Goal: Information Seeking & Learning: Check status

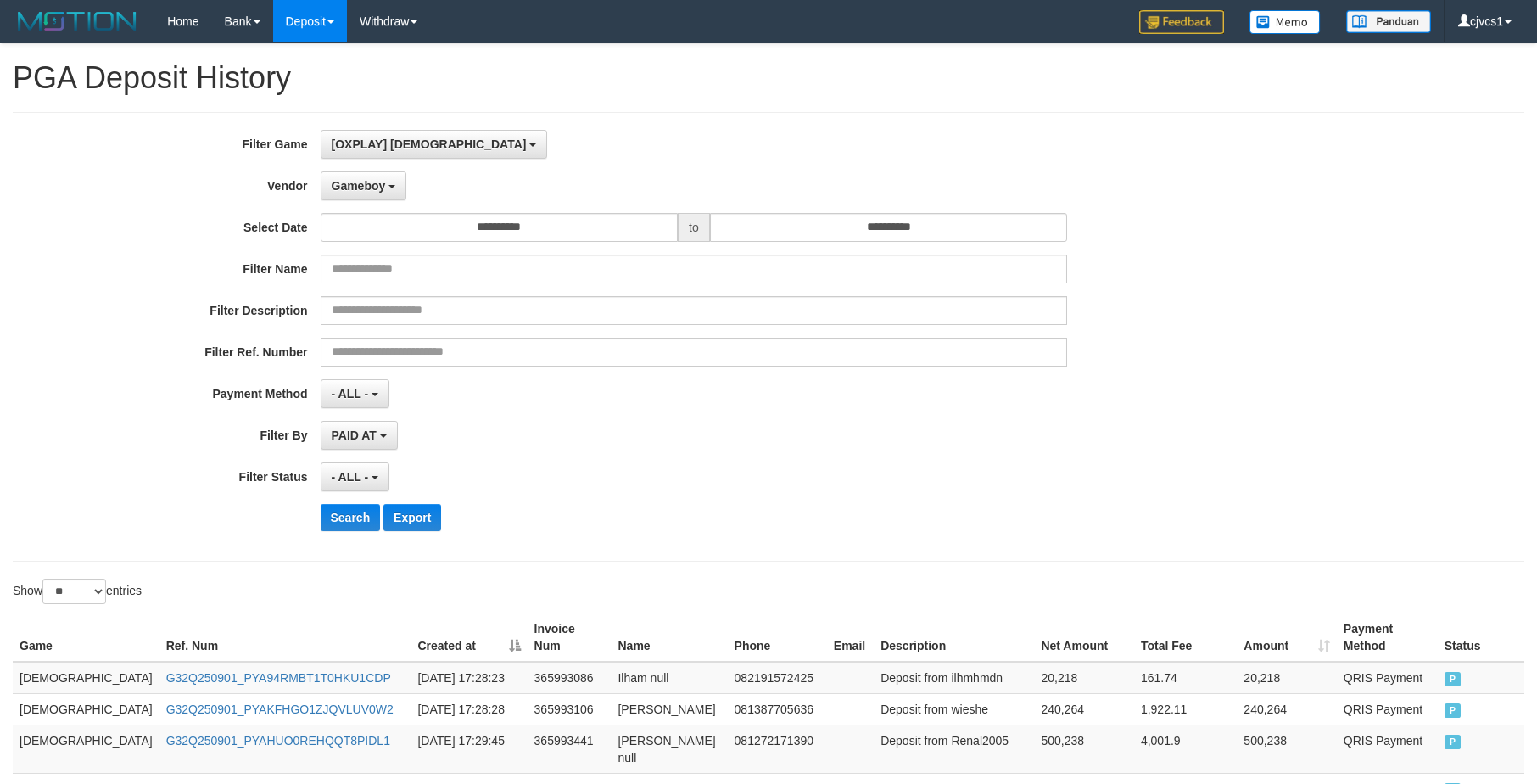
select select "****"
select select "**********"
select select "**"
click at [353, 527] on button "Search" at bounding box center [351, 517] width 61 height 27
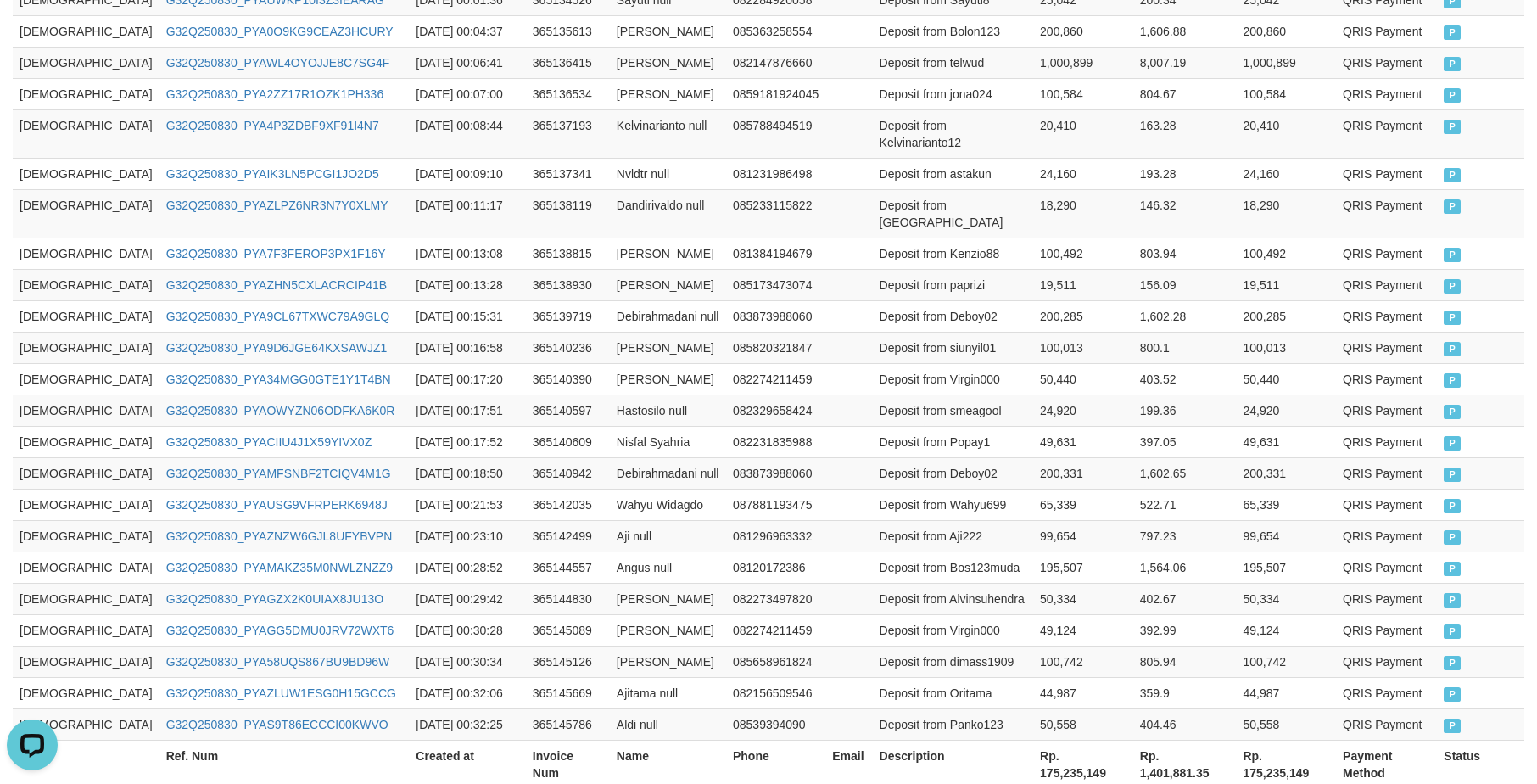
scroll to position [812, 0]
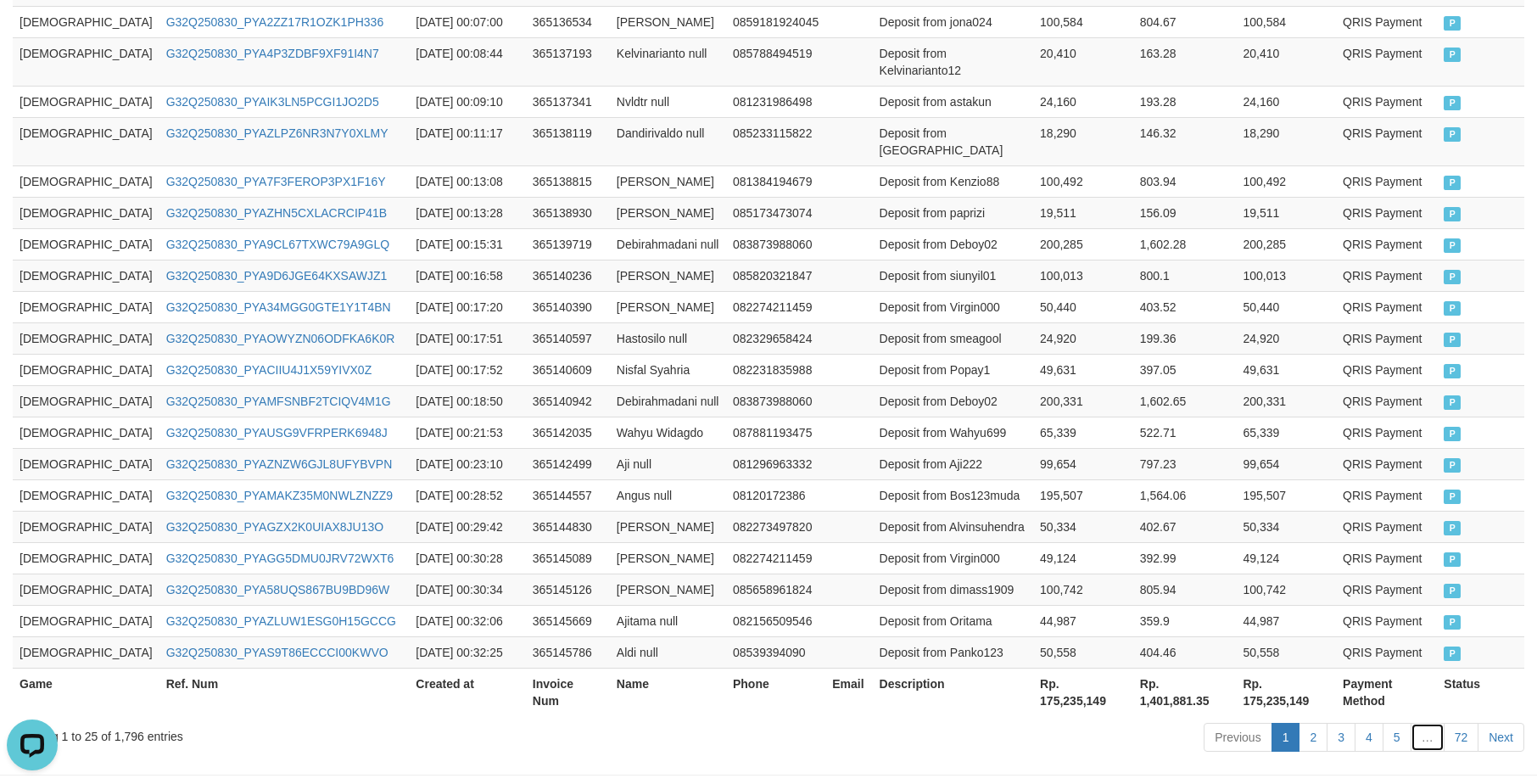
click at [1441, 722] on link "…" at bounding box center [1427, 737] width 34 height 28
drag, startPoint x: 1467, startPoint y: 672, endPoint x: 1547, endPoint y: 699, distance: 84.4
click at [1468, 722] on link "72" at bounding box center [1461, 737] width 36 height 28
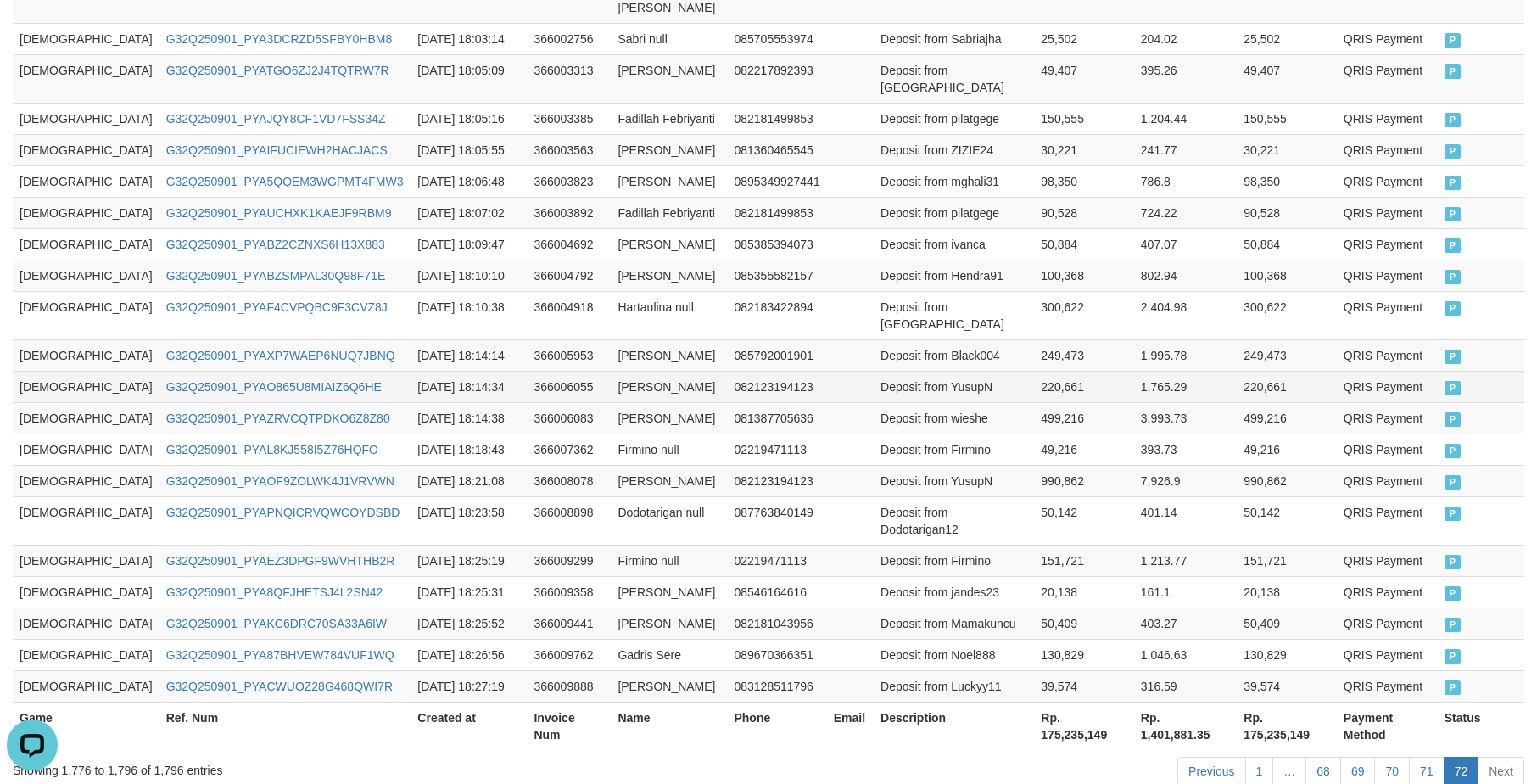
click at [1135, 370] on td "1,765.29" at bounding box center [1186, 385] width 102 height 31
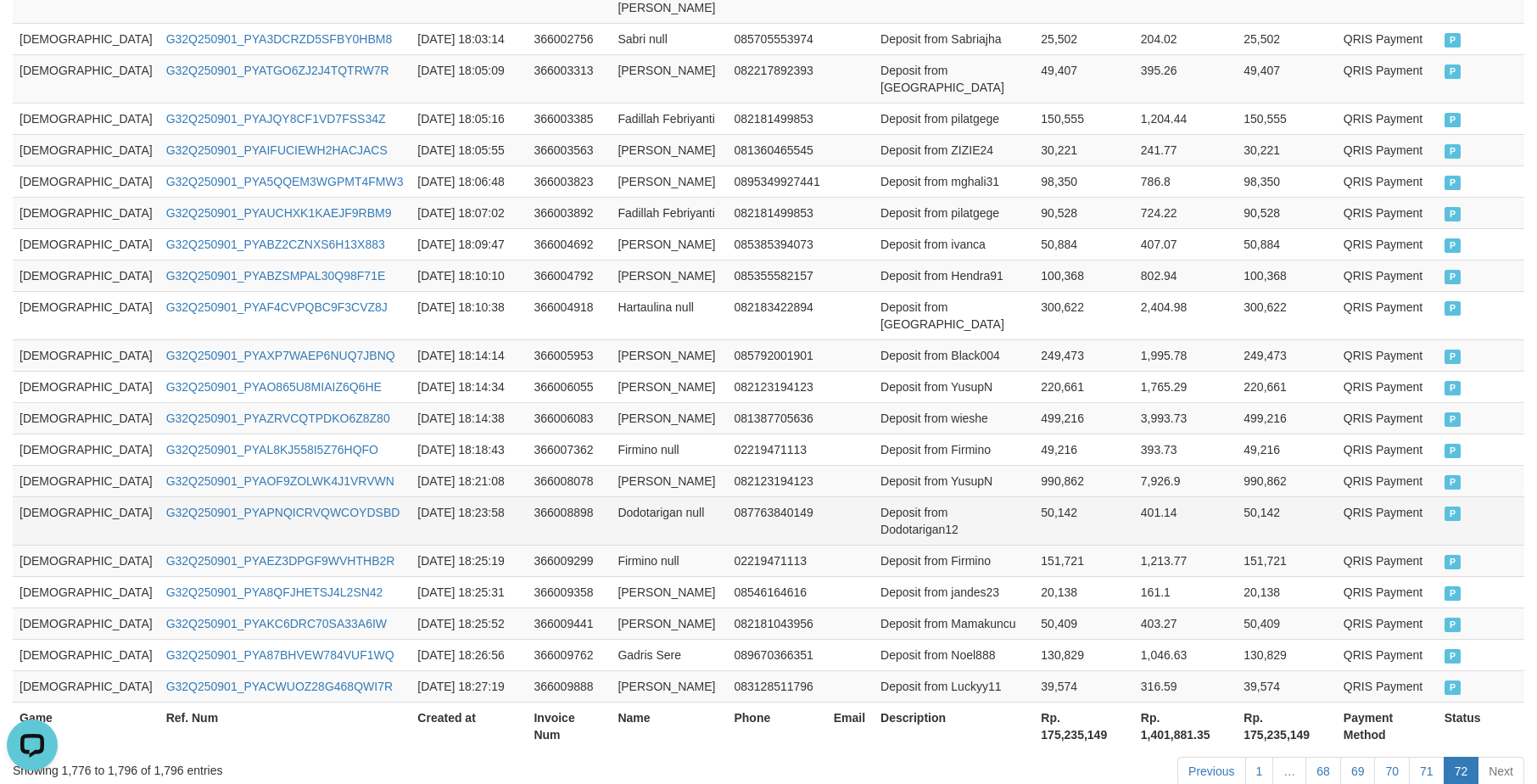
click at [1225, 459] on tbody "GOD77 G32Q250901_PYA6Z80QROP3BDMOMGN 2025-09-01 17:59:04 366001589 Oscar Randy …" at bounding box center [768, 338] width 1511 height 727
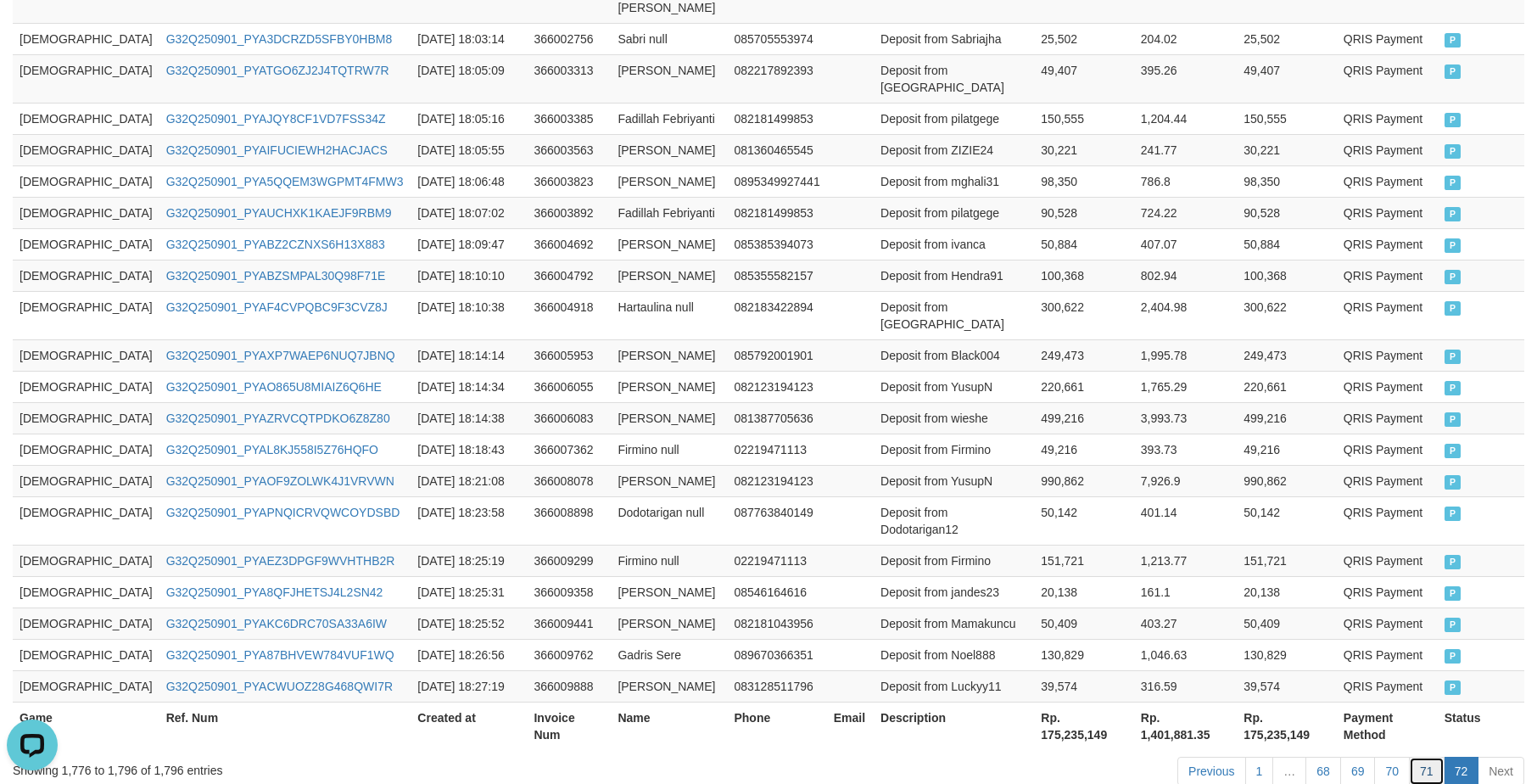
click at [1432, 757] on link "71" at bounding box center [1427, 771] width 36 height 28
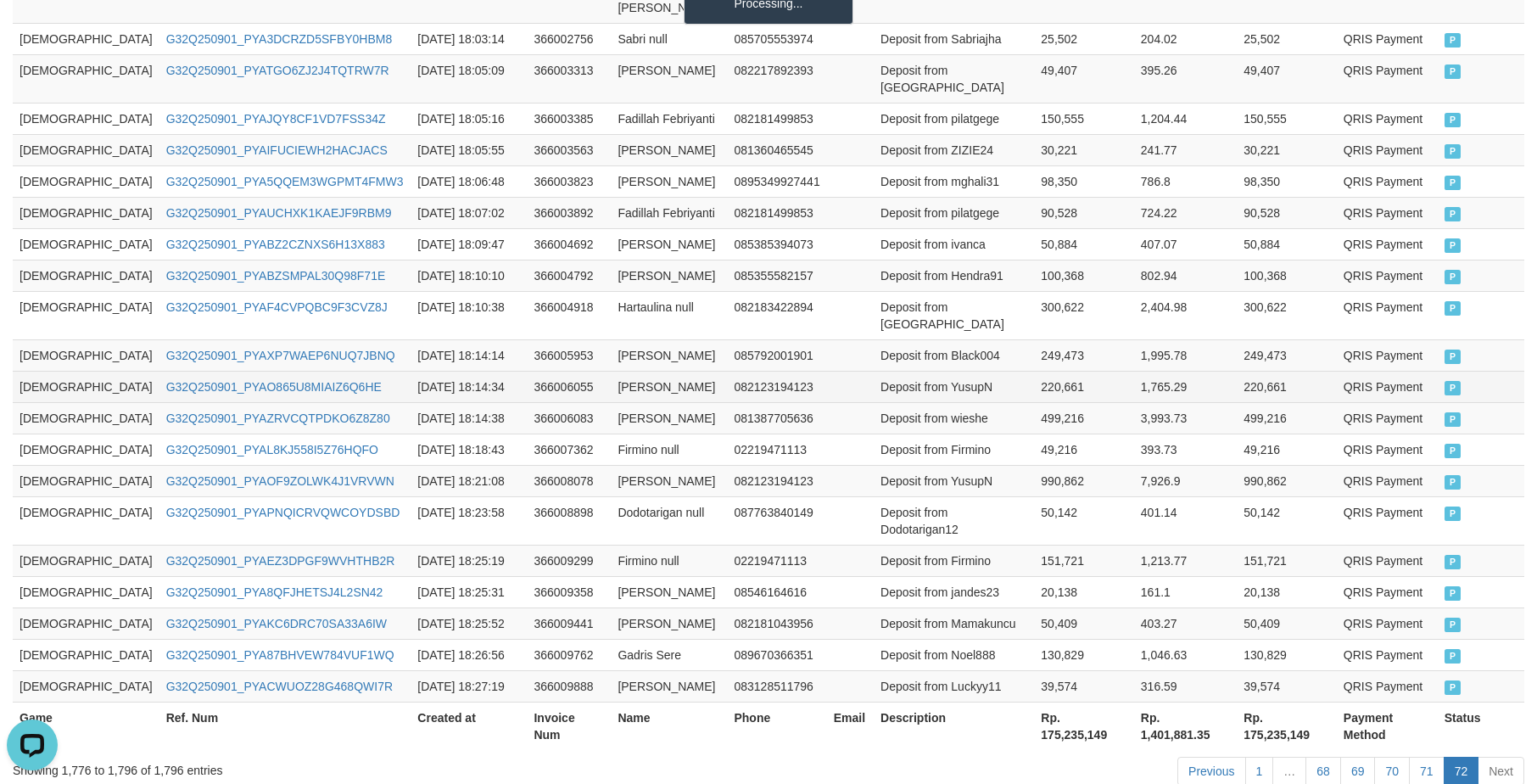
click at [1170, 370] on td "1,765.29" at bounding box center [1186, 385] width 102 height 31
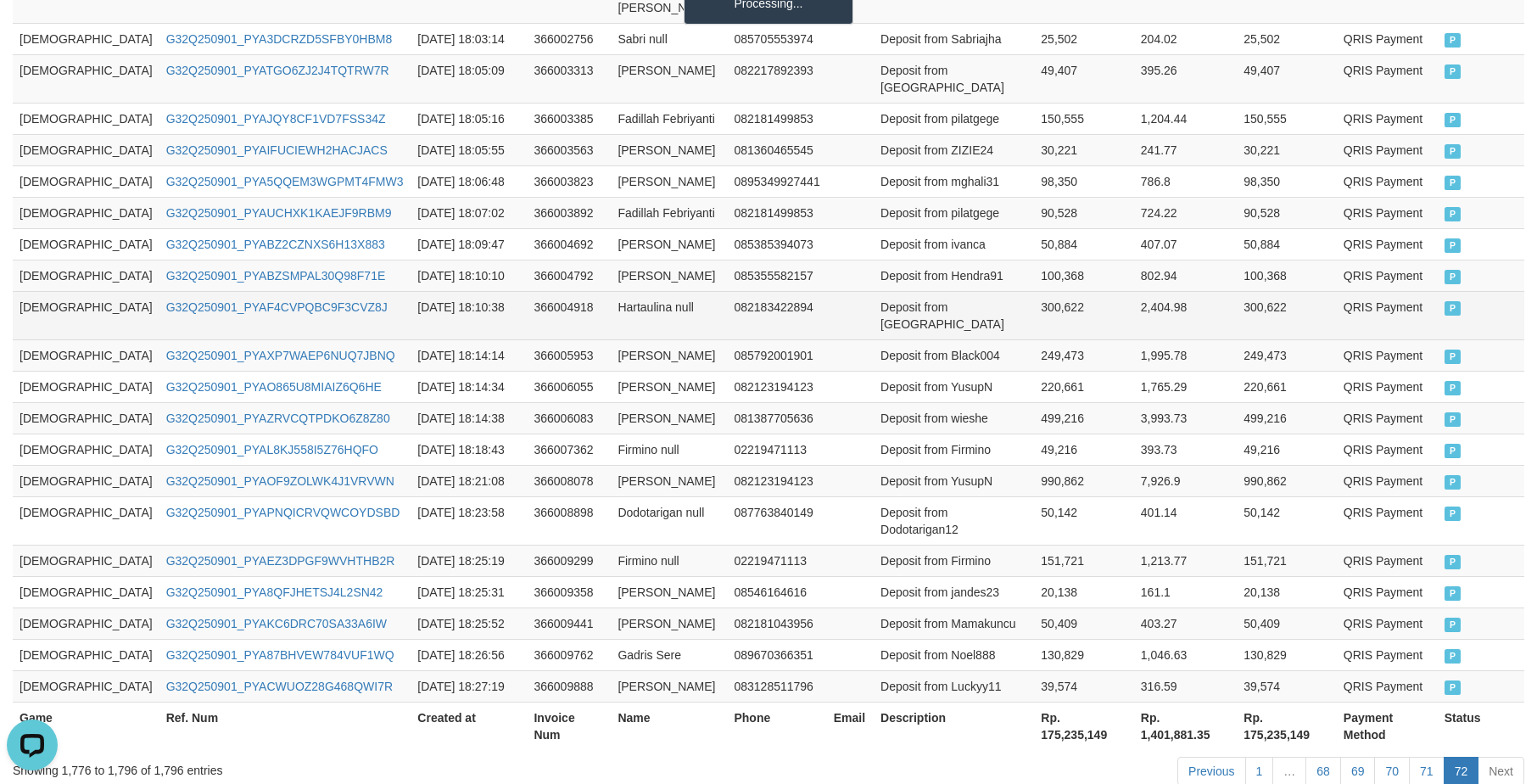
scroll to position [812, 0]
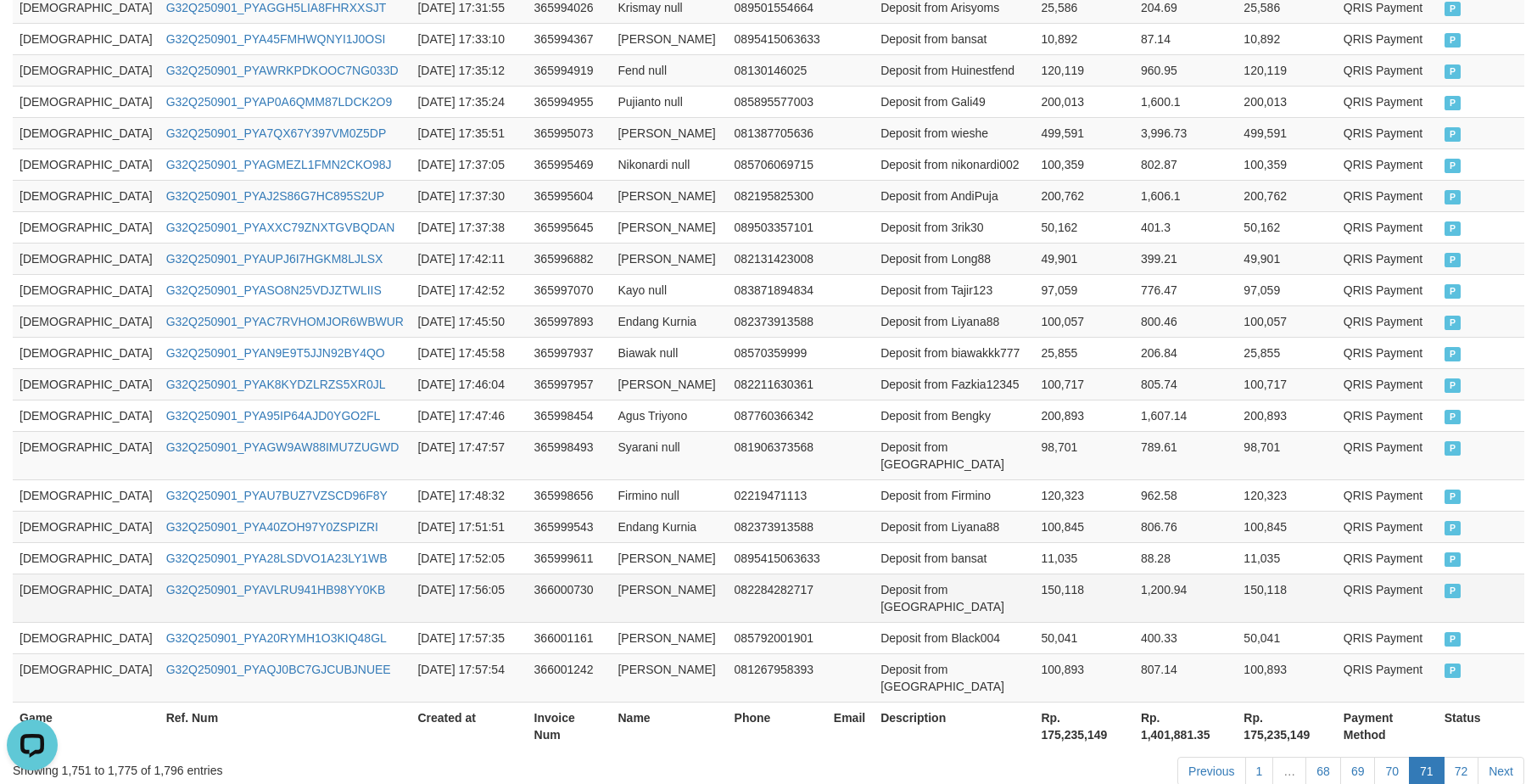
click at [27, 573] on td "[DEMOGRAPHIC_DATA]" at bounding box center [85, 597] width 147 height 48
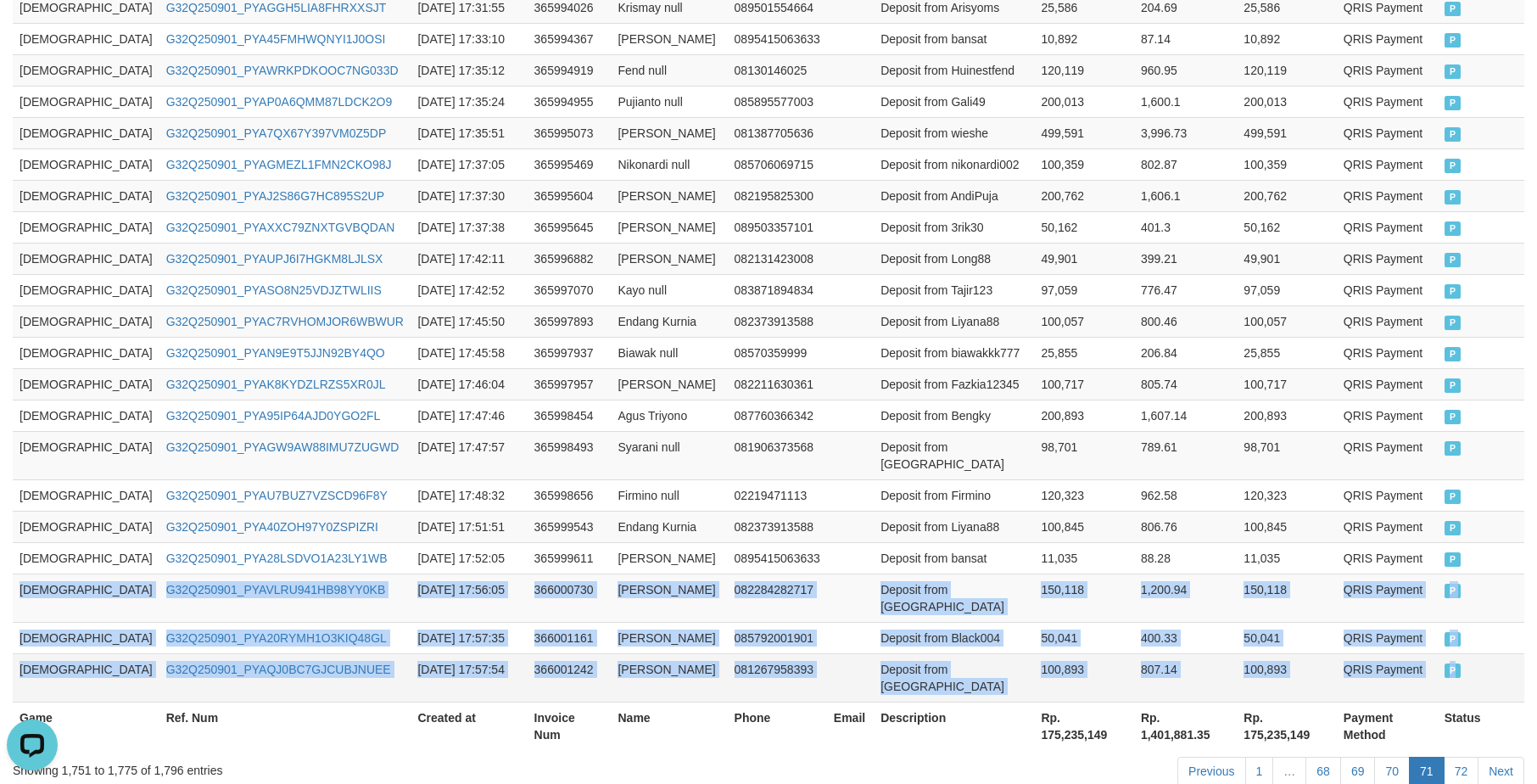
drag, startPoint x: 27, startPoint y: 543, endPoint x: 1491, endPoint y: 615, distance: 1465.8
click at [1491, 615] on tbody "GOD77 G32Q250901_PYA94RMBT1T0HKU1CDP 2025-09-01 17:28:23 365993086 Ilham null 0…" at bounding box center [768, 276] width 1511 height 853
copy tbody "GOD77 G32Q250901_PYAVLRU941HB98YY0KB 2025-09-01 17:56:05 366000730 Fajar Gembir…"
click at [1462, 757] on link "72" at bounding box center [1461, 771] width 36 height 28
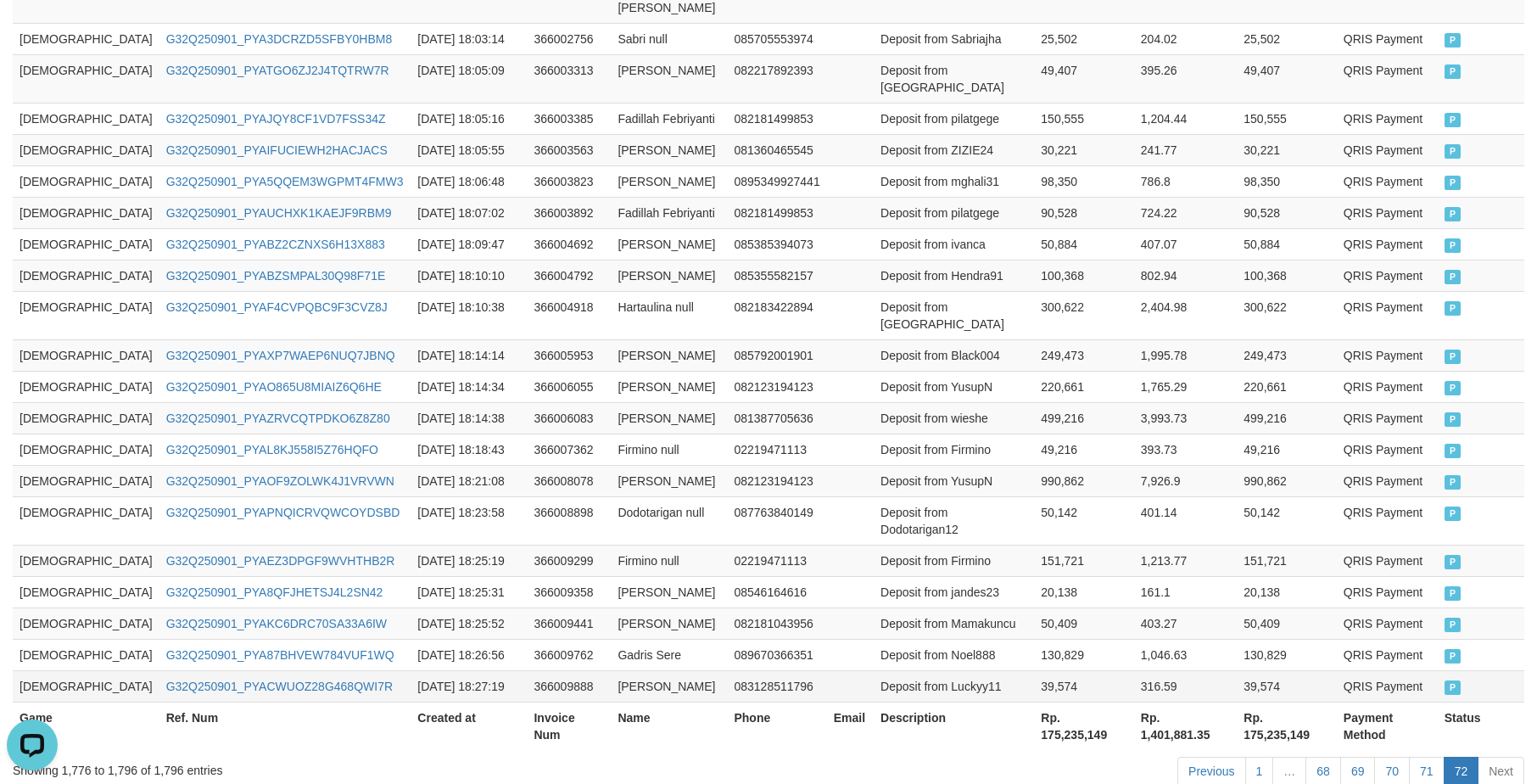
copy tbody "GOD77 G32Q250901_PYAVLRU941HB98YY0KB 2025-09-01 17:56:05 366000730 Fajar Gembir…"
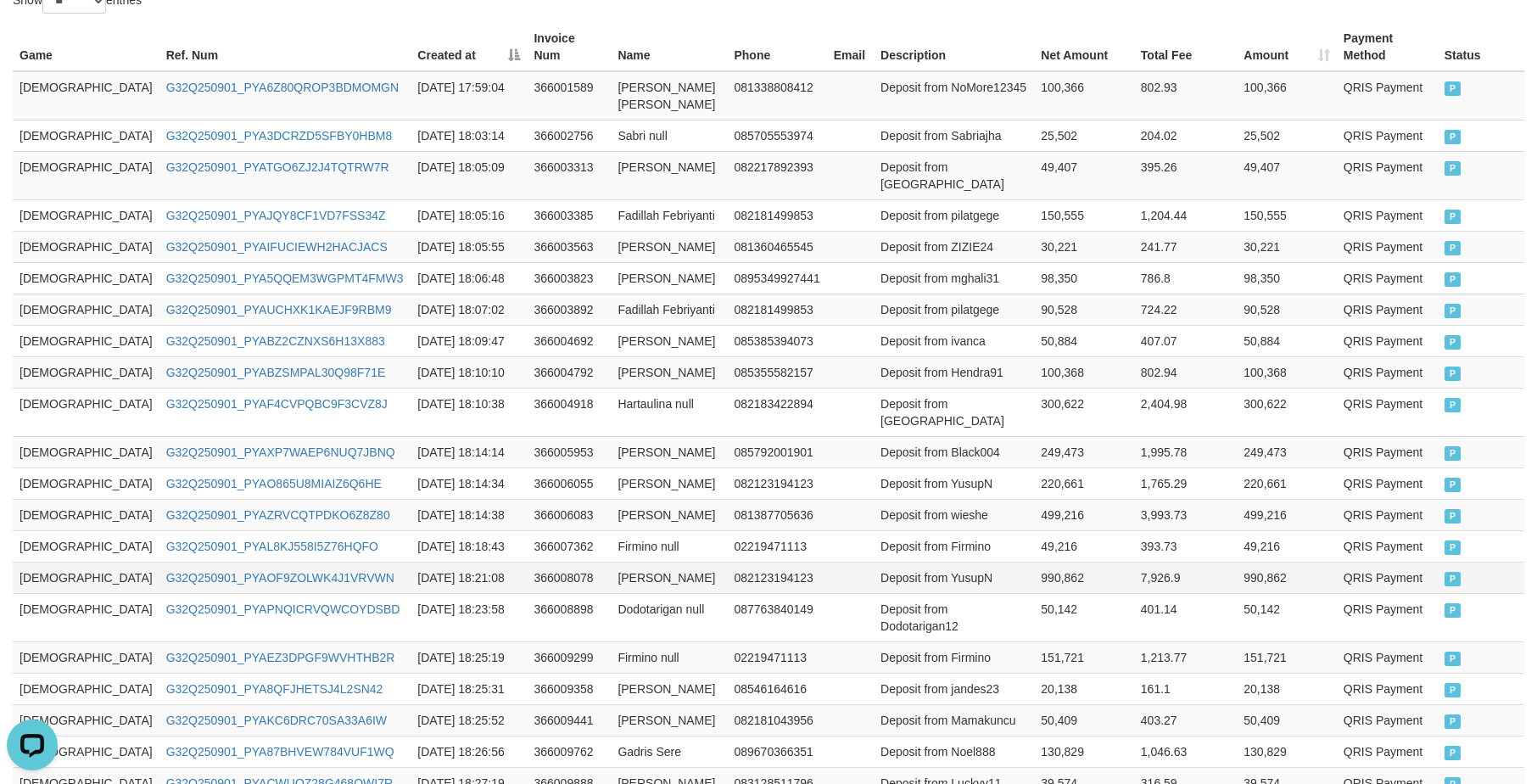
scroll to position [263, 0]
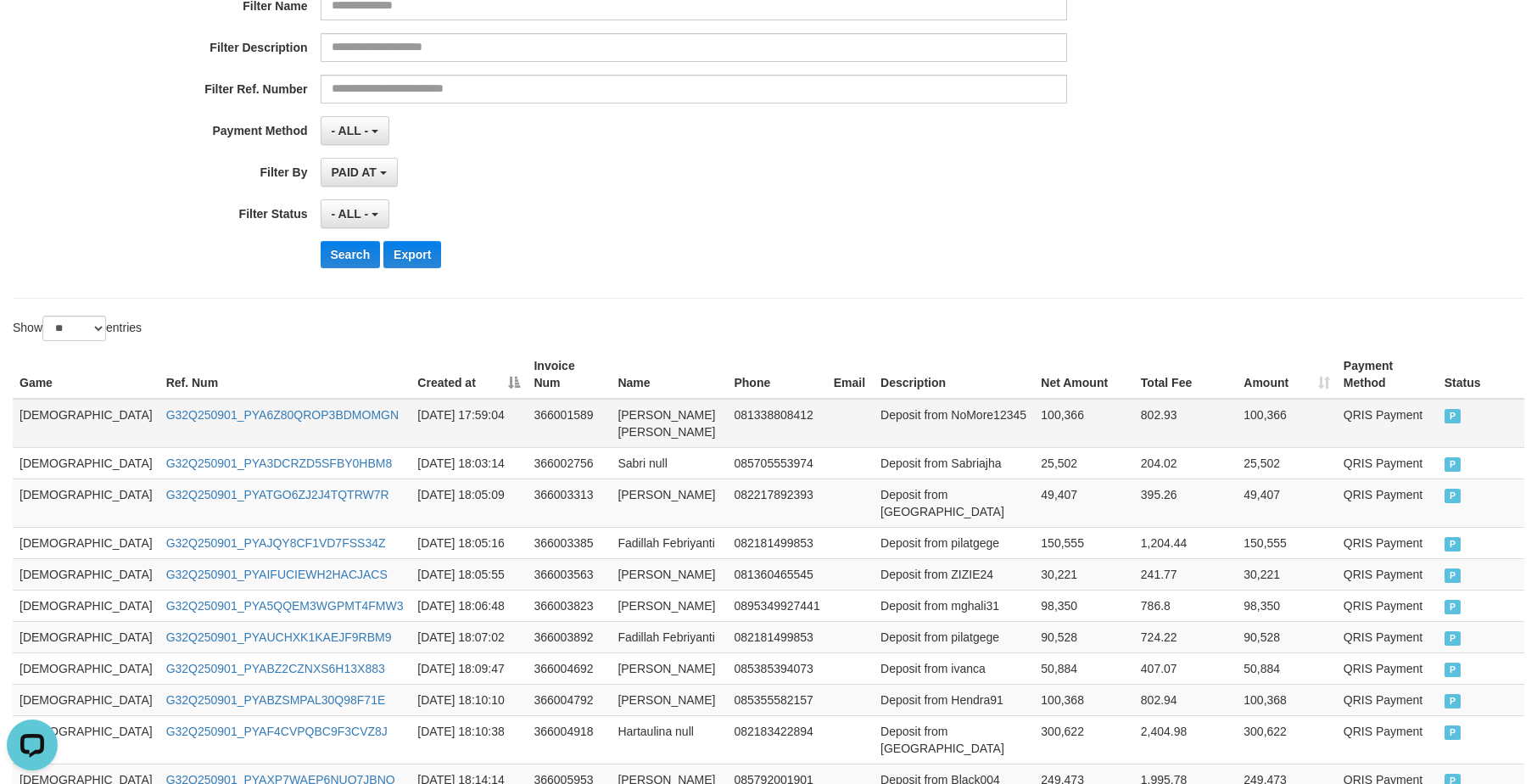
click at [41, 399] on td "[DEMOGRAPHIC_DATA]" at bounding box center [85, 423] width 147 height 49
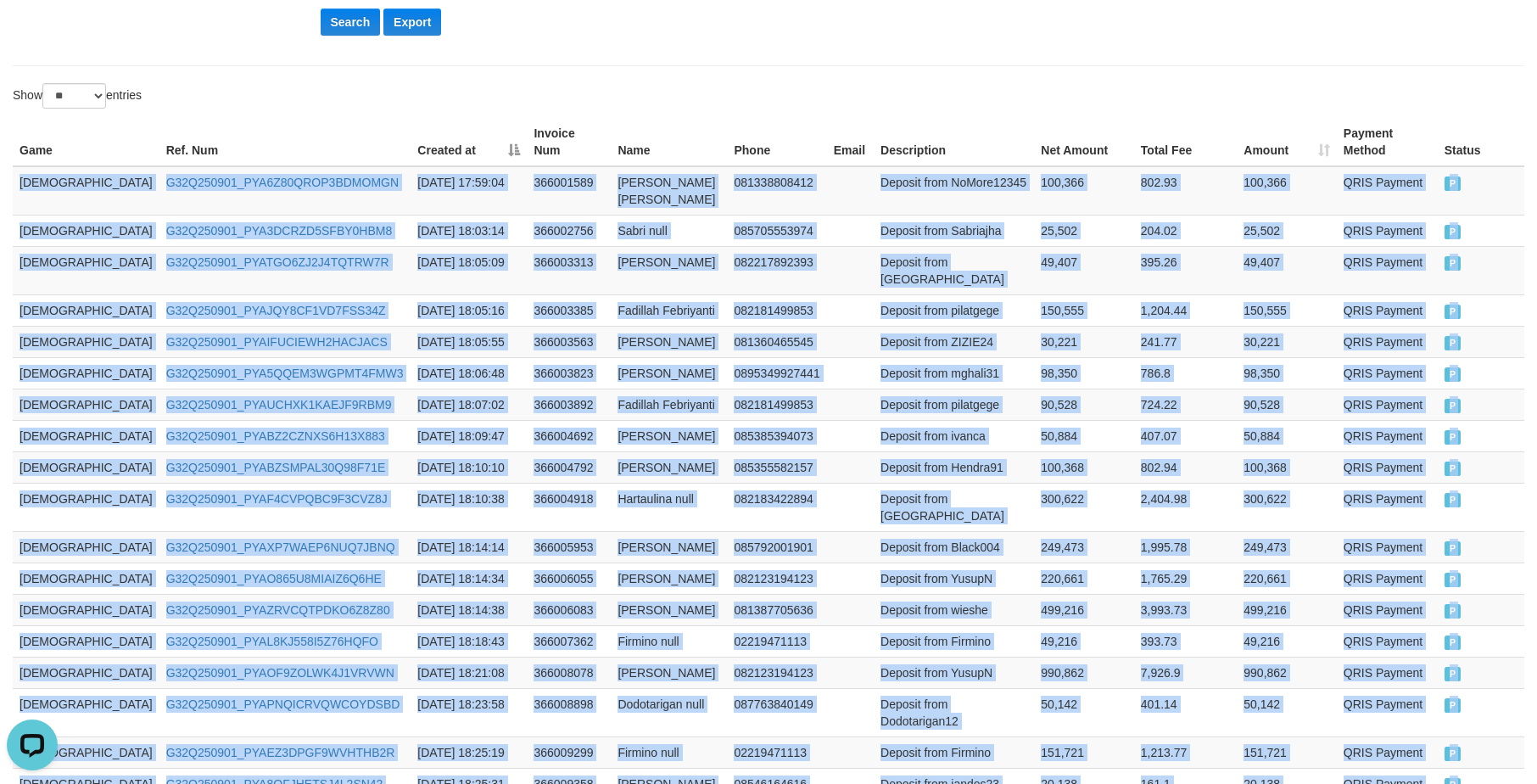
scroll to position [686, 0]
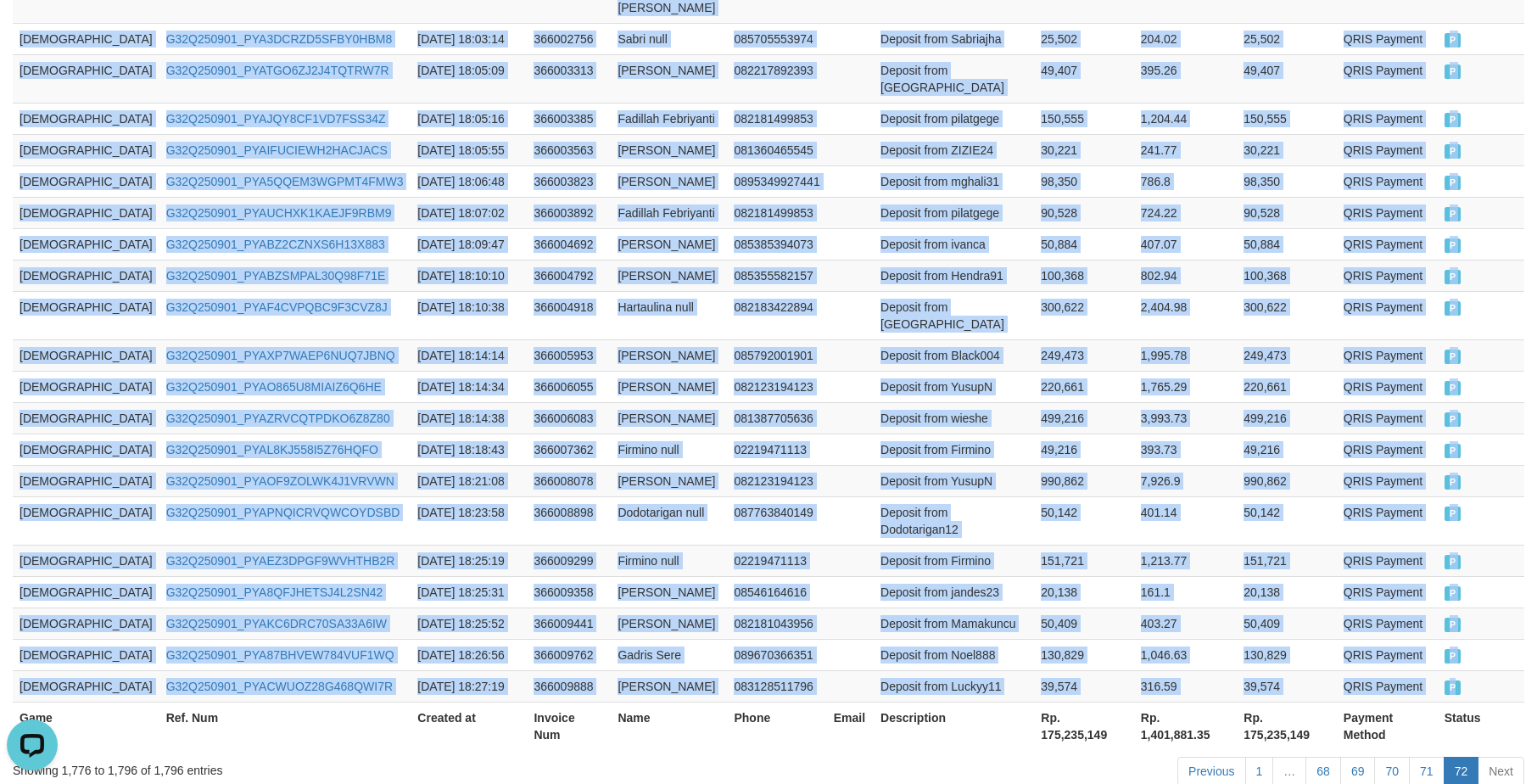
drag, startPoint x: 41, startPoint y: 394, endPoint x: 1543, endPoint y: 445, distance: 1502.9
click at [1464, 613] on tbody "GOD77 G32Q250901_PYA6Z80QROP3BDMOMGN 2025-09-01 17:59:04 366001589 Oscar Randy …" at bounding box center [768, 338] width 1511 height 727
copy tbody "GOD77 G32Q250901_PYA6Z80QROP3BDMOMGN 2025-09-01 17:59:04 366001589 Oscar Randy …"
click at [874, 670] on td "Deposit from Luckyy11" at bounding box center [954, 686] width 160 height 31
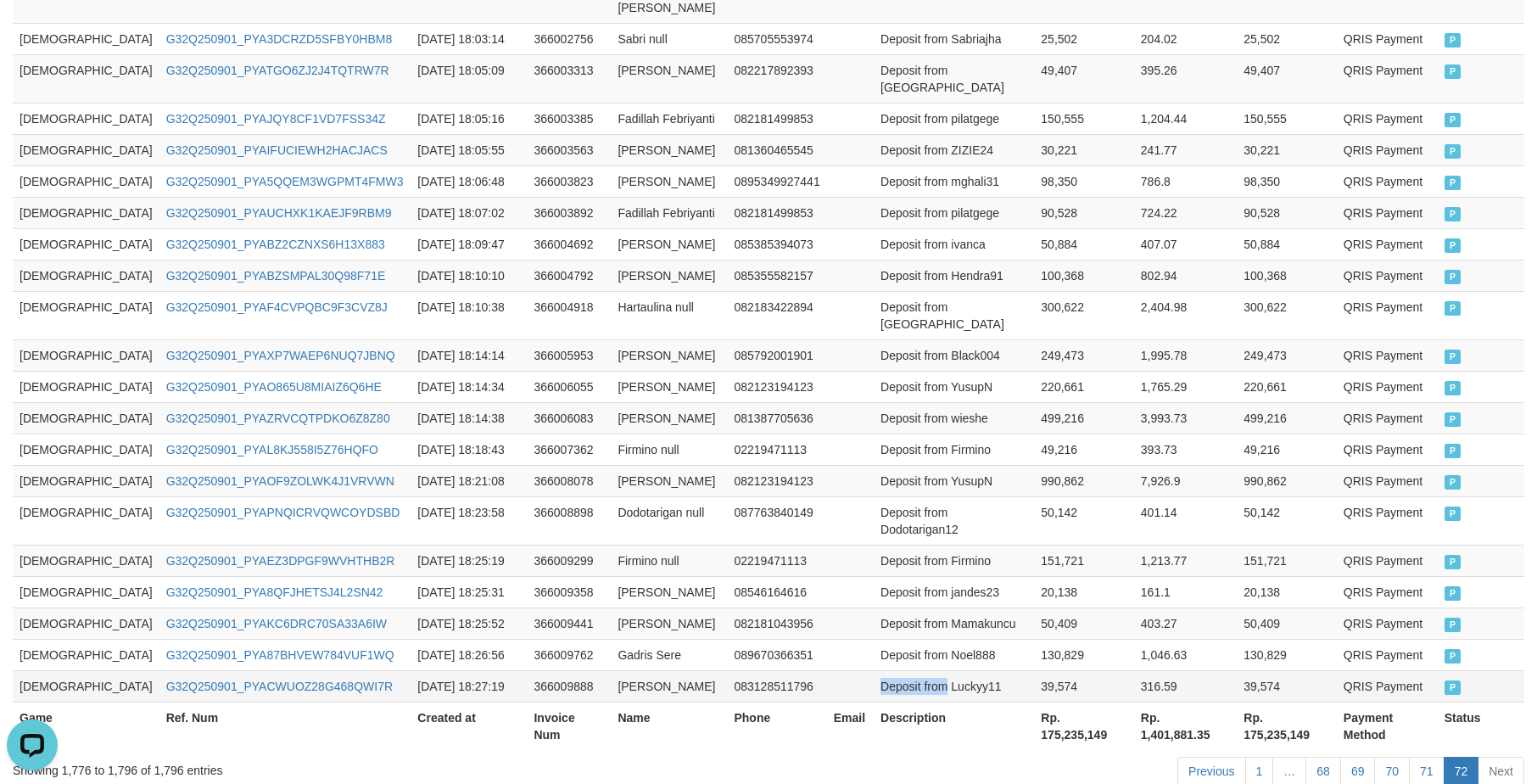
drag, startPoint x: 846, startPoint y: 611, endPoint x: 882, endPoint y: 611, distance: 36.0
click at [882, 670] on td "Deposit from Luckyy11" at bounding box center [954, 686] width 160 height 31
drag, startPoint x: 1120, startPoint y: 358, endPoint x: 1161, endPoint y: 350, distance: 41.8
click at [1142, 402] on td "3,993.73" at bounding box center [1186, 418] width 102 height 31
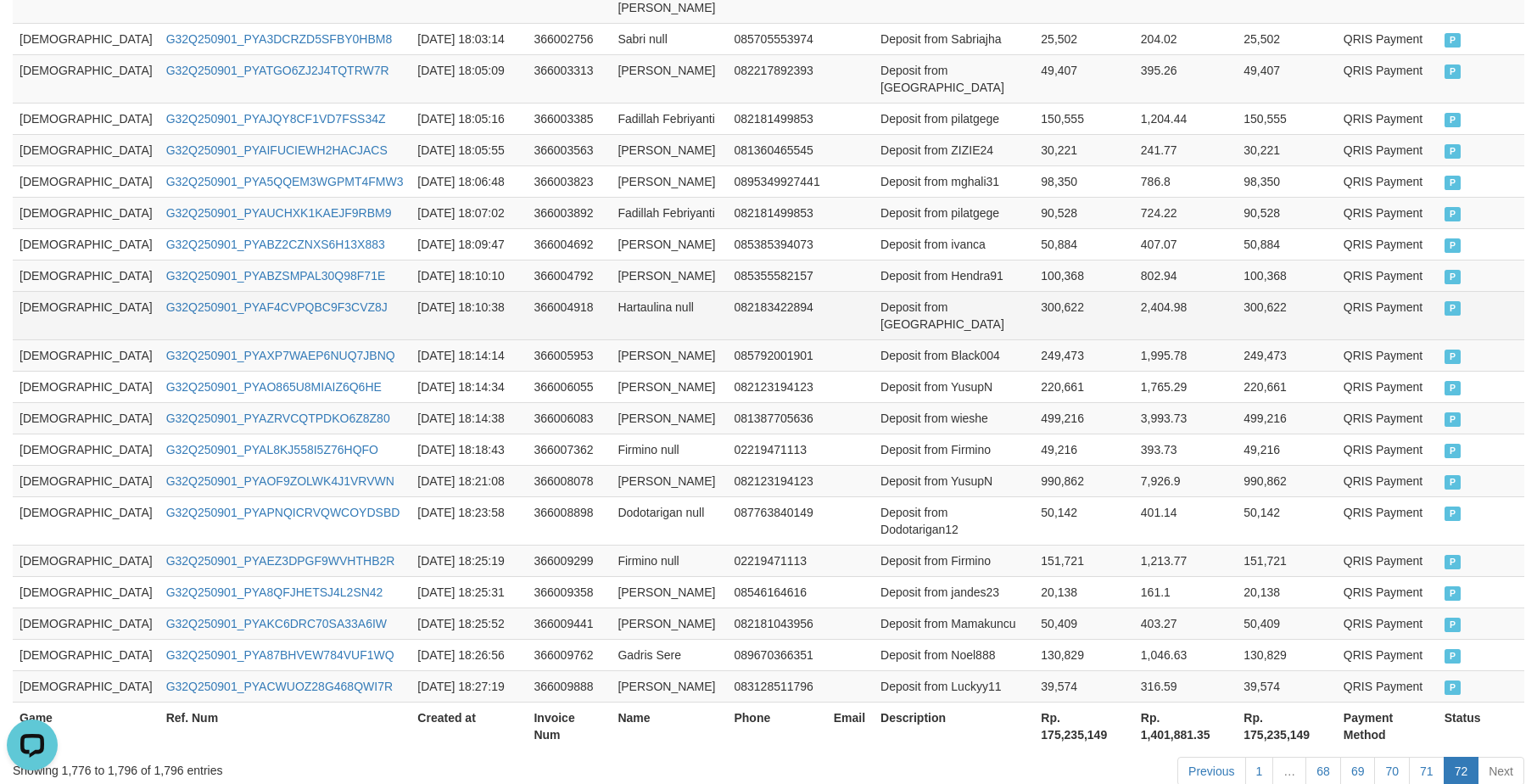
click at [886, 291] on td "Deposit from Beguganjang01" at bounding box center [954, 314] width 160 height 48
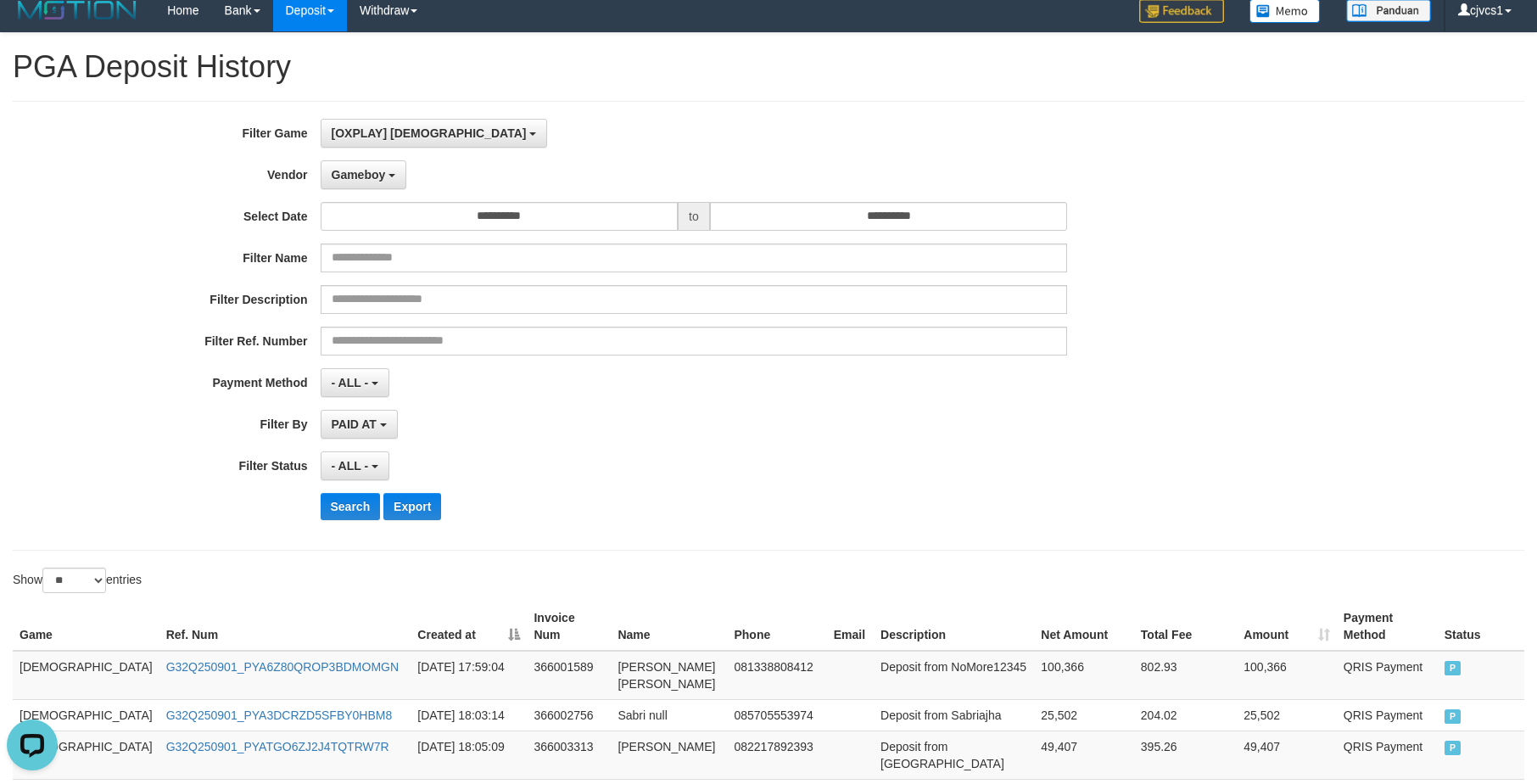
scroll to position [0, 0]
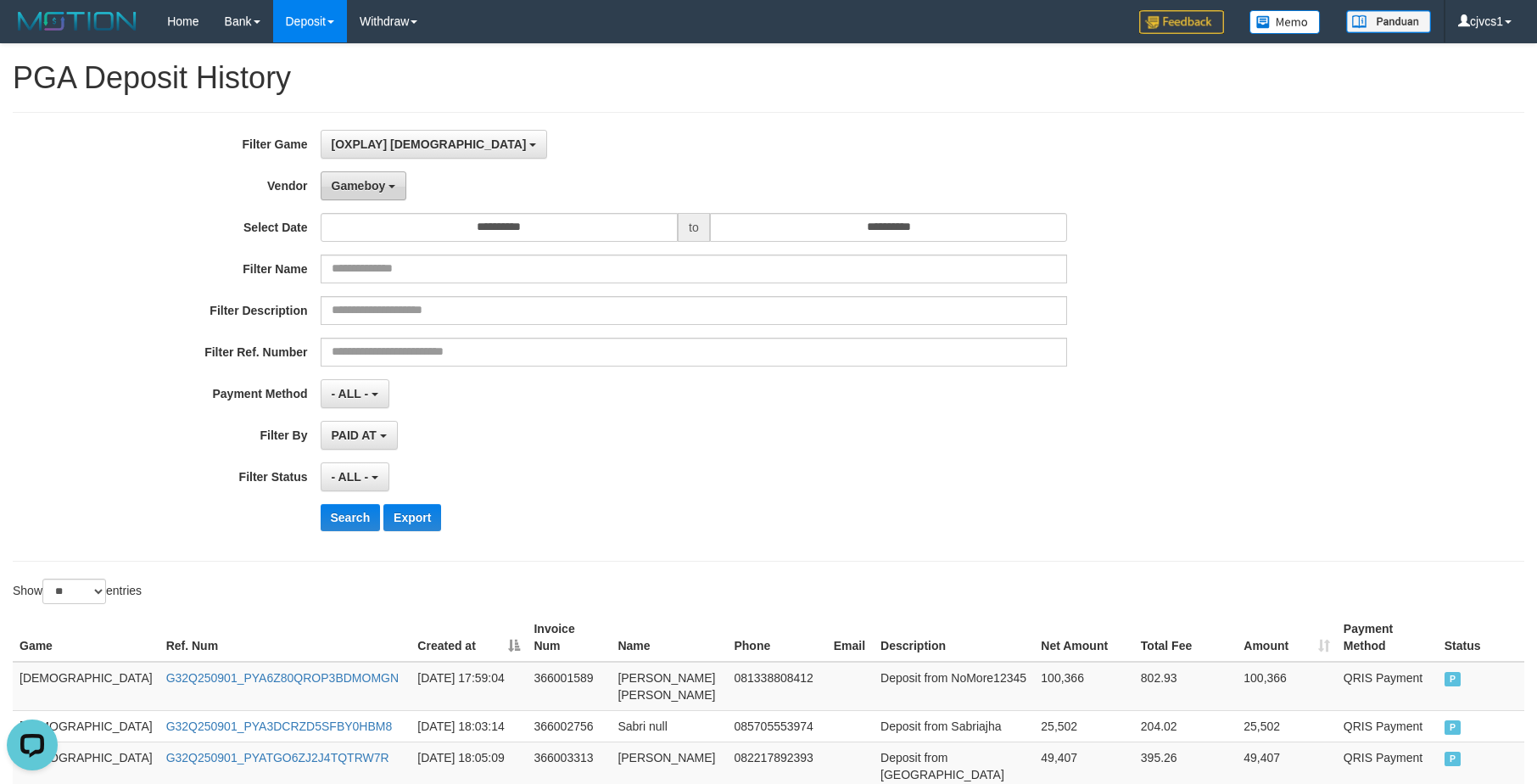
click at [349, 194] on button "Gameboy" at bounding box center [364, 186] width 86 height 28
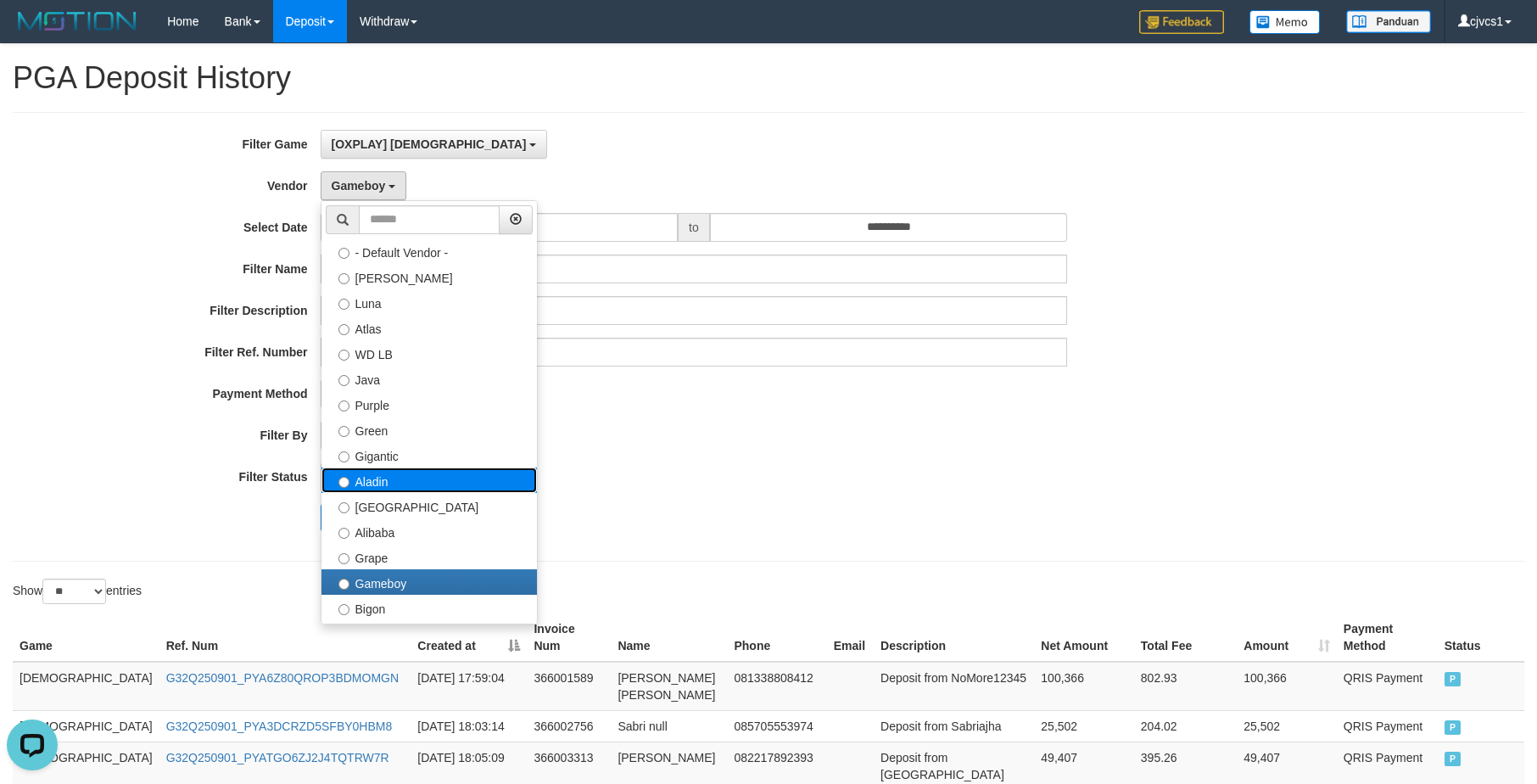
click at [383, 473] on label "Aladin" at bounding box center [428, 480] width 215 height 26
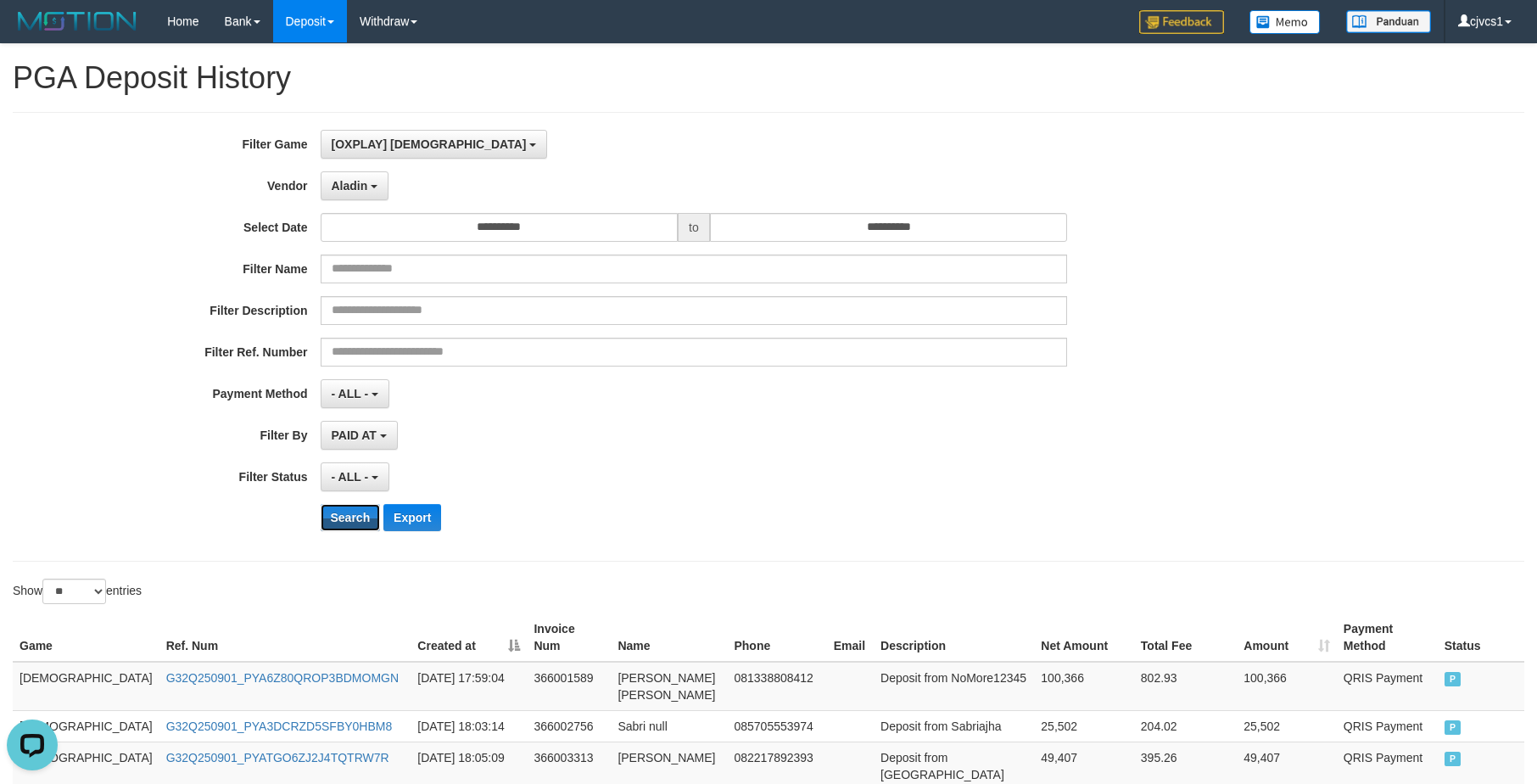
drag, startPoint x: 337, startPoint y: 516, endPoint x: 184, endPoint y: 456, distance: 164.3
click at [334, 517] on button "Search" at bounding box center [351, 517] width 61 height 27
click at [1053, 497] on div "**********" at bounding box center [640, 336] width 1280 height 414
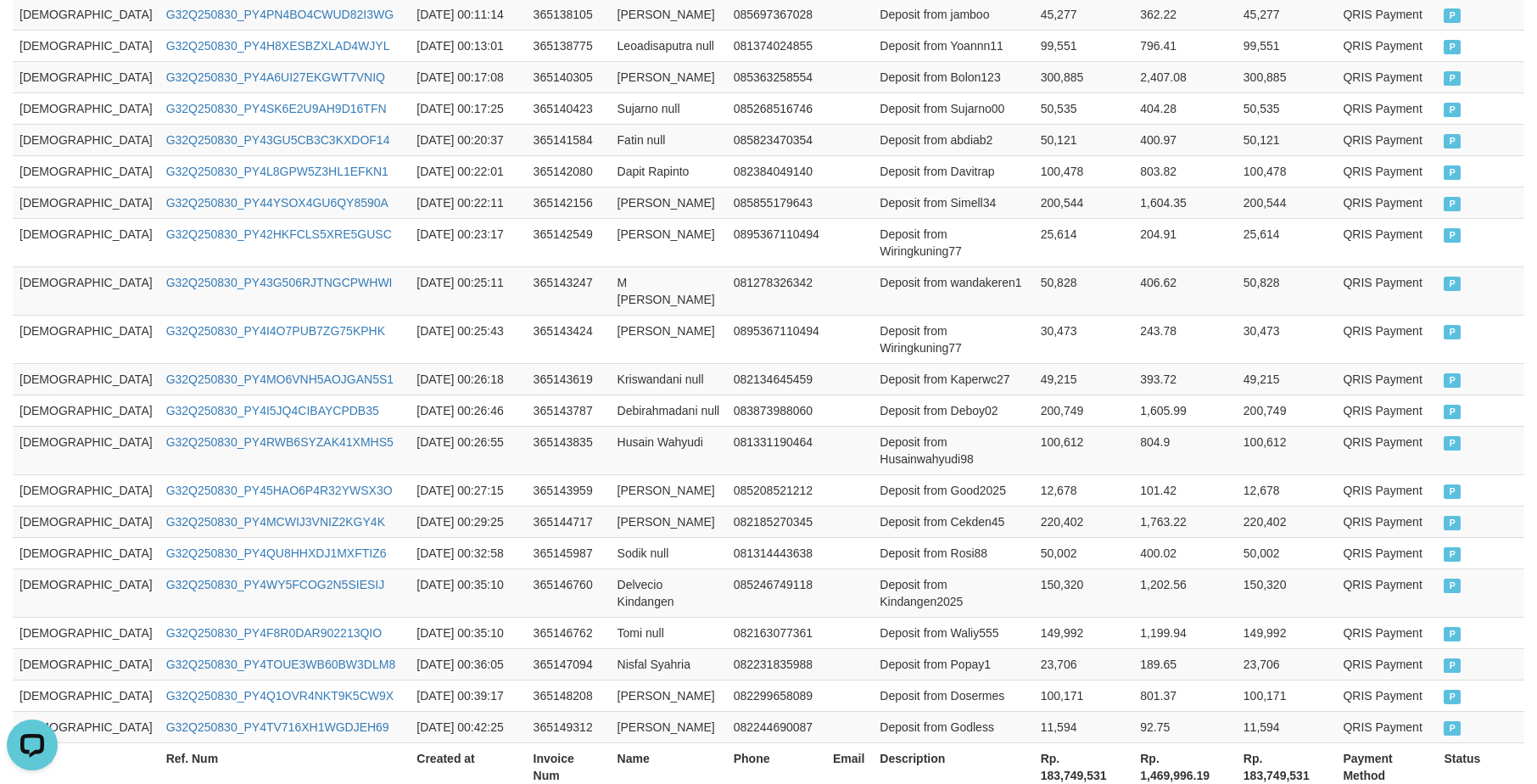
scroll to position [829, 0]
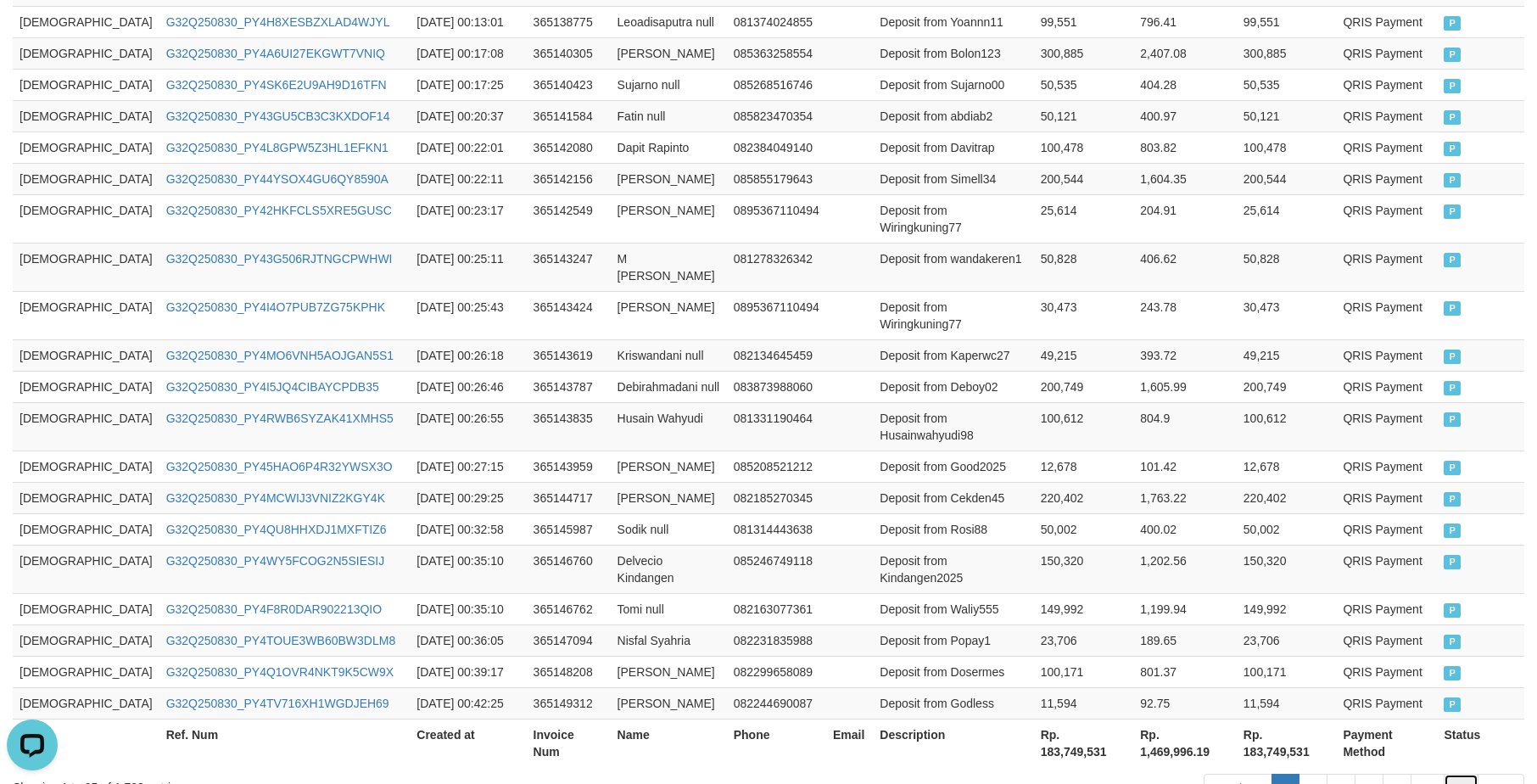
click at [1449, 774] on link "72" at bounding box center [1461, 788] width 36 height 28
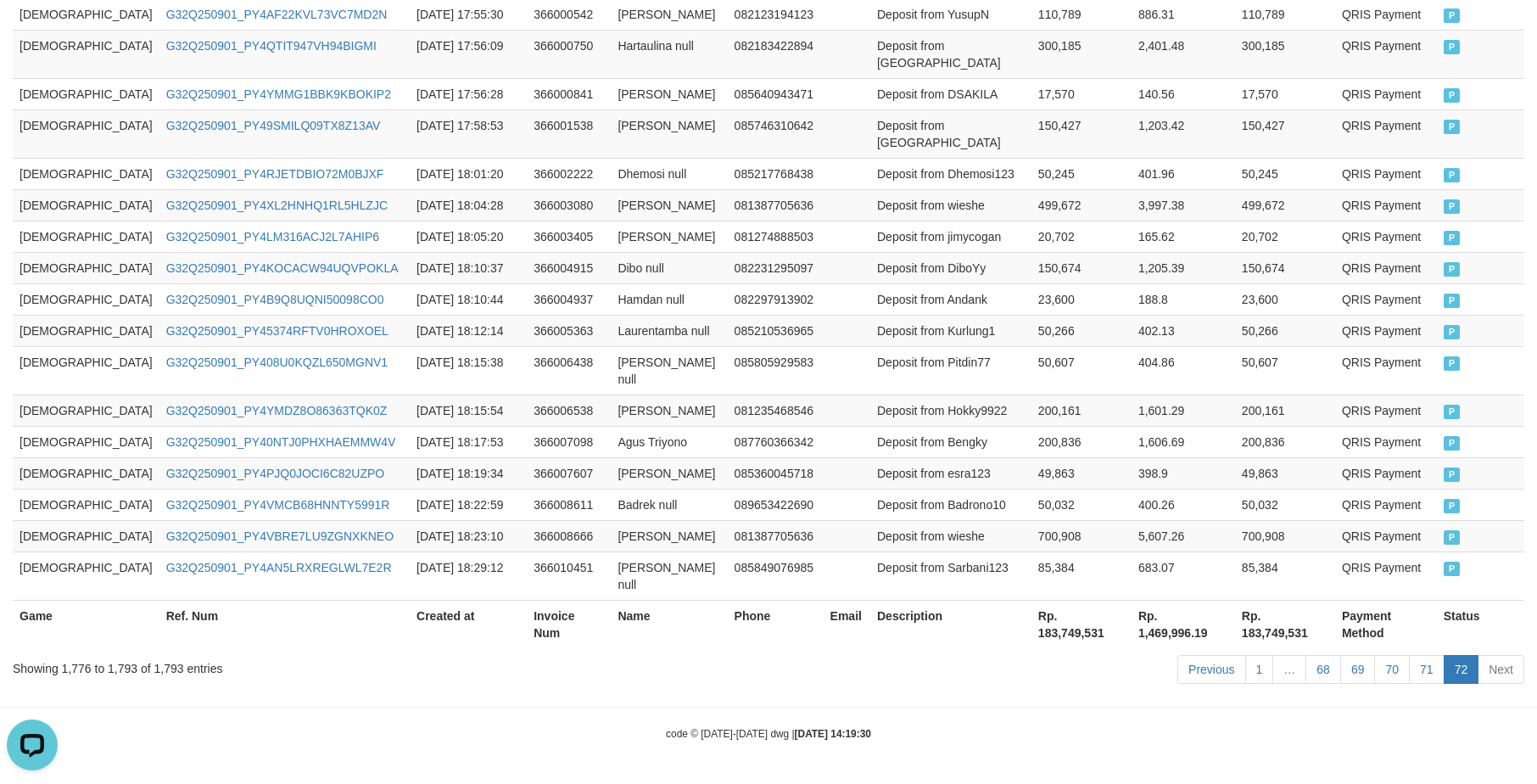
scroll to position [593, 0]
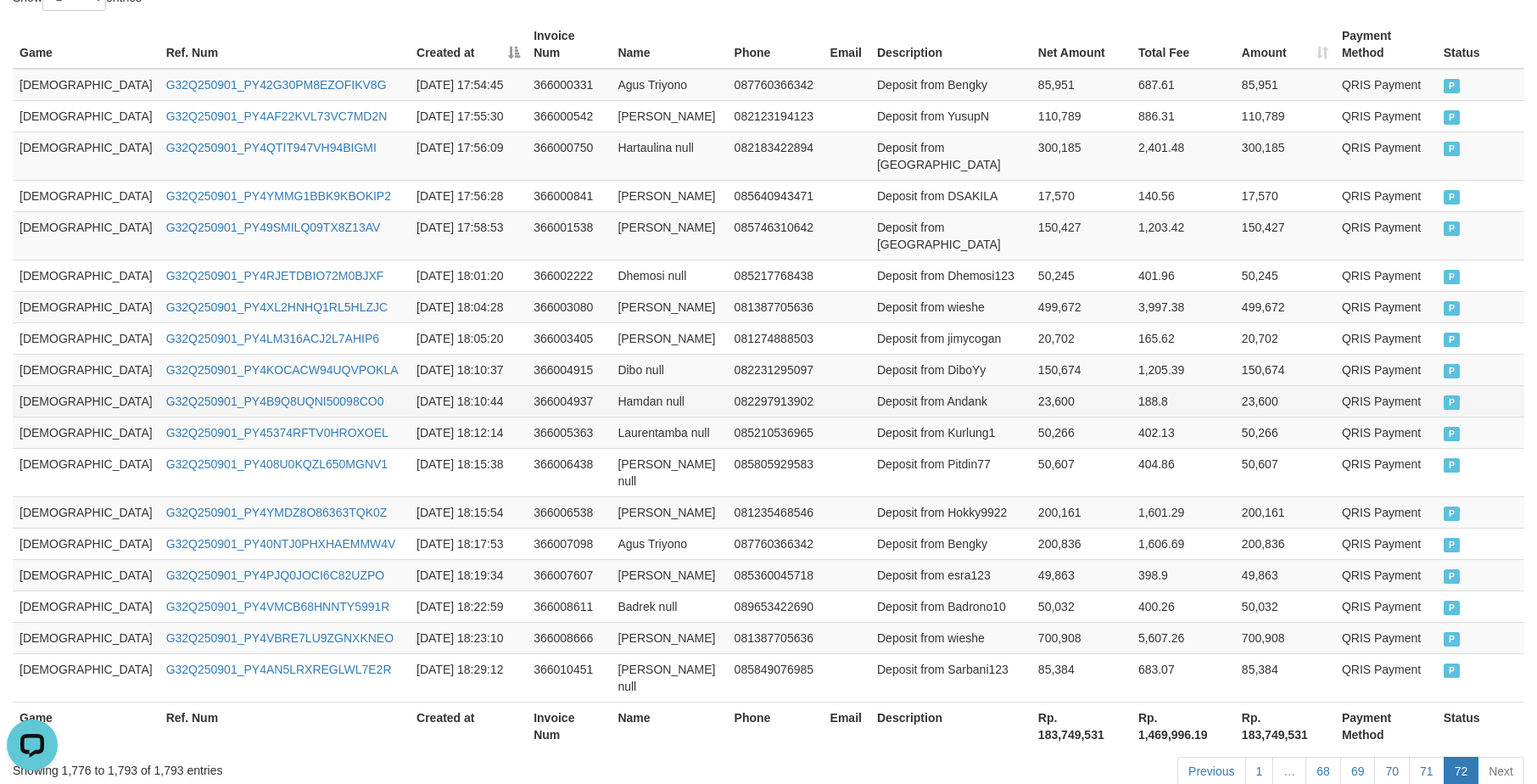
drag, startPoint x: 1072, startPoint y: 421, endPoint x: 1061, endPoint y: 362, distance: 60.0
click at [1077, 448] on td "50,607" at bounding box center [1081, 472] width 100 height 48
drag, startPoint x: 1427, startPoint y: 670, endPoint x: 1453, endPoint y: 676, distance: 26.7
click at [1428, 757] on link "71" at bounding box center [1427, 771] width 36 height 28
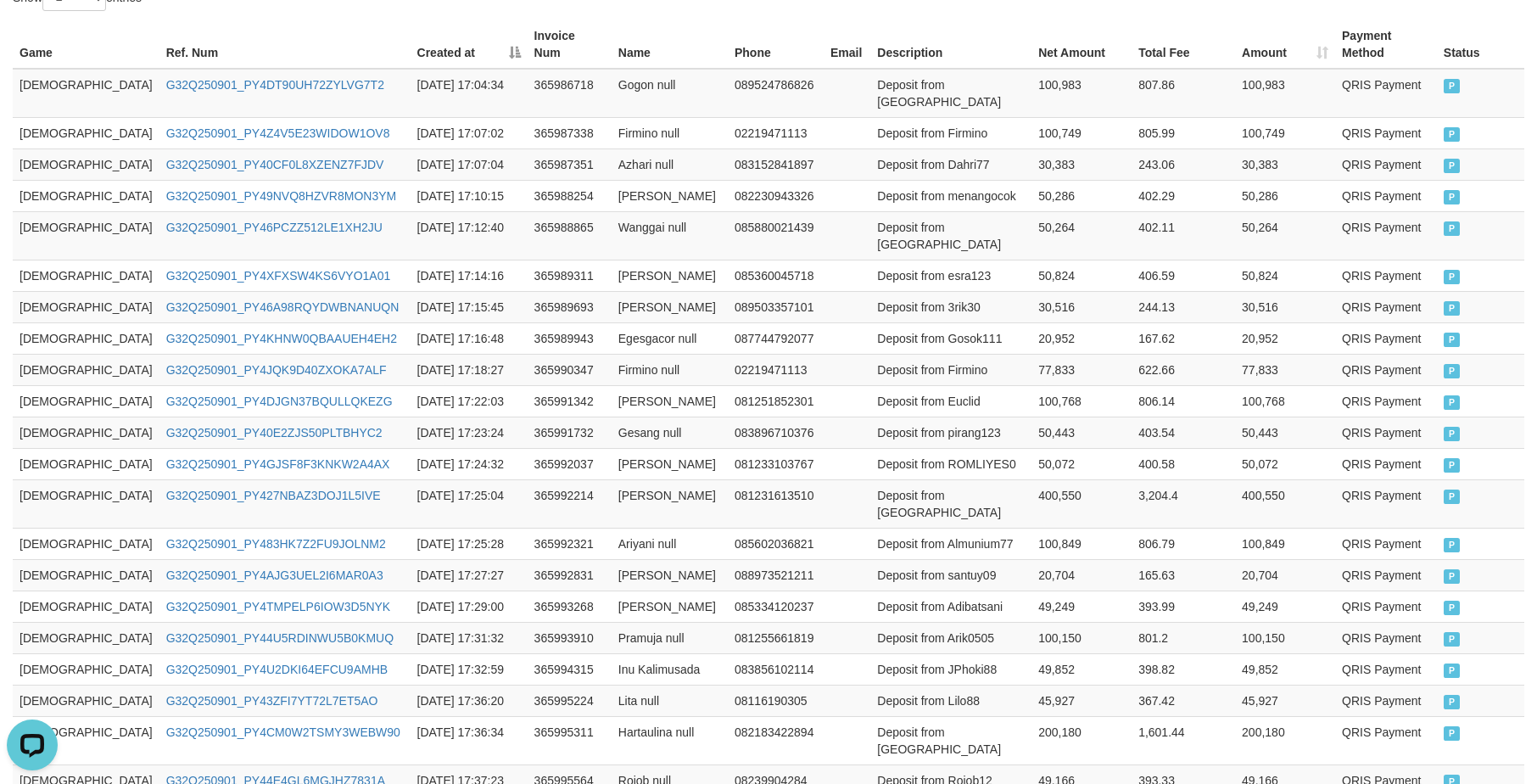
scroll to position [812, 0]
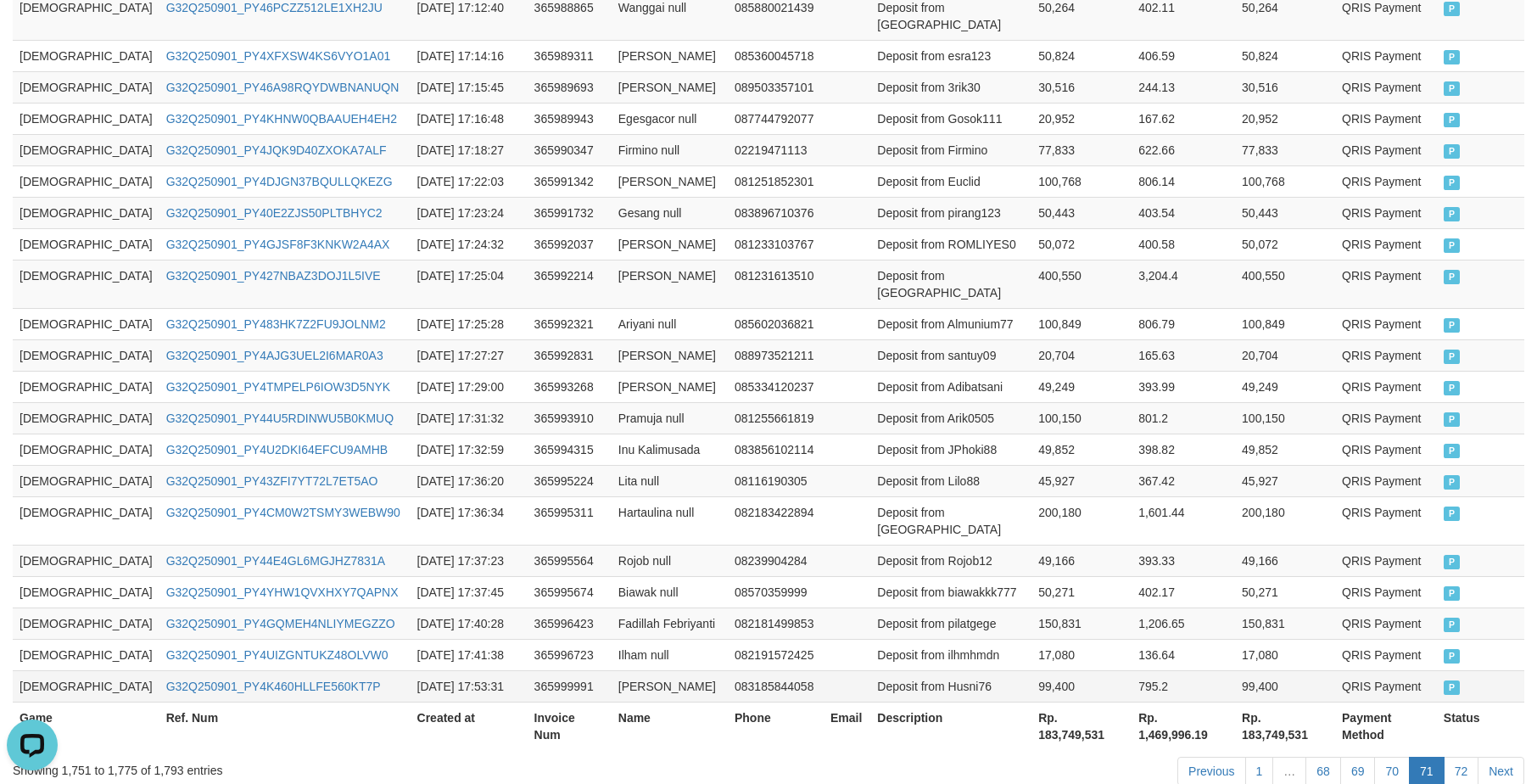
click at [29, 670] on td "[DEMOGRAPHIC_DATA]" at bounding box center [85, 686] width 147 height 31
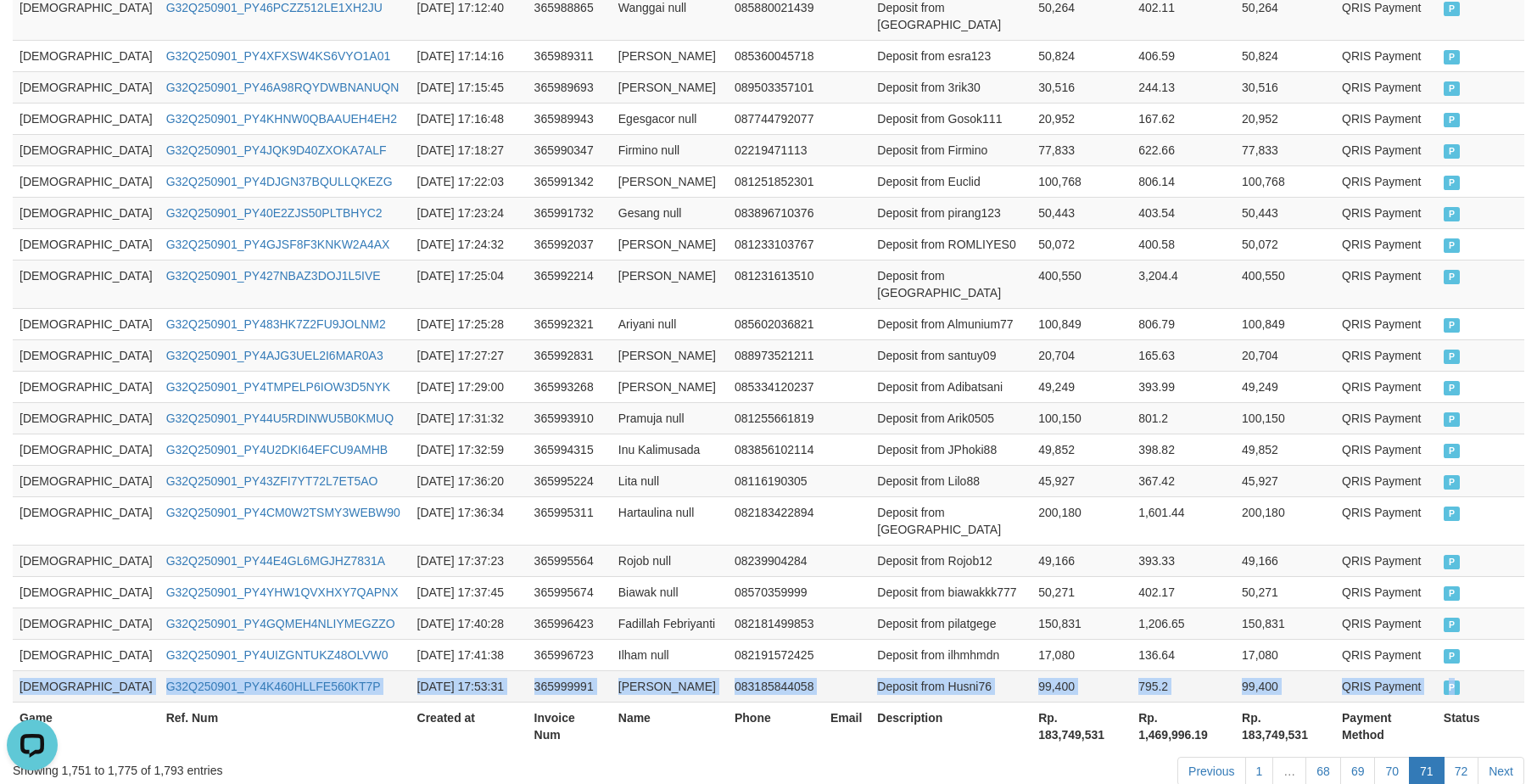
drag, startPoint x: 33, startPoint y: 606, endPoint x: 1471, endPoint y: 605, distance: 1438.0
click at [1471, 670] on tr "GOD77 G32Q250901_PY4K460HLLFE560KT7P 2025-09-01 17:53:31 365999991 Husni Thamri…" at bounding box center [768, 686] width 1511 height 31
copy tr "GOD77 G32Q250901_PY4K460HLLFE560KT7P 2025-09-01 17:53:31 365999991 Husni Thamri…"
click at [1458, 757] on link "72" at bounding box center [1461, 771] width 36 height 28
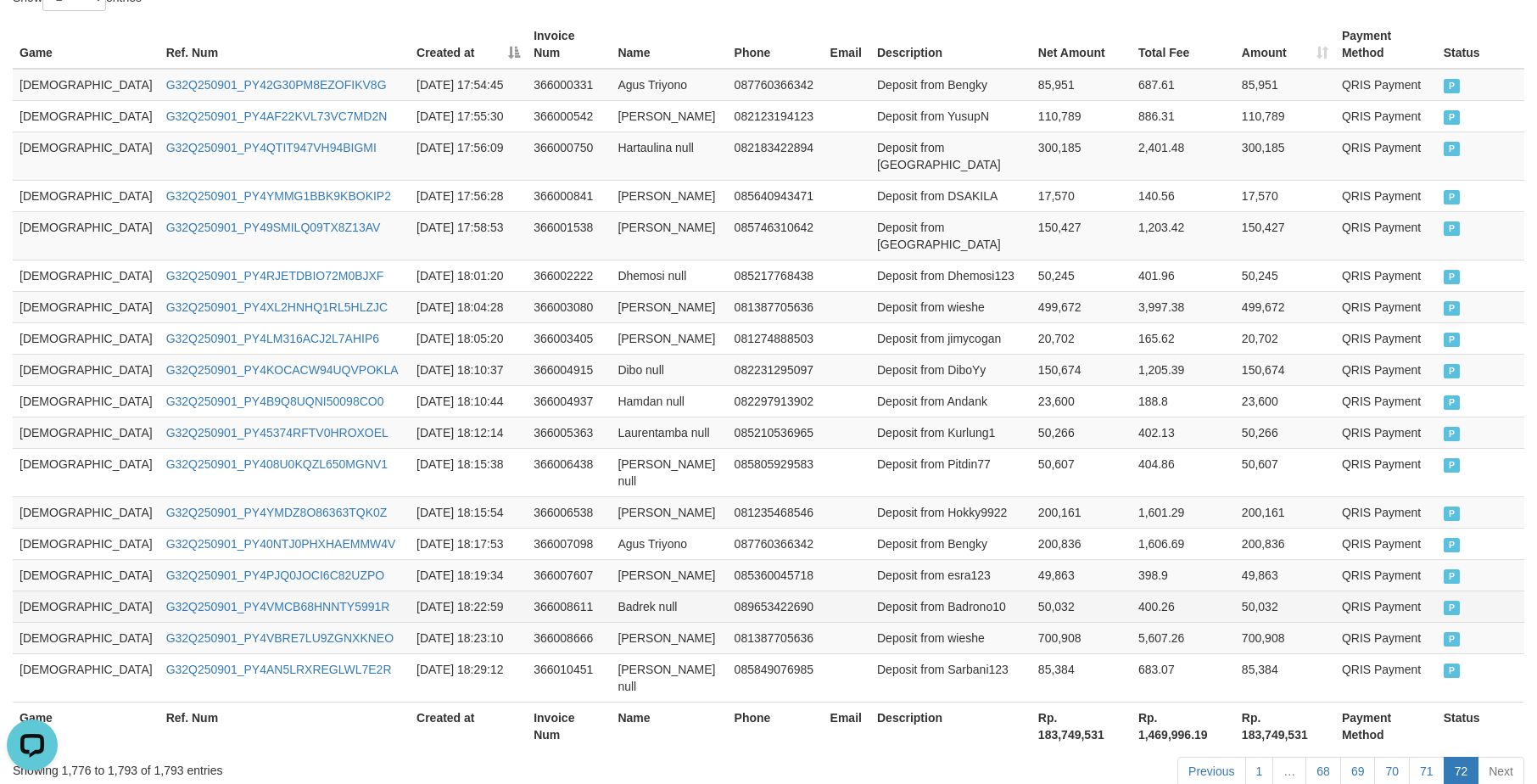
scroll to position [169, 0]
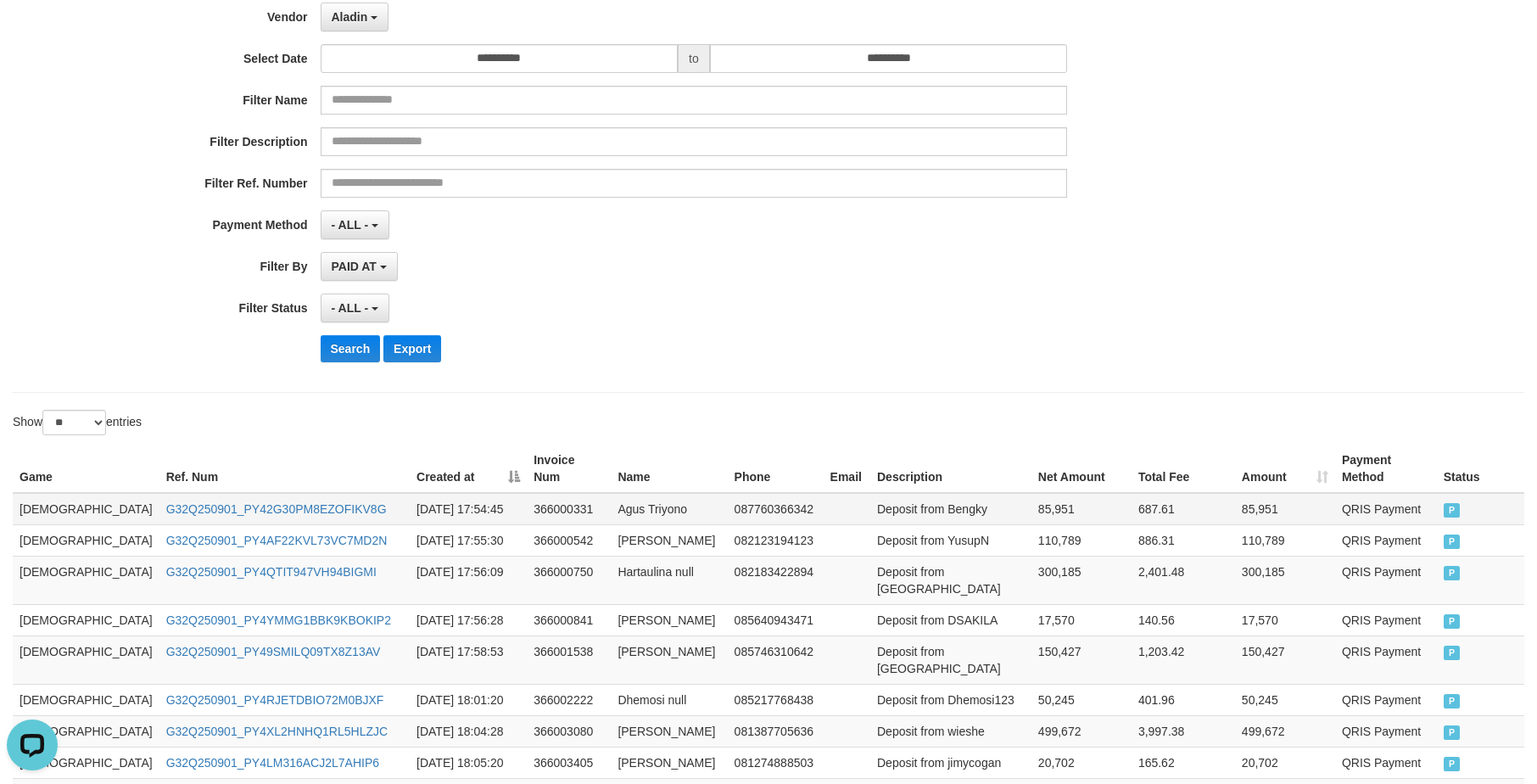
click at [31, 492] on td "[DEMOGRAPHIC_DATA]" at bounding box center [85, 508] width 147 height 32
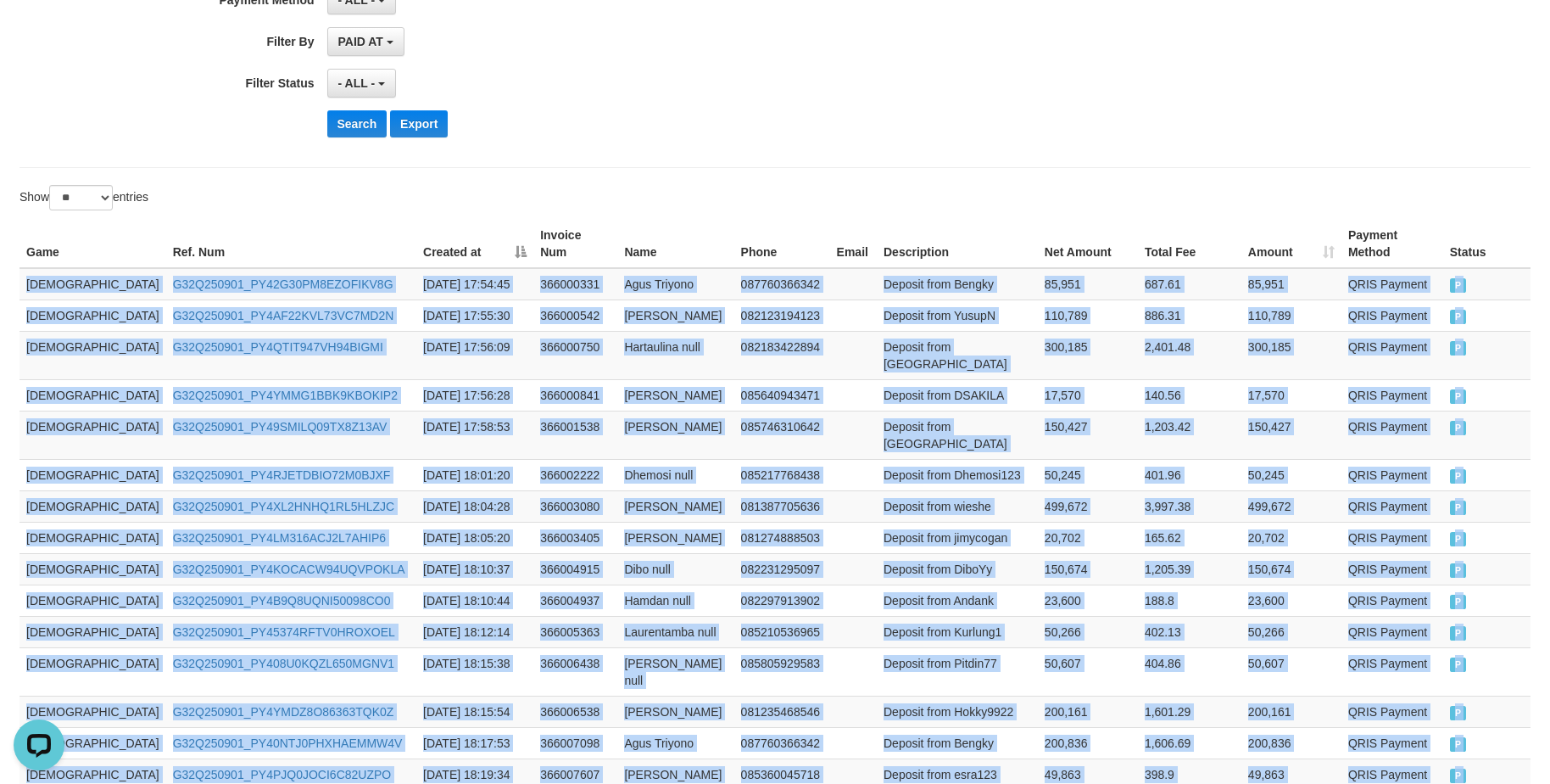
scroll to position [593, 0]
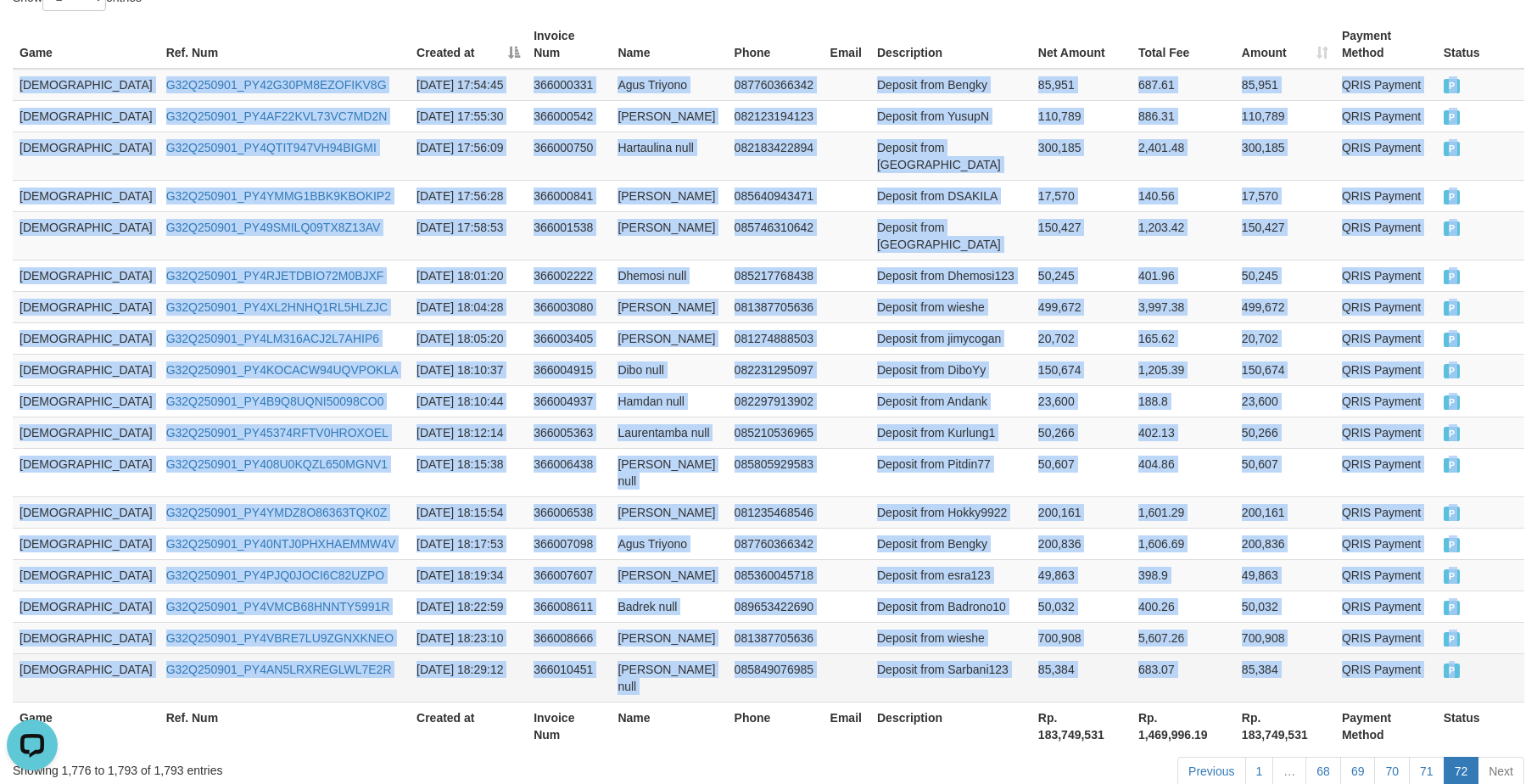
copy tbody "GOD77 G32Q250901_PY42G30PM8EZOFIKV8G 2025-09-01 17:54:45 366000331 Agus Triyono…"
drag, startPoint x: 31, startPoint y: 491, endPoint x: 1469, endPoint y: 614, distance: 1443.3
click at [1469, 614] on tbody "GOD77 G32Q250901_PY42G30PM8EZOFIKV8G 2025-09-01 17:54:45 366000331 Agus Triyono…" at bounding box center [768, 385] width 1511 height 633
click at [870, 653] on td "Deposit from Sarbani123" at bounding box center [951, 677] width 161 height 48
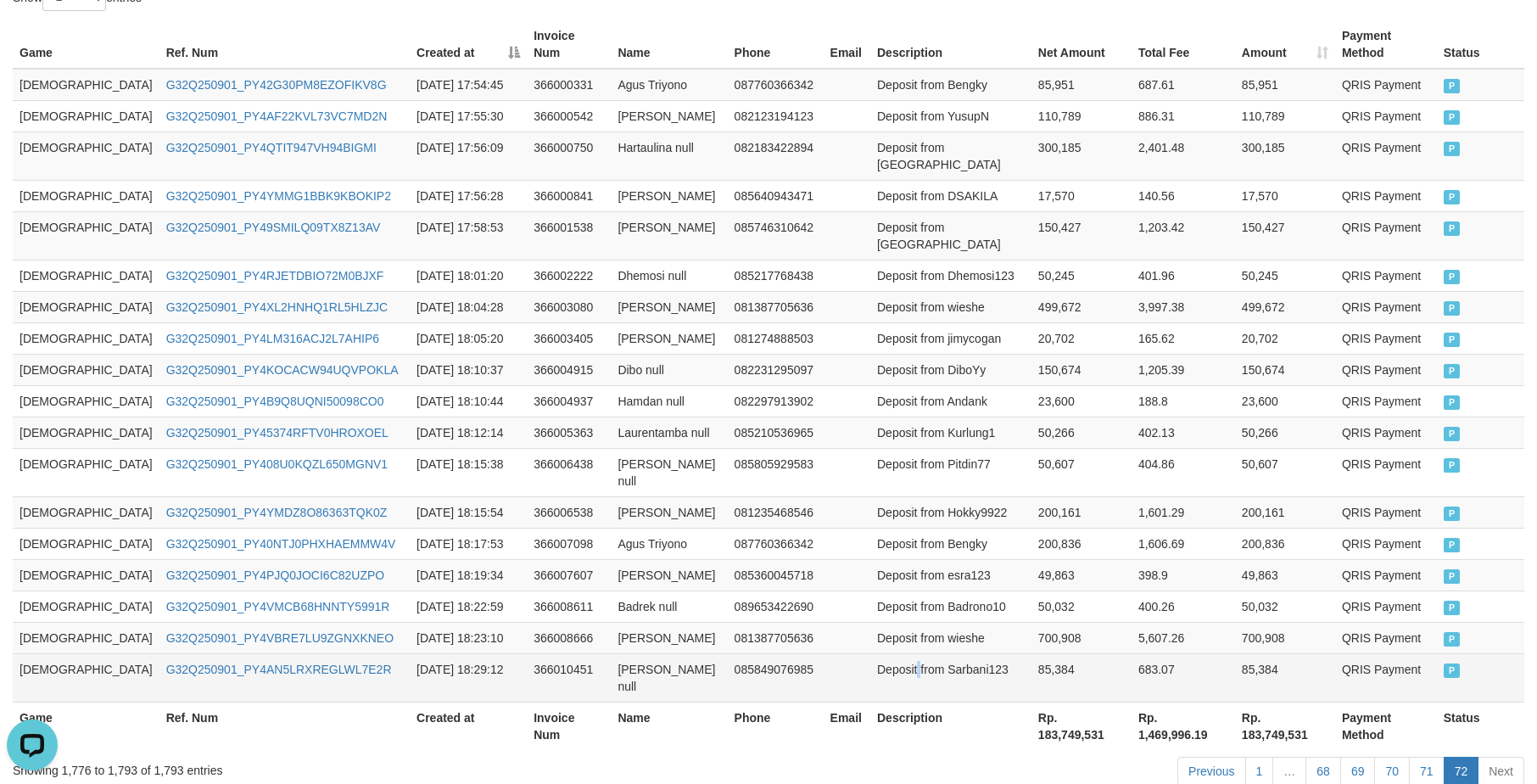
click at [870, 653] on td "Deposit from Sarbani123" at bounding box center [951, 677] width 161 height 48
drag, startPoint x: 850, startPoint y: 597, endPoint x: 866, endPoint y: 605, distance: 17.9
click at [870, 653] on td "Deposit from Sarbani123" at bounding box center [951, 677] width 161 height 48
copy td "Deposit from"
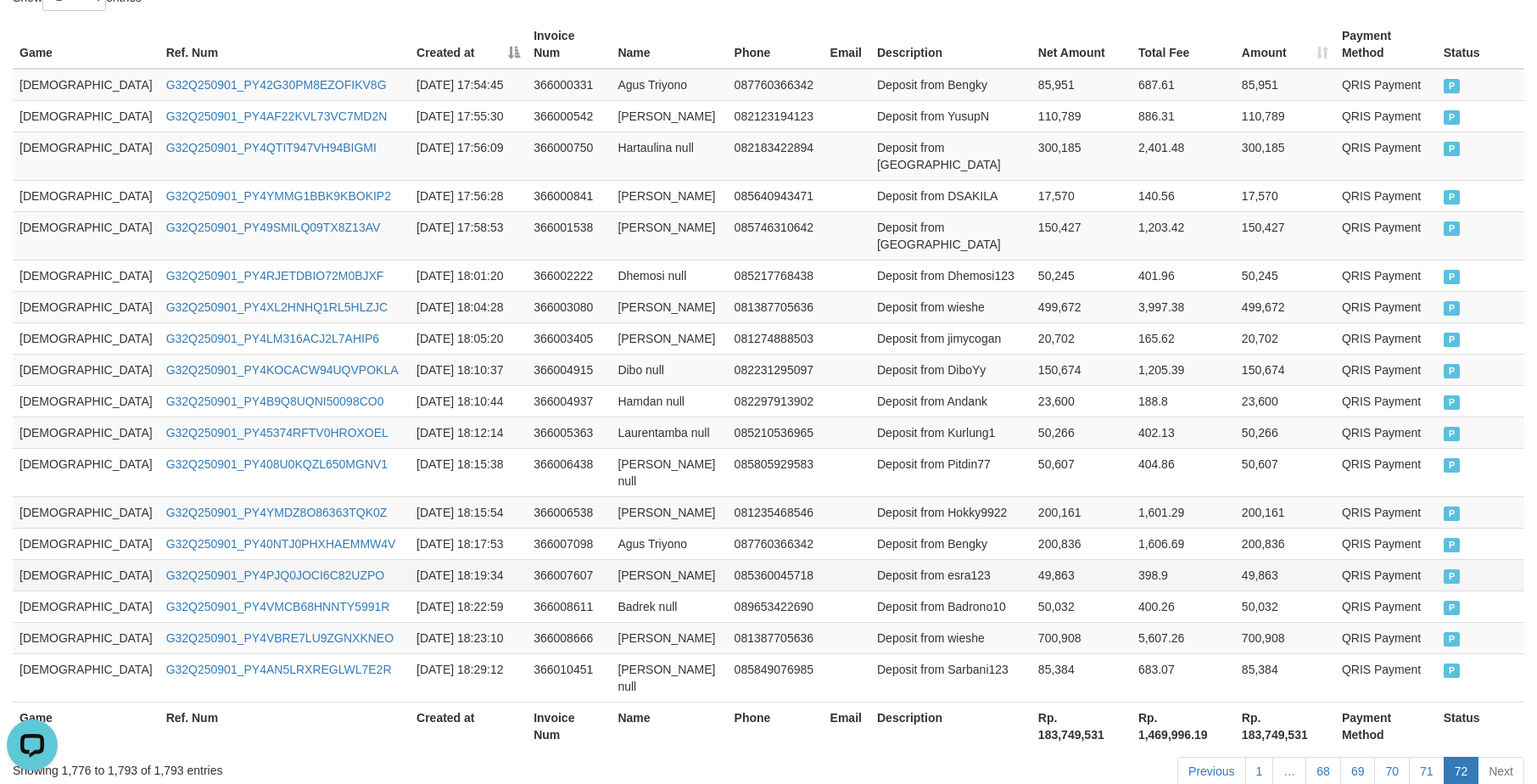
click at [824, 559] on td at bounding box center [847, 574] width 46 height 31
drag, startPoint x: 823, startPoint y: 199, endPoint x: 828, endPoint y: 183, distance: 16.8
click at [870, 211] on td "Deposit from [GEOGRAPHIC_DATA]" at bounding box center [951, 235] width 161 height 48
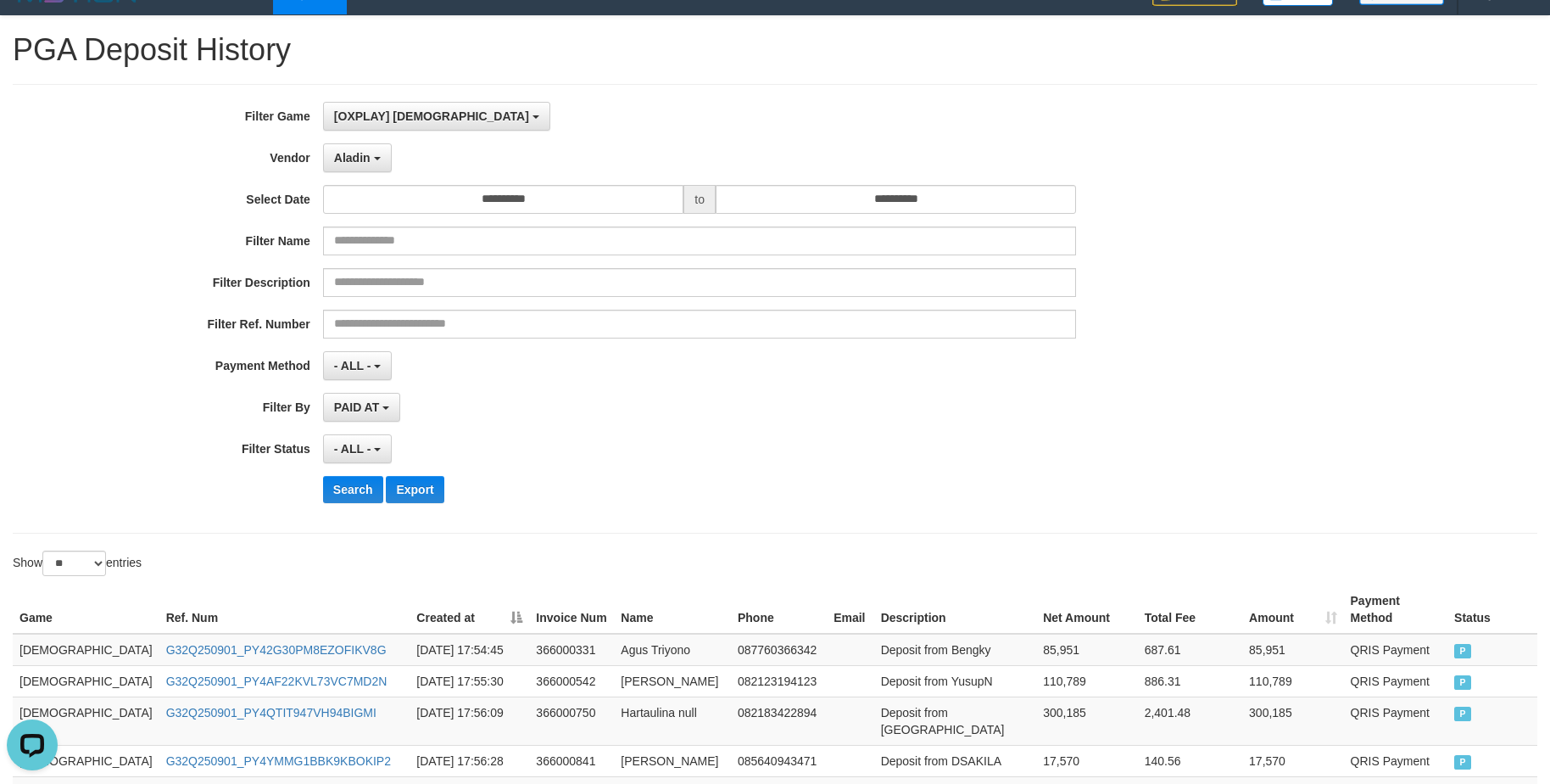
scroll to position [27, 0]
click at [955, 371] on div "- ALL - SELECT ALL - ALL - SELECT PAYMENT METHOD Mandiri BNI OVO CIMB BRI MAYBA…" at bounding box center [700, 366] width 754 height 28
click at [330, 496] on button "Search" at bounding box center [353, 490] width 61 height 27
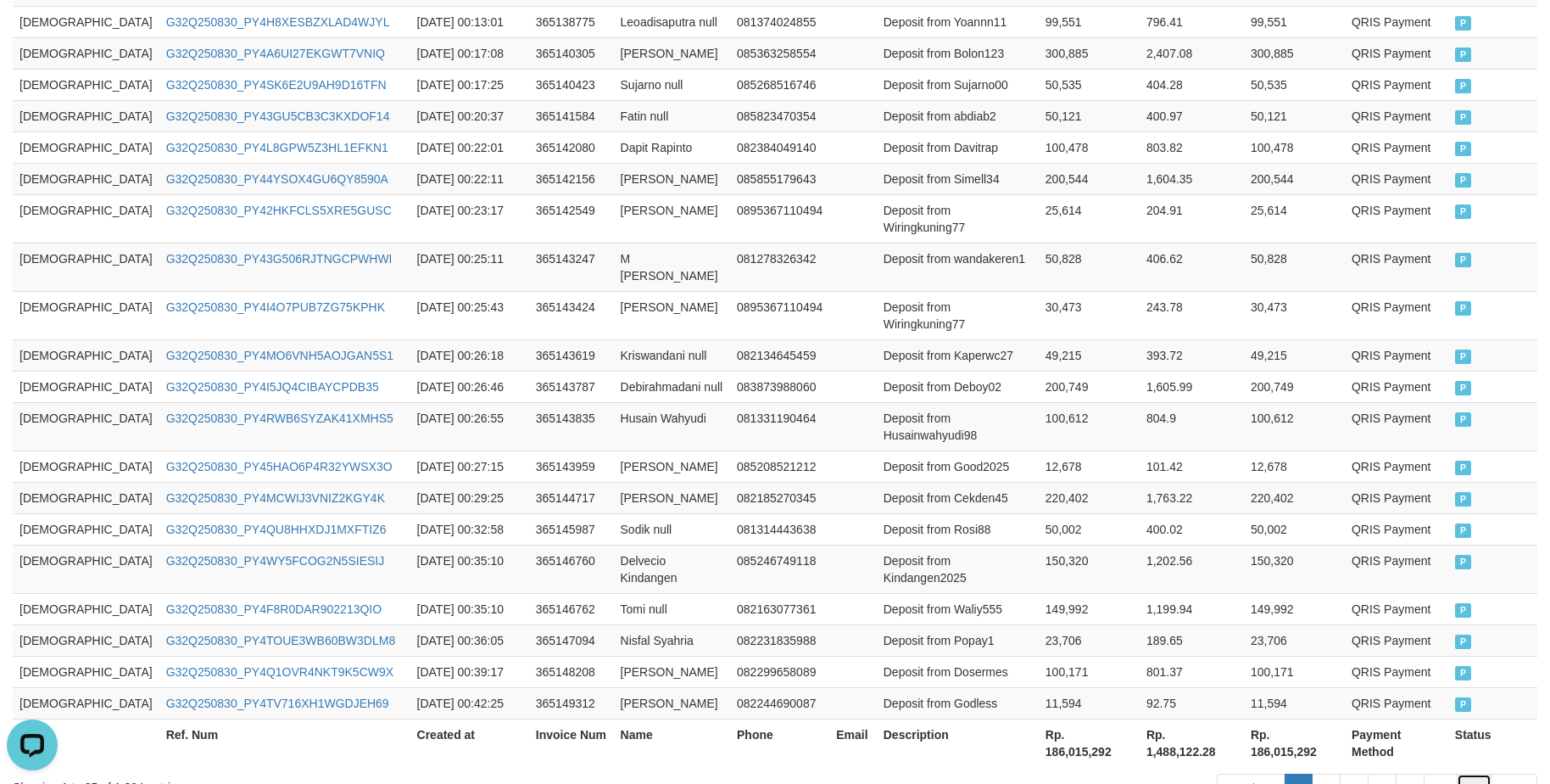
drag, startPoint x: 1467, startPoint y: 679, endPoint x: 1550, endPoint y: 678, distance: 83.0
click at [1468, 774] on link "73" at bounding box center [1475, 788] width 36 height 28
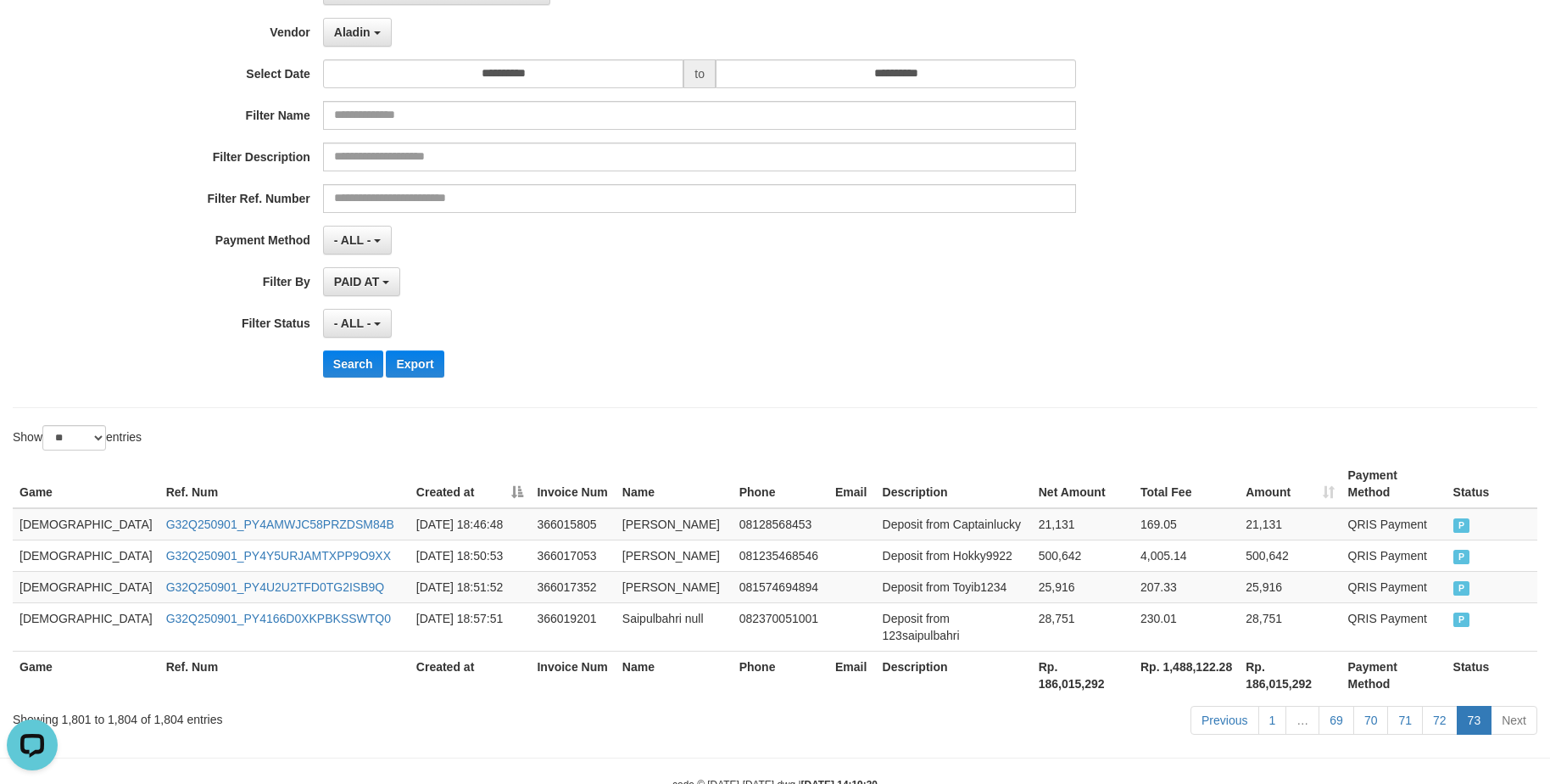
click at [1378, 294] on div "**********" at bounding box center [775, 183] width 1550 height 414
drag, startPoint x: 1077, startPoint y: 383, endPoint x: 1275, endPoint y: 426, distance: 202.6
click at [1117, 374] on div "**********" at bounding box center [646, 183] width 1292 height 414
click at [1459, 705] on link "73" at bounding box center [1475, 720] width 36 height 28
click at [1436, 705] on link "72" at bounding box center [1440, 720] width 36 height 28
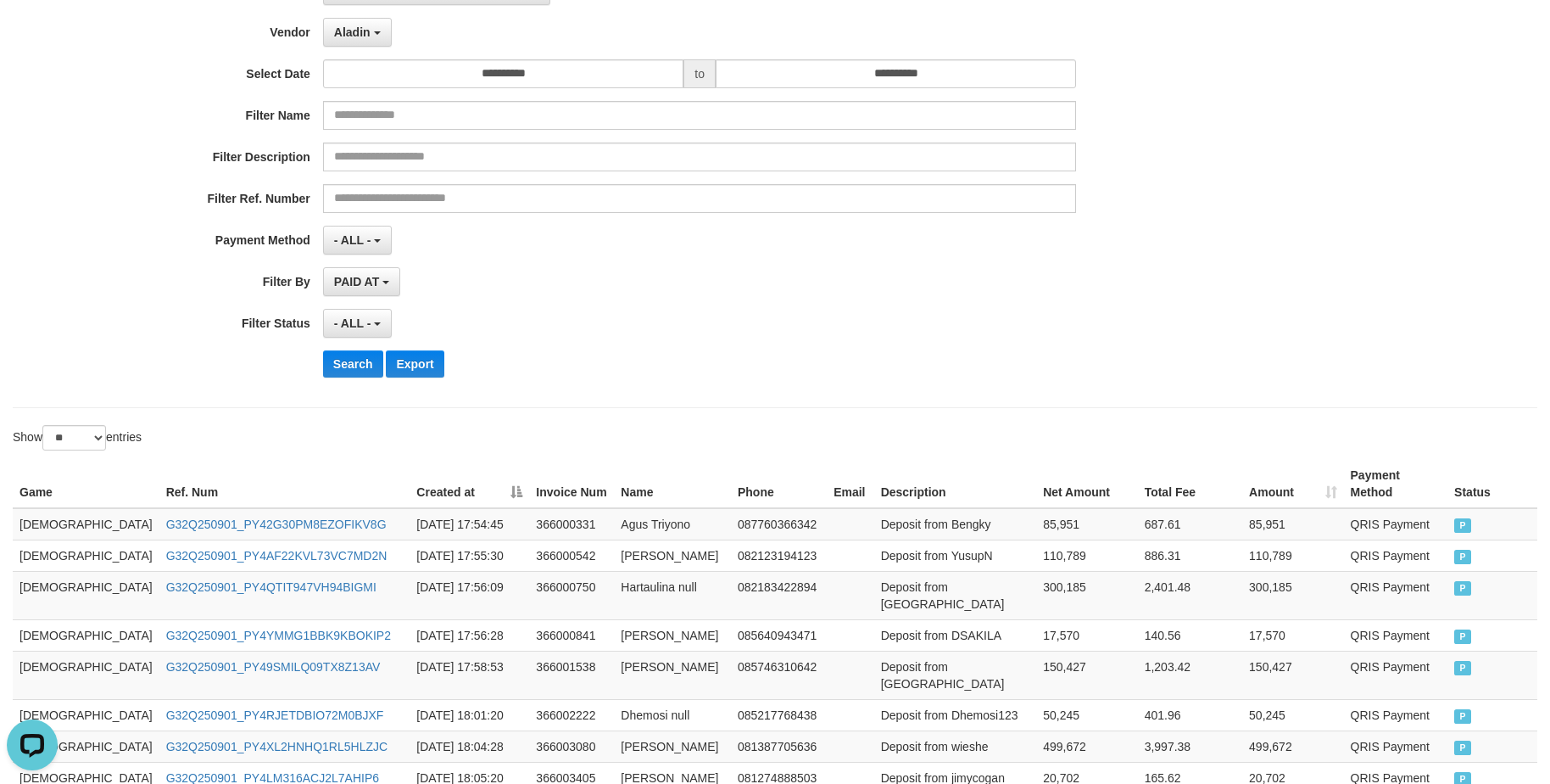
scroll to position [812, 0]
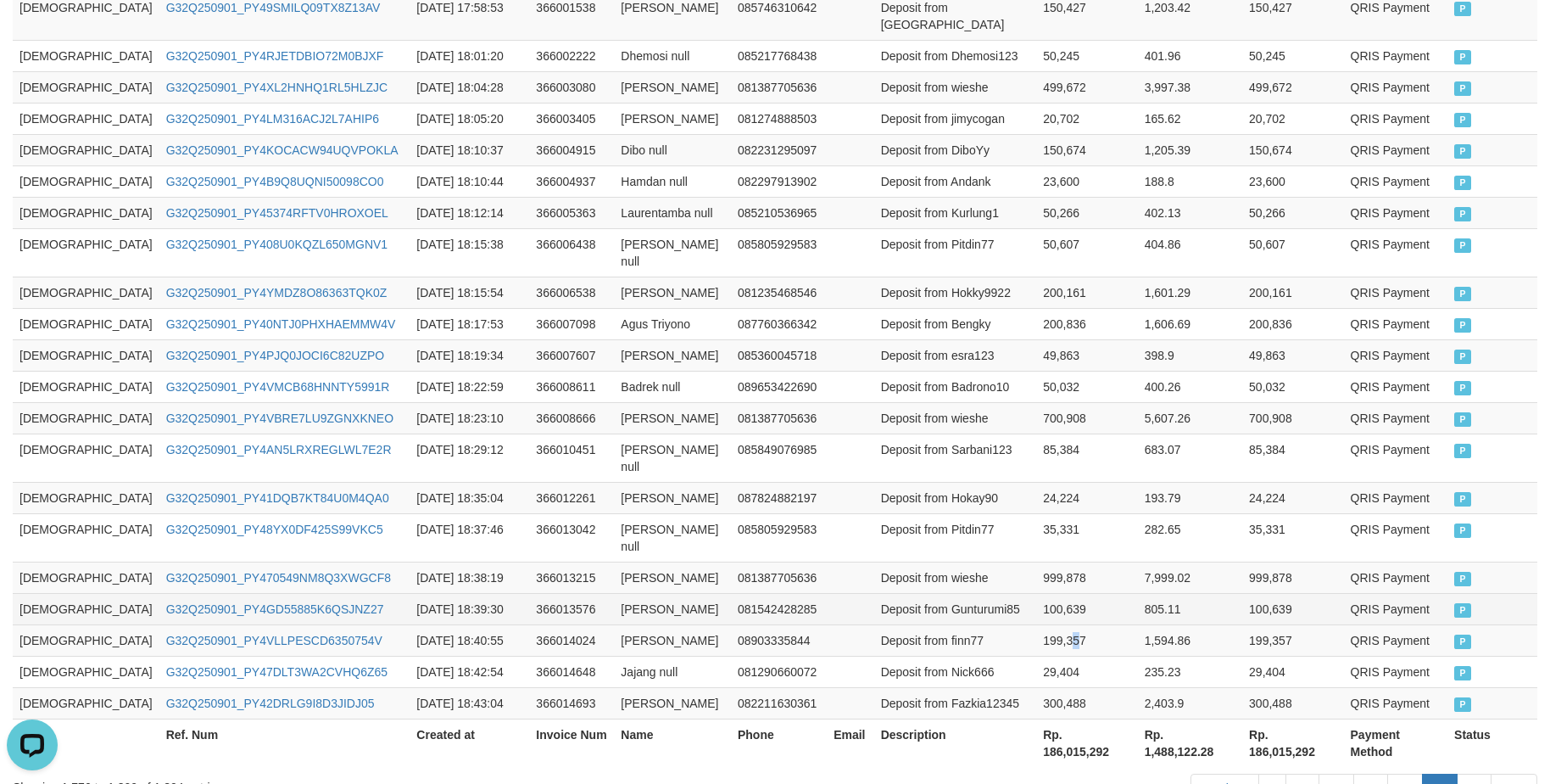
drag, startPoint x: 1032, startPoint y: 536, endPoint x: 763, endPoint y: 514, distance: 269.9
click at [1037, 624] on td "199,357" at bounding box center [1087, 639] width 101 height 31
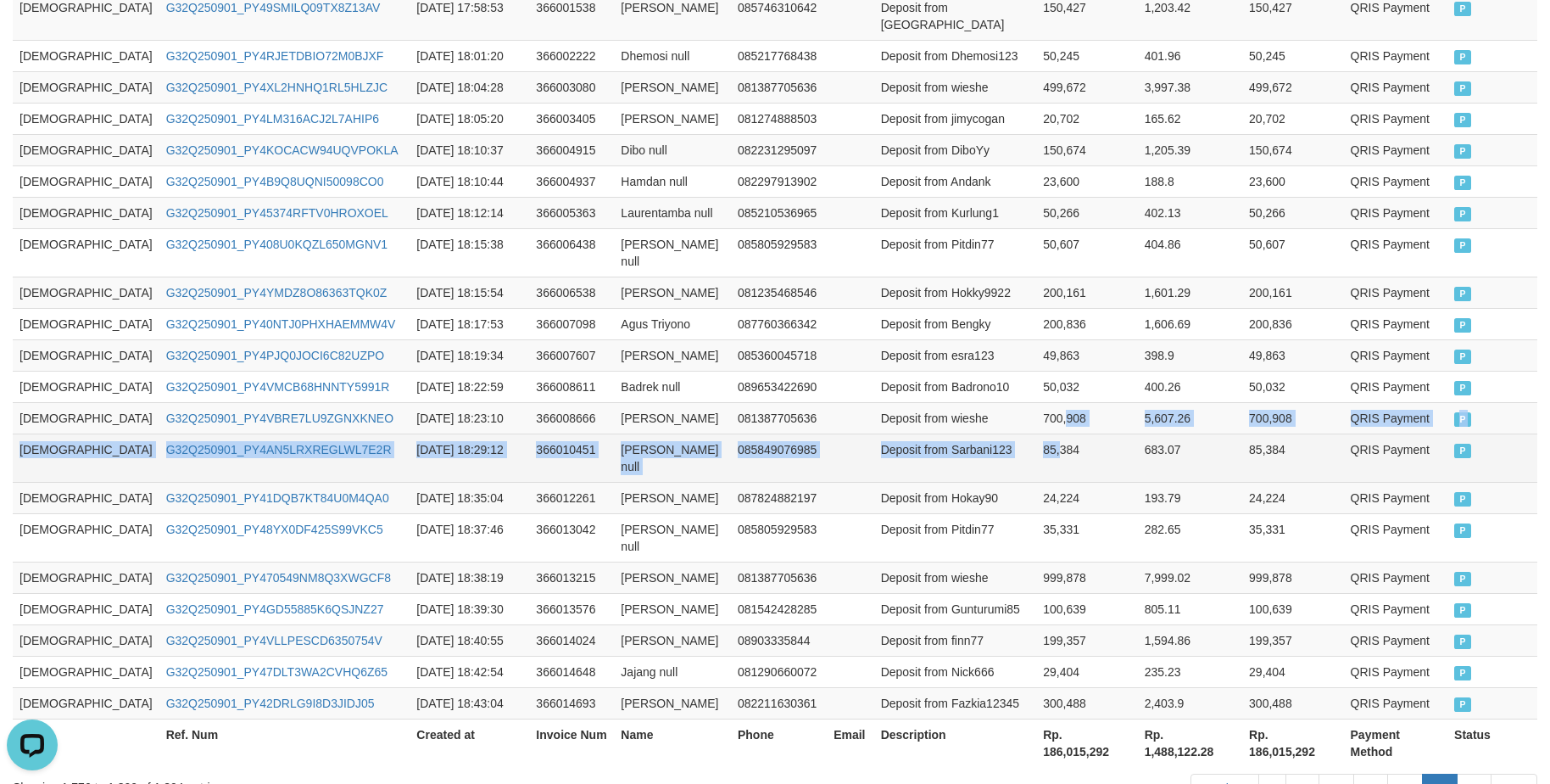
click at [1016, 368] on tbody "GOD77 G32Q250901_PY42G30PM8EZOFIKV8G 2025-09-01 17:54:45 366000331 Agus Triyono…" at bounding box center [775, 284] width 1524 height 870
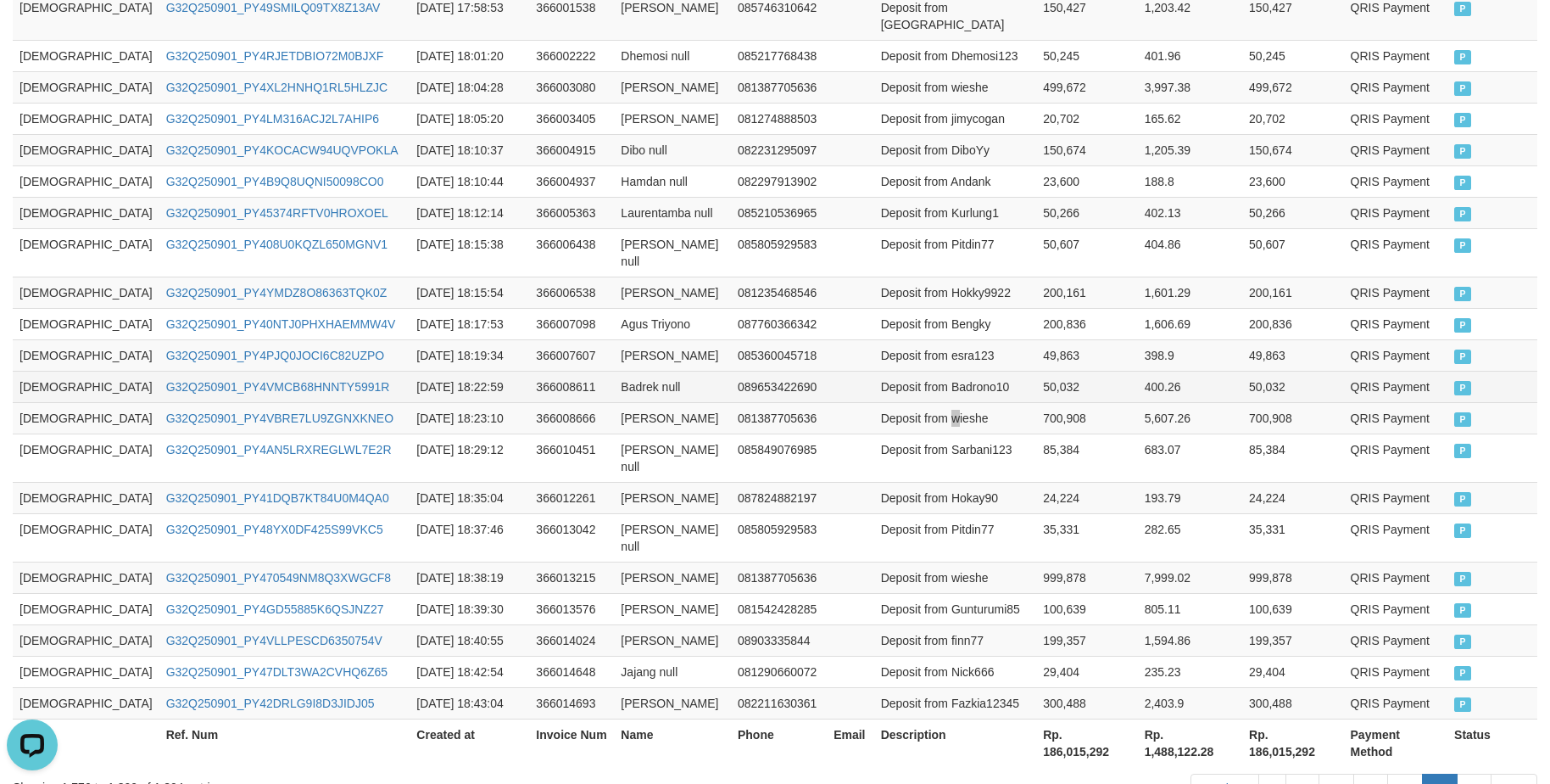
drag, startPoint x: 901, startPoint y: 334, endPoint x: 488, endPoint y: 414, distance: 420.7
click at [882, 331] on tbody "GOD77 G32Q250901_PY42G30PM8EZOFIKV8G 2025-09-01 17:54:45 366000331 Agus Triyono…" at bounding box center [775, 284] width 1524 height 870
click at [37, 482] on td "[DEMOGRAPHIC_DATA]" at bounding box center [85, 497] width 147 height 31
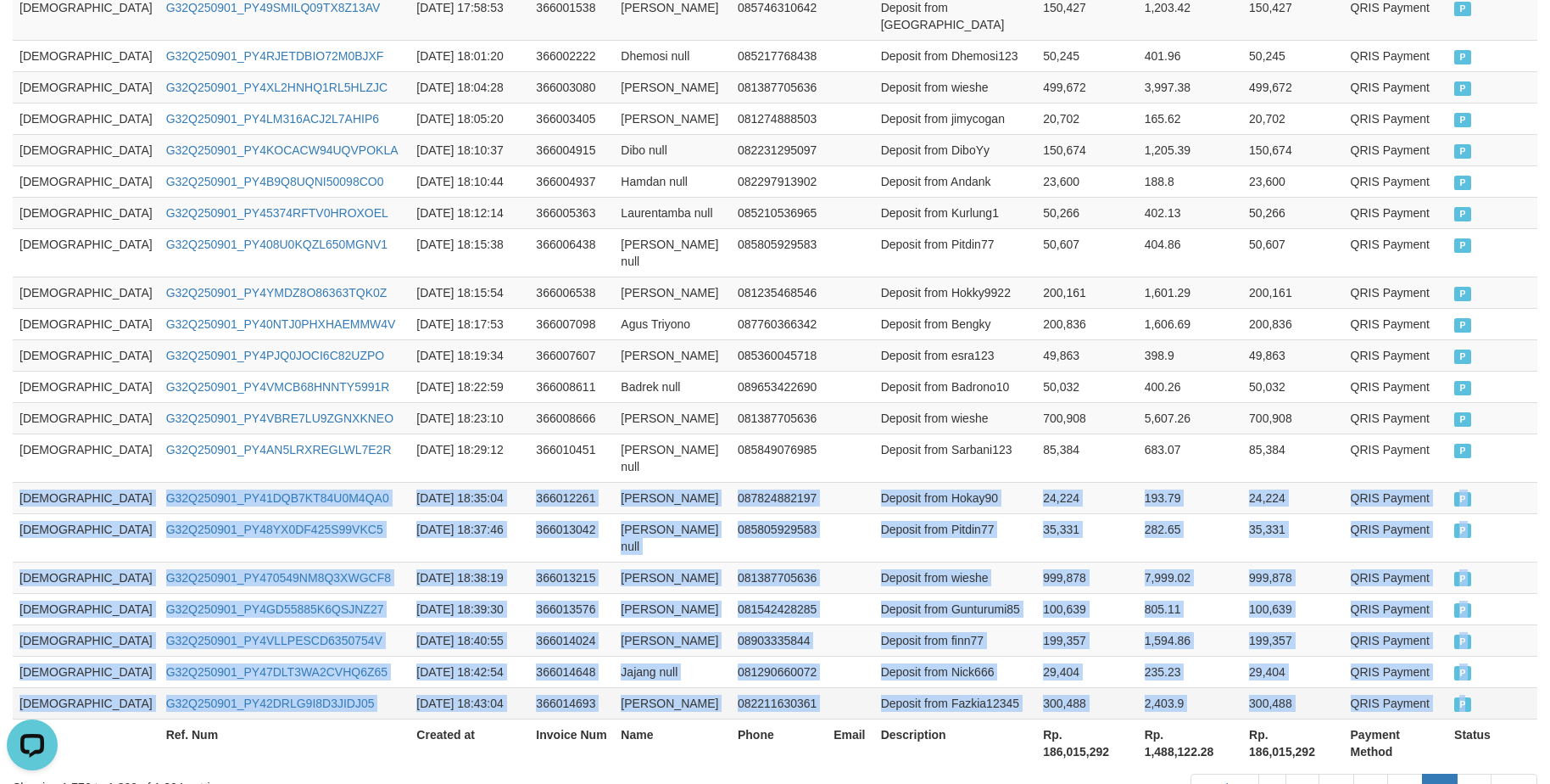
copy tbody "GOD77 G32Q250901_PY41DQB7KT84U0M4QA0 2025-09-01 18:35:04 366012261 Dede Arif 08…"
drag, startPoint x: 37, startPoint y: 413, endPoint x: 1499, endPoint y: 610, distance: 1475.2
click at [1499, 610] on tbody "GOD77 G32Q250901_PY42G30PM8EZOFIKV8G 2025-09-01 17:54:45 366000331 Agus Triyono…" at bounding box center [775, 284] width 1524 height 870
click at [1470, 774] on link "73" at bounding box center [1475, 788] width 36 height 28
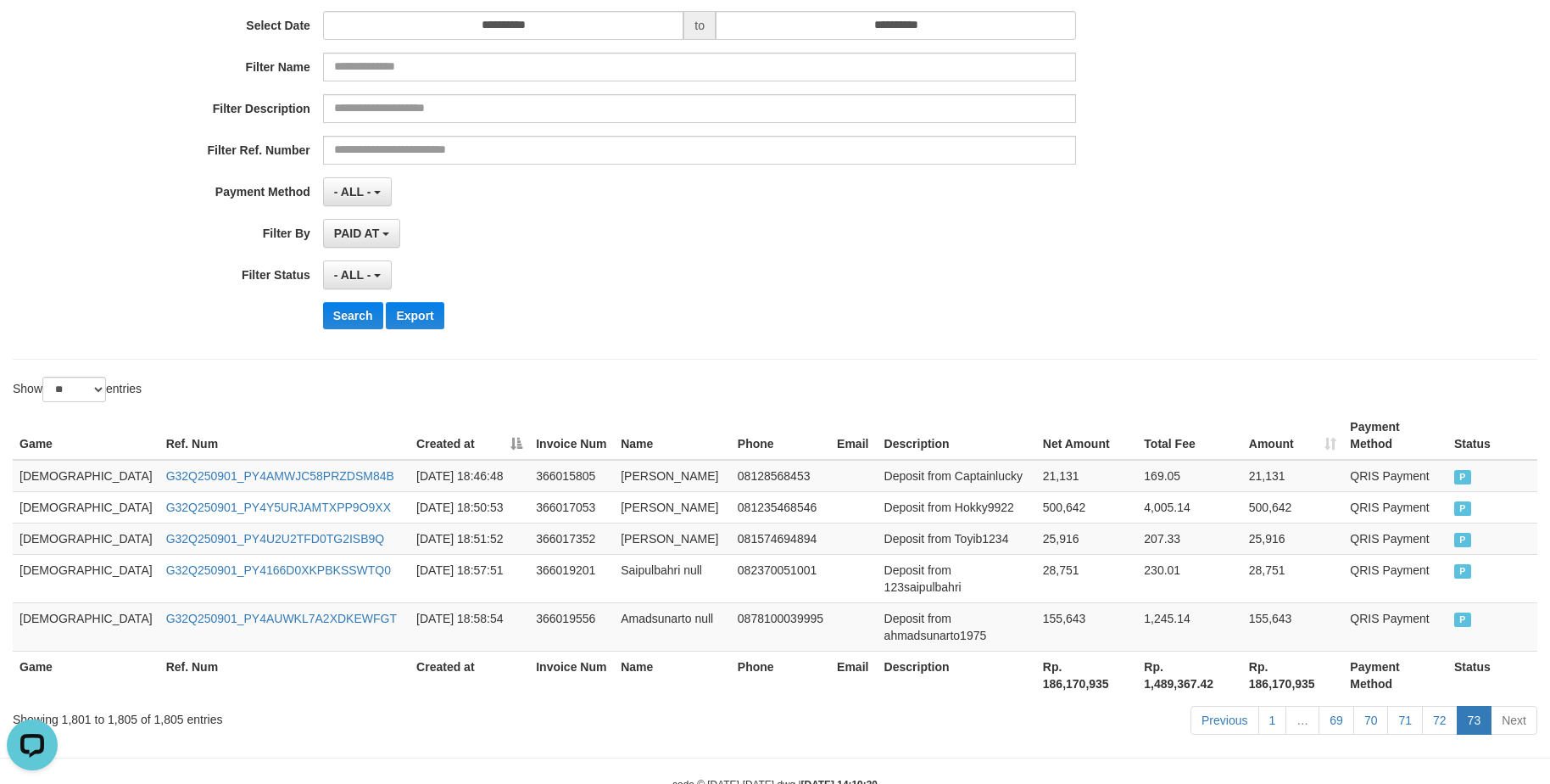
copy tbody "GOD77 G32Q250901_PY41DQB7KT84U0M4QA0 2025-09-01 18:35:04 366012261 Dede Arif 08…"
drag, startPoint x: 19, startPoint y: 459, endPoint x: 31, endPoint y: 465, distance: 13.4
click at [31, 465] on td "[DEMOGRAPHIC_DATA]" at bounding box center [85, 475] width 147 height 32
click at [42, 463] on td "[DEMOGRAPHIC_DATA]" at bounding box center [85, 475] width 147 height 32
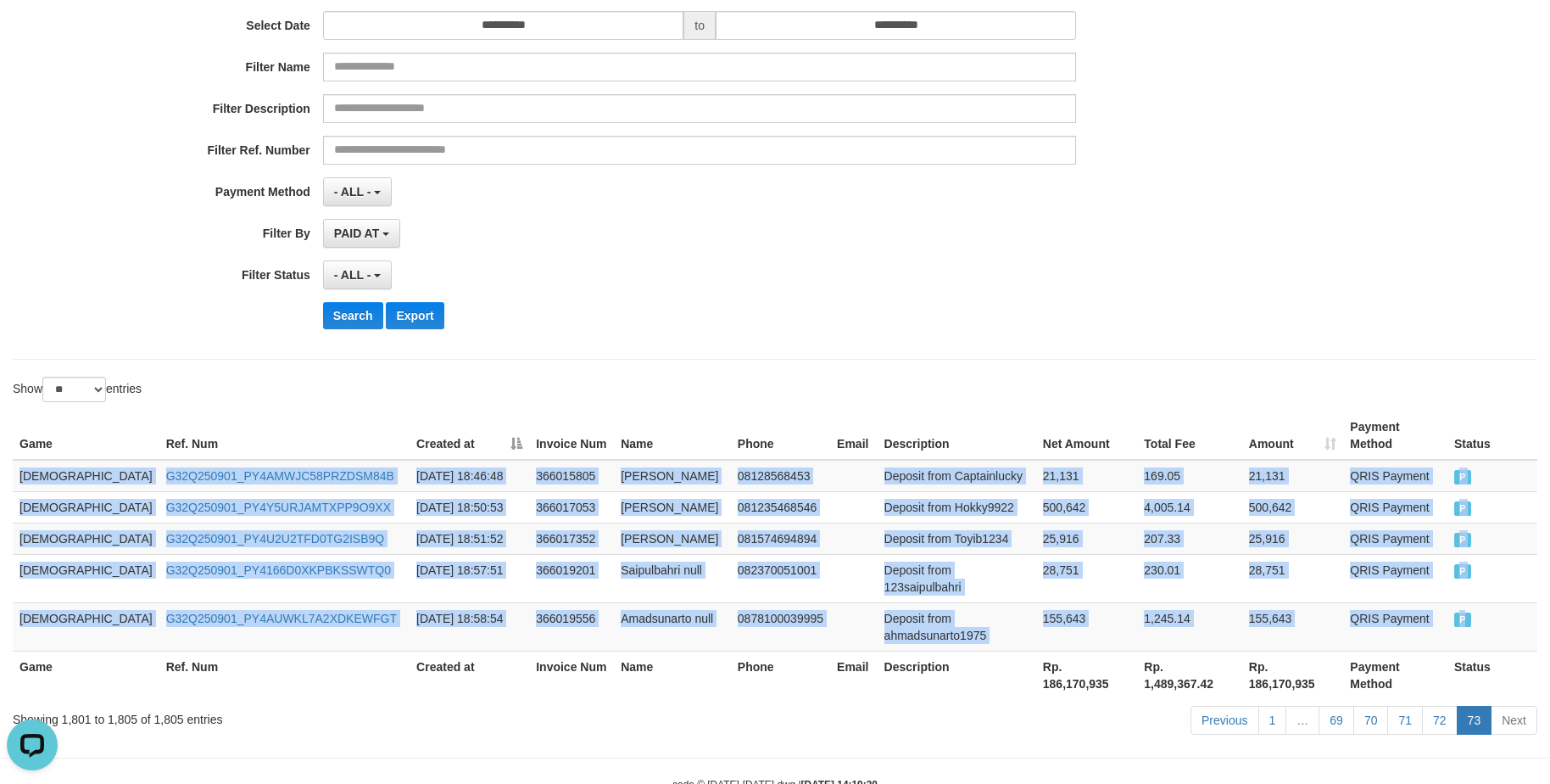
drag, startPoint x: 42, startPoint y: 463, endPoint x: 1550, endPoint y: 530, distance: 1509.5
click at [1521, 573] on tbody "GOD77 G32Q250901_PY4AMWJC58PRZDSM84B 2025-09-01 18:46:48 366015805 Afwan Andi 0…" at bounding box center [775, 555] width 1524 height 191
click at [878, 463] on td "Deposit from Captainlucky" at bounding box center [956, 475] width 158 height 32
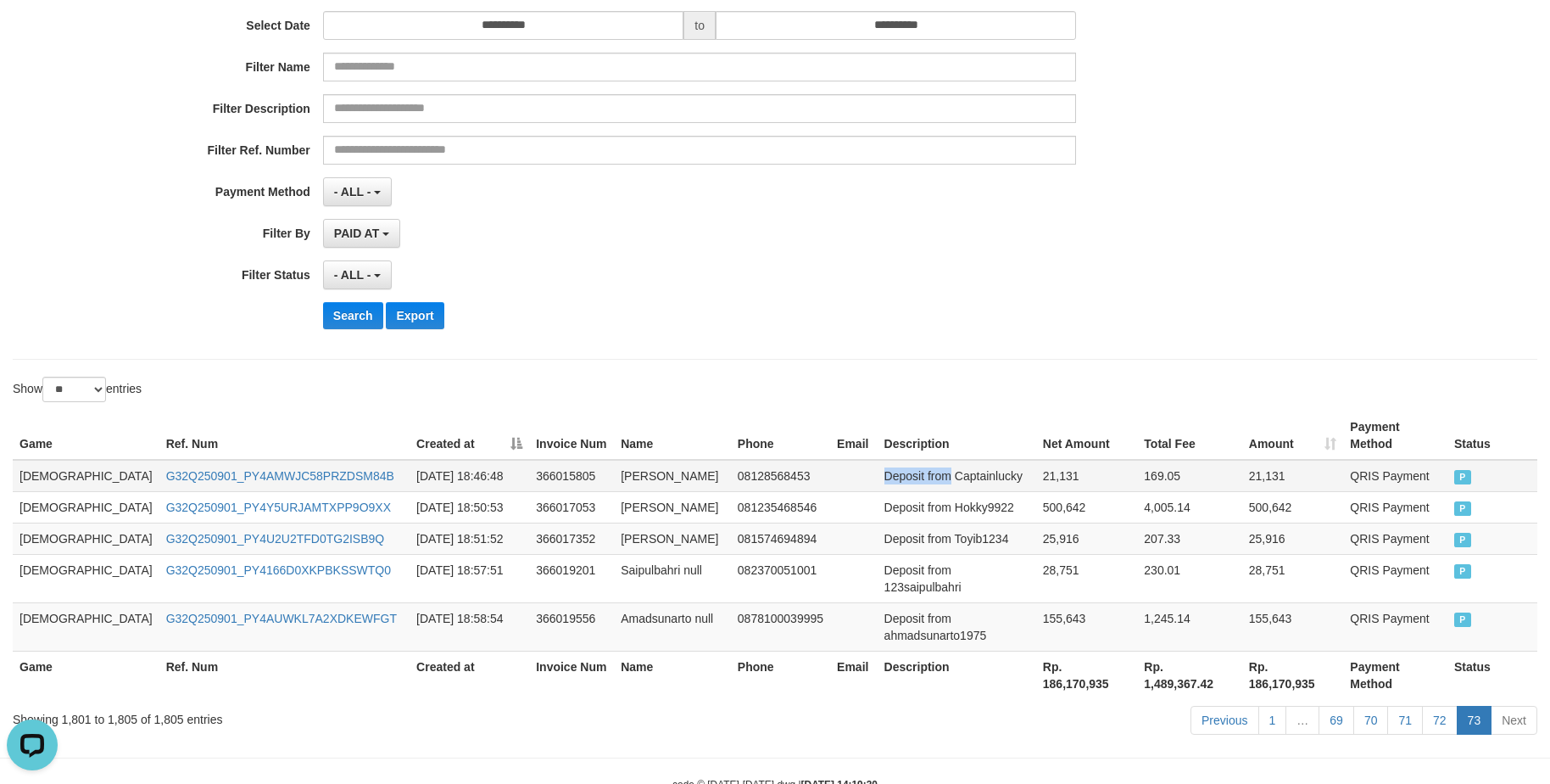
drag, startPoint x: 859, startPoint y: 463, endPoint x: 886, endPoint y: 472, distance: 28.5
click at [886, 472] on td "Deposit from Captainlucky" at bounding box center [956, 475] width 158 height 32
click at [1073, 459] on td "21,131" at bounding box center [1087, 475] width 101 height 32
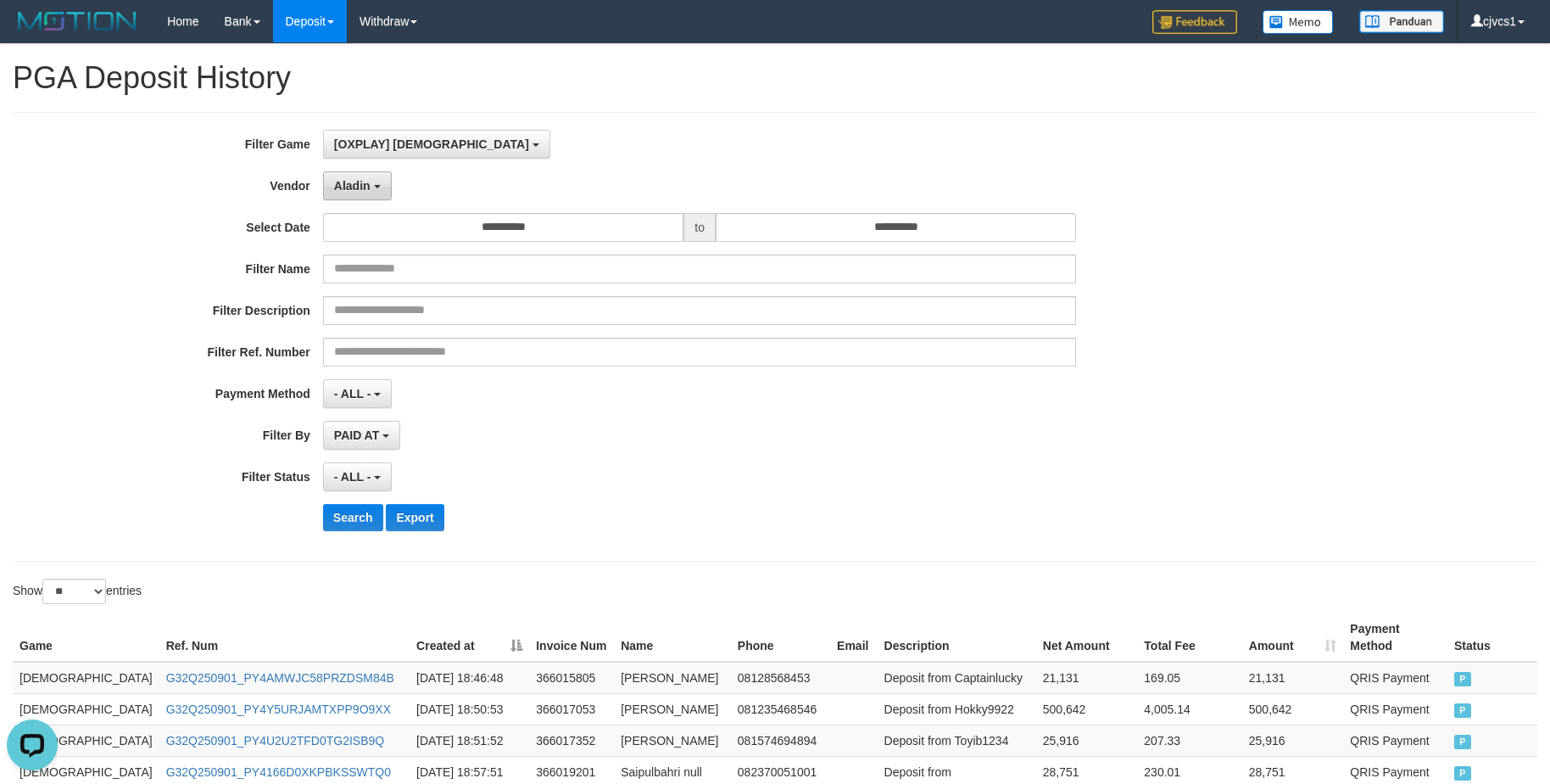
click at [388, 198] on button "Aladin" at bounding box center [357, 186] width 69 height 28
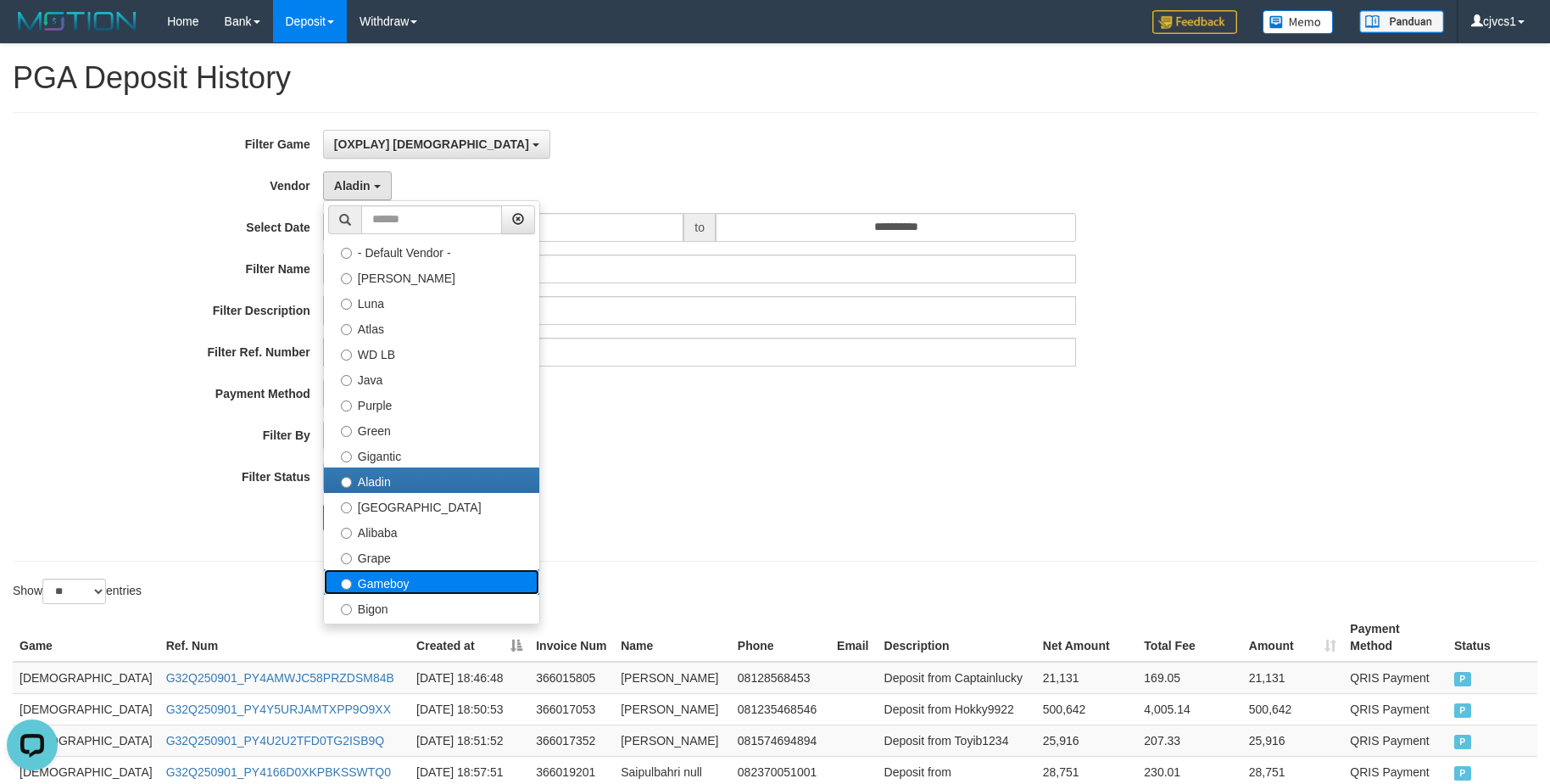
click at [435, 578] on label "Gameboy" at bounding box center [431, 581] width 215 height 26
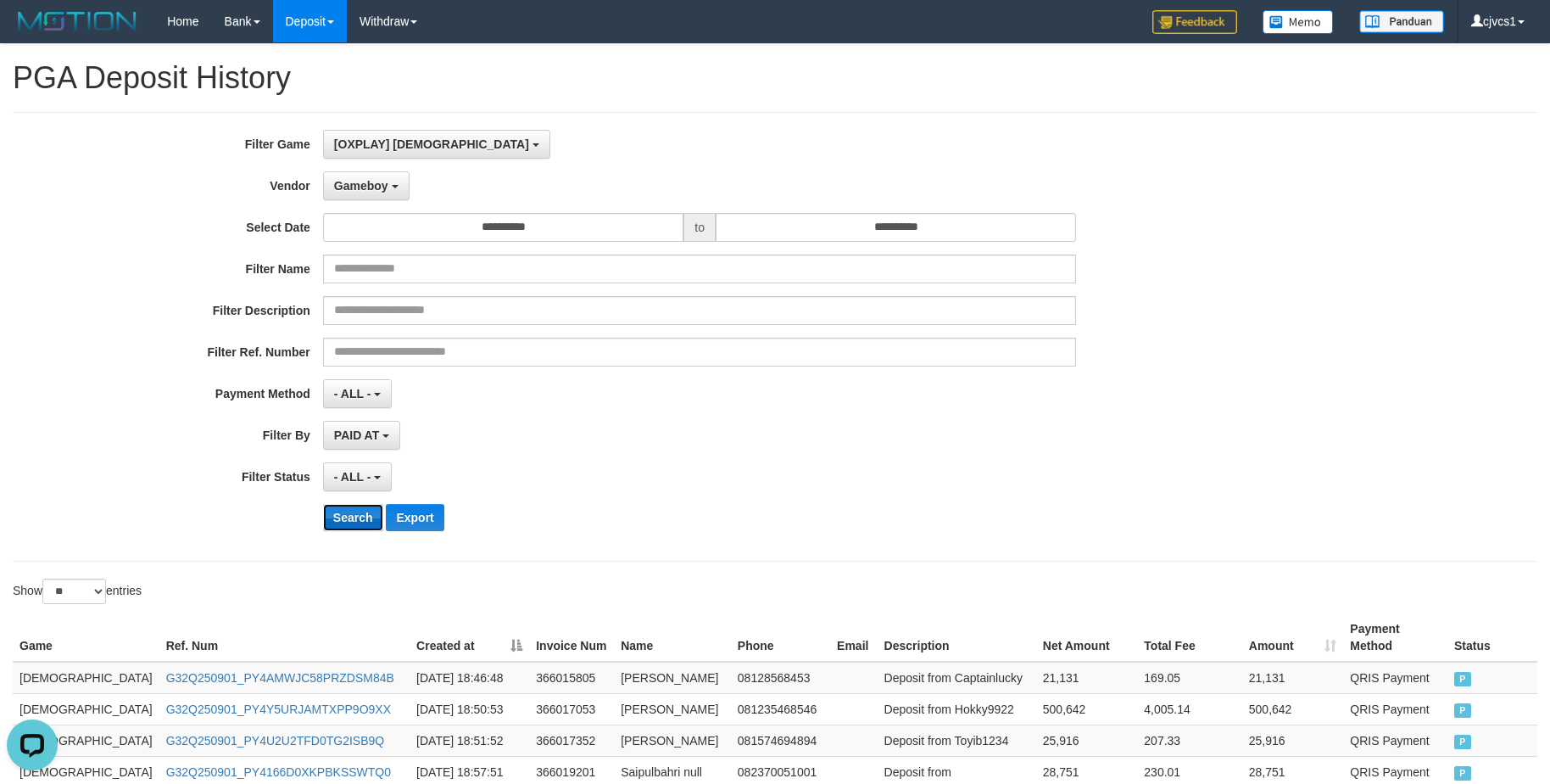
click at [359, 523] on button "Search" at bounding box center [353, 517] width 61 height 27
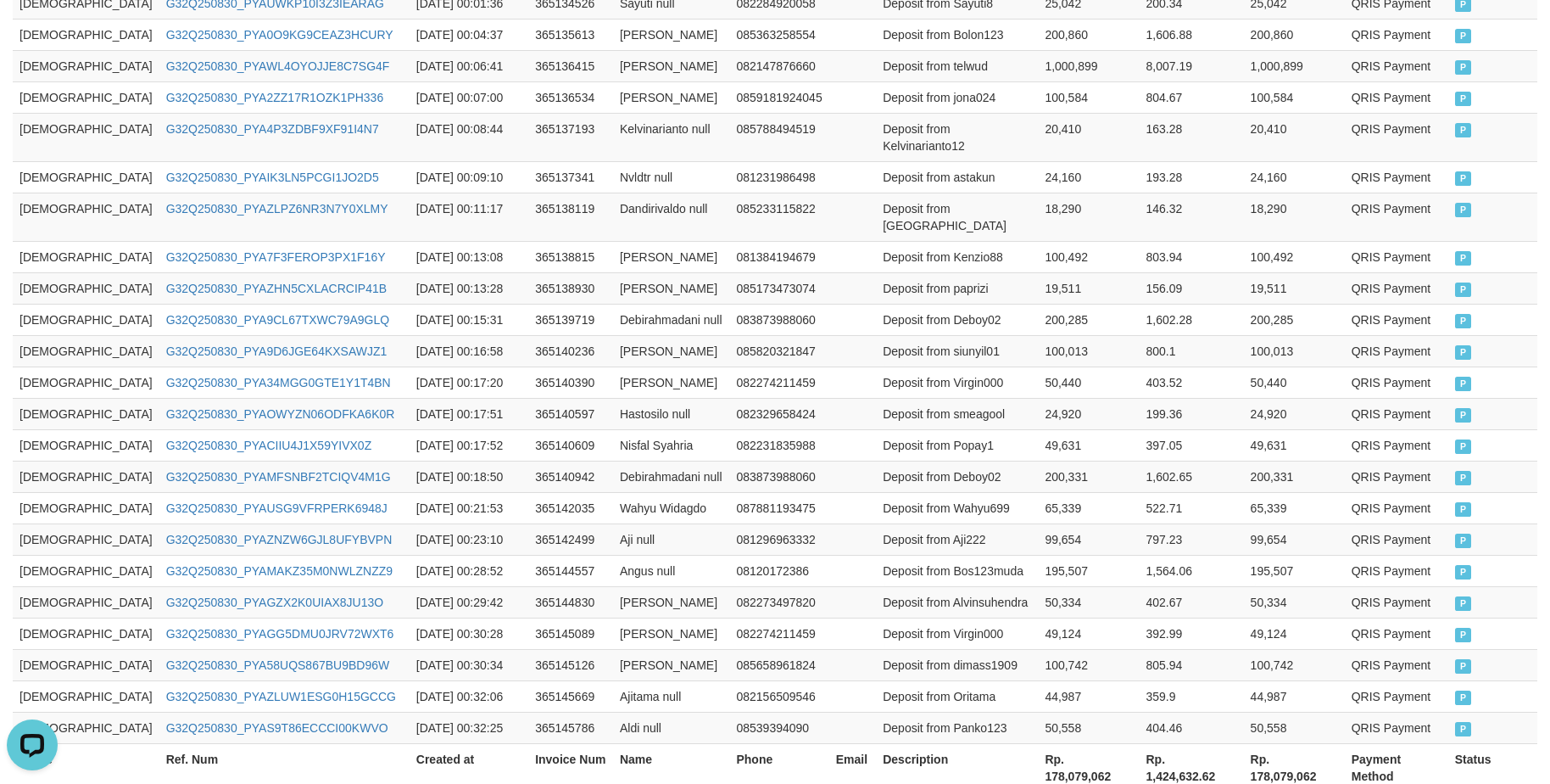
scroll to position [812, 0]
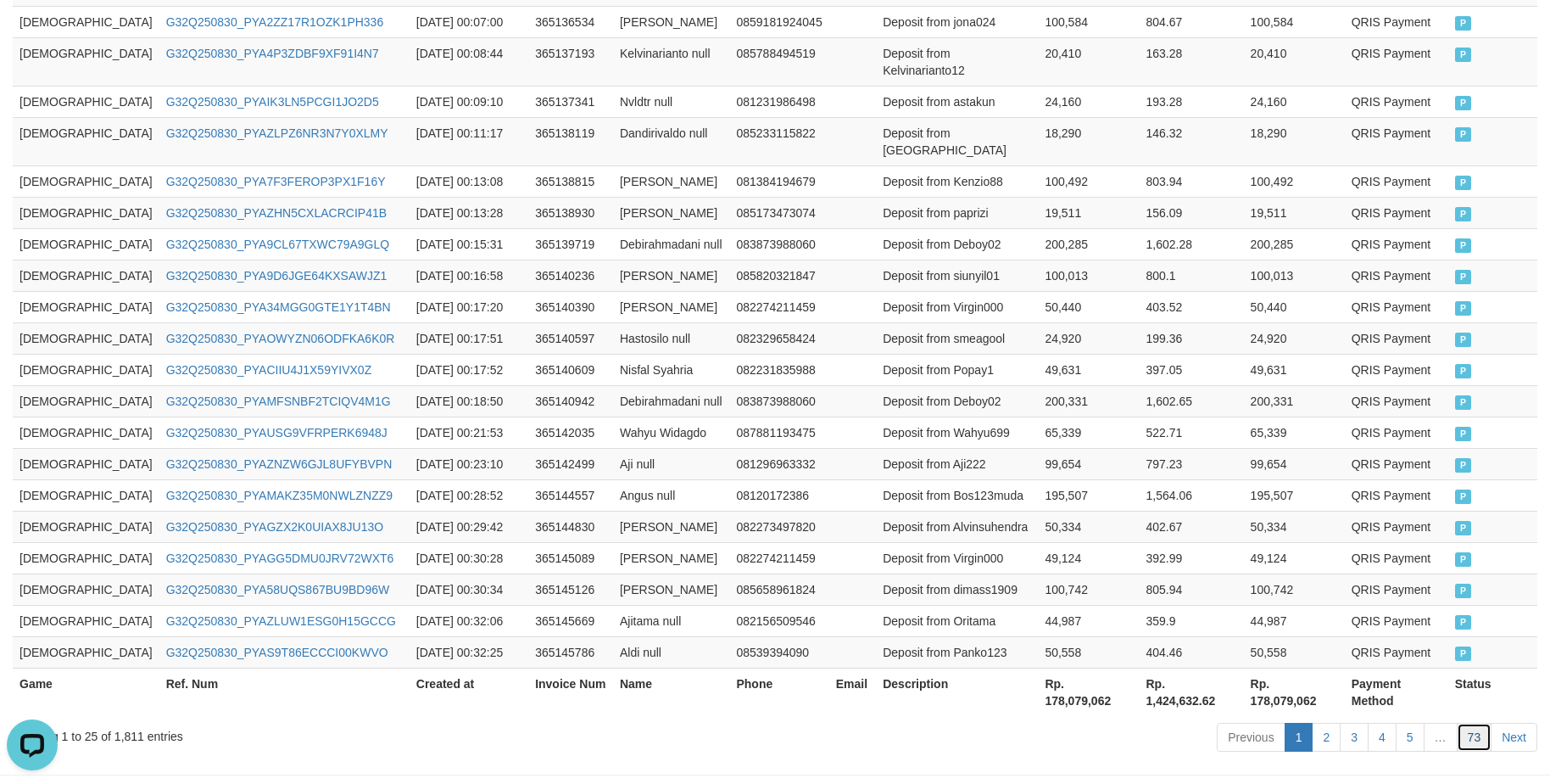
click at [1470, 722] on link "73" at bounding box center [1475, 737] width 36 height 28
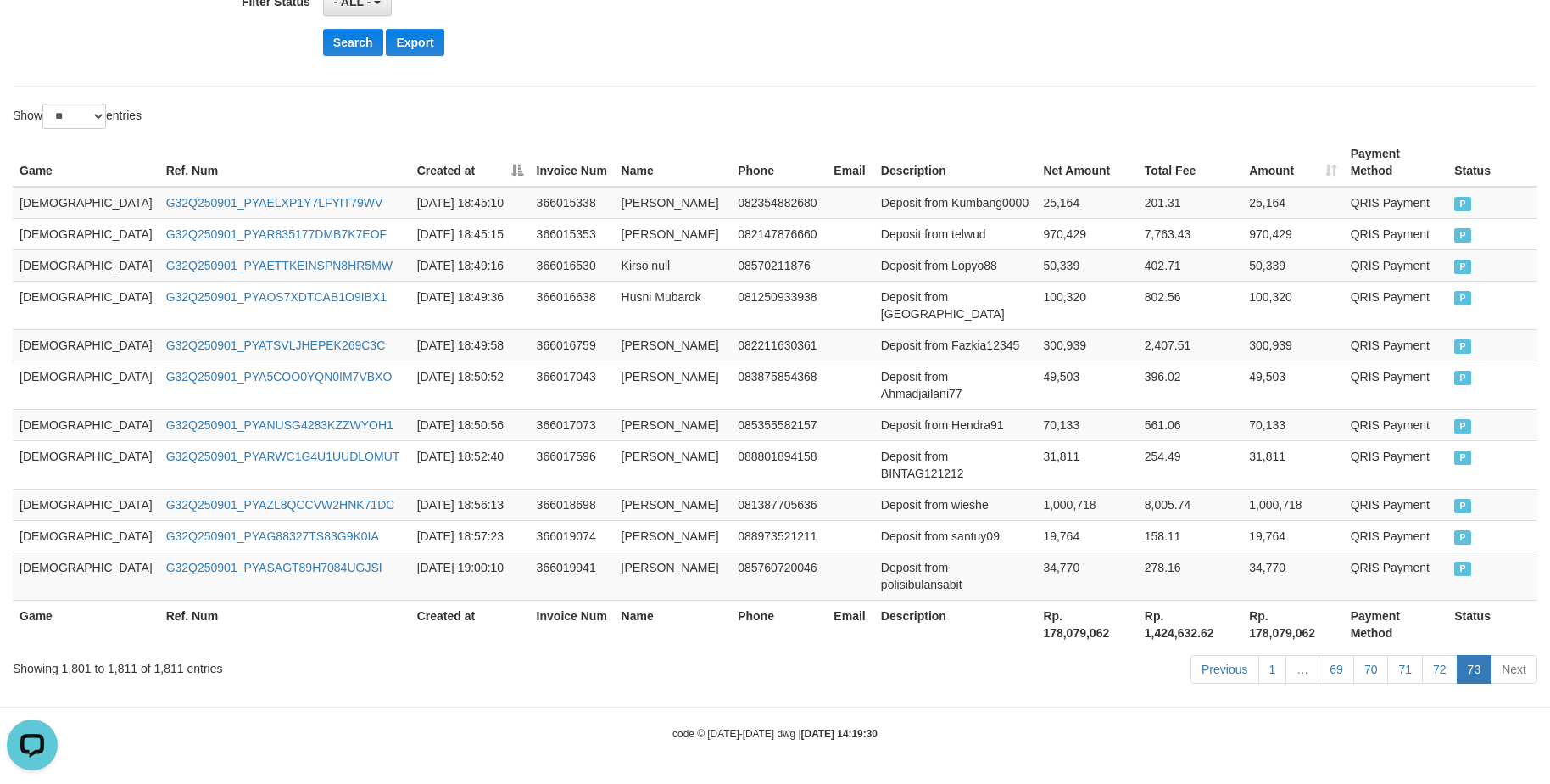
scroll to position [373, 0]
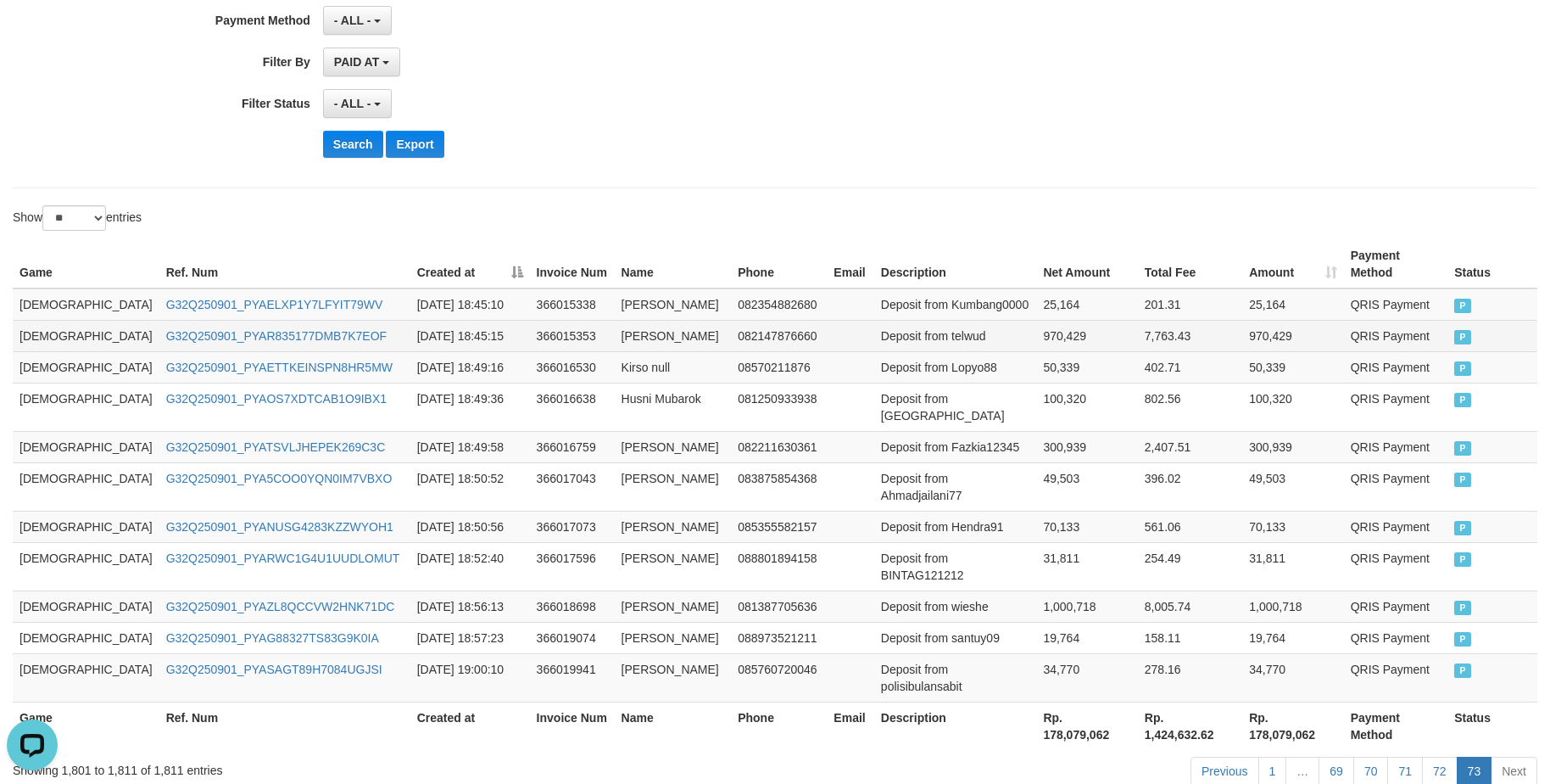
click at [981, 320] on td "Deposit from telwud" at bounding box center [955, 335] width 163 height 31
click at [1439, 757] on link "72" at bounding box center [1440, 771] width 36 height 28
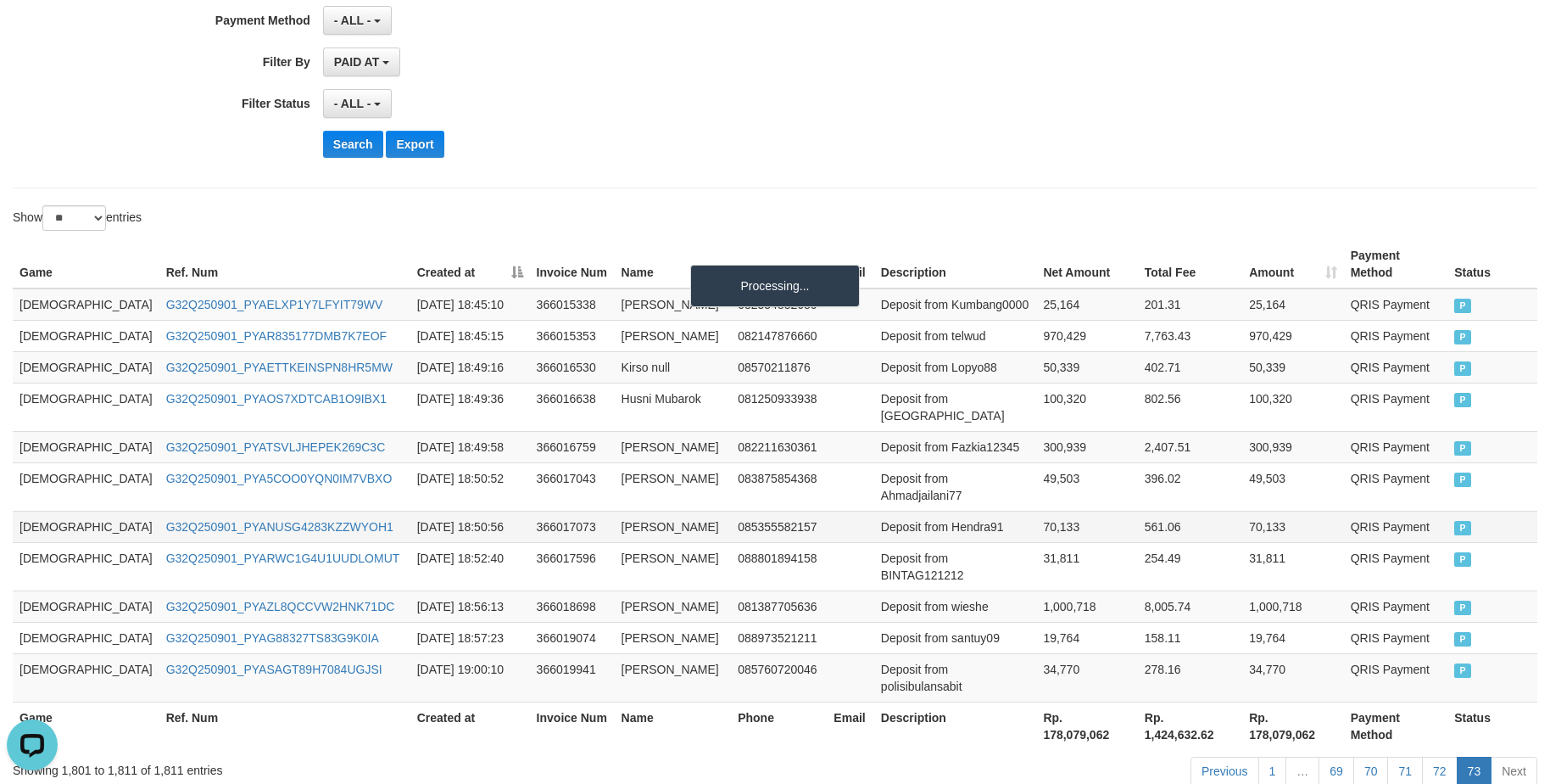
scroll to position [812, 0]
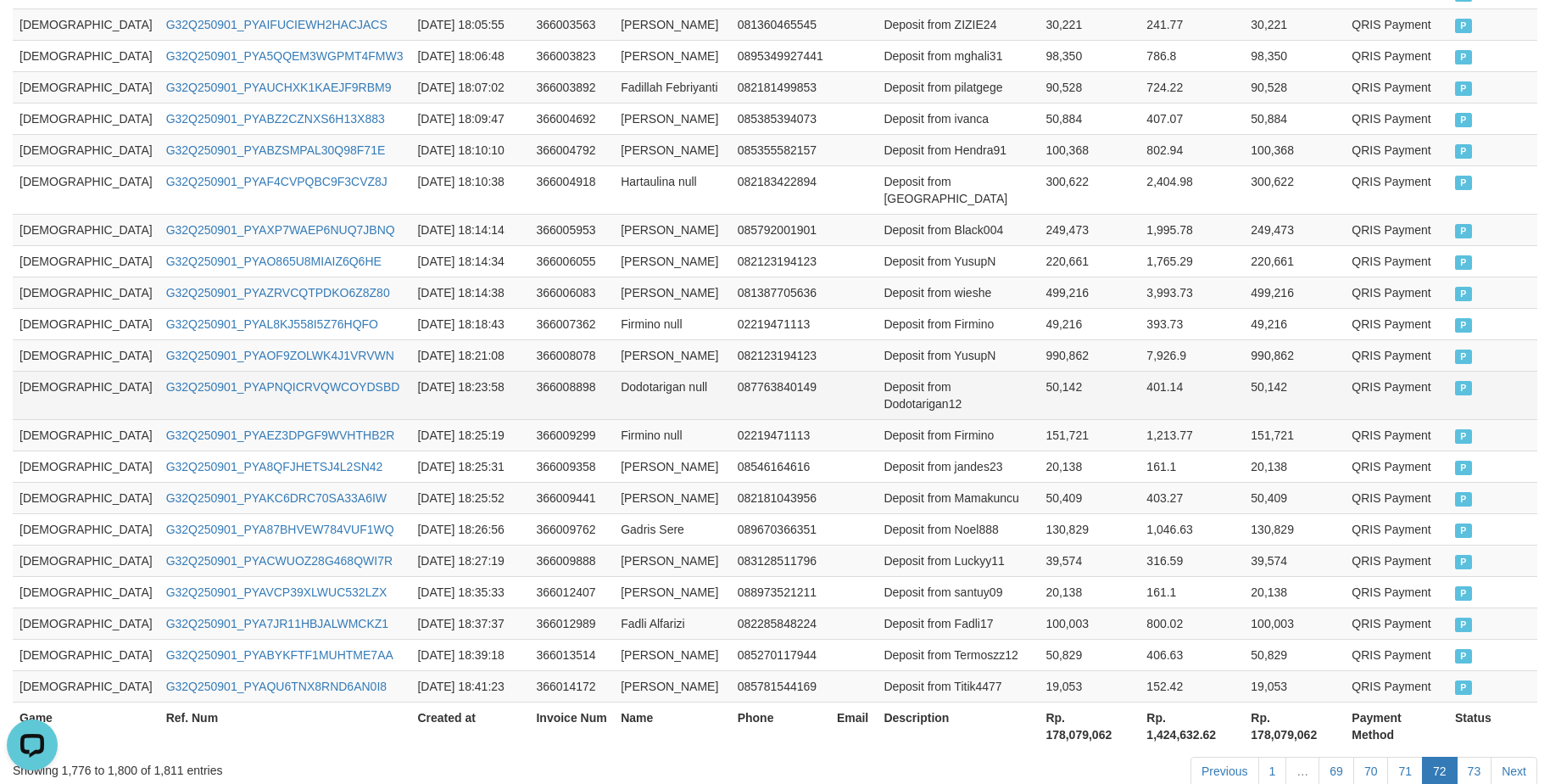
click at [731, 370] on td "087763840149" at bounding box center [780, 394] width 99 height 48
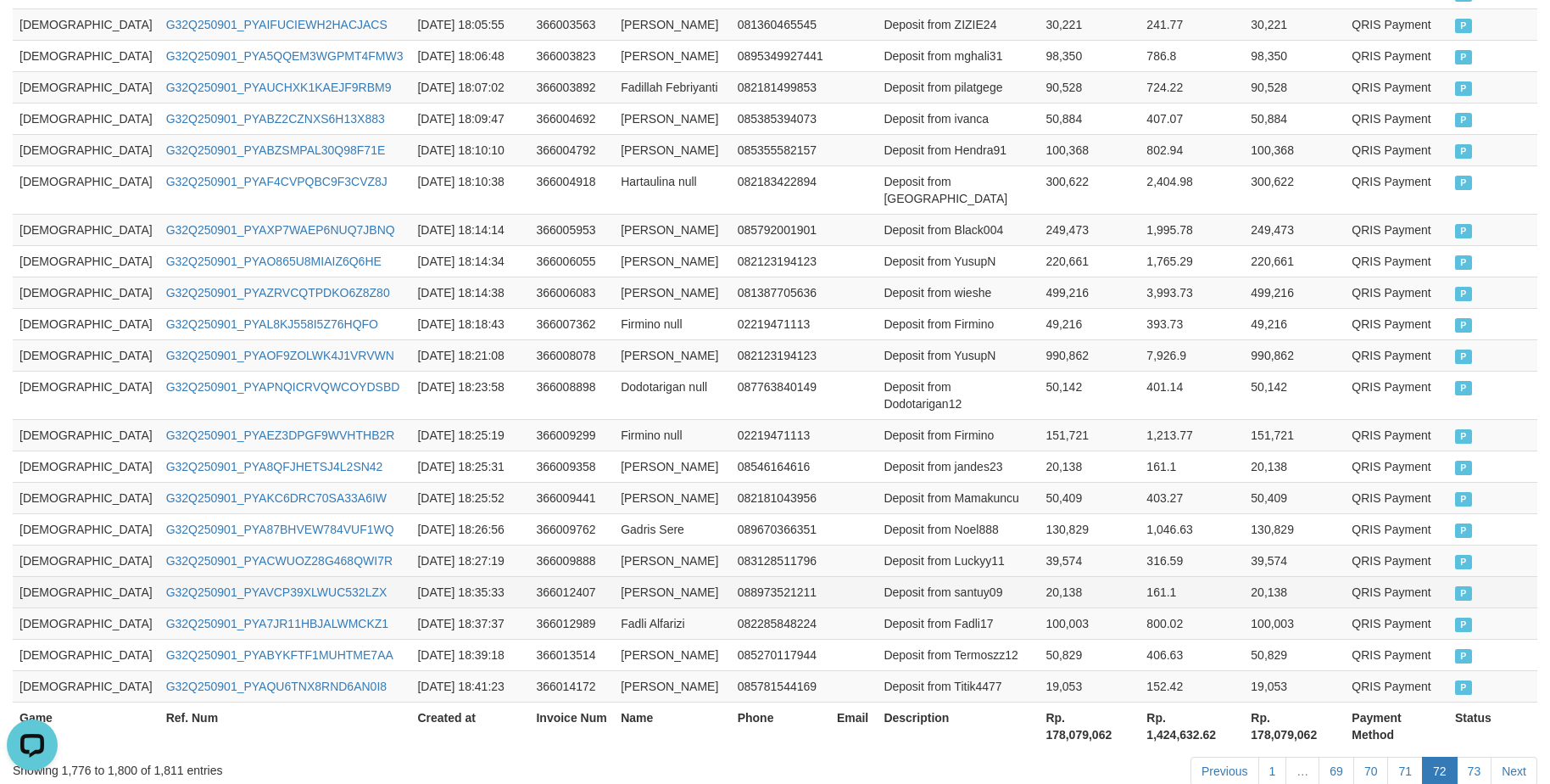
click at [35, 576] on td "[DEMOGRAPHIC_DATA]" at bounding box center [85, 591] width 147 height 31
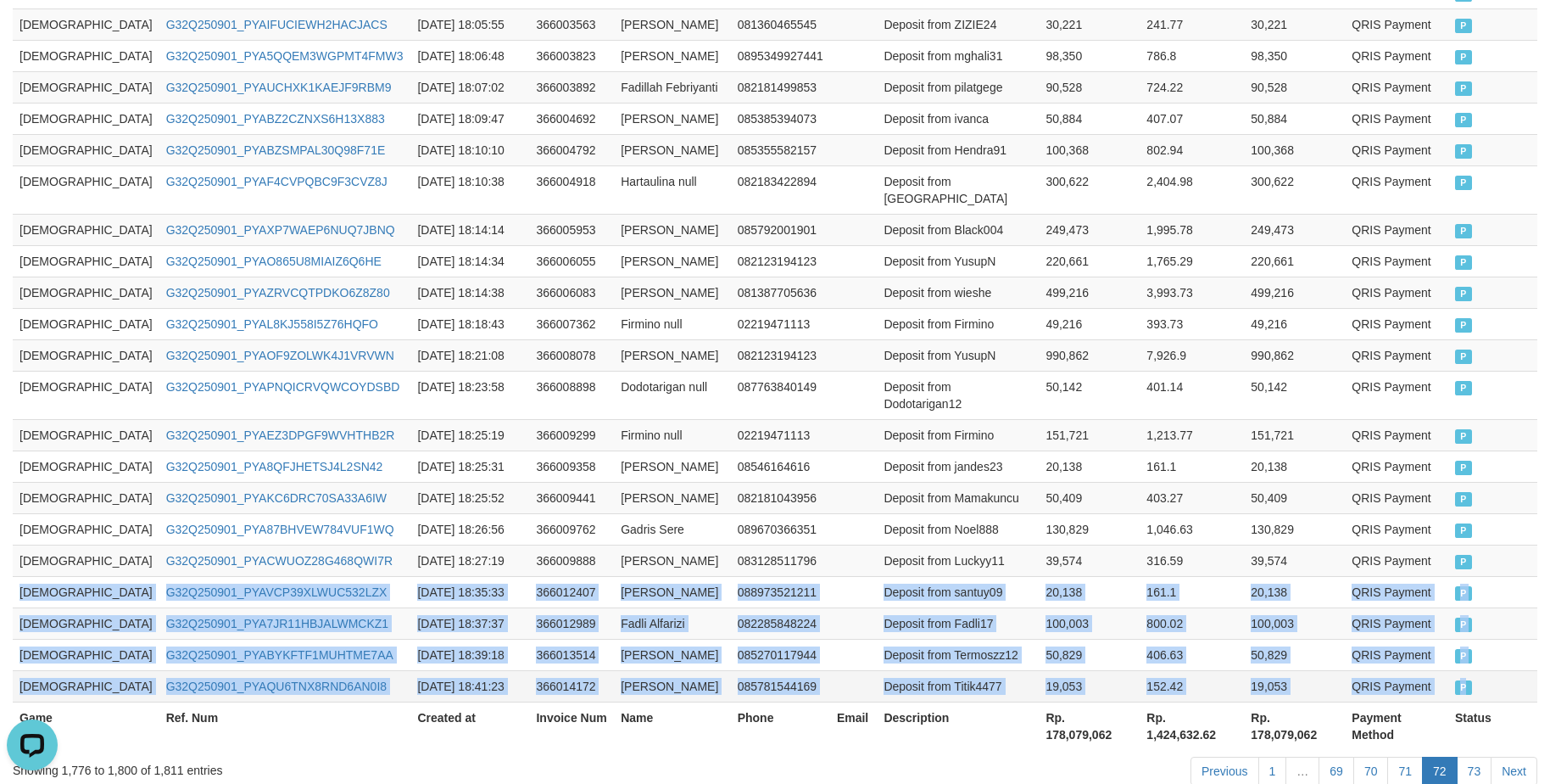
copy tbody "GOD77 G32Q250901_PYAVCP39XLWUC532LZX 2025-09-01 18:35:33 366012407 Susi Susanti…"
drag, startPoint x: 35, startPoint y: 508, endPoint x: 1468, endPoint y: 597, distance: 1435.8
click at [1468, 597] on tbody "GOD77 G32Q250901_PYA6Z80QROP3BDMOMGN 2025-09-01 17:59:04 366001589 Oscar Randy …" at bounding box center [775, 276] width 1524 height 853
click at [1459, 757] on link "73" at bounding box center [1475, 771] width 36 height 28
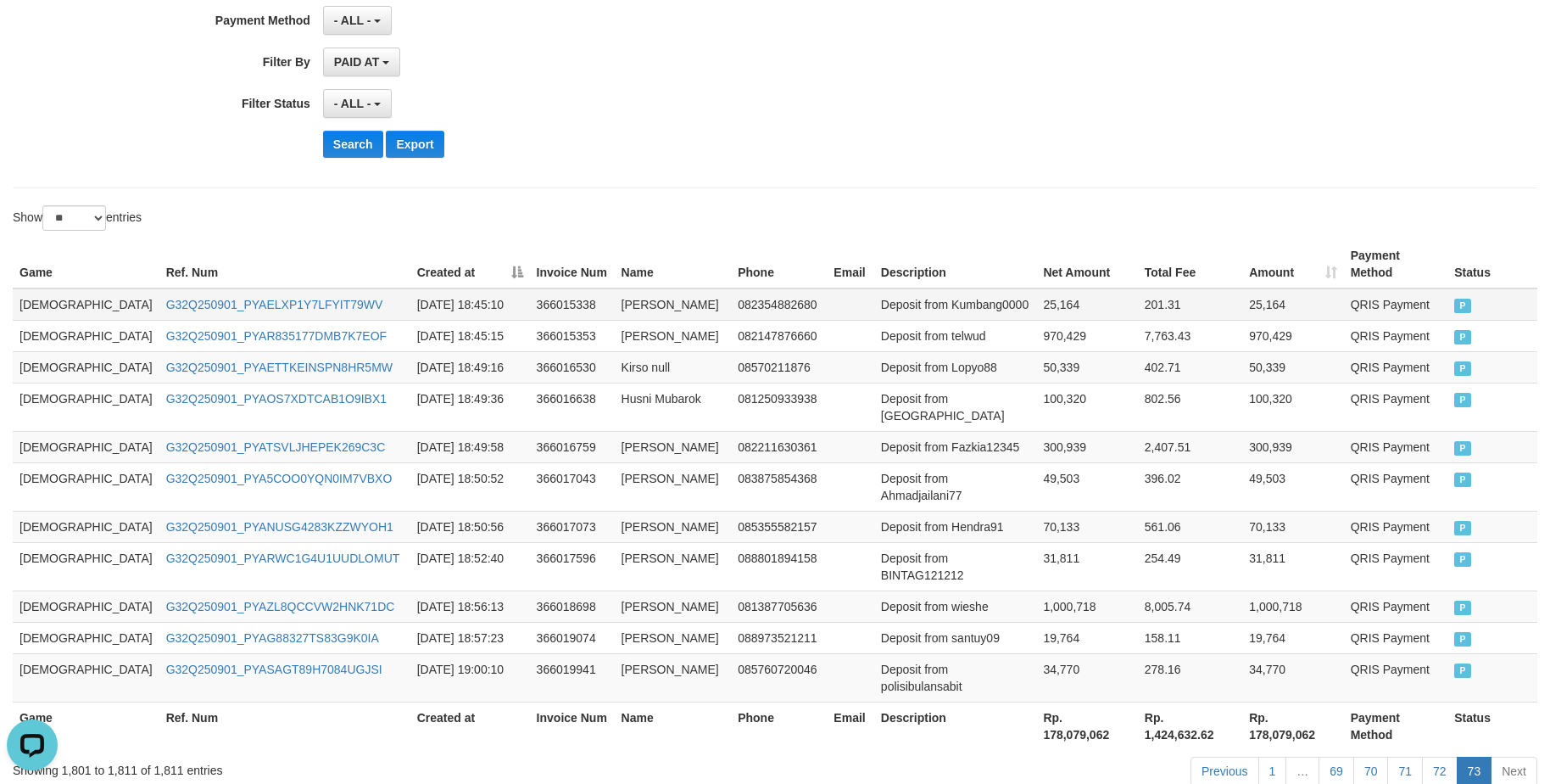
click at [43, 289] on td "[DEMOGRAPHIC_DATA]" at bounding box center [85, 305] width 147 height 32
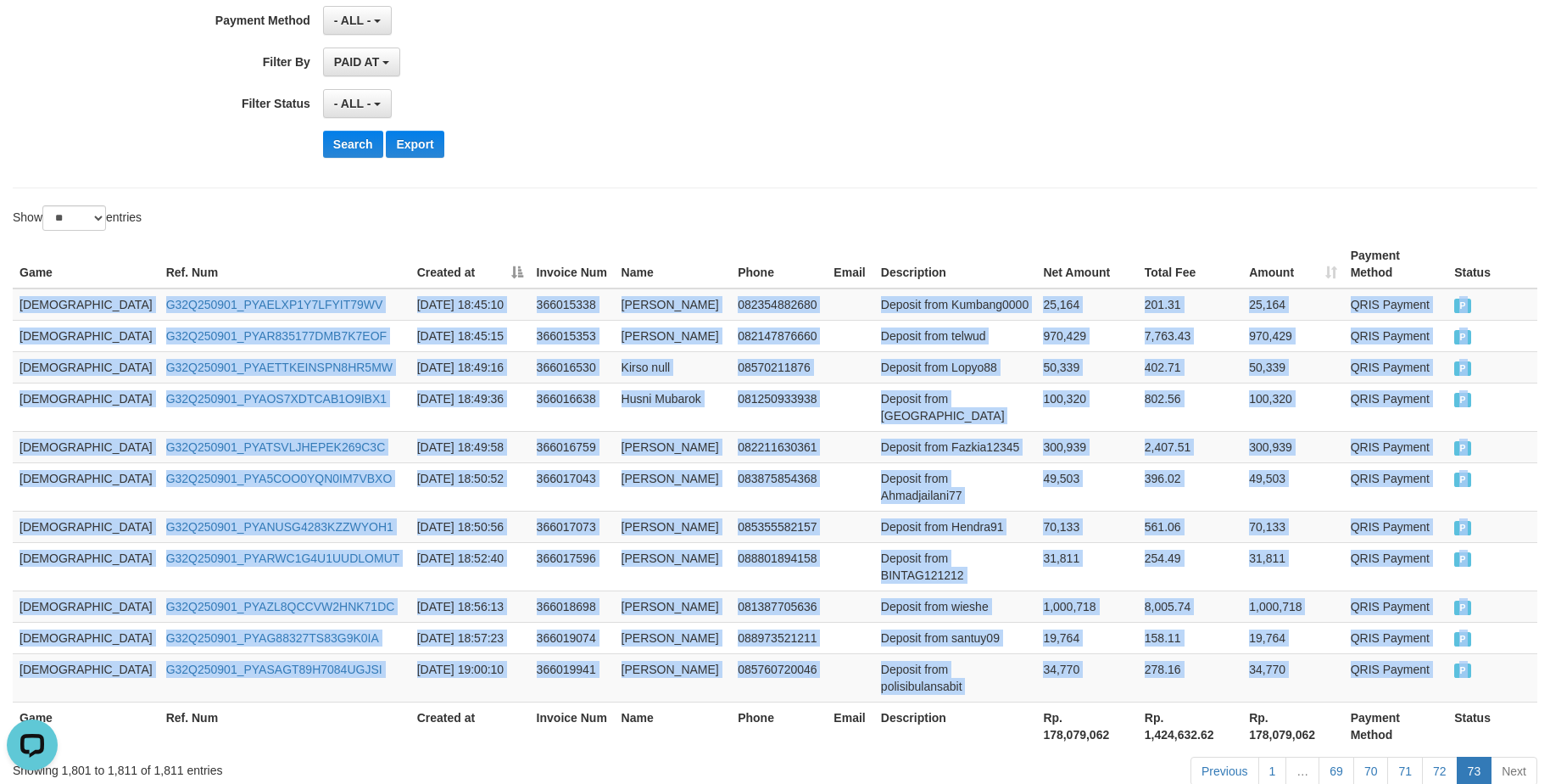
drag, startPoint x: 43, startPoint y: 288, endPoint x: 1757, endPoint y: 533, distance: 1731.4
click at [1536, 533] on html "Toggle navigation Home Bank Account List Load By Website Group [ITOTO] GOD4D Gr…" at bounding box center [775, 256] width 1550 height 1258
copy div "GOD77 G32Q250901_PYAELXP1Y7LFYIT79WV 2025-09-01 18:45:10 366015338 Hendrikus Si…"
click at [874, 289] on td "Deposit from Kumbang0000" at bounding box center [955, 305] width 163 height 32
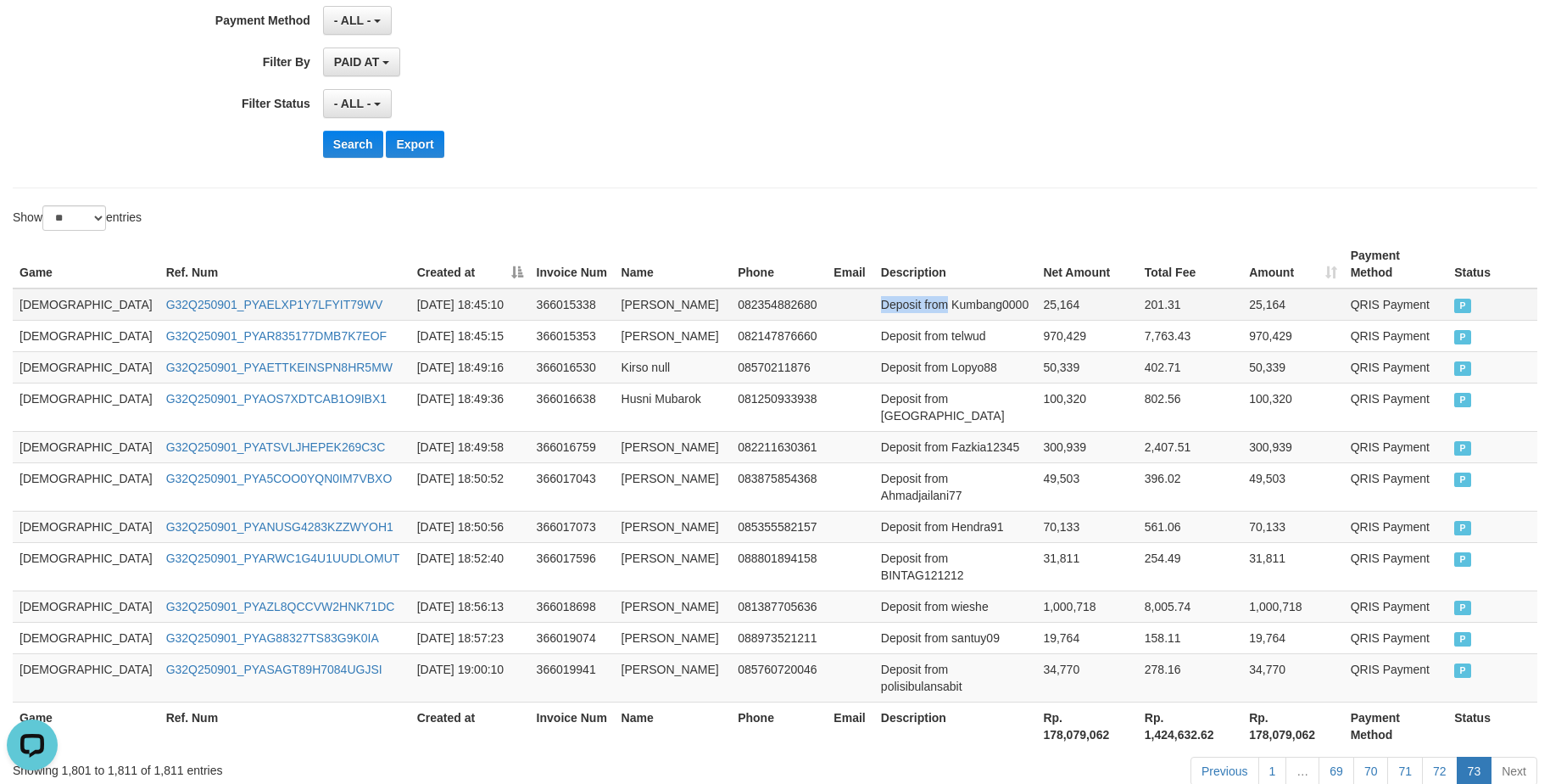
drag, startPoint x: 850, startPoint y: 289, endPoint x: 871, endPoint y: 291, distance: 21.1
click at [874, 291] on td "Deposit from Kumbang0000" at bounding box center [955, 305] width 163 height 32
drag, startPoint x: 1055, startPoint y: 330, endPoint x: 1062, endPoint y: 326, distance: 8.1
click at [1062, 326] on td "970,429" at bounding box center [1087, 335] width 101 height 31
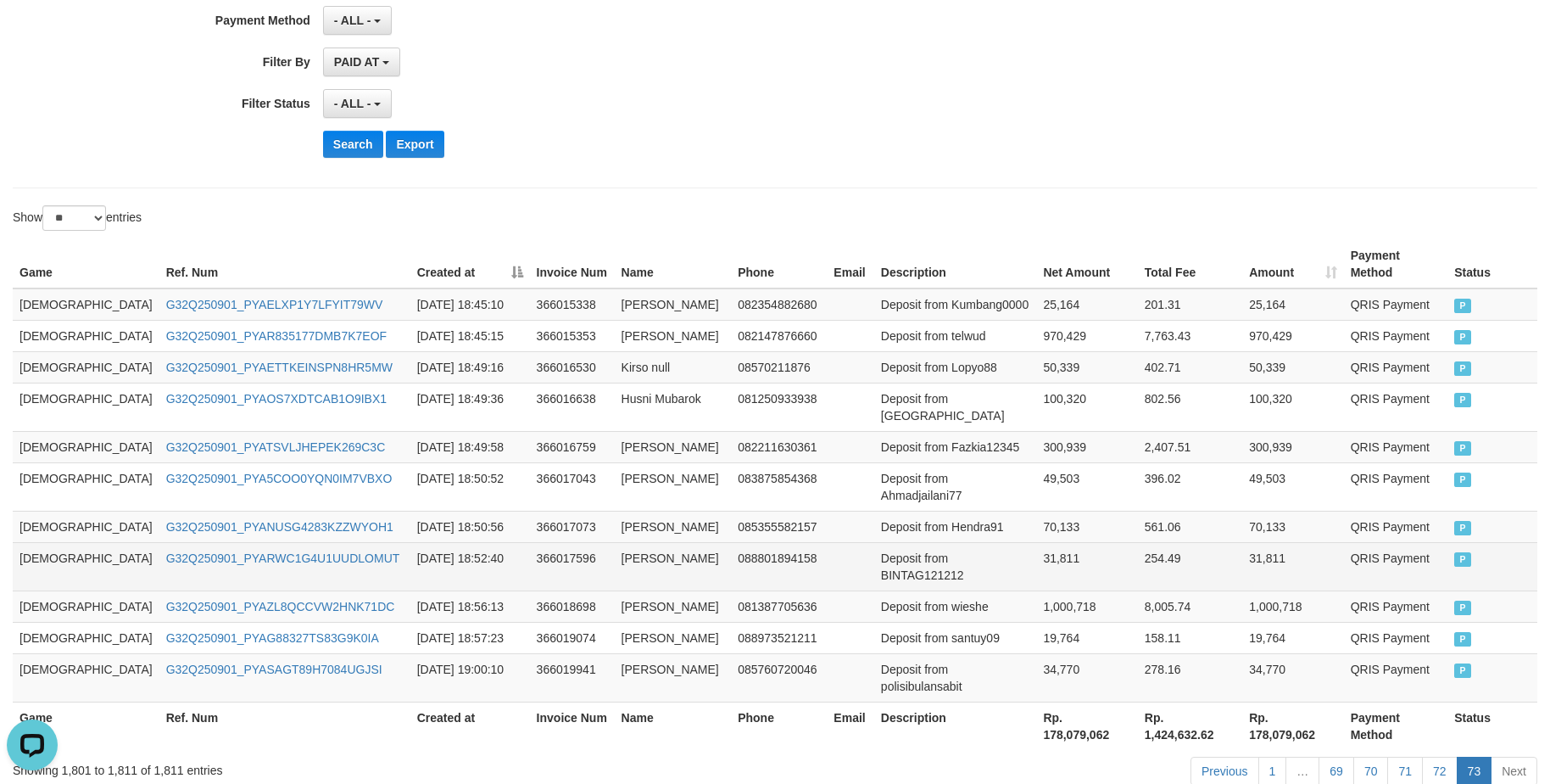
drag, startPoint x: 1207, startPoint y: 503, endPoint x: 1209, endPoint y: 492, distance: 11.2
click at [1209, 542] on td "254.49" at bounding box center [1190, 565] width 104 height 48
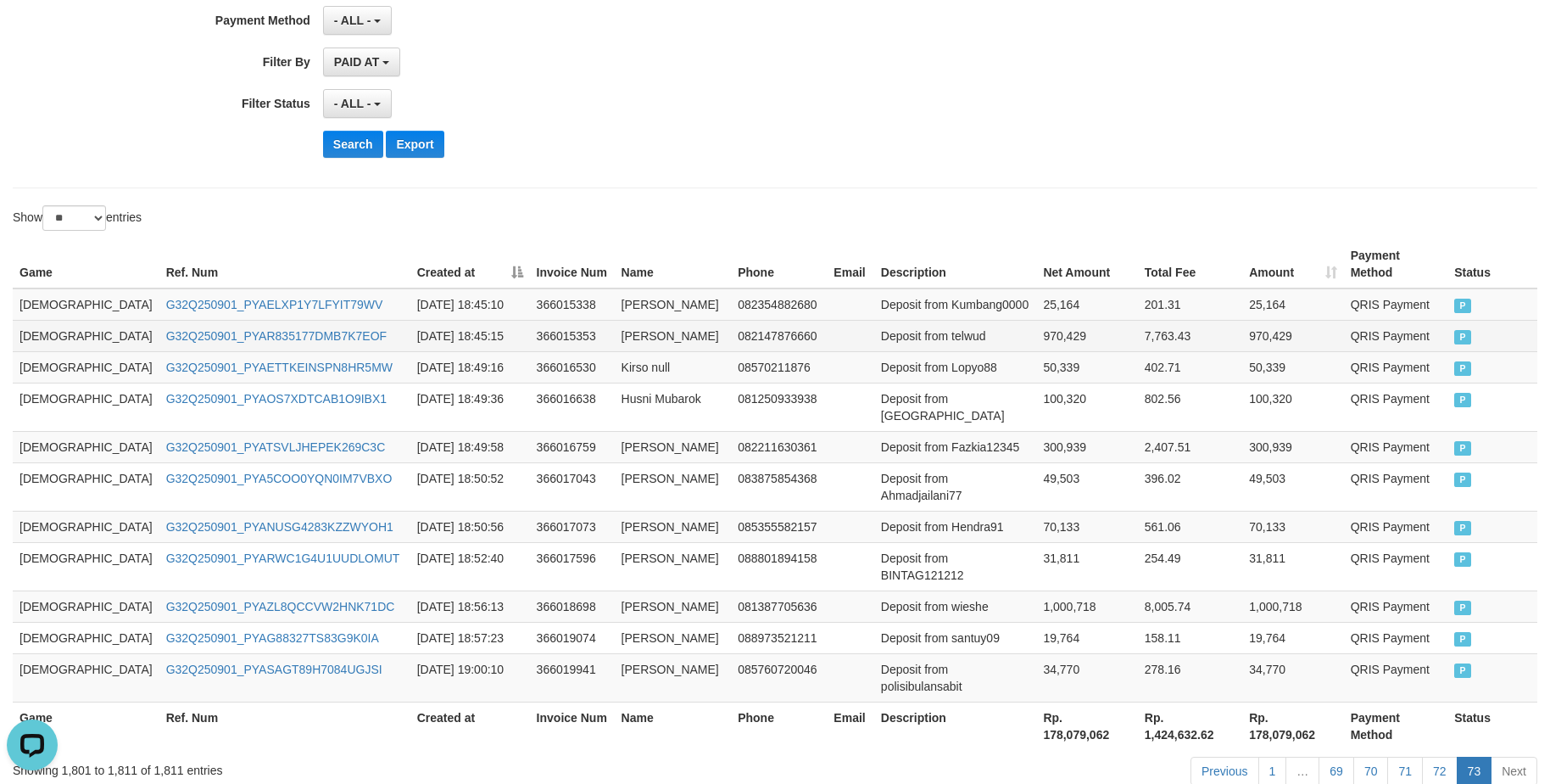
click at [971, 320] on td "Deposit from telwud" at bounding box center [955, 335] width 163 height 31
click at [368, 155] on button "Search" at bounding box center [352, 144] width 61 height 27
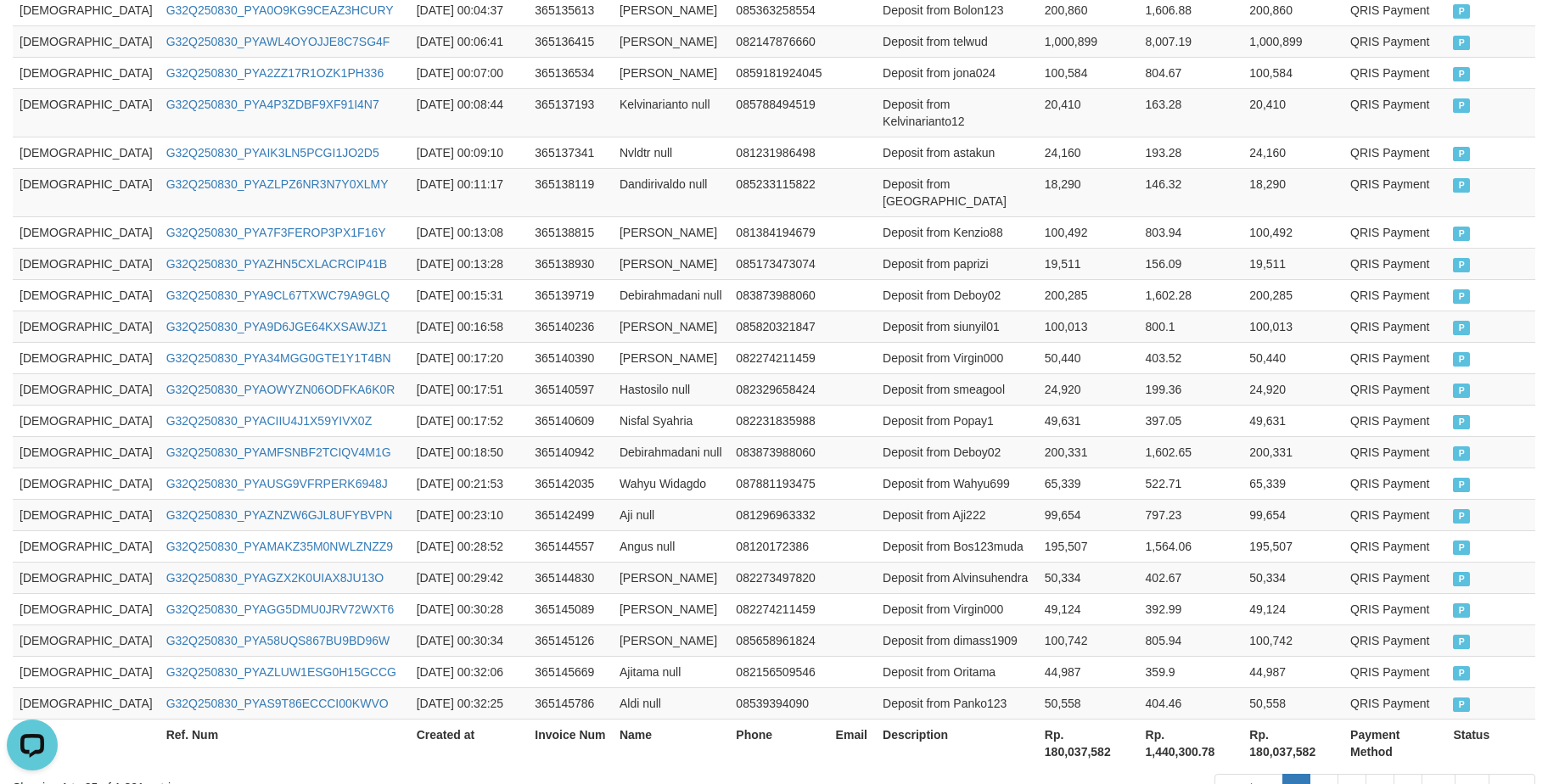
scroll to position [812, 0]
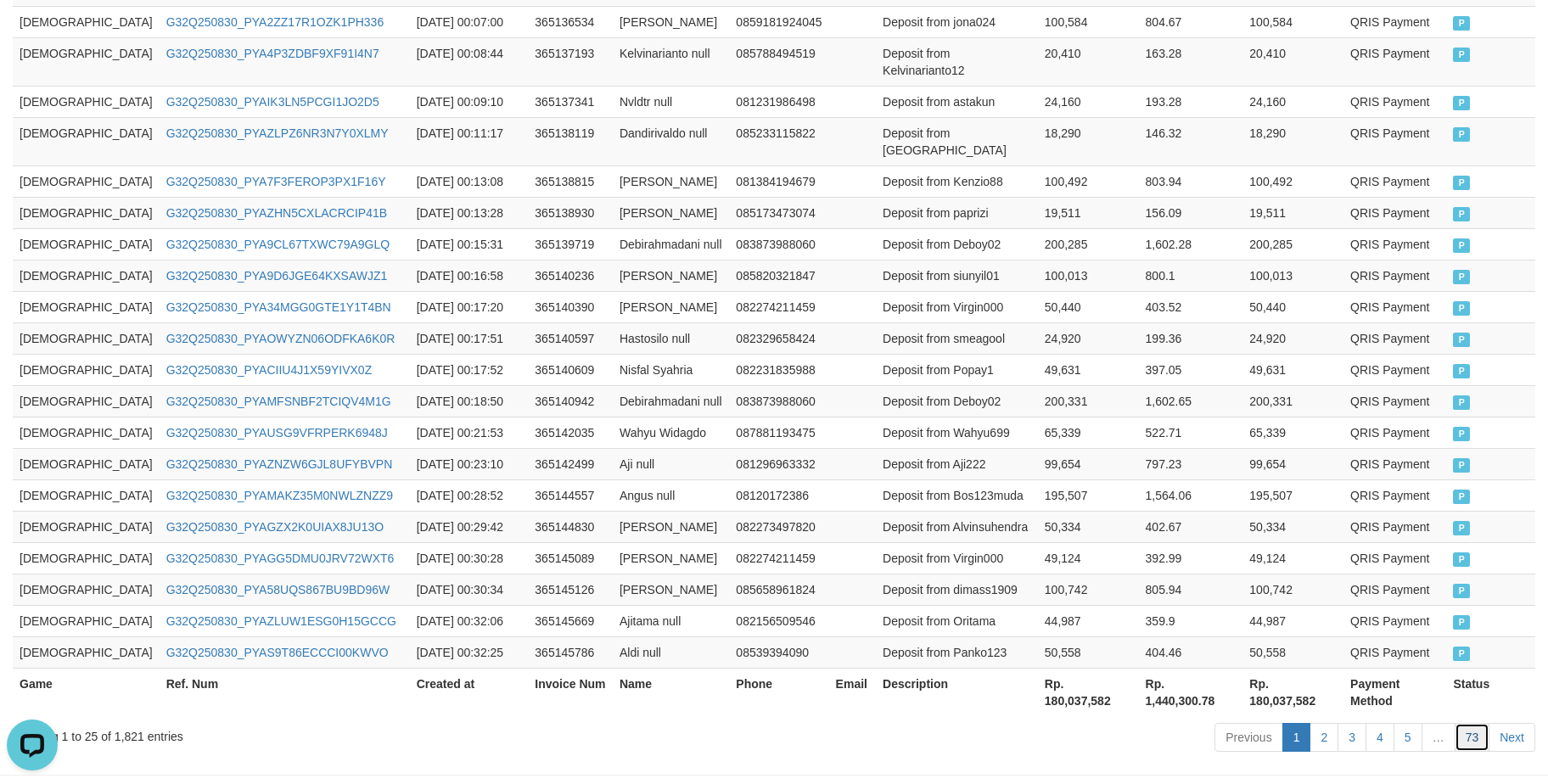
click at [1485, 722] on link "73" at bounding box center [1472, 737] width 36 height 28
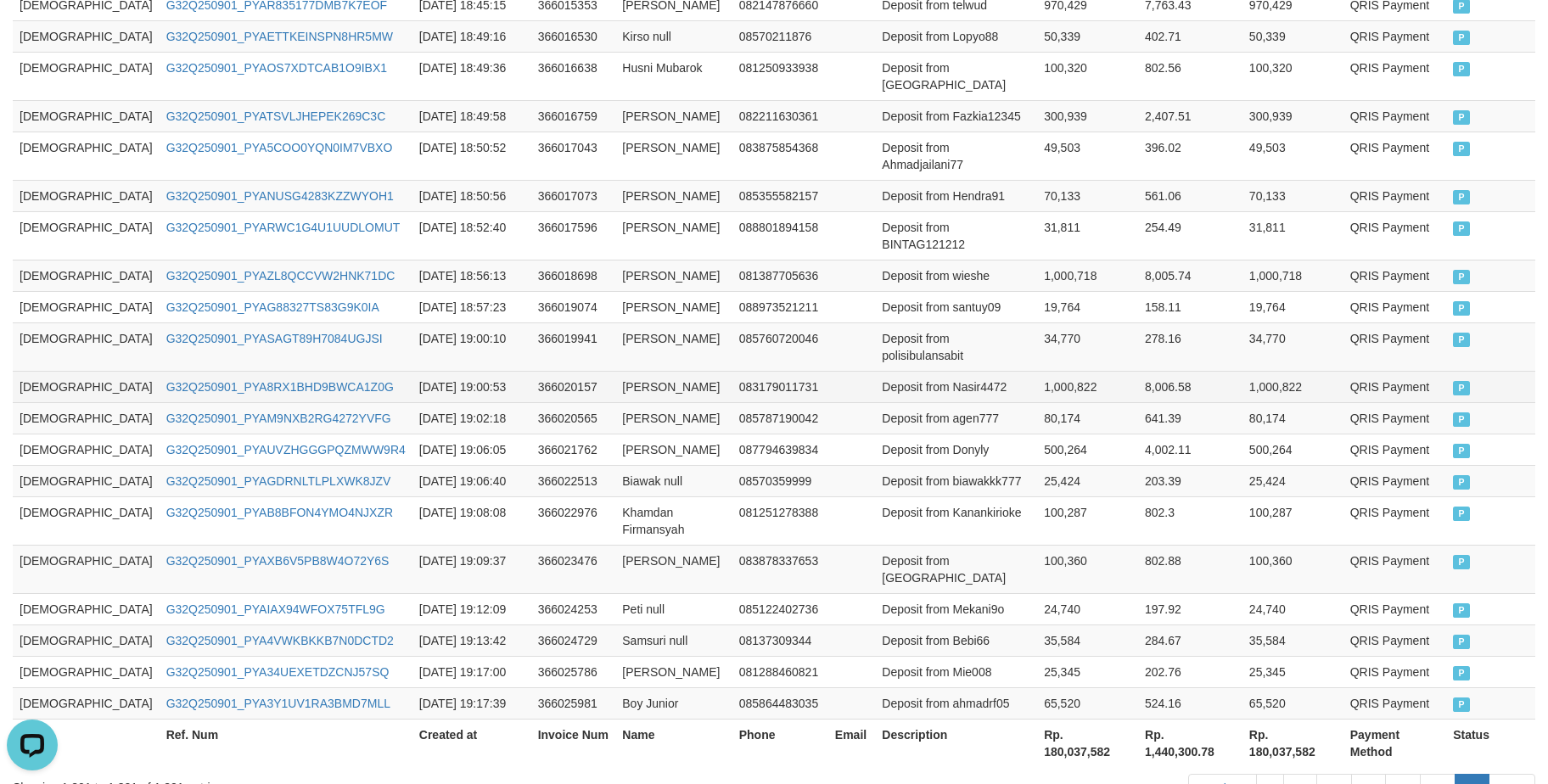
drag, startPoint x: 1095, startPoint y: 325, endPoint x: 1084, endPoint y: 310, distance: 18.6
click at [1094, 314] on tbody "GOD77 G32Q250901_PYAELXP1Y7LFYIT79WV 2025-09-01 18:45:10 366015338 Hendrikus Si…" at bounding box center [773, 338] width 1522 height 761
click at [44, 370] on td "[DEMOGRAPHIC_DATA]" at bounding box center [85, 385] width 147 height 31
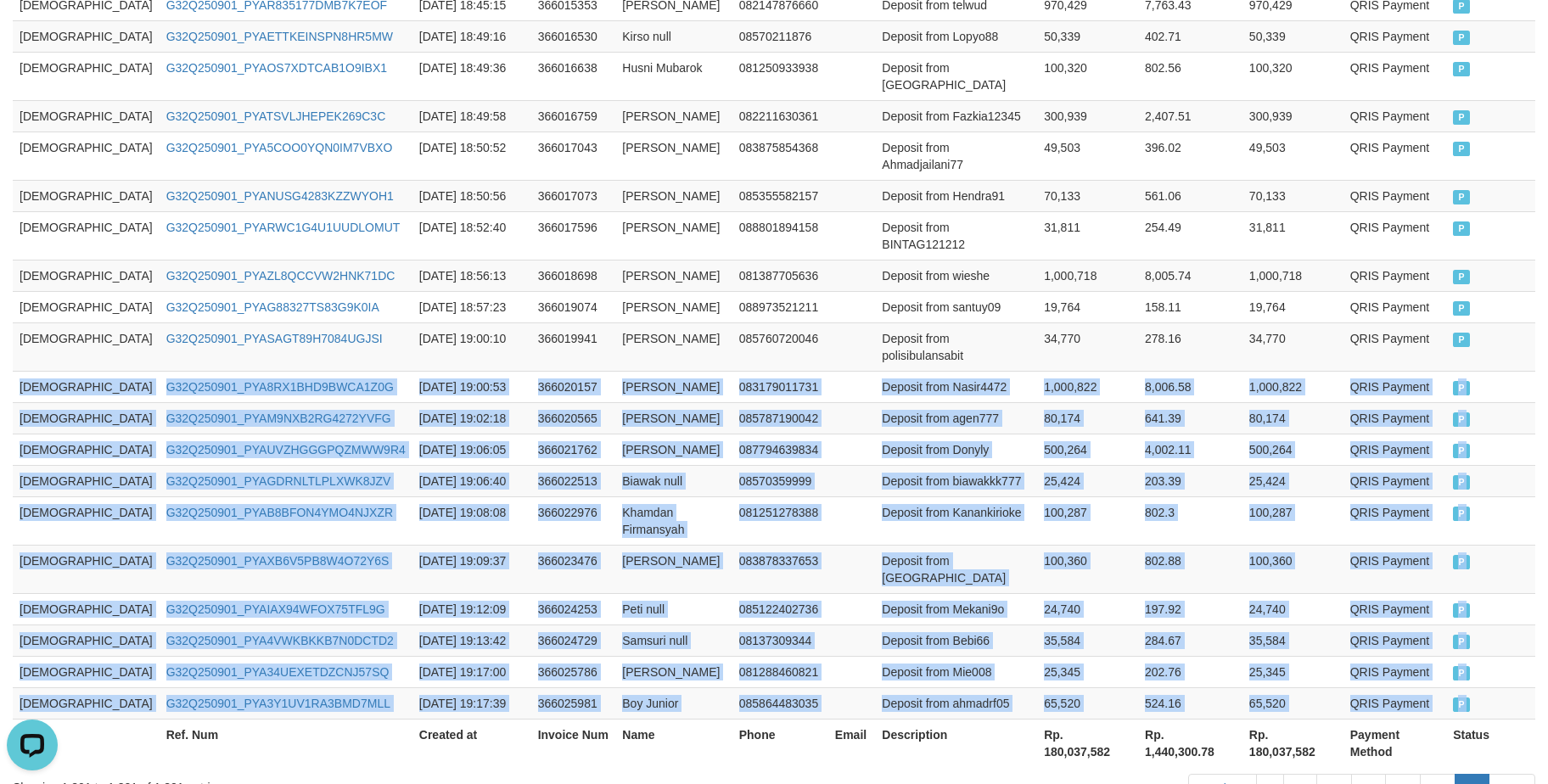
drag, startPoint x: 44, startPoint y: 310, endPoint x: 1574, endPoint y: 621, distance: 1561.3
click at [1537, 621] on html "Toggle navigation Home Bank Account List Load By Website Group [ITOTO] GOD4D Gr…" at bounding box center [774, 99] width 1548 height 1606
click at [874, 686] on td "Deposit from ahmadrf05" at bounding box center [955, 702] width 162 height 31
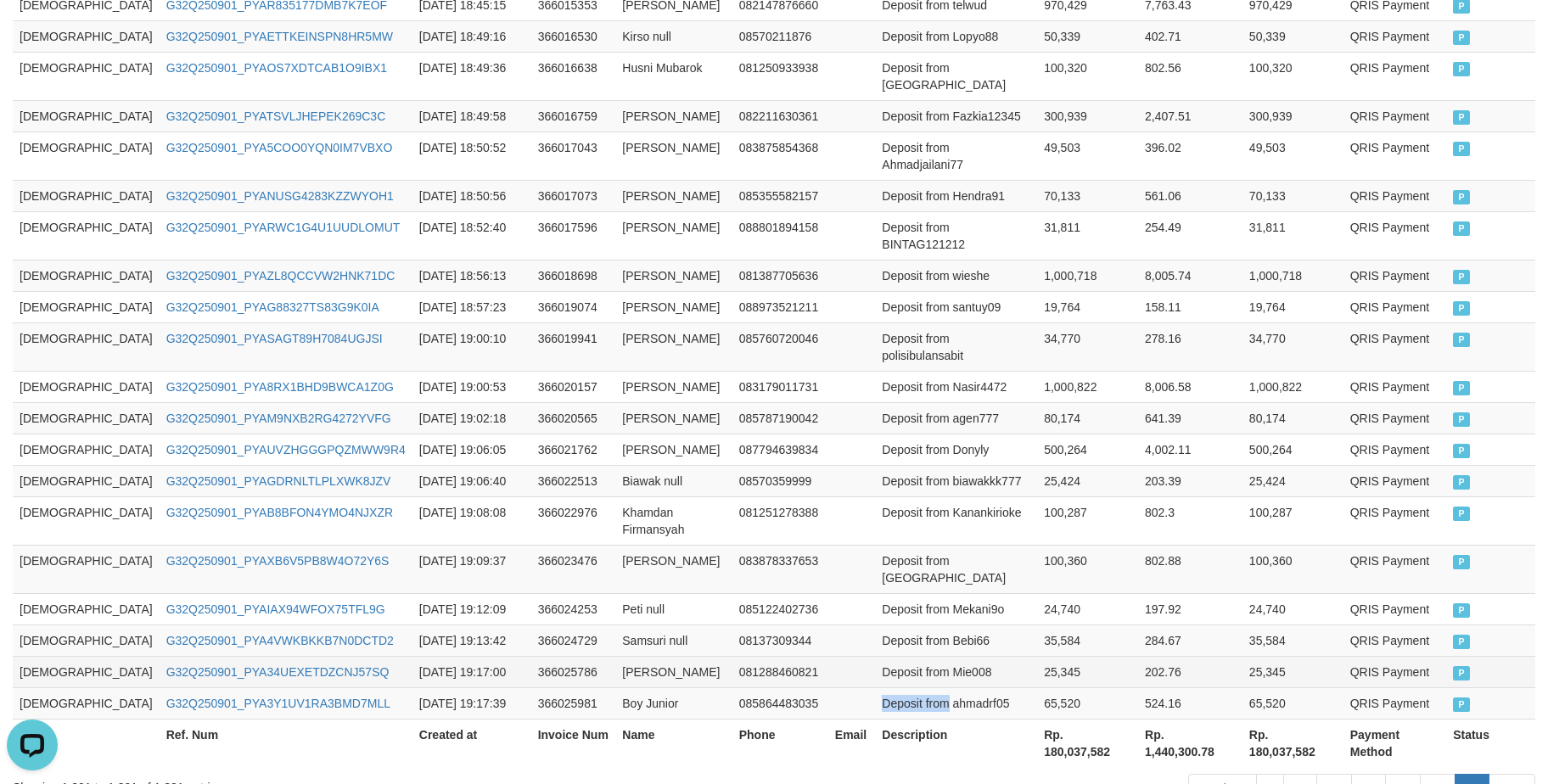
drag, startPoint x: 842, startPoint y: 590, endPoint x: 970, endPoint y: 575, distance: 128.9
click at [878, 686] on td "Deposit from ahmadrf05" at bounding box center [955, 702] width 162 height 31
click at [1315, 465] on td "25,424" at bounding box center [1292, 480] width 101 height 31
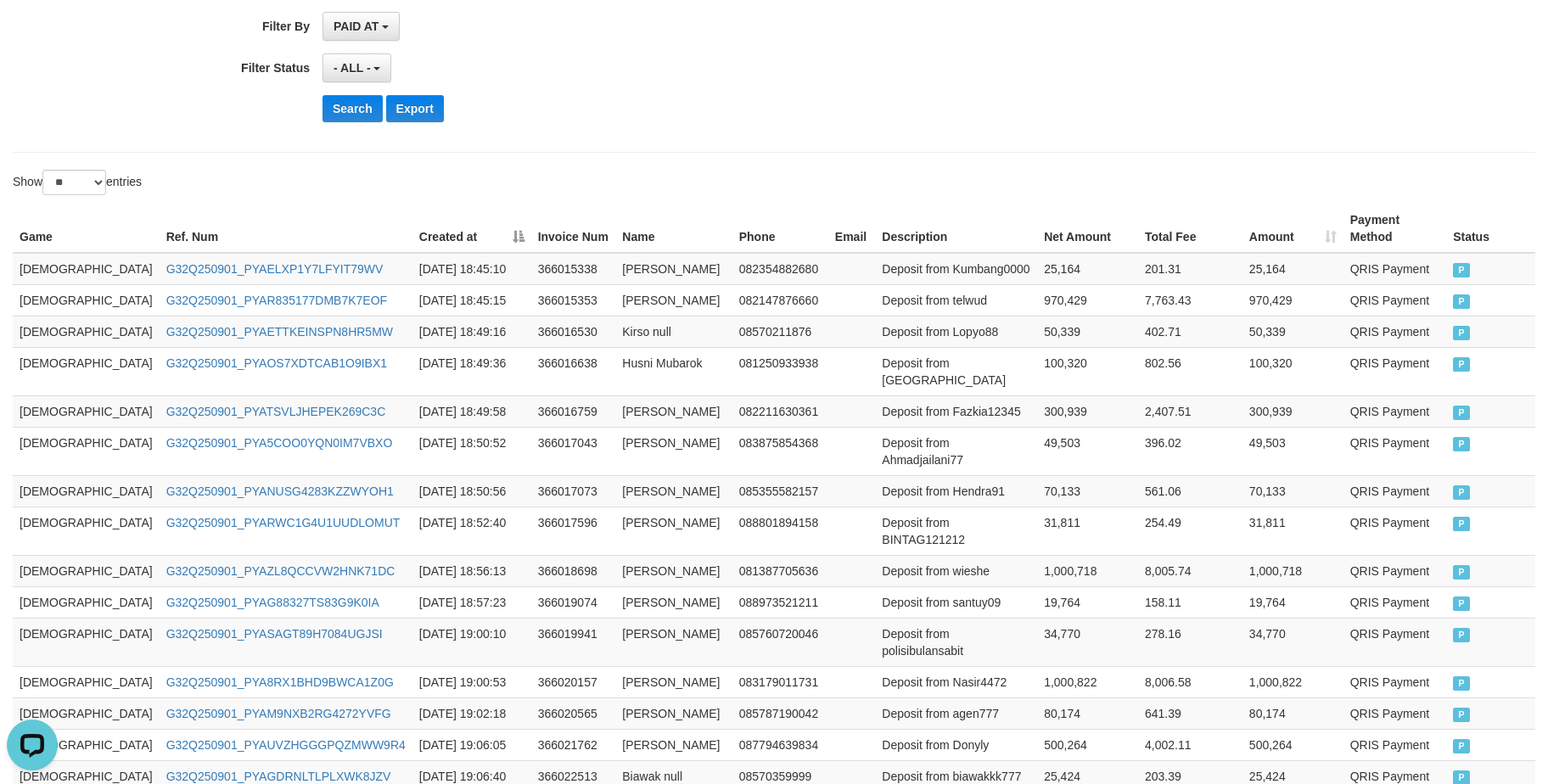
scroll to position [138, 0]
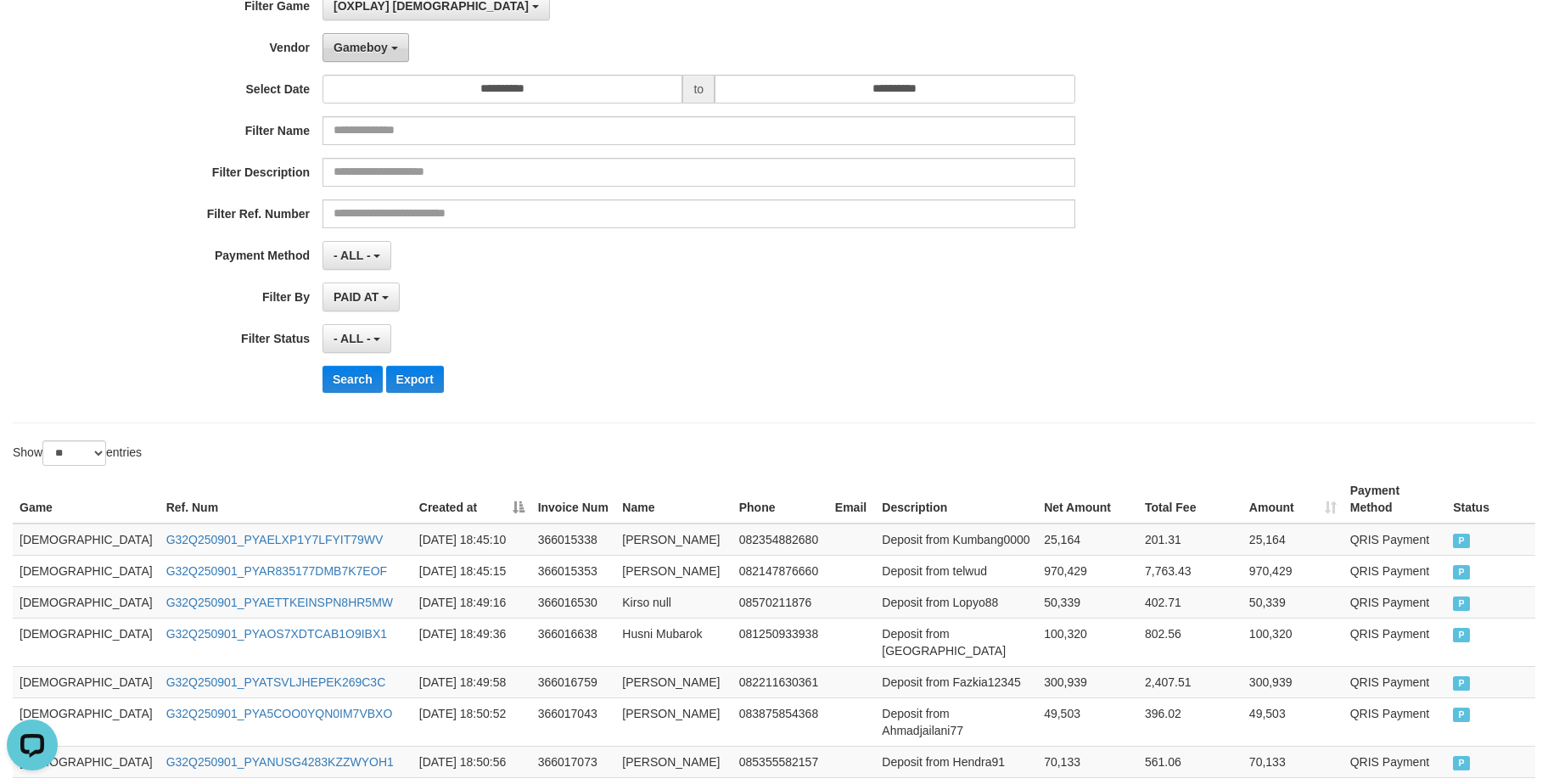
click at [378, 61] on button "Gameboy" at bounding box center [365, 47] width 86 height 28
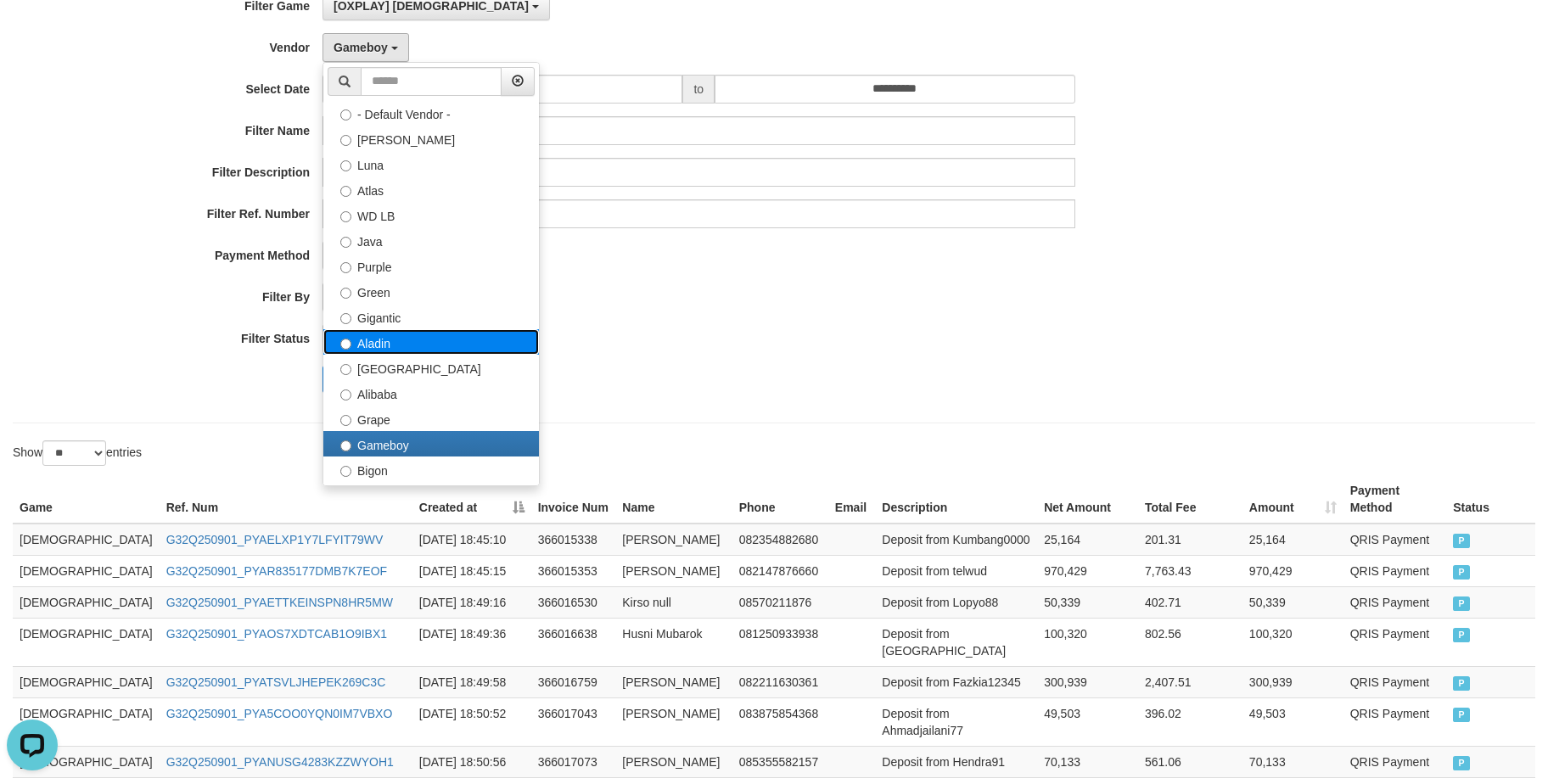
click at [441, 338] on label "Aladin" at bounding box center [430, 342] width 215 height 26
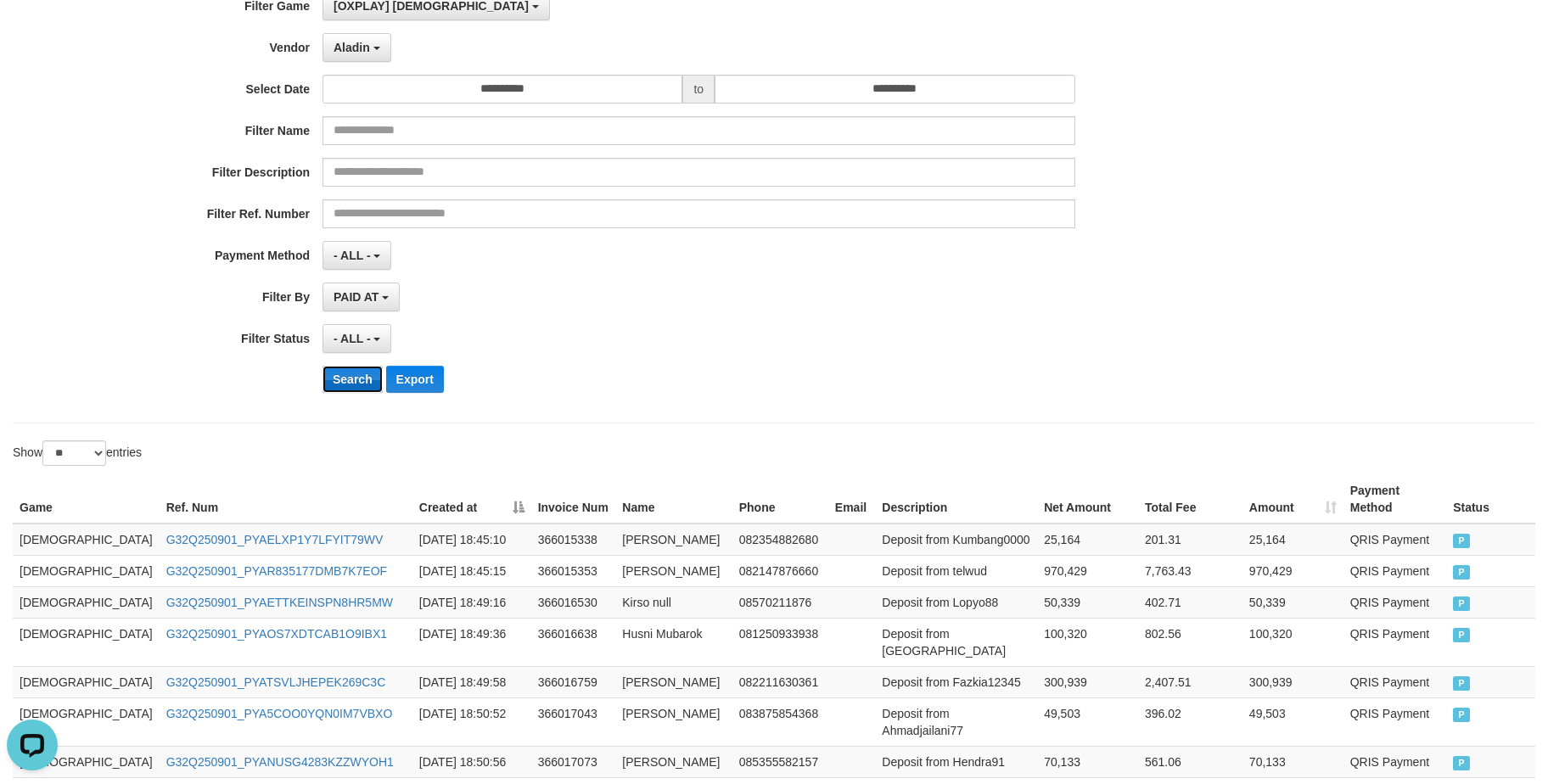
click at [364, 386] on button "Search" at bounding box center [352, 379] width 61 height 27
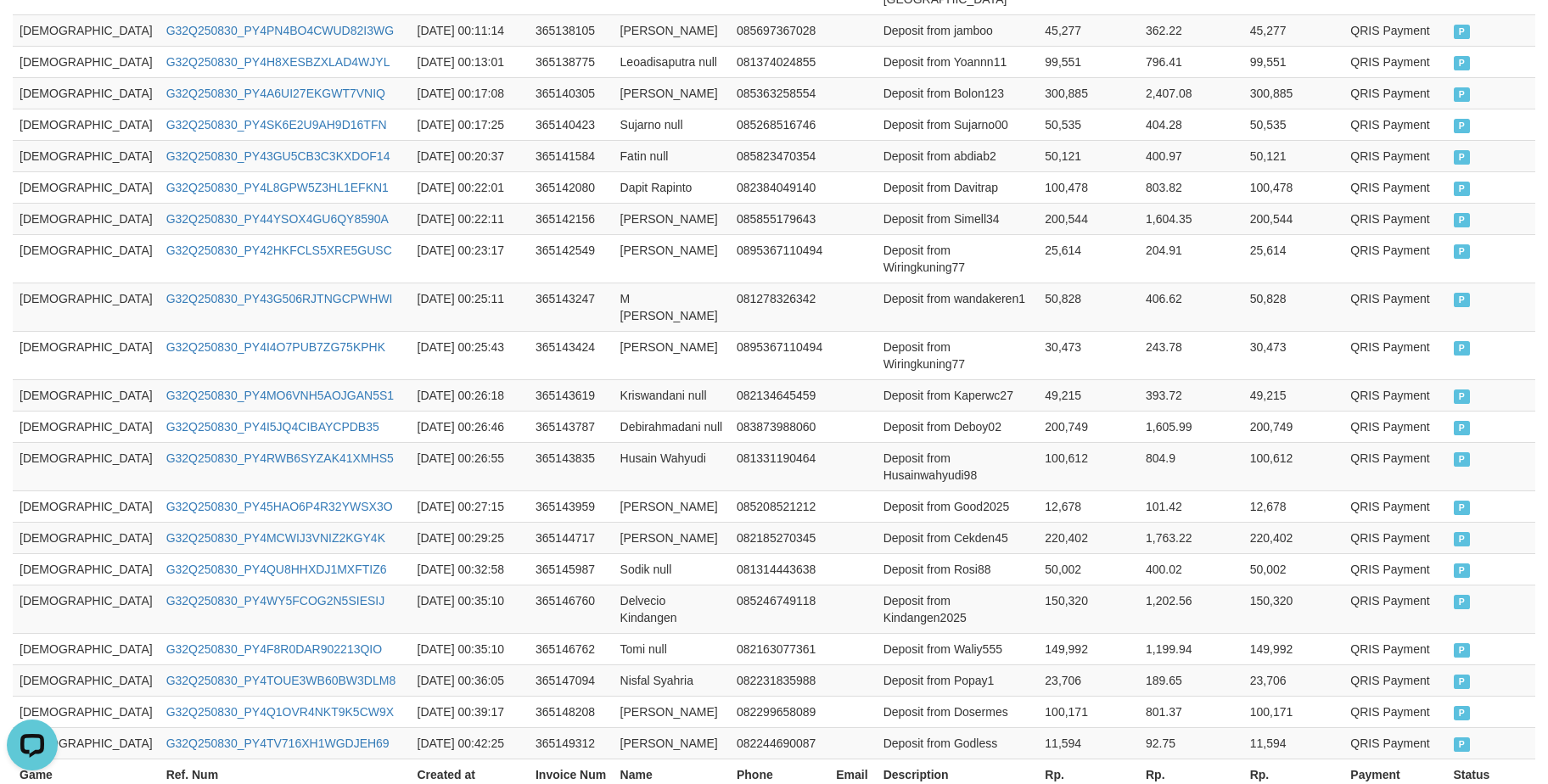
scroll to position [829, 0]
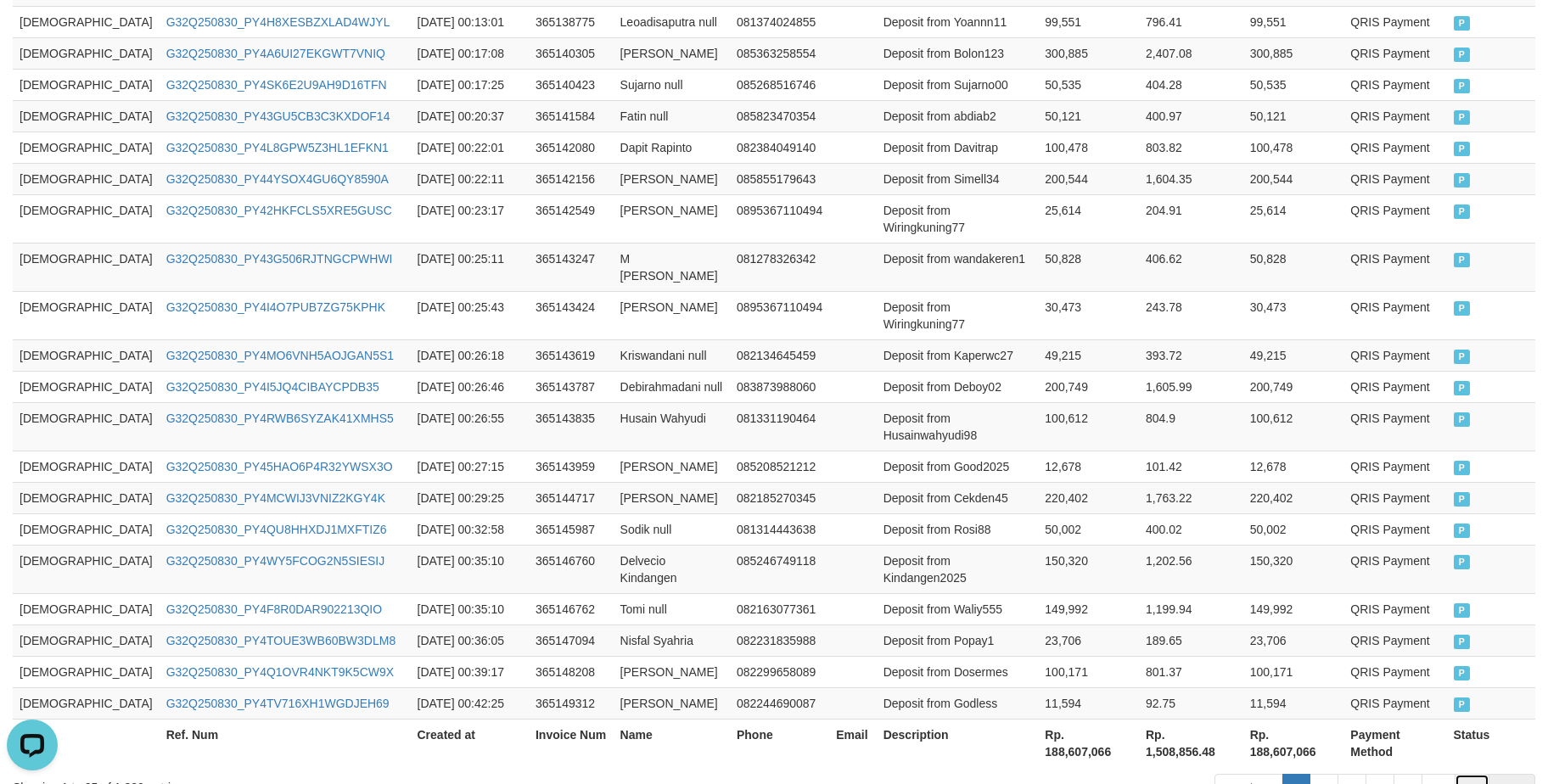
drag, startPoint x: 1470, startPoint y: 683, endPoint x: 1520, endPoint y: 655, distance: 57.3
click at [1470, 774] on link "73" at bounding box center [1472, 788] width 36 height 28
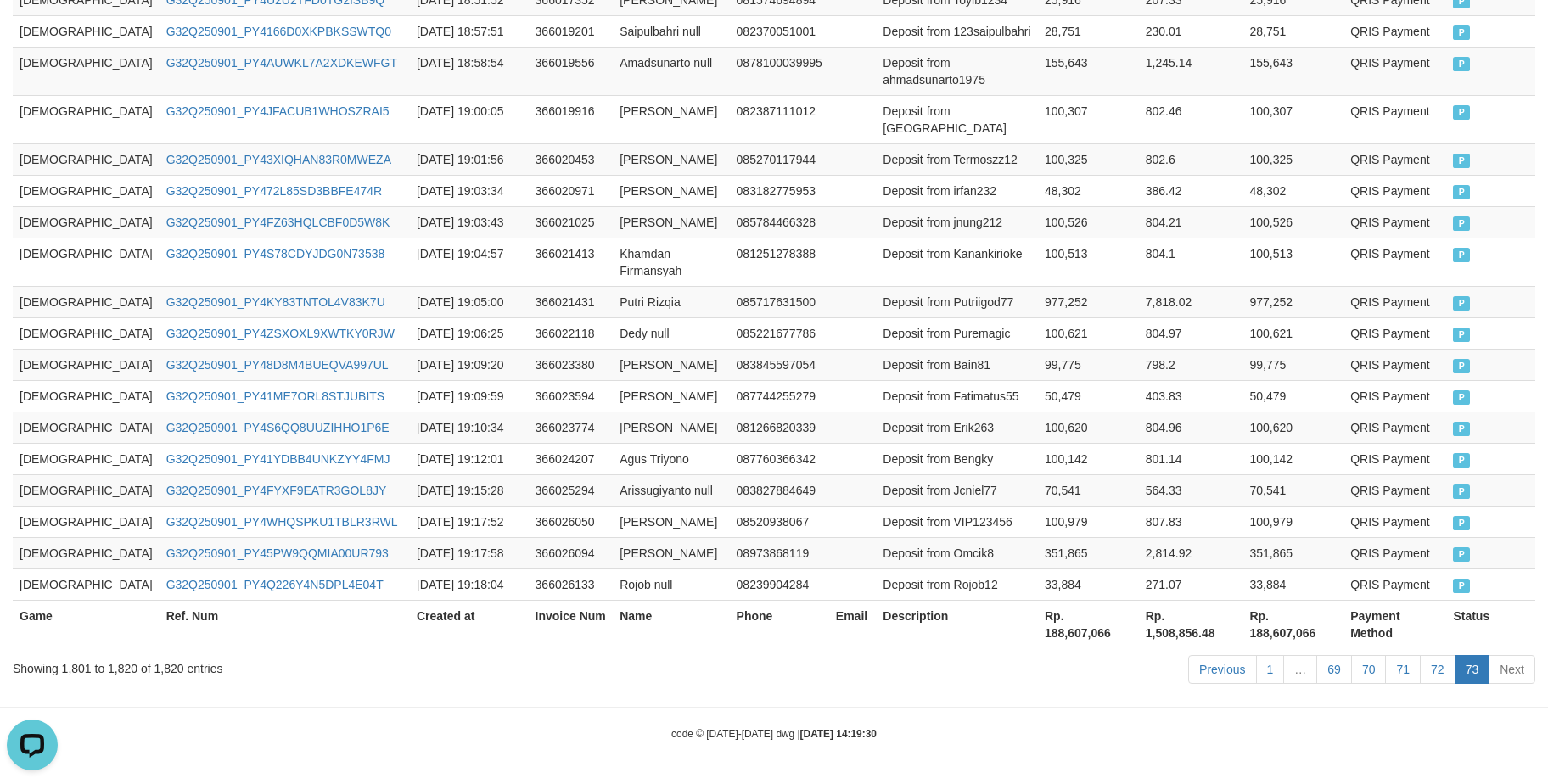
scroll to position [689, 0]
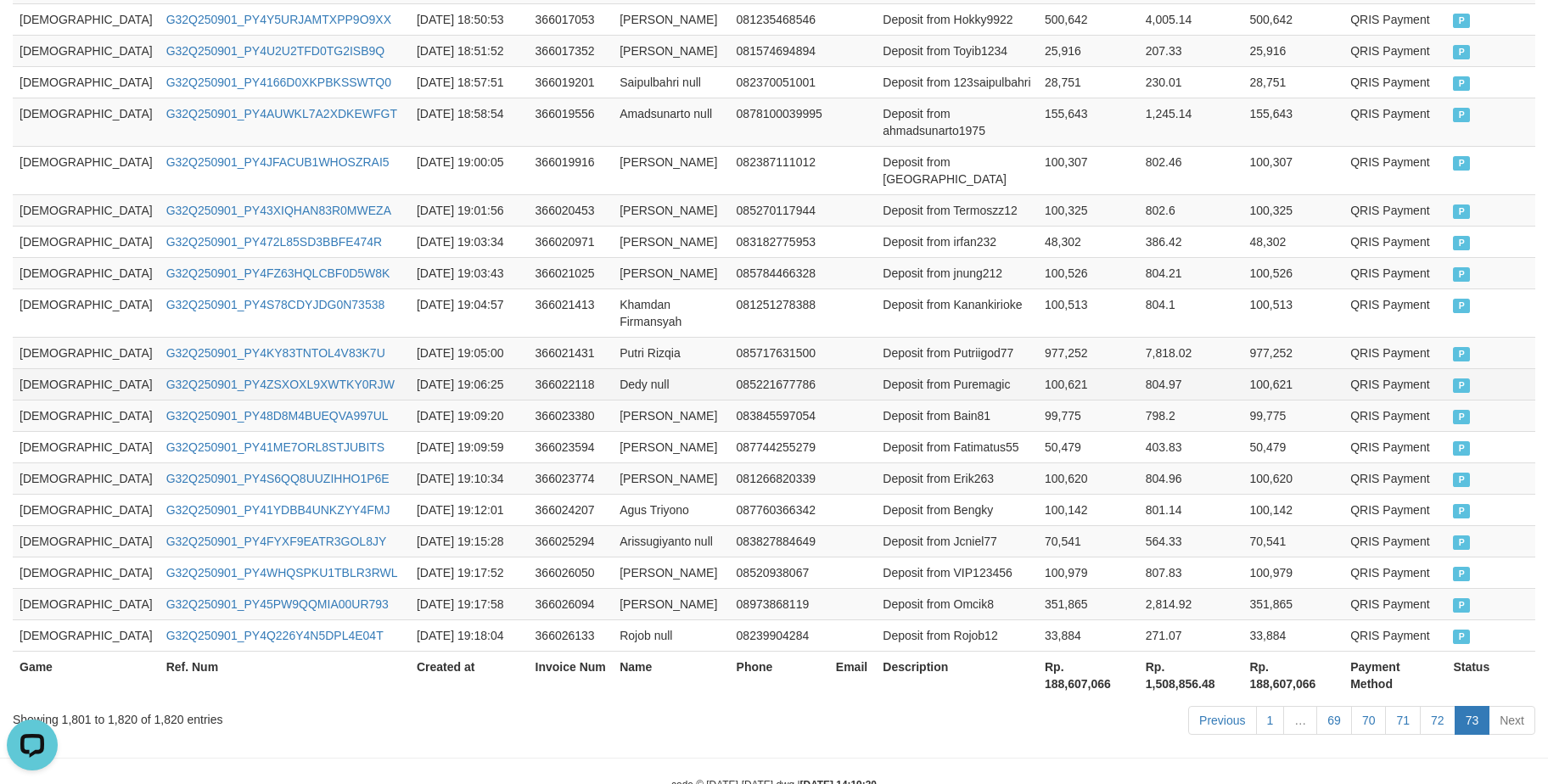
click at [1044, 368] on td "100,621" at bounding box center [1088, 383] width 101 height 31
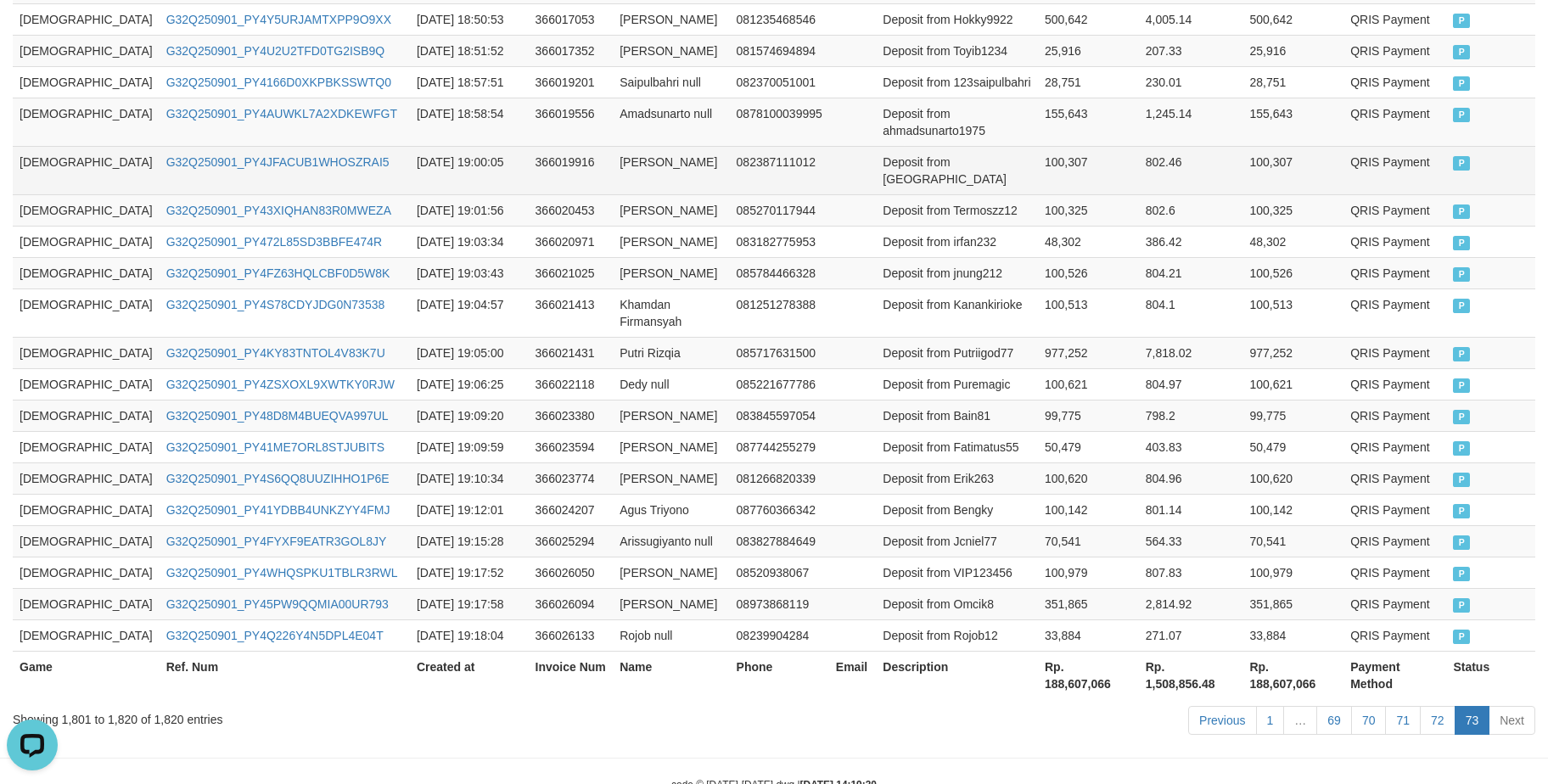
click at [34, 151] on td "[DEMOGRAPHIC_DATA]" at bounding box center [85, 169] width 147 height 48
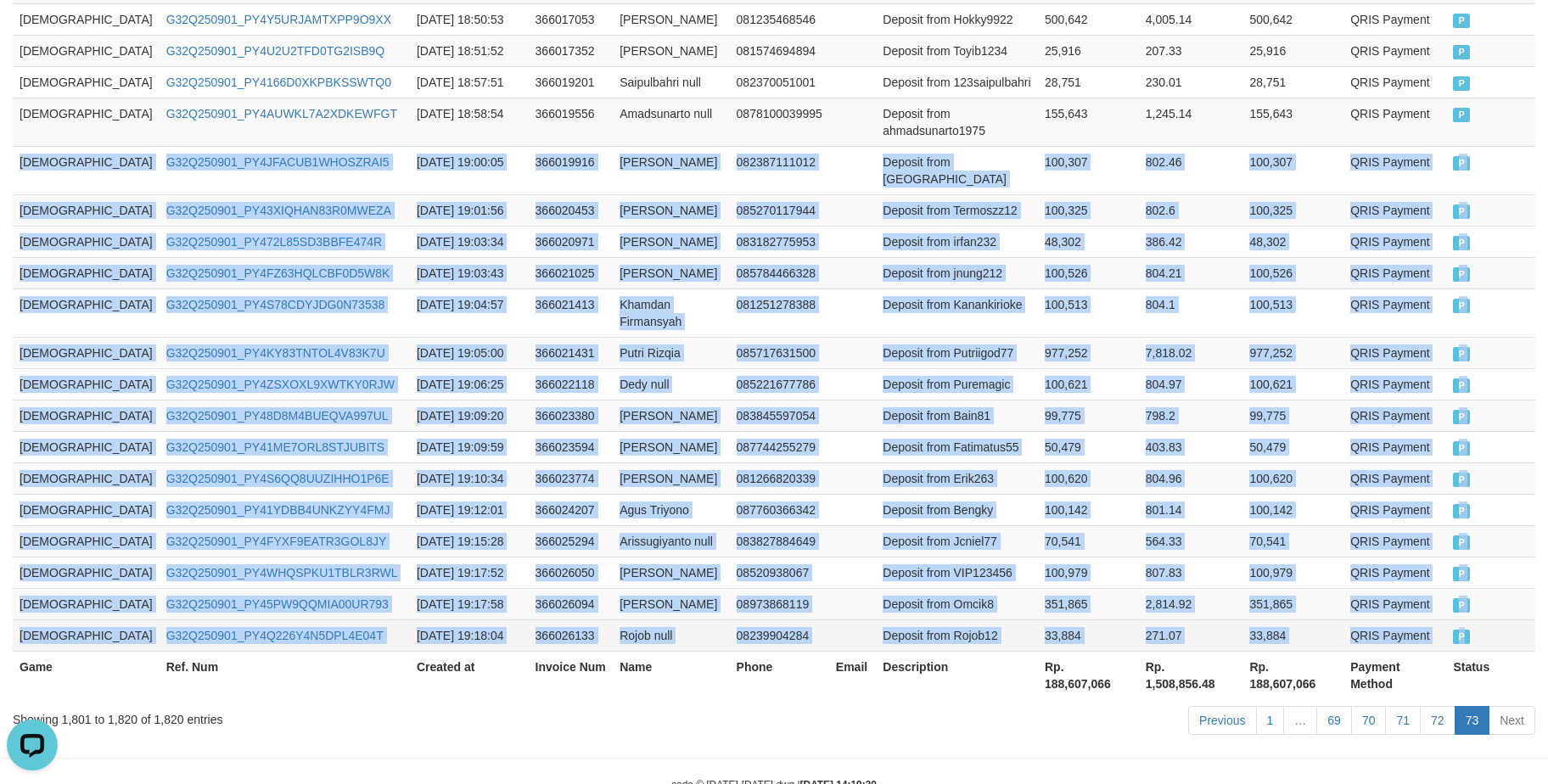
drag, startPoint x: 34, startPoint y: 151, endPoint x: 1486, endPoint y: 605, distance: 1521.3
click at [1486, 605] on tbody "GOD77 G32Q250901_PY4AMWJC58PRZDSM84B 2025-09-01 18:46:48 366015805 Afwan Andi 0…" at bounding box center [773, 311] width 1522 height 679
click at [875, 619] on td "Deposit from Rojob12" at bounding box center [956, 634] width 162 height 31
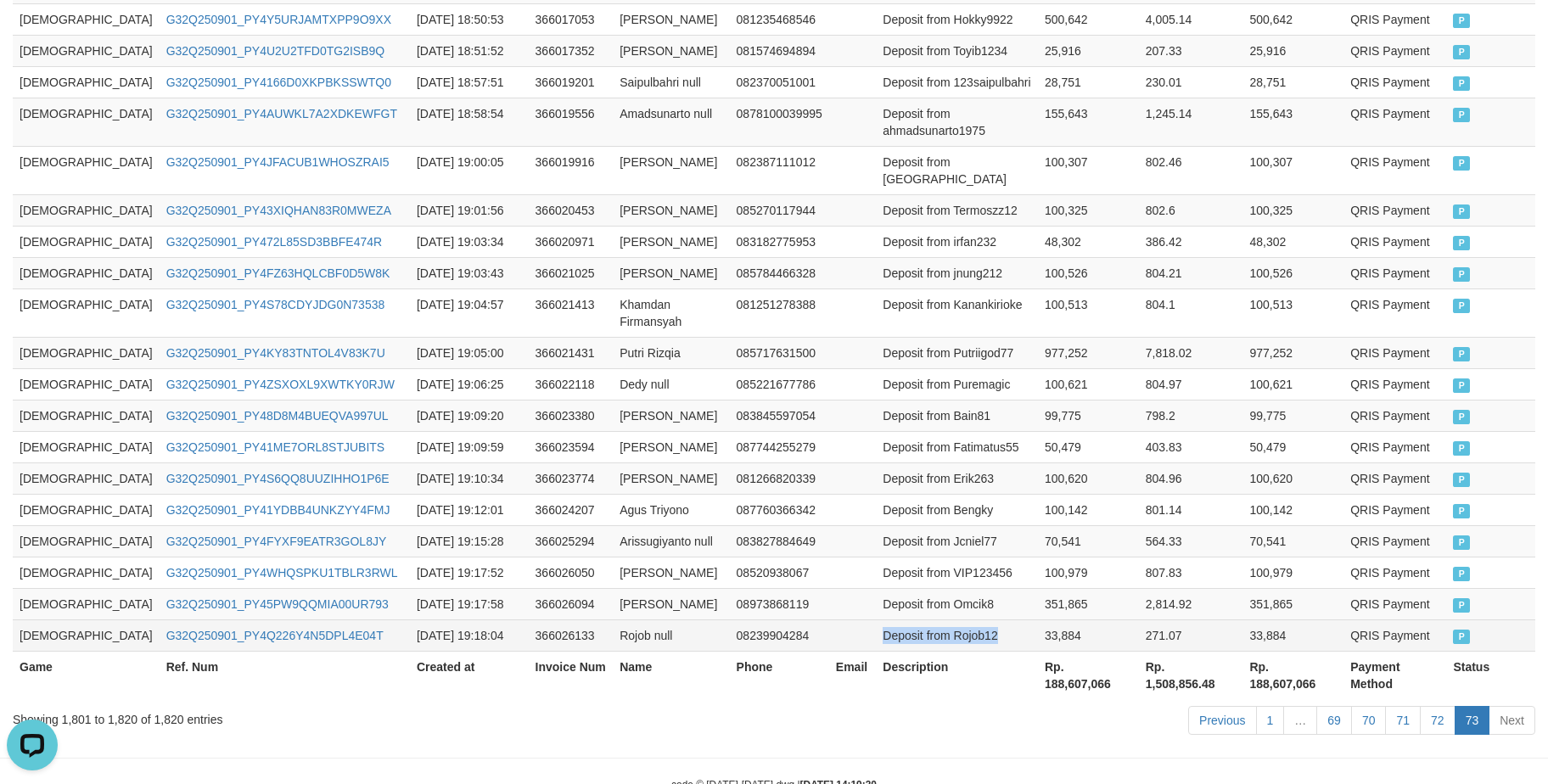
drag, startPoint x: 839, startPoint y: 601, endPoint x: 897, endPoint y: 606, distance: 58.2
click at [897, 619] on td "Deposit from Rojob12" at bounding box center [956, 634] width 162 height 31
click at [875, 619] on td "Deposit from Rojob12" at bounding box center [956, 634] width 162 height 31
drag, startPoint x: 838, startPoint y: 600, endPoint x: 884, endPoint y: 601, distance: 46.0
click at [884, 619] on td "Deposit from Rojob12" at bounding box center [956, 634] width 162 height 31
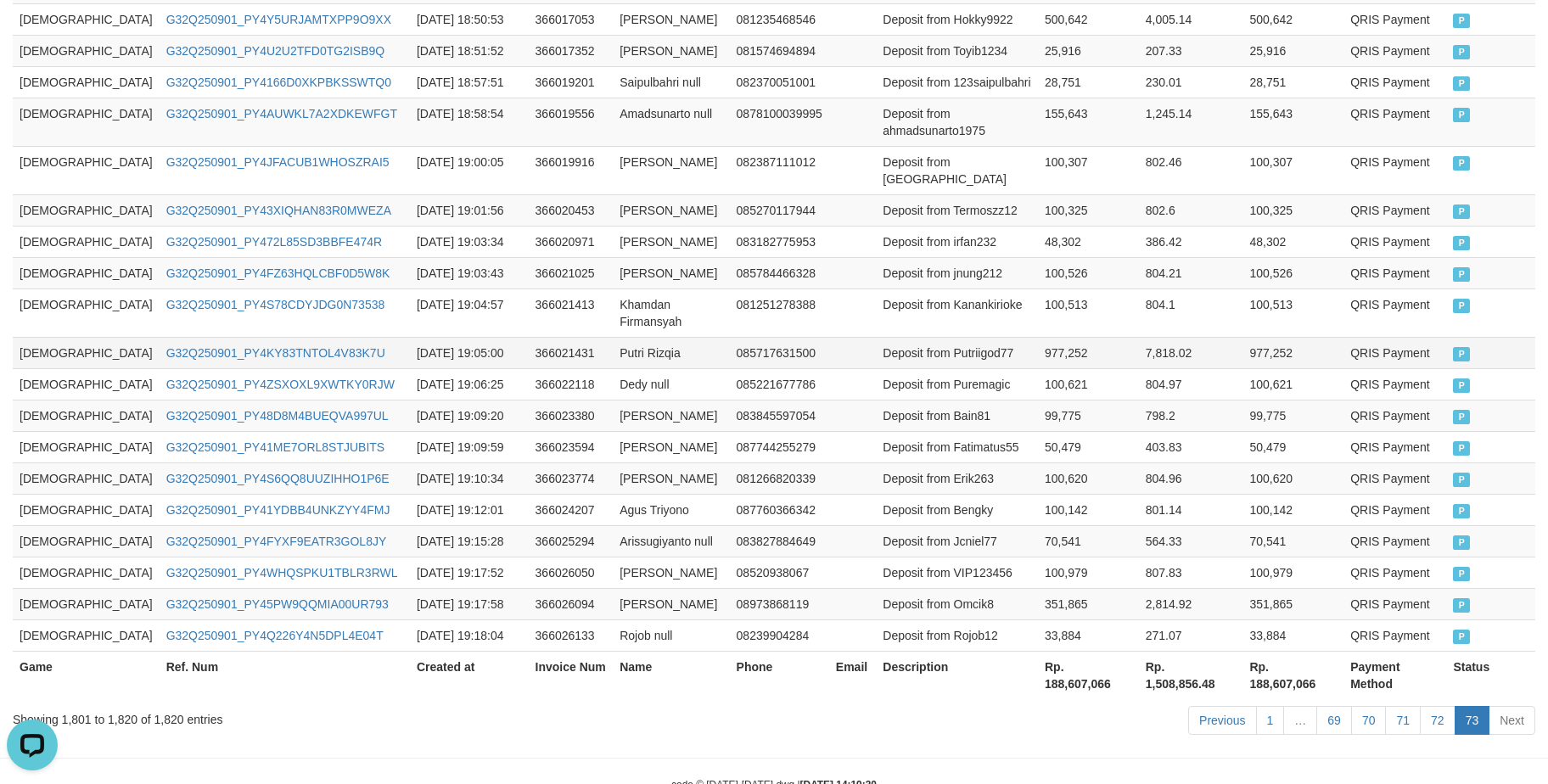
drag, startPoint x: 1189, startPoint y: 316, endPoint x: 1180, endPoint y: 298, distance: 20.1
click at [1188, 337] on td "7,818.02" at bounding box center [1191, 352] width 104 height 31
click at [1250, 194] on td "100,325" at bounding box center [1292, 209] width 101 height 31
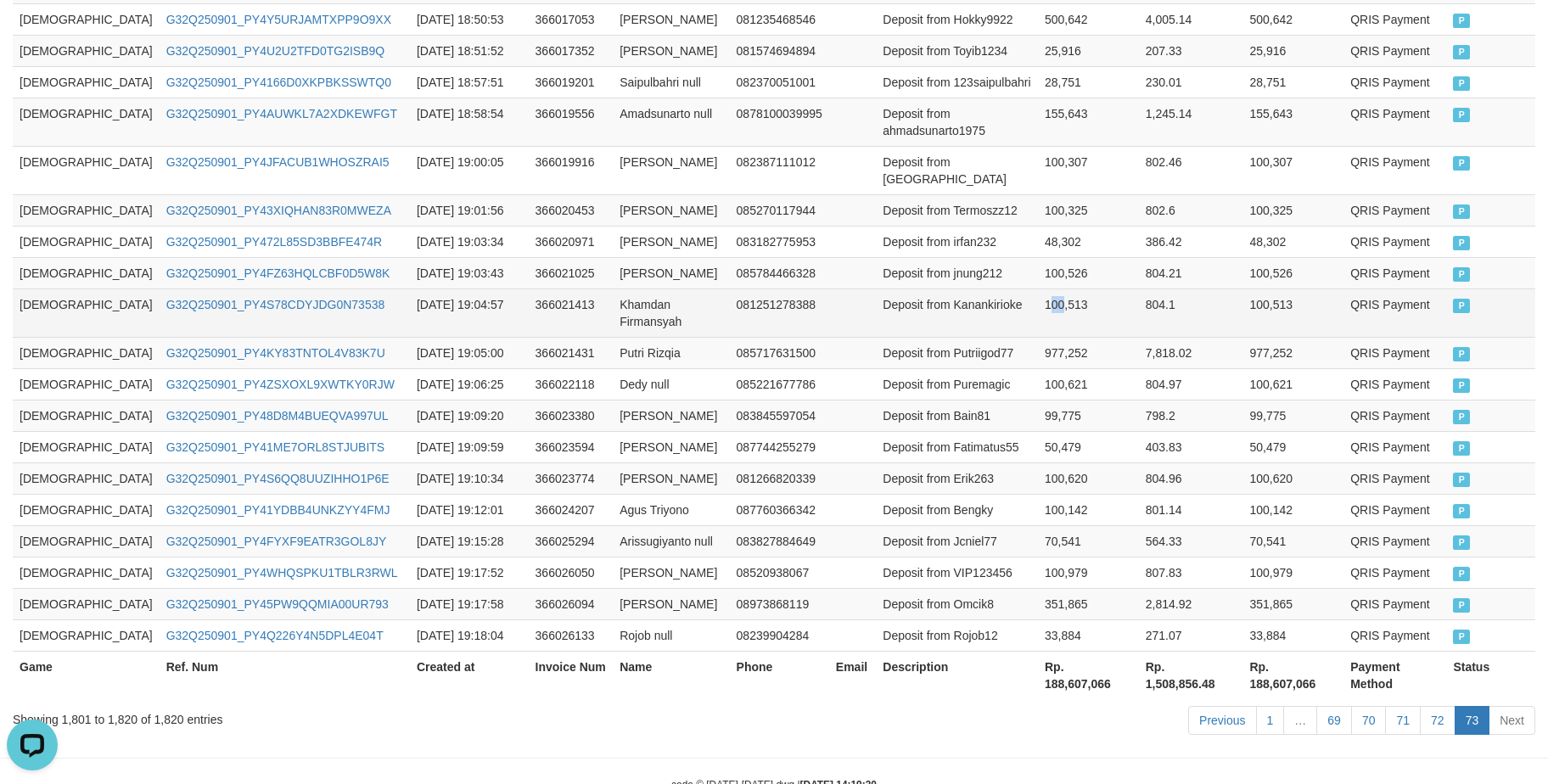
drag, startPoint x: 1013, startPoint y: 295, endPoint x: 1212, endPoint y: 294, distance: 199.0
click at [1037, 295] on td "100,513" at bounding box center [1088, 312] width 101 height 48
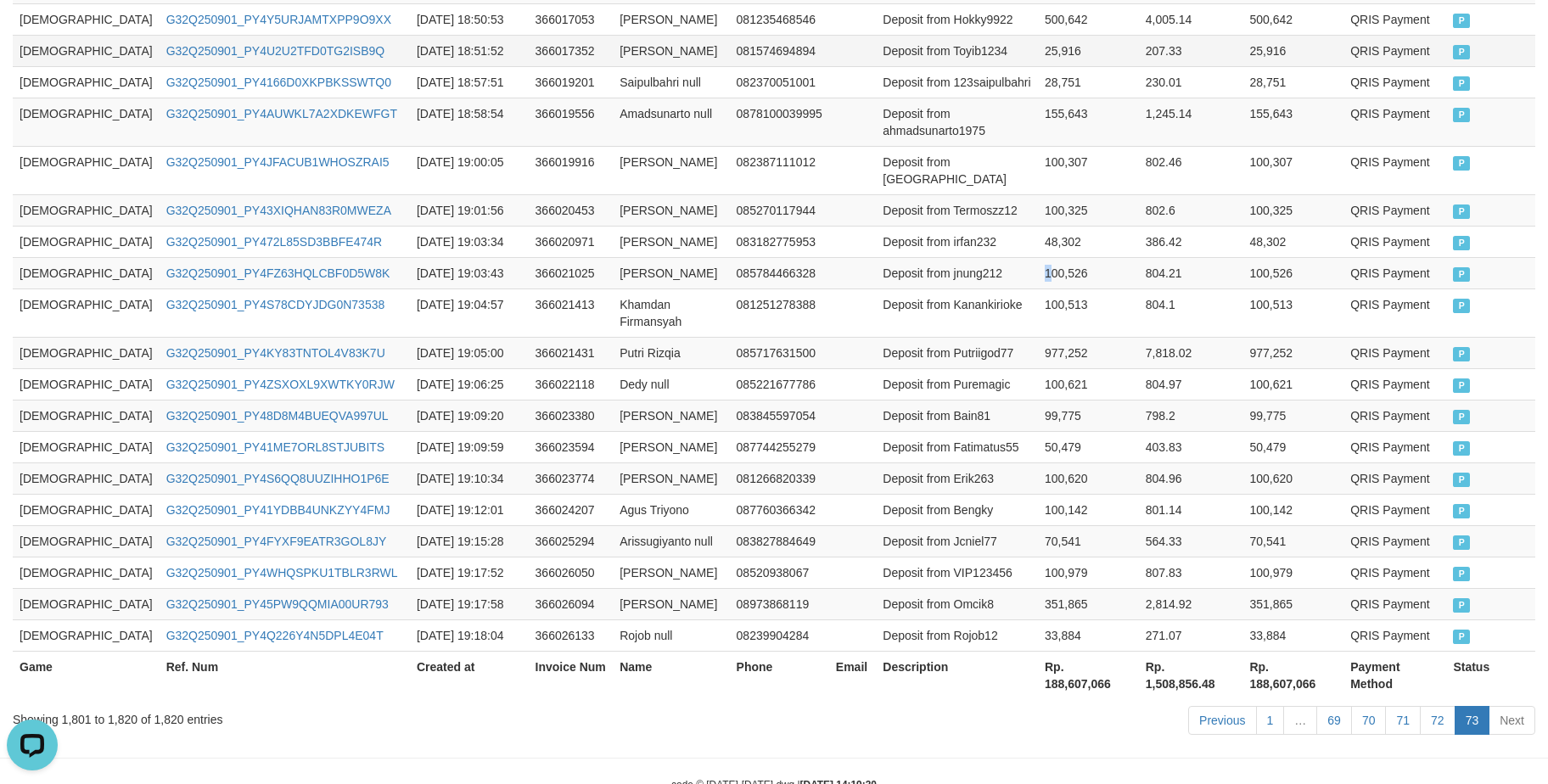
drag, startPoint x: 1005, startPoint y: 234, endPoint x: 744, endPoint y: 40, distance: 325.2
click at [1037, 257] on td "100,526" at bounding box center [1088, 272] width 101 height 31
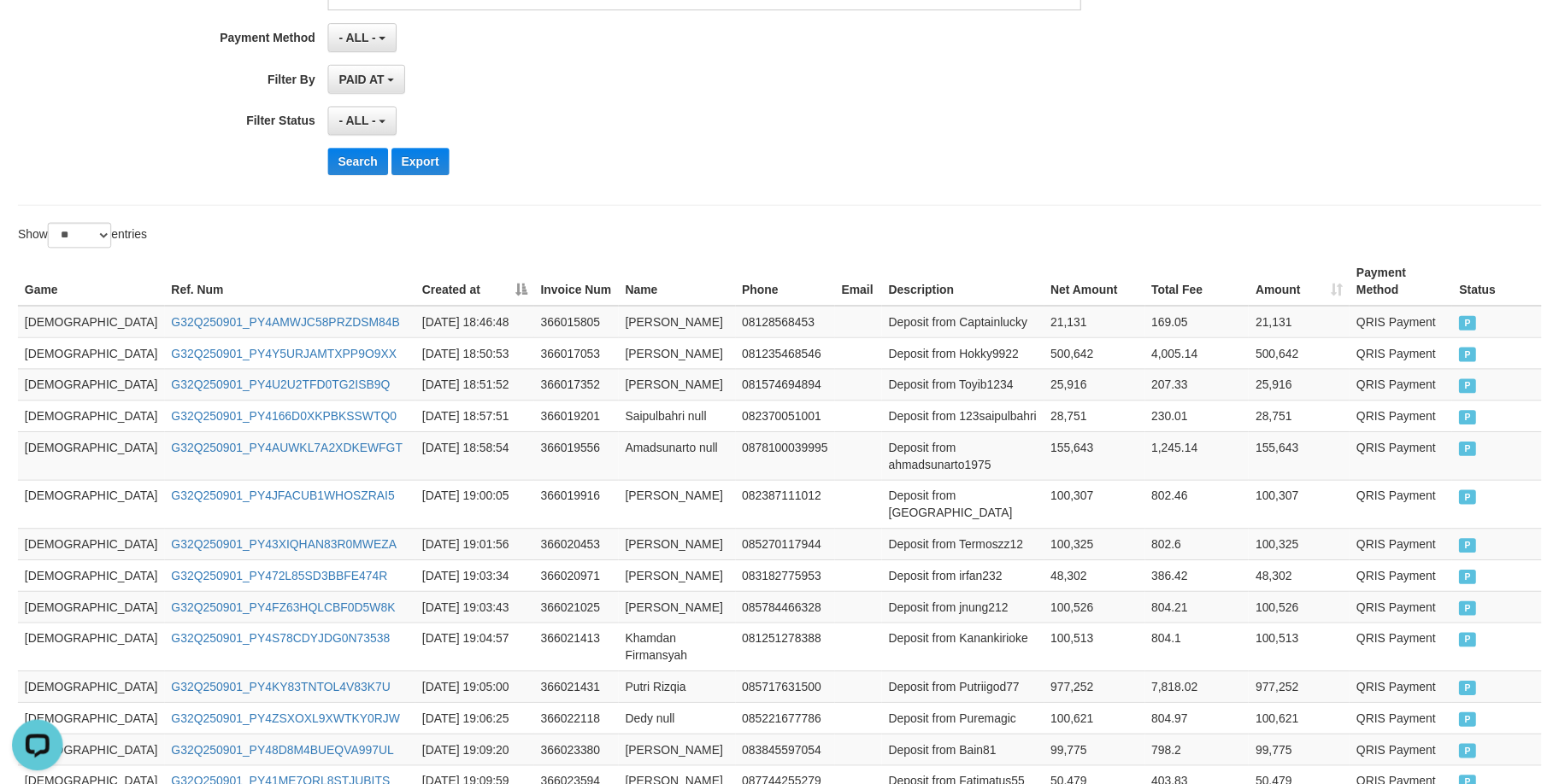
scroll to position [125, 0]
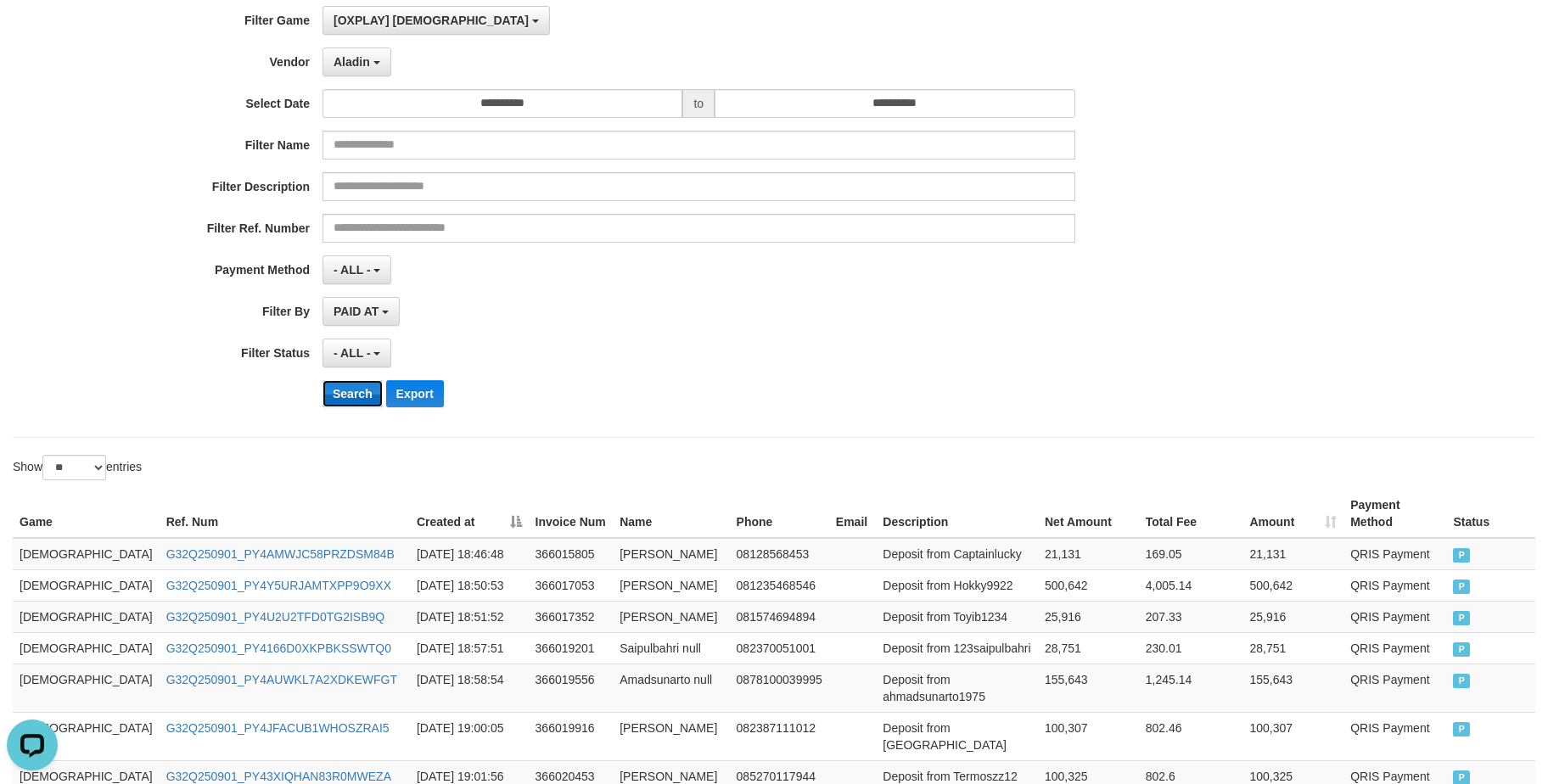
click at [352, 405] on button "Search" at bounding box center [352, 393] width 61 height 27
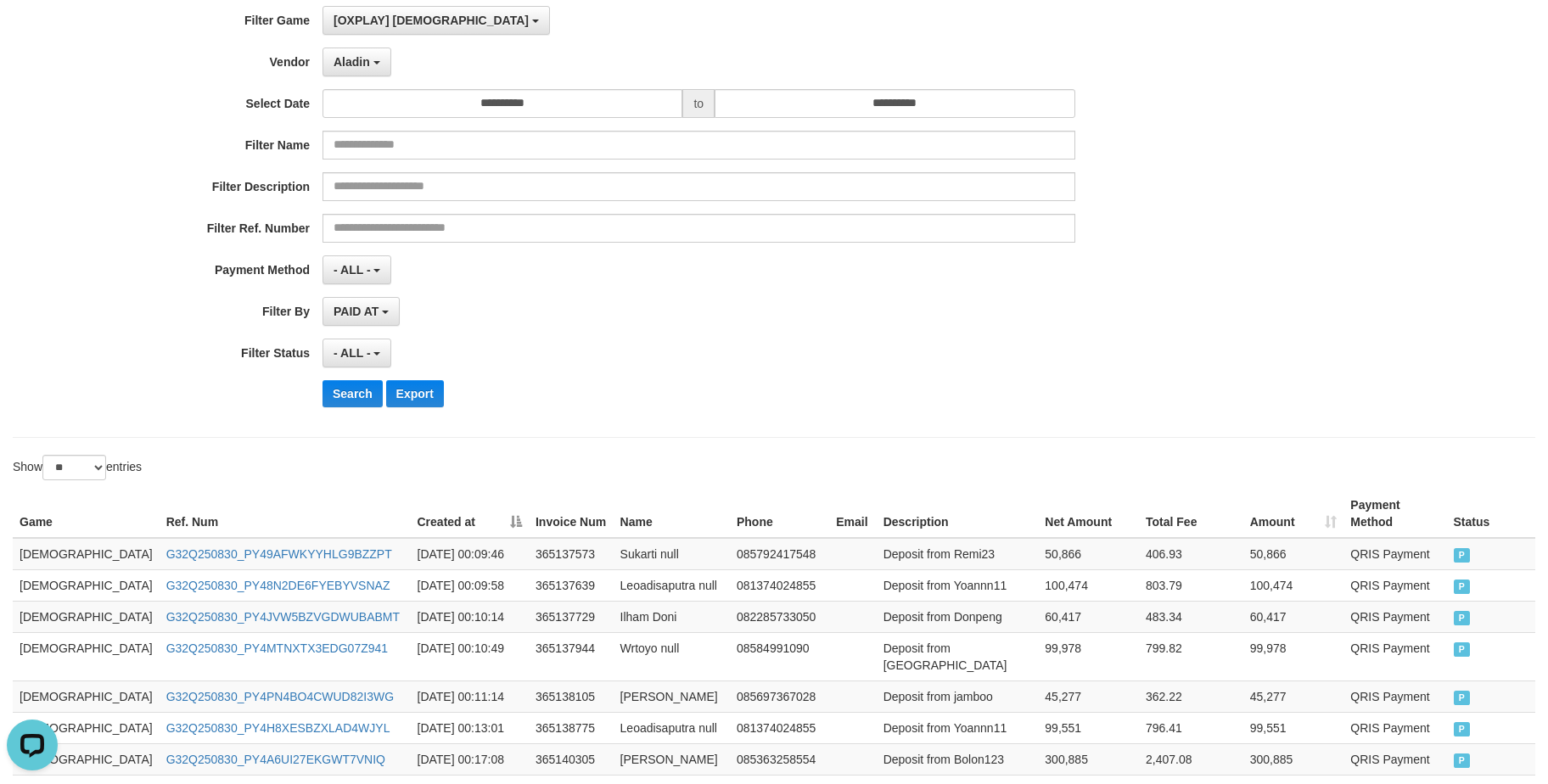
click at [908, 391] on div "Search Export" at bounding box center [805, 393] width 967 height 27
click at [947, 327] on div "**********" at bounding box center [644, 212] width 1289 height 414
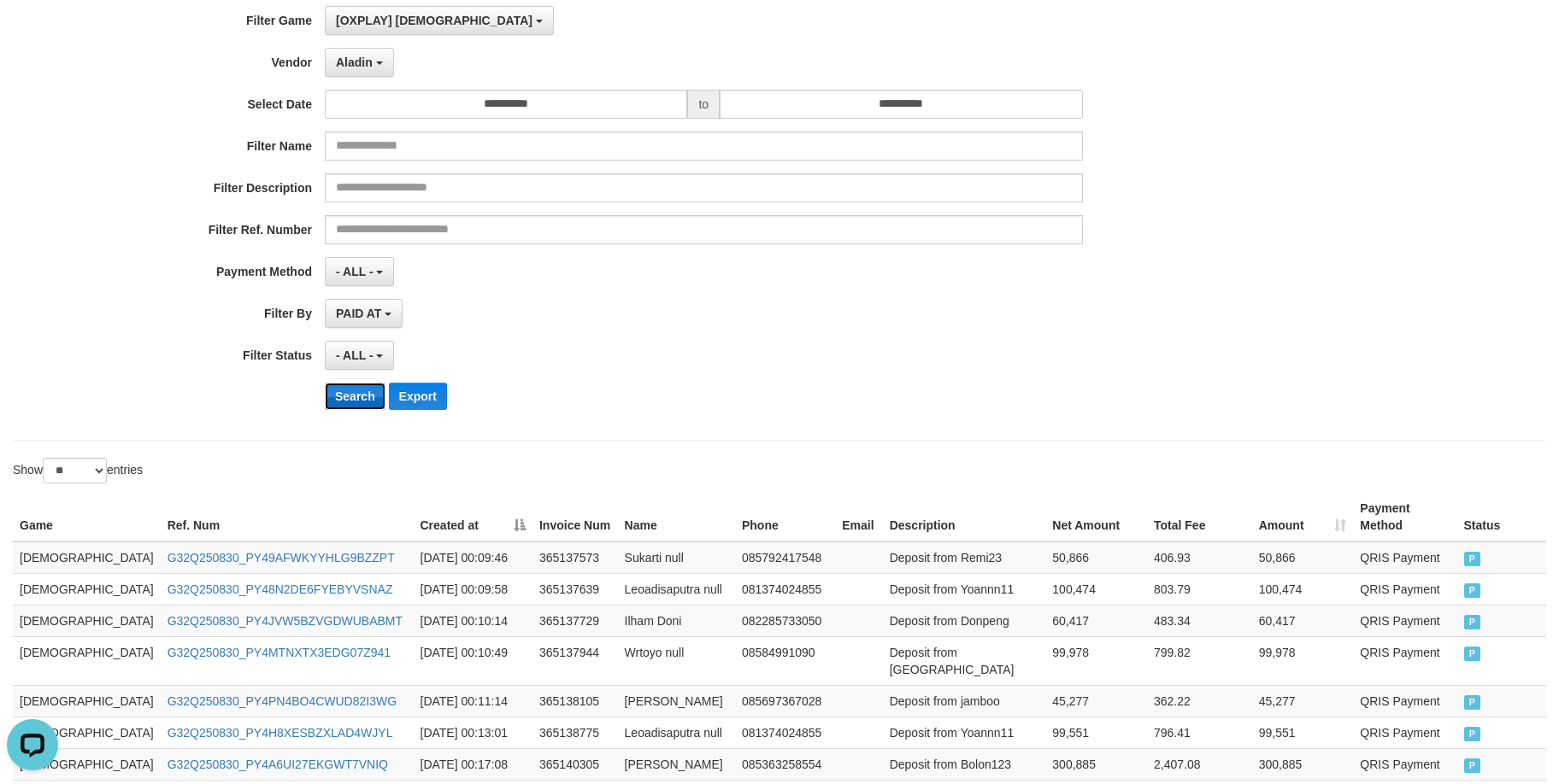
click at [354, 405] on button "Search" at bounding box center [355, 396] width 61 height 28
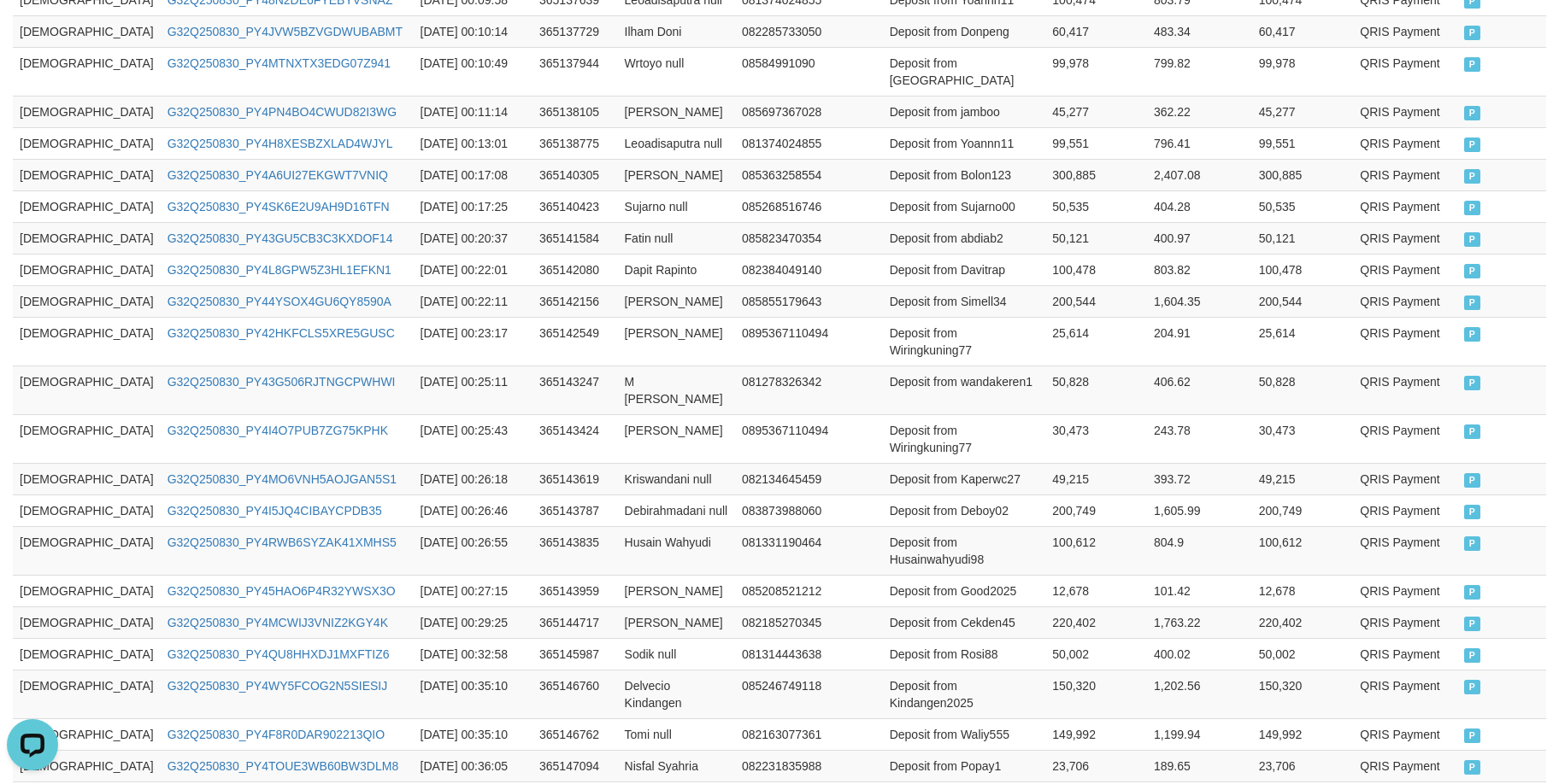
scroll to position [837, 0]
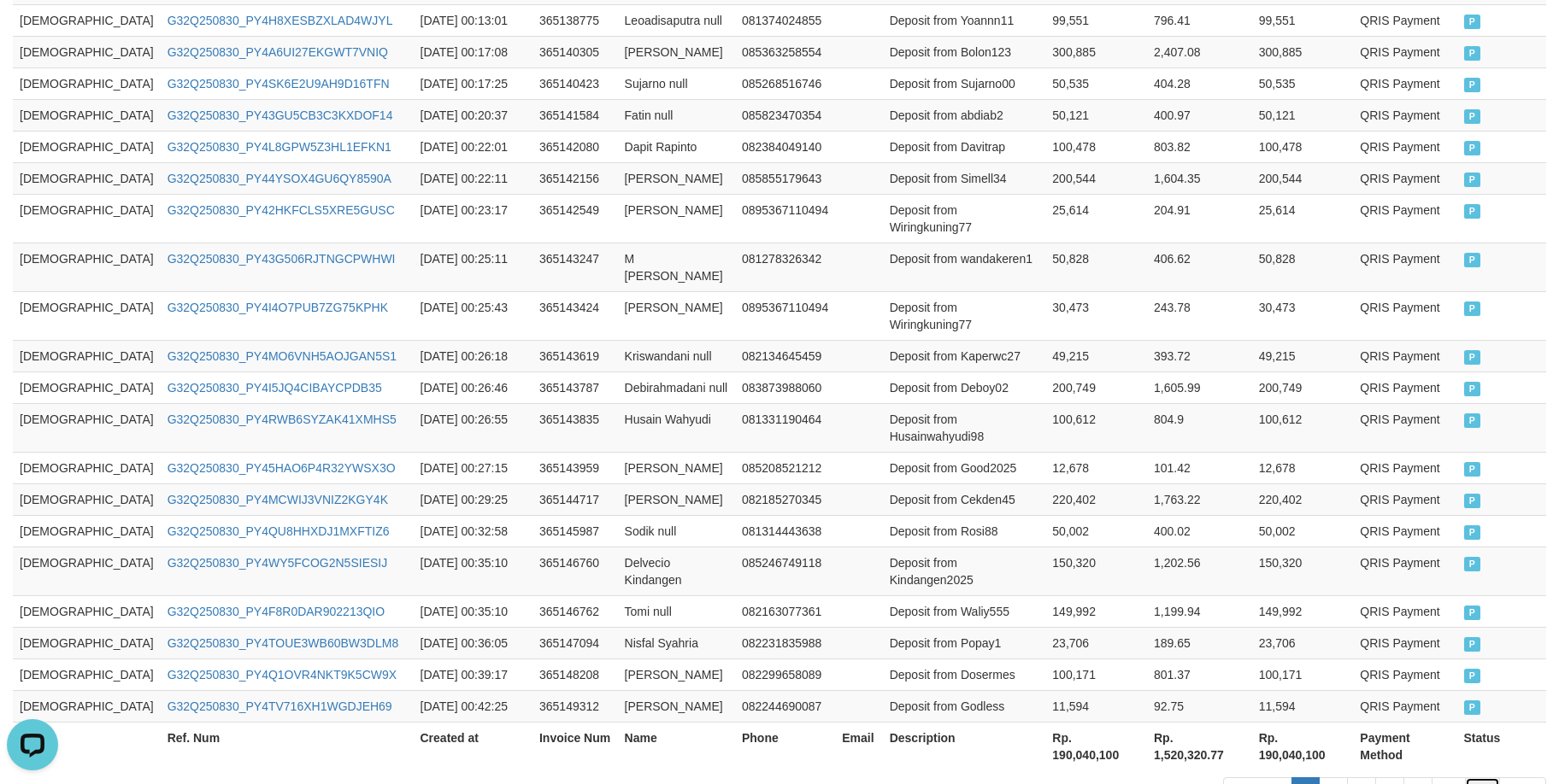
click at [1490, 777] on link "74" at bounding box center [1483, 792] width 36 height 29
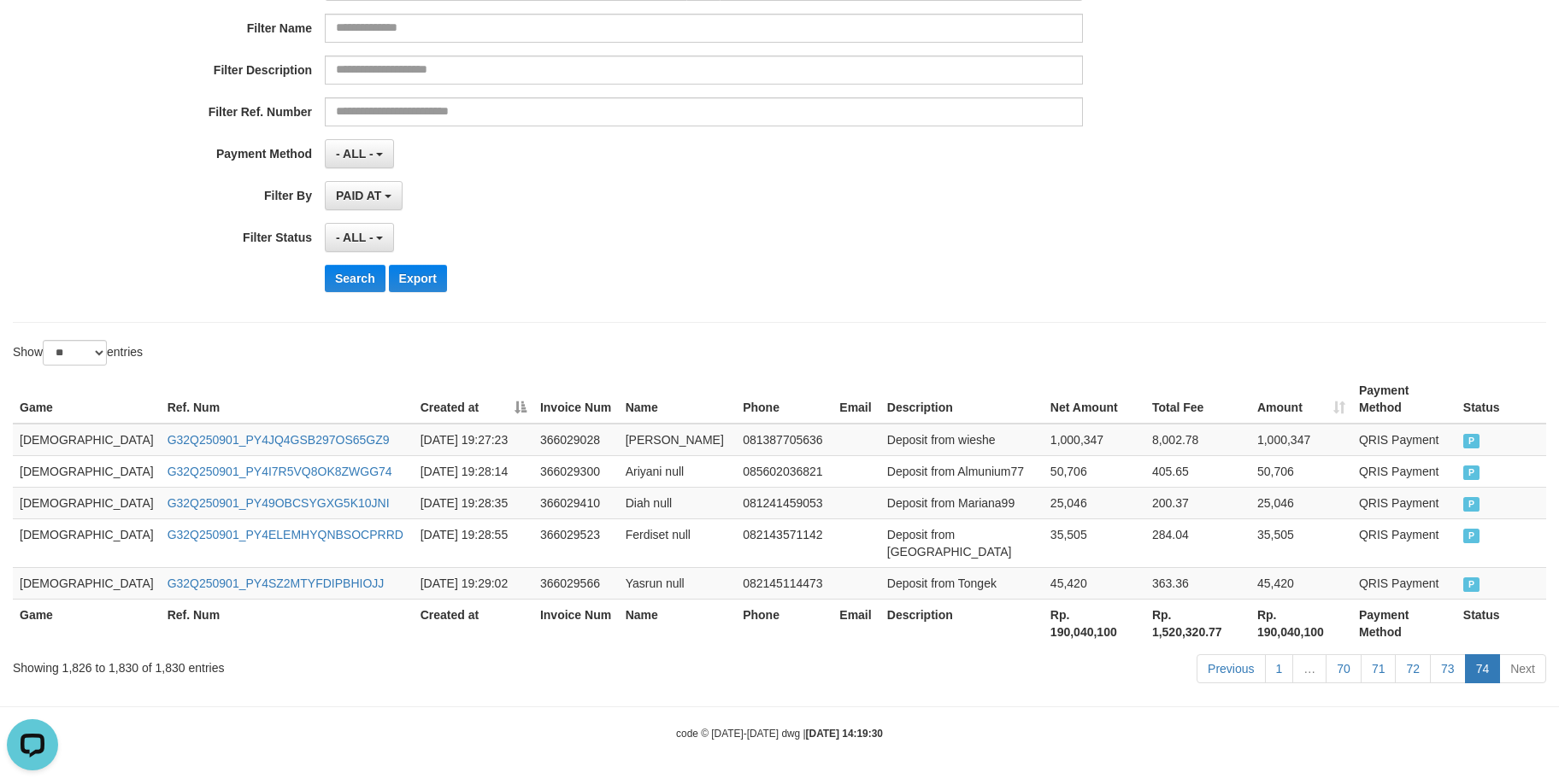
scroll to position [188, 0]
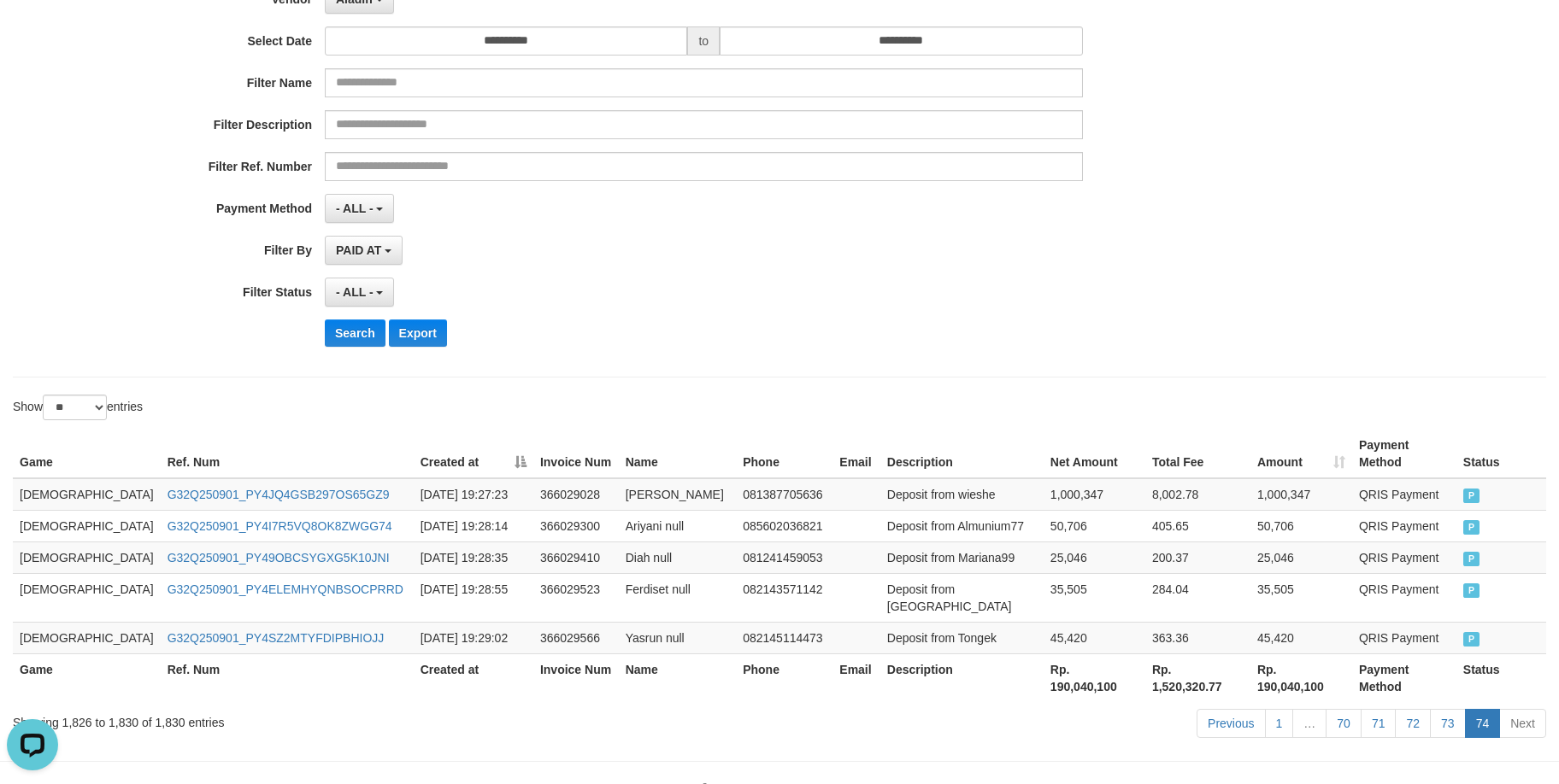
click at [1257, 402] on div "Show ** ** ** *** entries" at bounding box center [780, 409] width 1559 height 30
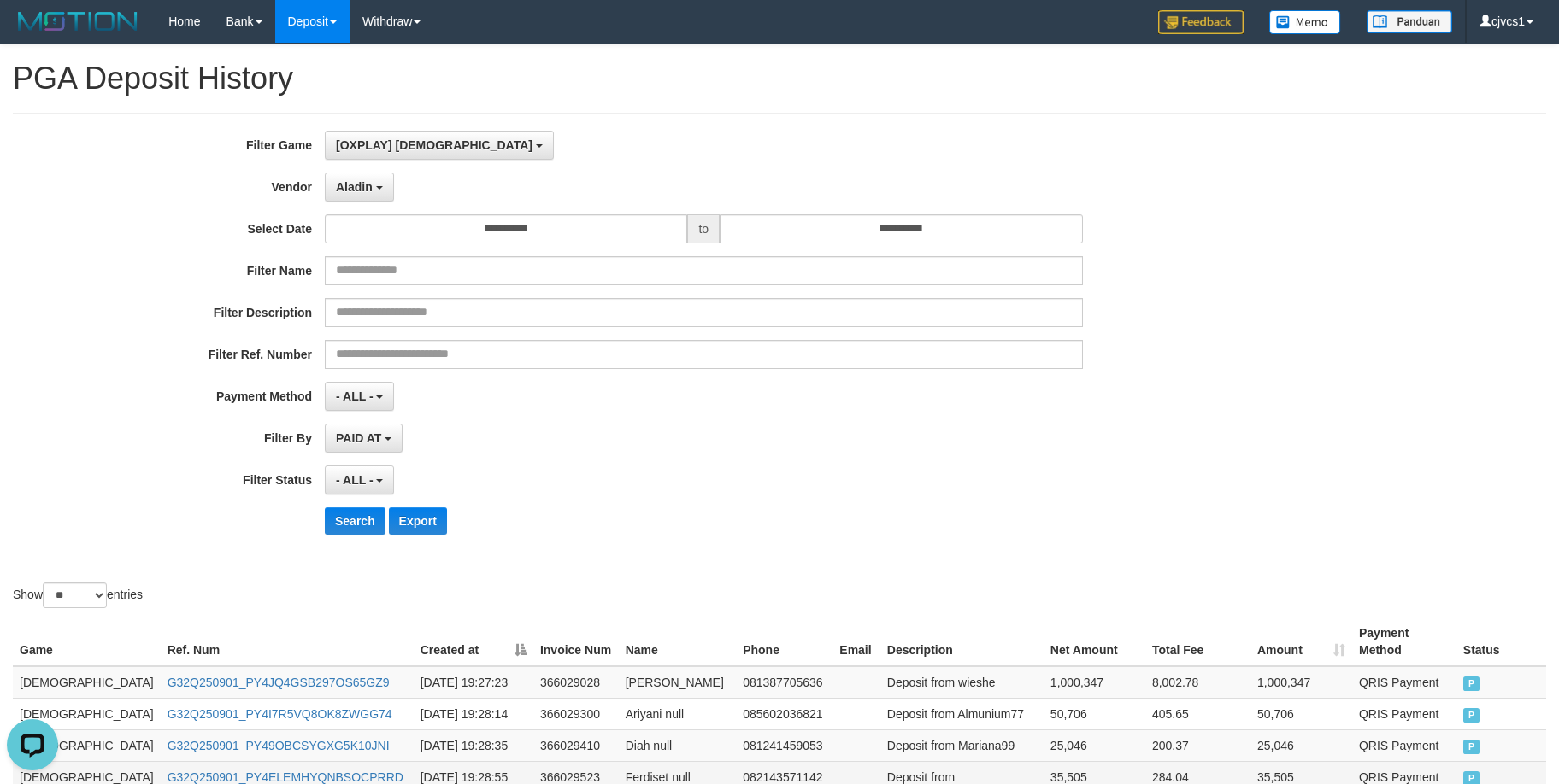
scroll to position [192, 0]
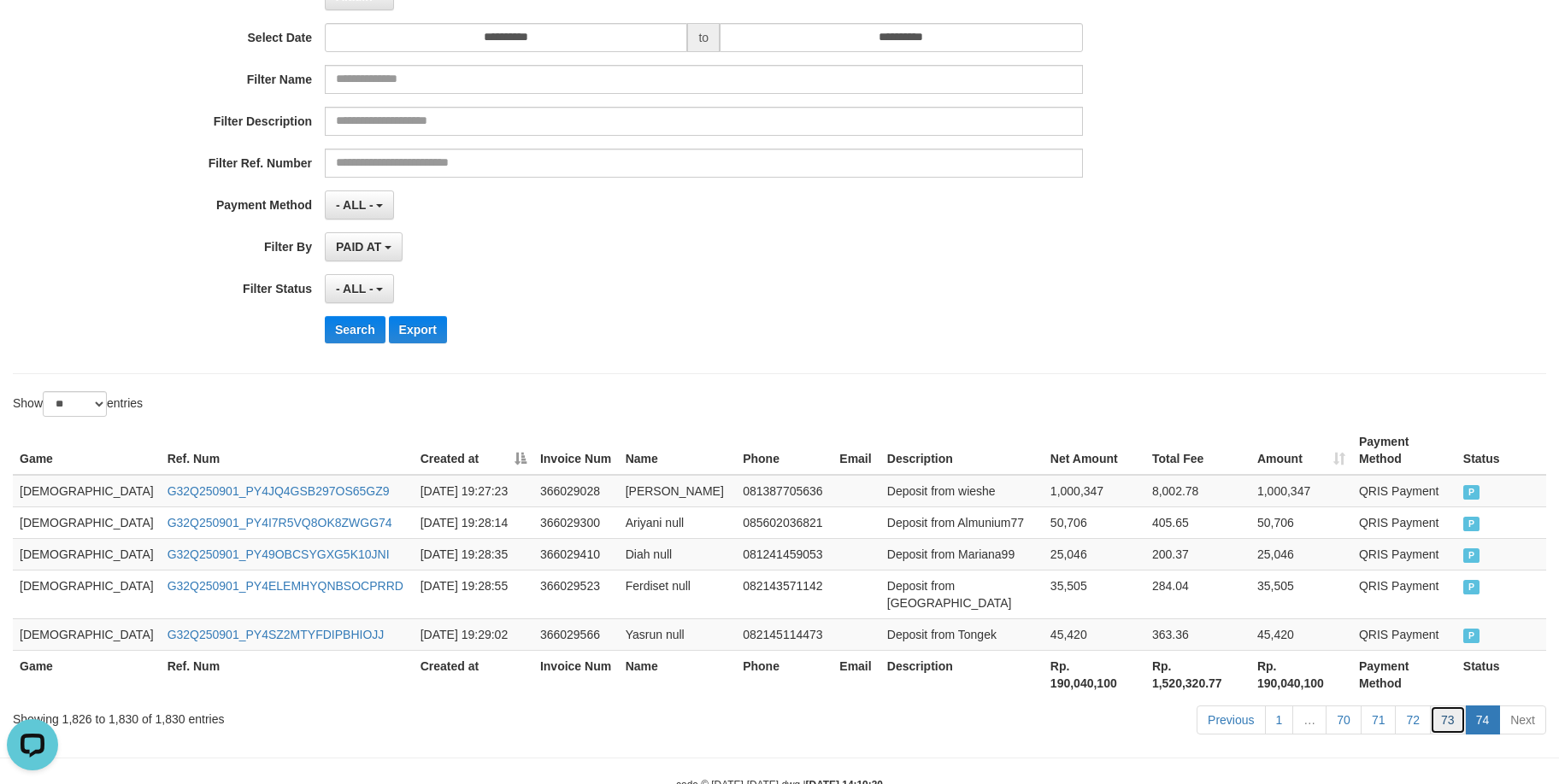
click at [1445, 706] on link "73" at bounding box center [1447, 720] width 36 height 29
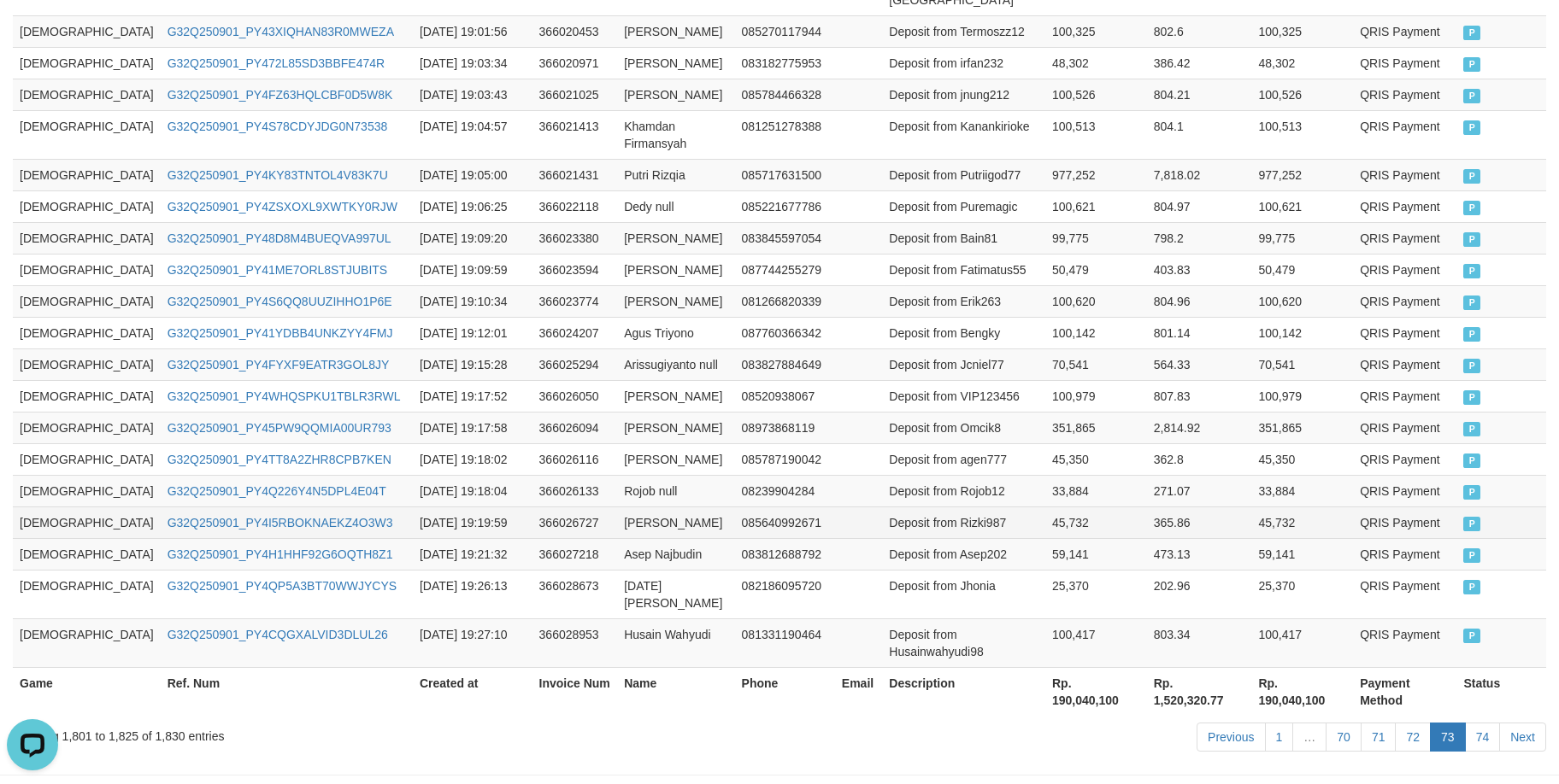
click at [16, 506] on td "[DEMOGRAPHIC_DATA]" at bounding box center [86, 522] width 148 height 31
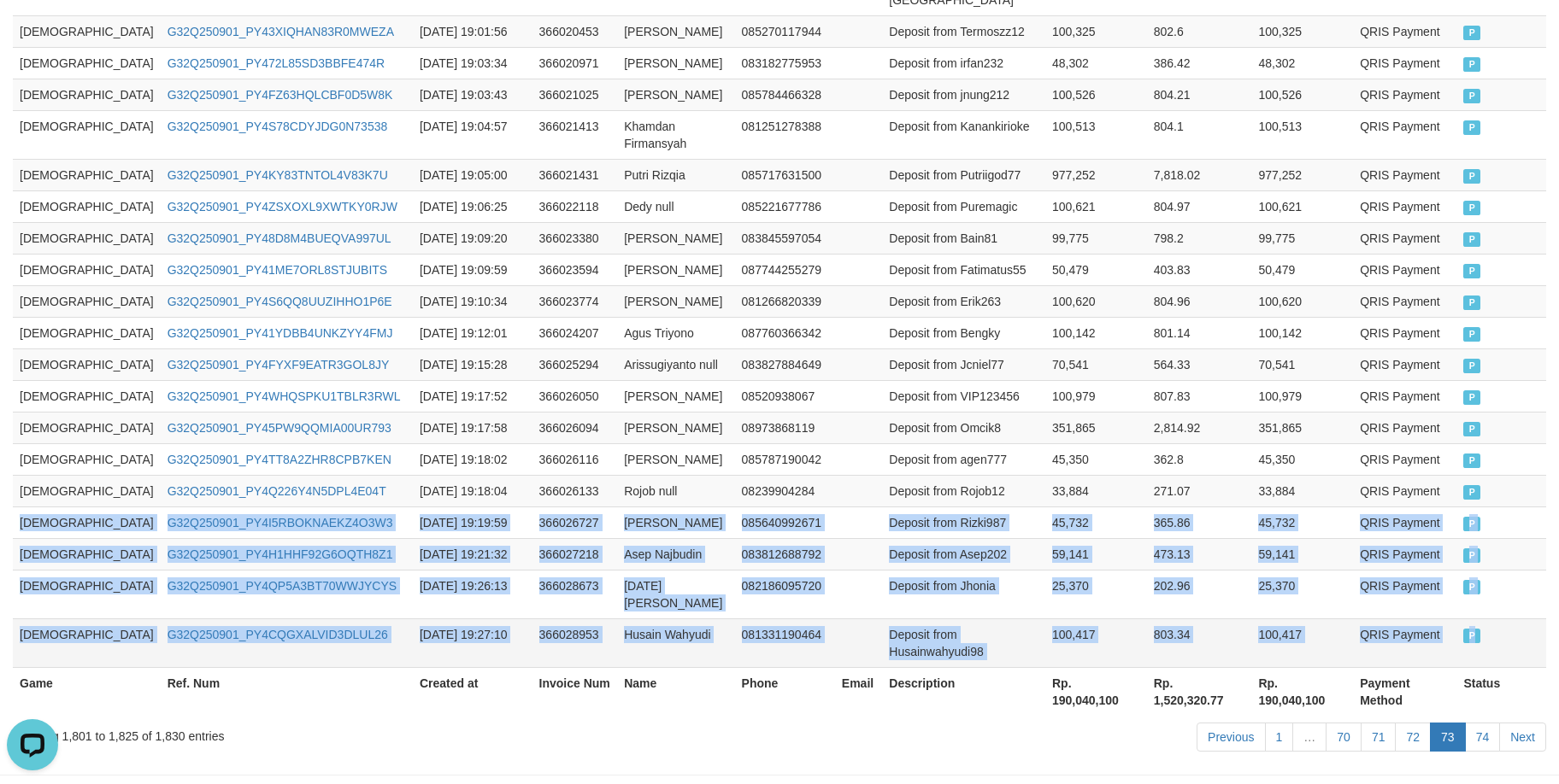
drag, startPoint x: 16, startPoint y: 503, endPoint x: 1487, endPoint y: 587, distance: 1473.4
click at [1487, 587] on tbody "GOD77 G32Q250901_PY4AMWJC58PRZDSM84B 2025-09-01 18:46:48 366015805 Afwan Andi 0…" at bounding box center [779, 229] width 1533 height 877
click at [1478, 723] on link "74" at bounding box center [1483, 737] width 36 height 29
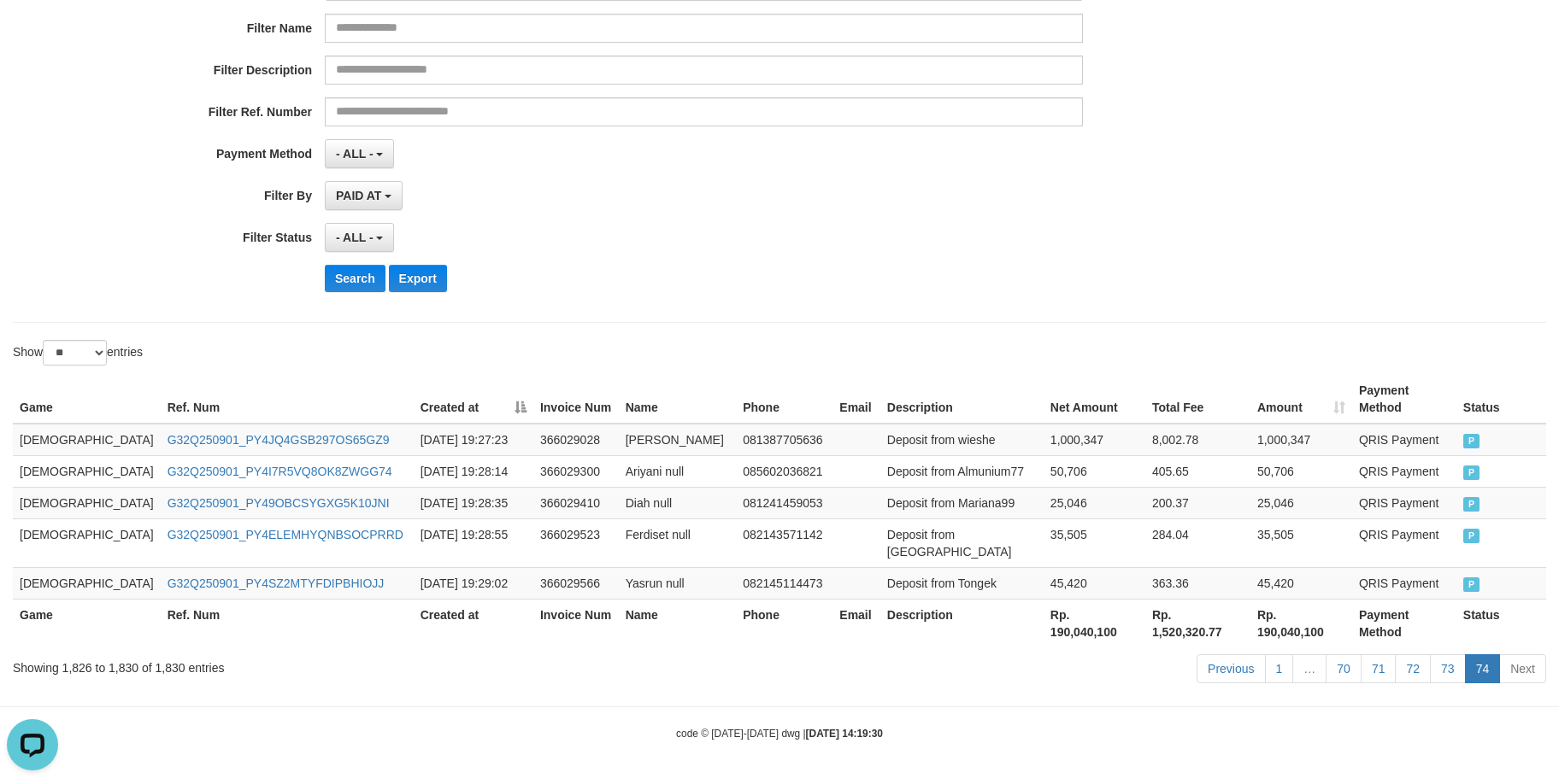
scroll to position [192, 0]
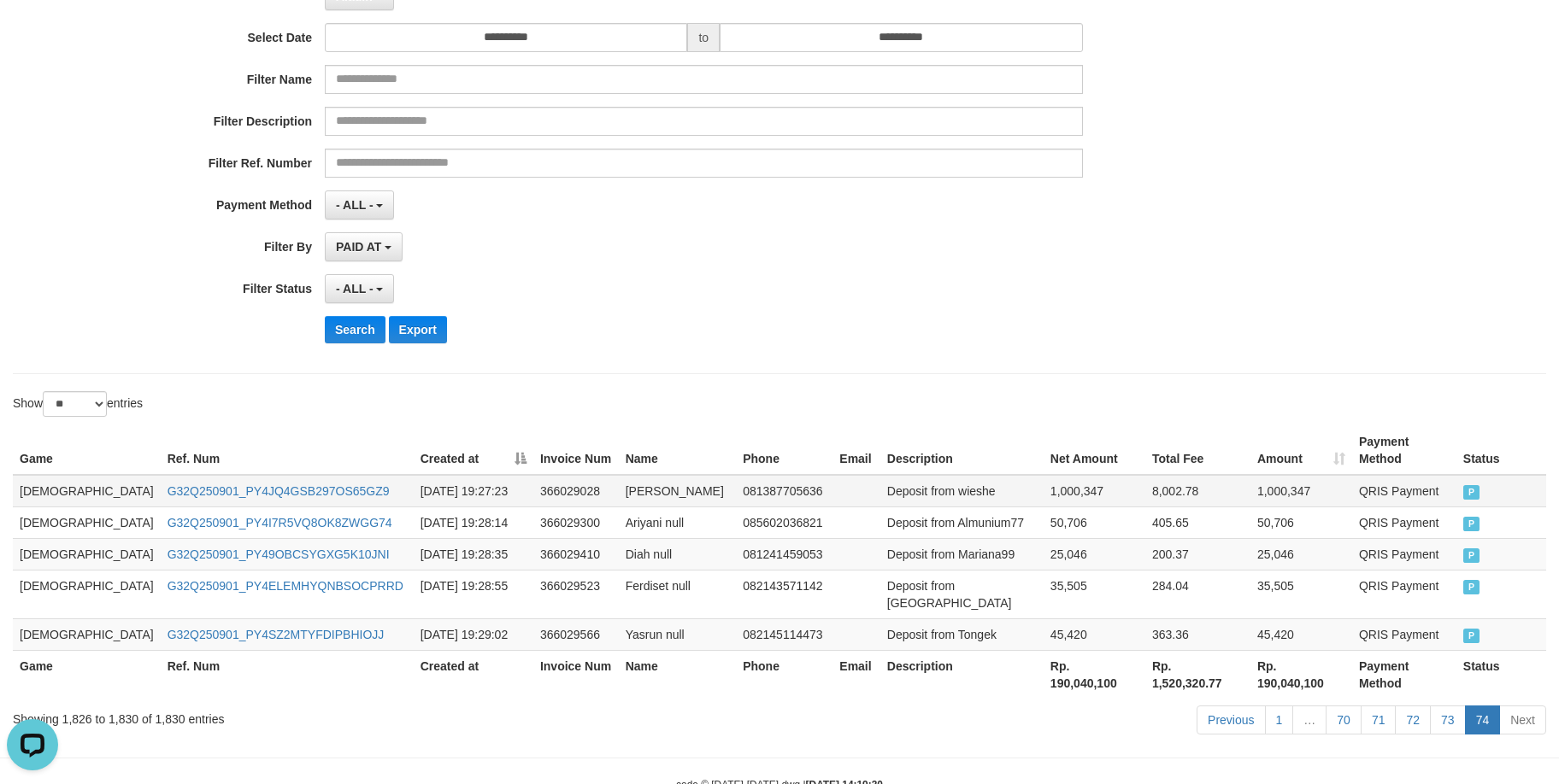
click at [42, 475] on td "[DEMOGRAPHIC_DATA]" at bounding box center [86, 491] width 148 height 32
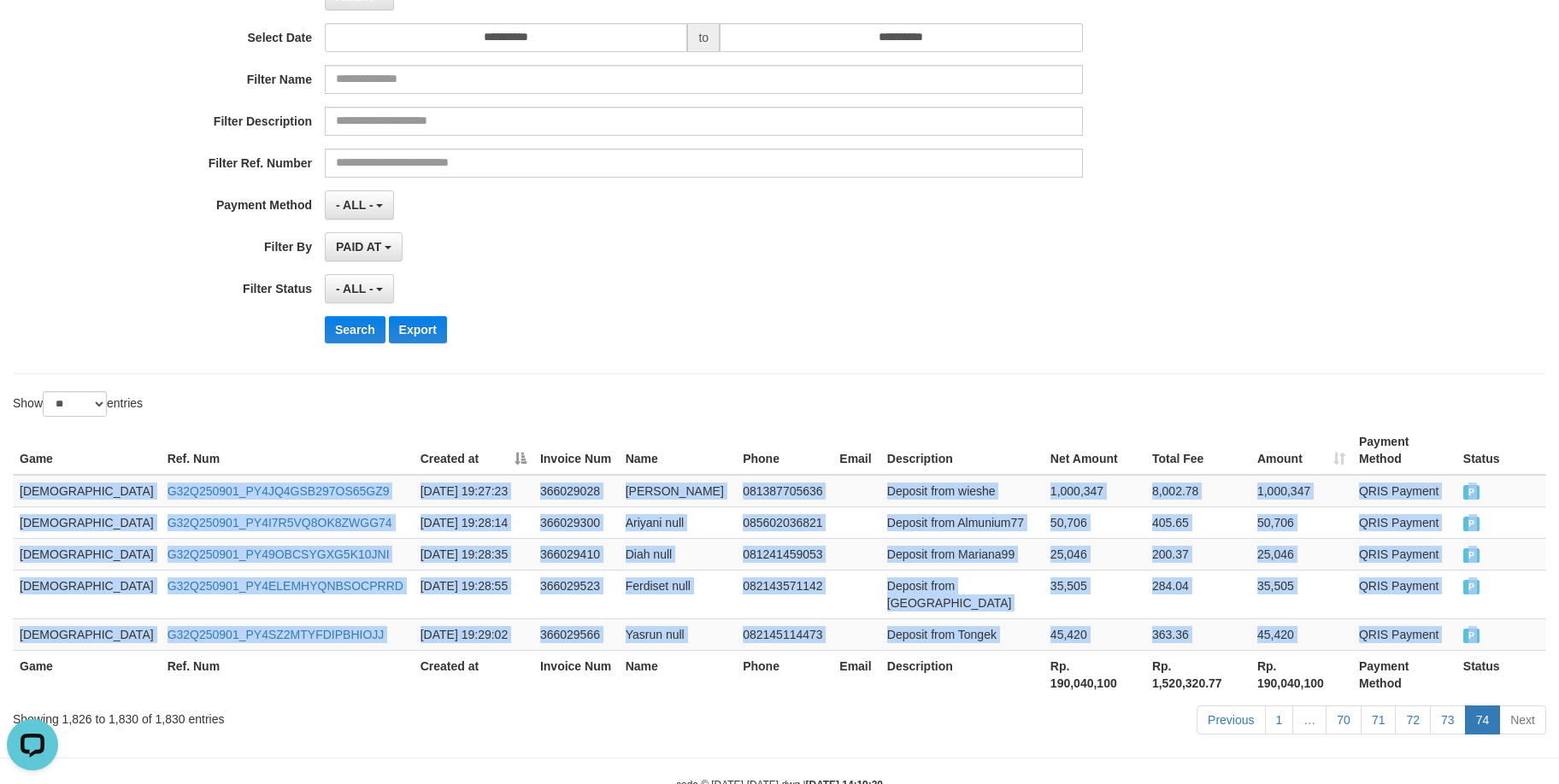
drag, startPoint x: 42, startPoint y: 467, endPoint x: 1569, endPoint y: 590, distance: 1531.9
click at [1548, 633] on html "Toggle navigation Home Bank Account List Load By Website Group [ITOTO] GOD4D Gr…" at bounding box center [780, 321] width 1559 height 1027
drag, startPoint x: 821, startPoint y: 501, endPoint x: 826, endPoint y: 485, distance: 16.8
click at [832, 506] on td at bounding box center [855, 522] width 47 height 31
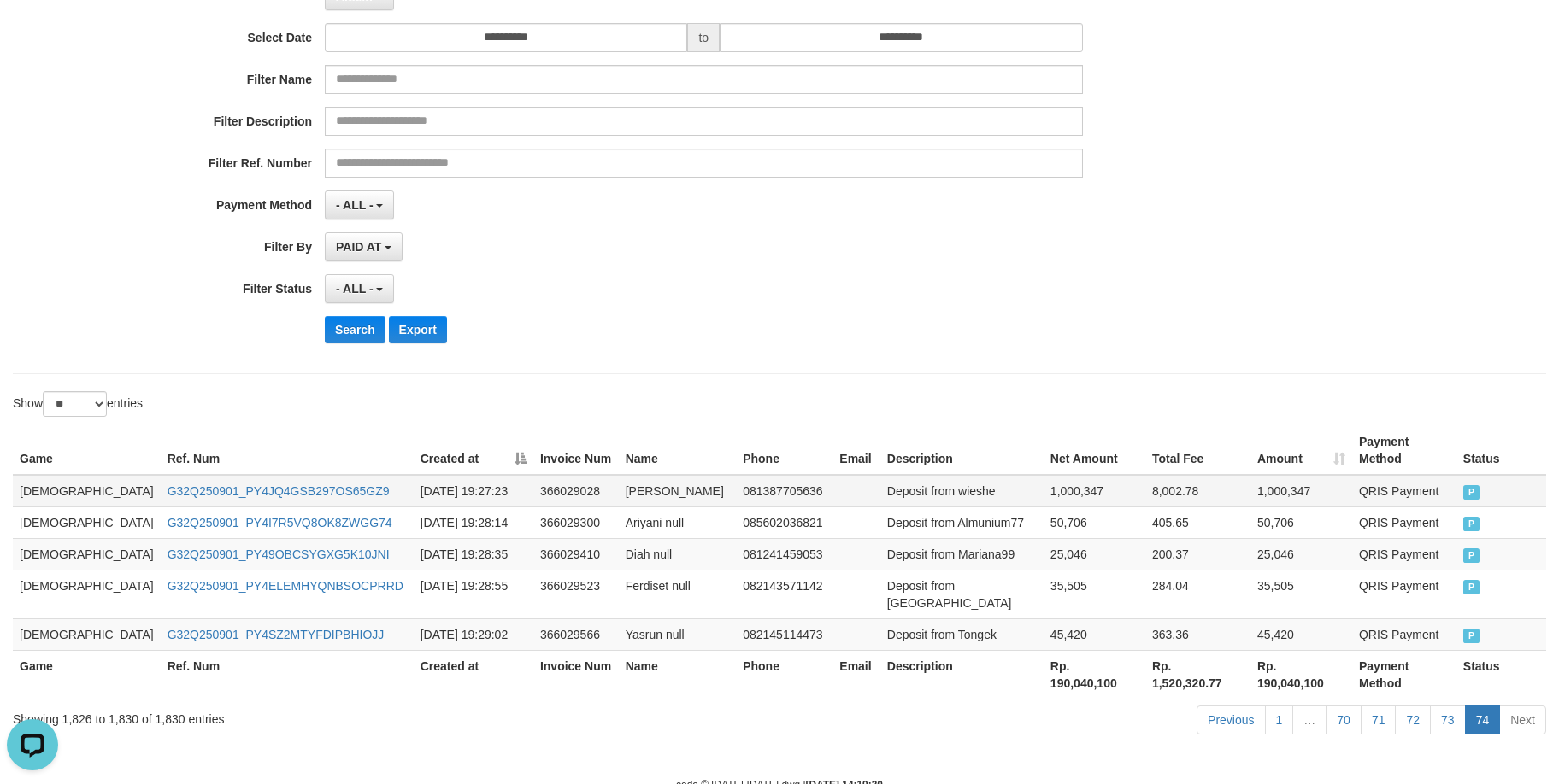
click at [881, 483] on td "Deposit from wieshe" at bounding box center [962, 491] width 163 height 32
drag, startPoint x: 834, startPoint y: 483, endPoint x: 881, endPoint y: 485, distance: 47.0
click at [881, 485] on td "Deposit from wieshe" at bounding box center [962, 491] width 163 height 32
click at [1008, 340] on div "**********" at bounding box center [649, 147] width 1299 height 417
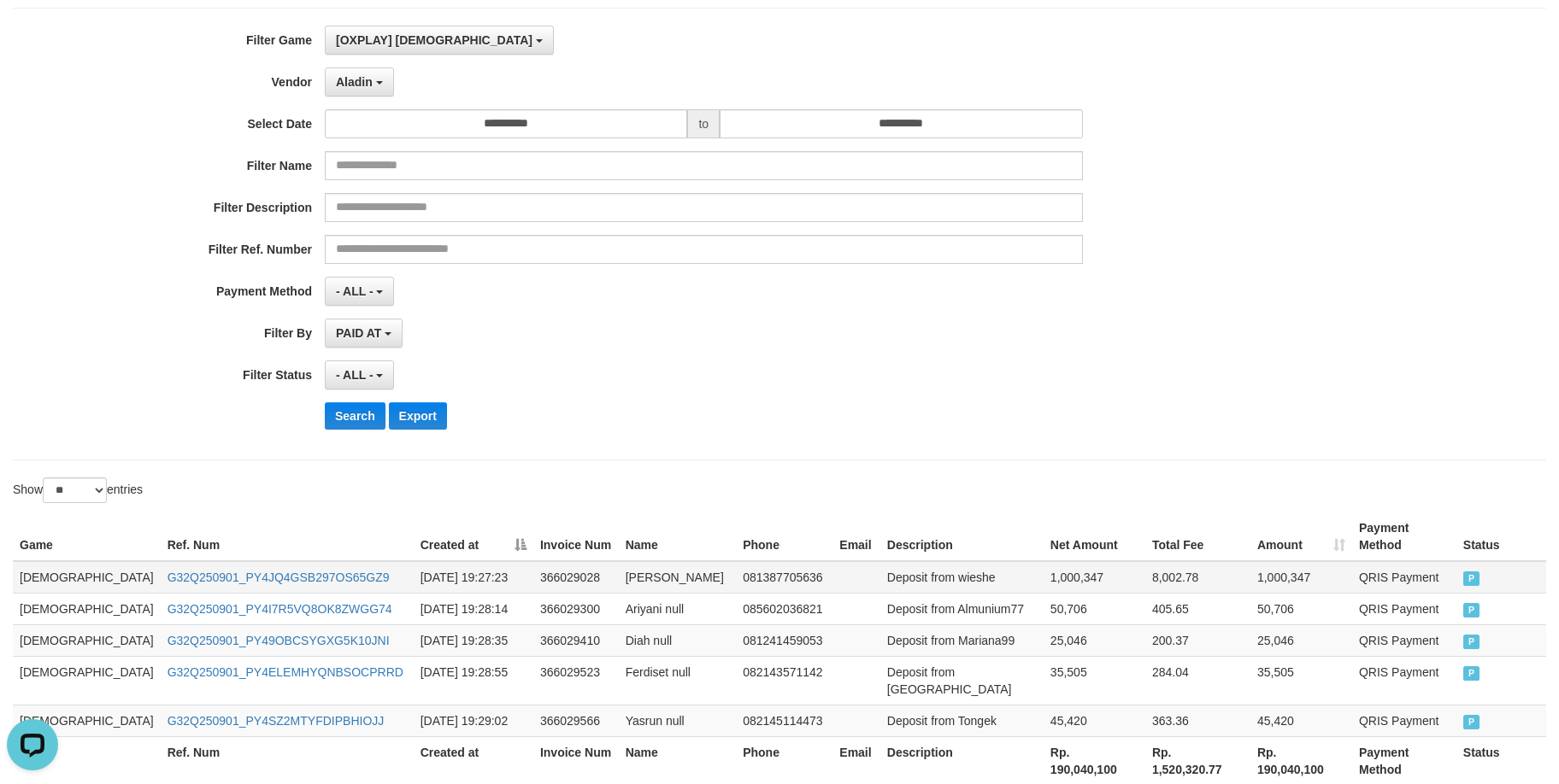
scroll to position [49, 0]
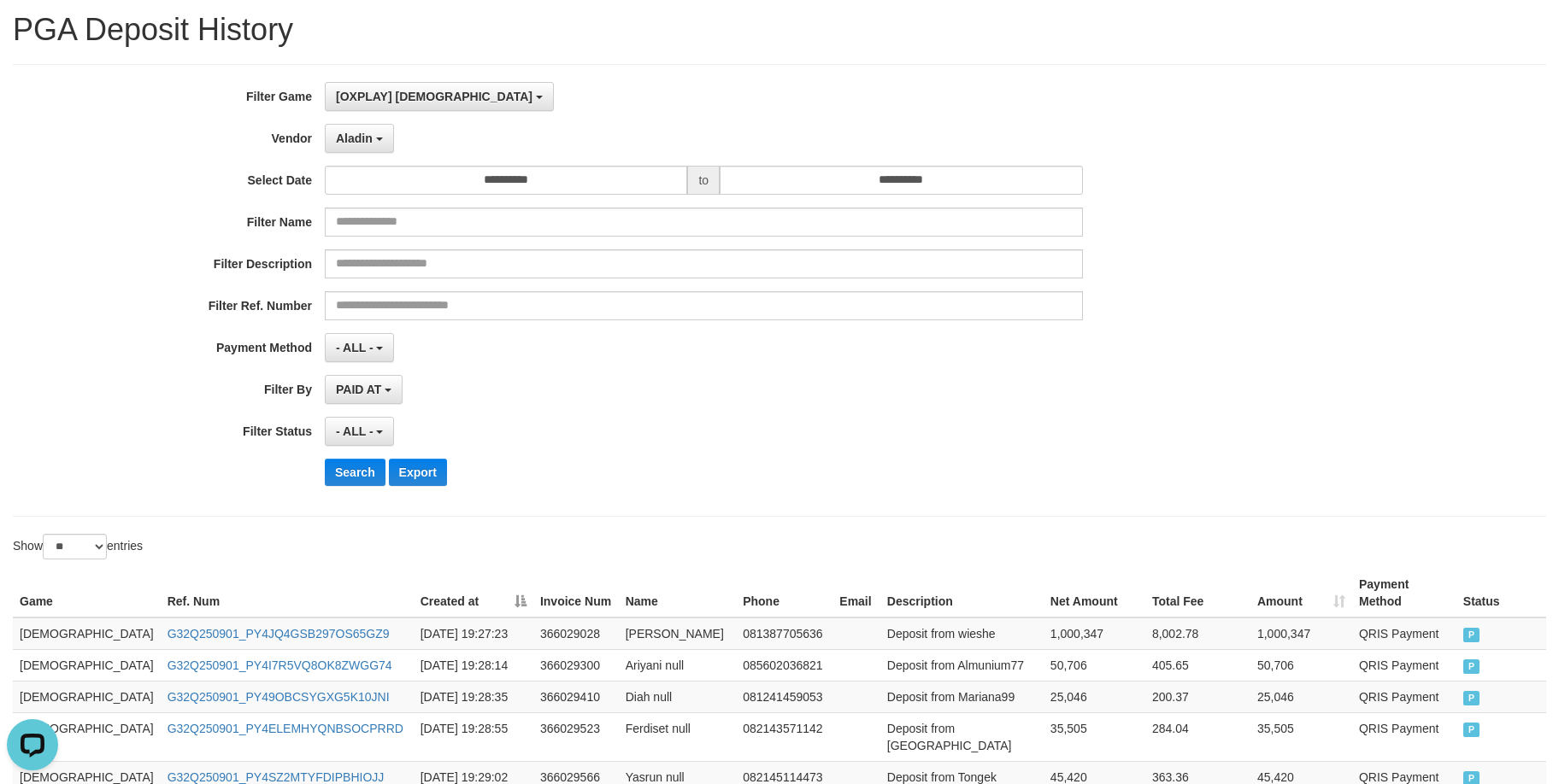
drag, startPoint x: 897, startPoint y: 456, endPoint x: 905, endPoint y: 448, distance: 11.3
click at [905, 448] on div "**********" at bounding box center [649, 290] width 1299 height 417
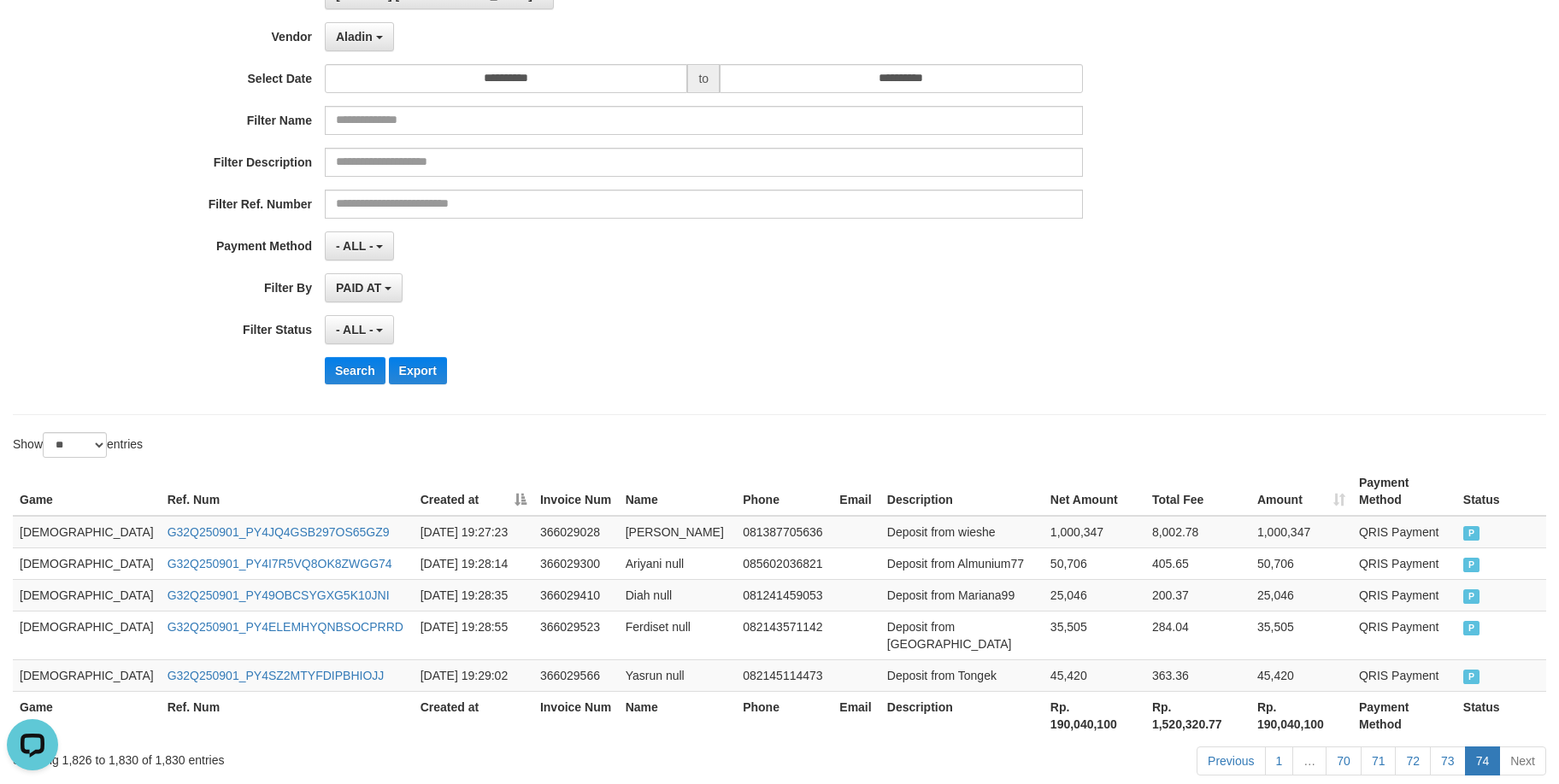
scroll to position [192, 0]
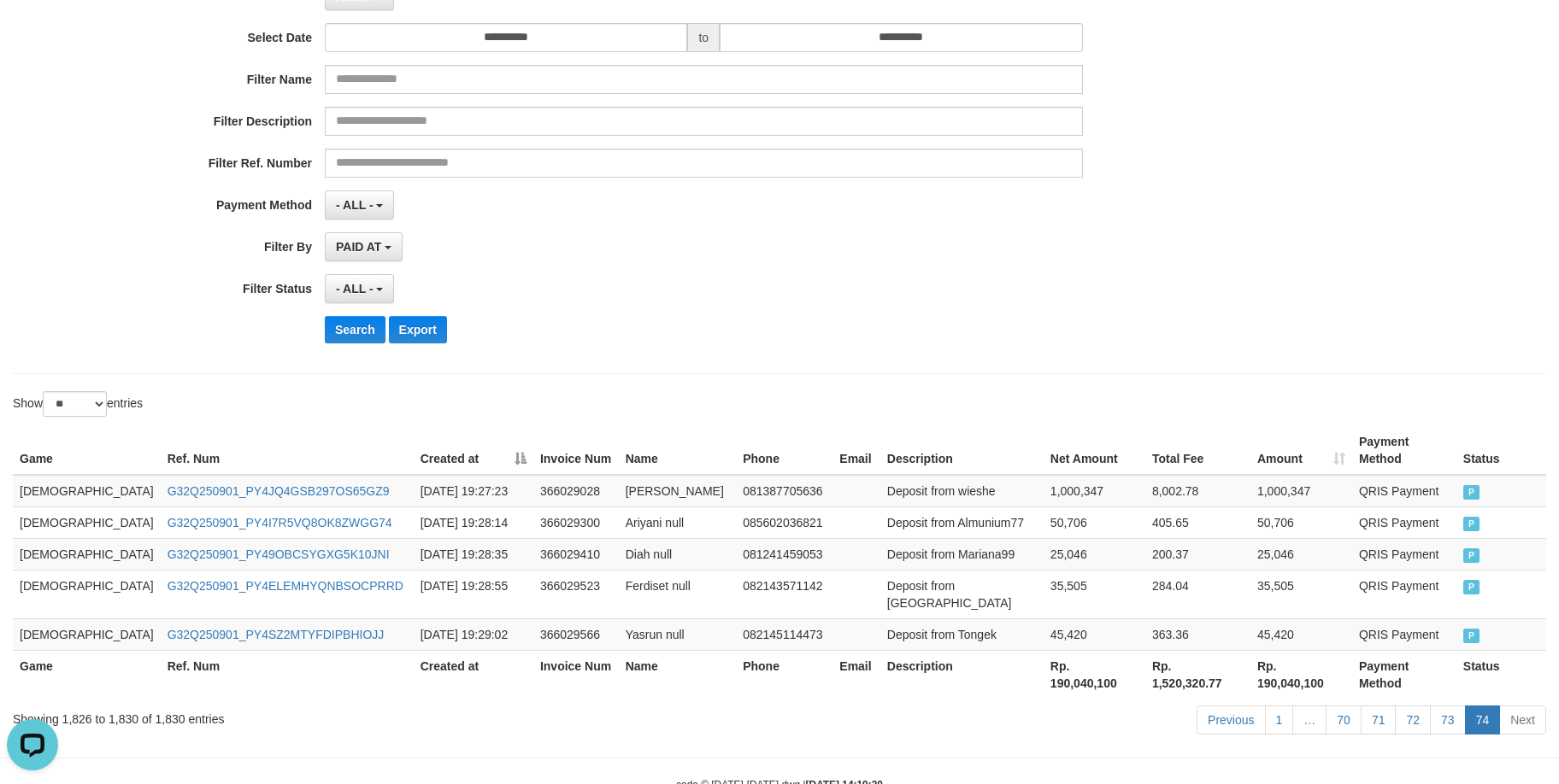
click at [1044, 650] on th "Rp. 190,040,100" at bounding box center [1094, 674] width 102 height 49
click at [1246, 398] on div "Show ** ** ** *** entries" at bounding box center [780, 405] width 1559 height 30
click at [1438, 706] on link "73" at bounding box center [1447, 720] width 36 height 29
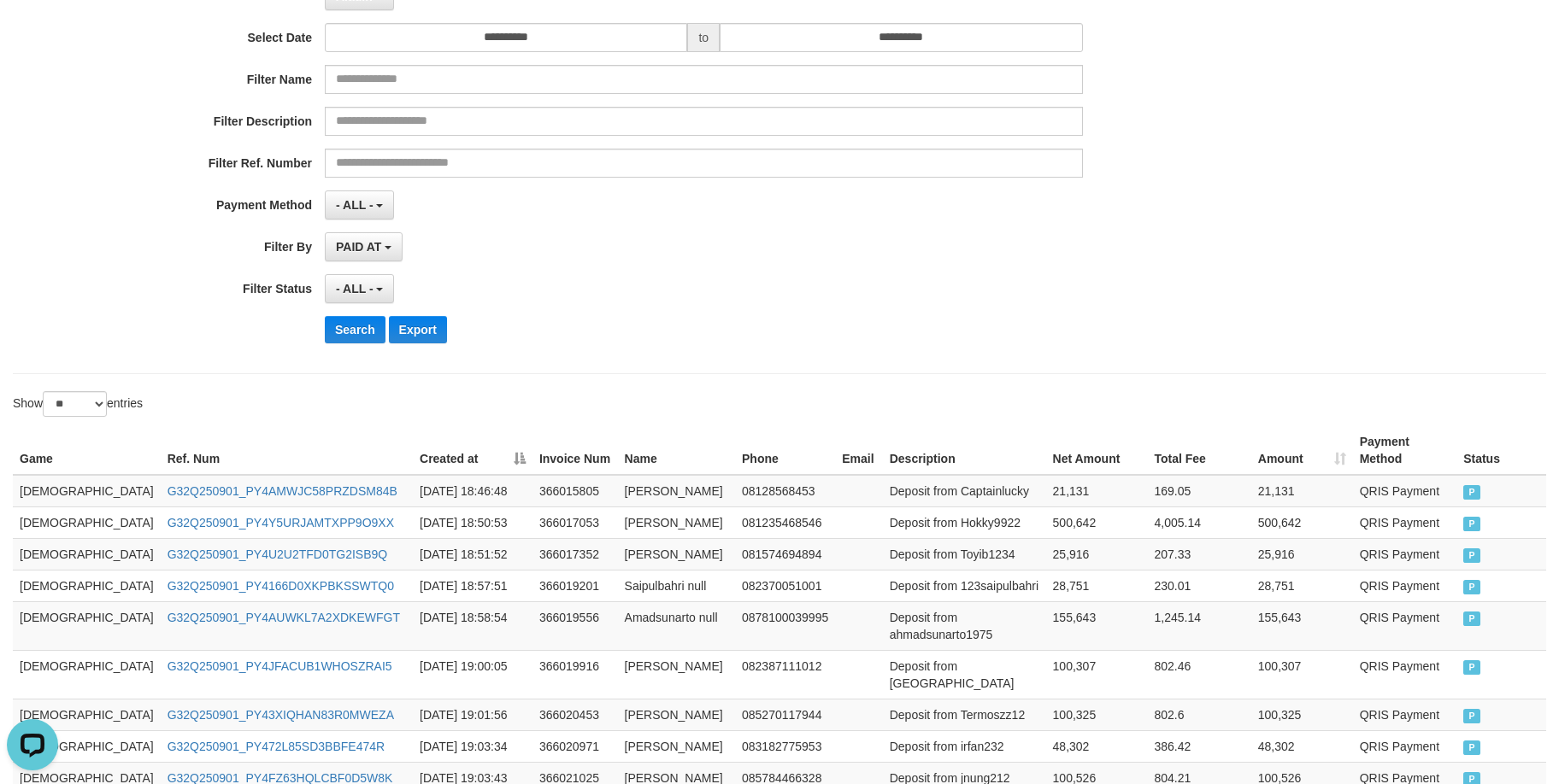
scroll to position [875, 0]
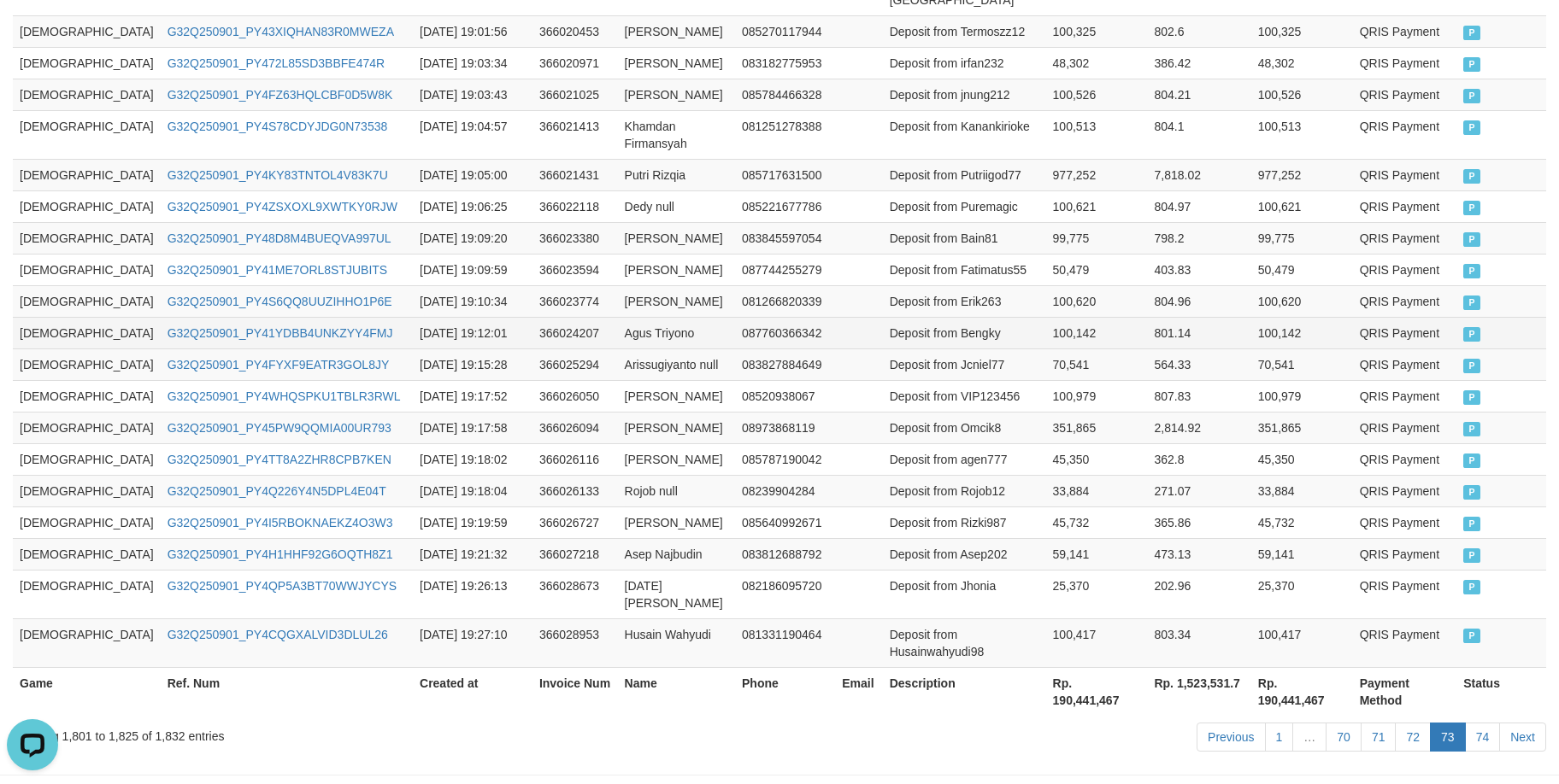
click at [1147, 317] on td "801.14" at bounding box center [1198, 332] width 103 height 31
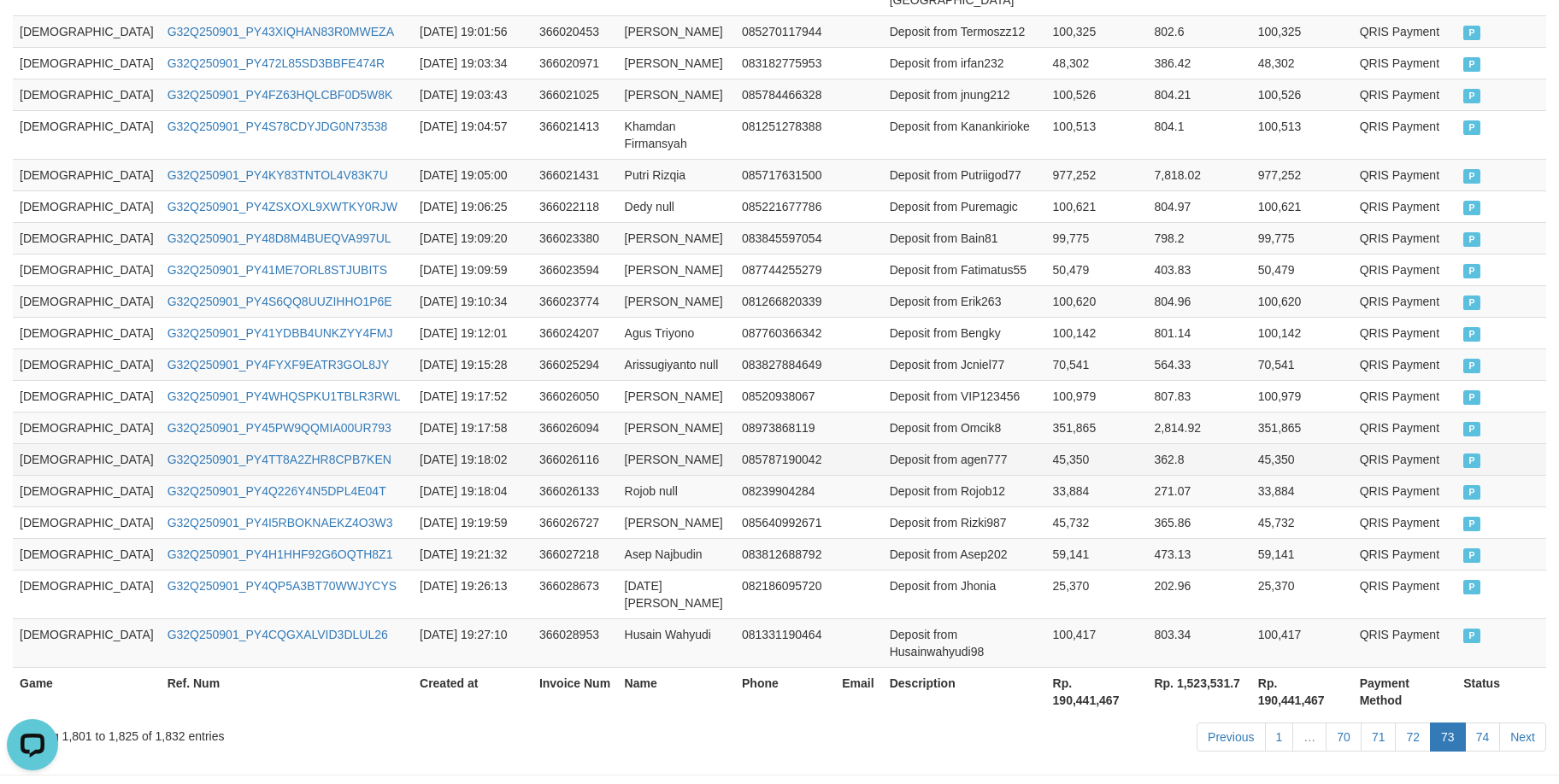
click at [1046, 444] on td "45,350" at bounding box center [1096, 459] width 102 height 31
click at [913, 444] on td "Deposit from agen777" at bounding box center [964, 459] width 163 height 31
click at [618, 444] on td "Faizal Afdaoe" at bounding box center [676, 459] width 117 height 31
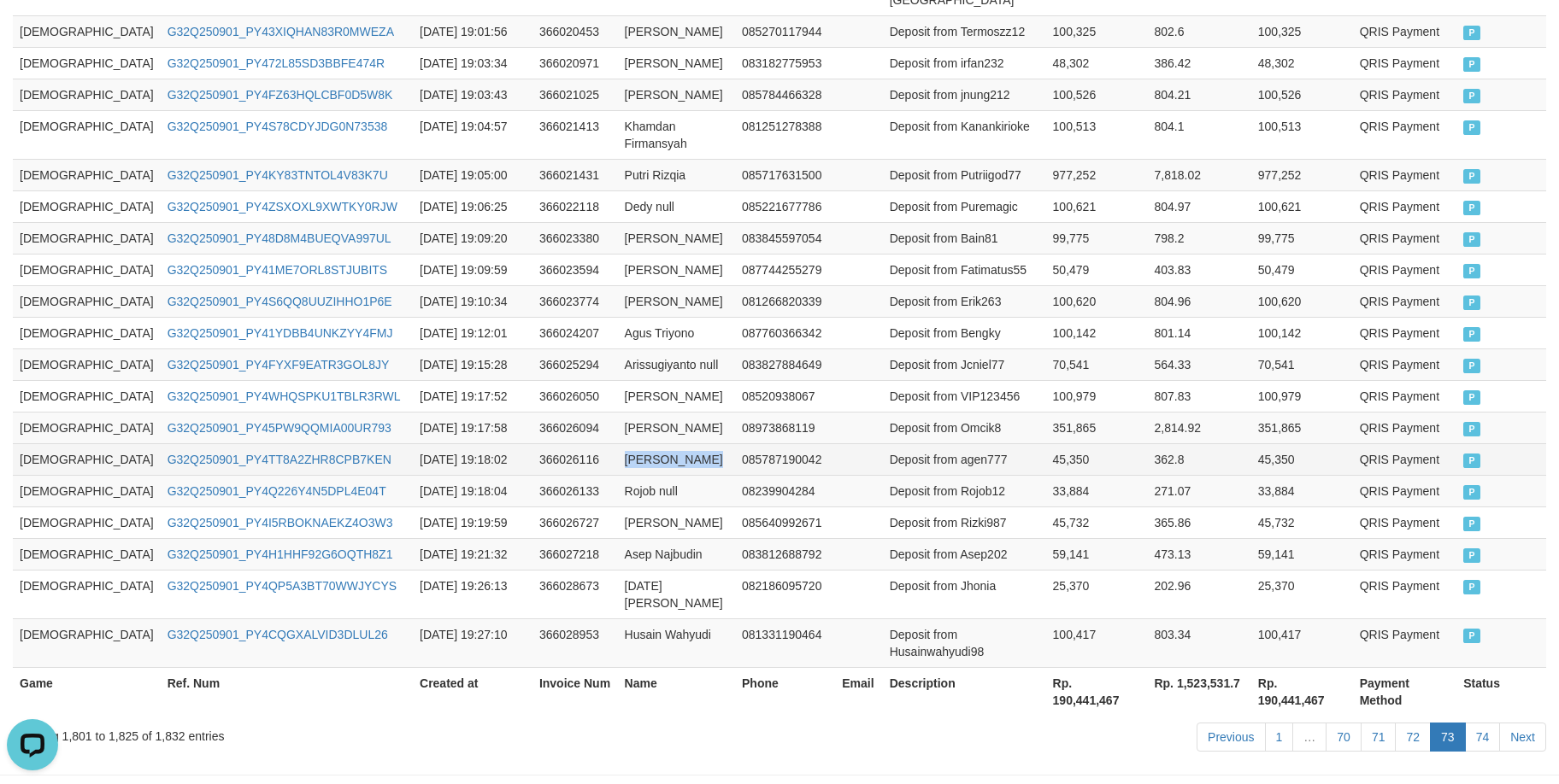
drag, startPoint x: 577, startPoint y: 426, endPoint x: 627, endPoint y: 426, distance: 50.0
click at [627, 444] on td "Faizal Afdaoe" at bounding box center [676, 459] width 117 height 31
click at [288, 444] on td "G32Q250901_PY4TT8A2ZHR8CPB7KEN" at bounding box center [286, 459] width 252 height 31
click at [941, 444] on td "Deposit from agen777" at bounding box center [964, 459] width 163 height 31
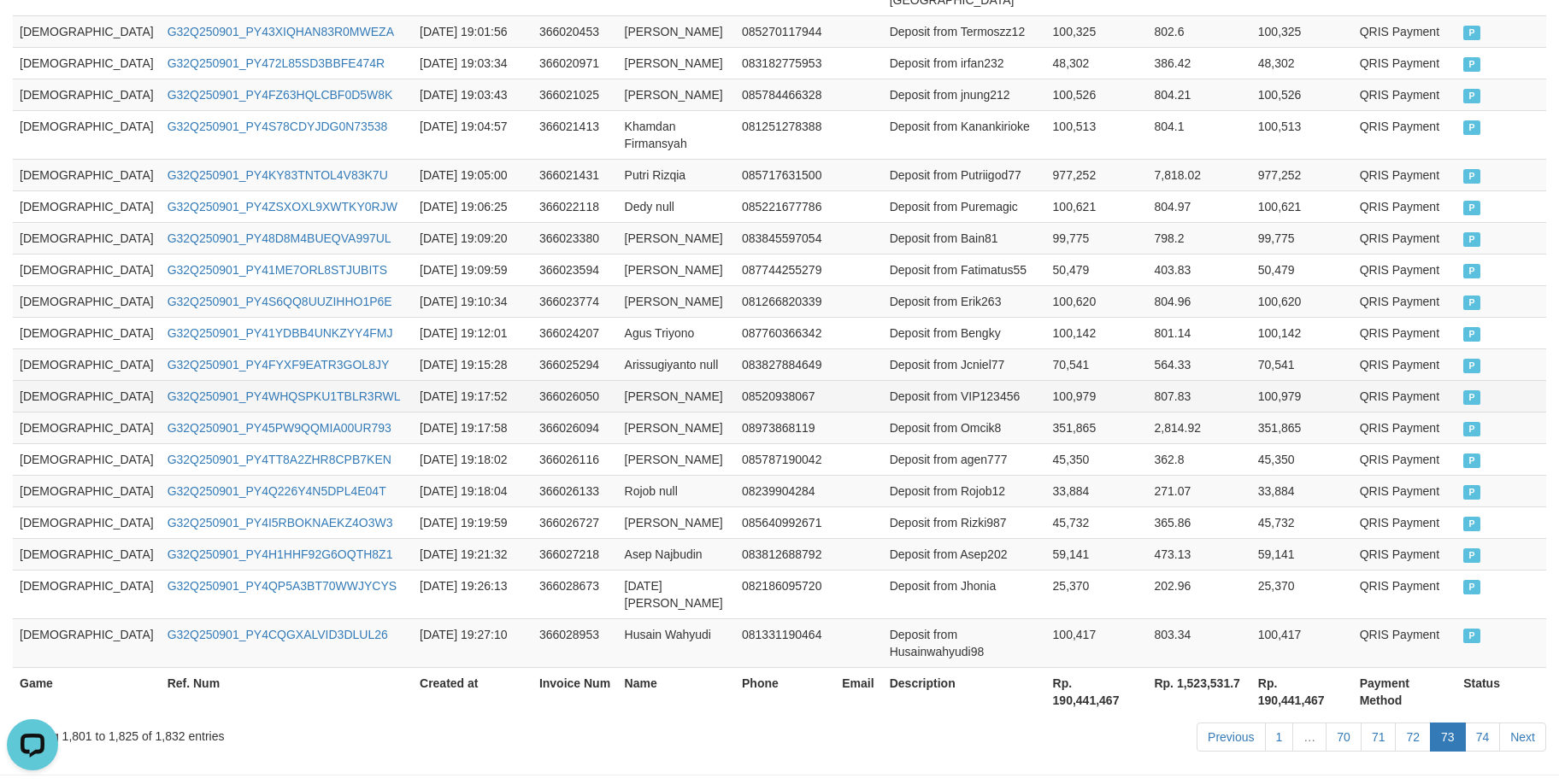
click at [987, 381] on td "Deposit from VIP123456" at bounding box center [964, 396] width 163 height 31
click at [1476, 723] on link "74" at bounding box center [1483, 737] width 36 height 29
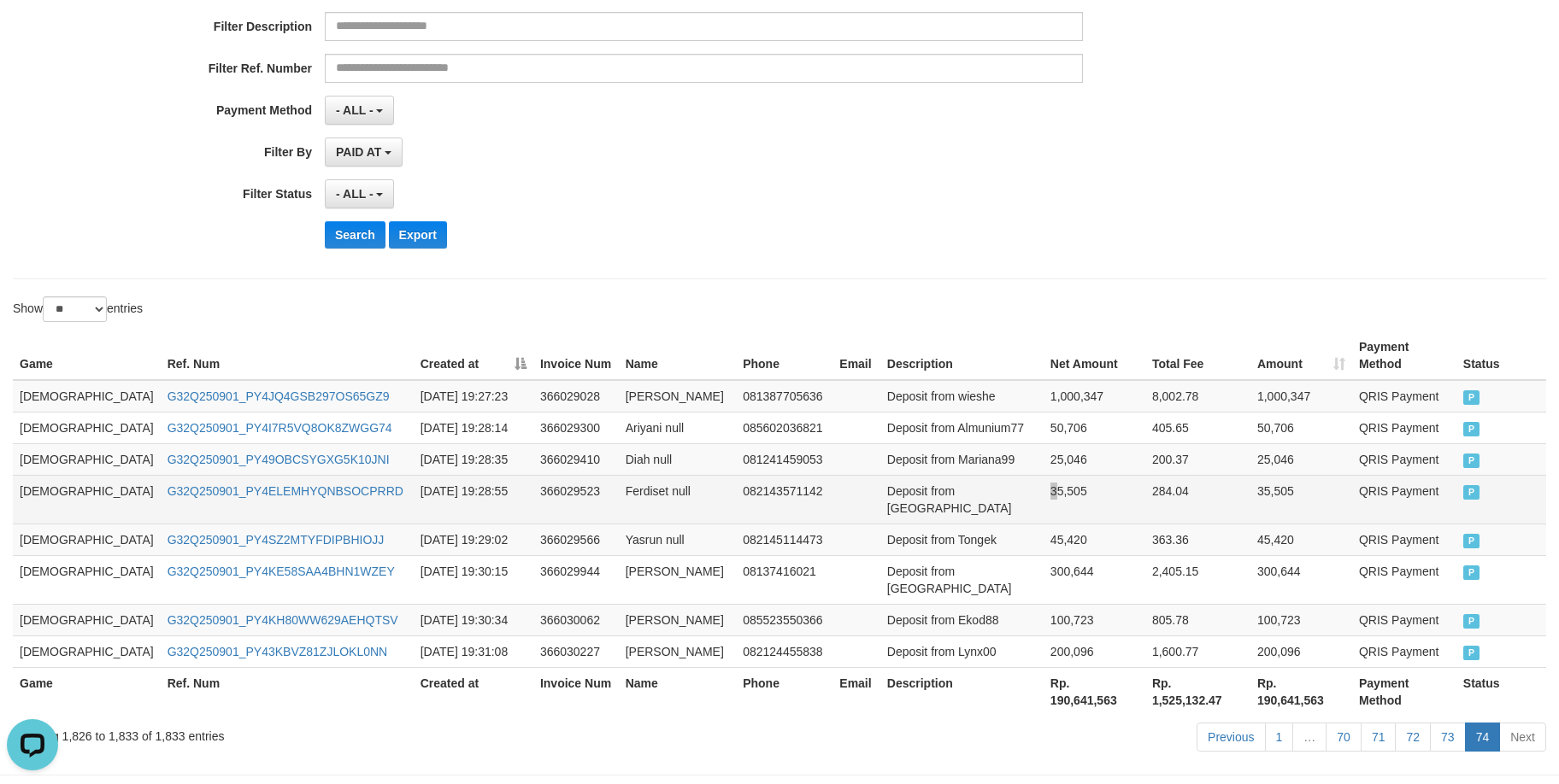
drag, startPoint x: 1010, startPoint y: 471, endPoint x: 637, endPoint y: 536, distance: 378.6
click at [1044, 475] on td "35,505" at bounding box center [1094, 499] width 102 height 49
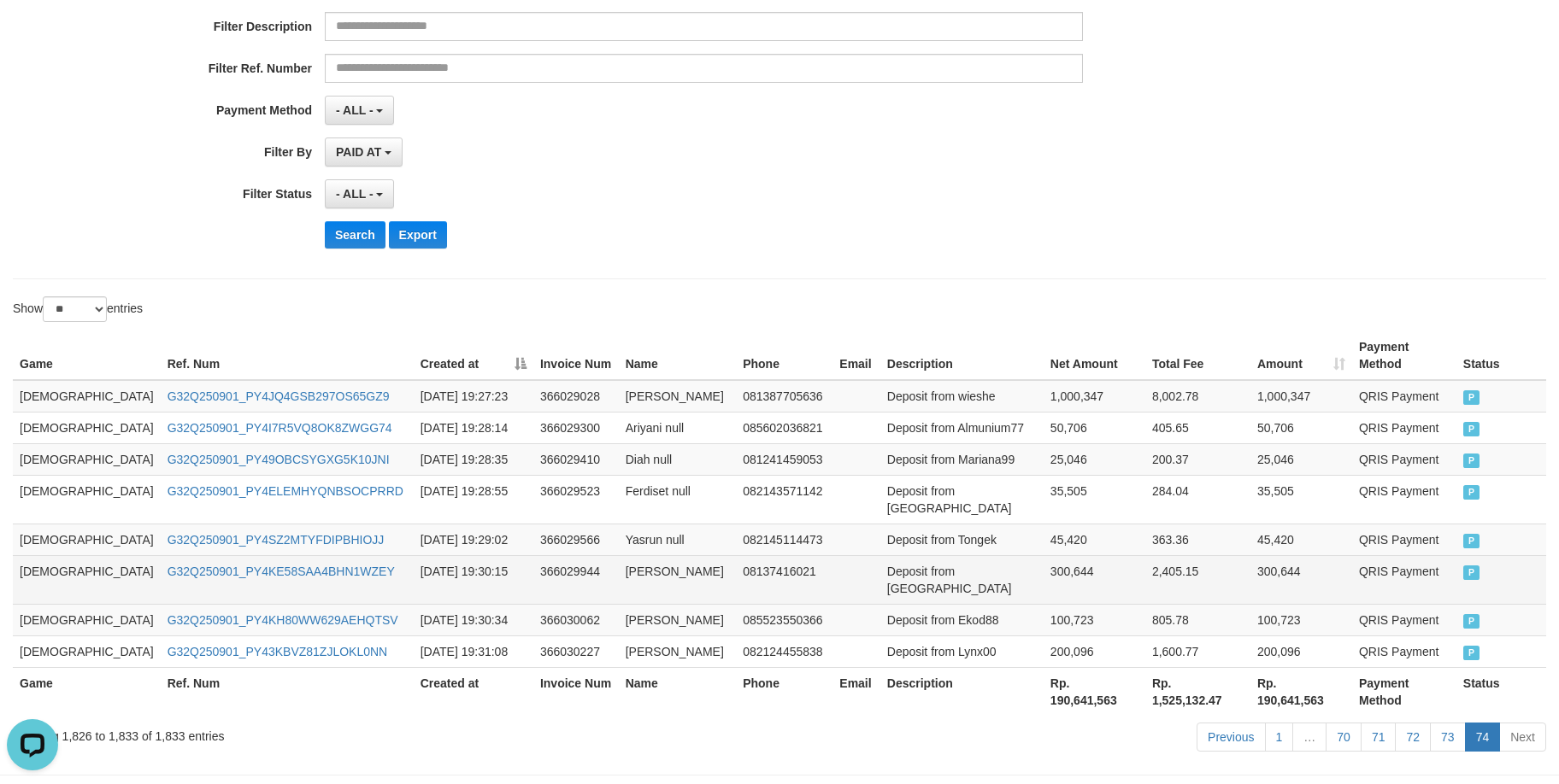
click at [31, 555] on td "[DEMOGRAPHIC_DATA]" at bounding box center [86, 579] width 148 height 49
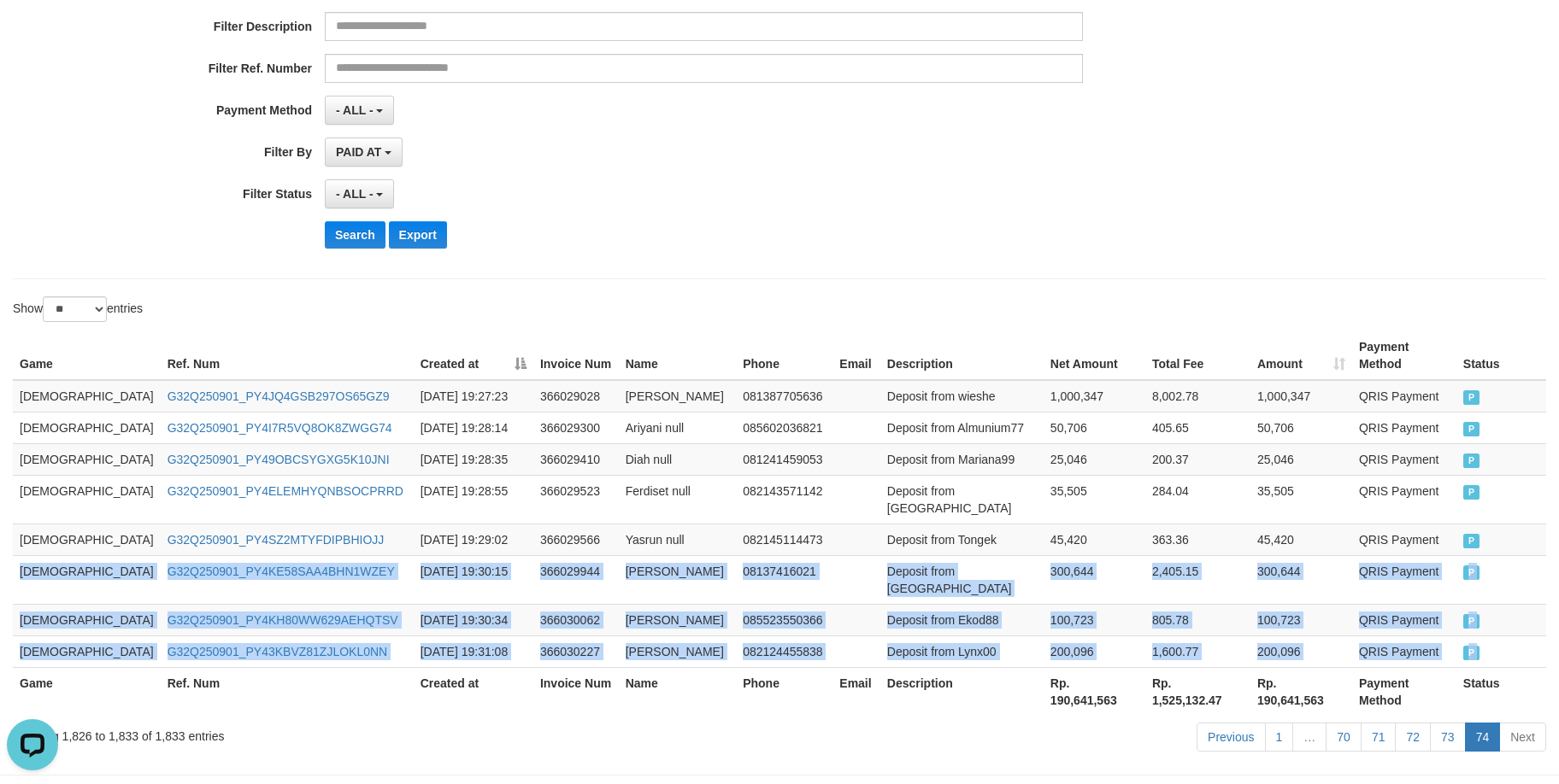
drag, startPoint x: 33, startPoint y: 544, endPoint x: 1580, endPoint y: 597, distance: 1547.9
click at [1548, 597] on html "Toggle navigation Home Bank Account List Load By Website Group [ITOTO] GOD4D Gr…" at bounding box center [780, 283] width 1559 height 1139
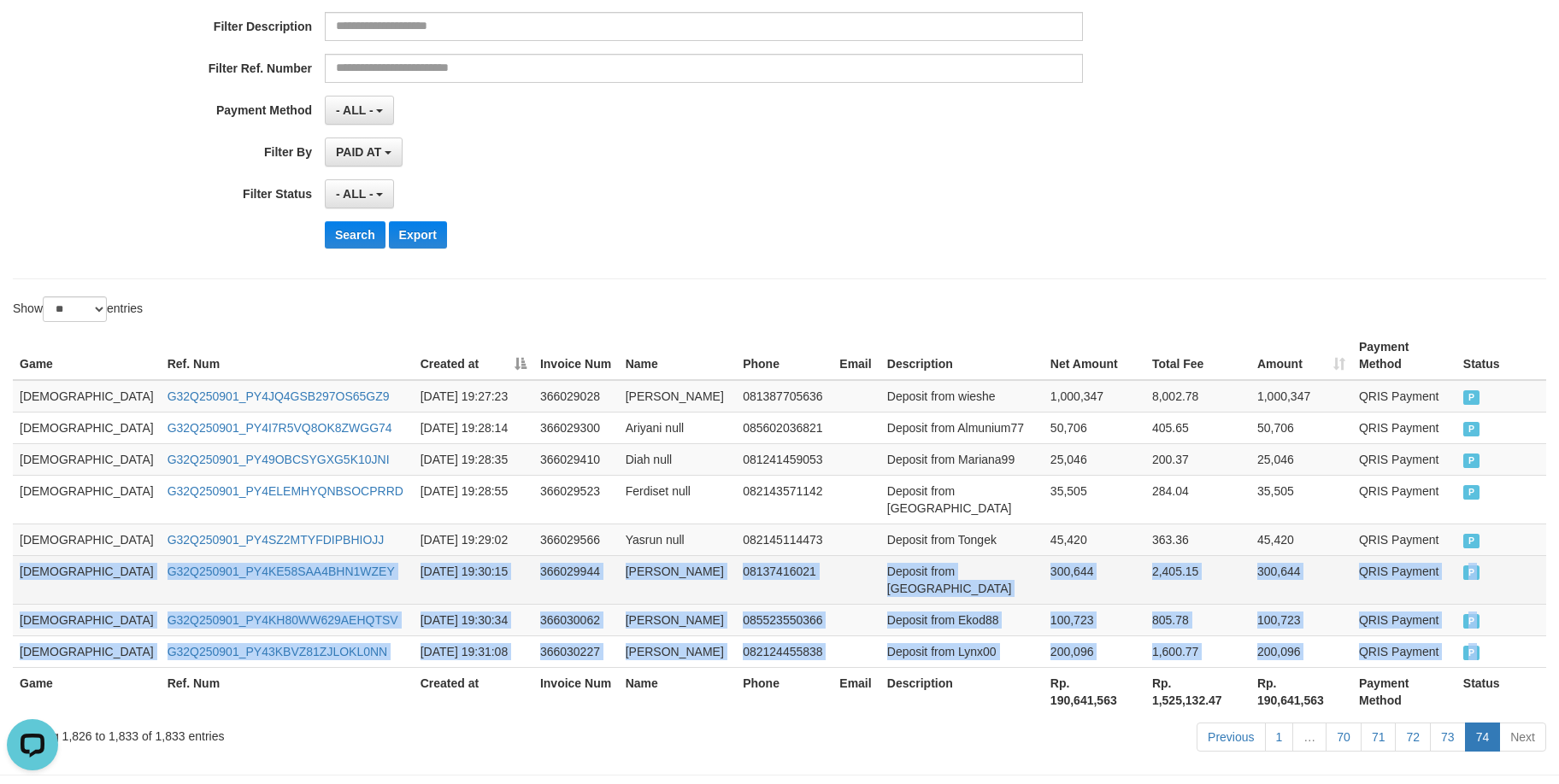
click at [881, 555] on td "Deposit from Parulian" at bounding box center [962, 579] width 163 height 49
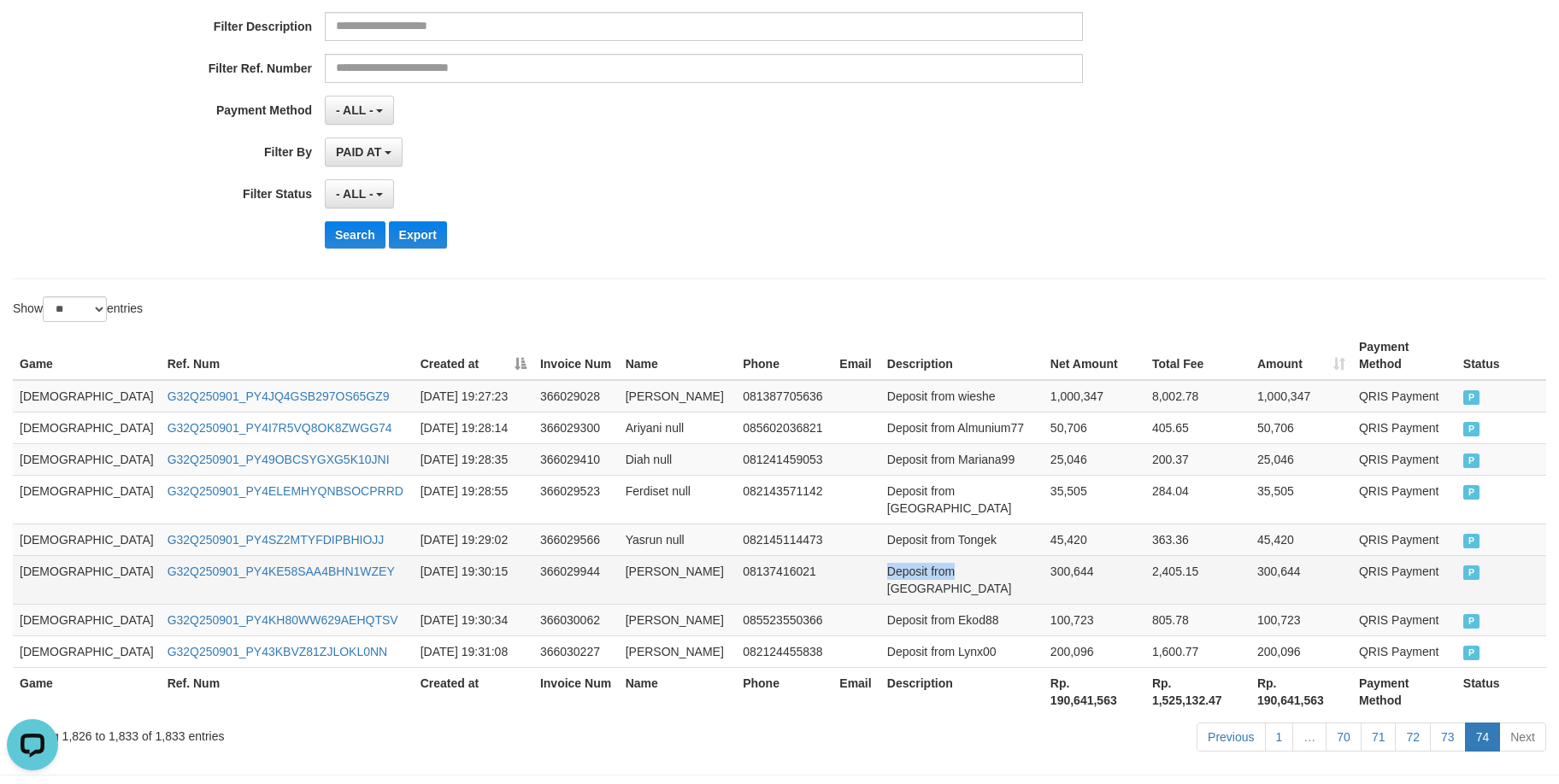
drag, startPoint x: 855, startPoint y: 537, endPoint x: 883, endPoint y: 538, distance: 28.0
click at [883, 555] on td "Deposit from Parulian" at bounding box center [962, 579] width 163 height 49
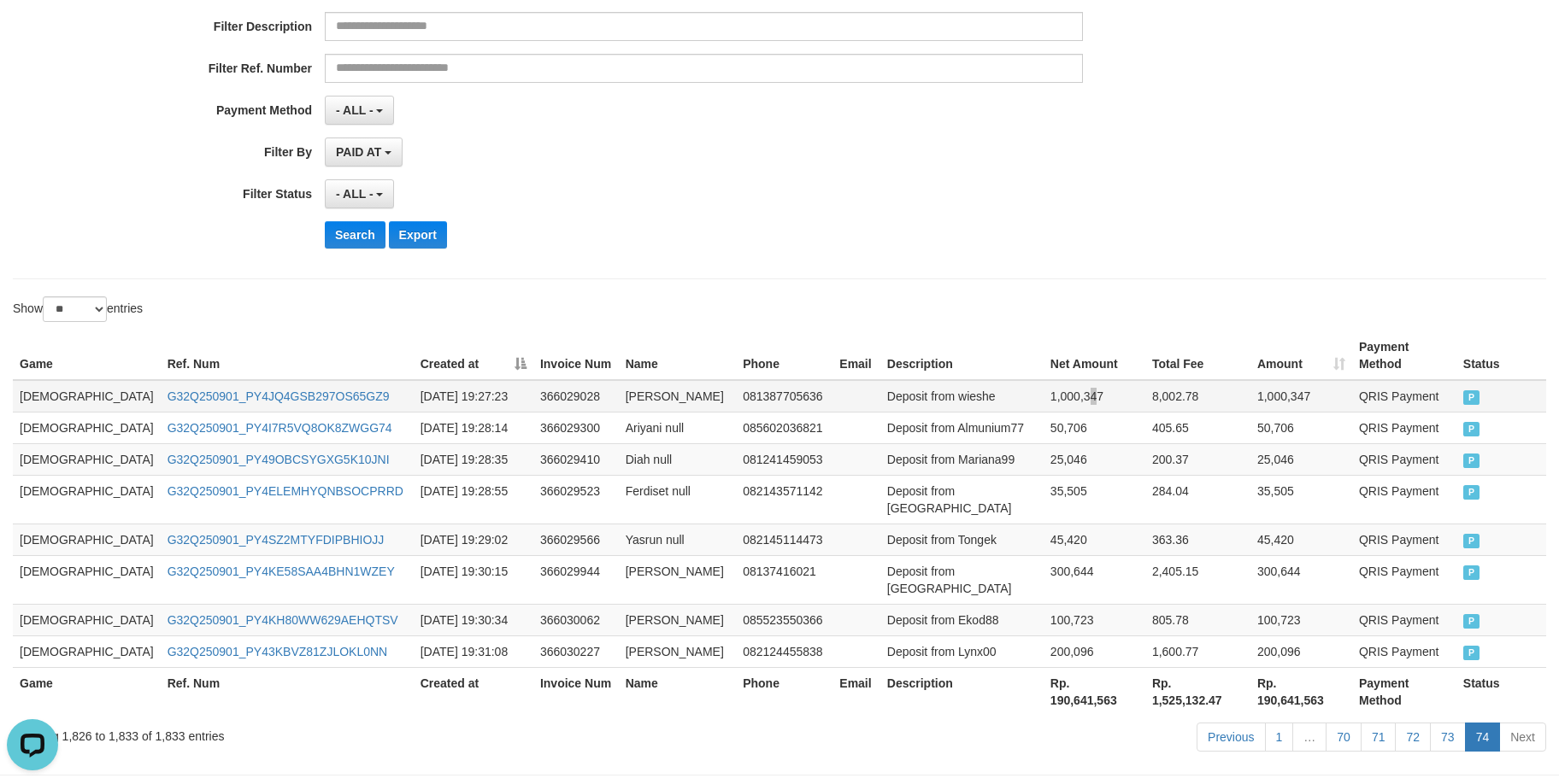
click at [1045, 381] on td "1,000,347" at bounding box center [1094, 397] width 102 height 32
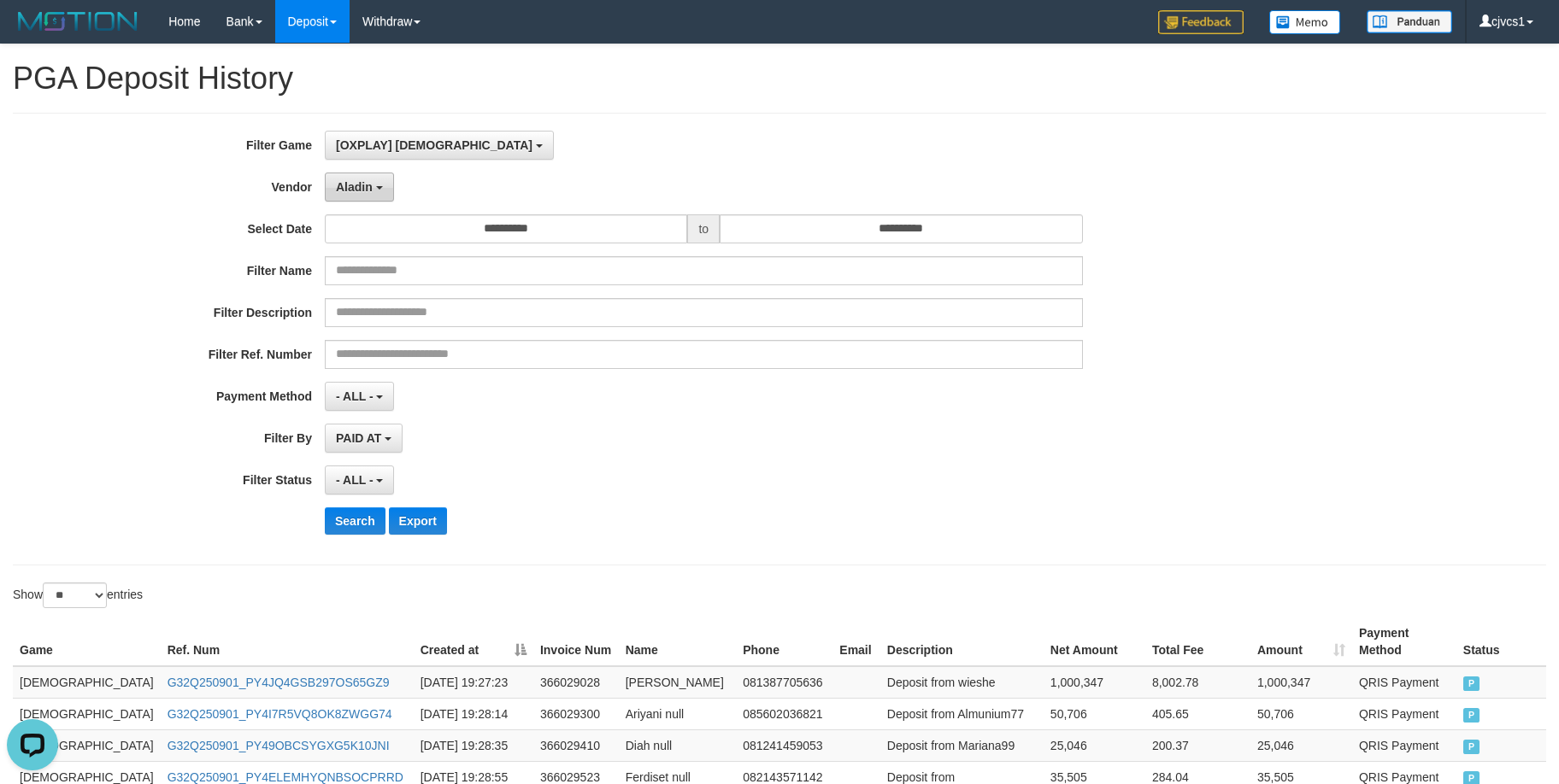
click at [363, 192] on span "Aladin" at bounding box center [354, 187] width 37 height 13
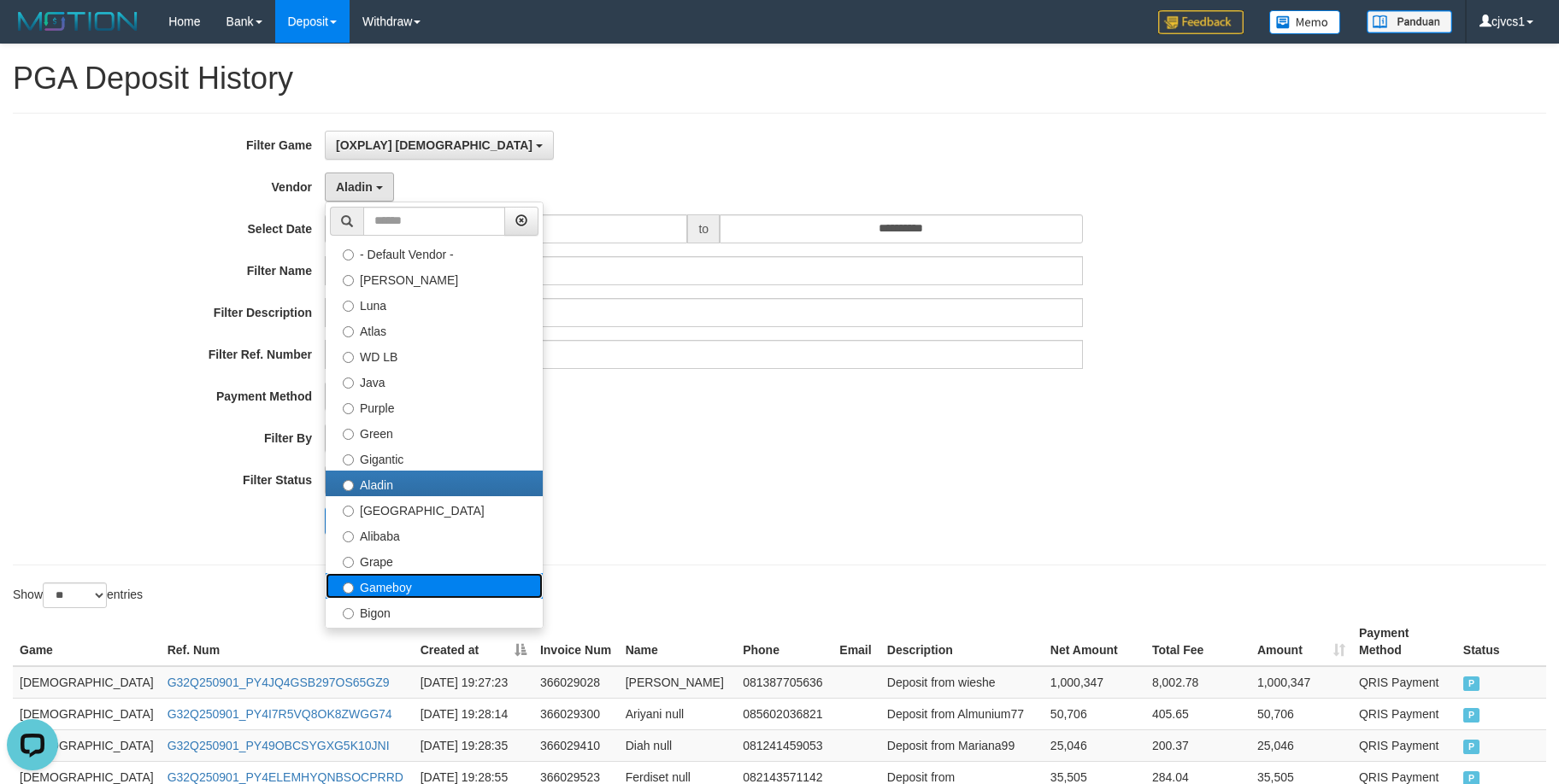
click at [411, 575] on label "Gameboy" at bounding box center [433, 586] width 217 height 26
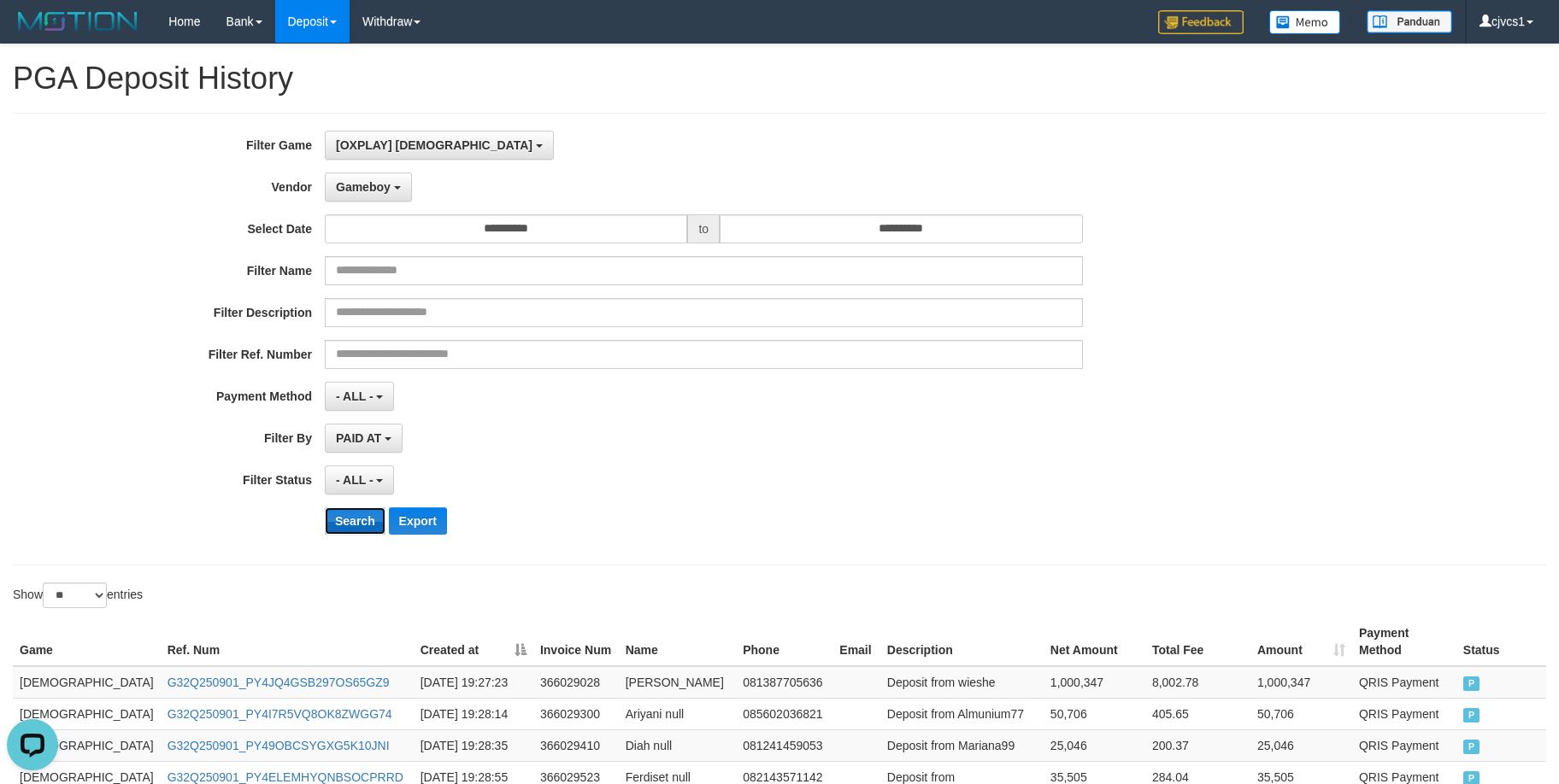
click at [352, 523] on button "Search" at bounding box center [355, 521] width 61 height 28
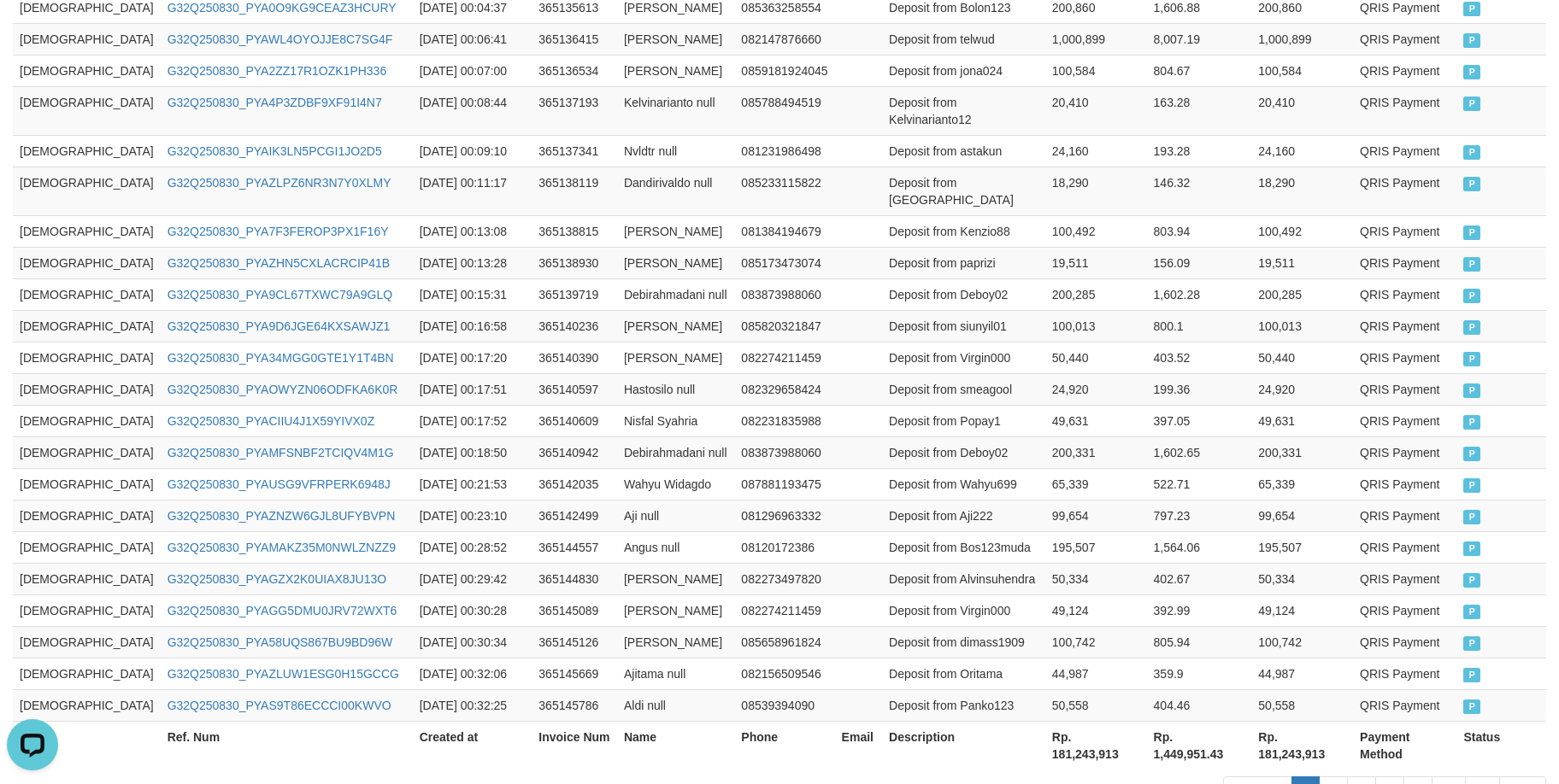
scroll to position [823, 0]
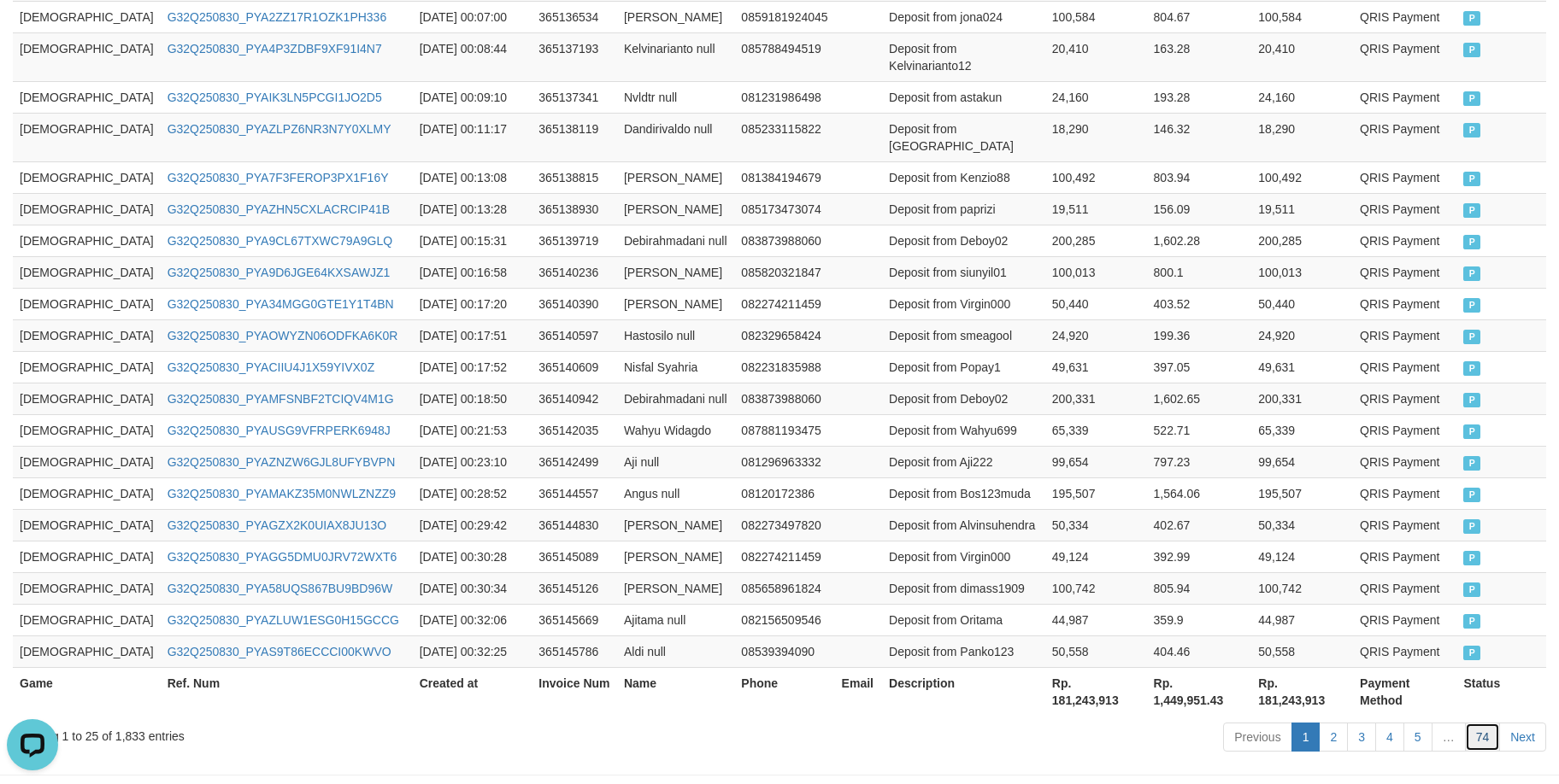
click at [1490, 723] on link "74" at bounding box center [1483, 737] width 36 height 29
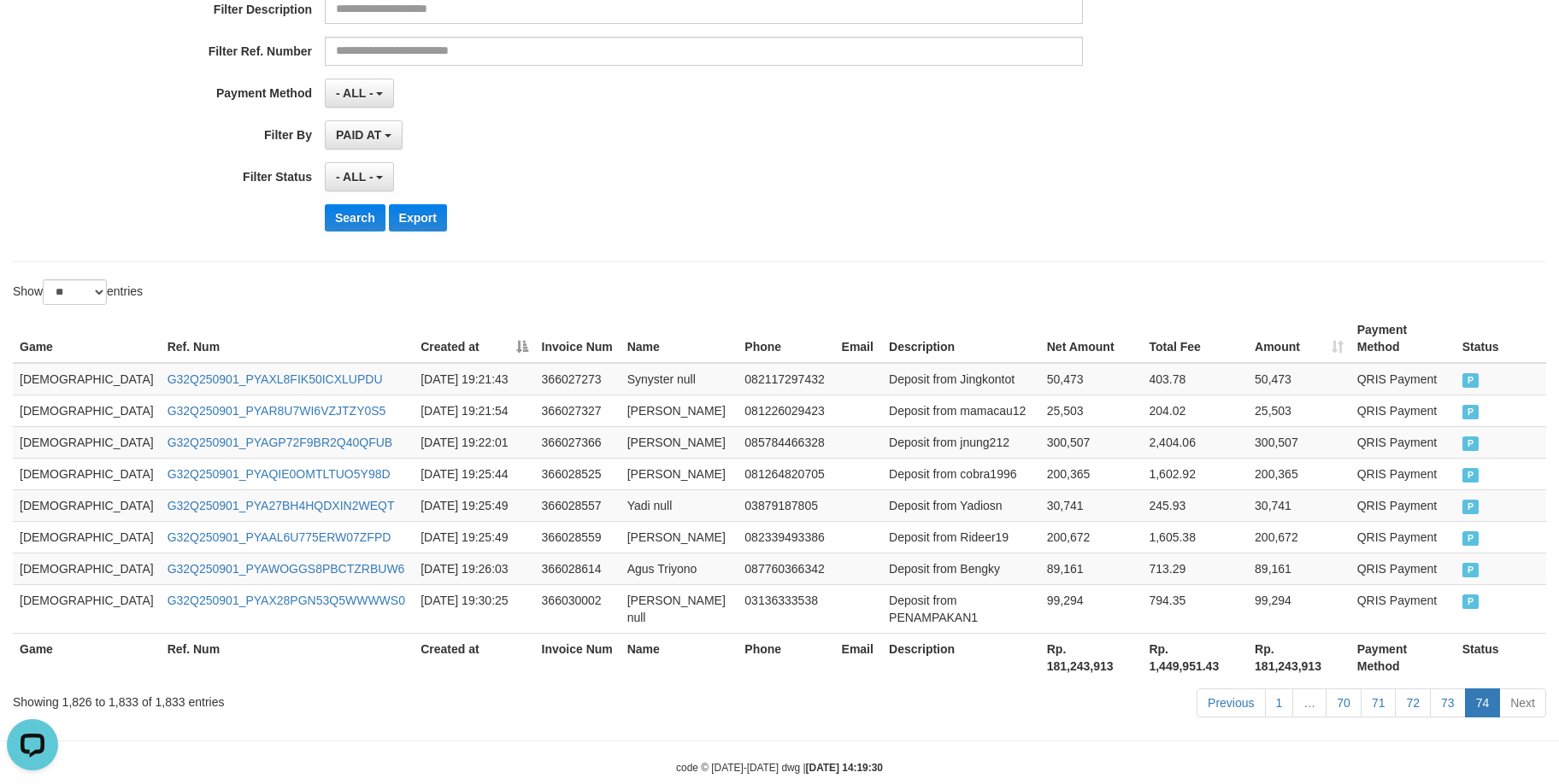
click at [1052, 335] on th "Net Amount" at bounding box center [1091, 339] width 102 height 49
click at [1446, 689] on link "73" at bounding box center [1447, 703] width 36 height 29
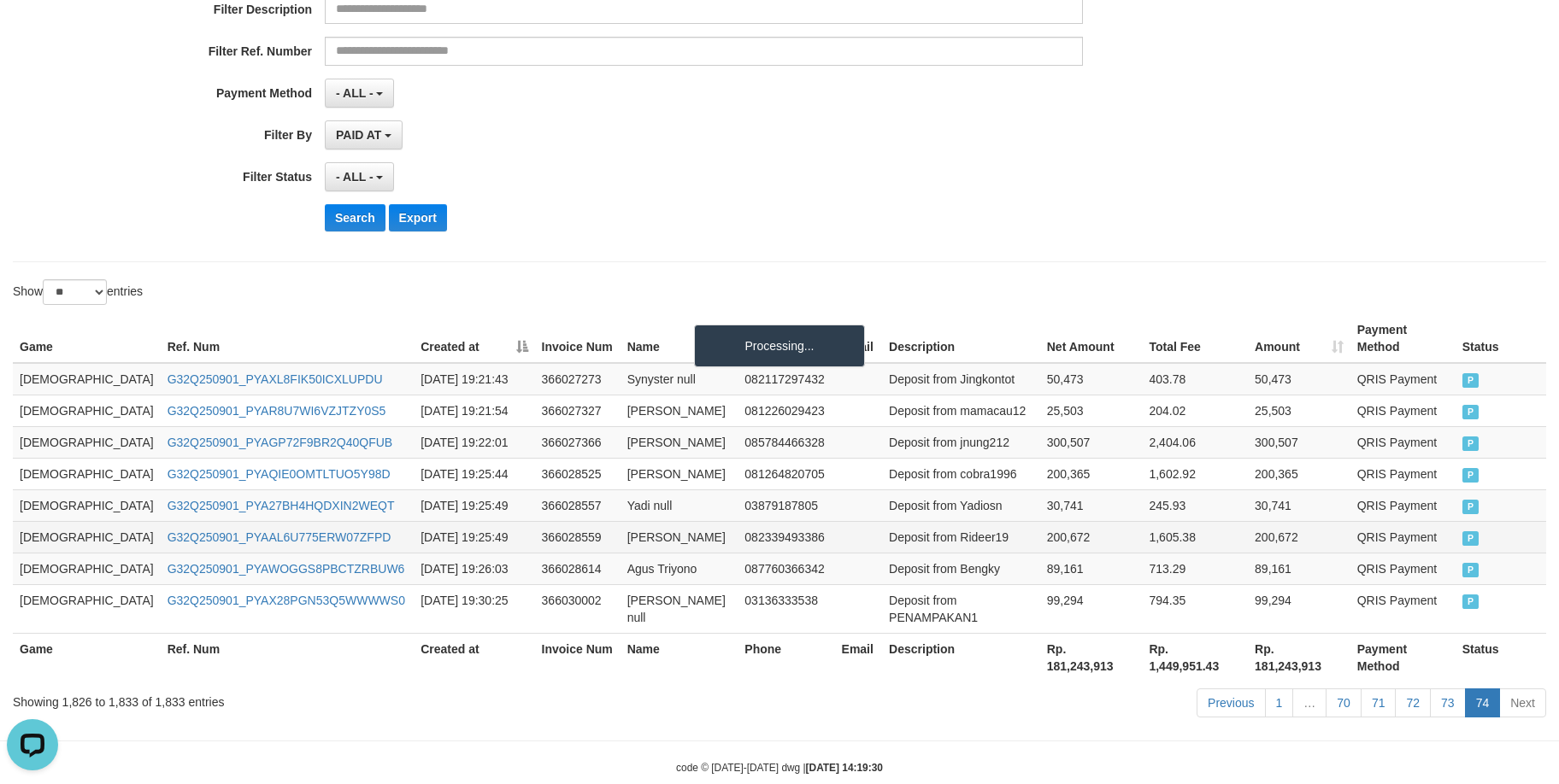
click at [1280, 521] on td "200,672" at bounding box center [1299, 536] width 102 height 31
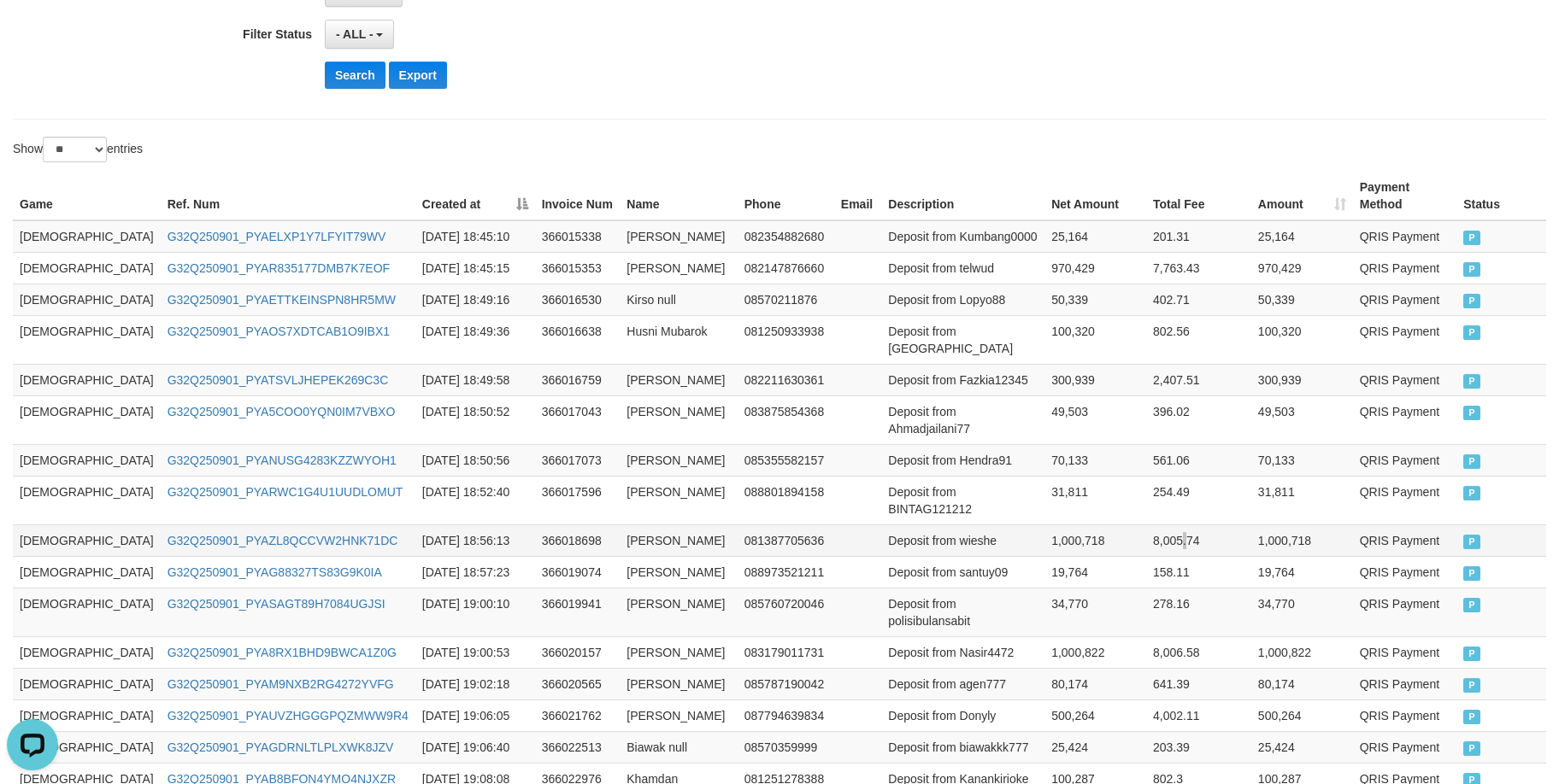
click at [1146, 525] on td "8,005.74" at bounding box center [1198, 540] width 105 height 31
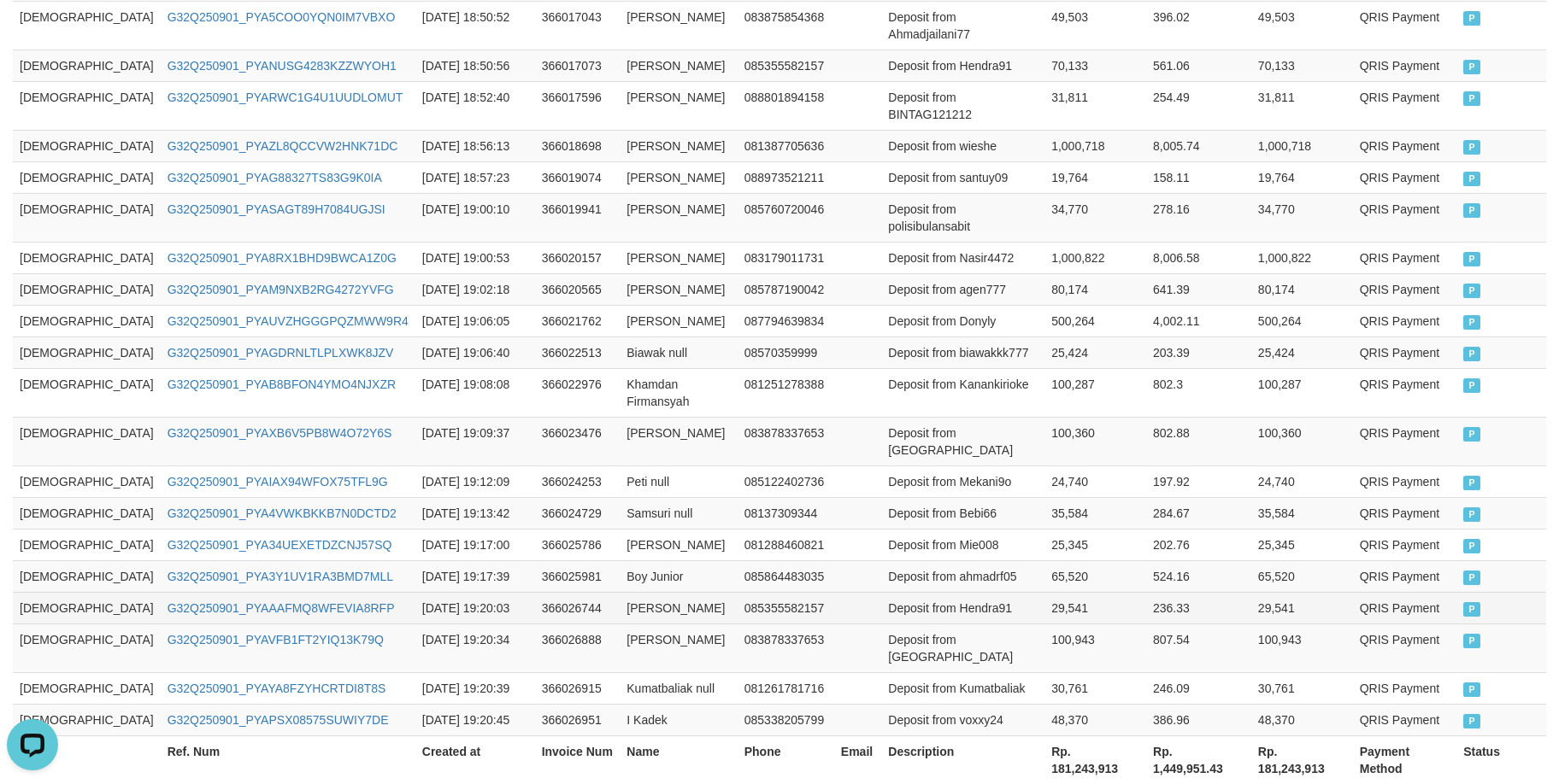
click at [29, 592] on td "[DEMOGRAPHIC_DATA]" at bounding box center [86, 608] width 148 height 31
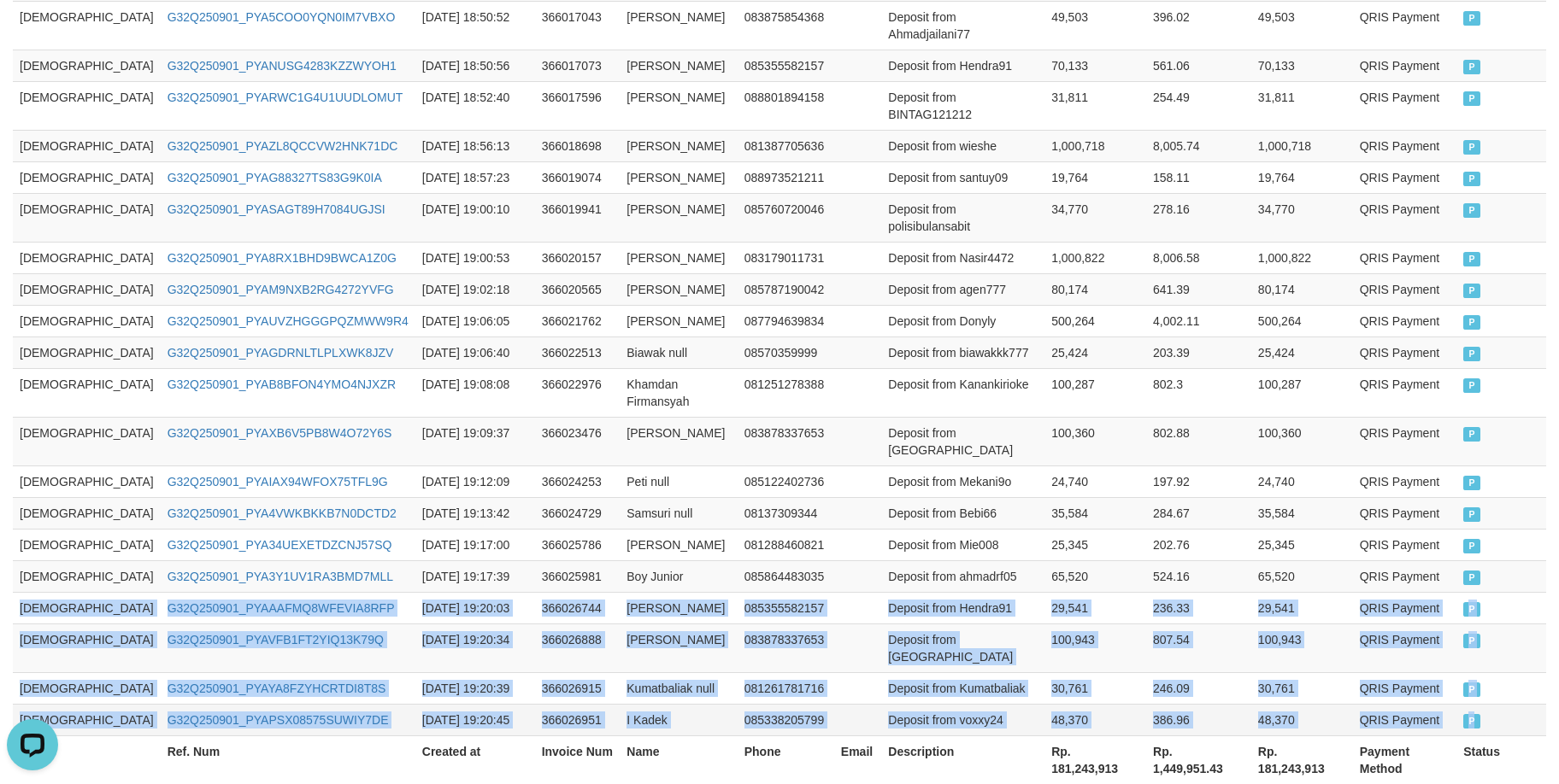
drag, startPoint x: 29, startPoint y: 514, endPoint x: 1562, endPoint y: 559, distance: 1533.7
click at [1534, 589] on tbody "GOD77 G32Q250901_PYAELXP1Y7LFYIT79WV 2025-09-01 18:45:10 366015338 Hendrikus Si…" at bounding box center [779, 280] width 1533 height 911
drag, startPoint x: 1522, startPoint y: 668, endPoint x: 1513, endPoint y: 677, distance: 12.7
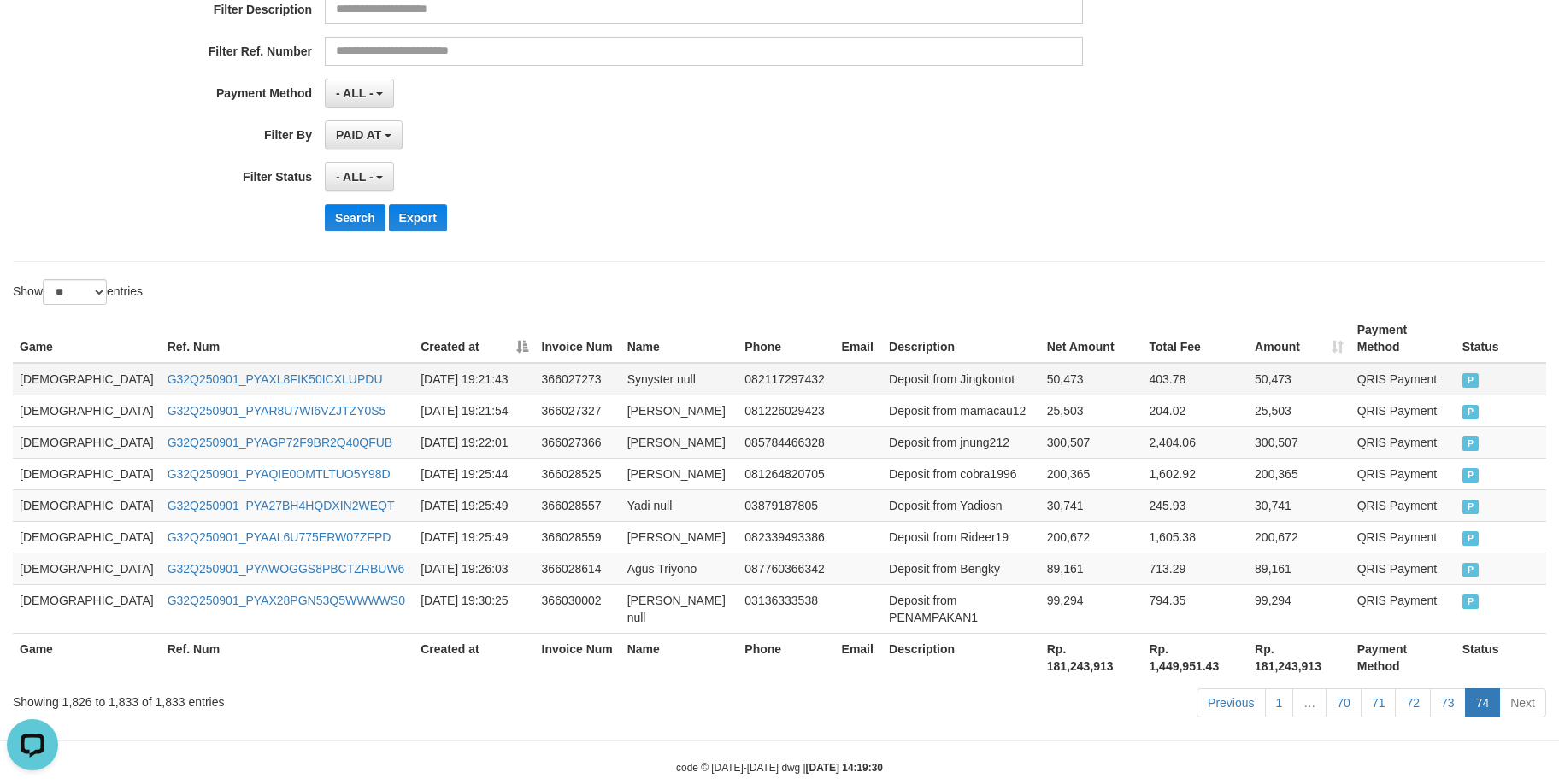
click at [32, 366] on td "[DEMOGRAPHIC_DATA]" at bounding box center [86, 380] width 148 height 32
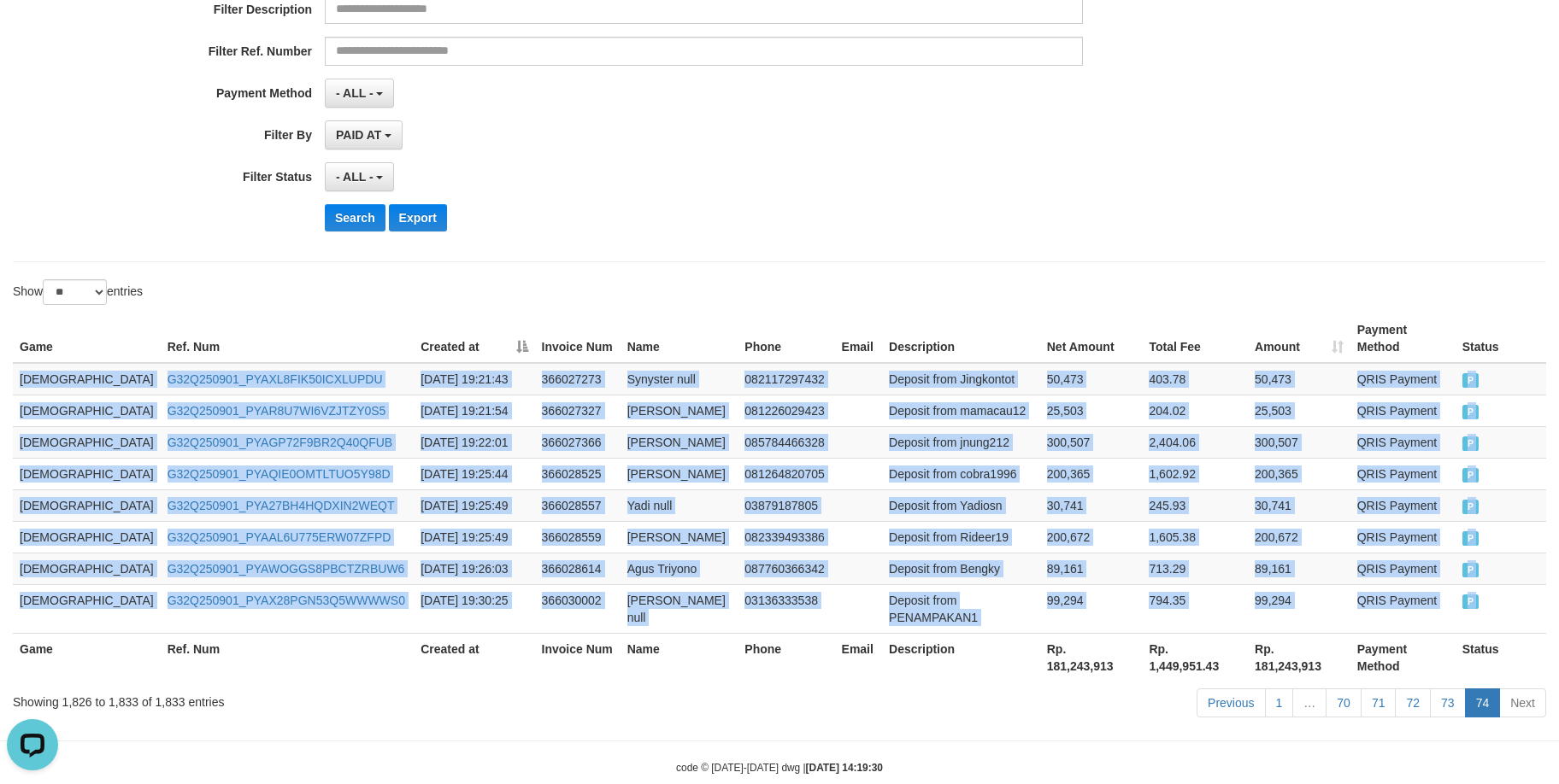
drag, startPoint x: 32, startPoint y: 366, endPoint x: 1605, endPoint y: 556, distance: 1584.4
click at [1548, 556] on html "Toggle navigation Home Bank Account List Load By Website Group [ITOTO] GOD4D Gr…" at bounding box center [780, 258] width 1559 height 1122
click at [906, 458] on td "Deposit from cobra1996" at bounding box center [961, 473] width 158 height 31
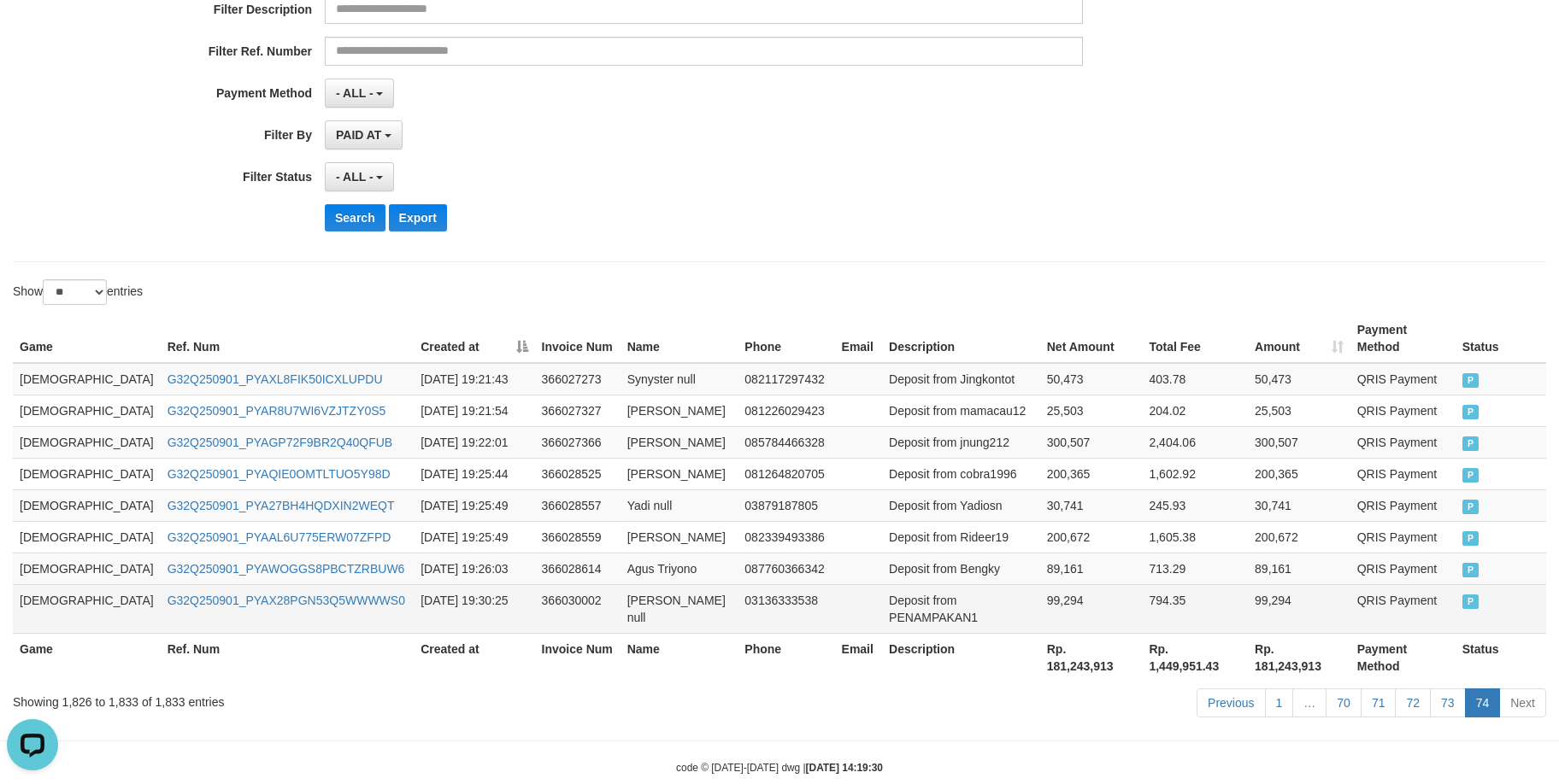
drag, startPoint x: 829, startPoint y: 599, endPoint x: 831, endPoint y: 584, distance: 15.1
click at [882, 597] on td "Deposit from PENAMPAKAN1" at bounding box center [961, 609] width 158 height 49
click at [882, 585] on td "Deposit from PENAMPAKAN1" at bounding box center [961, 609] width 158 height 49
drag, startPoint x: 831, startPoint y: 584, endPoint x: 883, endPoint y: 592, distance: 52.6
click at [883, 592] on td "Deposit from PENAMPAKAN1" at bounding box center [961, 609] width 158 height 49
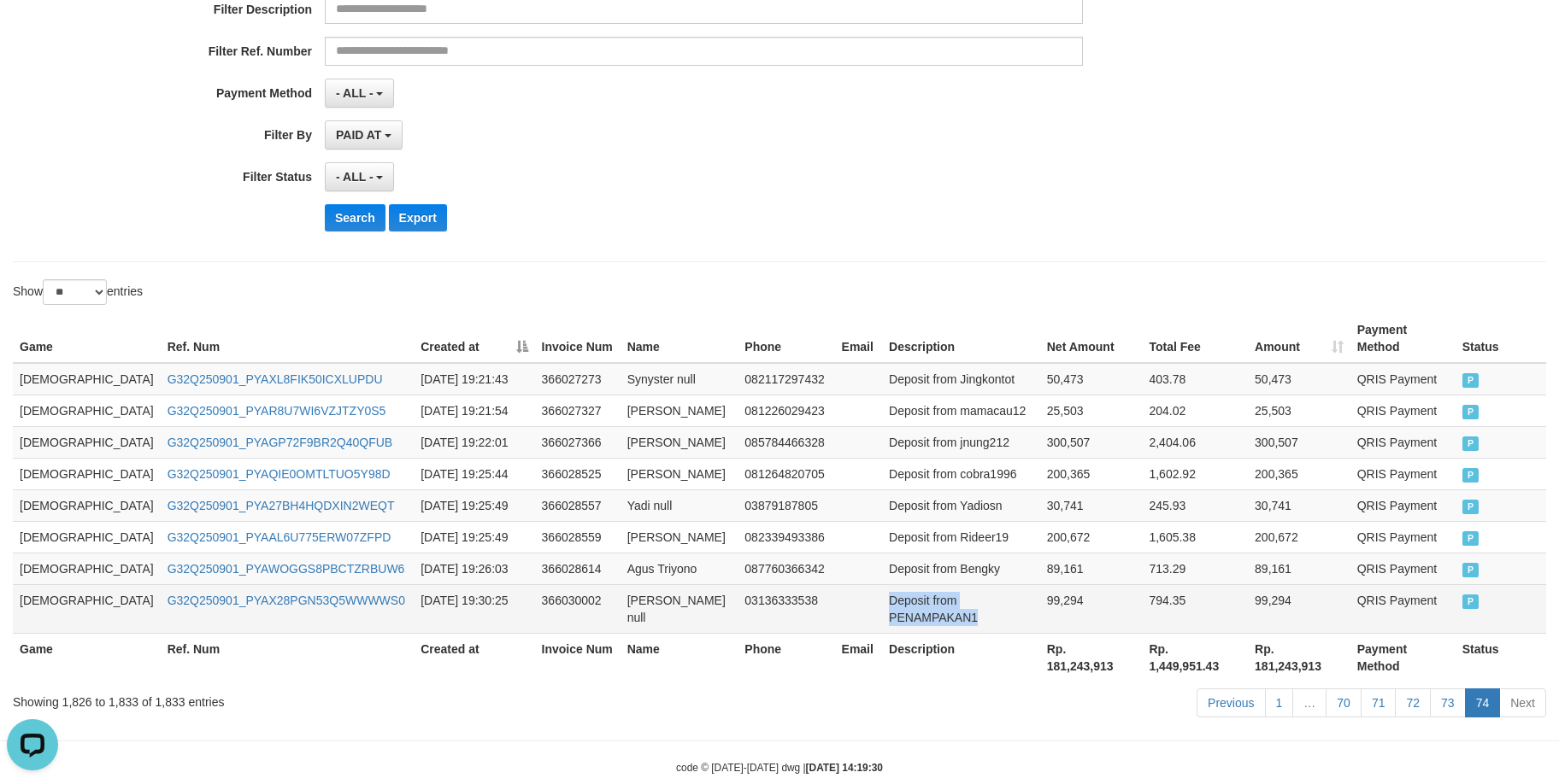
click at [882, 585] on td "Deposit from PENAMPAKAN1" at bounding box center [961, 609] width 158 height 49
drag, startPoint x: 849, startPoint y: 569, endPoint x: 884, endPoint y: 575, distance: 35.5
click at [884, 585] on td "Deposit from PENAMPAKAN1" at bounding box center [961, 609] width 158 height 49
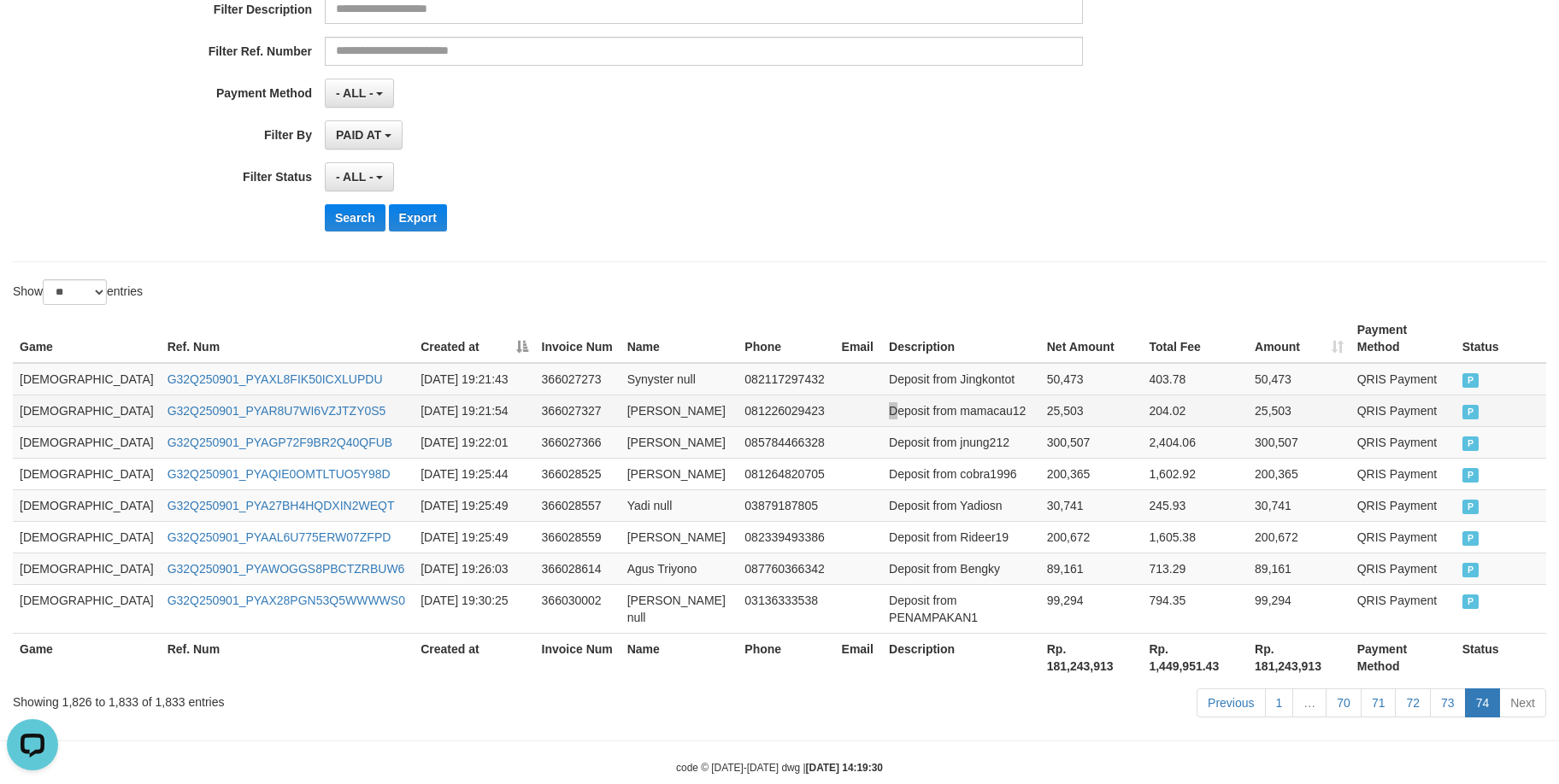
click at [882, 395] on td "Deposit from mamacau12" at bounding box center [961, 410] width 158 height 31
drag, startPoint x: 1150, startPoint y: 473, endPoint x: 1112, endPoint y: 423, distance: 62.8
click at [1148, 462] on tbody "GOD77 G32Q250901_PYAXL8FIK50ICXLUPDU 2025-09-01 19:21:43 366027273 Synyster nul…" at bounding box center [779, 499] width 1533 height 271
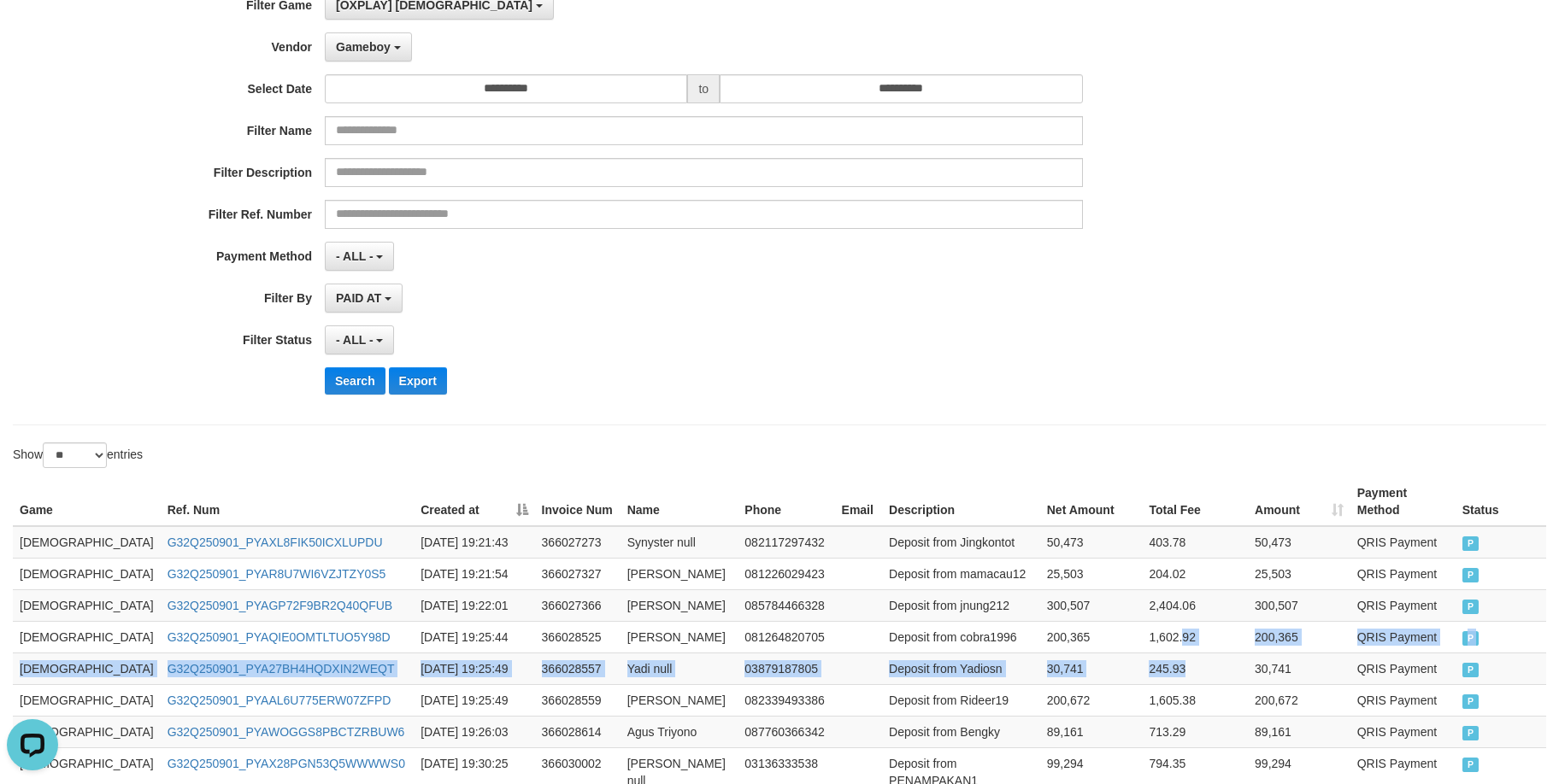
scroll to position [0, 0]
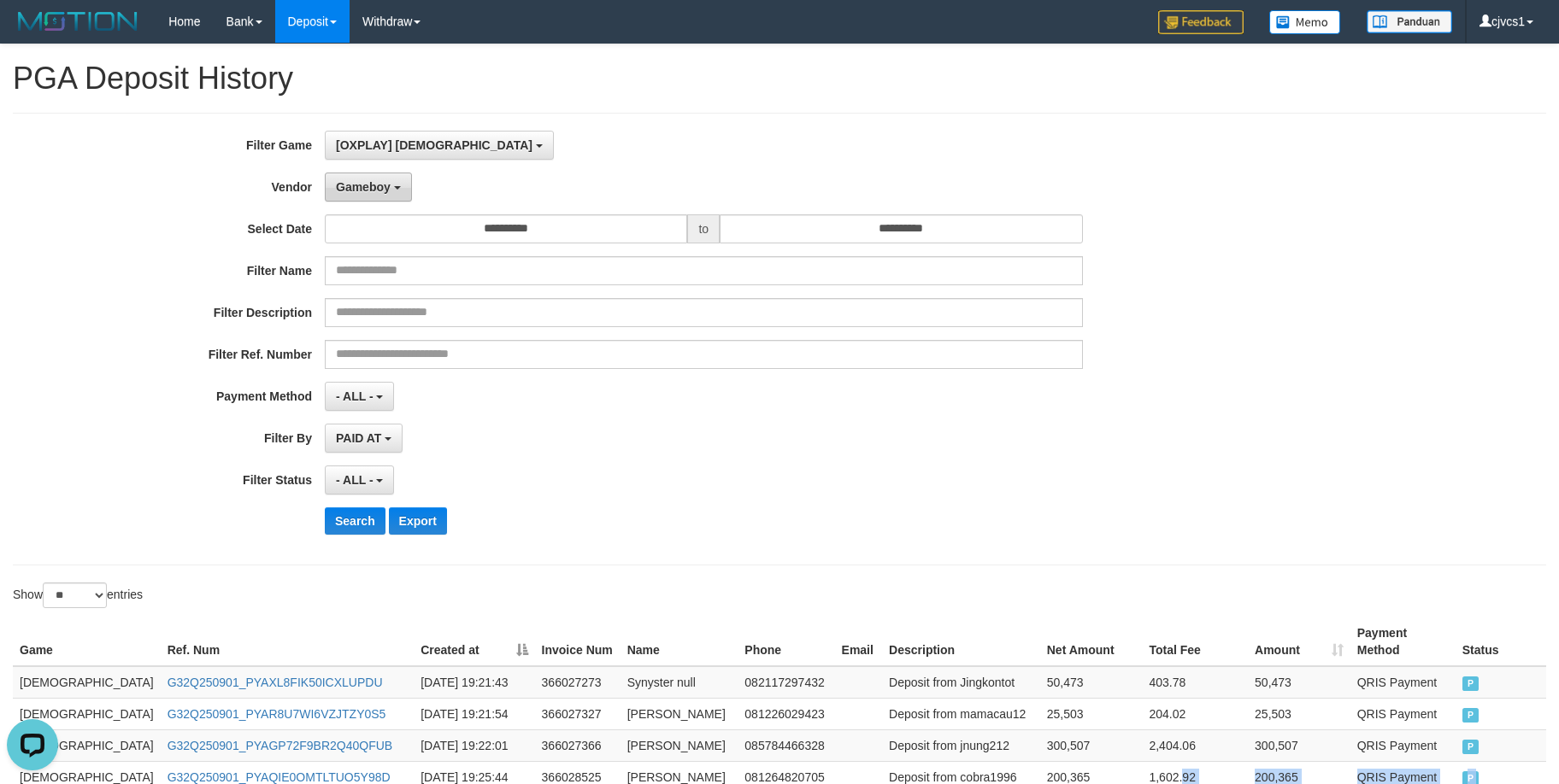
click at [376, 173] on button "Gameboy" at bounding box center [367, 187] width 87 height 29
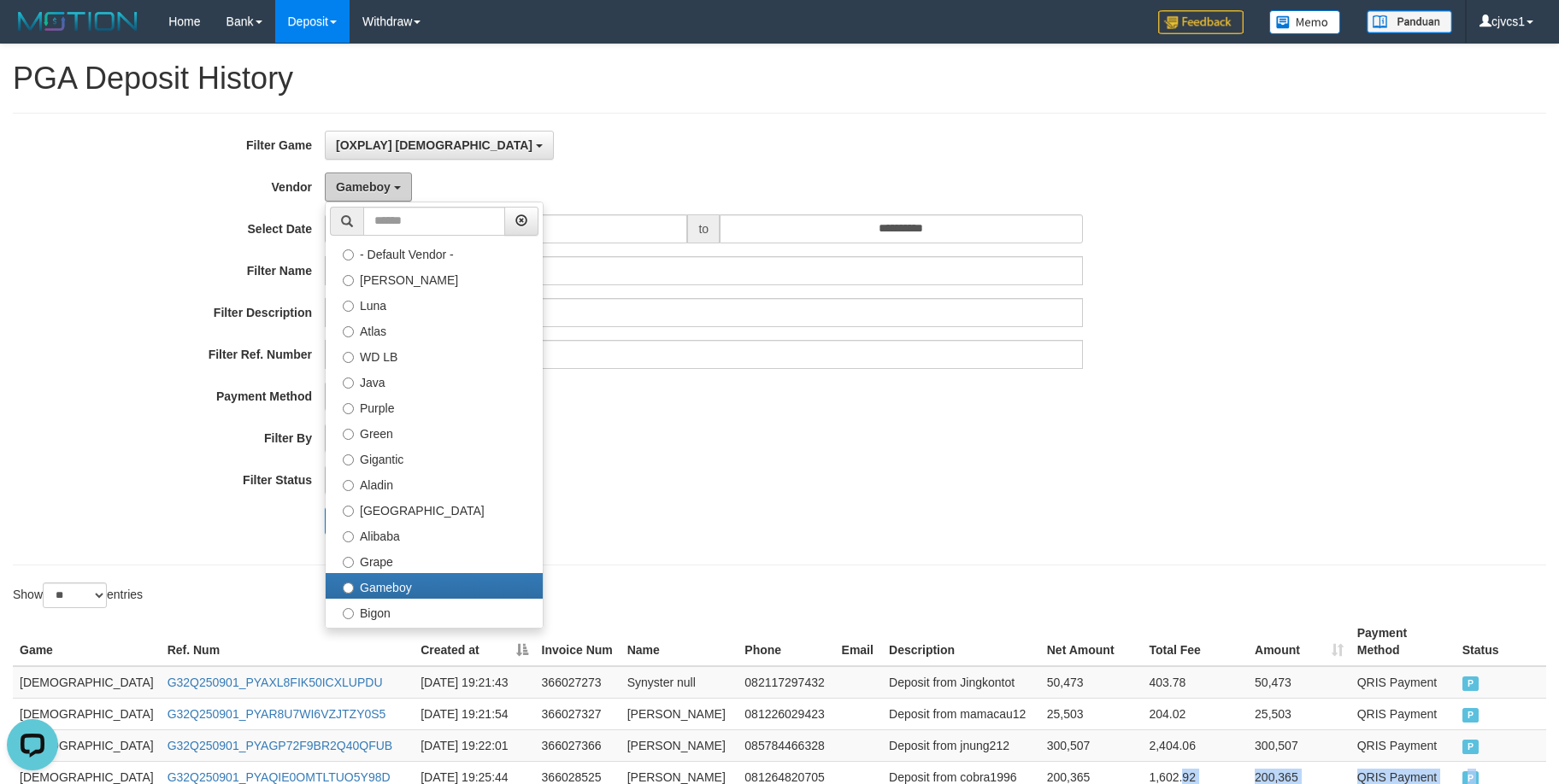
scroll to position [561, 0]
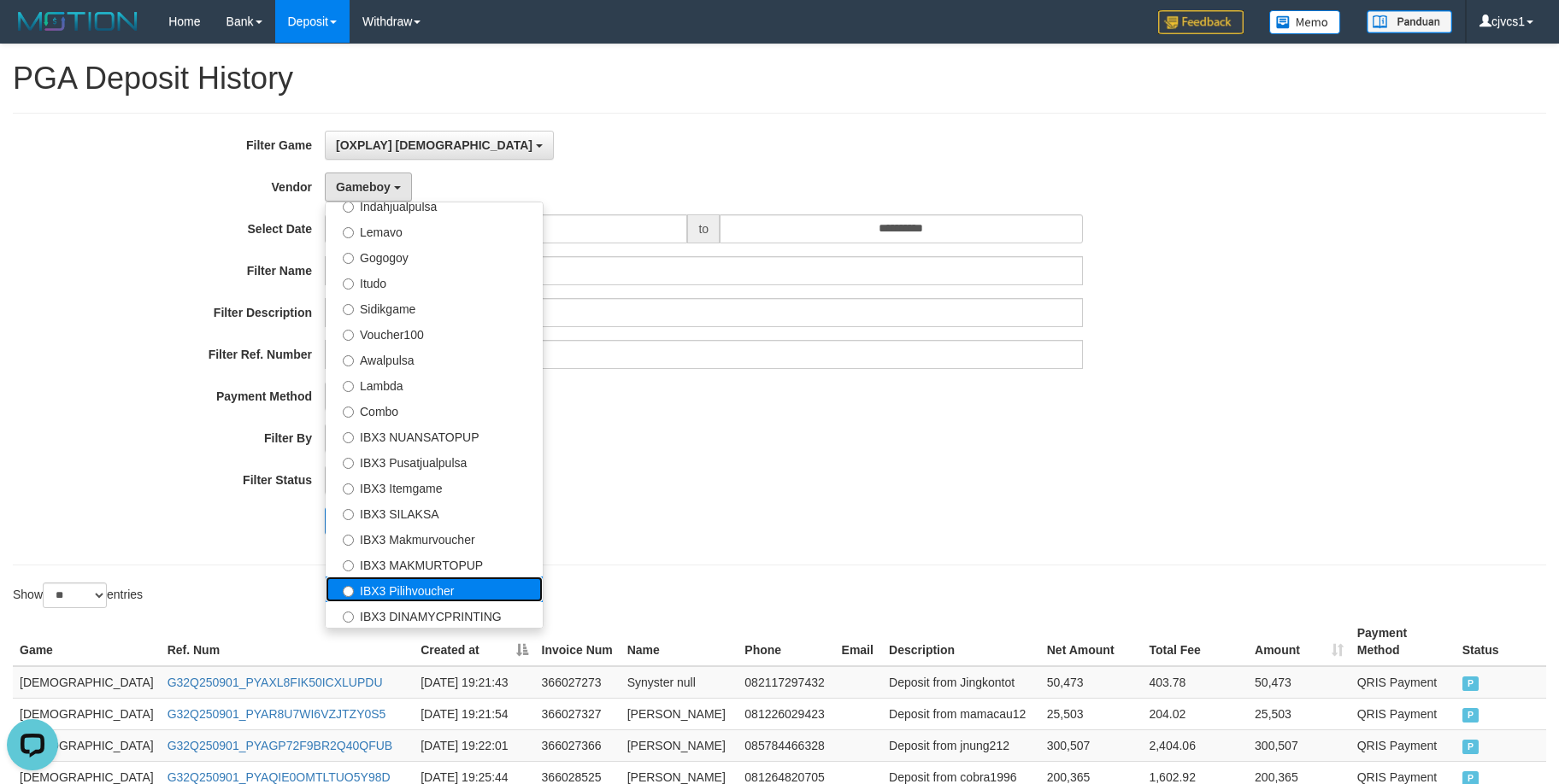
click at [449, 579] on label "IBX3 Pilihvoucher" at bounding box center [433, 589] width 217 height 26
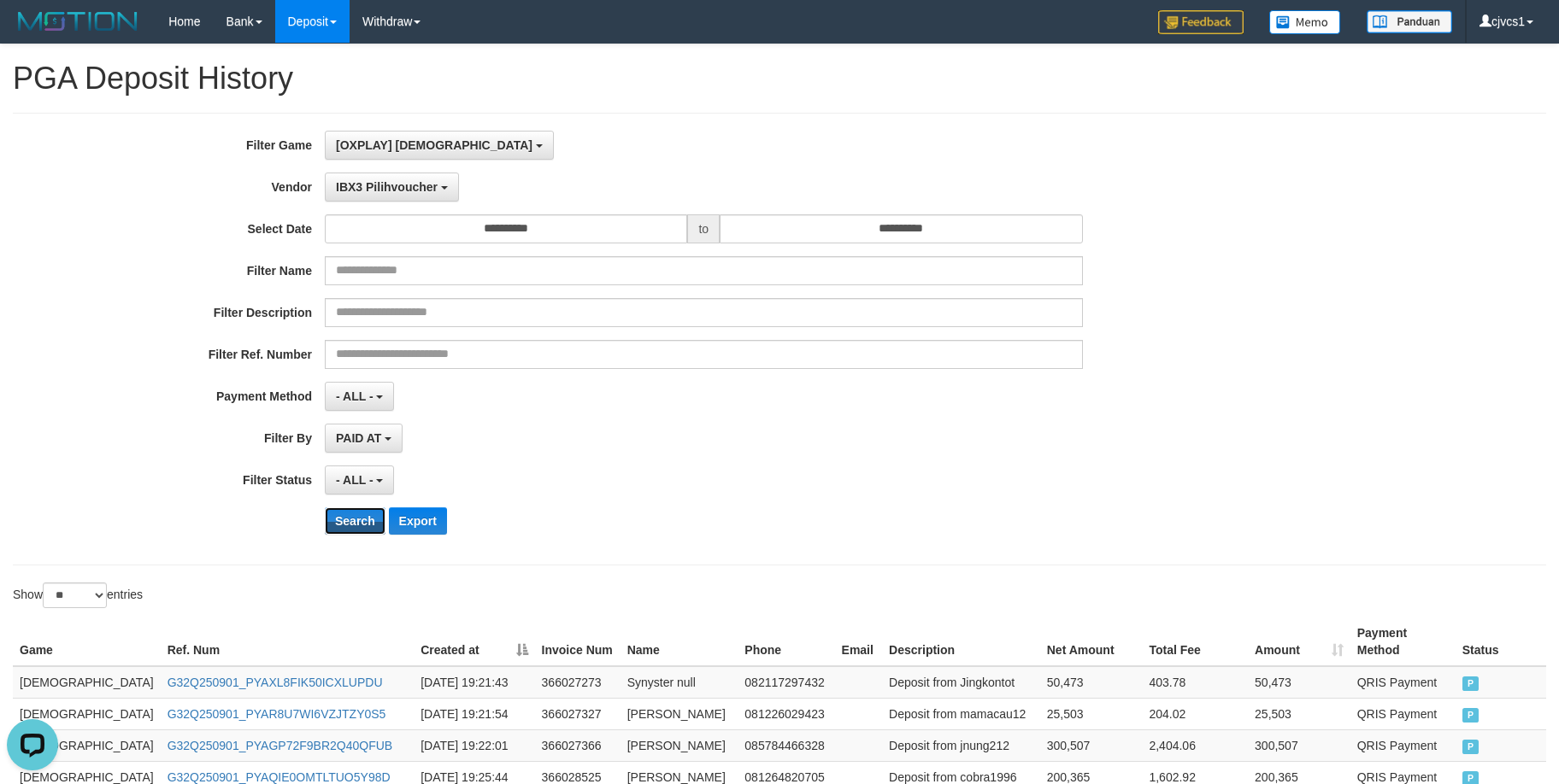
drag, startPoint x: 355, startPoint y: 516, endPoint x: 819, endPoint y: 567, distance: 466.8
click at [366, 518] on button "Search" at bounding box center [355, 521] width 61 height 28
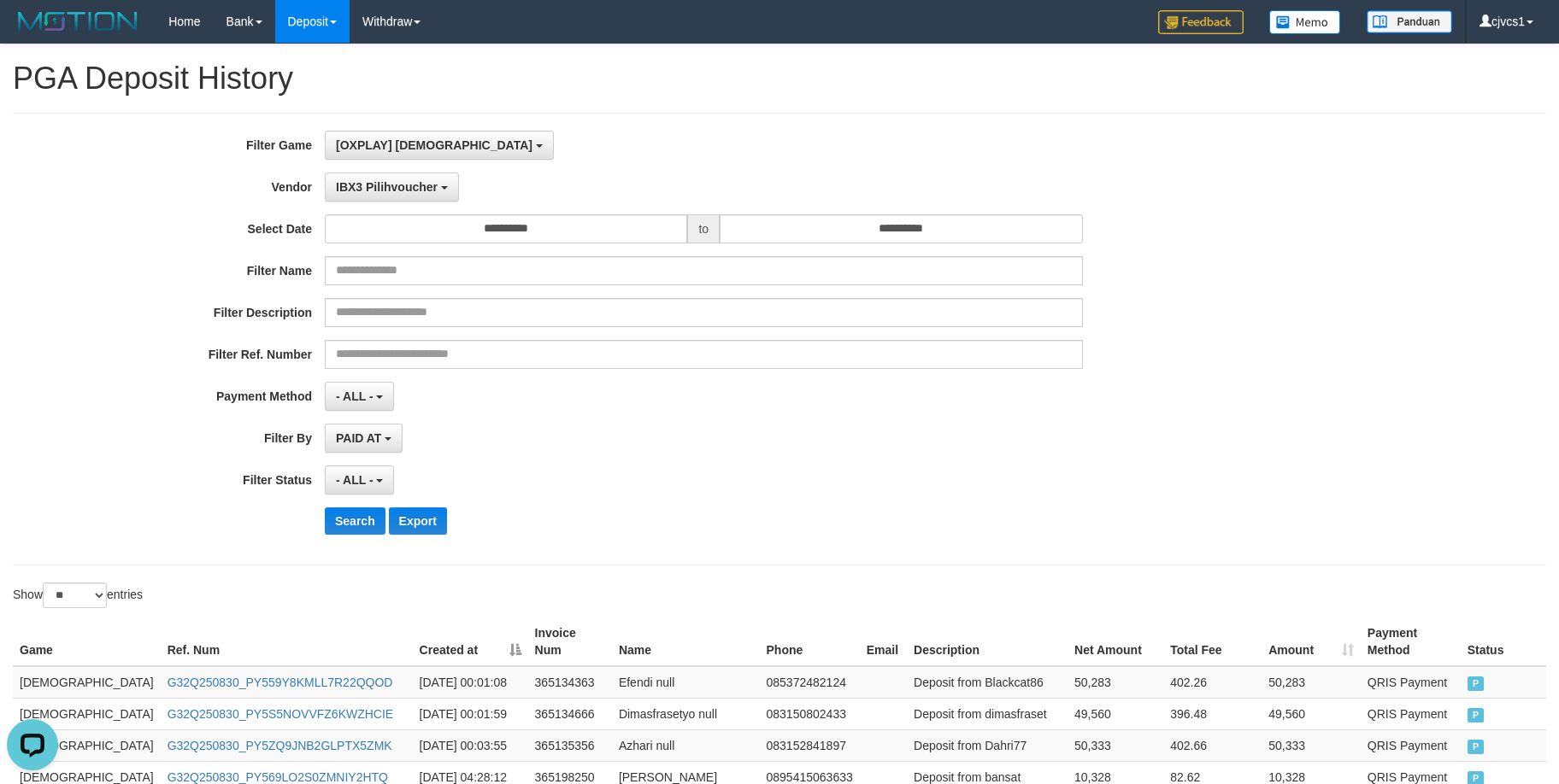
drag, startPoint x: 1149, startPoint y: 634, endPoint x: 1173, endPoint y: 609, distance: 34.7
click at [1163, 634] on th "Total Fee" at bounding box center [1212, 642] width 98 height 49
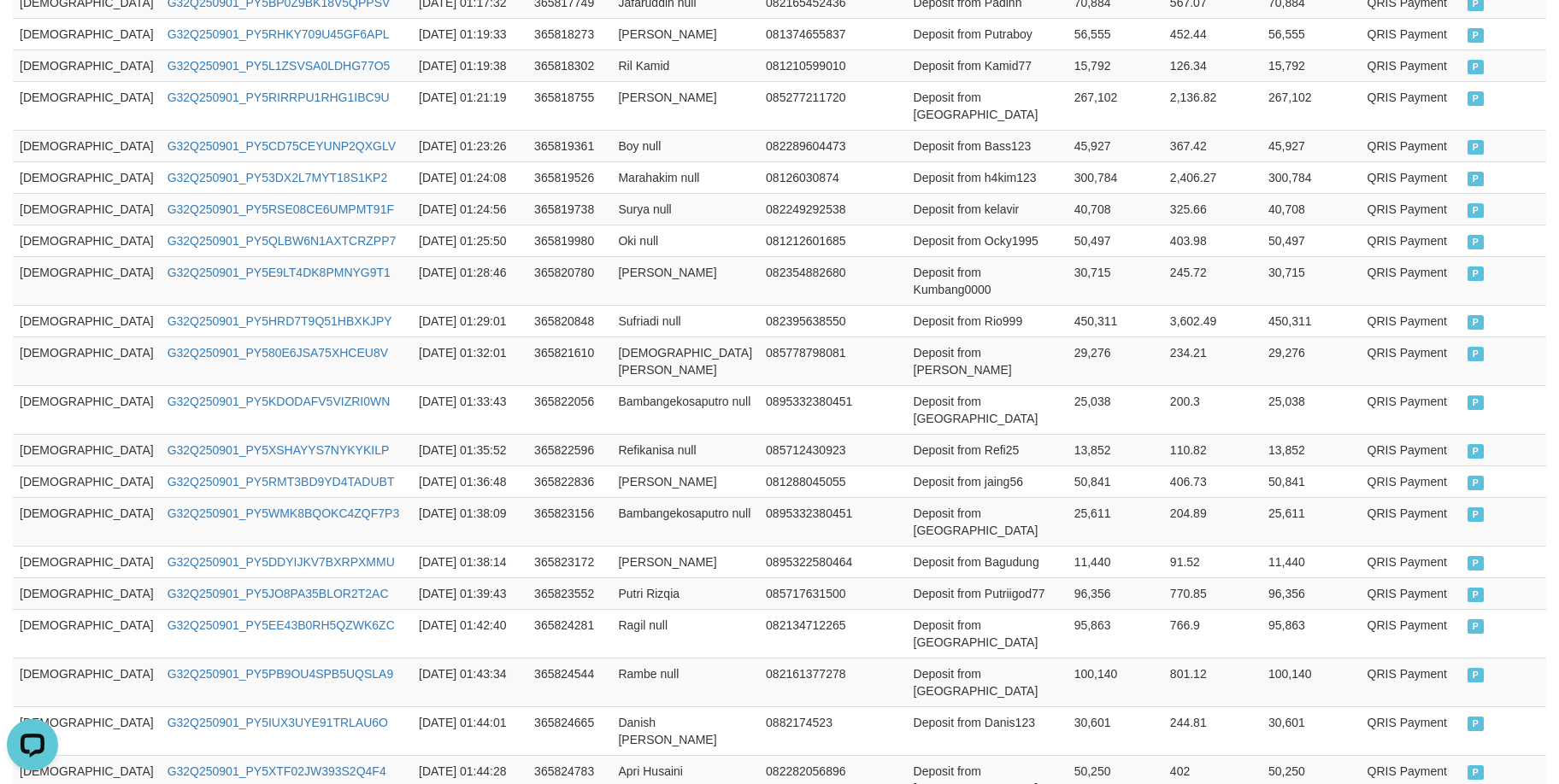
scroll to position [857, 0]
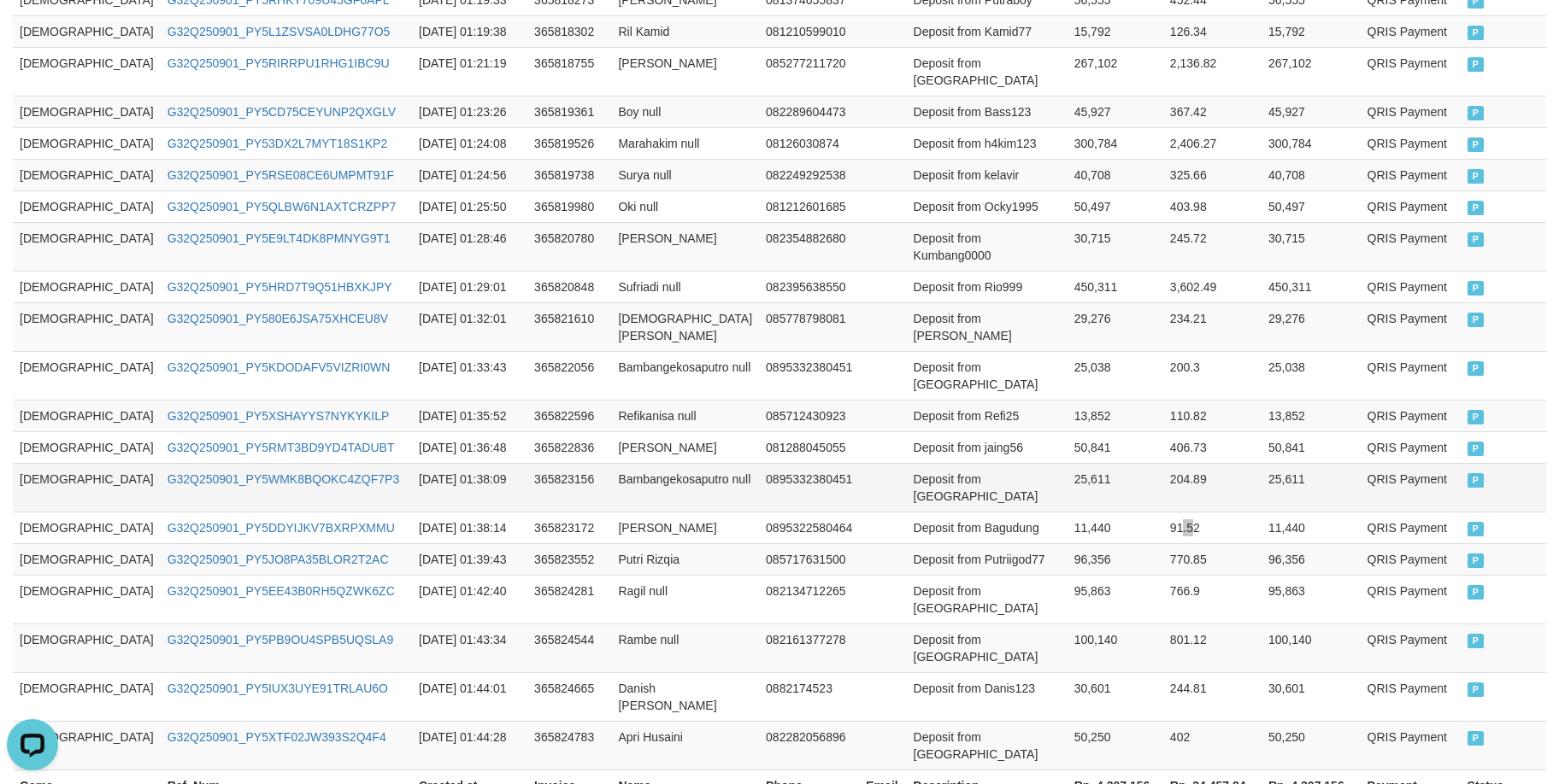
drag, startPoint x: 1139, startPoint y: 441, endPoint x: 1068, endPoint y: 415, distance: 75.6
click at [1163, 512] on td "91.52" at bounding box center [1212, 527] width 98 height 31
drag, startPoint x: 971, startPoint y: 297, endPoint x: 56, endPoint y: 209, distance: 919.2
click at [963, 351] on td "Deposit from Bambangeko" at bounding box center [987, 375] width 160 height 49
drag, startPoint x: 1090, startPoint y: 311, endPoint x: 344, endPoint y: 248, distance: 748.7
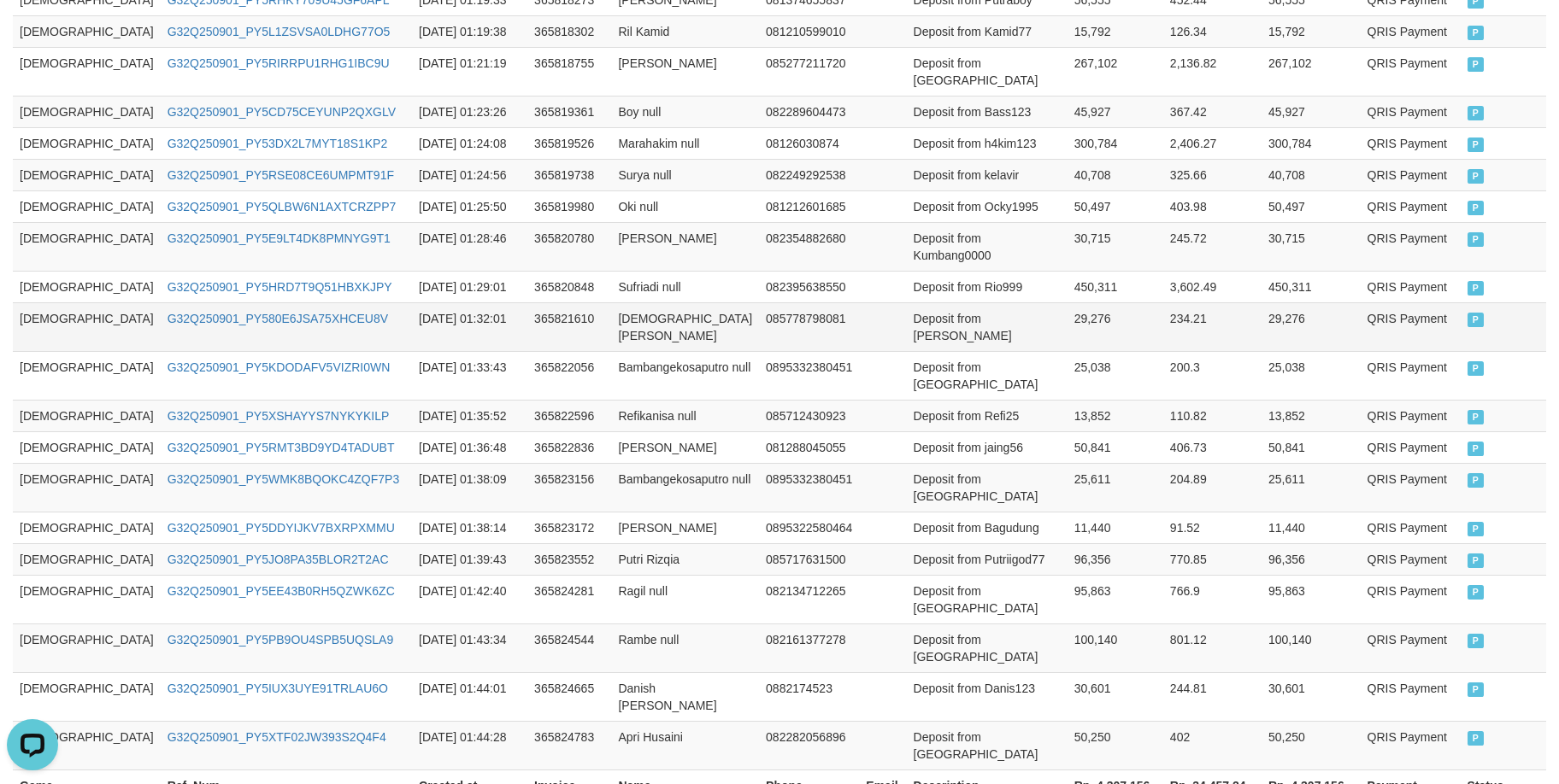
click at [1068, 351] on td "25,038" at bounding box center [1115, 375] width 95 height 49
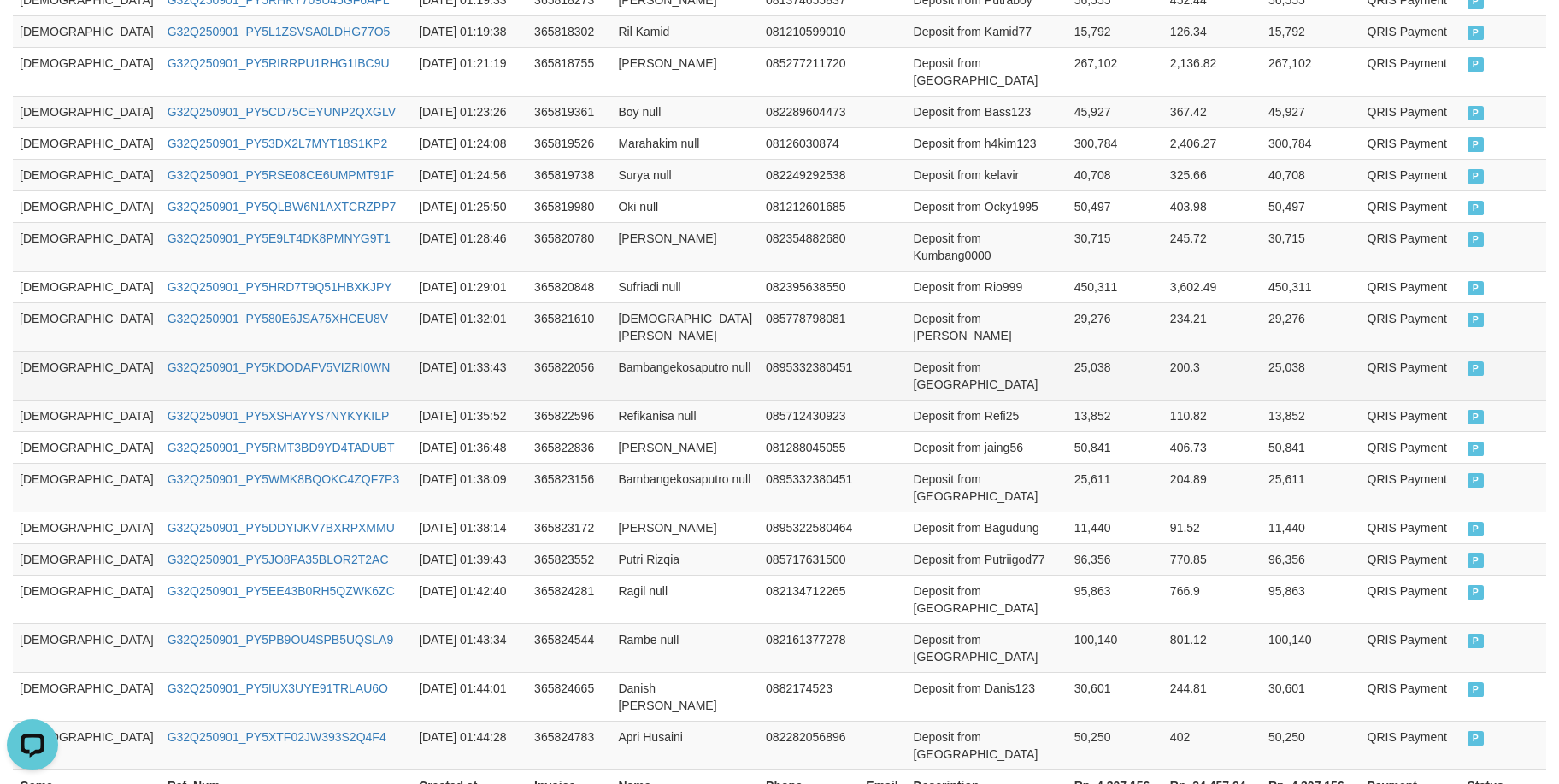
click at [906, 351] on td "Deposit from Bambangeko" at bounding box center [987, 375] width 160 height 49
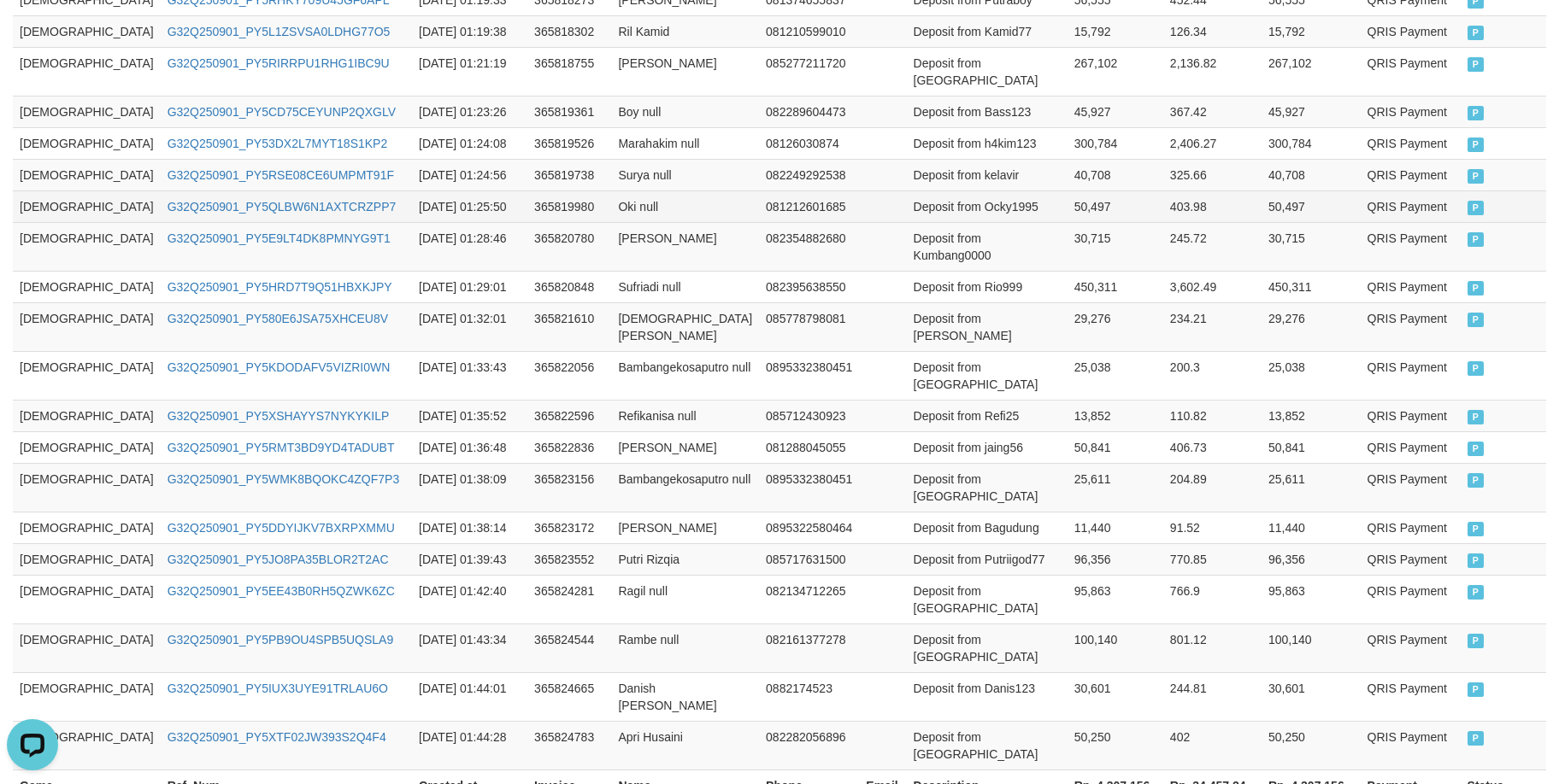
drag, startPoint x: 954, startPoint y: 287, endPoint x: 53, endPoint y: 167, distance: 909.0
click at [913, 351] on td "Deposit from Bambangeko" at bounding box center [987, 375] width 160 height 49
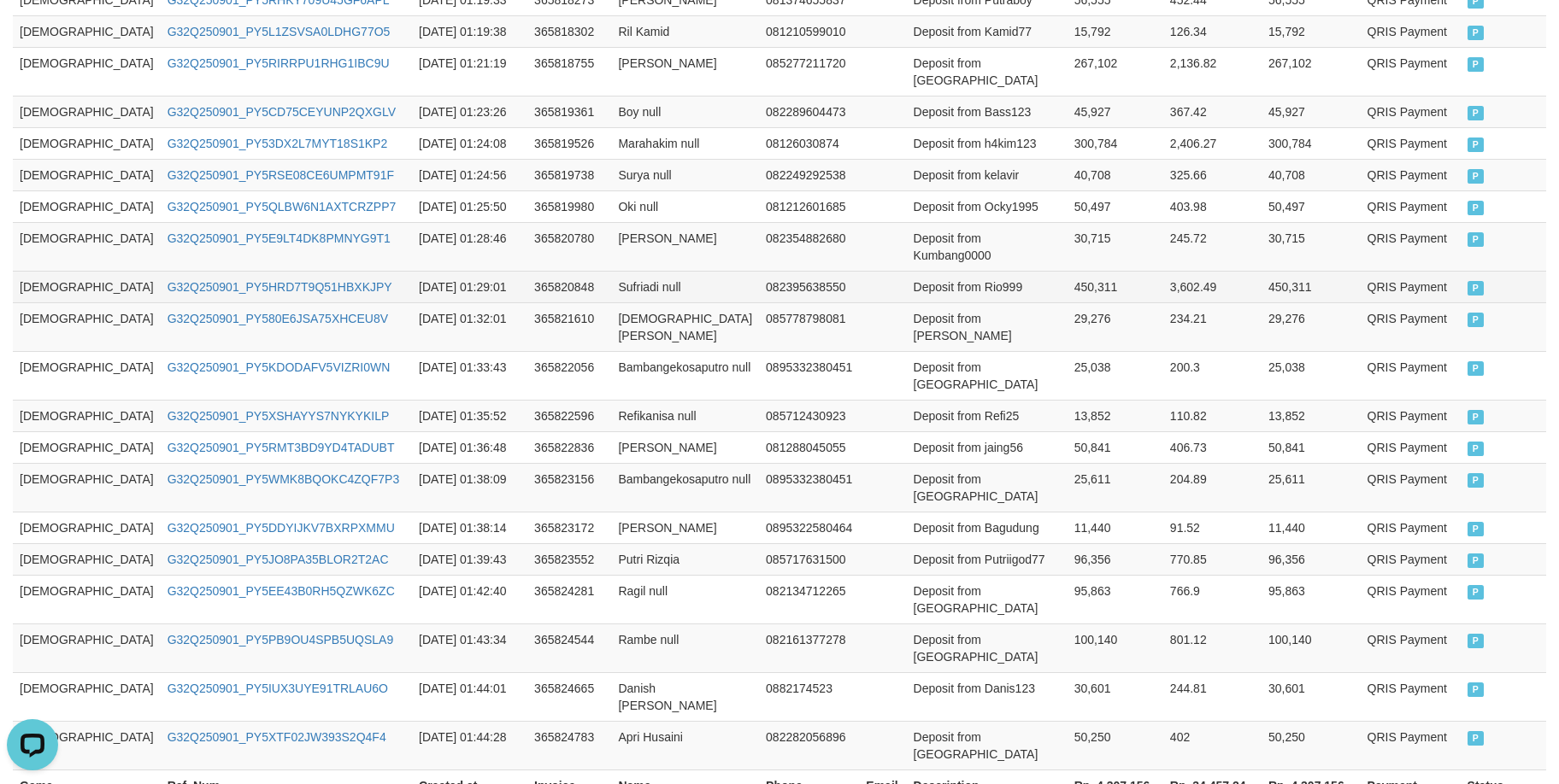
drag, startPoint x: 952, startPoint y: 320, endPoint x: 405, endPoint y: 228, distance: 554.7
click at [945, 307] on tbody "GOD77 G32Q250901_PY5U9OR8YC69NVF3XQU 2025-09-01 01:10:35 365815721 Arif Lukman …" at bounding box center [779, 289] width 1533 height 962
click at [1068, 463] on td "25,611" at bounding box center [1115, 486] width 95 height 49
drag, startPoint x: 1085, startPoint y: 460, endPoint x: 748, endPoint y: 460, distance: 337.0
click at [1068, 544] on td "96,356" at bounding box center [1115, 559] width 95 height 31
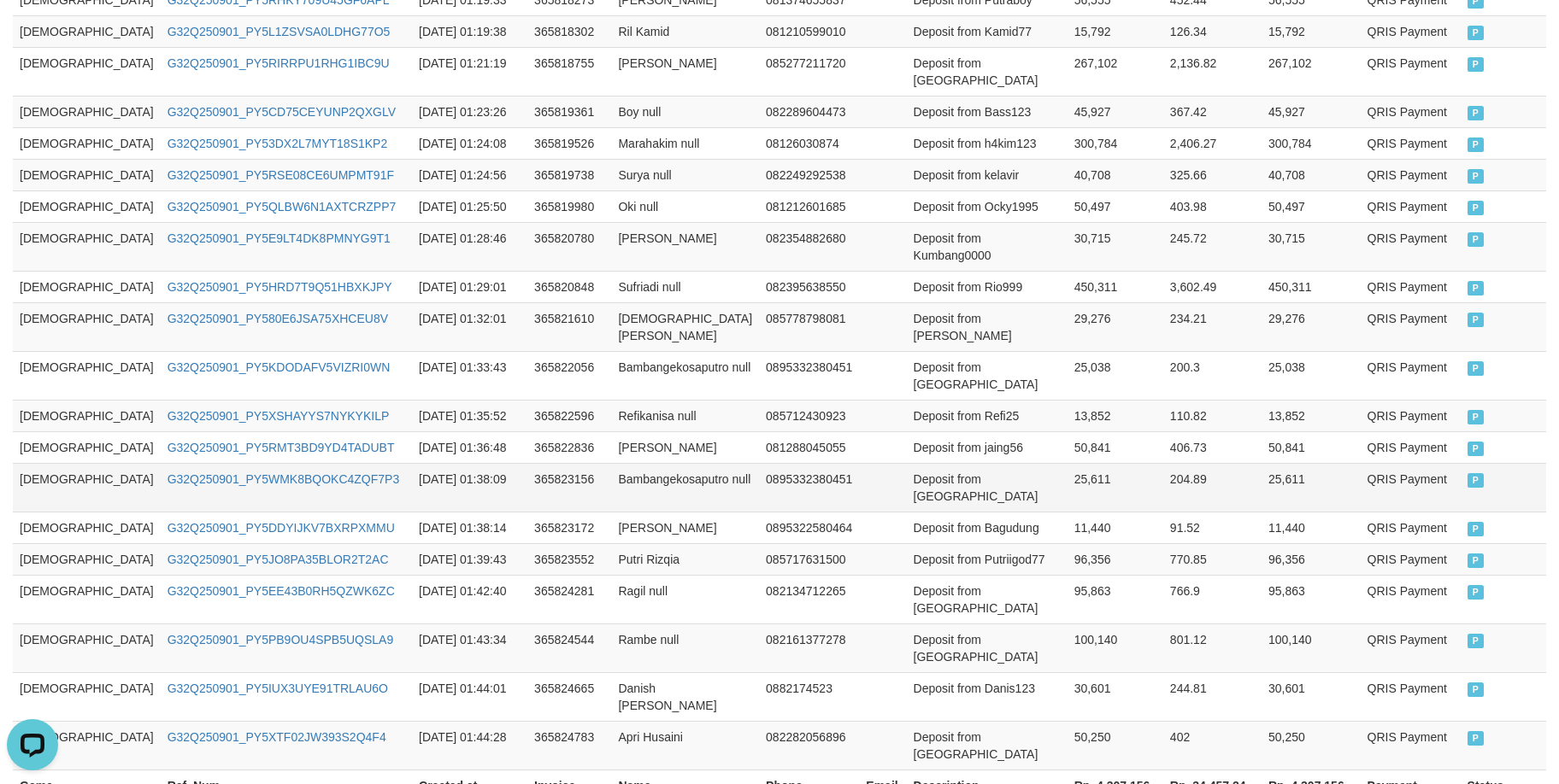
click at [997, 463] on td "Deposit from Bambangeko" at bounding box center [987, 486] width 160 height 49
drag, startPoint x: 883, startPoint y: 355, endPoint x: 800, endPoint y: 348, distance: 83.3
click at [906, 431] on td "Deposit from jaing56" at bounding box center [987, 446] width 160 height 31
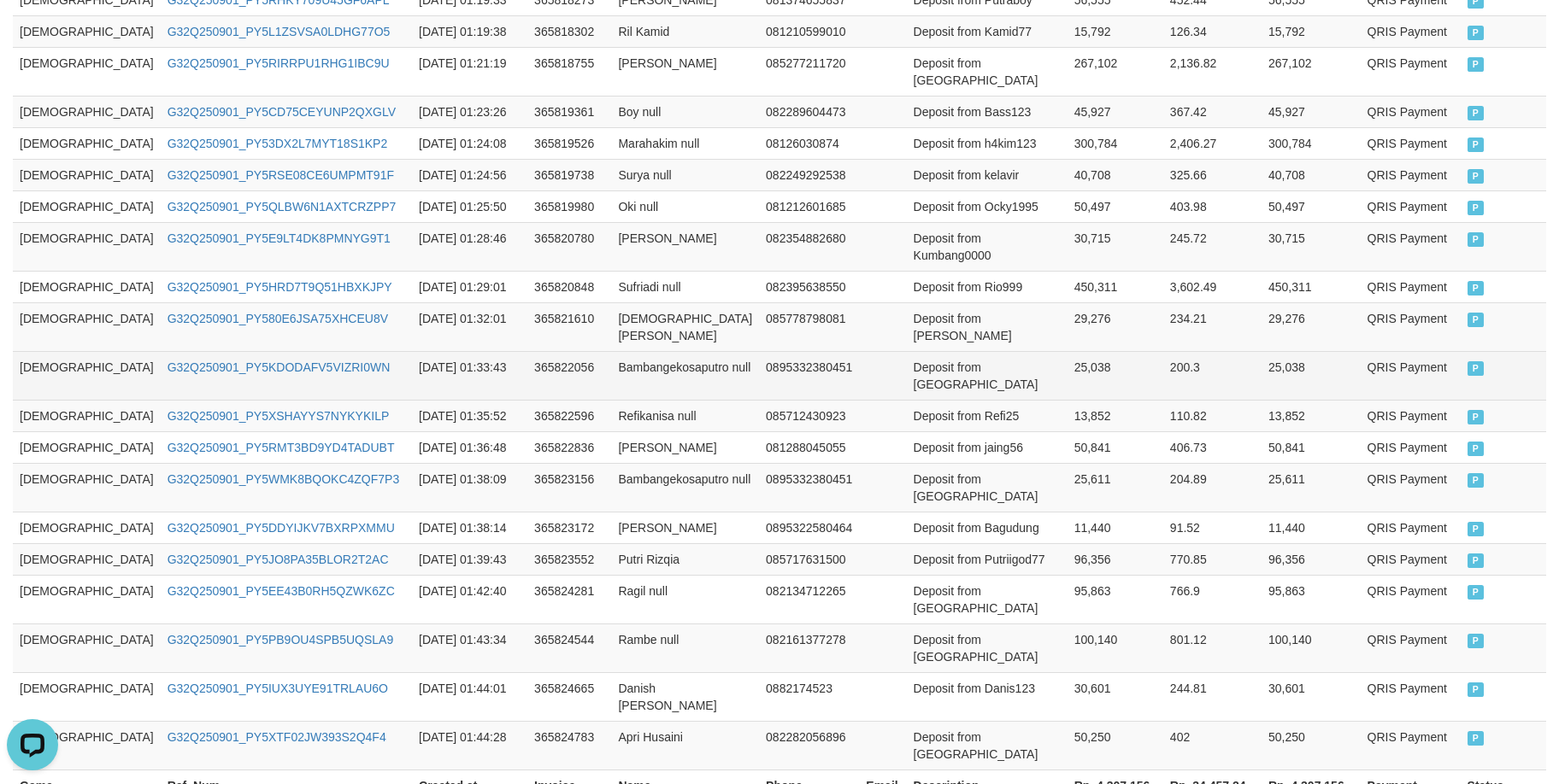
click at [1068, 400] on td "13,852" at bounding box center [1115, 415] width 95 height 31
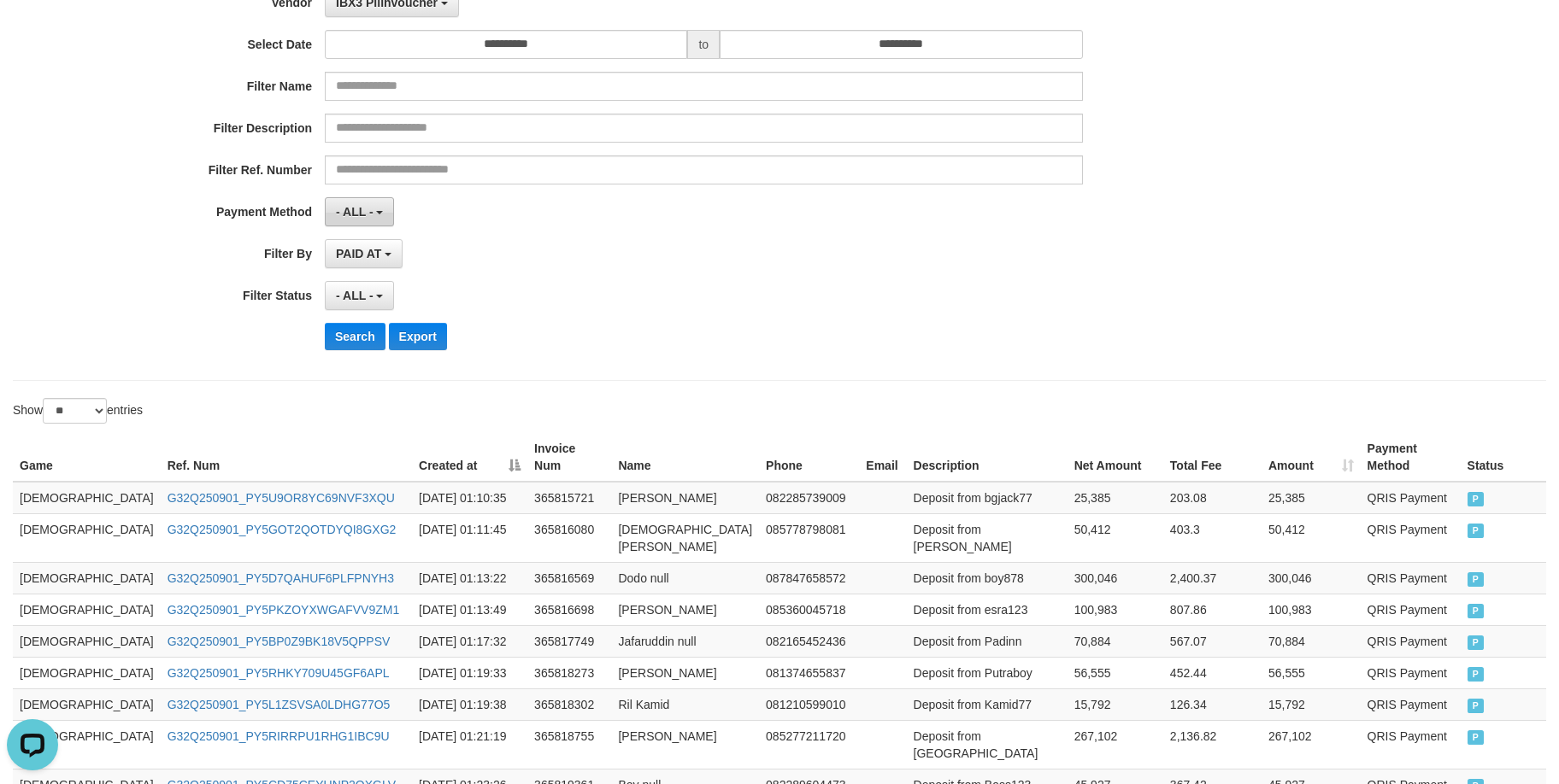
scroll to position [146, 0]
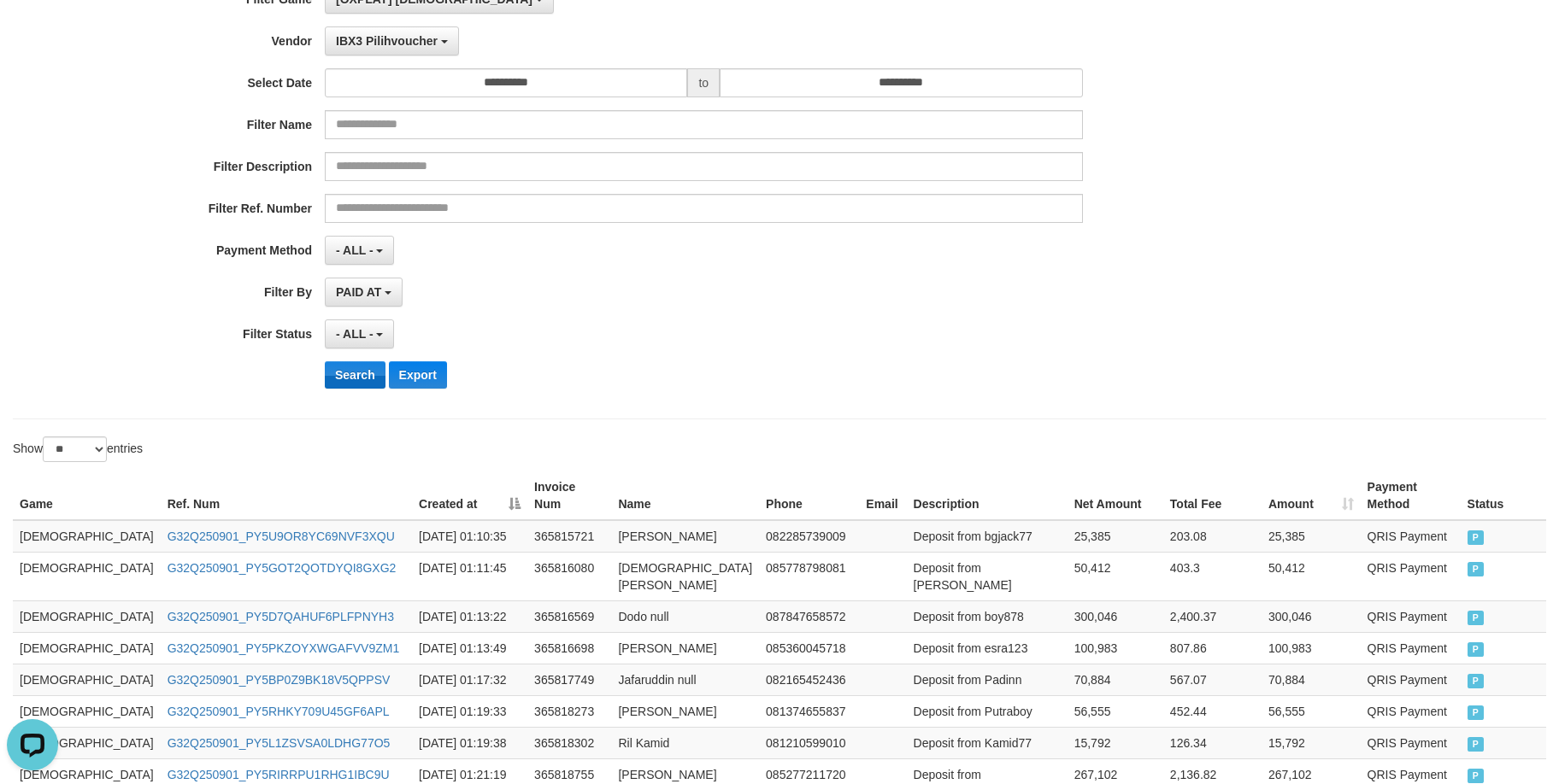
click at [355, 361] on div "**********" at bounding box center [649, 193] width 1299 height 417
click at [355, 364] on button "Search" at bounding box center [355, 375] width 61 height 28
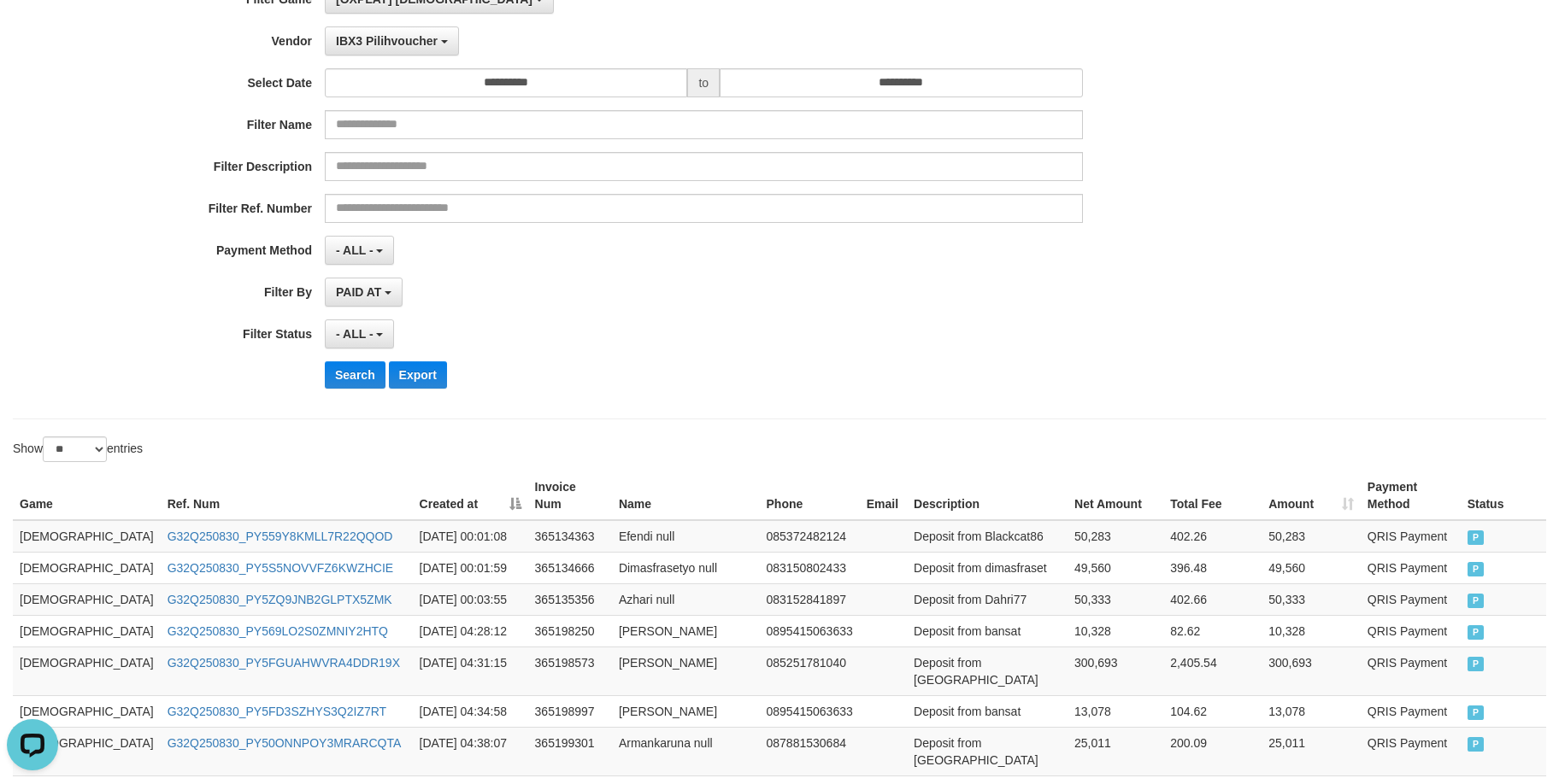
drag, startPoint x: 893, startPoint y: 444, endPoint x: 962, endPoint y: 369, distance: 101.9
click at [911, 410] on div "**********" at bounding box center [780, 709] width 1559 height 1622
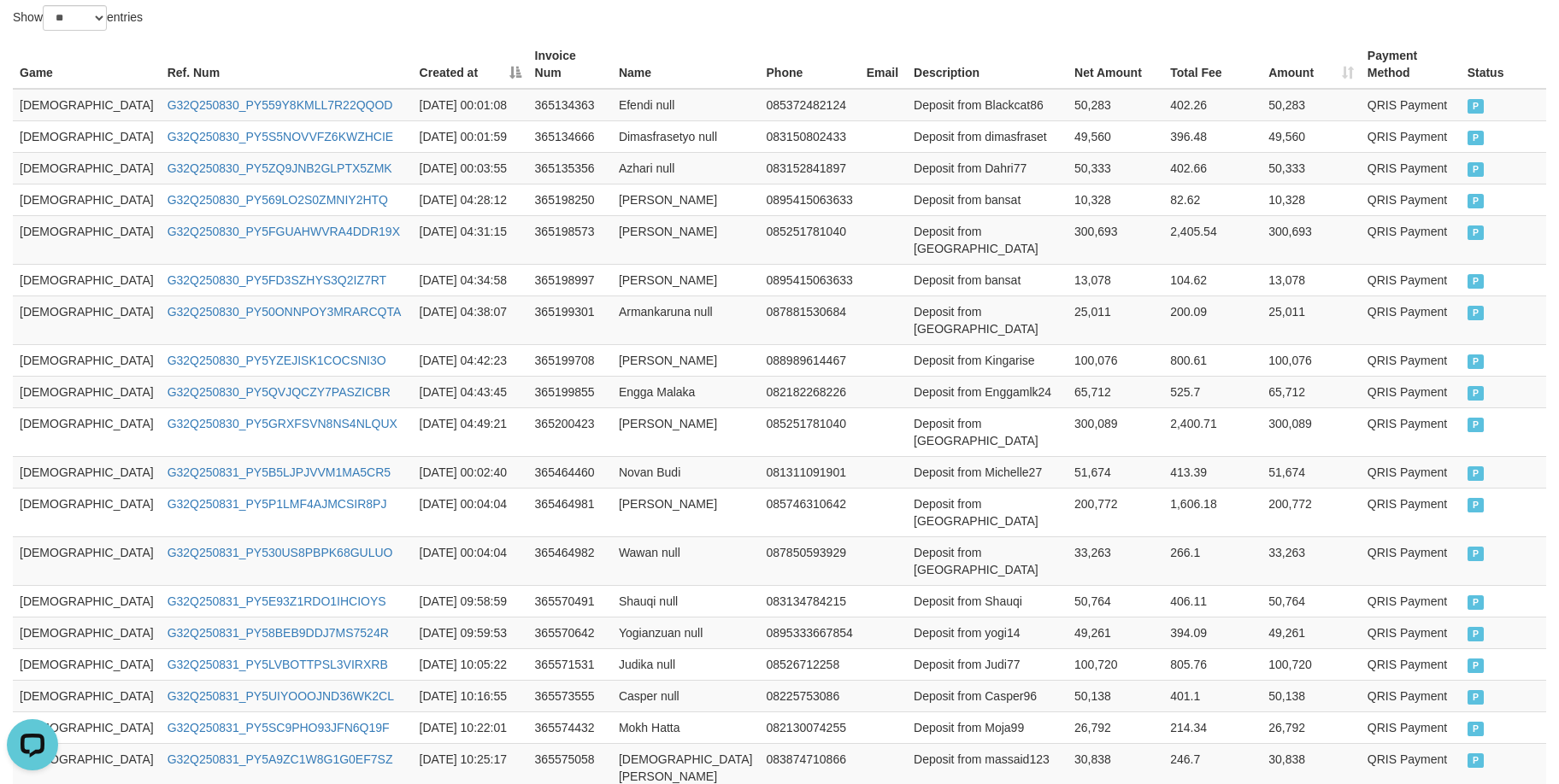
scroll to position [111, 0]
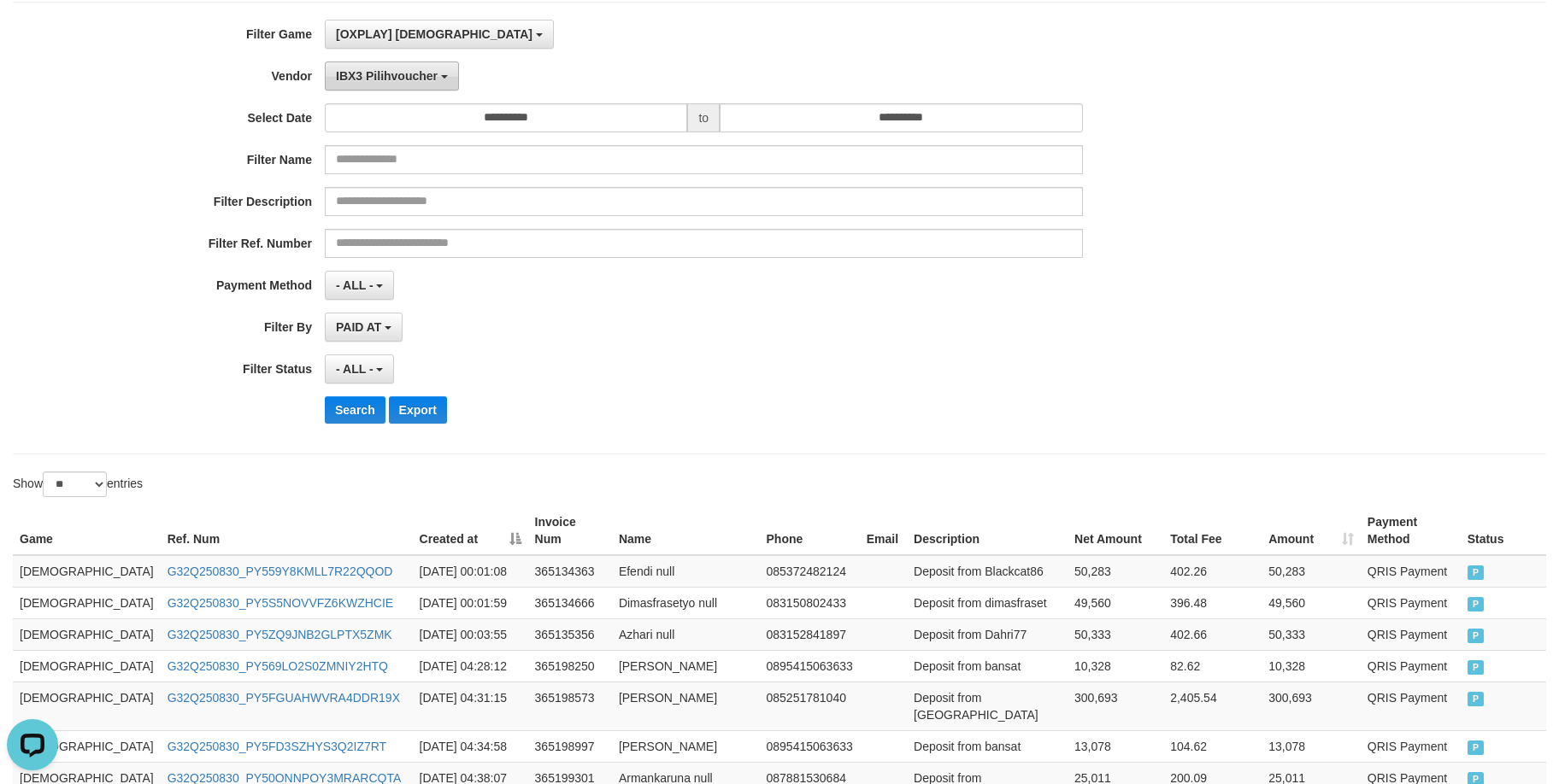
click at [390, 83] on button "IBX3 Pilihvoucher" at bounding box center [391, 75] width 135 height 29
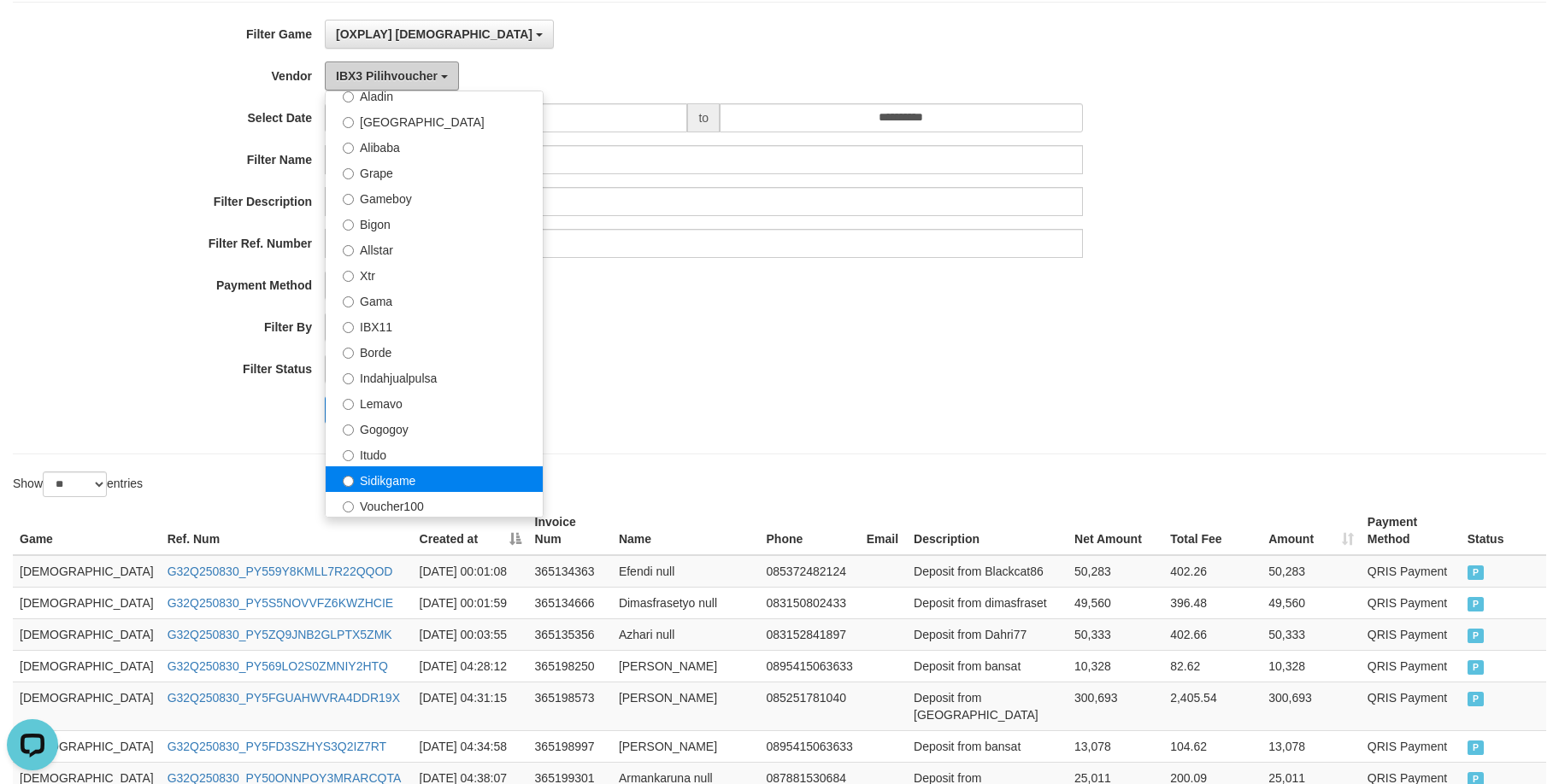
scroll to position [276, 0]
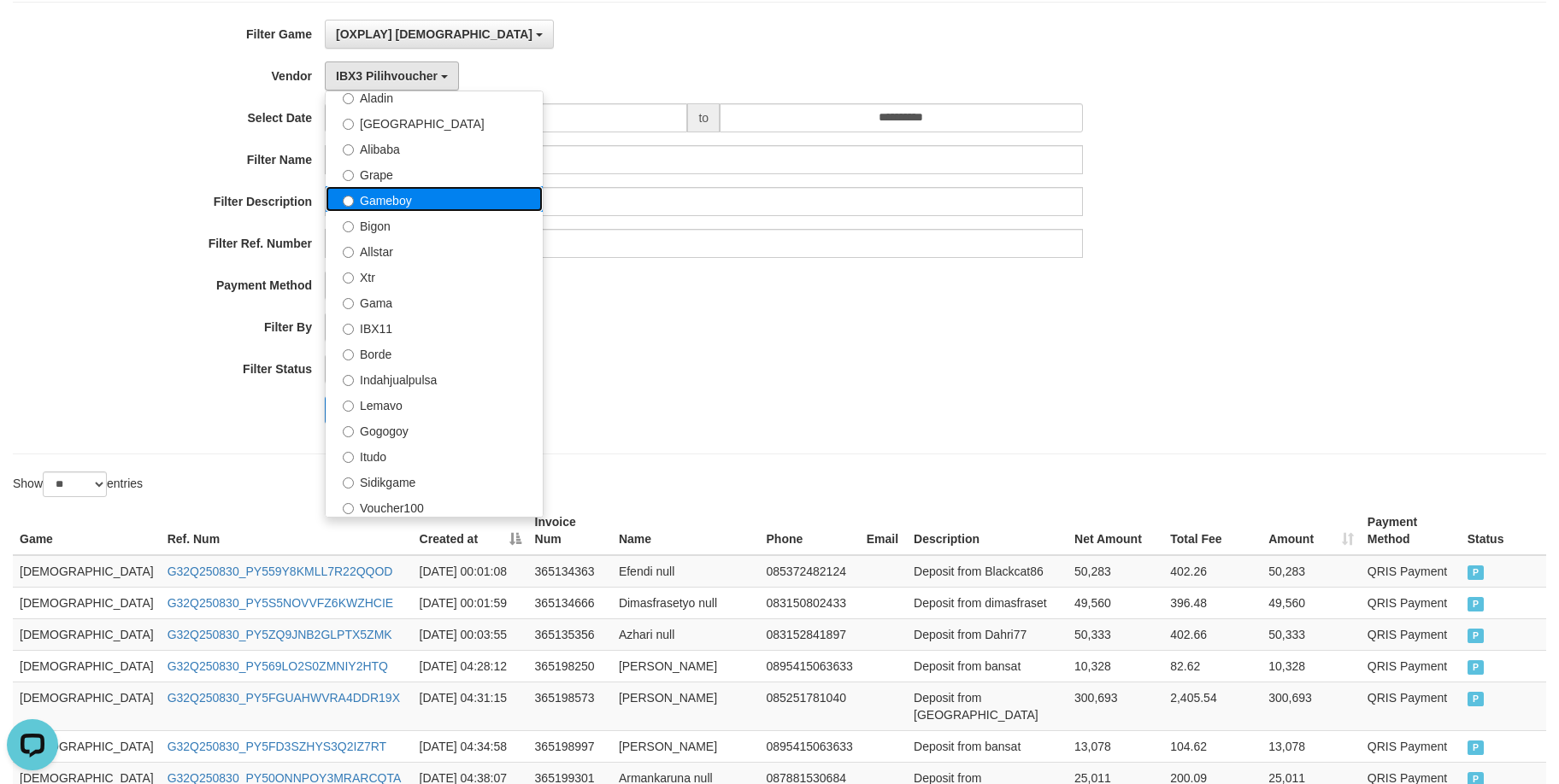
drag, startPoint x: 427, startPoint y: 191, endPoint x: 416, endPoint y: 219, distance: 30.1
click at [426, 190] on label "Gameboy" at bounding box center [433, 198] width 217 height 26
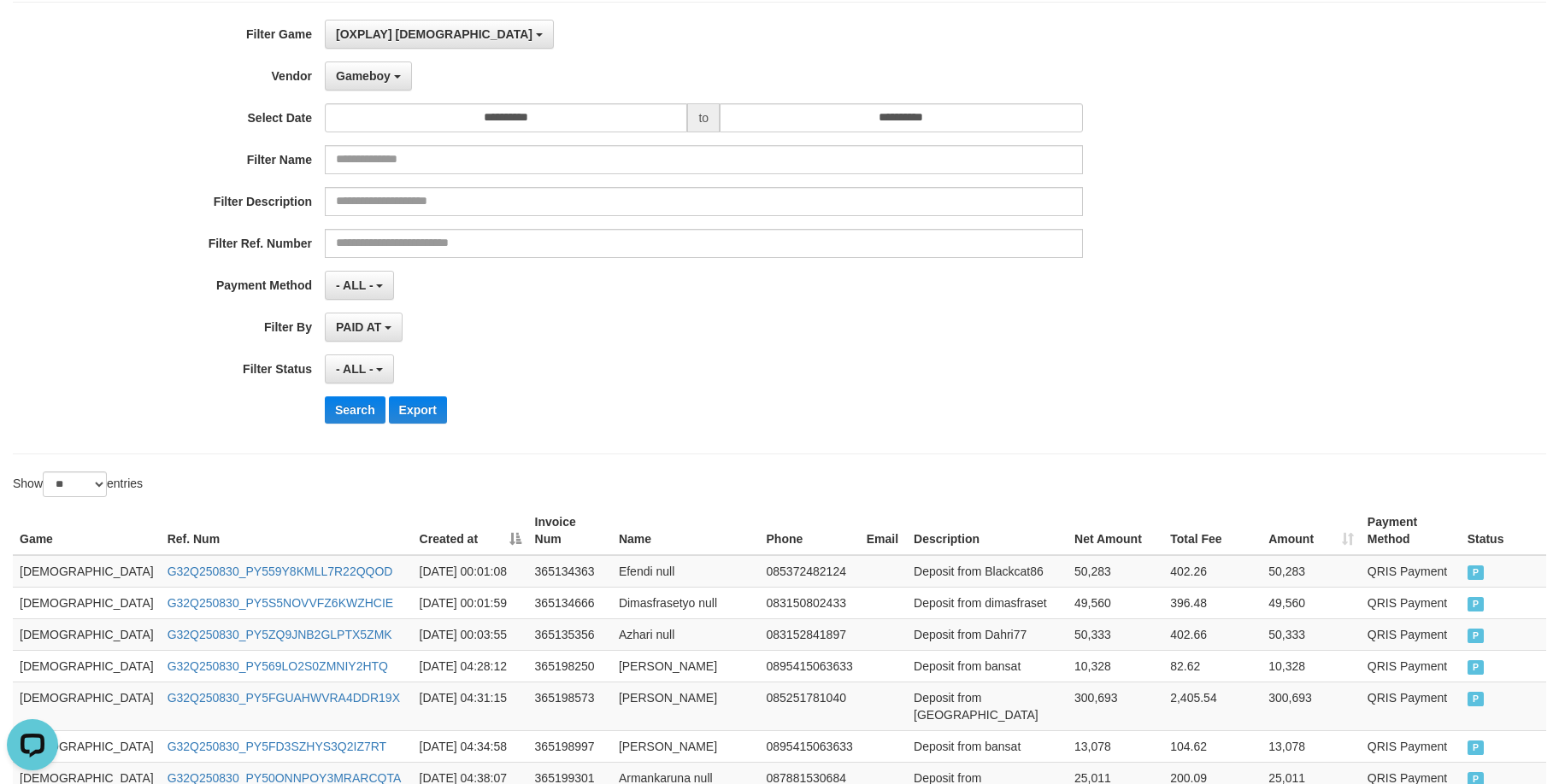
click at [357, 390] on div "**********" at bounding box center [649, 228] width 1299 height 417
click at [370, 416] on button "Search" at bounding box center [355, 410] width 61 height 28
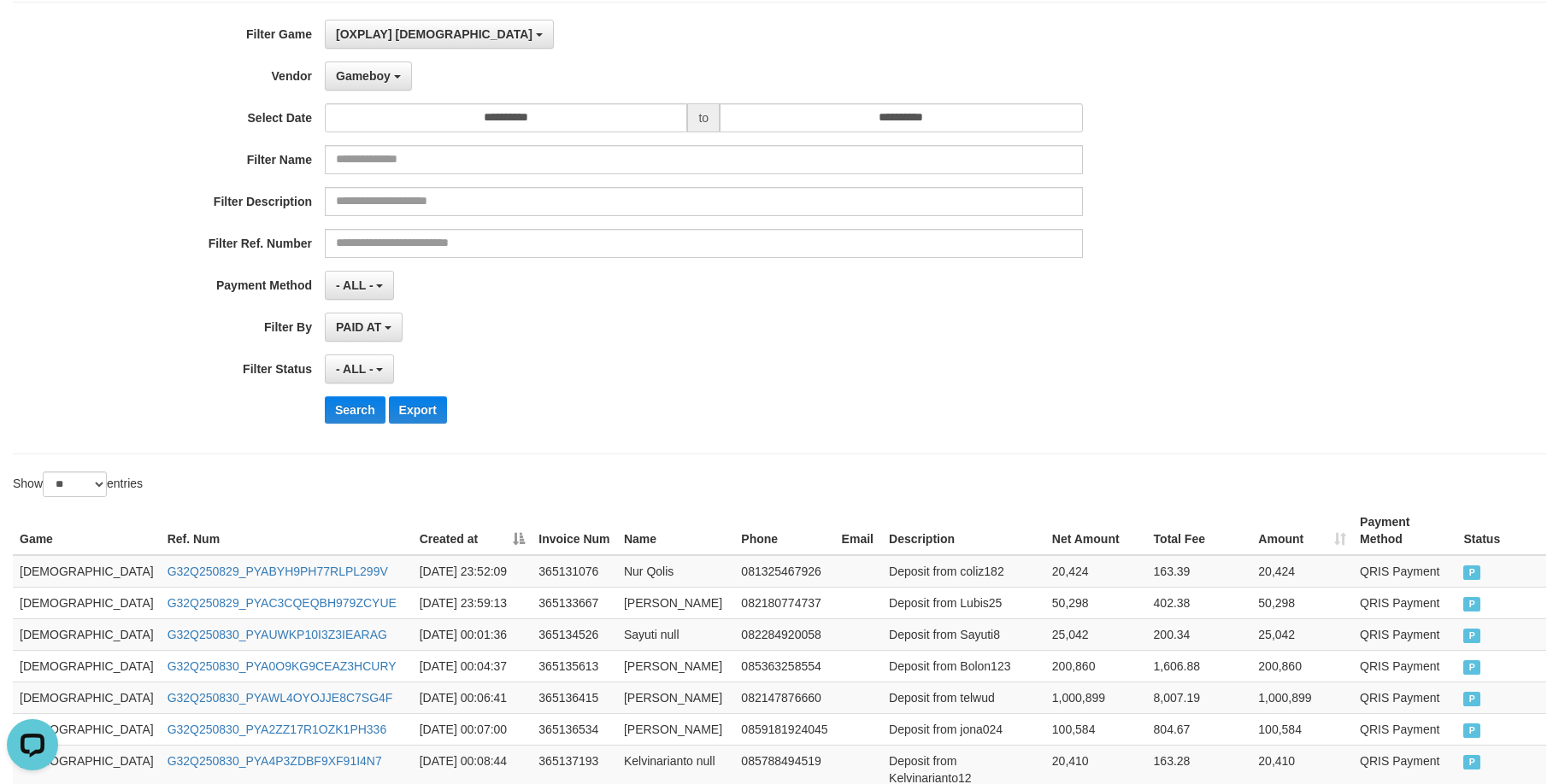
scroll to position [823, 0]
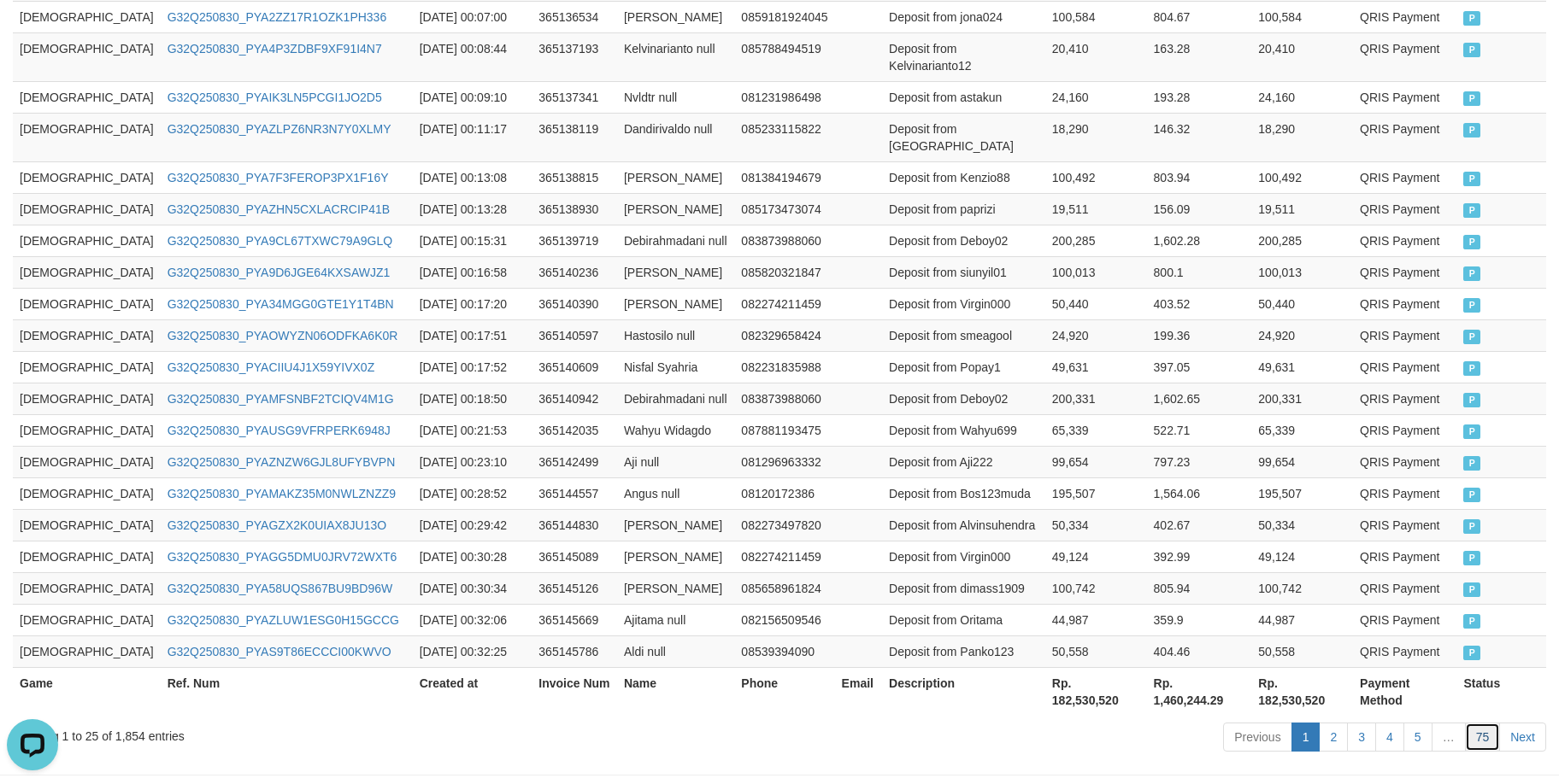
drag, startPoint x: 1493, startPoint y: 666, endPoint x: 1551, endPoint y: 650, distance: 60.2
click at [1493, 723] on link "75" at bounding box center [1483, 737] width 36 height 29
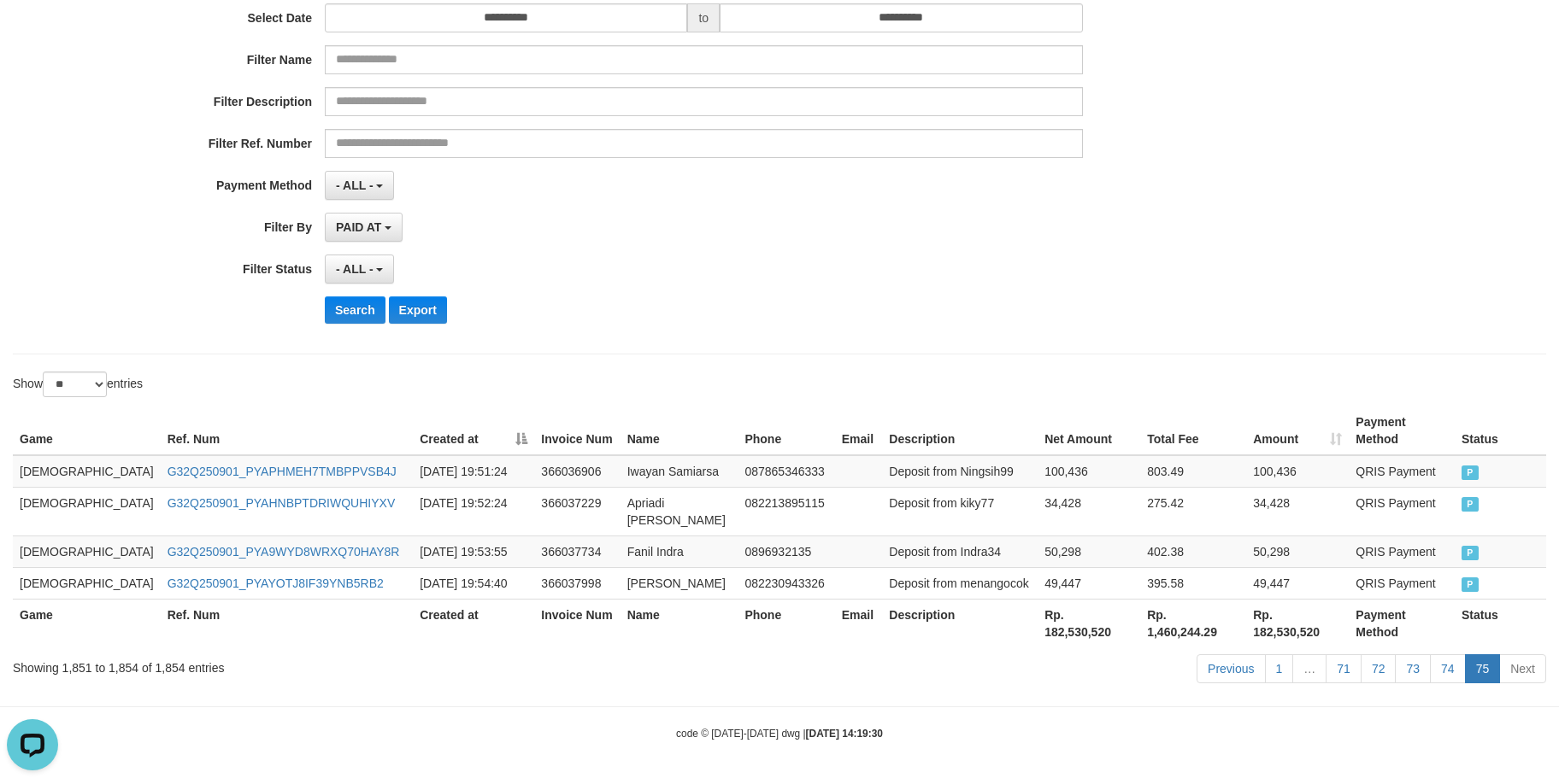
scroll to position [159, 0]
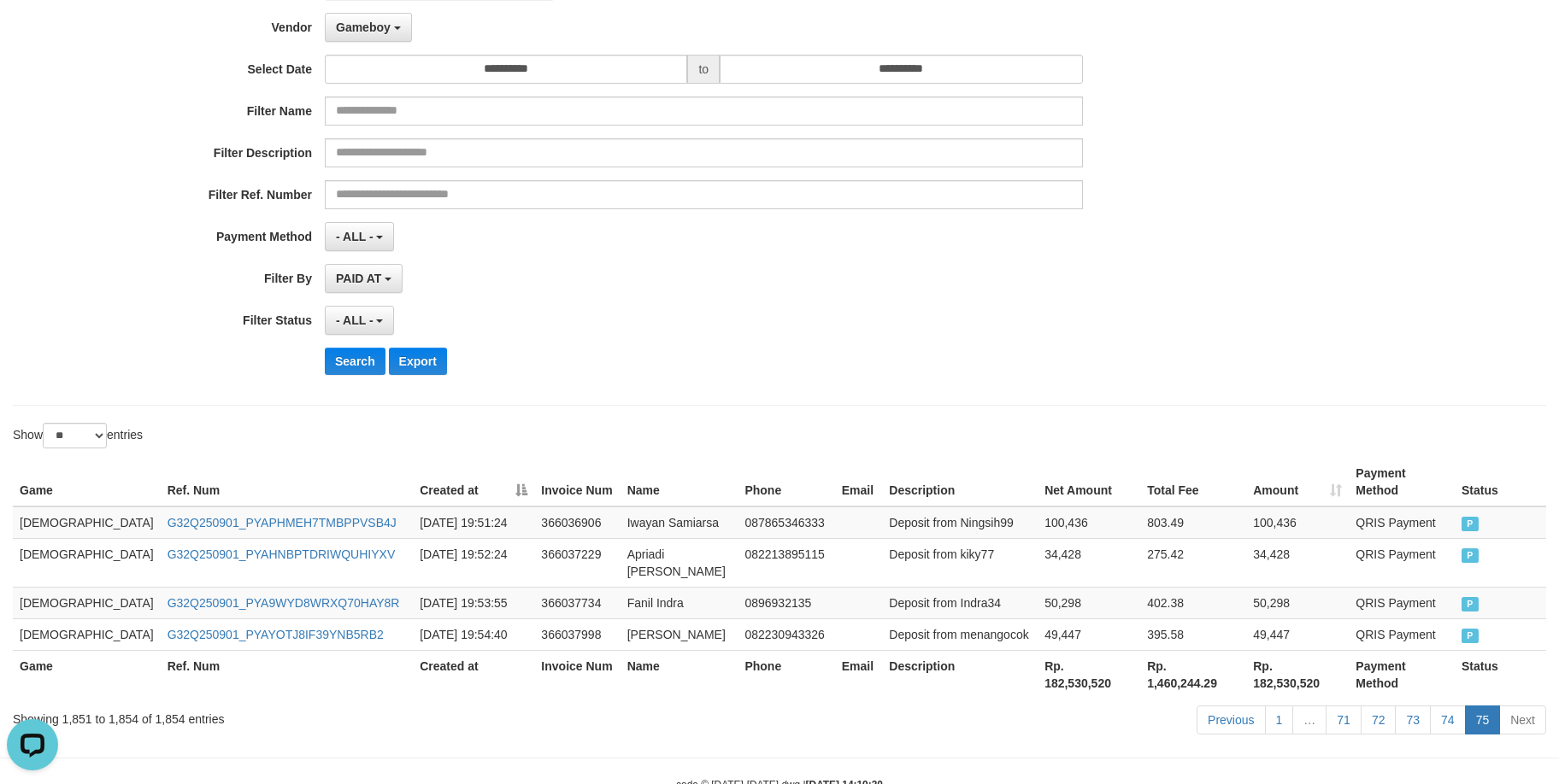
drag, startPoint x: 999, startPoint y: 299, endPoint x: 991, endPoint y: 307, distance: 11.3
click at [998, 298] on div "**********" at bounding box center [649, 179] width 1299 height 417
click at [1443, 706] on link "74" at bounding box center [1447, 720] width 36 height 29
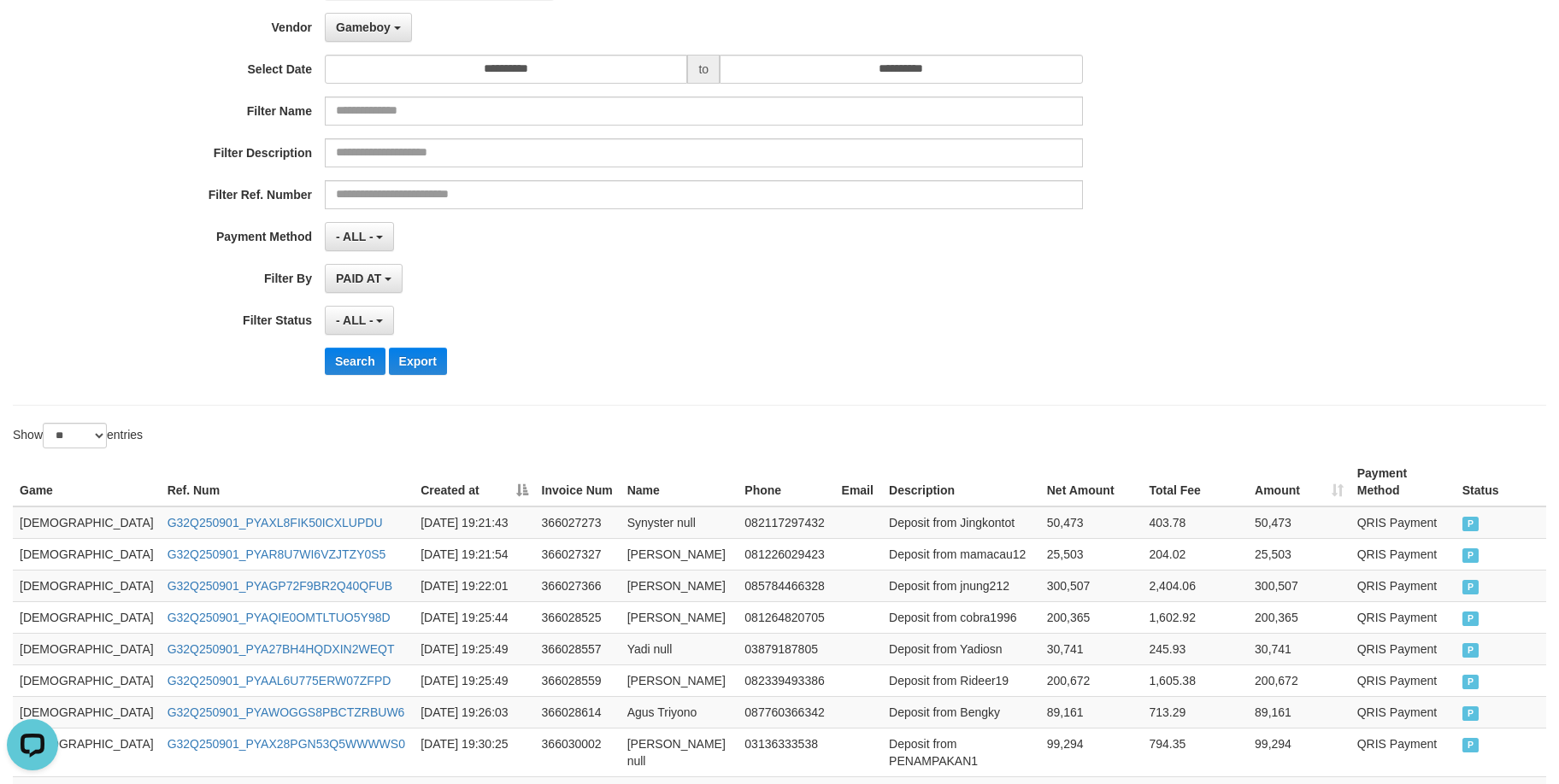
scroll to position [840, 0]
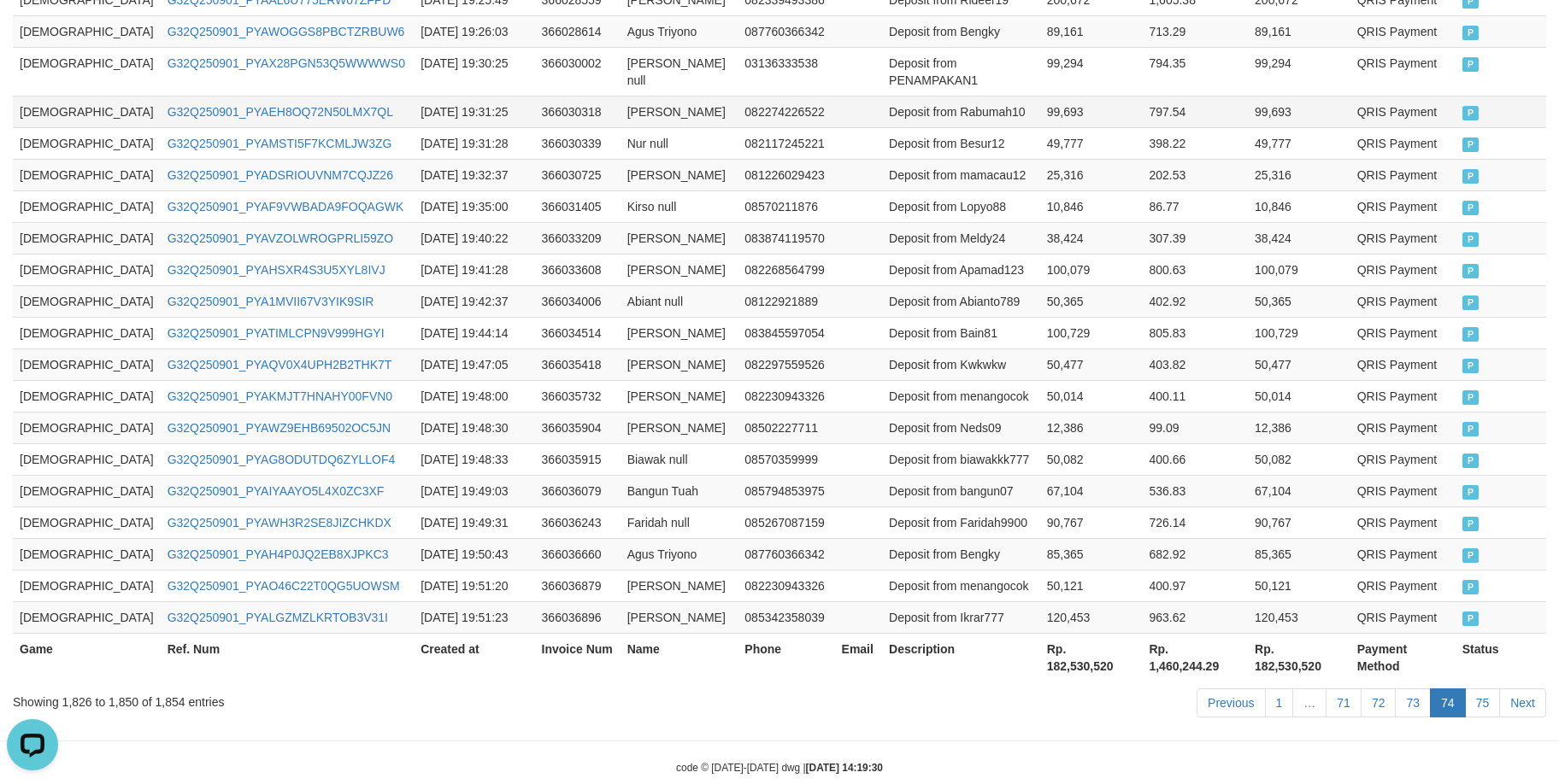
click at [37, 95] on td "[DEMOGRAPHIC_DATA]" at bounding box center [86, 111] width 148 height 31
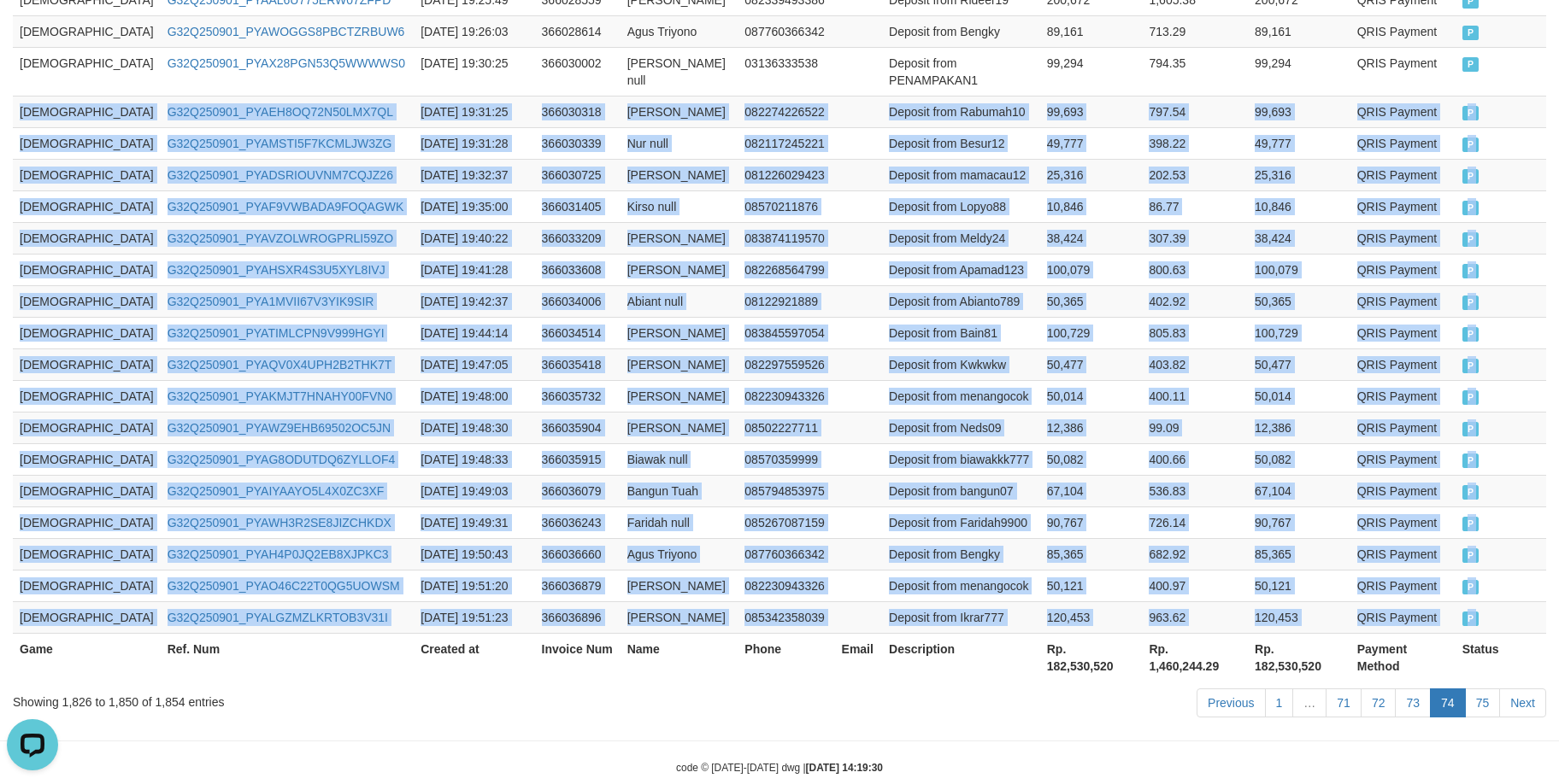
drag, startPoint x: 37, startPoint y: 86, endPoint x: 1624, endPoint y: 483, distance: 1635.9
click at [1493, 689] on link "75" at bounding box center [1483, 703] width 36 height 29
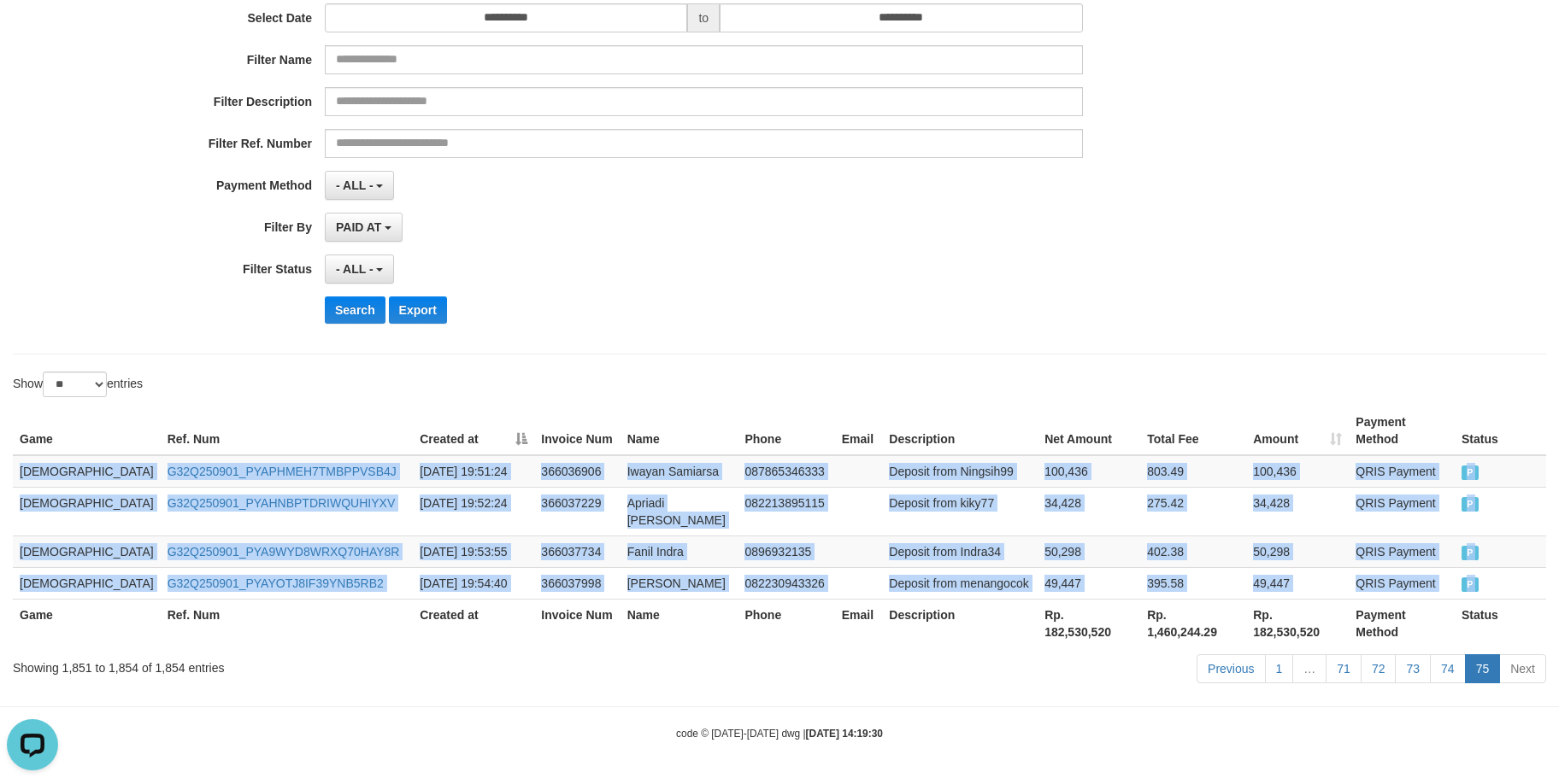
scroll to position [159, 0]
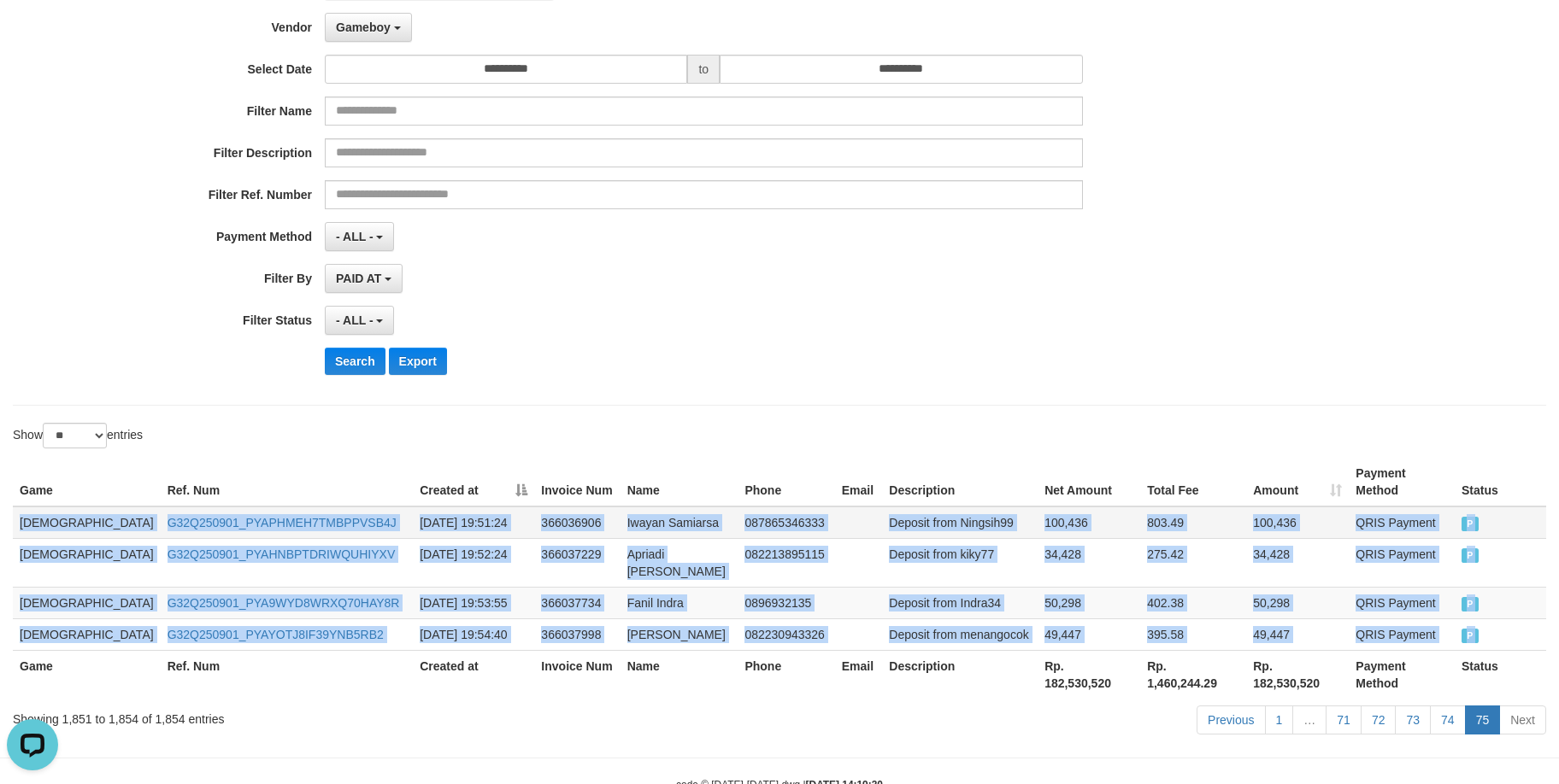
click at [882, 506] on td "Deposit from Ningsih99" at bounding box center [959, 523] width 156 height 32
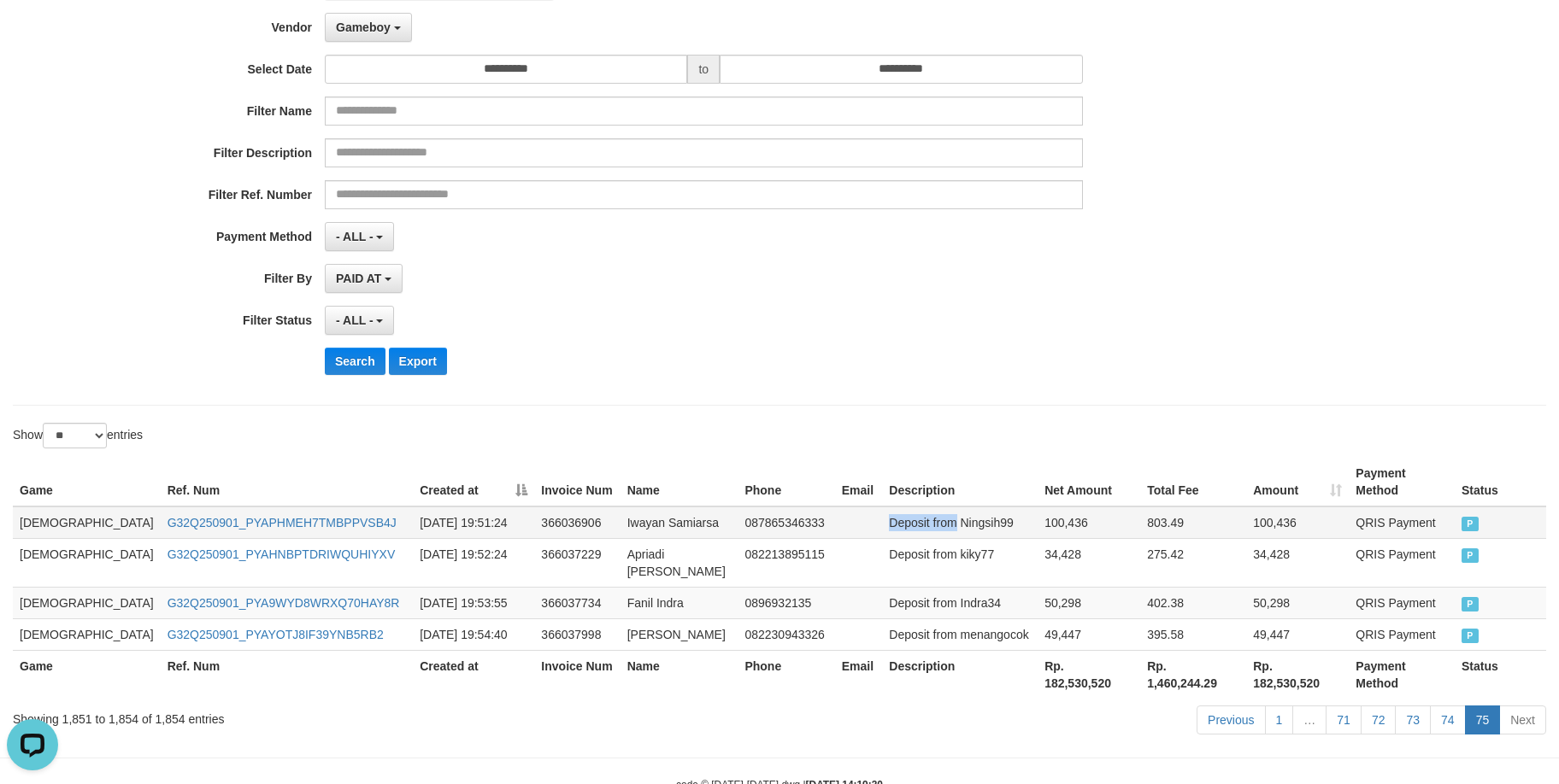
drag, startPoint x: 863, startPoint y: 506, endPoint x: 889, endPoint y: 506, distance: 26.0
click at [889, 506] on td "Deposit from Ningsih99" at bounding box center [959, 523] width 156 height 32
drag, startPoint x: 1088, startPoint y: 467, endPoint x: 1179, endPoint y: 461, distance: 91.2
click at [1097, 465] on th "Net Amount" at bounding box center [1088, 482] width 102 height 49
drag, startPoint x: 1000, startPoint y: 460, endPoint x: 980, endPoint y: 432, distance: 34.4
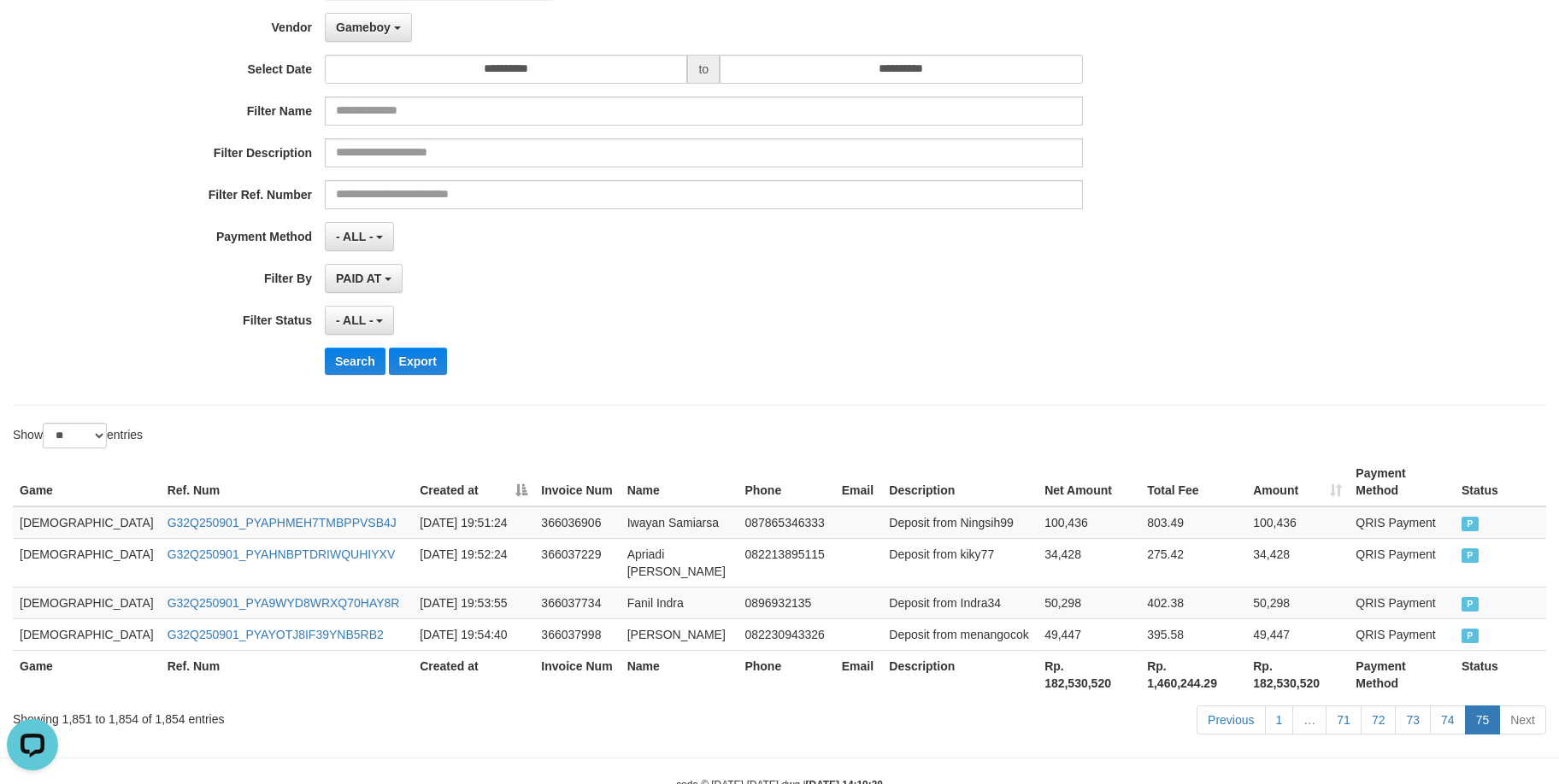
click at [986, 434] on div "Show ** ** ** *** entries Game Ref. Num Created at Invoice Num Name Phone Email…" at bounding box center [779, 581] width 1533 height 318
click at [355, 29] on span "Gameboy" at bounding box center [363, 27] width 54 height 13
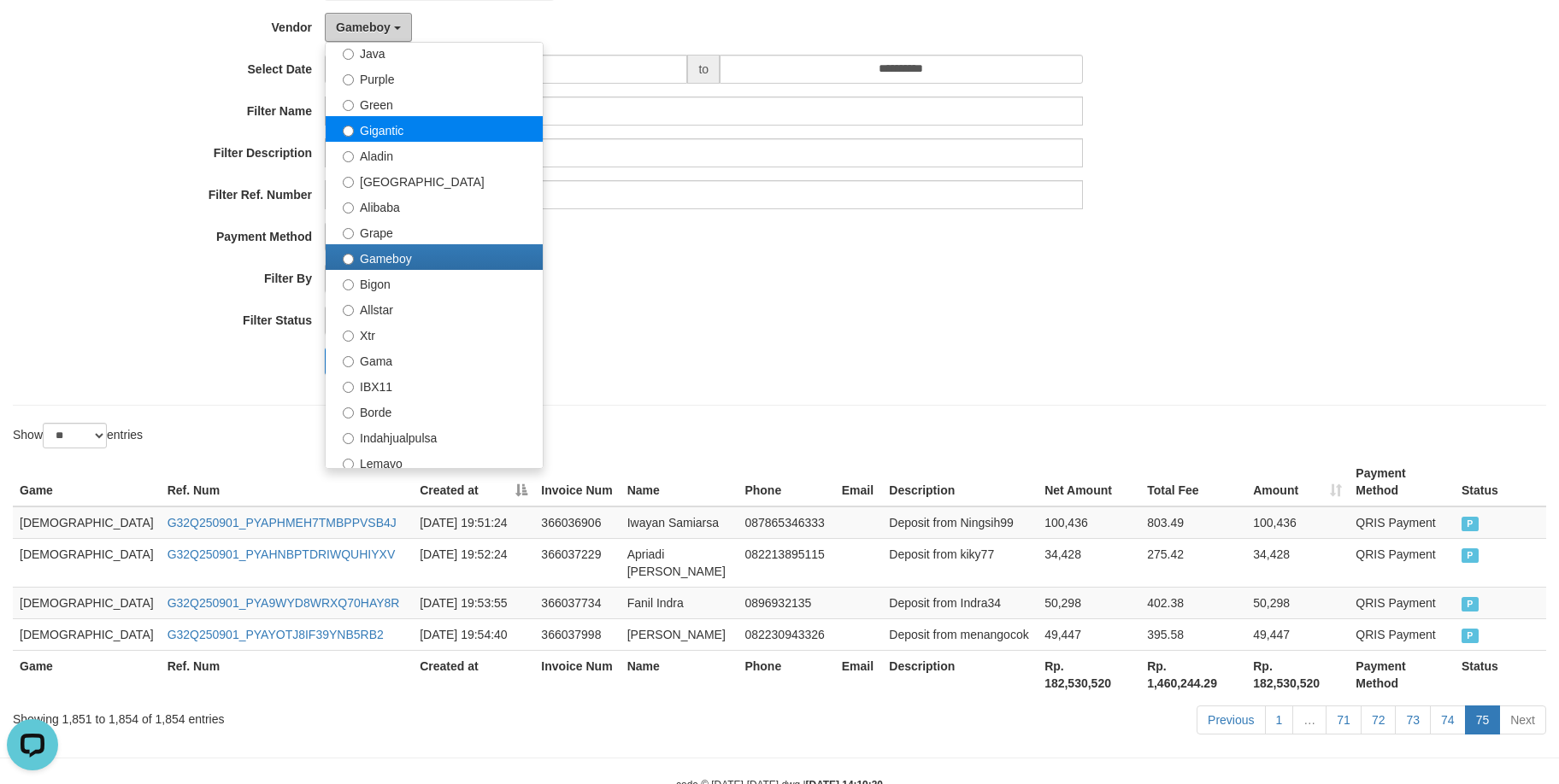
scroll to position [0, 0]
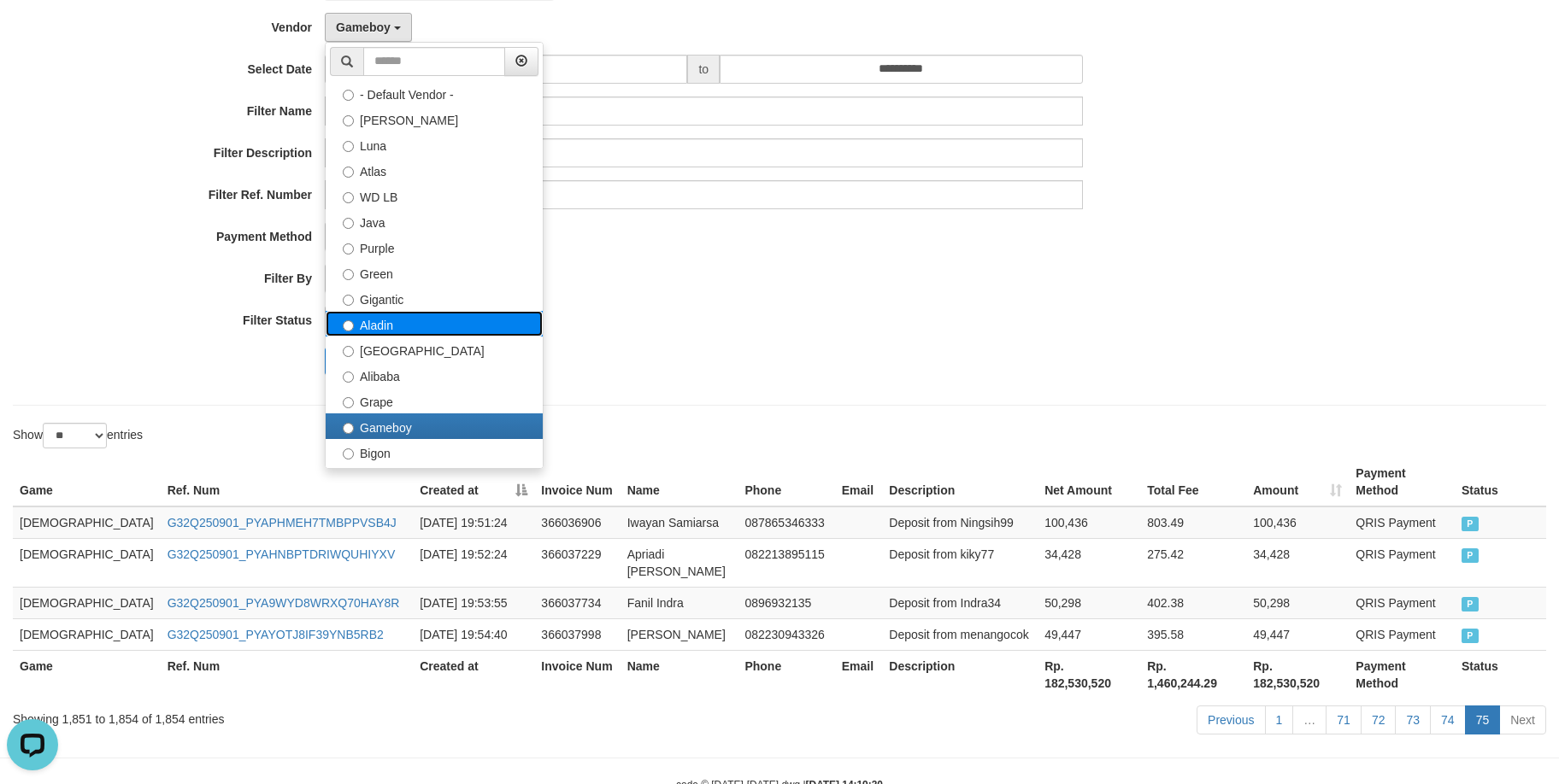
click at [406, 325] on label "Aladin" at bounding box center [433, 323] width 217 height 26
select select "**********"
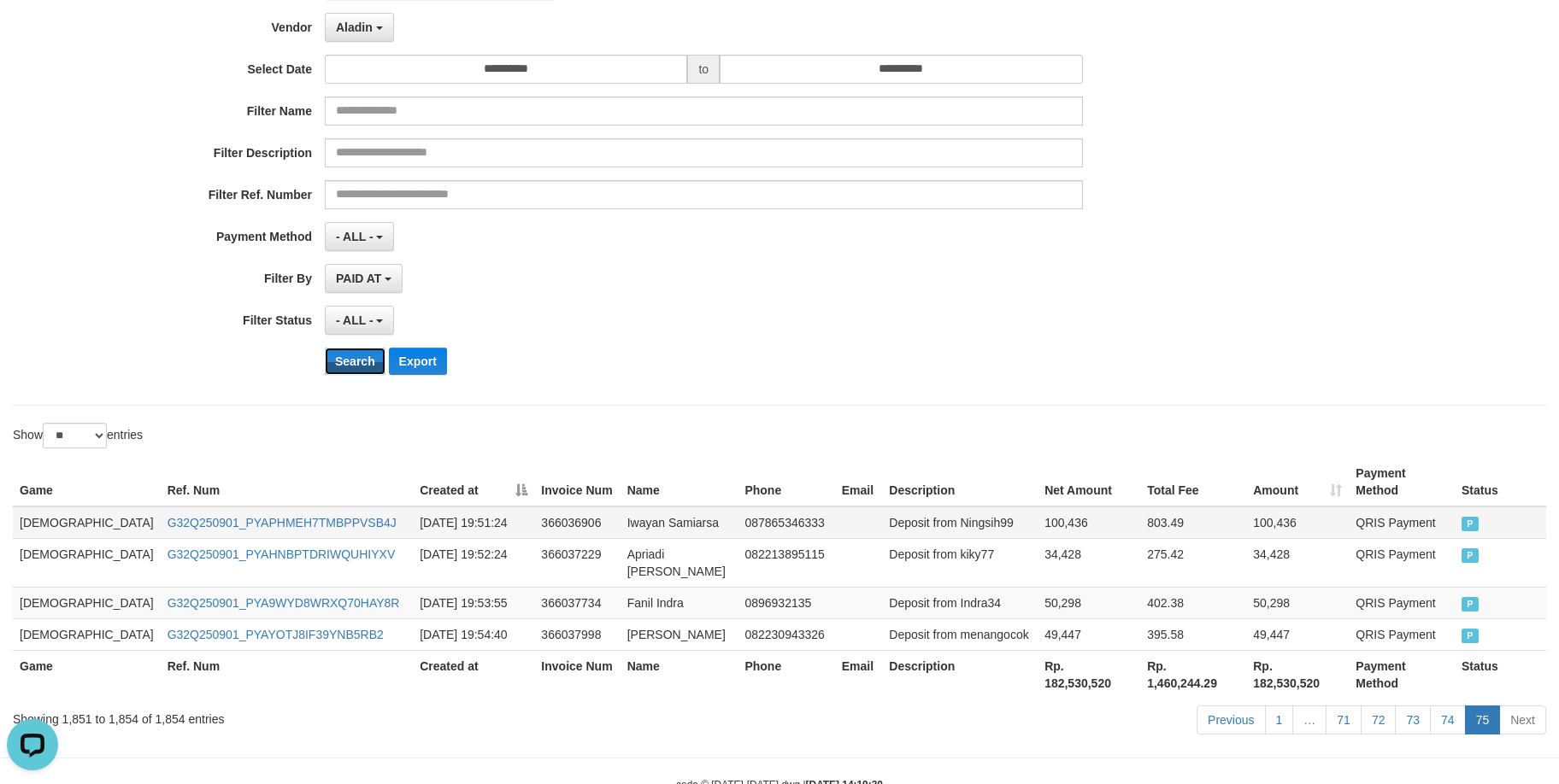
drag, startPoint x: 352, startPoint y: 361, endPoint x: 1174, endPoint y: 494, distance: 832.7
click at [363, 363] on button "Search" at bounding box center [355, 361] width 61 height 28
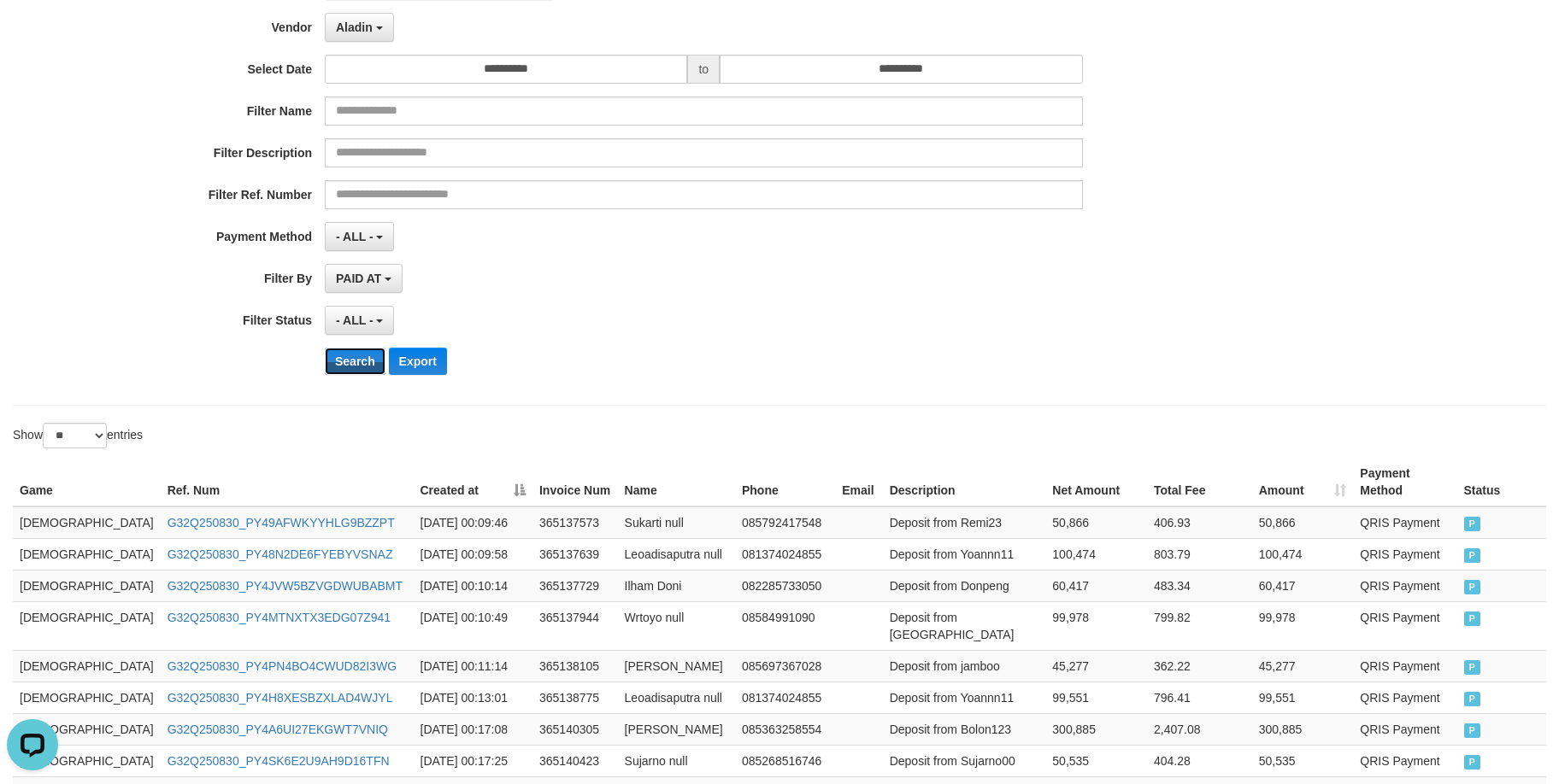
scroll to position [840, 0]
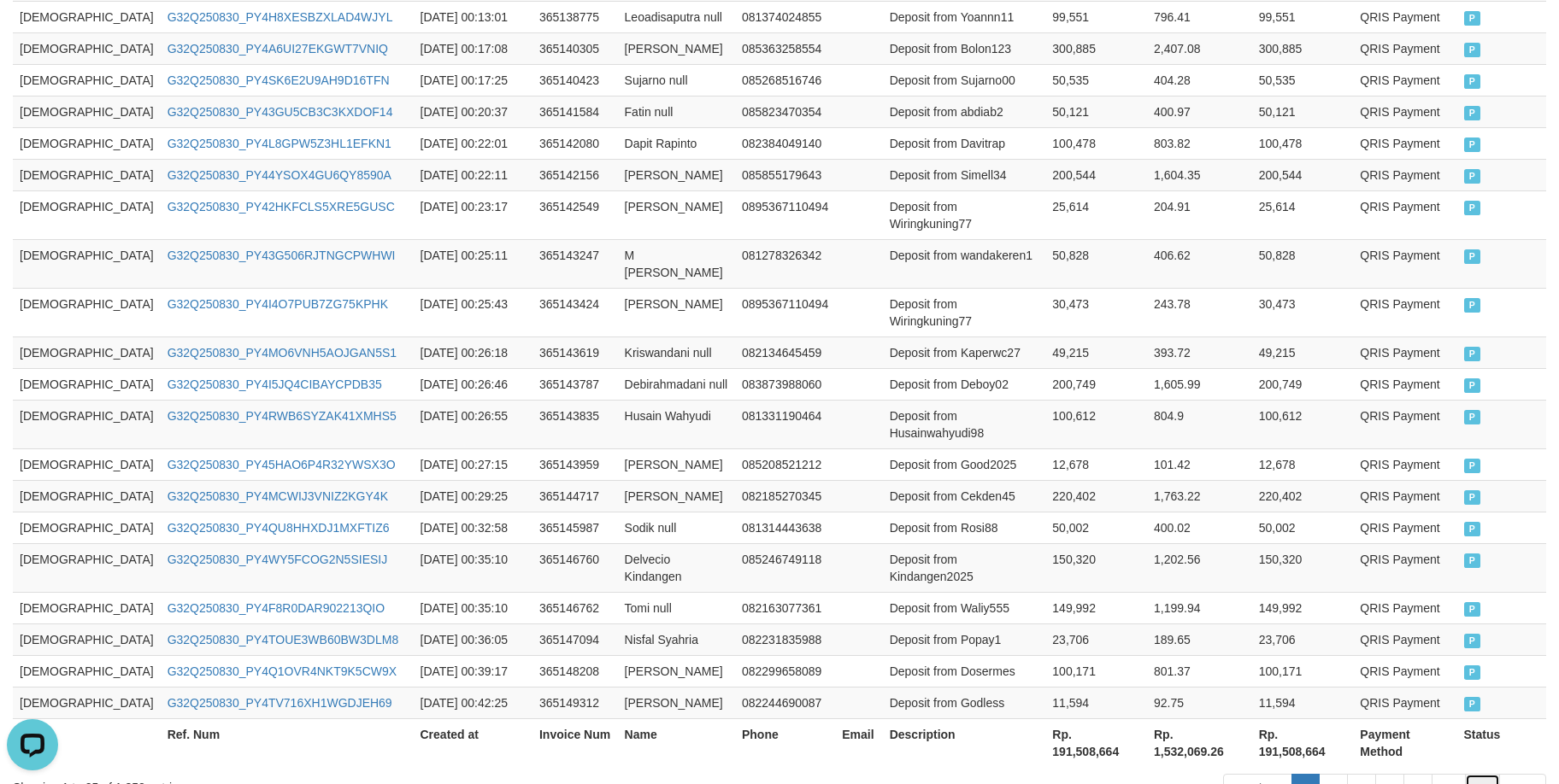
click at [1493, 774] on link "75" at bounding box center [1483, 788] width 36 height 29
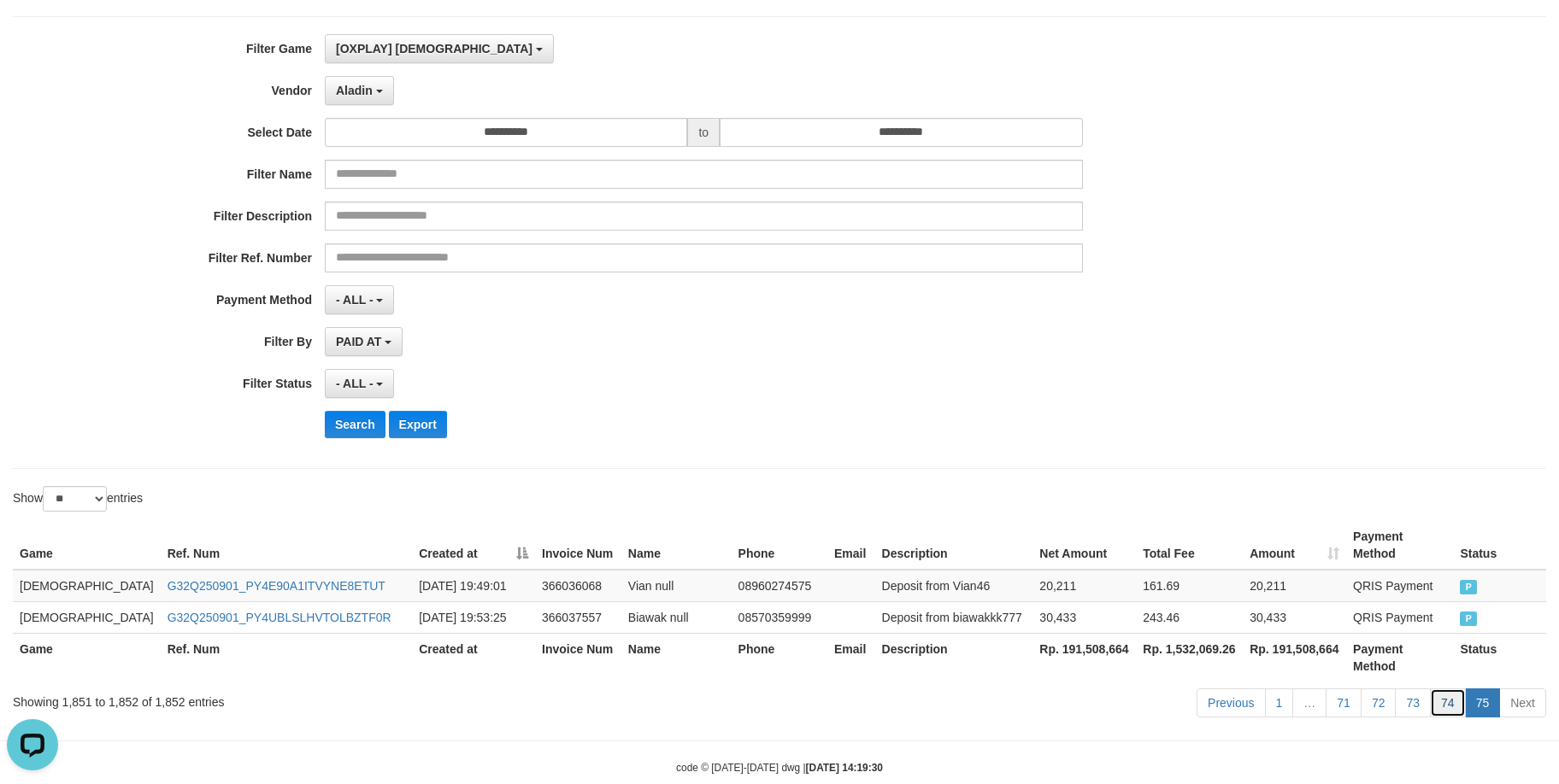
click at [1439, 689] on link "74" at bounding box center [1447, 703] width 36 height 29
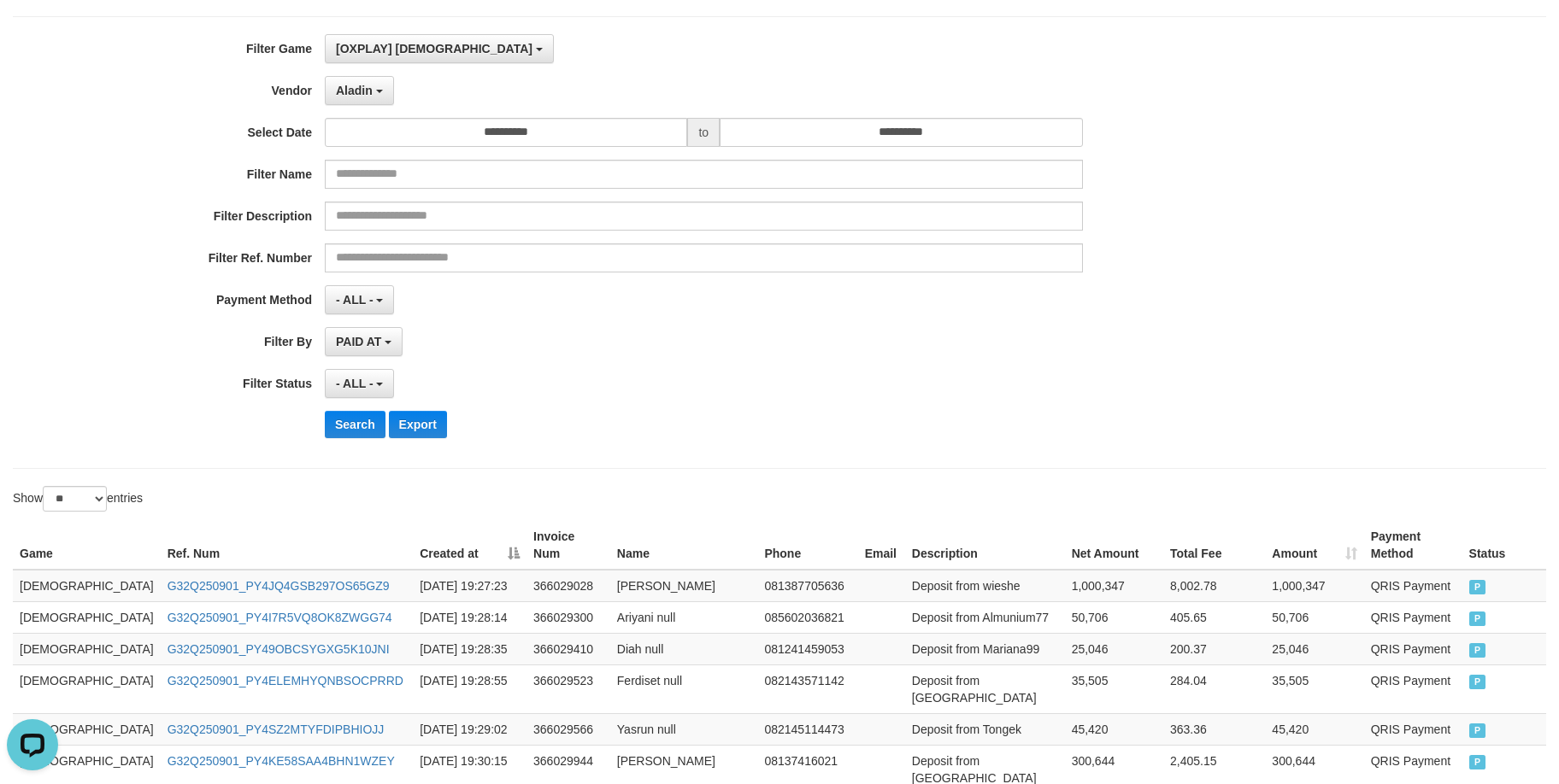
scroll to position [823, 0]
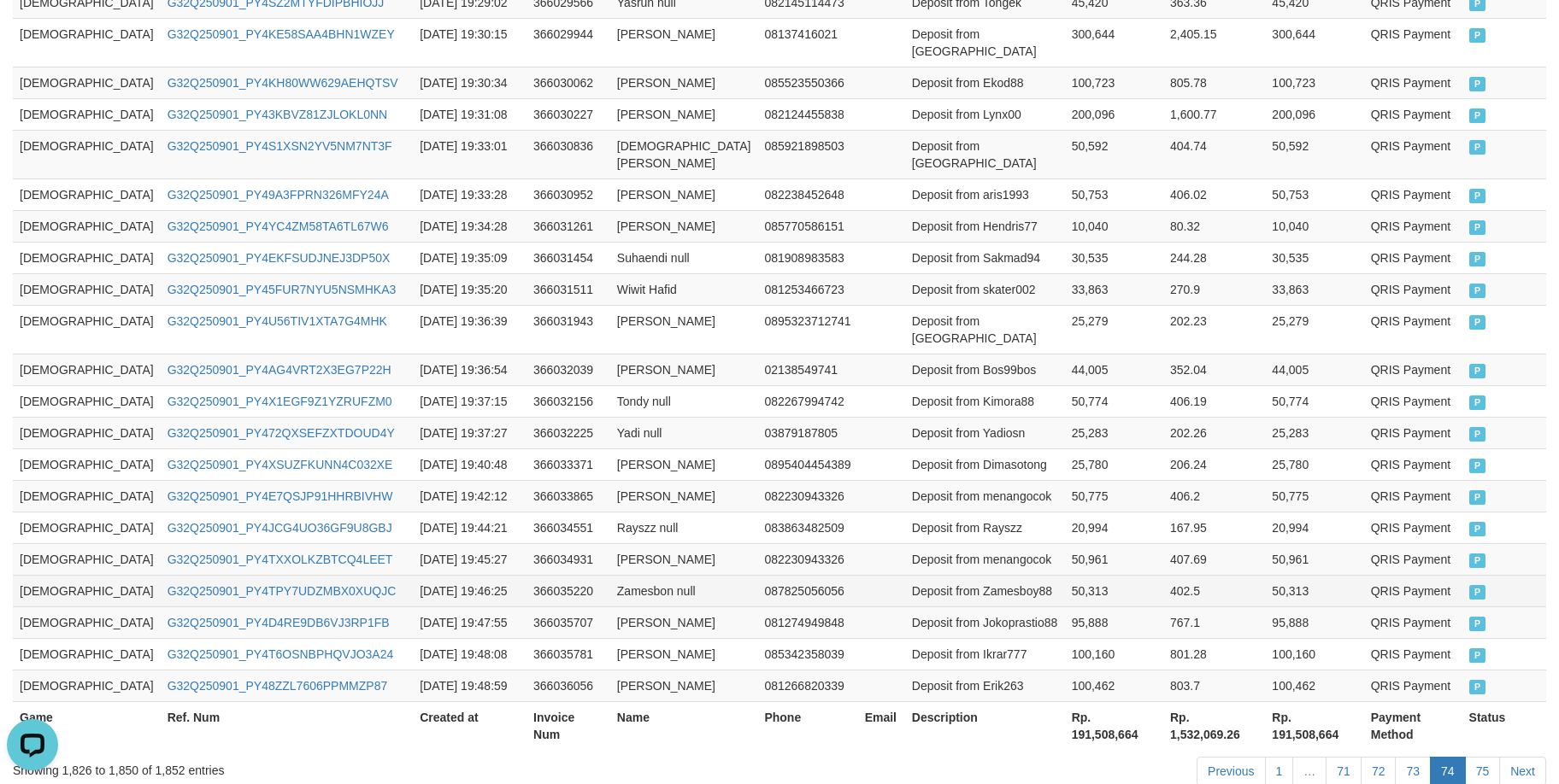
click at [1163, 575] on td "402.5" at bounding box center [1214, 590] width 102 height 31
click at [29, 130] on td "[DEMOGRAPHIC_DATA]" at bounding box center [86, 154] width 148 height 49
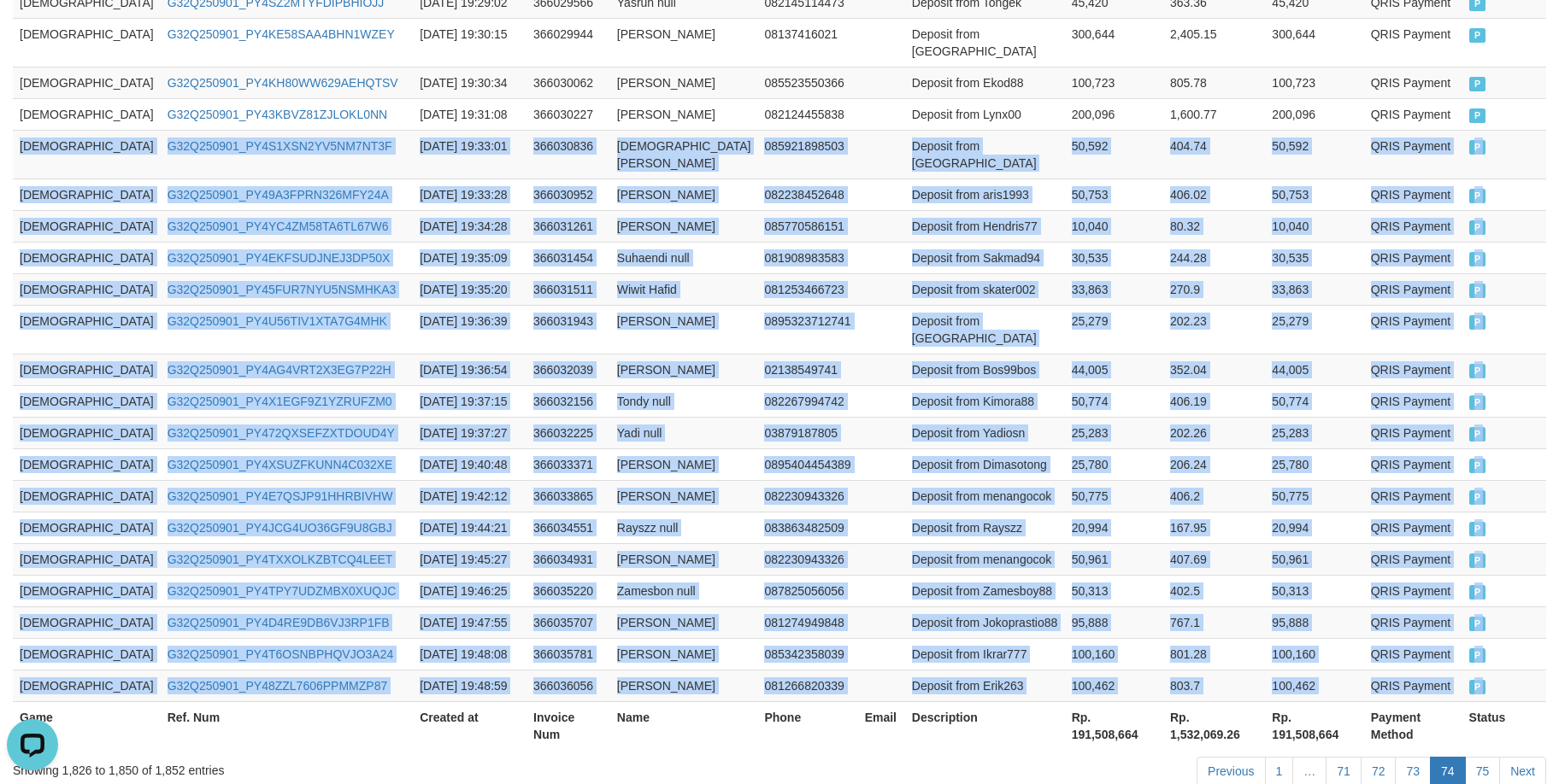
drag, startPoint x: 29, startPoint y: 93, endPoint x: 1565, endPoint y: 570, distance: 1608.4
click at [1548, 570] on html "Toggle navigation Home Bank Account List Load By Website Group [ITOTO] GOD4D Gr…" at bounding box center [780, 31] width 1559 height 1710
click at [1466, 757] on link "75" at bounding box center [1483, 772] width 36 height 29
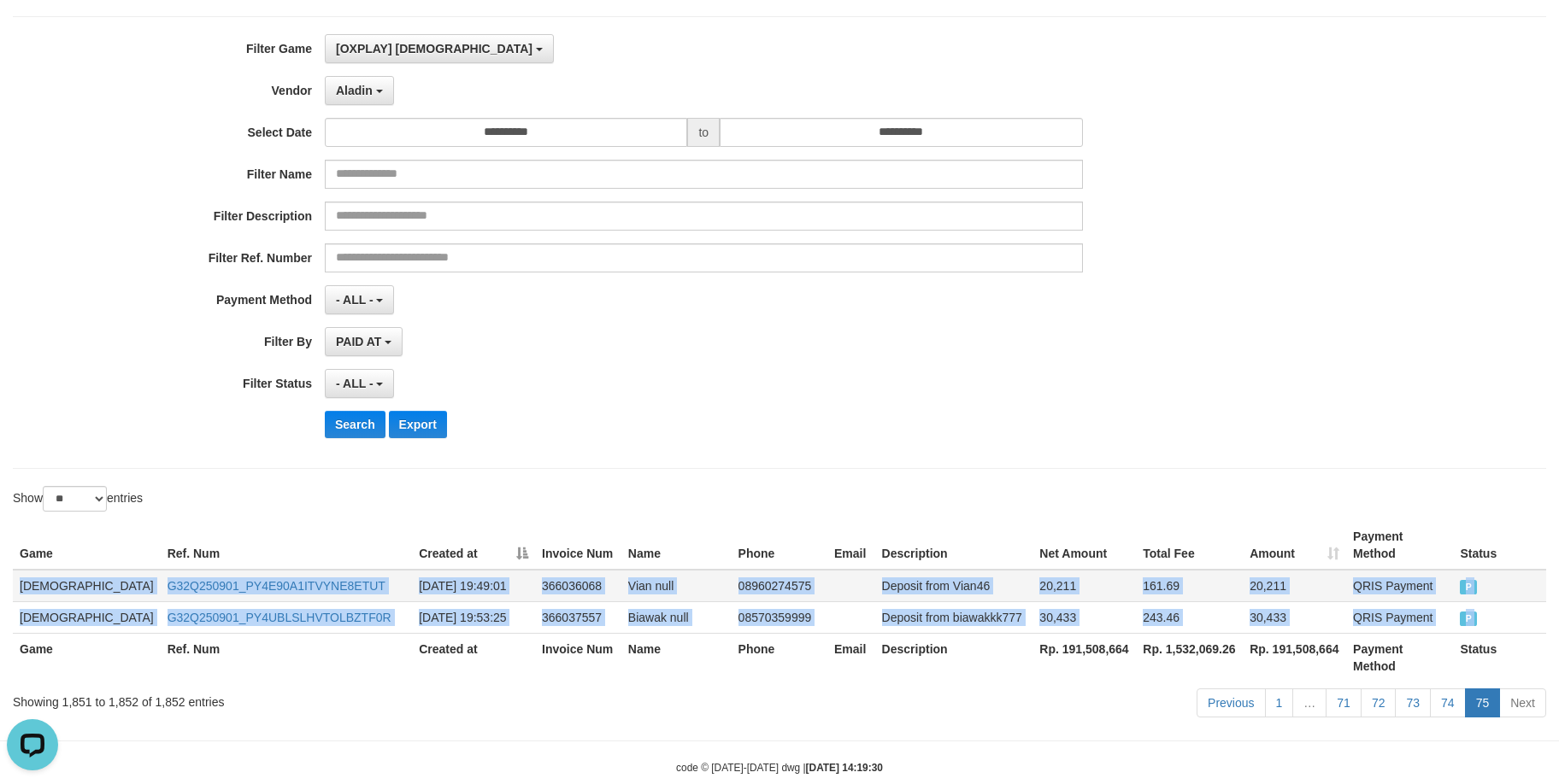
click at [882, 569] on td "Deposit from Vian46" at bounding box center [954, 586] width 158 height 32
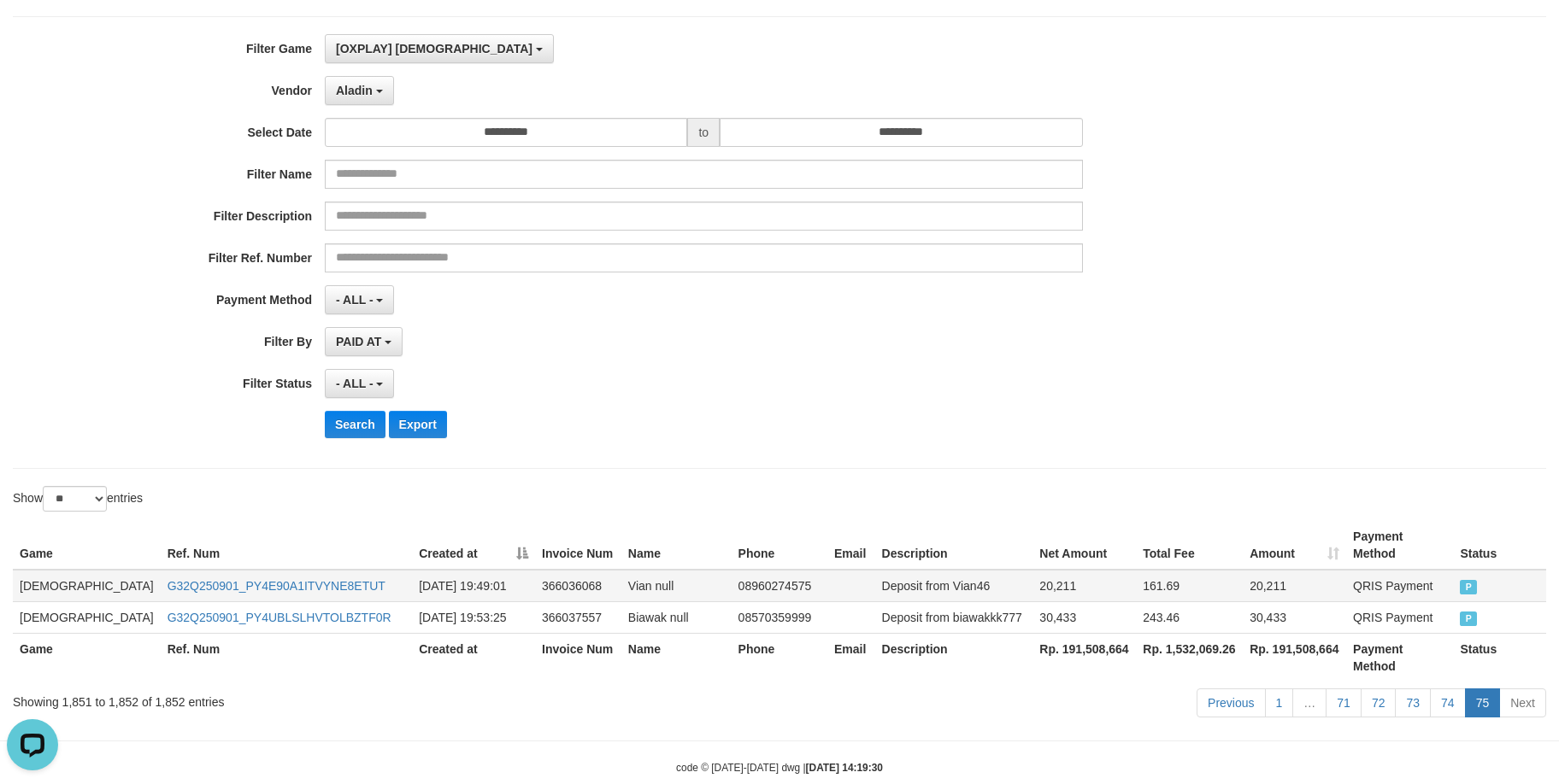
click at [875, 573] on td "Deposit from Vian46" at bounding box center [954, 586] width 158 height 32
drag, startPoint x: 852, startPoint y: 573, endPoint x: 892, endPoint y: 577, distance: 40.2
click at [892, 577] on td "Deposit from Vian46" at bounding box center [954, 586] width 158 height 32
click at [808, 409] on div "**********" at bounding box center [649, 242] width 1299 height 417
drag, startPoint x: 164, startPoint y: 3, endPoint x: 731, endPoint y: 333, distance: 656.0
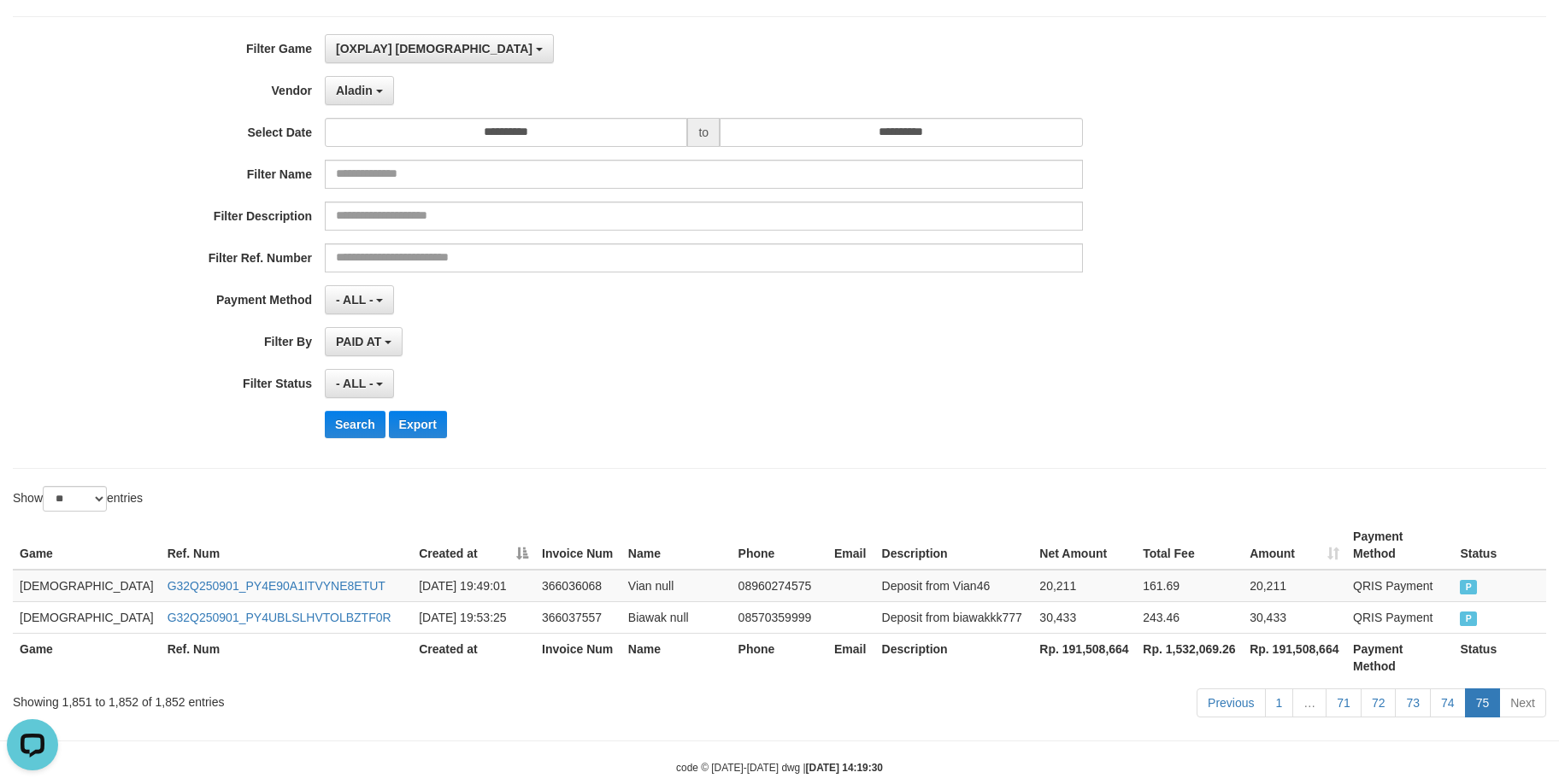
click at [733, 319] on div "**********" at bounding box center [649, 242] width 1299 height 417
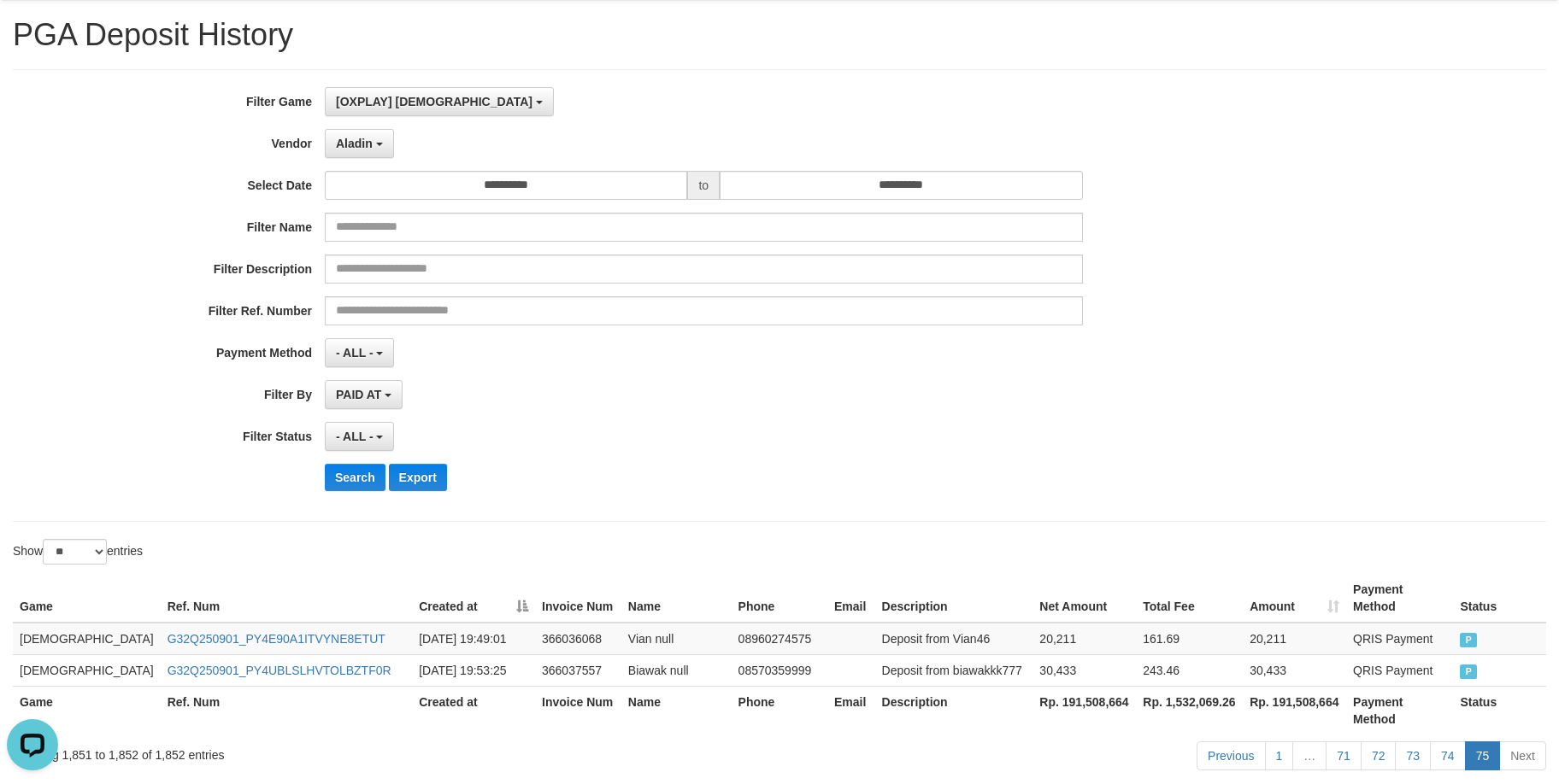
scroll to position [0, 0]
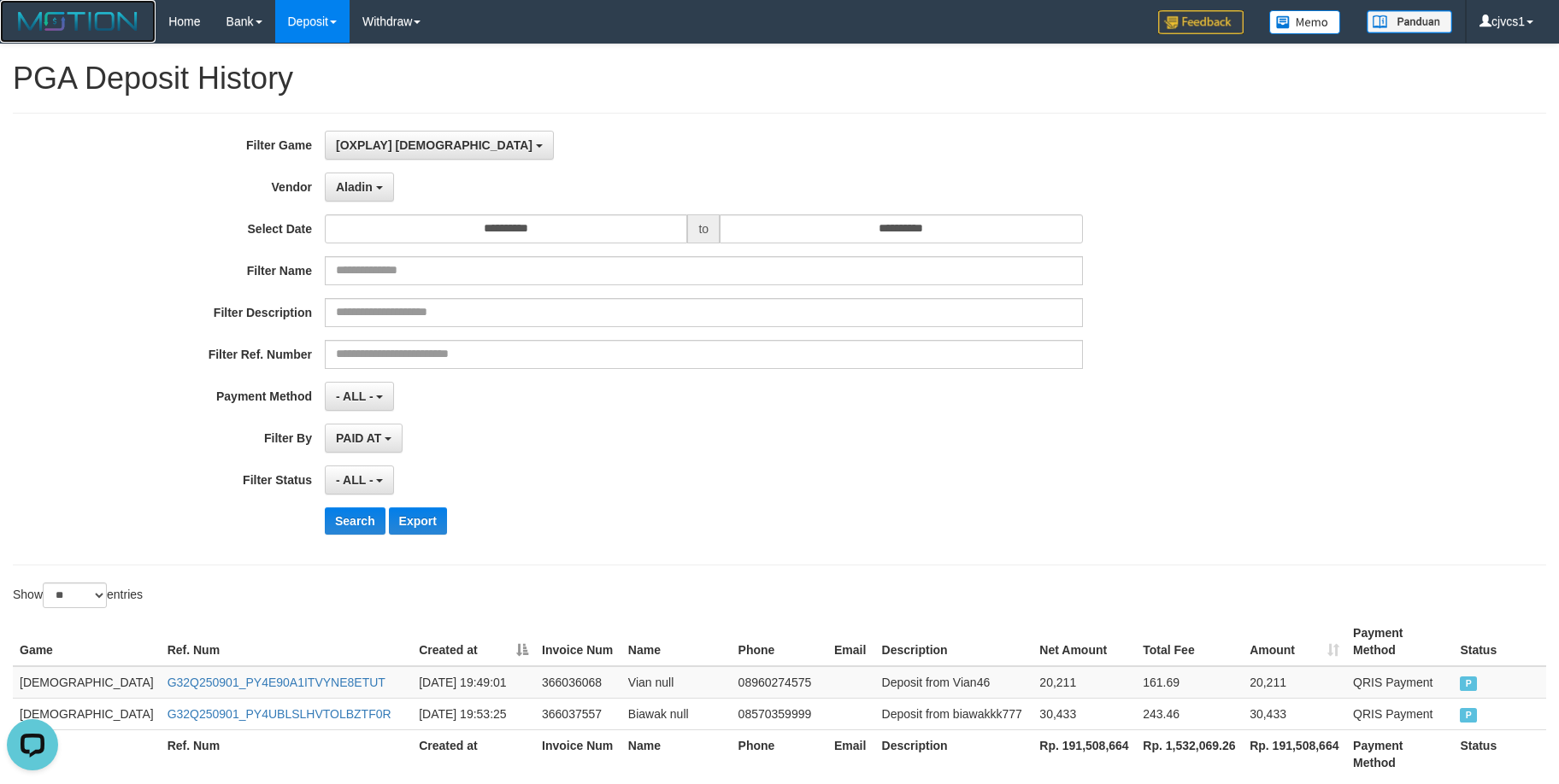
drag, startPoint x: 129, startPoint y: 7, endPoint x: 50, endPoint y: 19, distance: 79.9
click at [357, 523] on button "Search" at bounding box center [355, 521] width 61 height 28
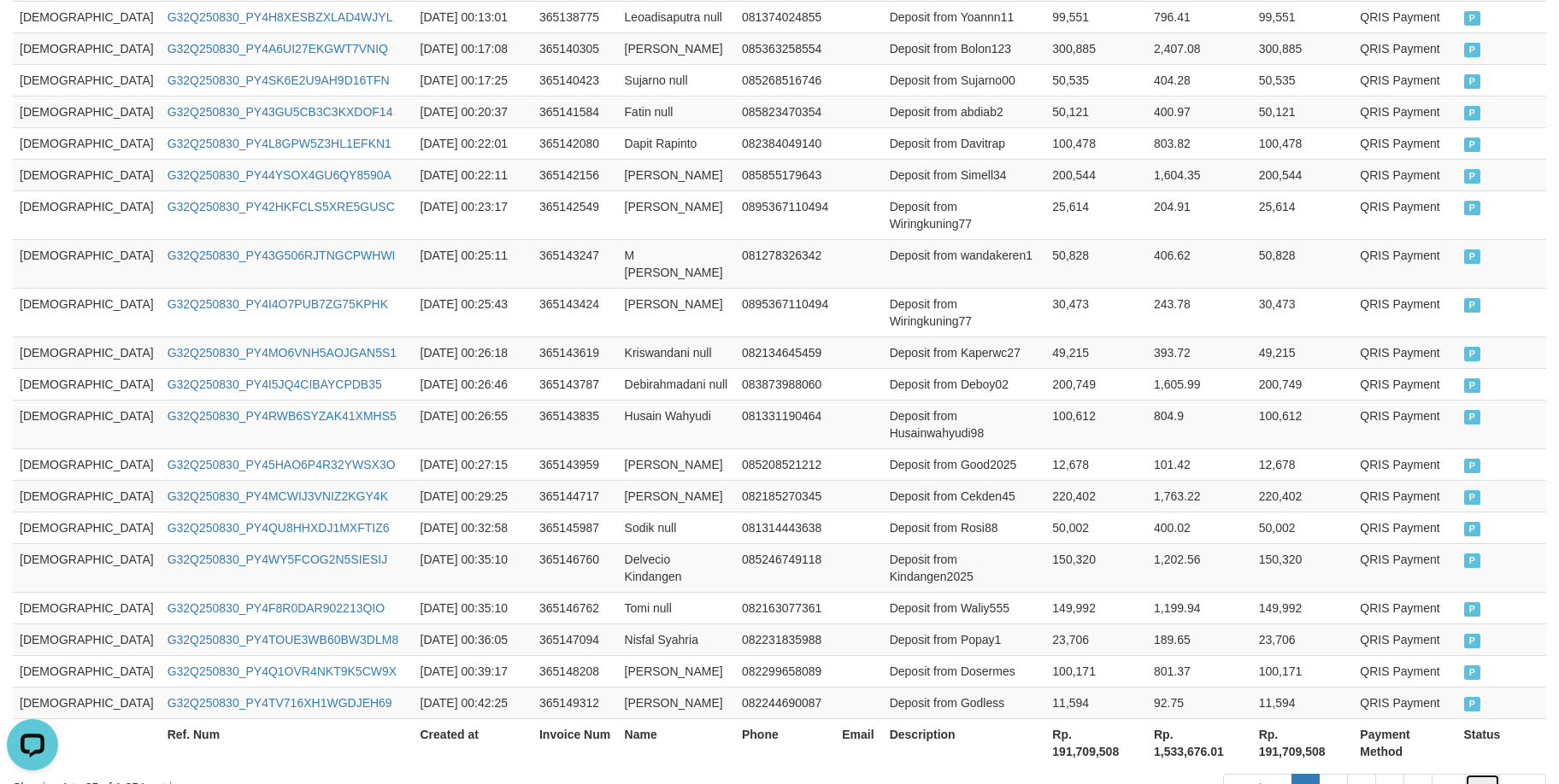
click at [1490, 774] on link "75" at bounding box center [1483, 788] width 36 height 29
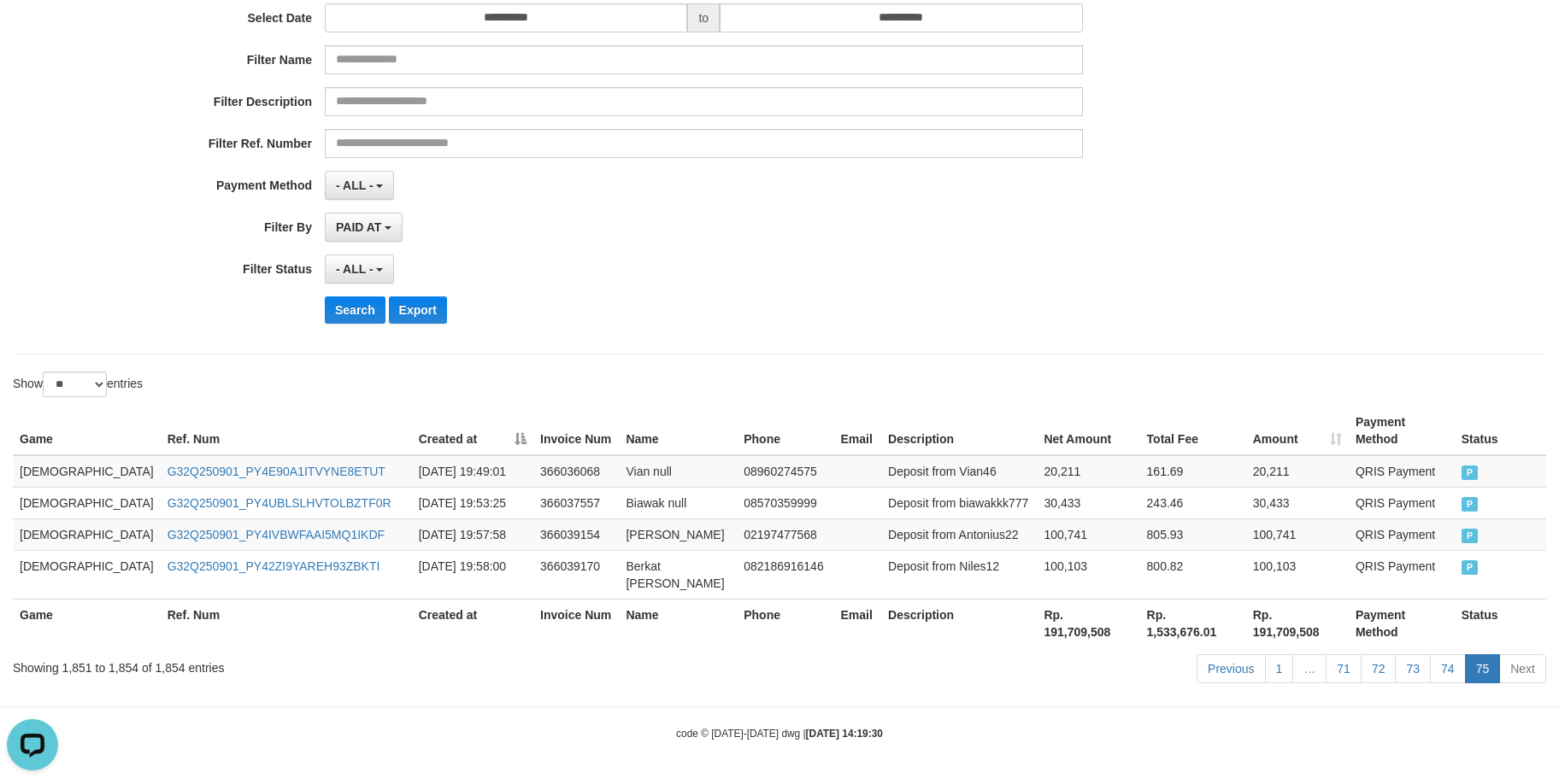
scroll to position [159, 0]
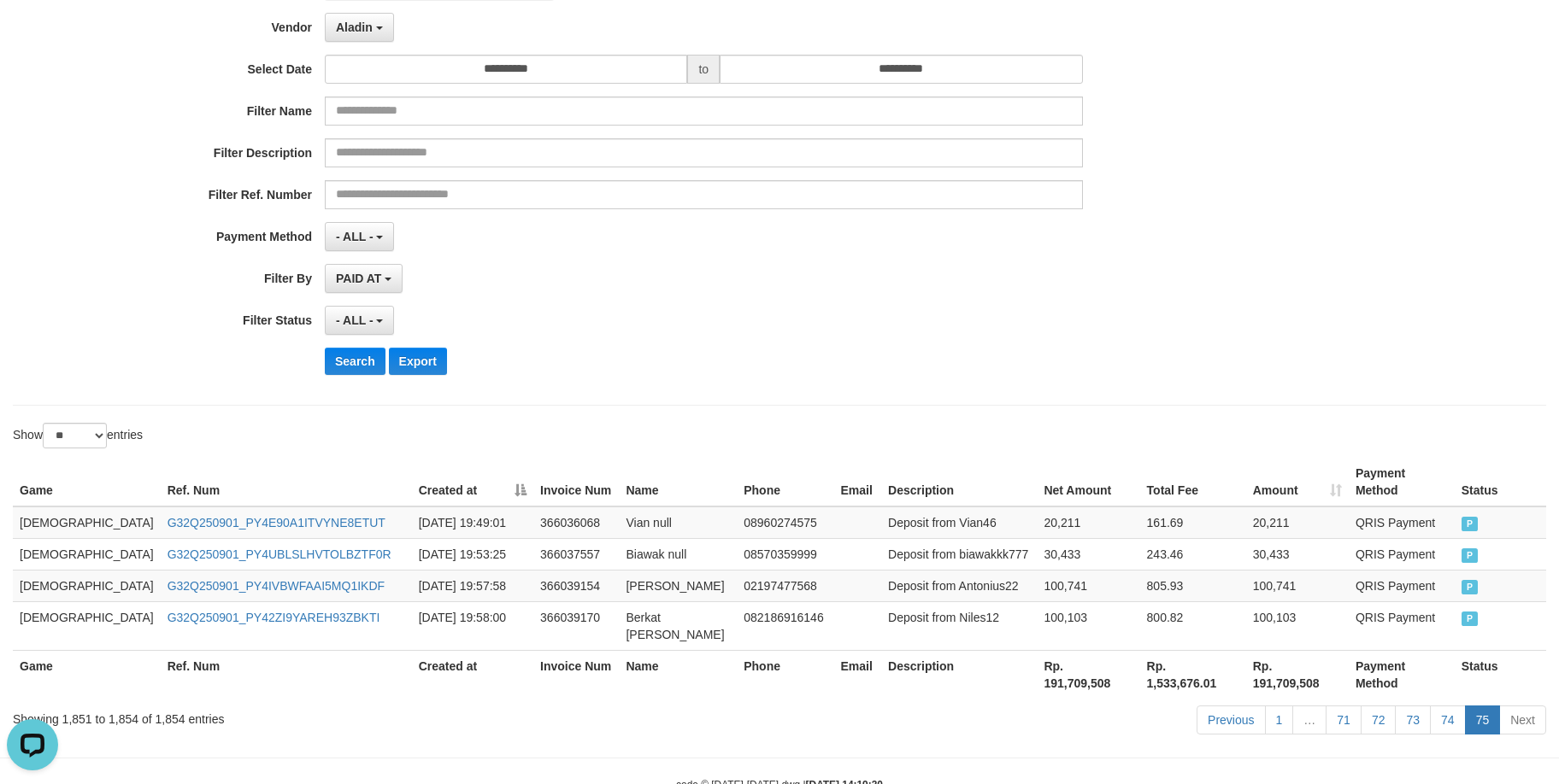
drag, startPoint x: 1223, startPoint y: 369, endPoint x: 1038, endPoint y: 394, distance: 186.7
click at [1224, 367] on div "Search Export" at bounding box center [811, 361] width 974 height 28
click at [209, 579] on td "G32Q250901_PY4IVBWFAAI5MQ1IKDF" at bounding box center [285, 585] width 251 height 31
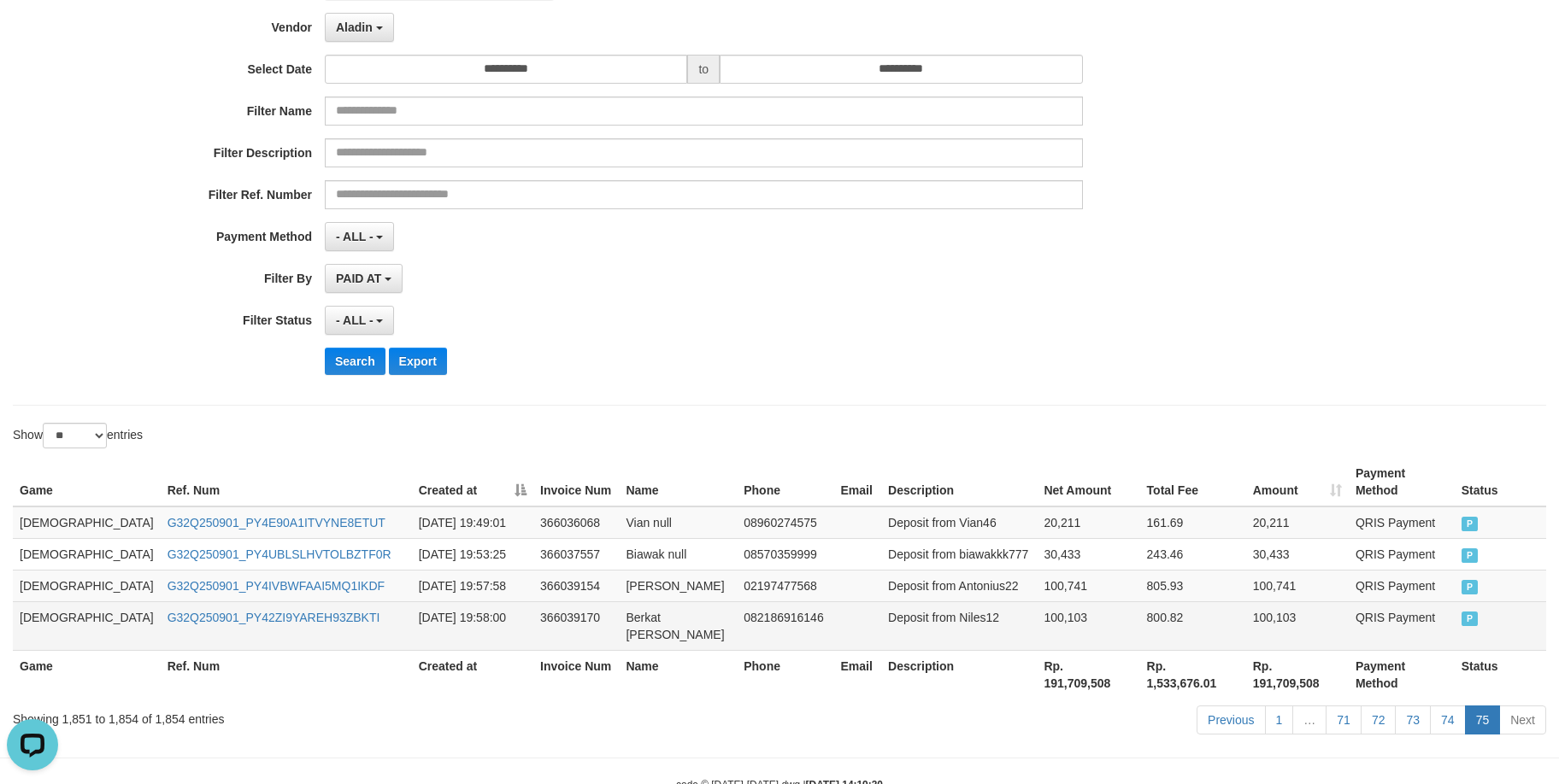
click at [254, 613] on td "G32Q250901_PY42ZI9YAREH93ZBKTI" at bounding box center [285, 626] width 251 height 49
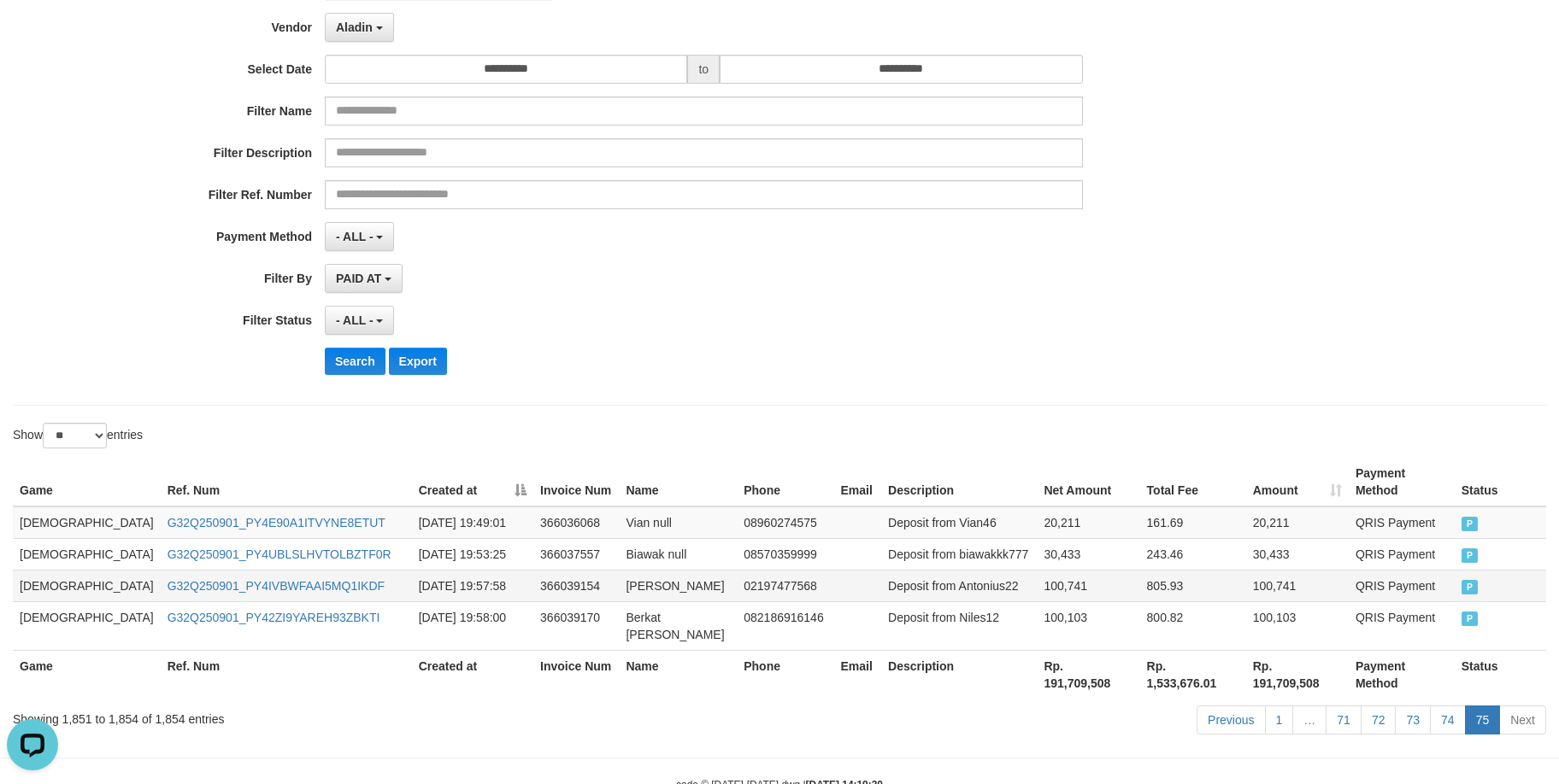
click at [618, 569] on td "[PERSON_NAME]" at bounding box center [677, 585] width 118 height 31
drag, startPoint x: 557, startPoint y: 564, endPoint x: 740, endPoint y: 548, distance: 183.7
click at [629, 570] on td "[PERSON_NAME]" at bounding box center [677, 585] width 118 height 31
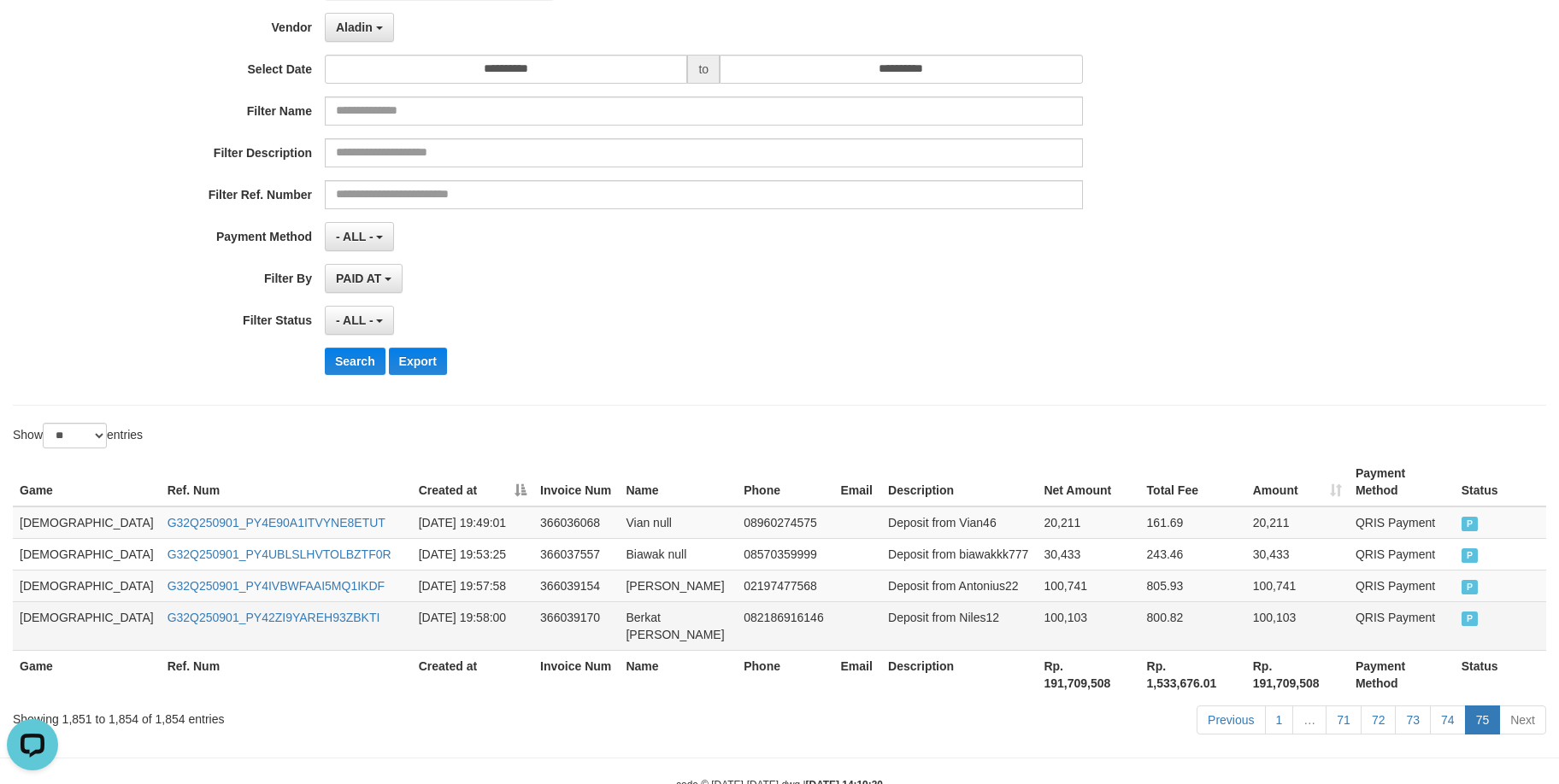
click at [618, 613] on td "Berkat [PERSON_NAME]" at bounding box center [677, 626] width 118 height 49
drag, startPoint x: 579, startPoint y: 613, endPoint x: 600, endPoint y: 605, distance: 22.5
click at [618, 605] on td "Berkat [PERSON_NAME]" at bounding box center [677, 626] width 118 height 49
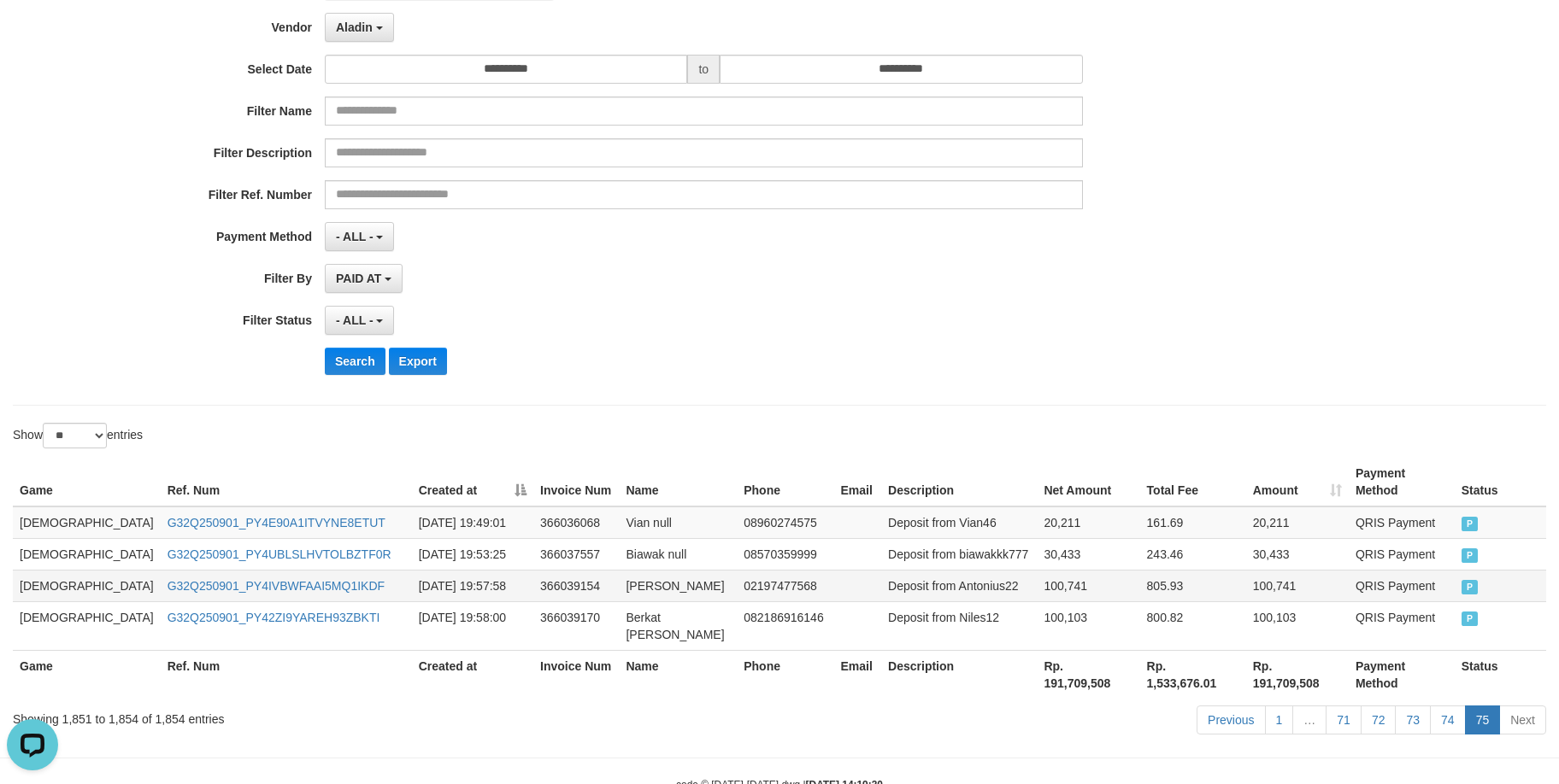
click at [993, 575] on td "Deposit from Antonius22" at bounding box center [958, 585] width 156 height 31
click at [1036, 571] on td "100,741" at bounding box center [1087, 585] width 102 height 31
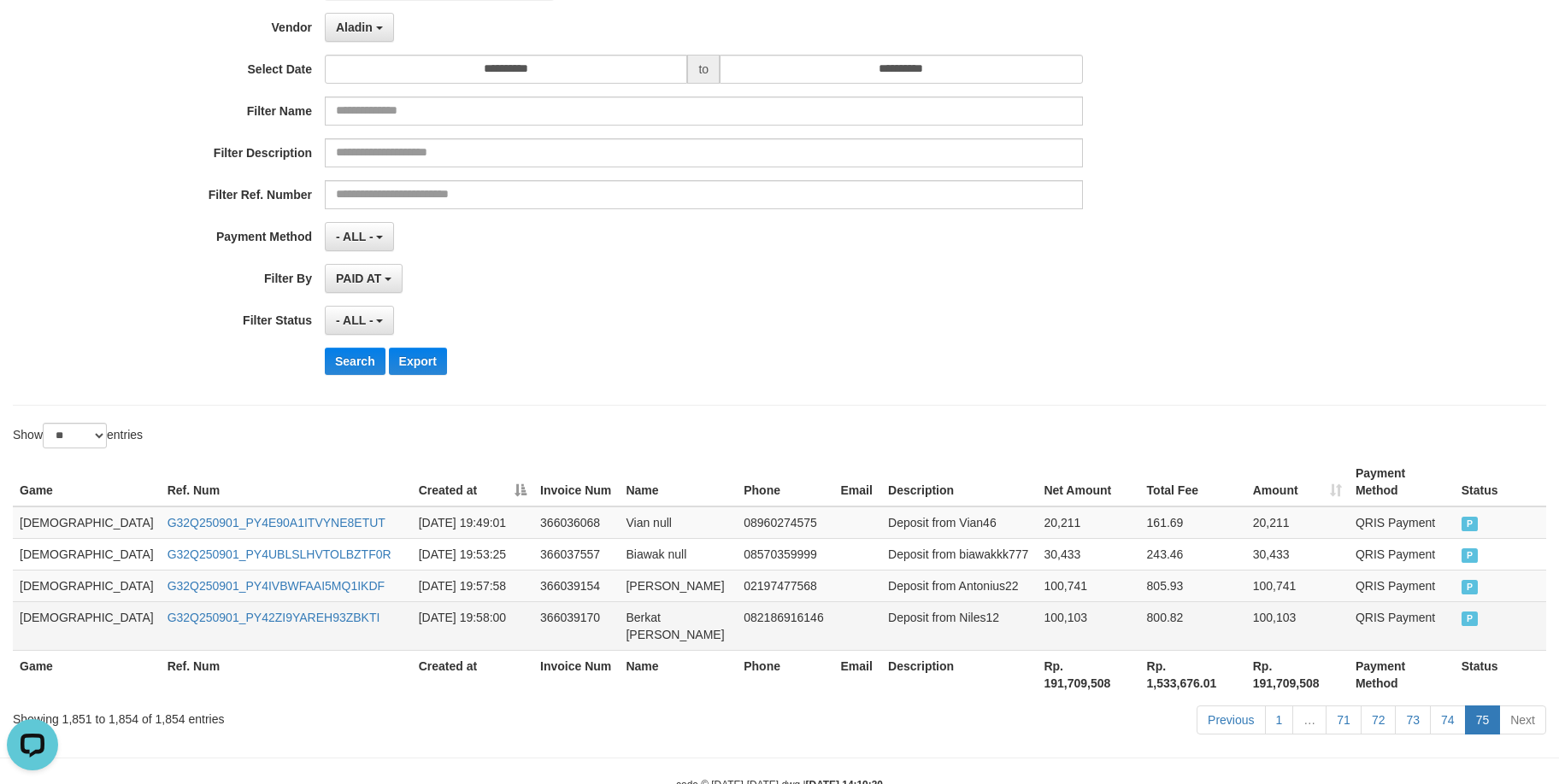
click at [1036, 608] on td "100,103" at bounding box center [1087, 626] width 102 height 49
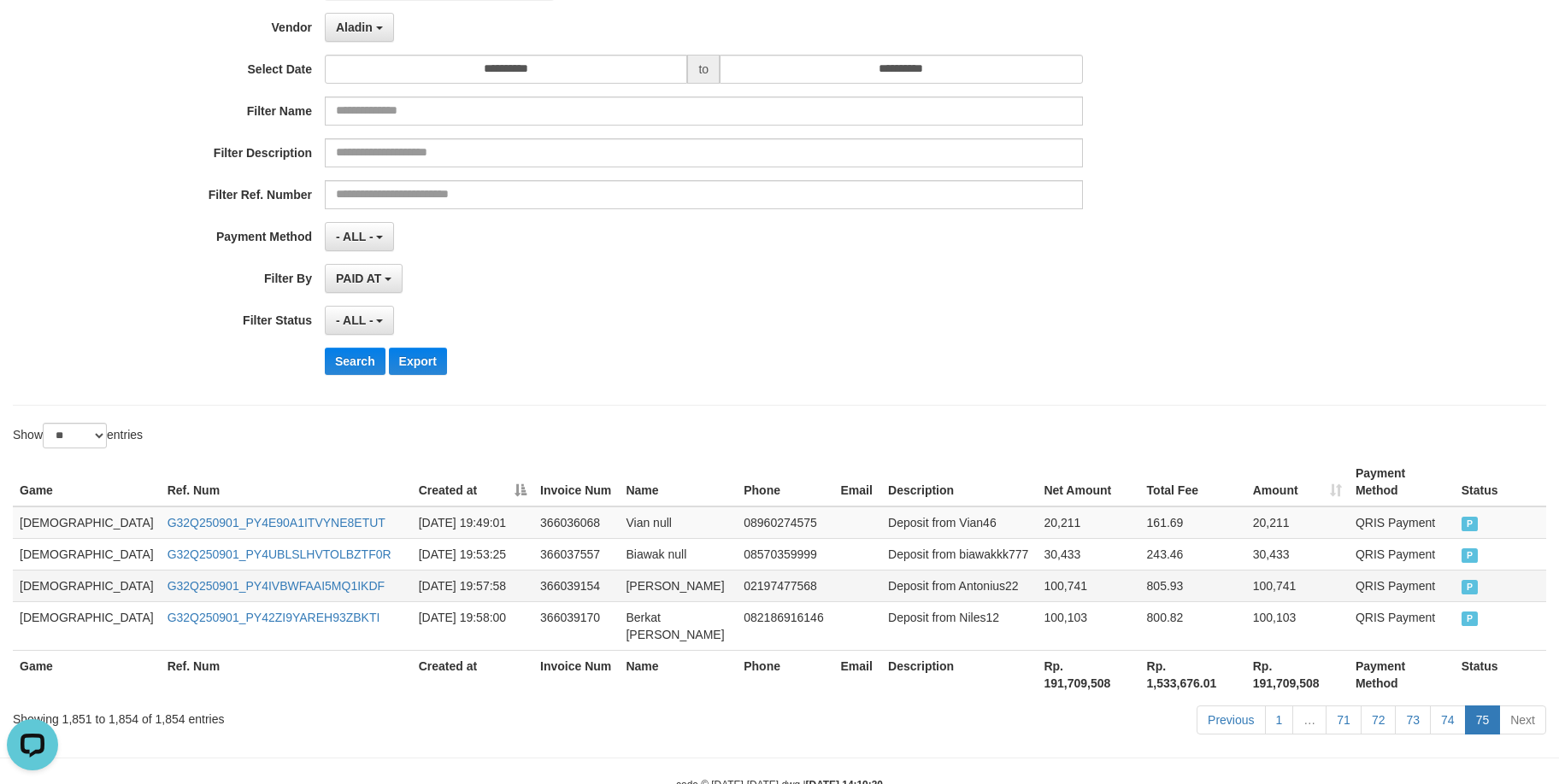
click at [908, 569] on td "Deposit from Antonius22" at bounding box center [958, 585] width 156 height 31
drag, startPoint x: 908, startPoint y: 565, endPoint x: 1059, endPoint y: 559, distance: 151.1
click at [910, 569] on td "Deposit from Antonius22" at bounding box center [958, 585] width 156 height 31
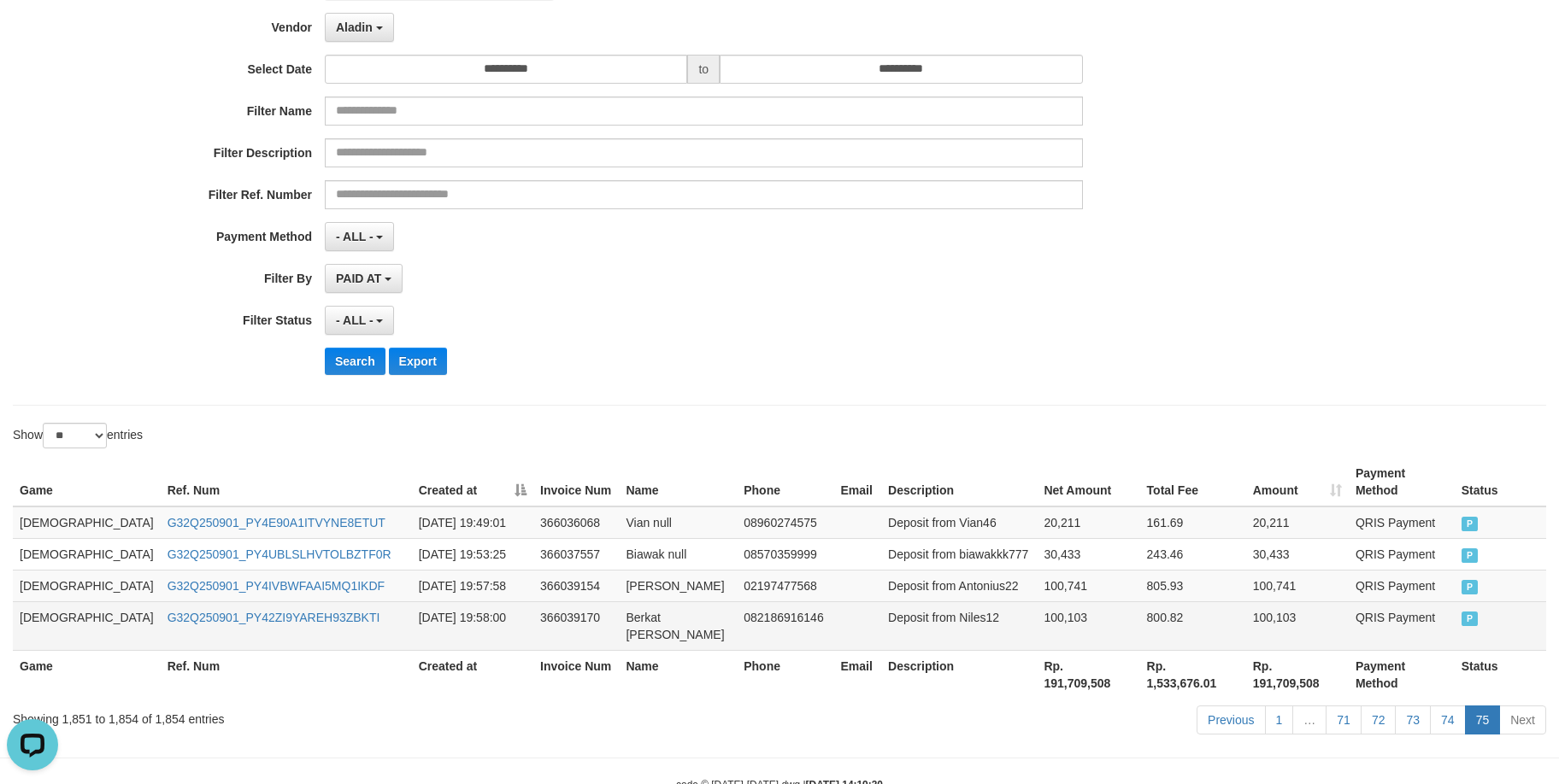
click at [916, 602] on td "Deposit from Niles12" at bounding box center [958, 626] width 156 height 49
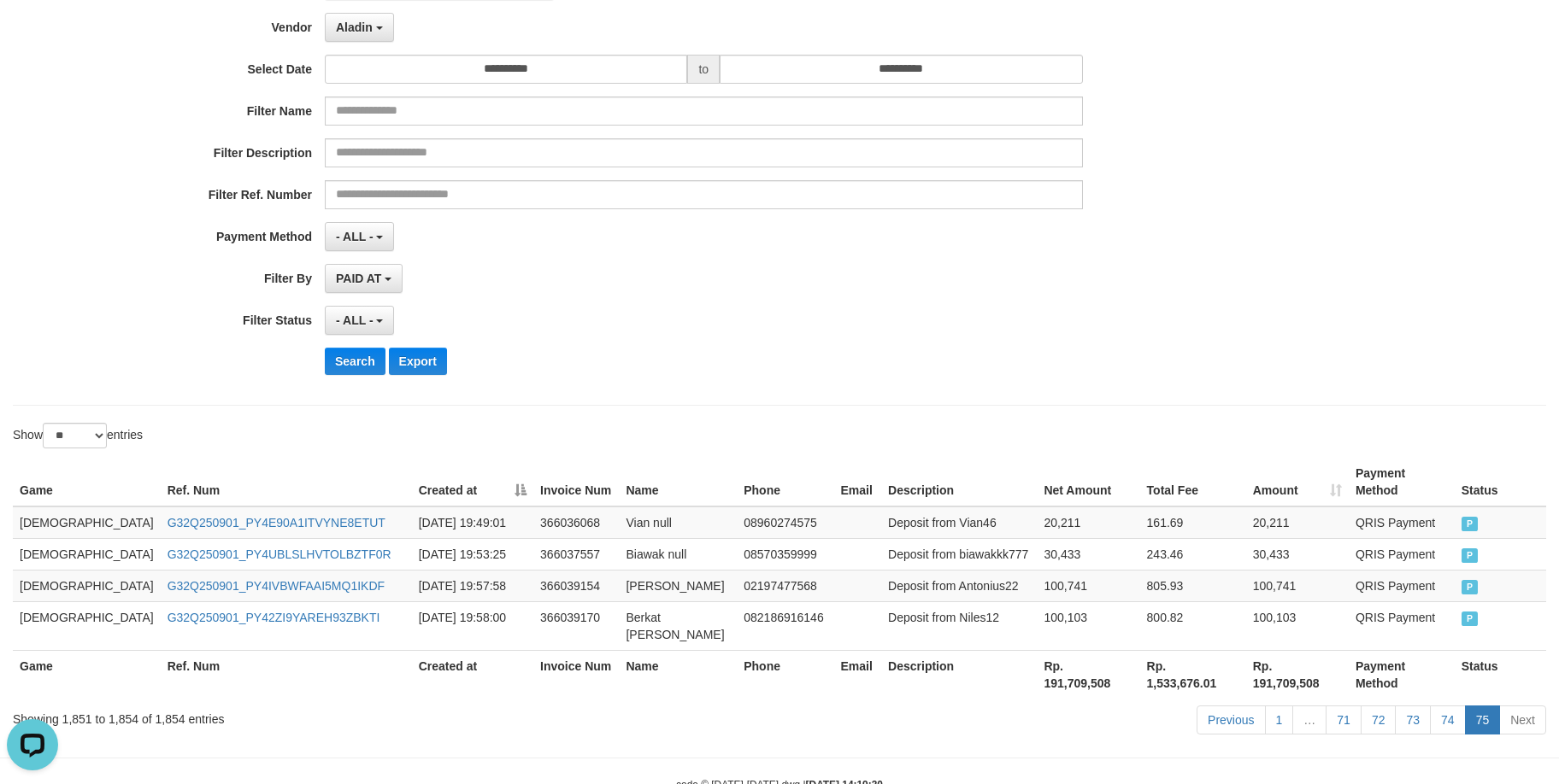
click at [979, 323] on div "- ALL - SELECT ALL - ALL - SELECT STATUS PENDING/UNPAID PAID CANCELED EXPIRED" at bounding box center [703, 320] width 758 height 29
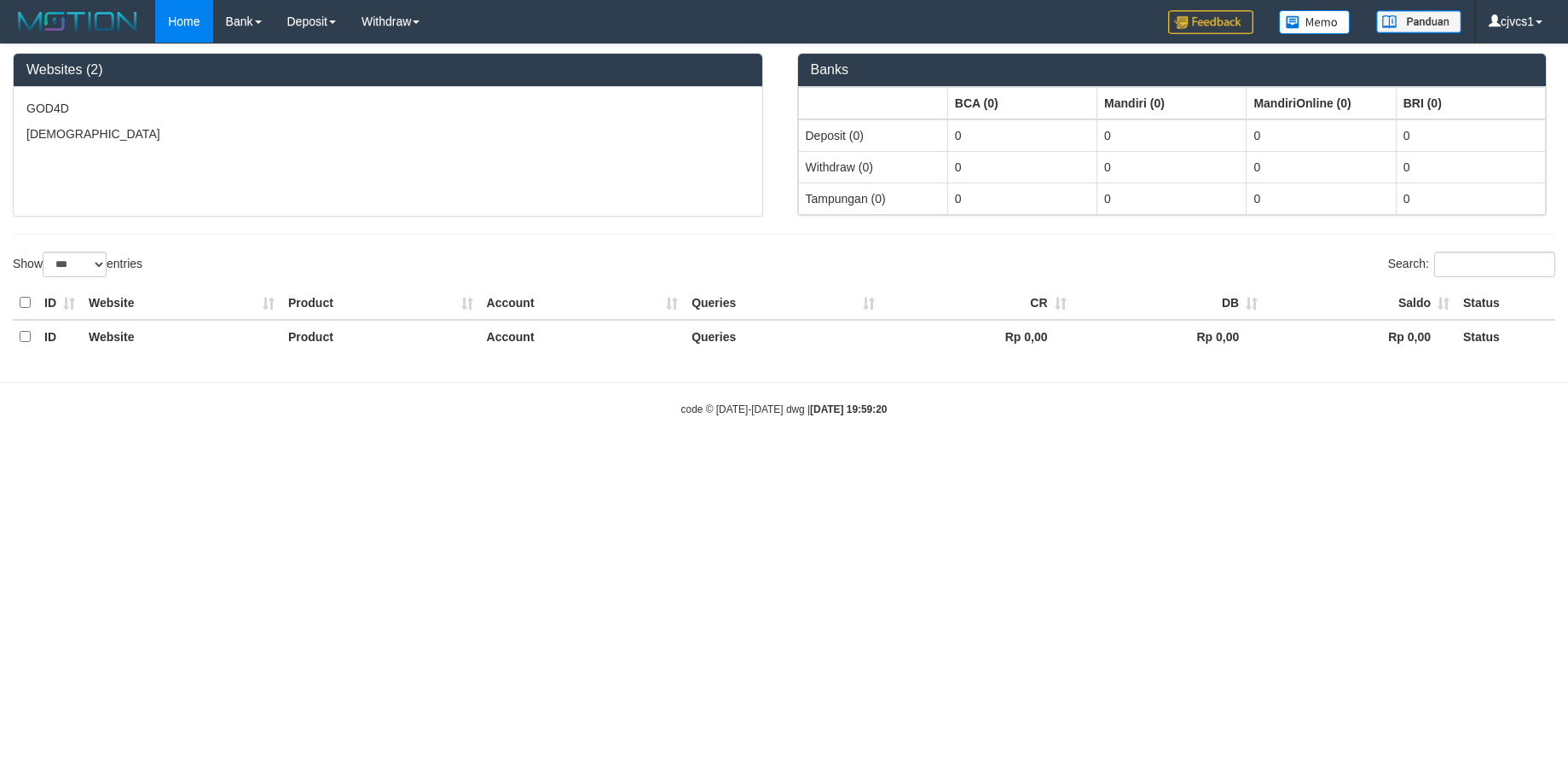
select select "***"
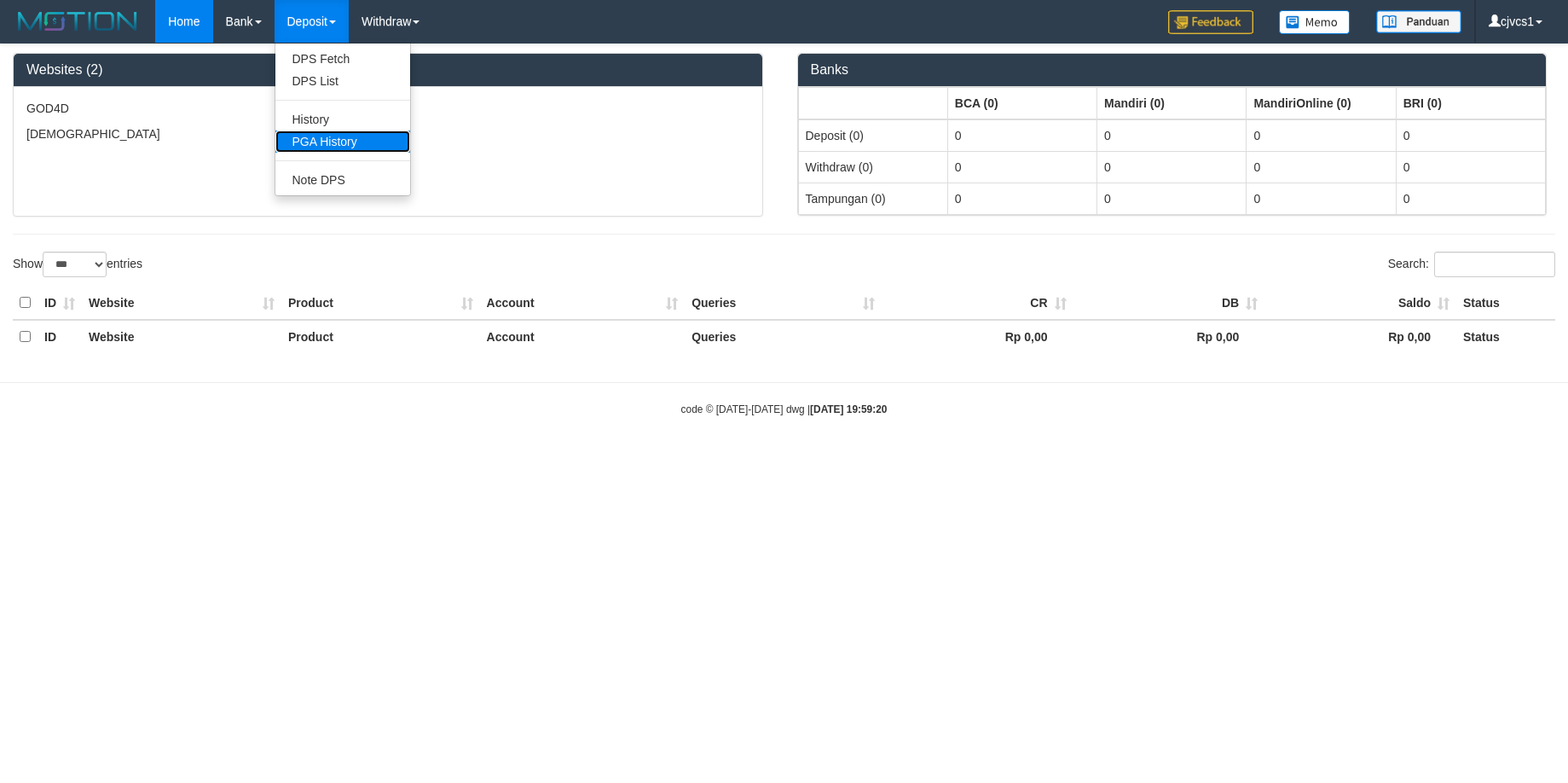
click at [340, 139] on link "PGA History" at bounding box center [343, 141] width 135 height 22
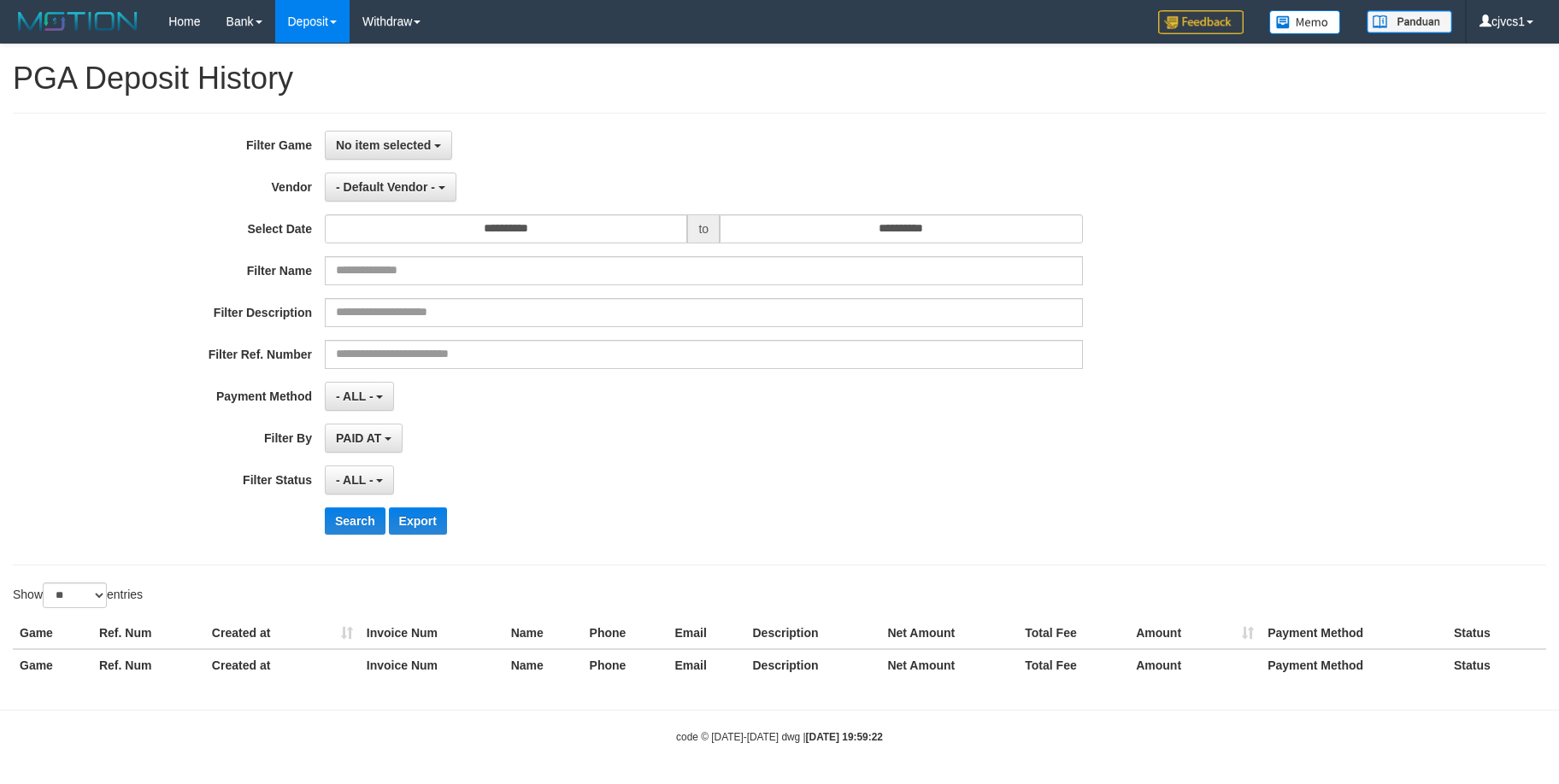
select select
select select "**"
click at [373, 133] on button "No item selected" at bounding box center [387, 145] width 127 height 29
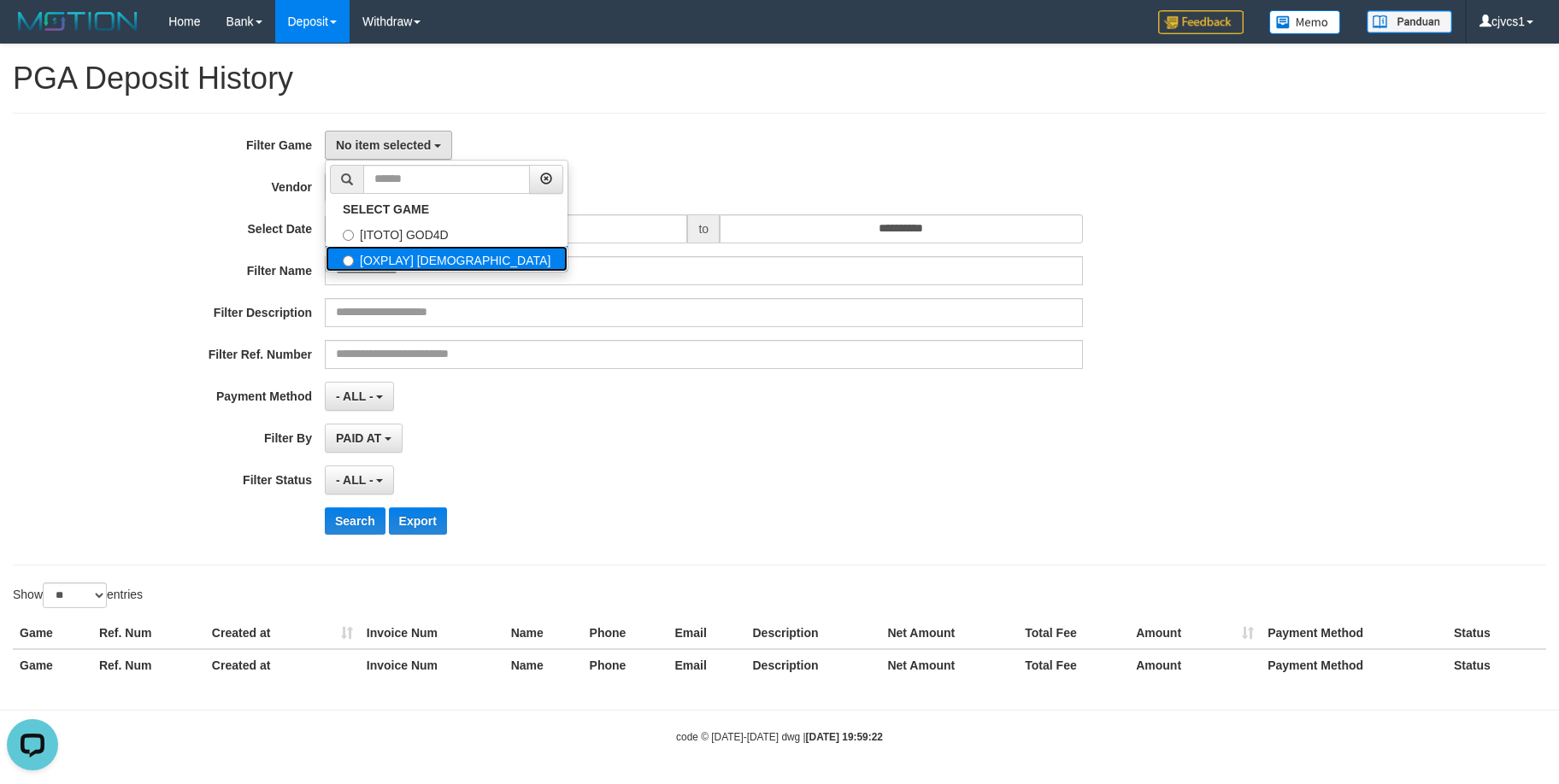
click at [420, 254] on label "[OXPLAY] [DEMOGRAPHIC_DATA]" at bounding box center [446, 258] width 241 height 26
select select "****"
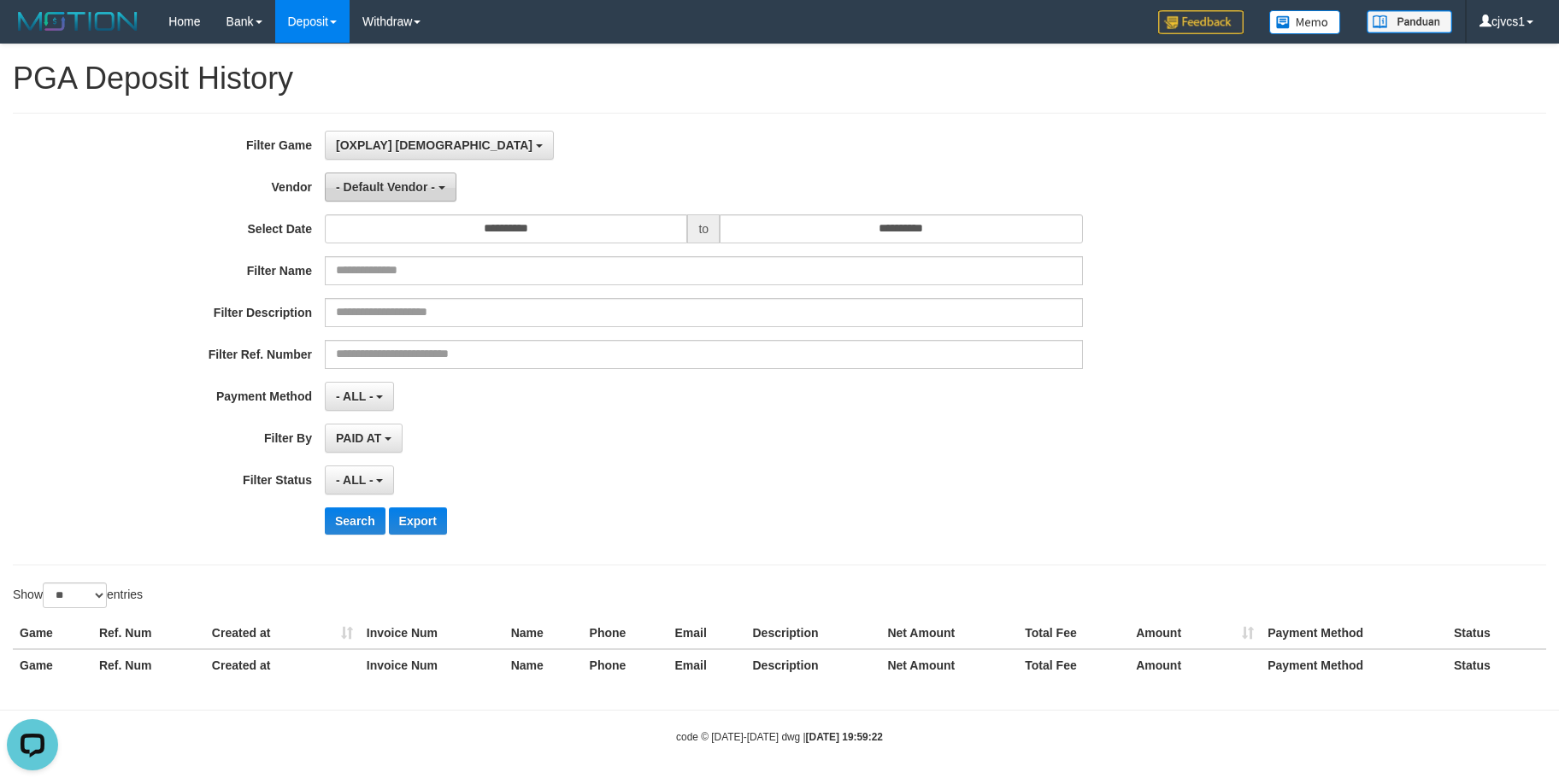
click at [395, 184] on span "- Default Vendor -" at bounding box center [385, 187] width 99 height 13
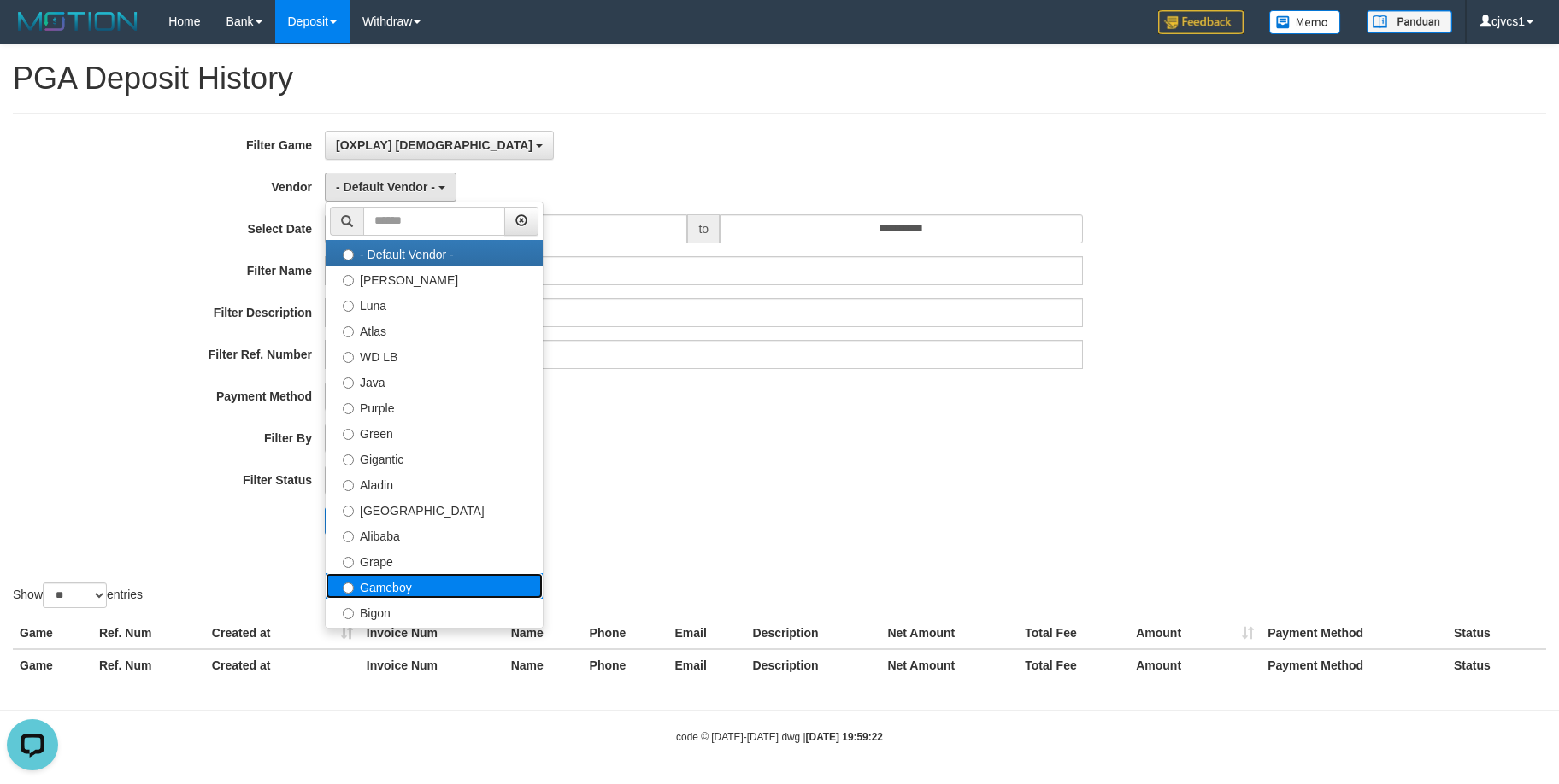
click at [396, 579] on label "Gameboy" at bounding box center [433, 586] width 217 height 26
select select "**********"
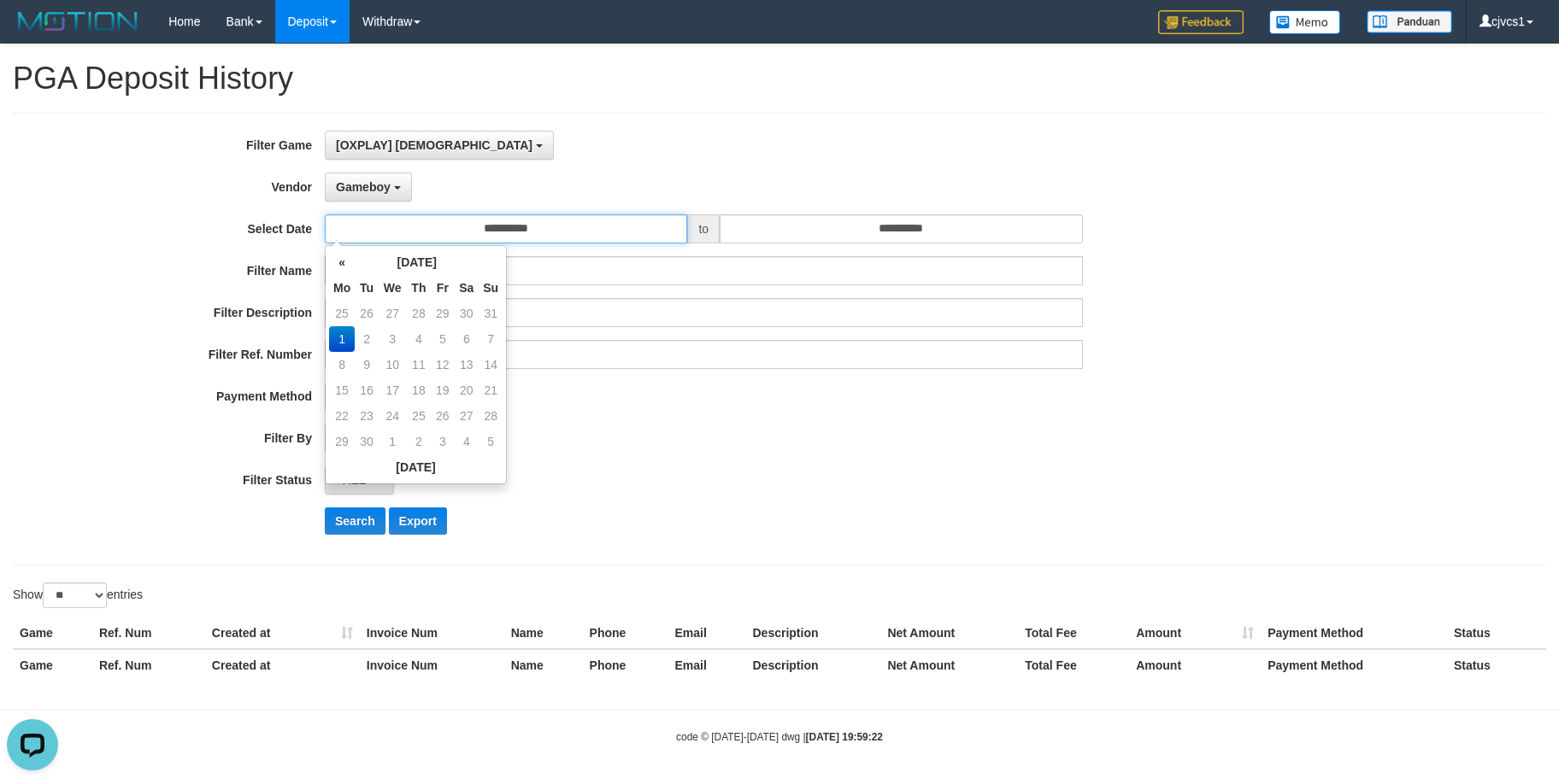
click at [549, 234] on input "**********" at bounding box center [506, 229] width 363 height 29
click at [462, 305] on td "30" at bounding box center [467, 313] width 25 height 26
type input "**********"
click at [354, 519] on button "Search" at bounding box center [355, 521] width 61 height 28
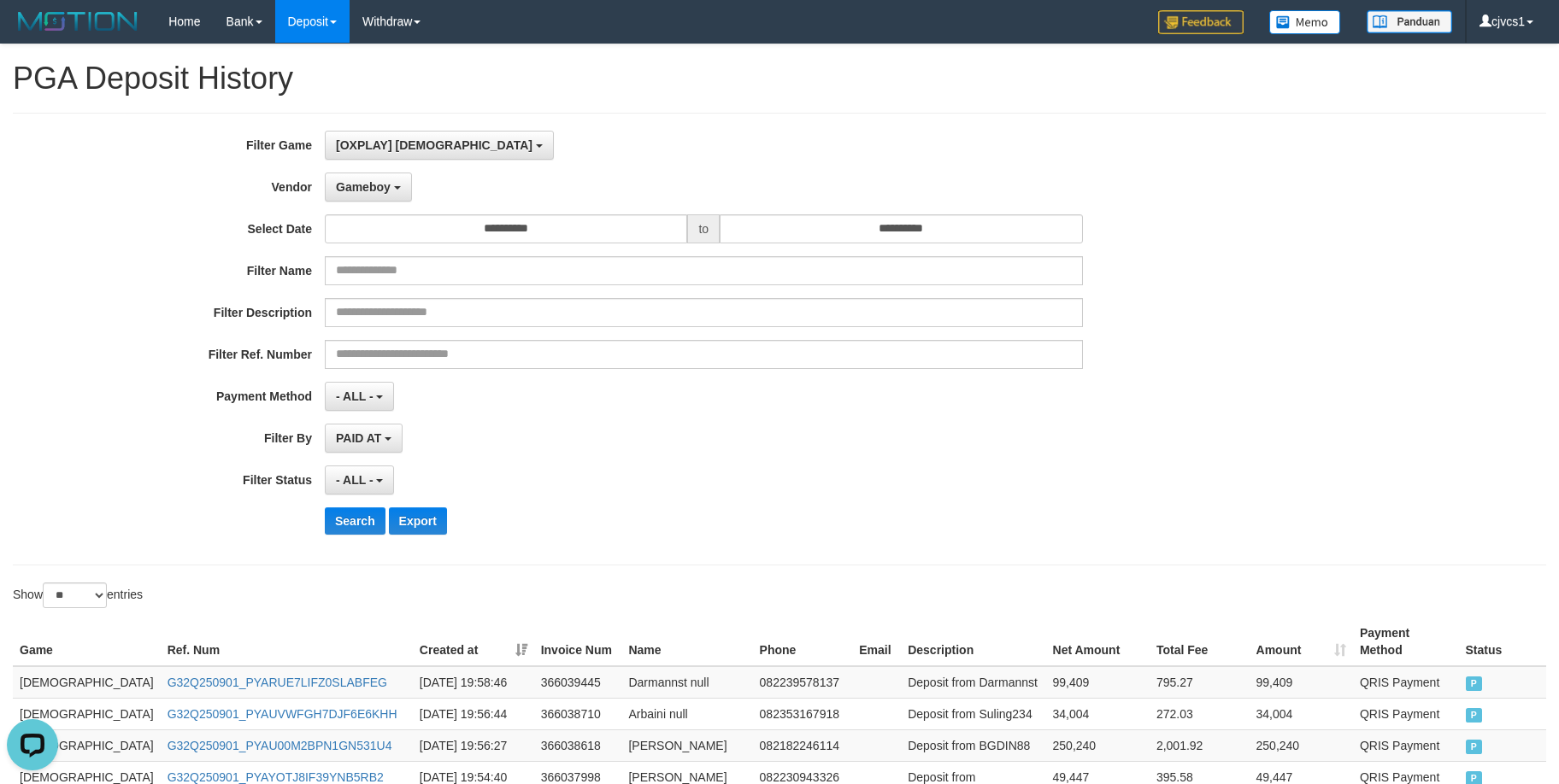
click at [447, 624] on th "Created at" at bounding box center [473, 642] width 121 height 49
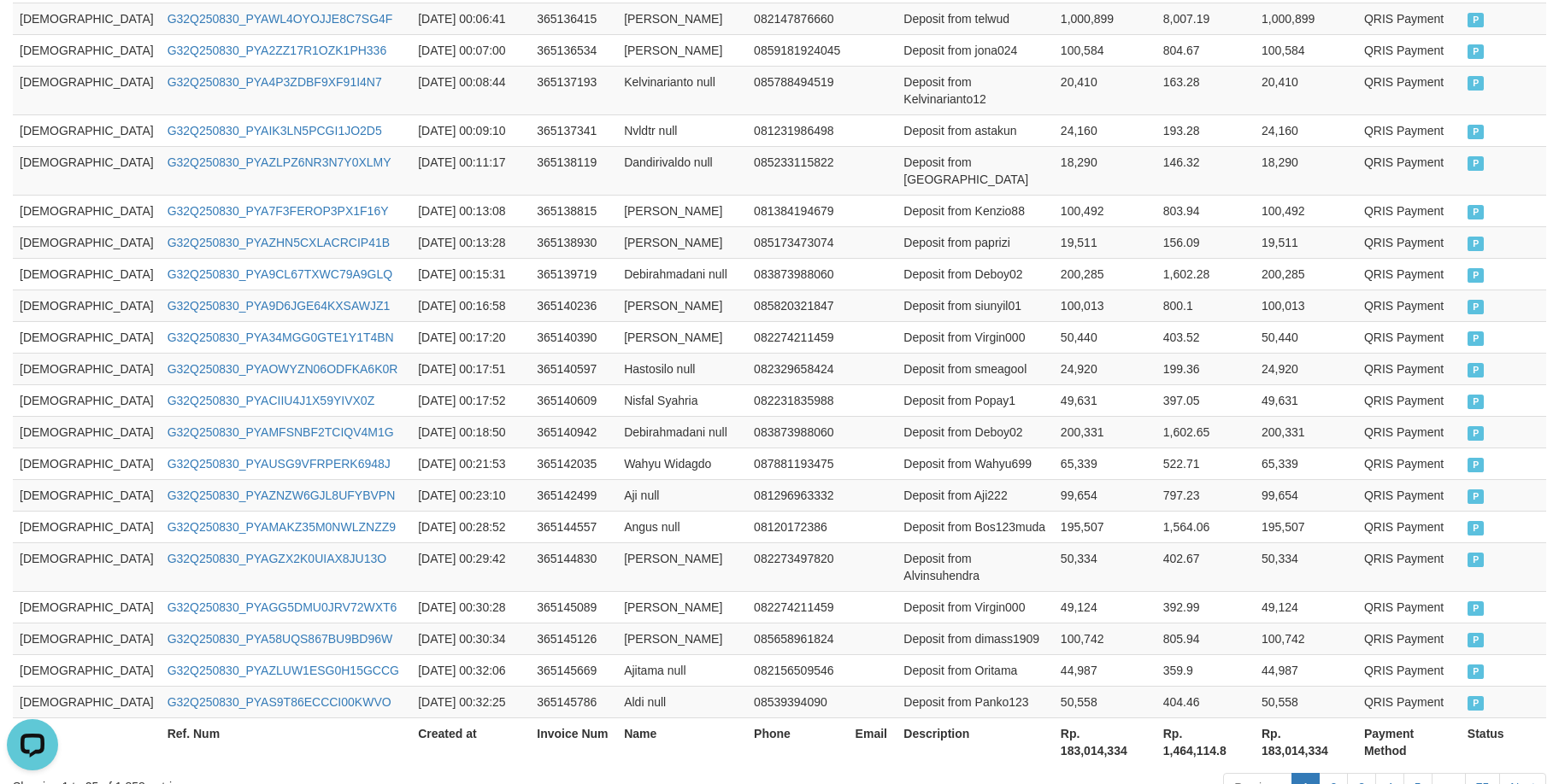
scroll to position [840, 0]
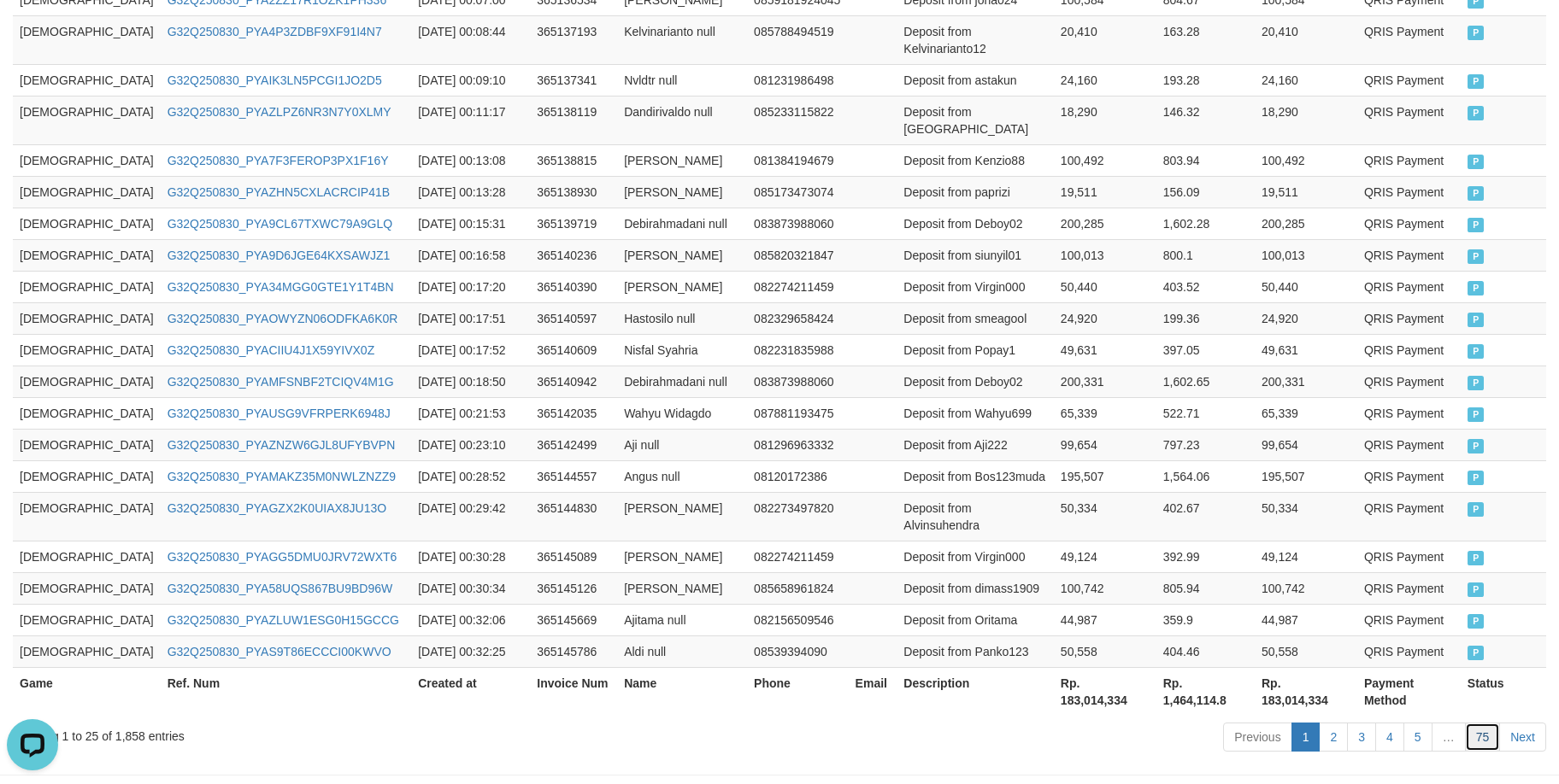
click at [1472, 723] on link "75" at bounding box center [1483, 737] width 36 height 29
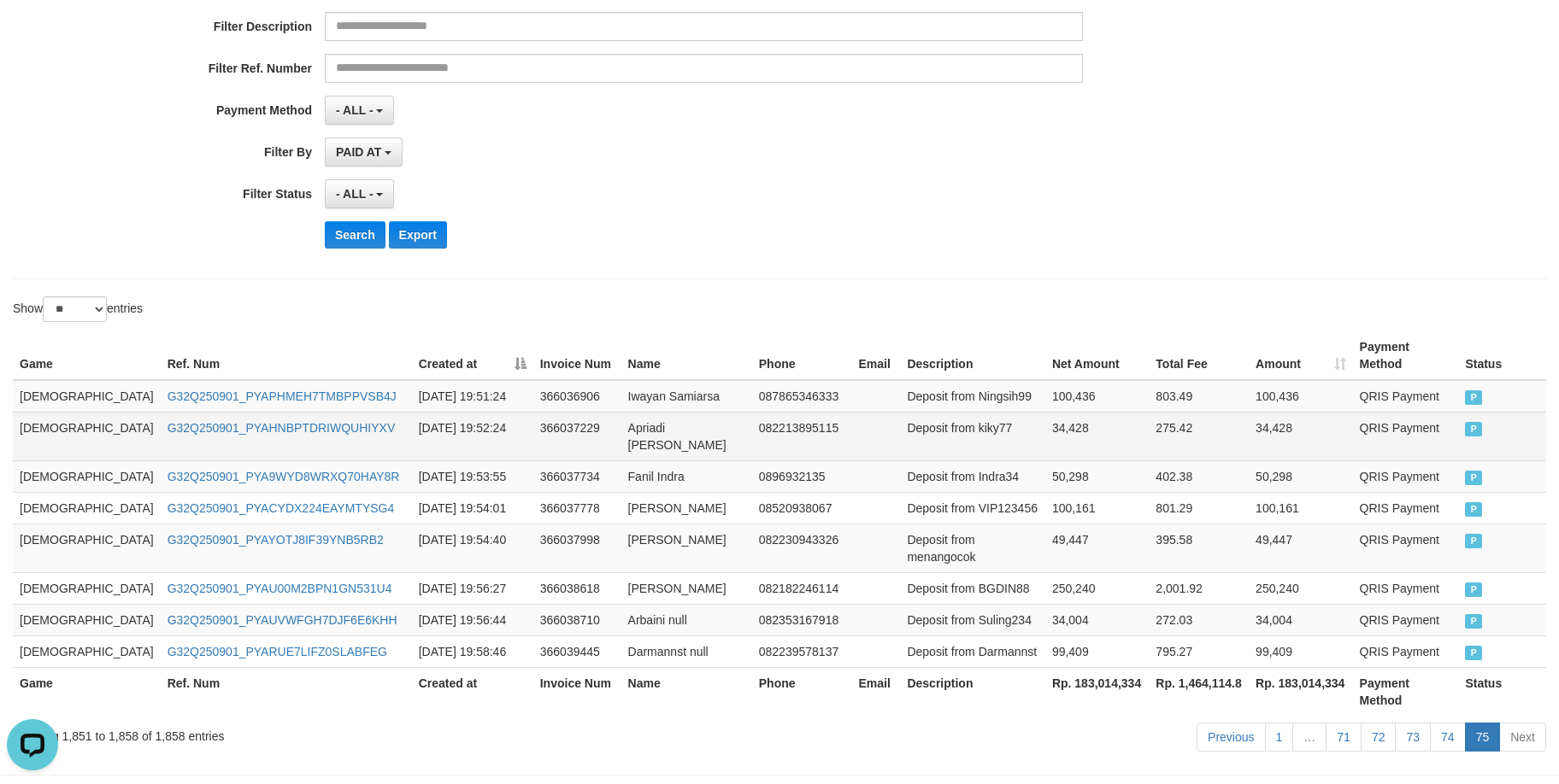
drag, startPoint x: 997, startPoint y: 427, endPoint x: 967, endPoint y: 424, distance: 30.1
click at [999, 461] on td "Deposit from Indra34" at bounding box center [971, 476] width 144 height 31
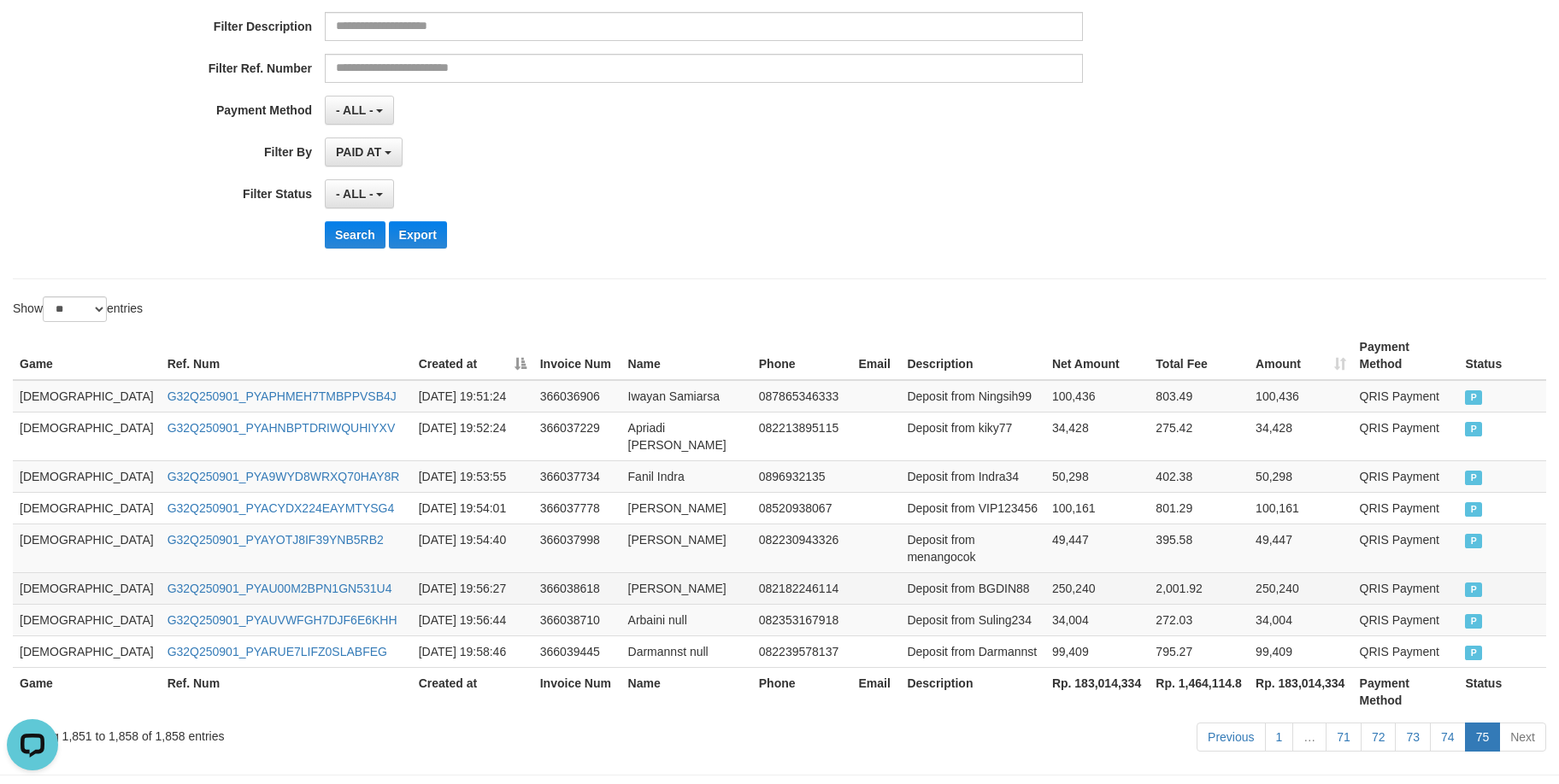
drag, startPoint x: 29, startPoint y: 533, endPoint x: 38, endPoint y: 533, distance: 9.0
click at [31, 572] on td "[DEMOGRAPHIC_DATA]" at bounding box center [86, 588] width 148 height 31
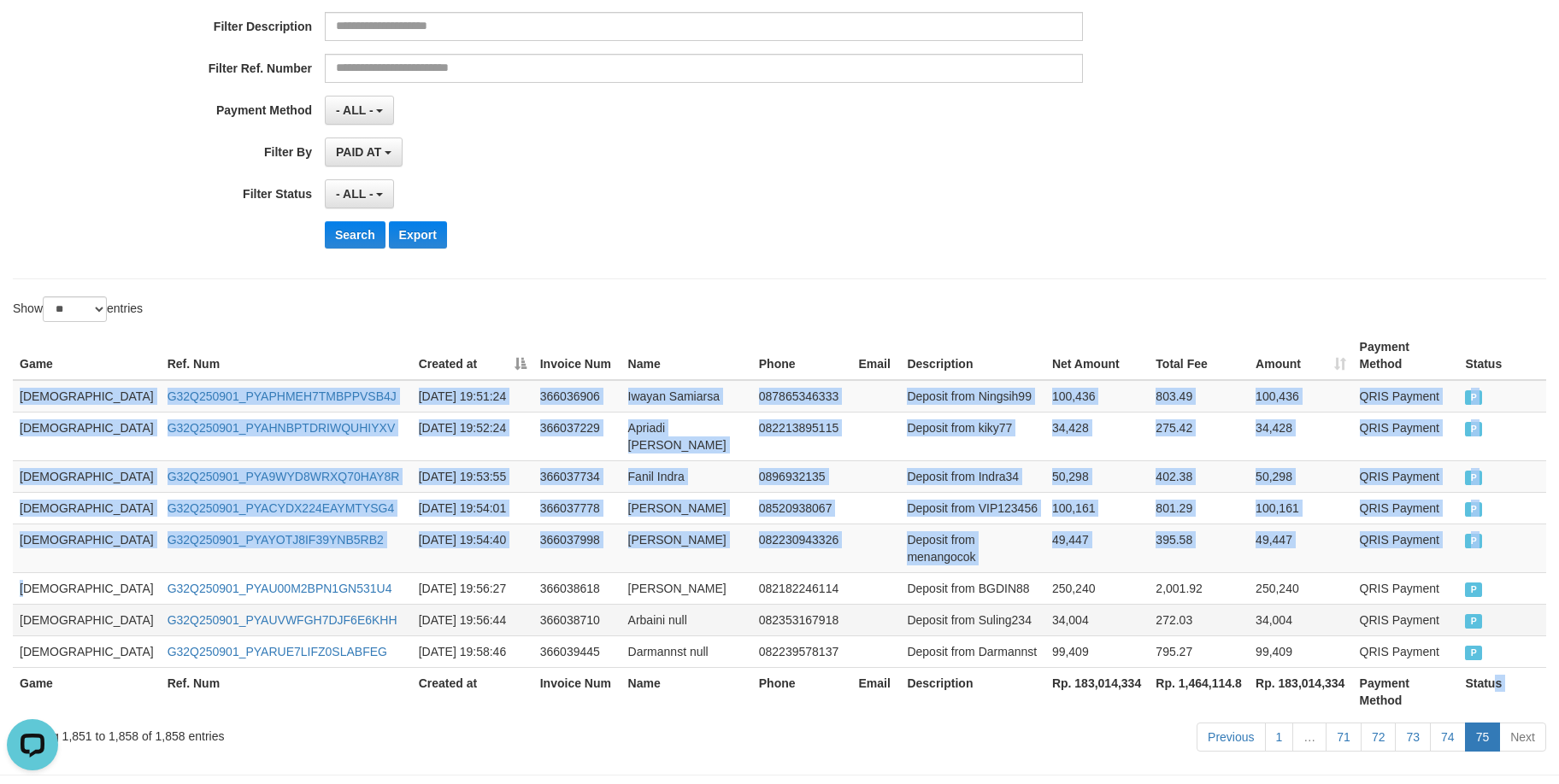
drag, startPoint x: 38, startPoint y: 533, endPoint x: 1218, endPoint y: 561, distance: 1180.3
click at [1474, 639] on table "Game Ref. Num Created at Invoice Num Name Phone Email Description Net Amount To…" at bounding box center [779, 524] width 1533 height 384
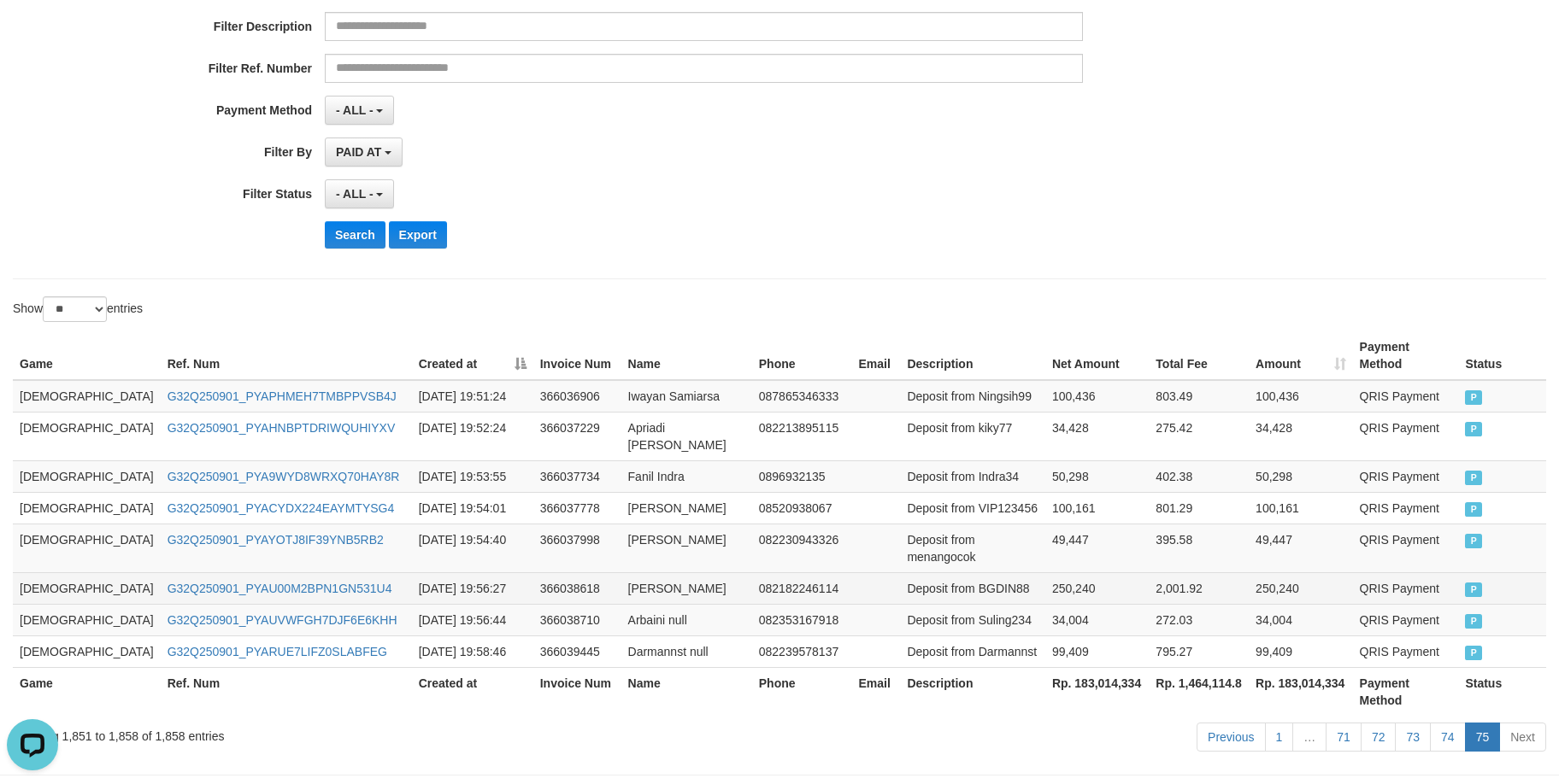
click at [19, 572] on td "[DEMOGRAPHIC_DATA]" at bounding box center [86, 588] width 148 height 31
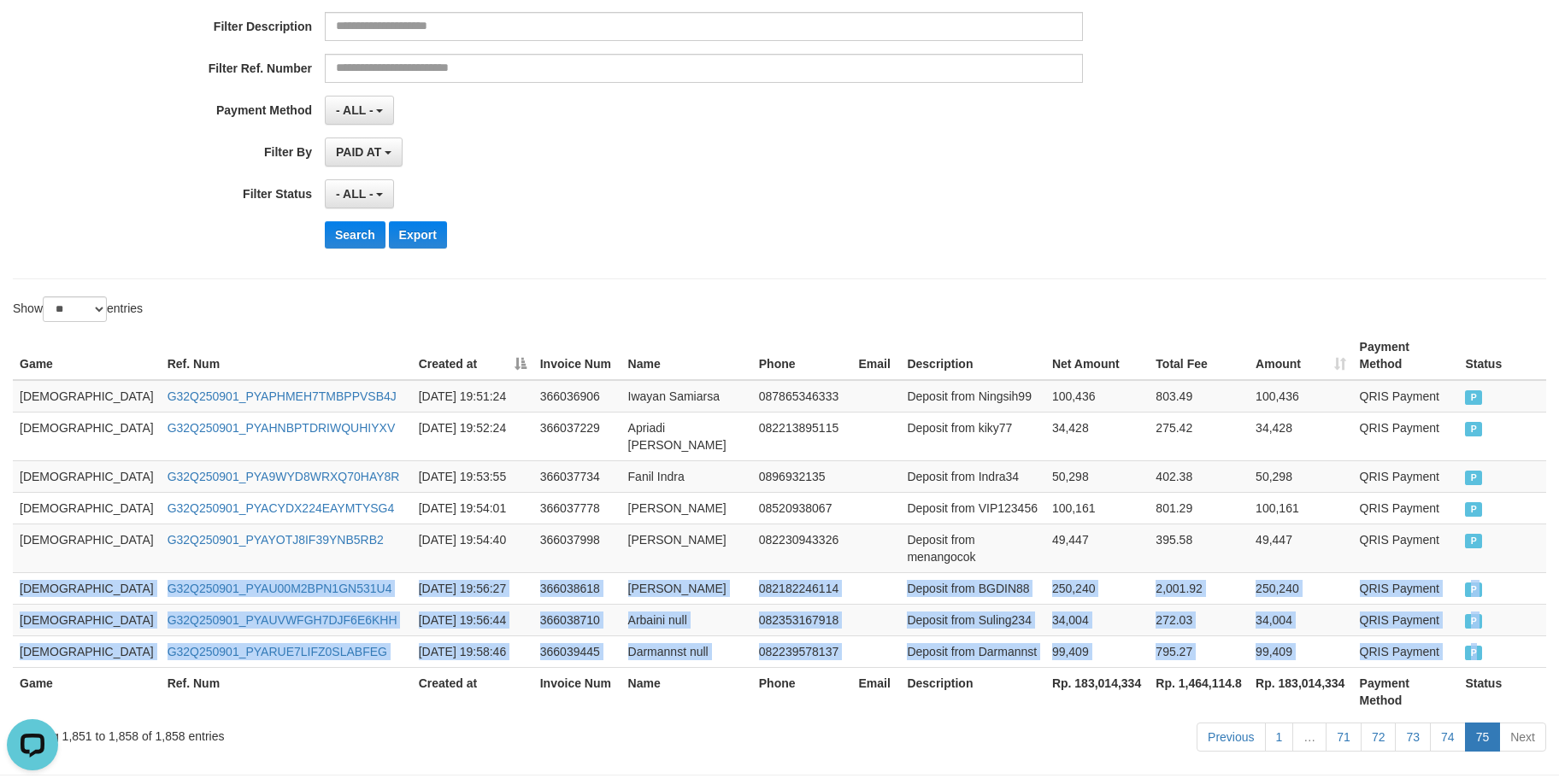
drag, startPoint x: 19, startPoint y: 546, endPoint x: 1569, endPoint y: 415, distance: 1555.5
click at [1522, 608] on tbody "GOD77 G32Q250901_PYAPHMEH7TMBPPVSB4J [DATE] 19:51:24 366036906 Iwayan Samiarsa …" at bounding box center [779, 525] width 1533 height 288
copy tbody "GOD77 G32Q250901_PYAU00M2BPN1GN531U4 [DATE] 19:56:27 366038618 [PERSON_NAME] 08…"
click at [900, 572] on td "Deposit from BGDIN88" at bounding box center [971, 588] width 144 height 31
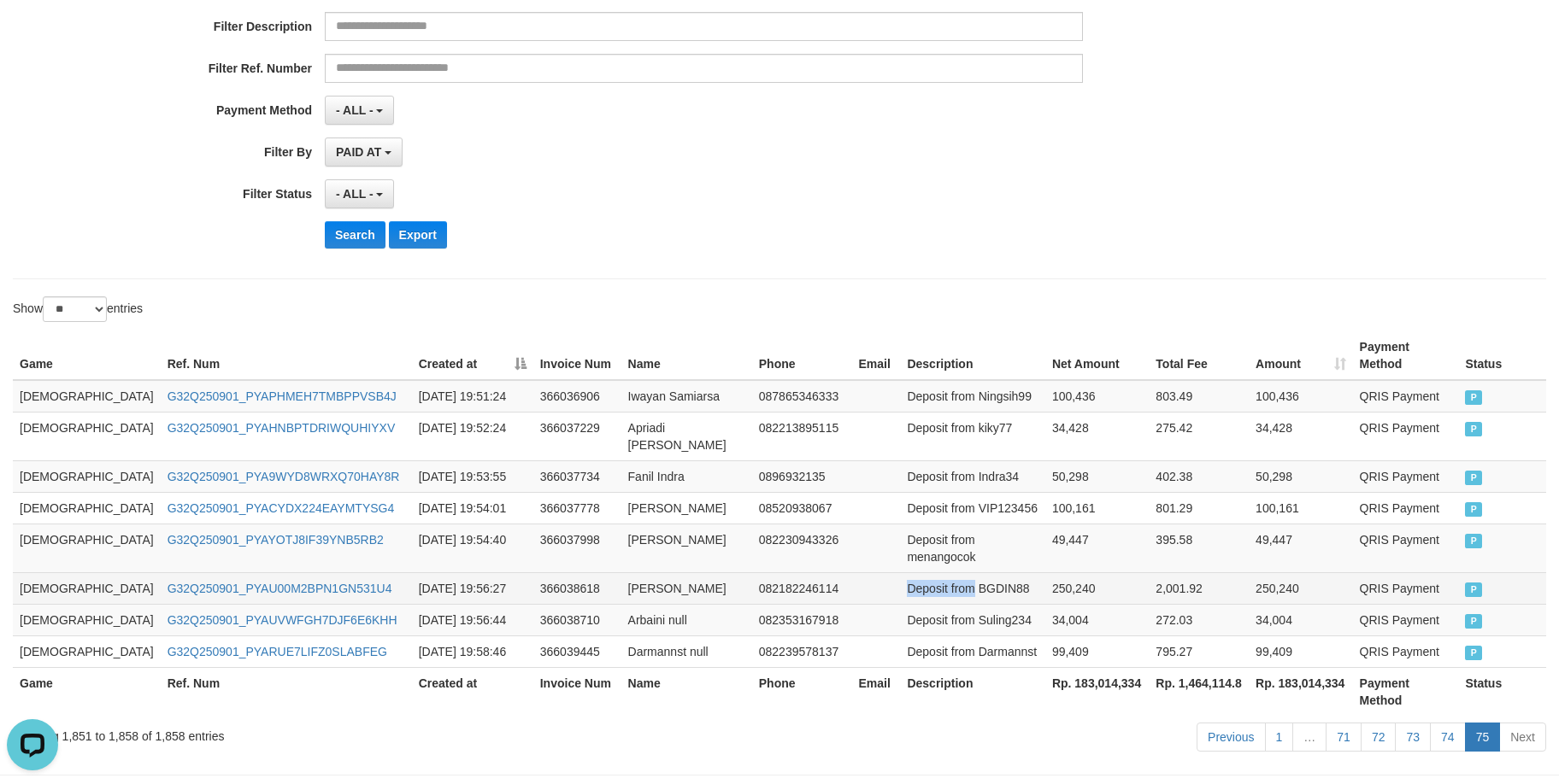
drag, startPoint x: 880, startPoint y: 529, endPoint x: 903, endPoint y: 534, distance: 23.5
click at [903, 572] on td "Deposit from BGDIN88" at bounding box center [971, 588] width 144 height 31
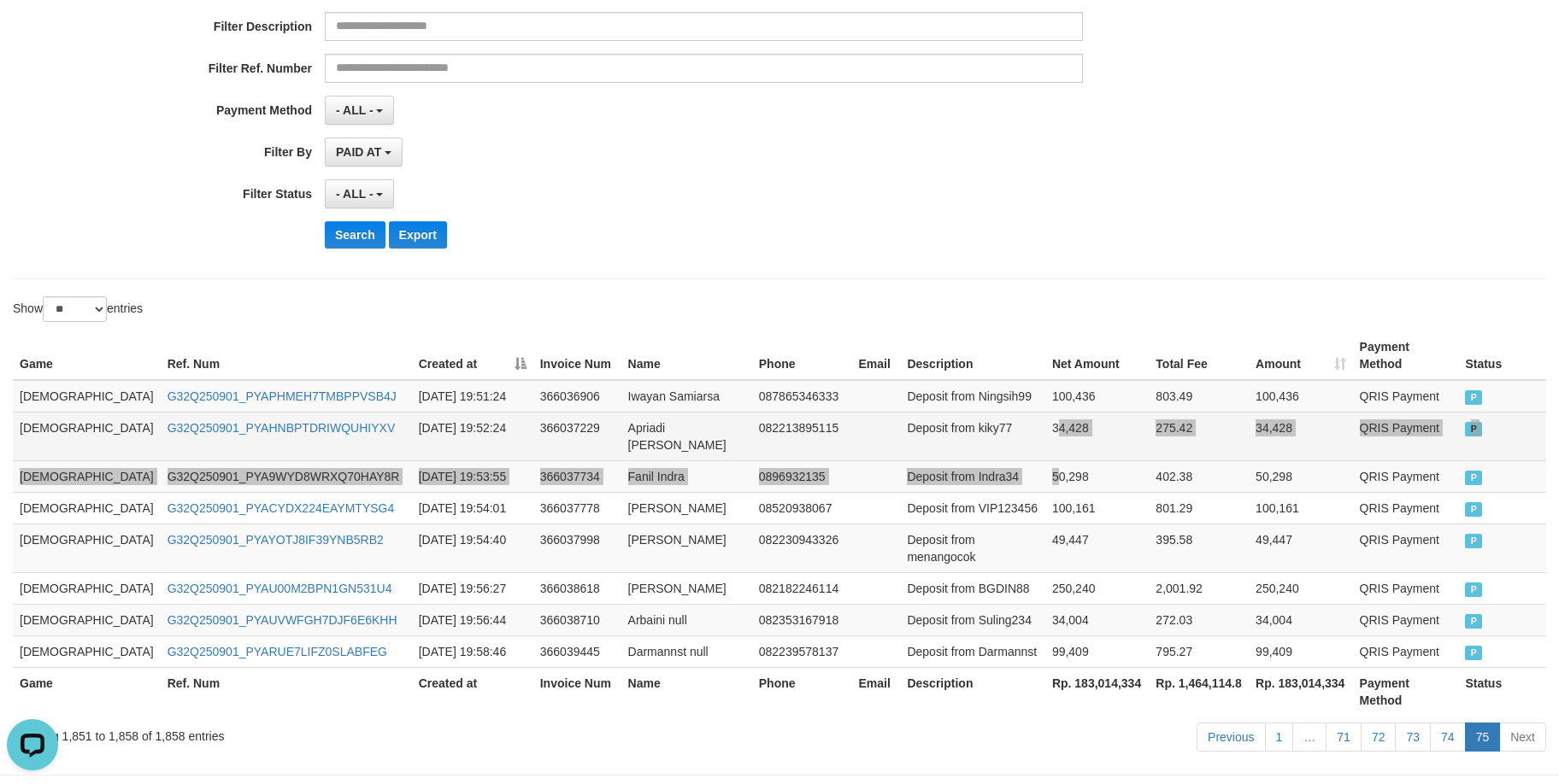
click at [1011, 424] on tbody "GOD77 G32Q250901_PYAPHMEH7TMBPPVSB4J [DATE] 19:51:24 366036906 Iwayan Samiarsa …" at bounding box center [779, 525] width 1533 height 288
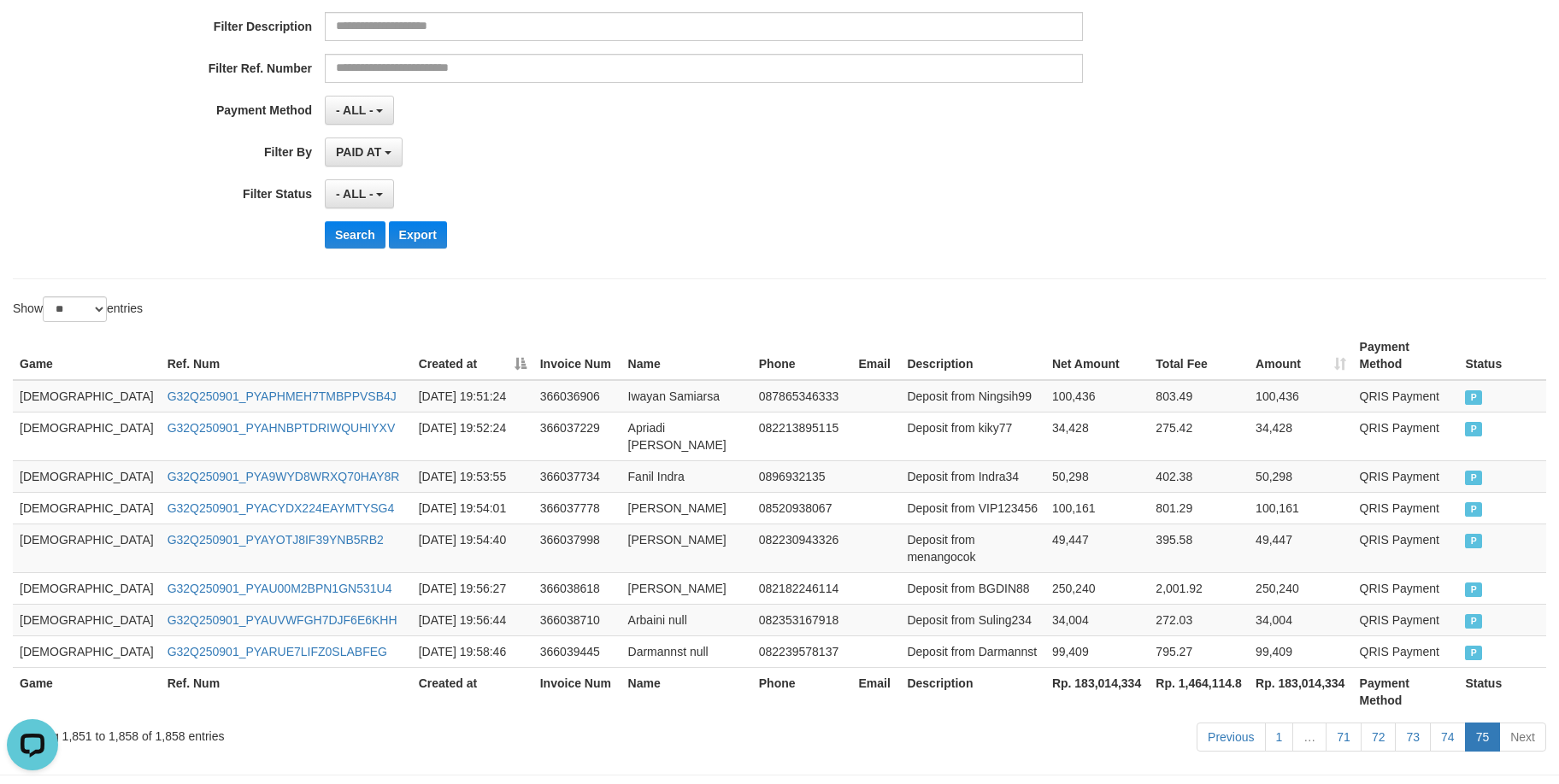
click at [1100, 668] on th "Rp. 183,014,334" at bounding box center [1096, 691] width 103 height 49
click at [1069, 668] on th "Rp. 183,014,334" at bounding box center [1096, 691] width 103 height 49
drag, startPoint x: 1071, startPoint y: 629, endPoint x: 1536, endPoint y: 645, distance: 465.3
click at [1079, 668] on th "Rp. 183,014,334" at bounding box center [1096, 691] width 103 height 49
click at [1080, 668] on th "Rp. 183,014,334" at bounding box center [1096, 691] width 103 height 49
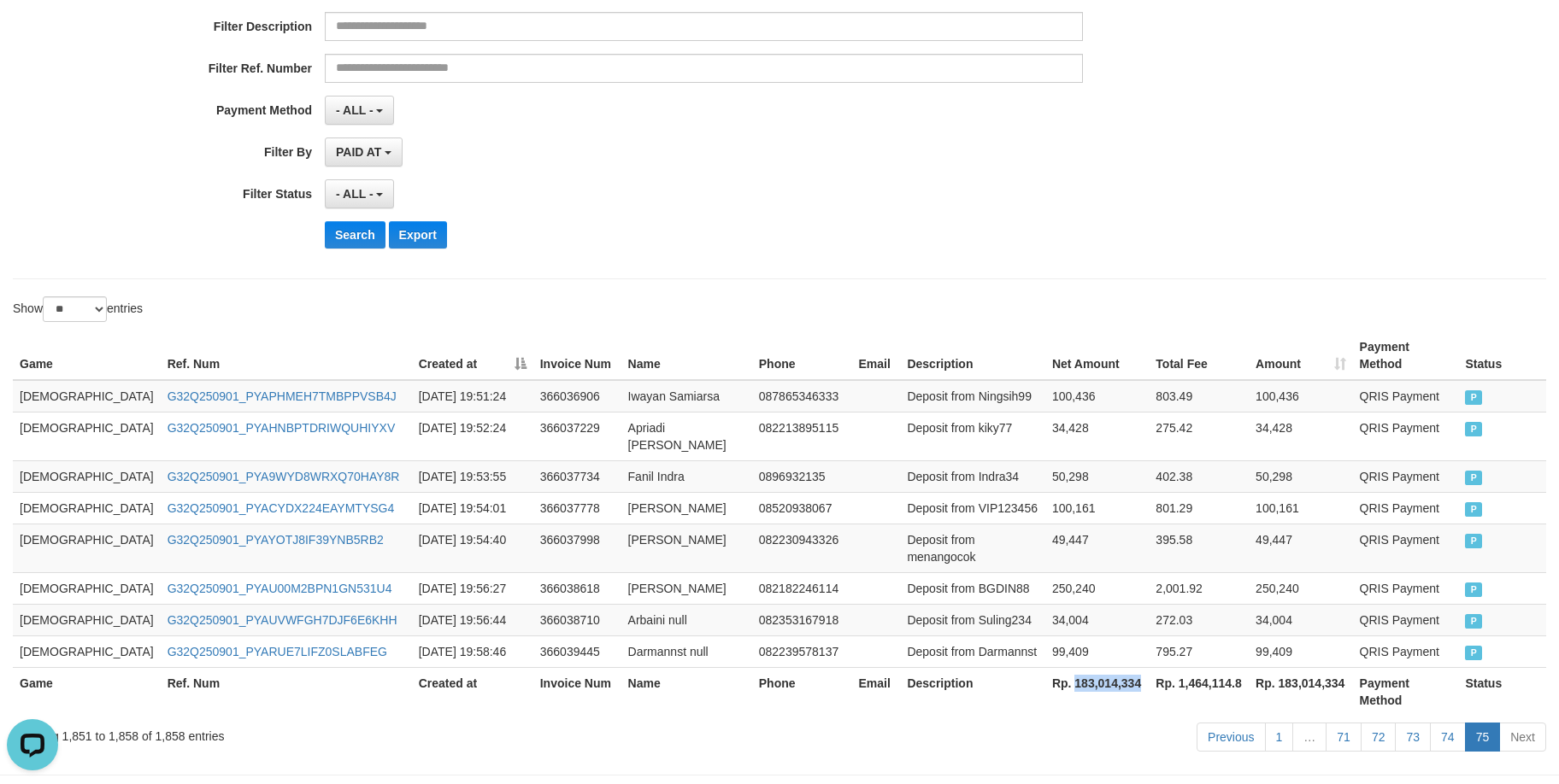
click at [1080, 668] on th "Rp. 183,014,334" at bounding box center [1096, 691] width 103 height 49
drag, startPoint x: 1080, startPoint y: 454, endPoint x: 1101, endPoint y: 199, distance: 255.9
click at [1097, 461] on td "50,298" at bounding box center [1096, 476] width 103 height 31
click at [1045, 492] on td "100,161" at bounding box center [1096, 507] width 103 height 31
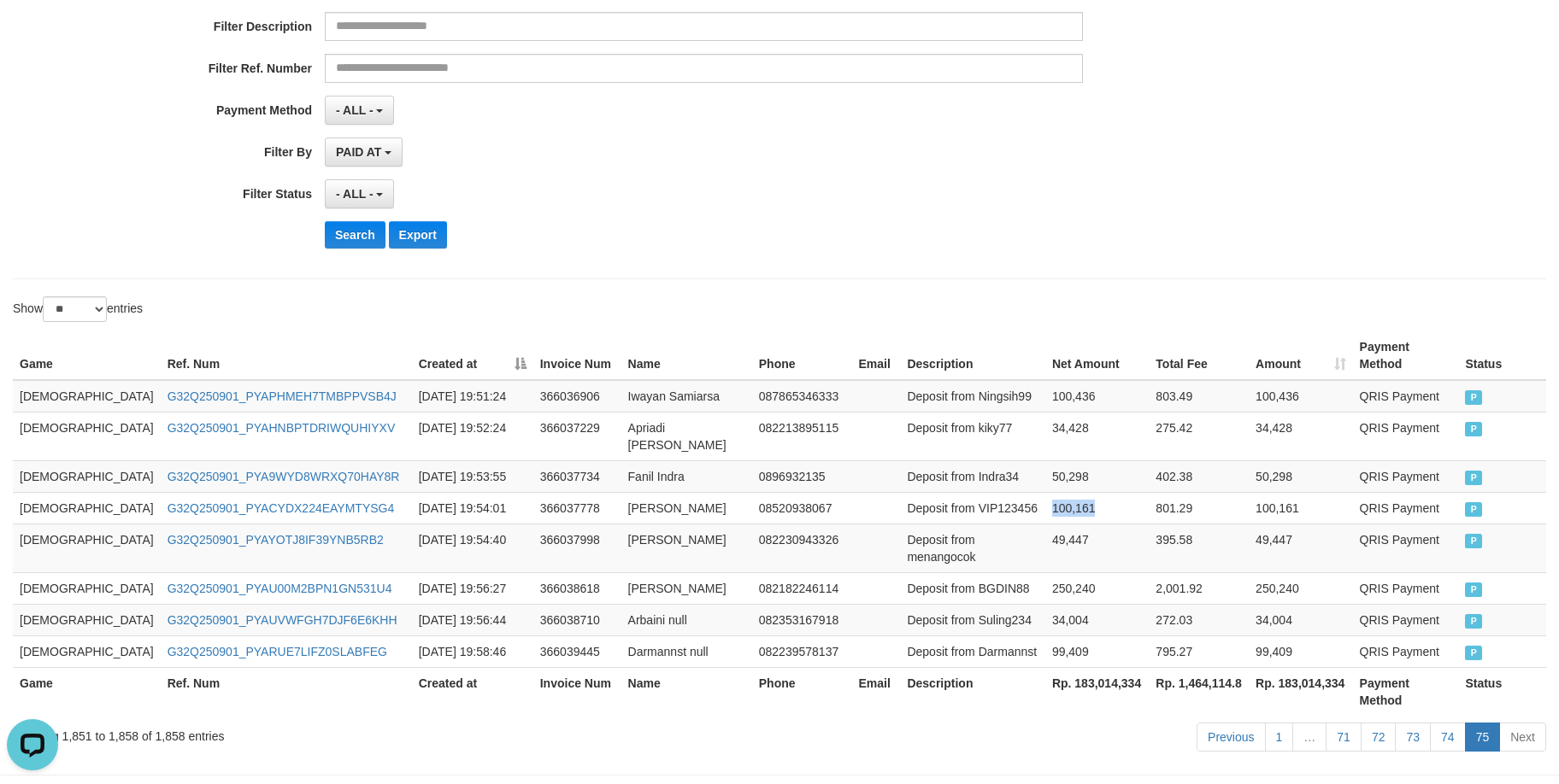
copy td "100,161"
click at [961, 492] on td "Deposit from VIP123456" at bounding box center [971, 507] width 144 height 31
drag, startPoint x: 961, startPoint y: 475, endPoint x: 1397, endPoint y: 414, distance: 440.2
click at [963, 492] on td "Deposit from VIP123456" at bounding box center [971, 507] width 144 height 31
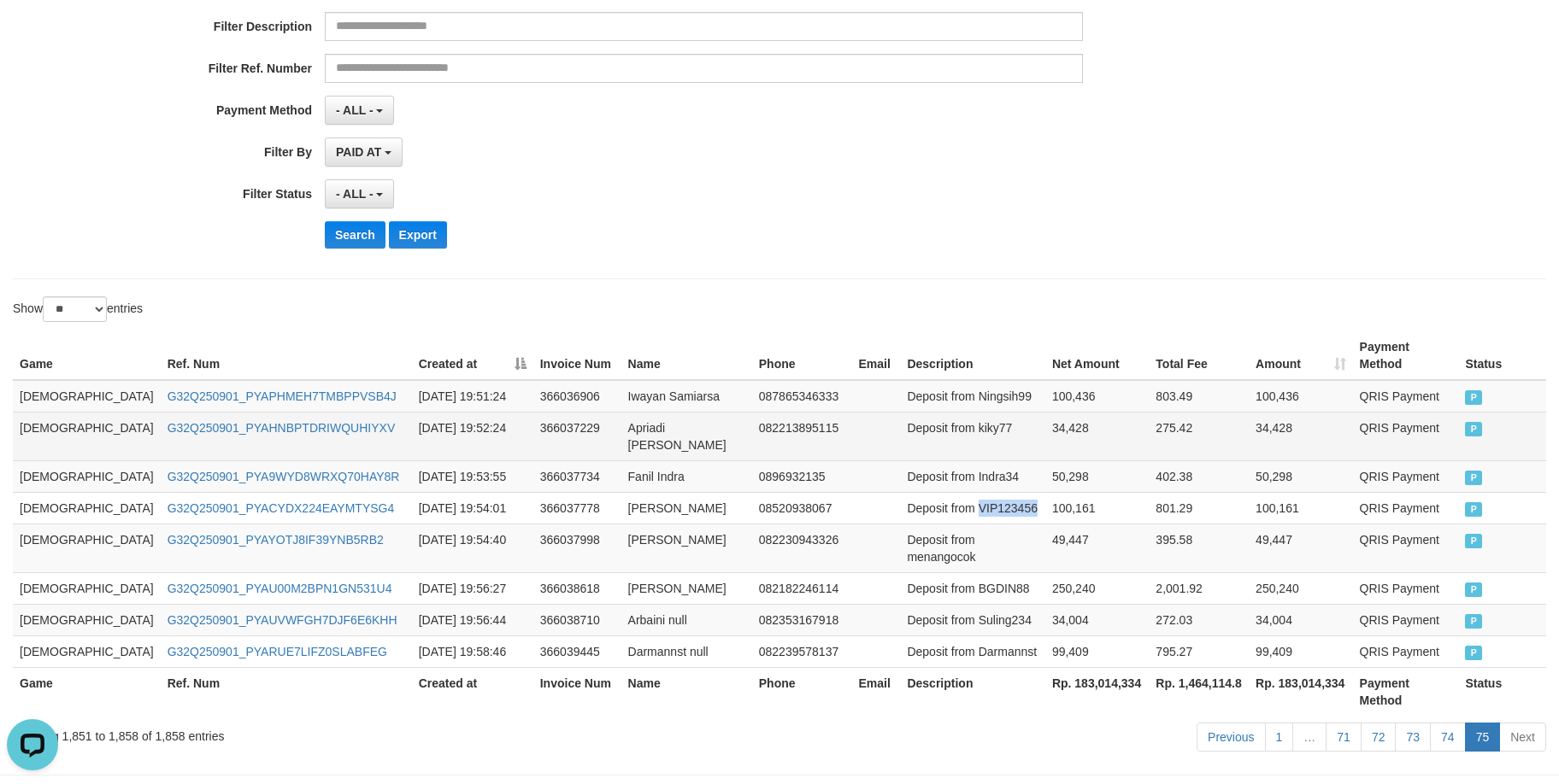
copy td "VIP123456"
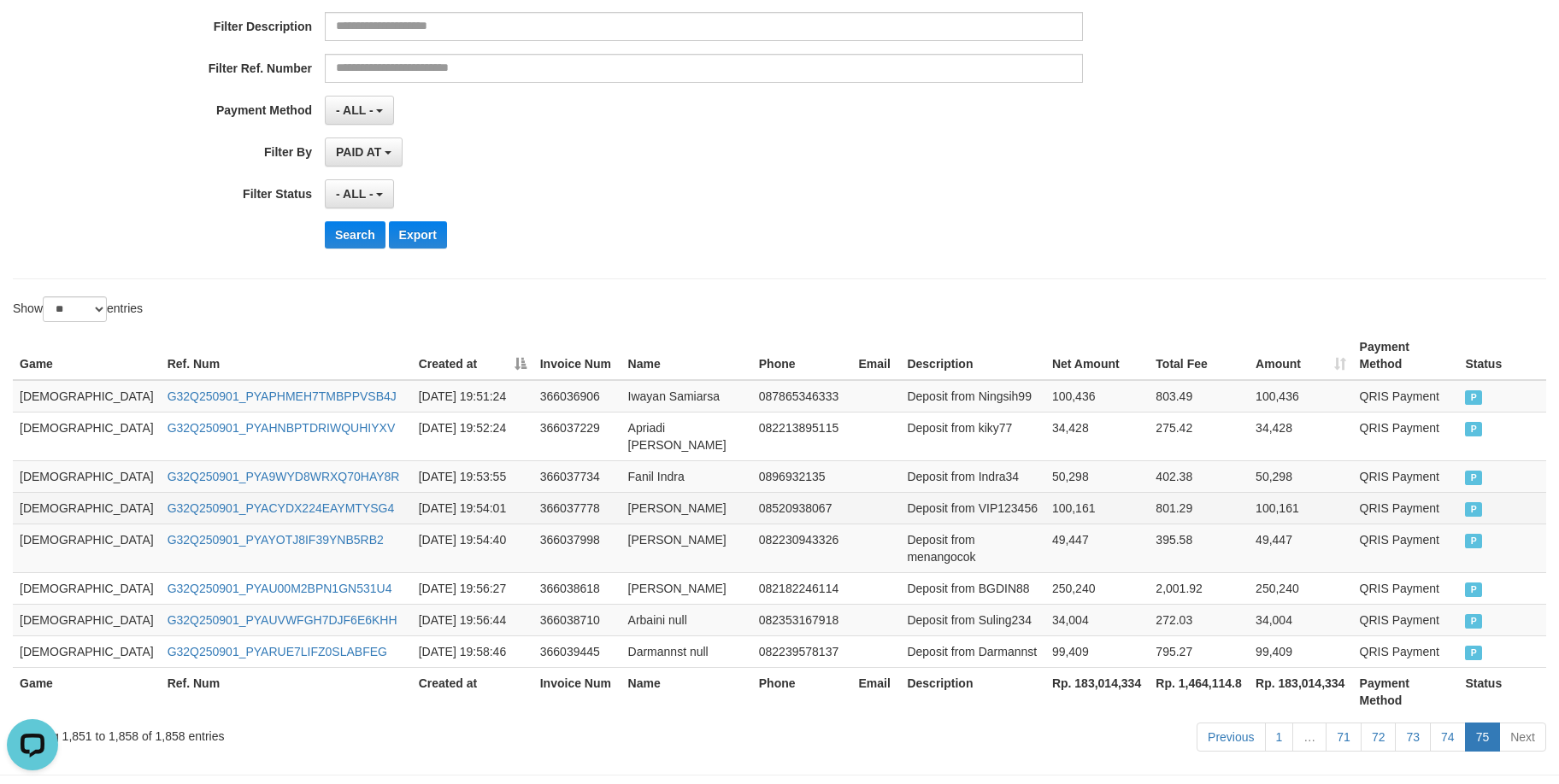
click at [621, 492] on td "[PERSON_NAME]" at bounding box center [686, 507] width 131 height 31
drag, startPoint x: 570, startPoint y: 475, endPoint x: 638, endPoint y: 475, distance: 68.0
click at [638, 492] on td "[PERSON_NAME]" at bounding box center [686, 507] width 131 height 31
copy td "[PERSON_NAME]"
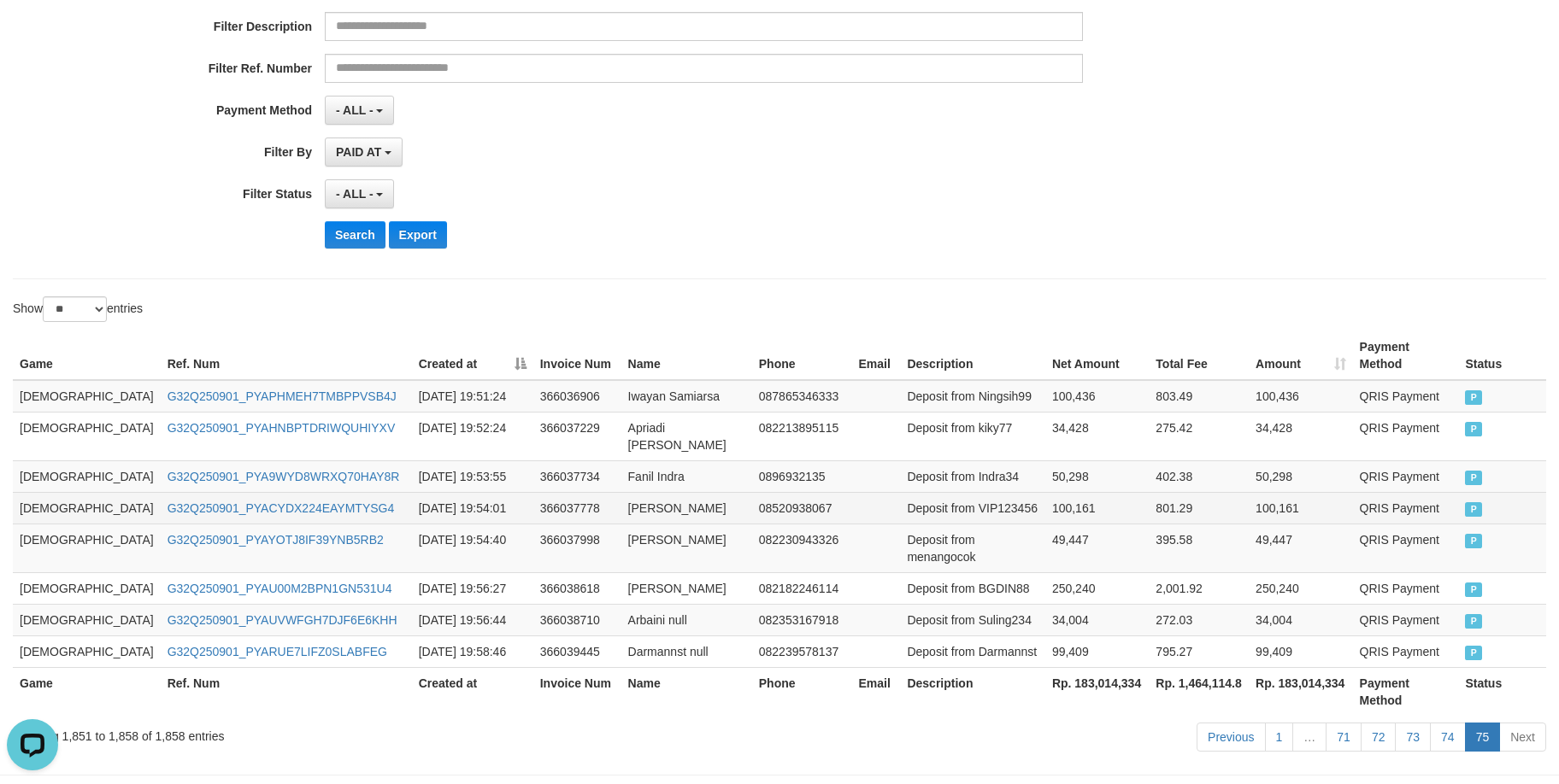
click at [295, 492] on td "G32Q250901_PYACYDX224EAYMTYSG4" at bounding box center [285, 507] width 251 height 31
copy link "G32Q250901_PYACYDX224EAYMTYSG4"
drag, startPoint x: 969, startPoint y: 392, endPoint x: 971, endPoint y: 348, distance: 44.0
click at [962, 381] on td "Deposit from Ningsih99" at bounding box center [971, 397] width 144 height 32
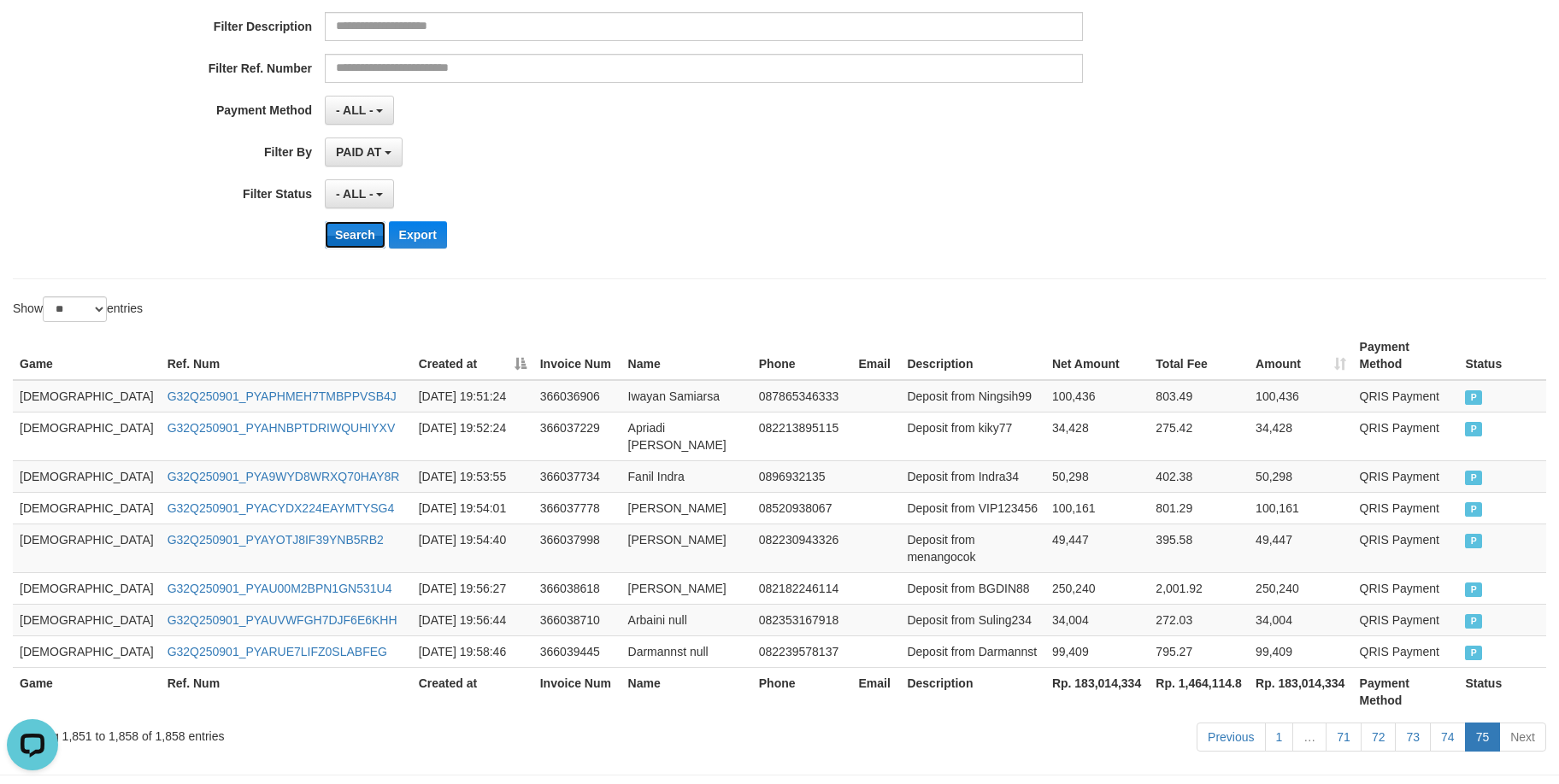
click at [353, 239] on button "Search" at bounding box center [355, 235] width 61 height 28
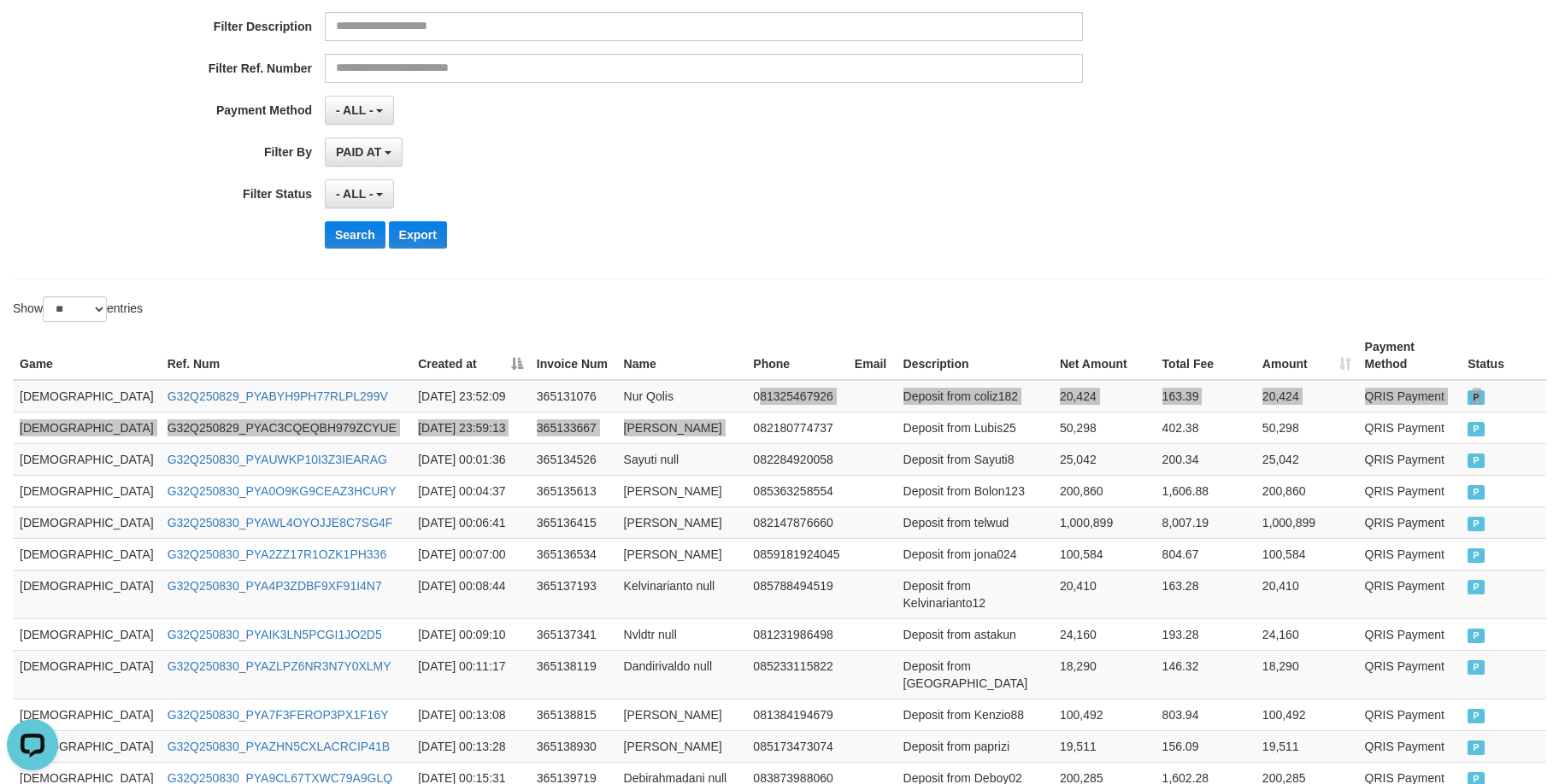
drag, startPoint x: 689, startPoint y: 402, endPoint x: 702, endPoint y: 357, distance: 46.8
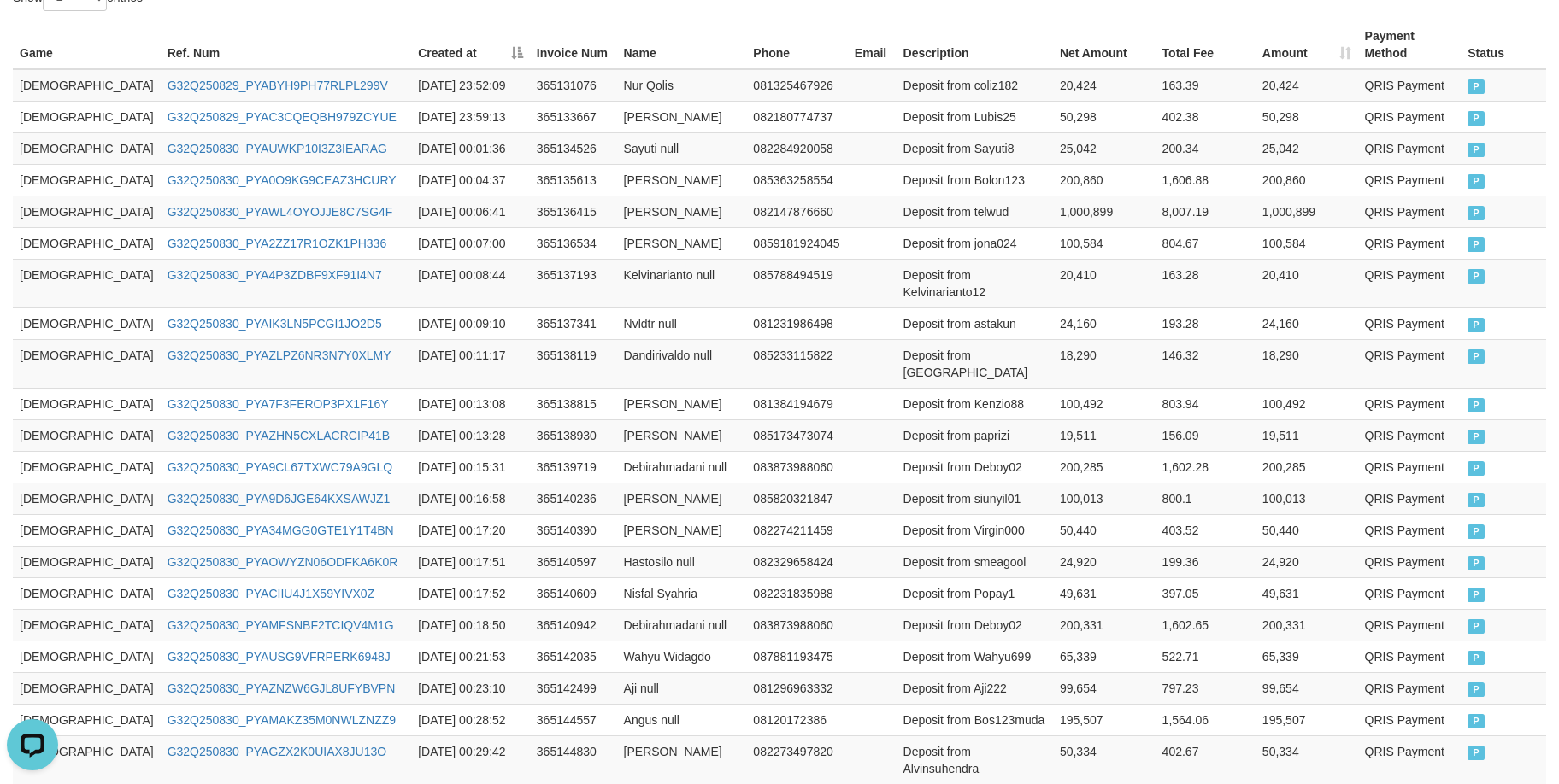
scroll to position [840, 0]
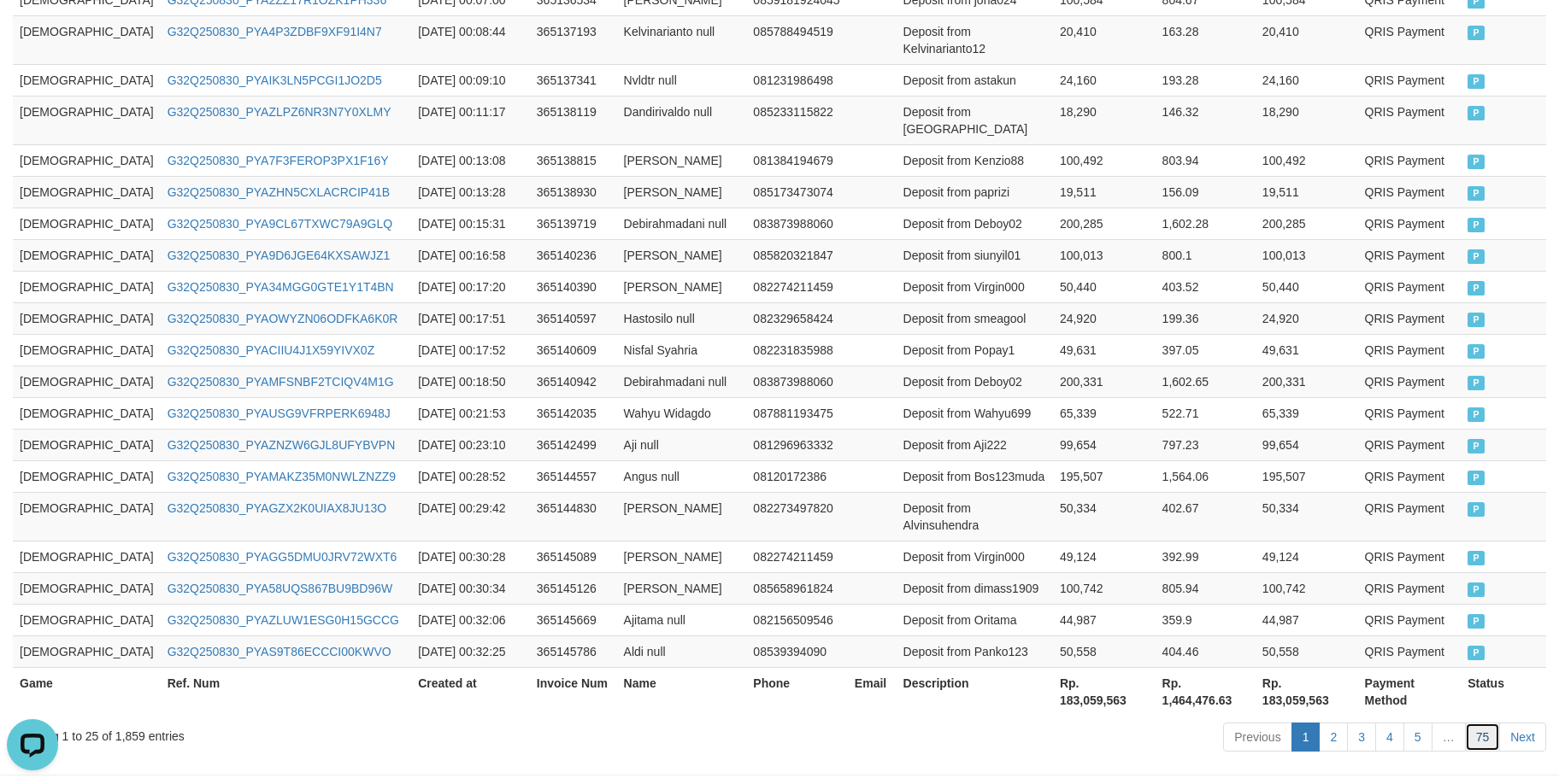
click at [1487, 723] on link "75" at bounding box center [1483, 737] width 36 height 29
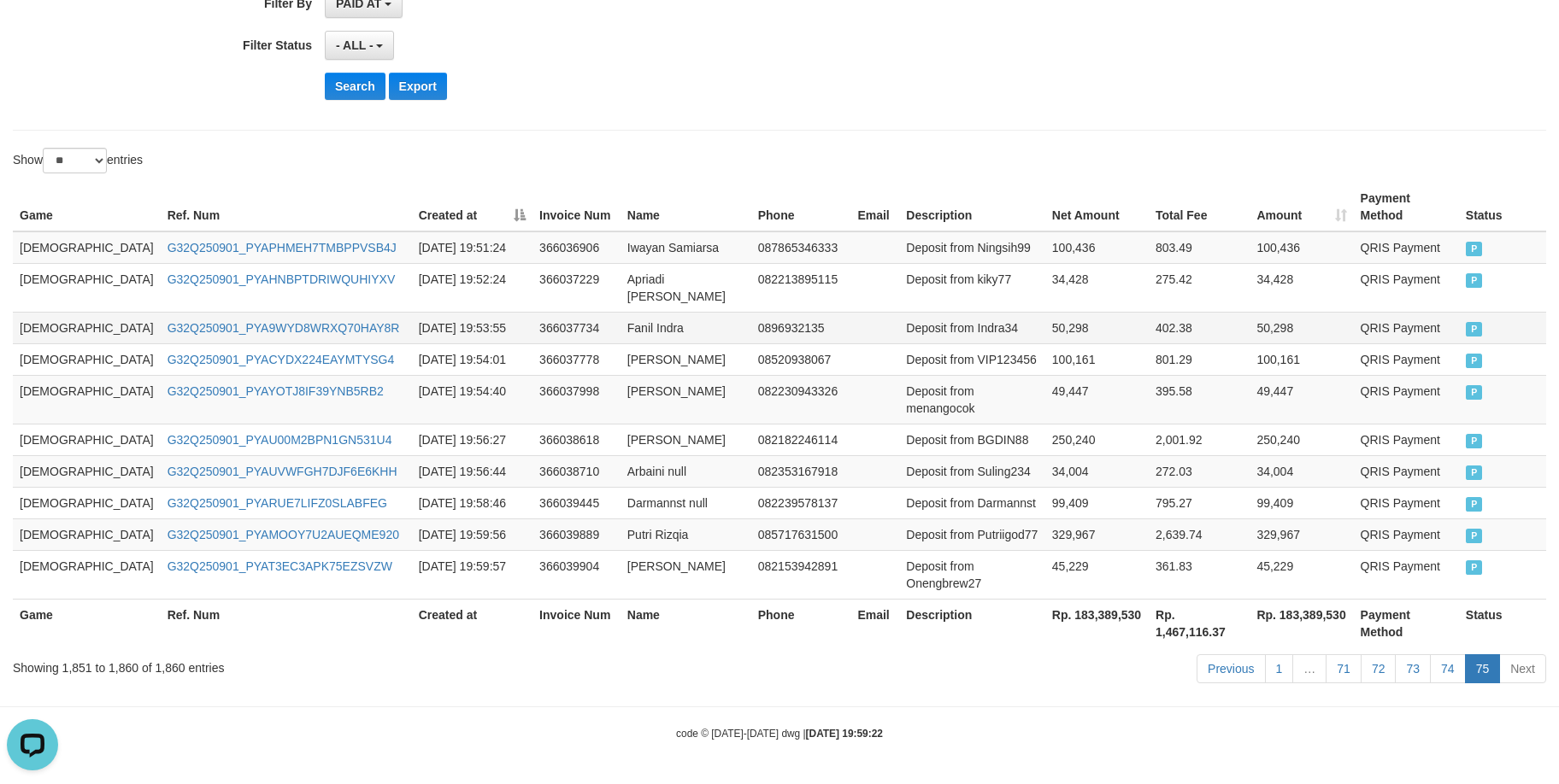
scroll to position [349, 0]
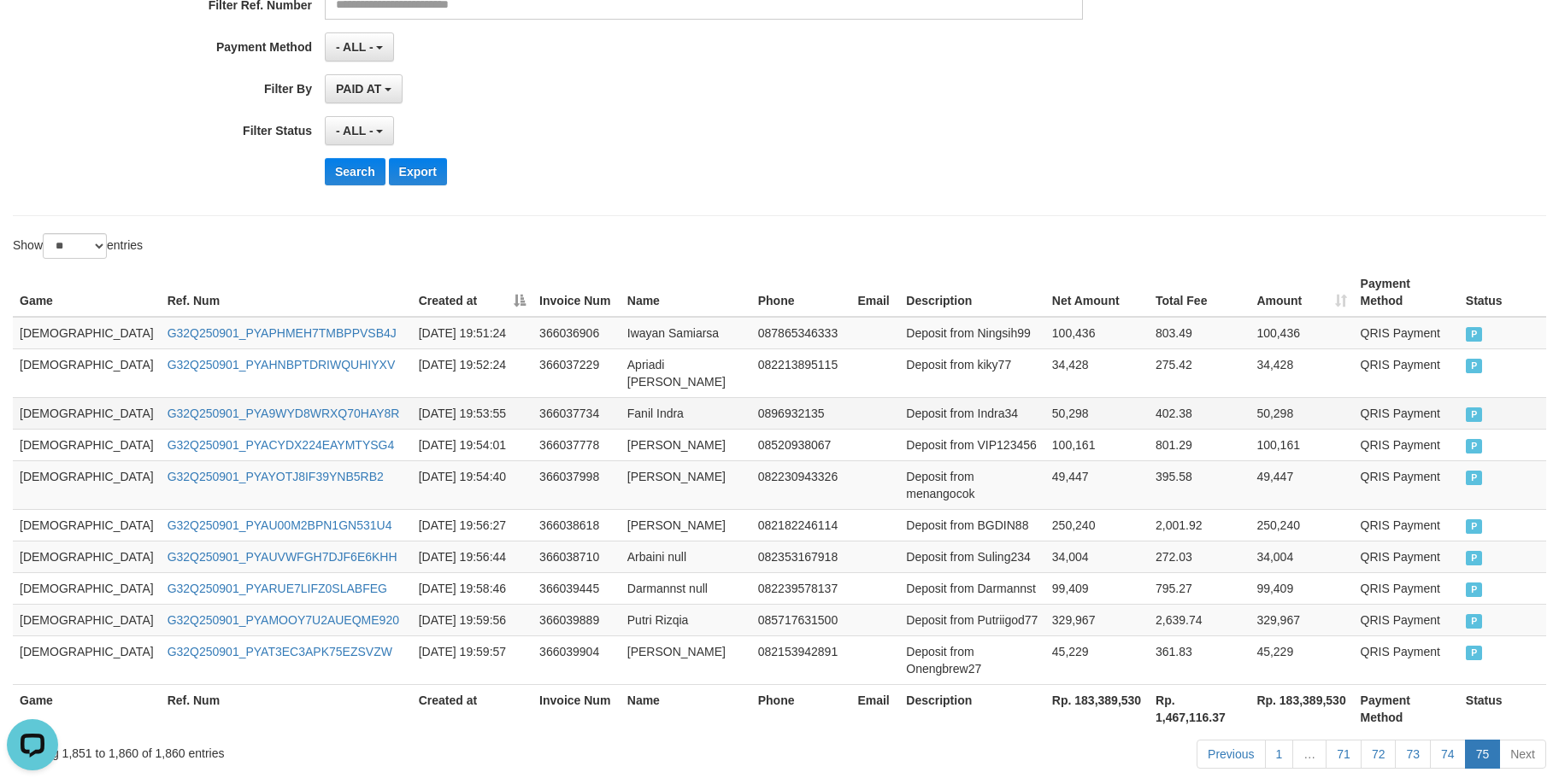
click at [1045, 397] on td "50,298" at bounding box center [1096, 412] width 103 height 31
drag, startPoint x: 902, startPoint y: 410, endPoint x: 1225, endPoint y: 527, distance: 343.5
click at [905, 429] on td "Deposit from VIP123456" at bounding box center [971, 444] width 146 height 31
drag, startPoint x: 867, startPoint y: 362, endPoint x: 780, endPoint y: 394, distance: 92.7
click at [899, 360] on td "Deposit from kiky77" at bounding box center [971, 372] width 146 height 49
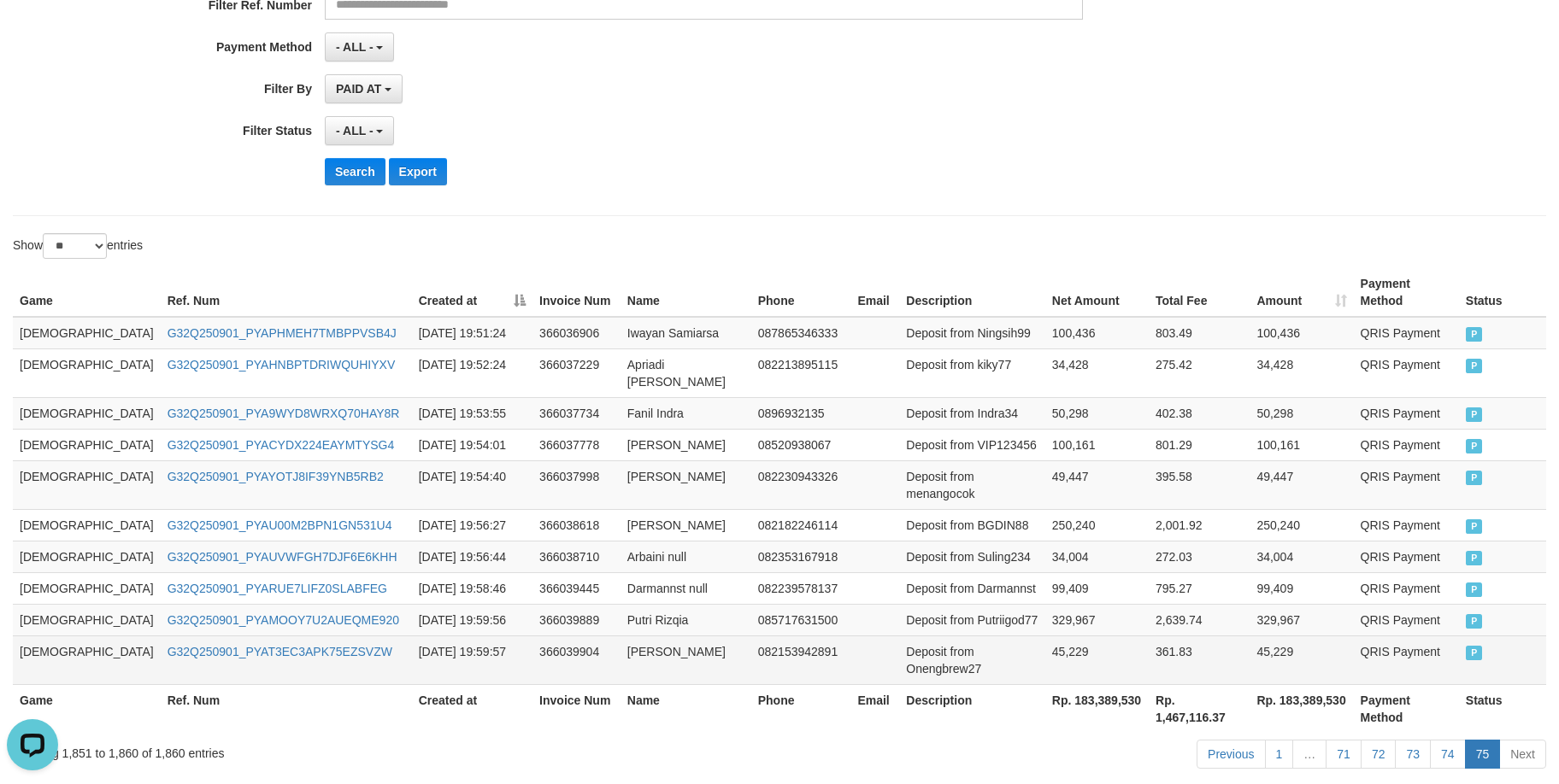
click at [160, 635] on td "G32Q250901_PYAT3EC3APK75EZSVZW" at bounding box center [285, 659] width 251 height 49
copy link "G32Q250901_PYAT3EC3APK75EZSVZW"
click at [160, 635] on td "G32Q250901_PYAT3EC3APK75EZSVZW" at bounding box center [285, 659] width 251 height 49
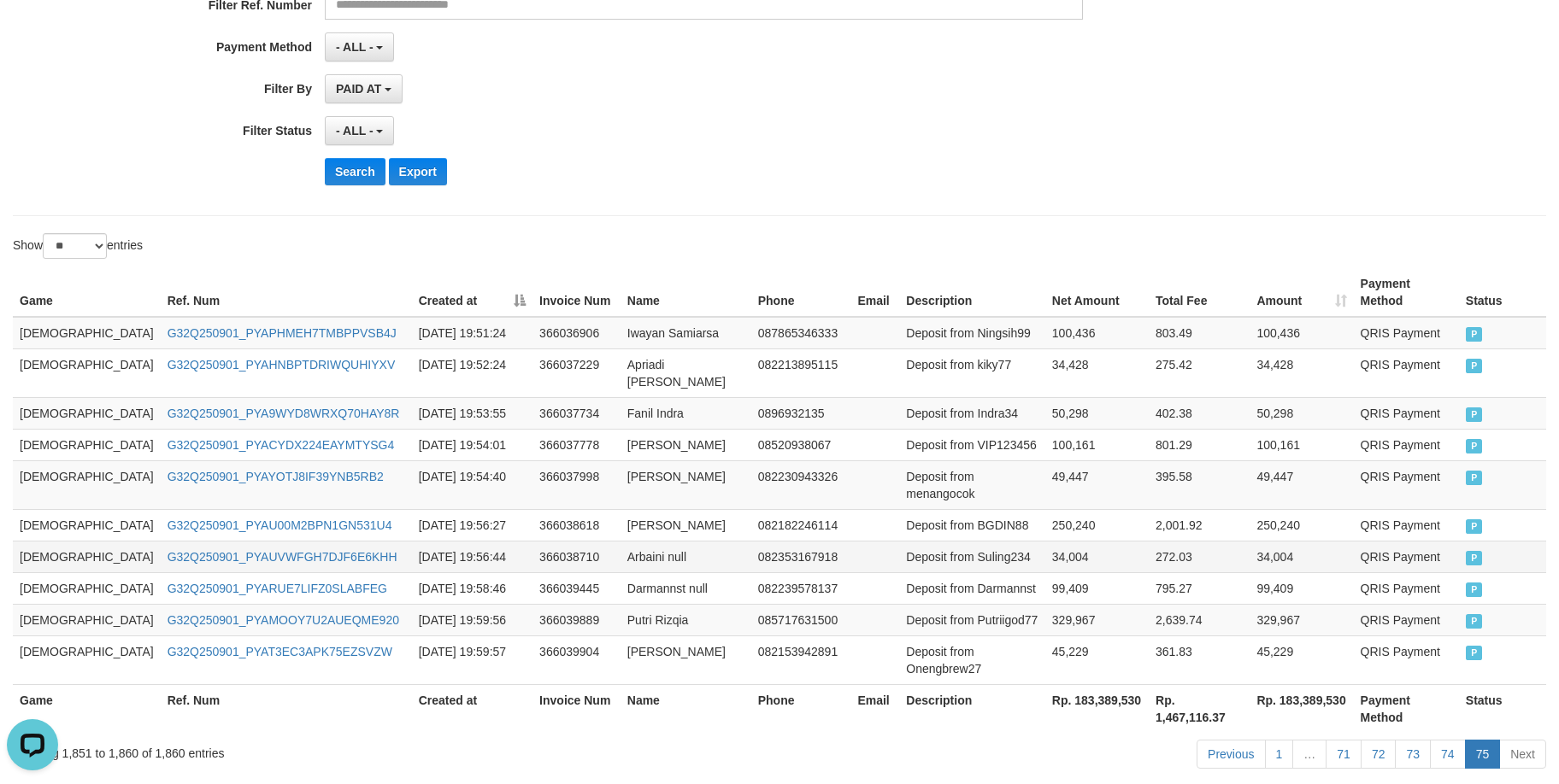
click at [444, 541] on td "[DATE] 19:56:44" at bounding box center [472, 556] width 120 height 31
click at [197, 604] on td "G32Q250901_PYAMOOY7U2AUEQME920" at bounding box center [285, 619] width 251 height 31
copy link "G32Q250901_PYAMOOY7U2AUEQME920"
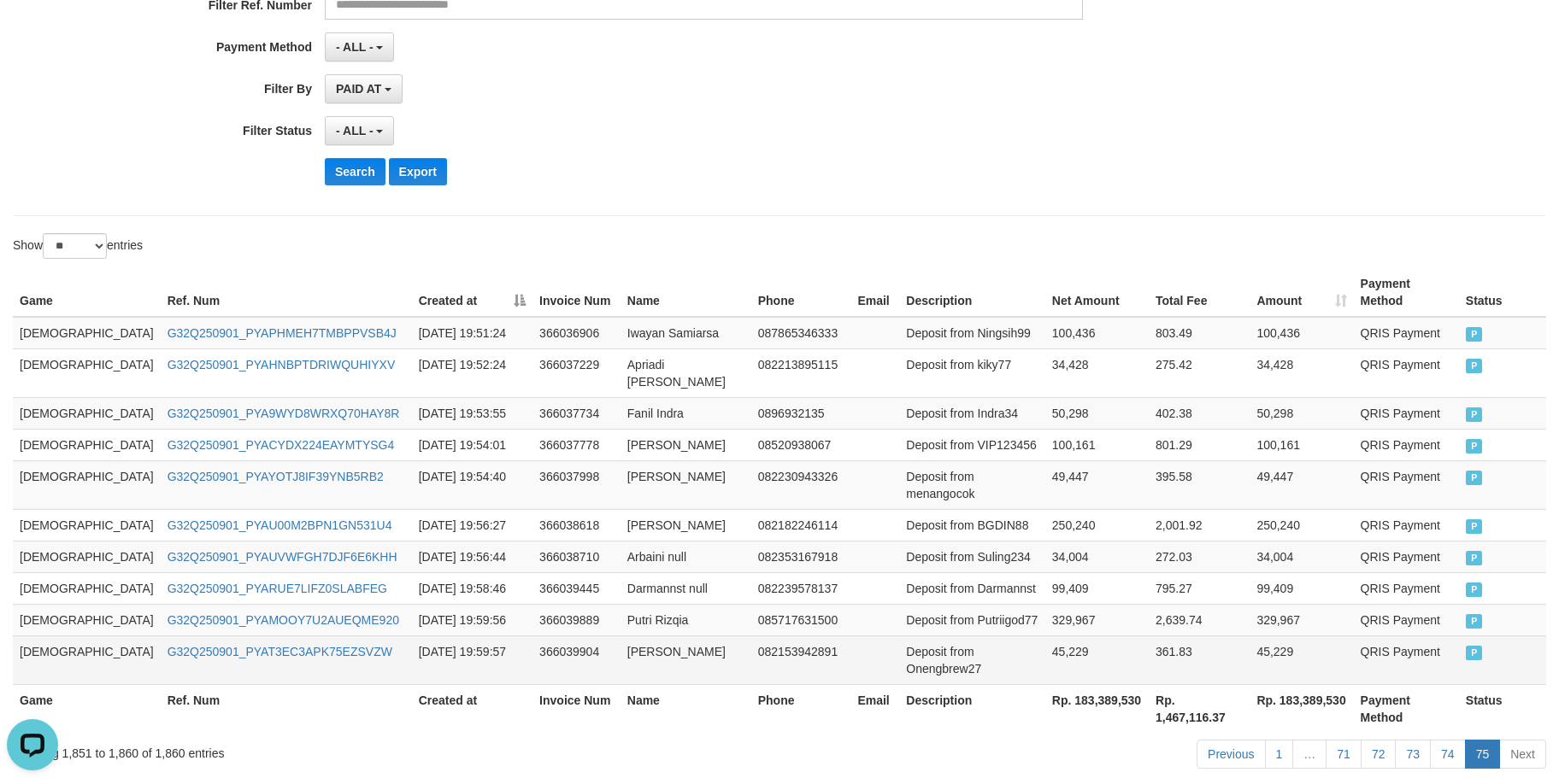
click at [308, 635] on td "G32Q250901_PYAT3EC3APK75EZSVZW" at bounding box center [285, 659] width 251 height 49
click at [298, 635] on td "G32Q250901_PYAT3EC3APK75EZSVZW" at bounding box center [285, 659] width 251 height 49
copy link "G32Q250901_PYAT3EC3APK75EZSVZW"
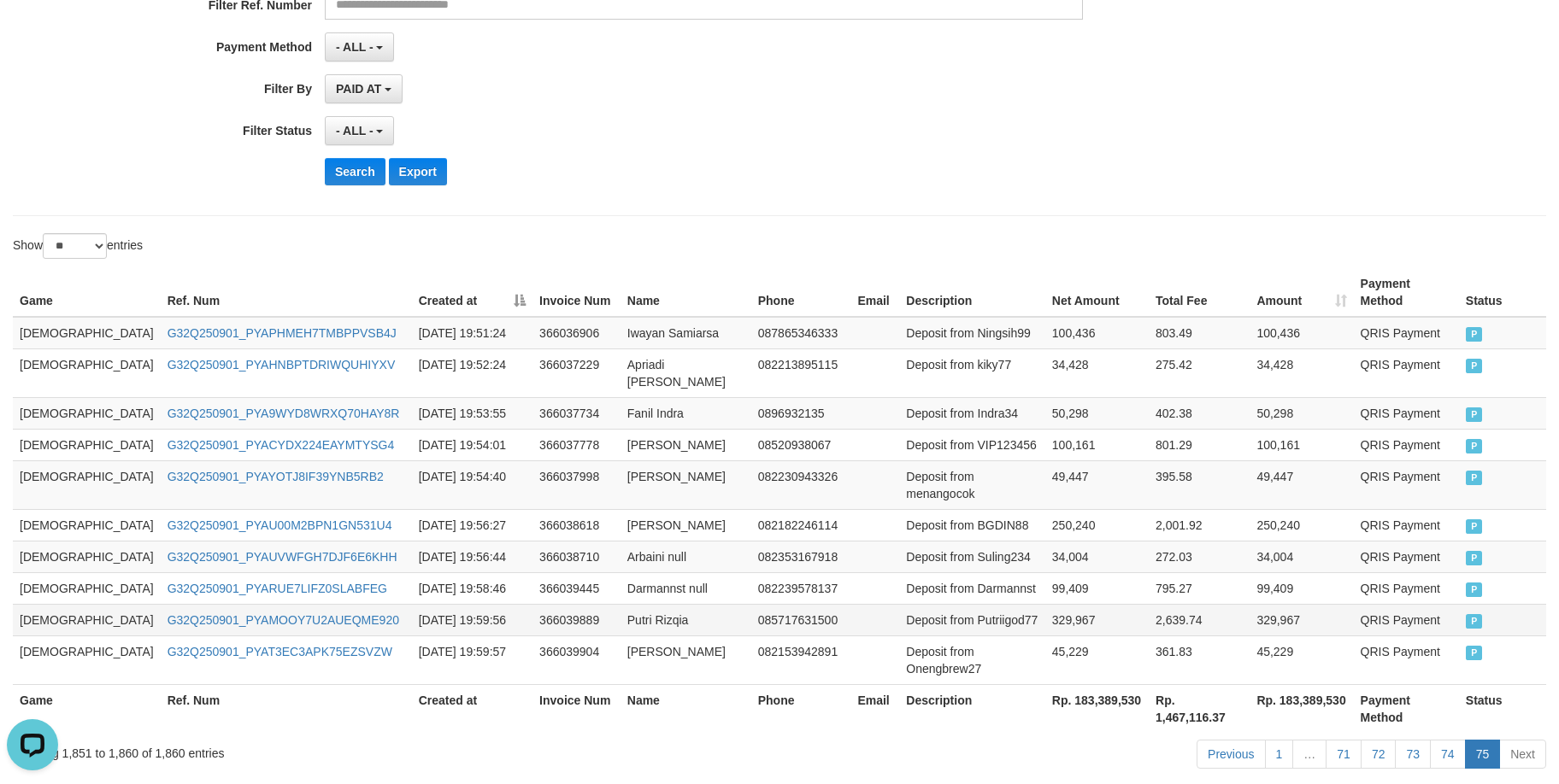
click at [620, 604] on td "Putri Rizqia" at bounding box center [685, 619] width 131 height 31
drag, startPoint x: 577, startPoint y: 567, endPoint x: 604, endPoint y: 565, distance: 27.1
click at [620, 604] on td "Putri Rizqia" at bounding box center [685, 619] width 131 height 31
copy td "Putri Rizqia"
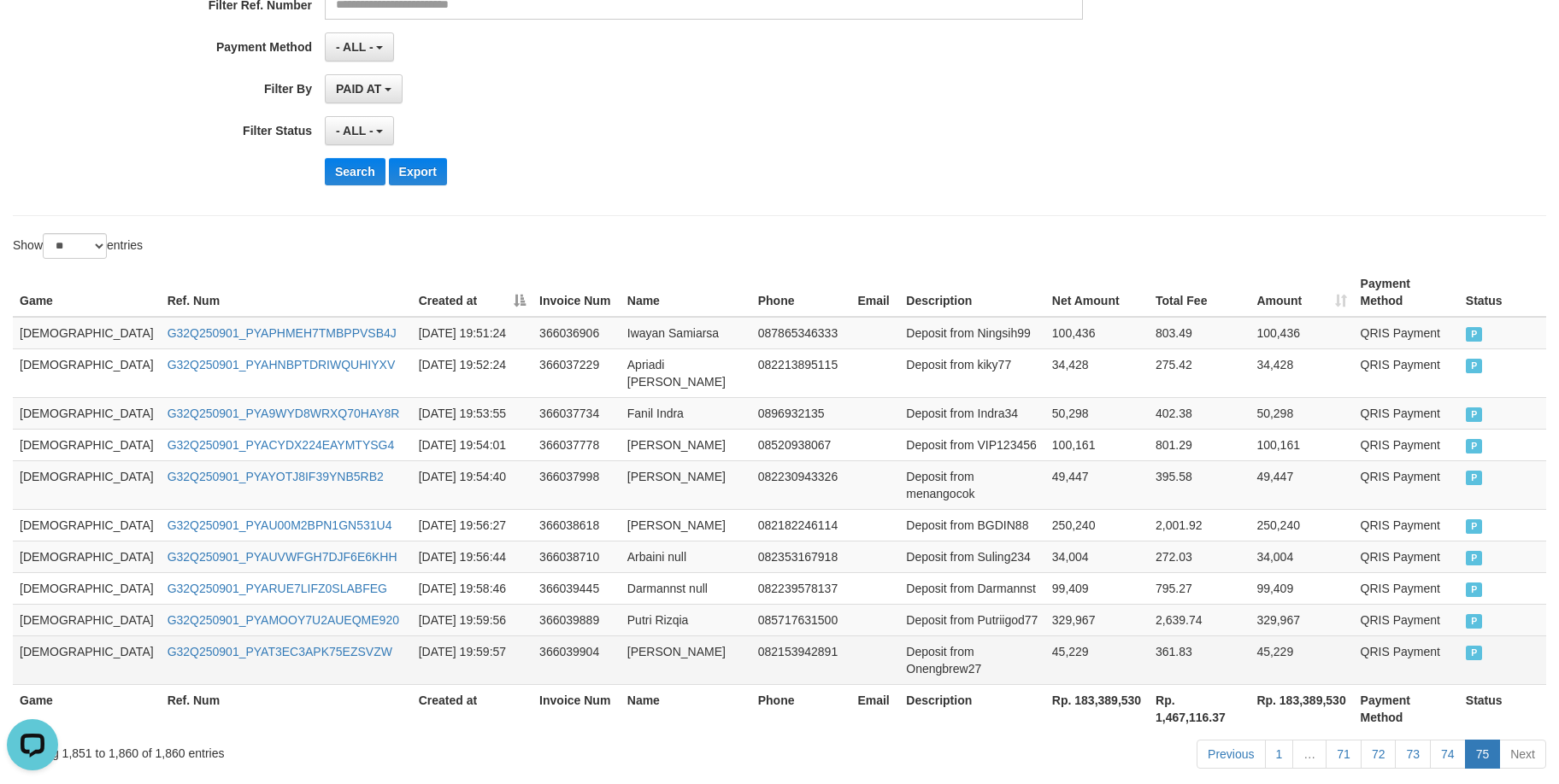
click at [620, 635] on td "[PERSON_NAME]" at bounding box center [685, 659] width 131 height 49
drag, startPoint x: 592, startPoint y: 598, endPoint x: 645, endPoint y: 598, distance: 53.0
click at [645, 635] on td "[PERSON_NAME]" at bounding box center [685, 659] width 131 height 49
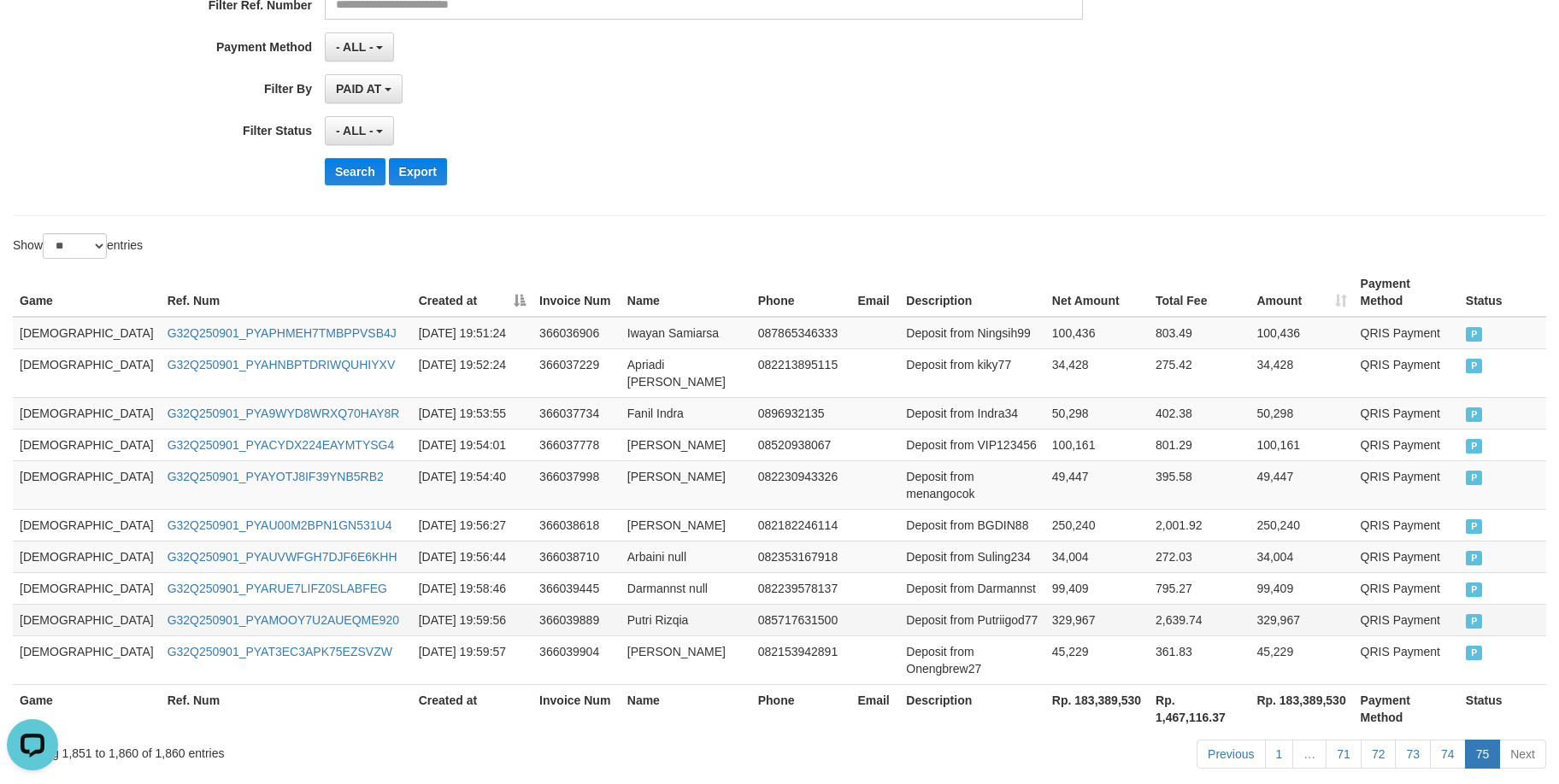
copy td "[PERSON_NAME]"
click at [1045, 604] on td "329,967" at bounding box center [1096, 619] width 103 height 31
drag, startPoint x: 1026, startPoint y: 561, endPoint x: 1082, endPoint y: 553, distance: 56.6
click at [1082, 604] on td "329,967" at bounding box center [1096, 619] width 103 height 31
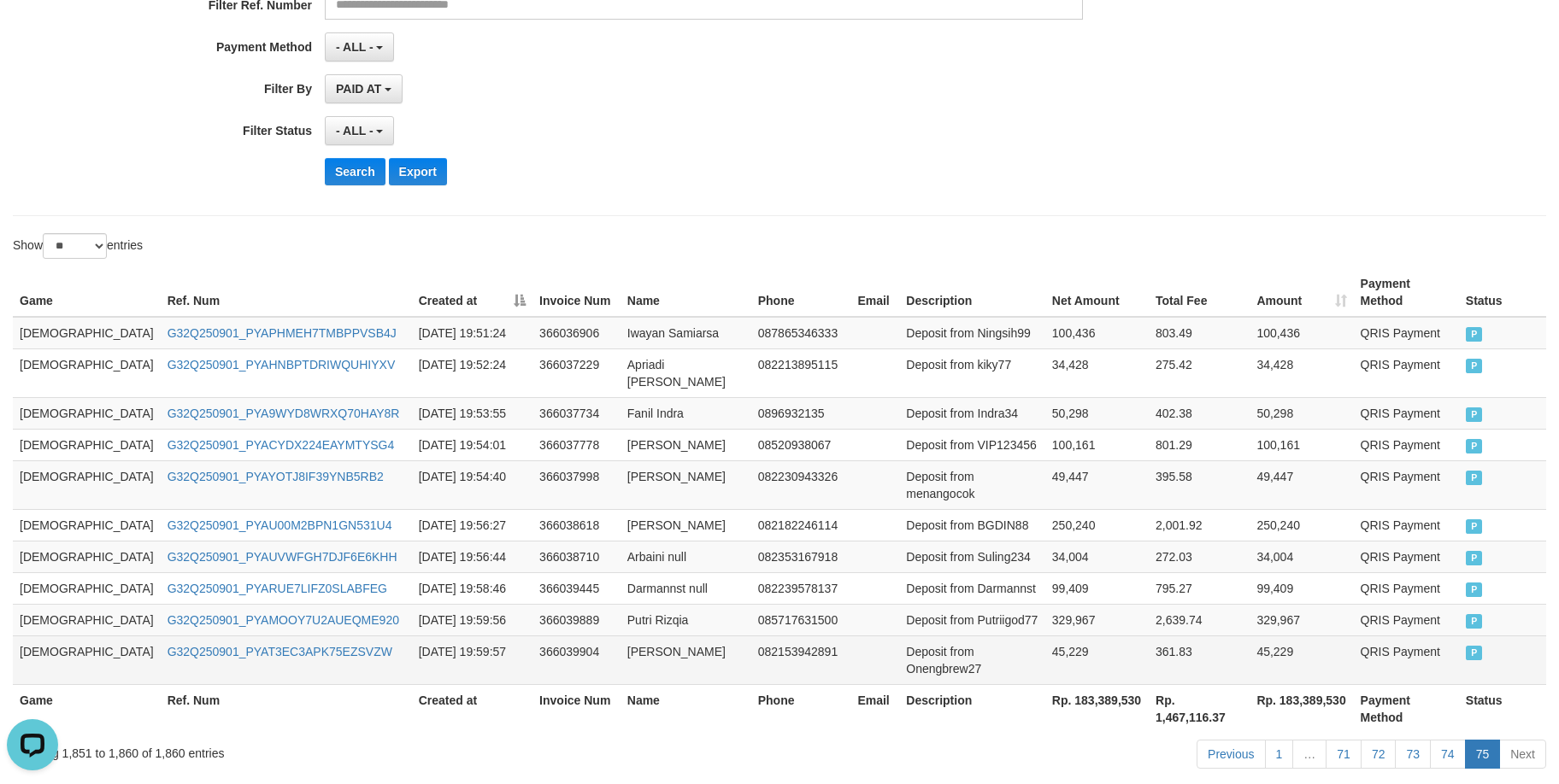
click at [1045, 635] on td "45,229" at bounding box center [1096, 659] width 103 height 49
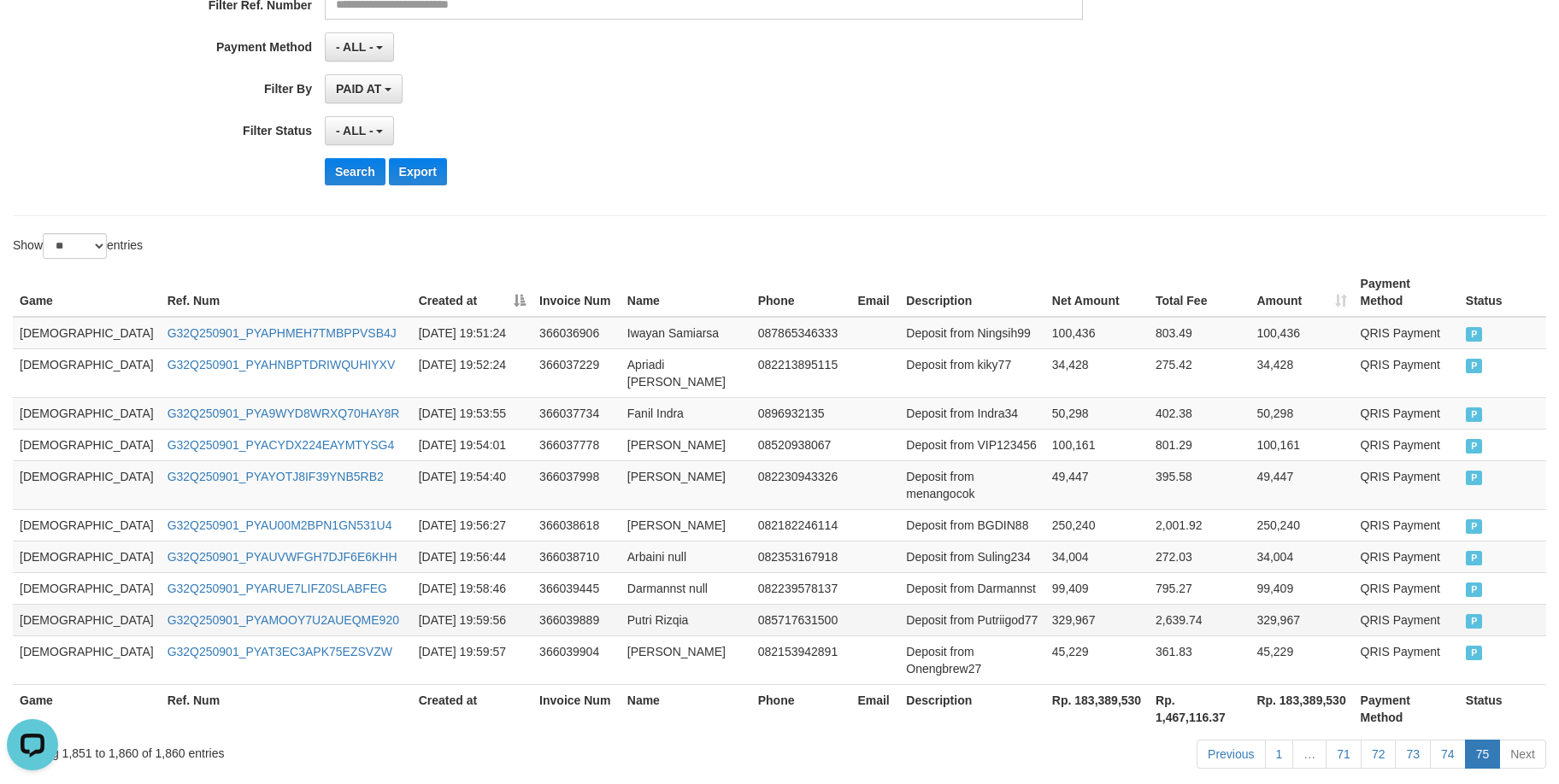
click at [950, 604] on td "Deposit from Putriigod77" at bounding box center [971, 619] width 146 height 31
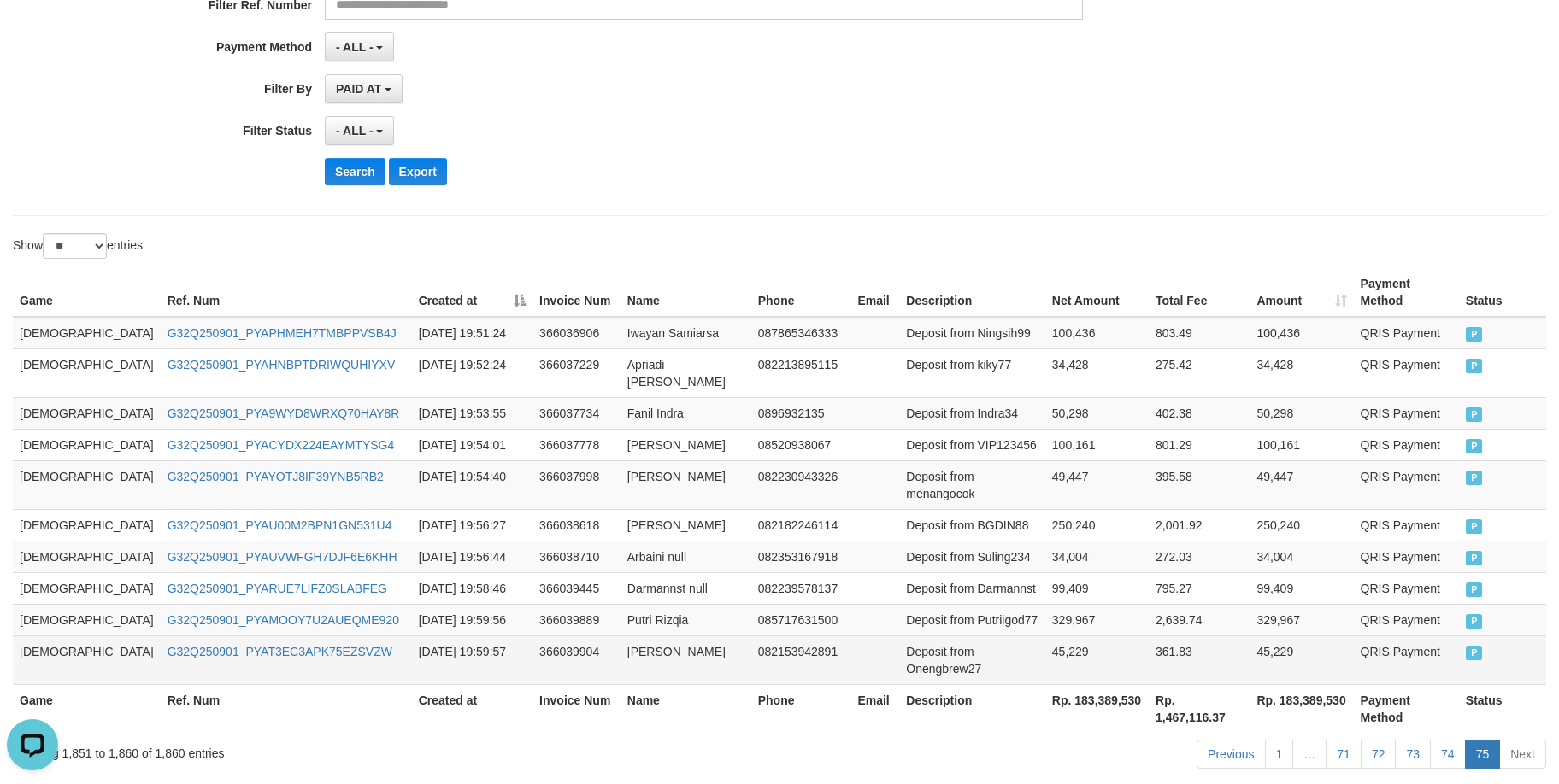
click at [983, 635] on td "Deposit from Onengbrew27" at bounding box center [971, 659] width 146 height 49
click at [939, 635] on td "Deposit from Onengbrew27" at bounding box center [971, 659] width 146 height 49
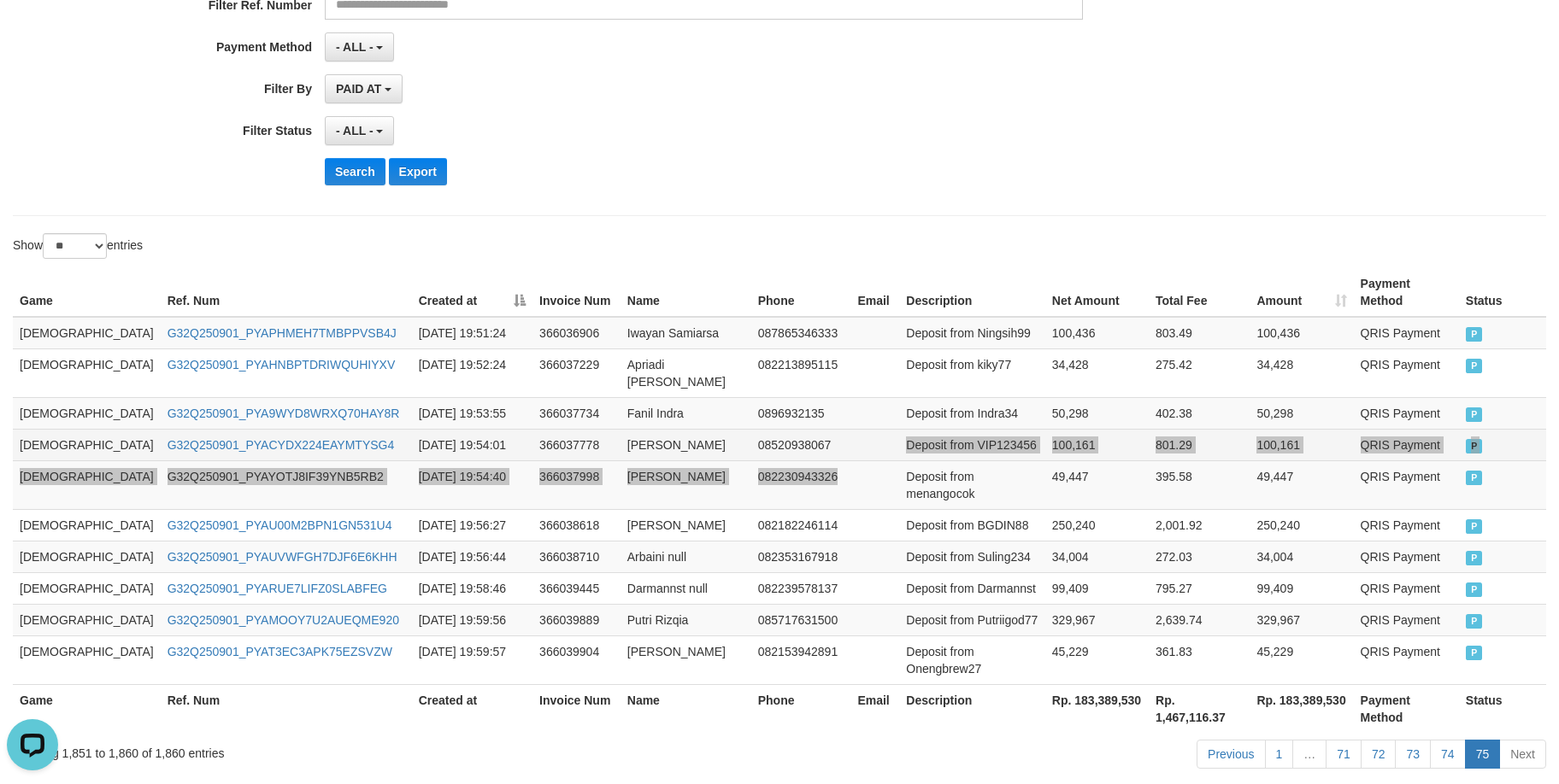
drag, startPoint x: 826, startPoint y: 429, endPoint x: 833, endPoint y: 416, distance: 14.8
click at [831, 421] on tbody "GOD77 G32Q250901_PYAPHMEH7TMBPPVSB4J [DATE] 19:51:24 366036906 Iwayan Samiarsa …" at bounding box center [779, 501] width 1533 height 368
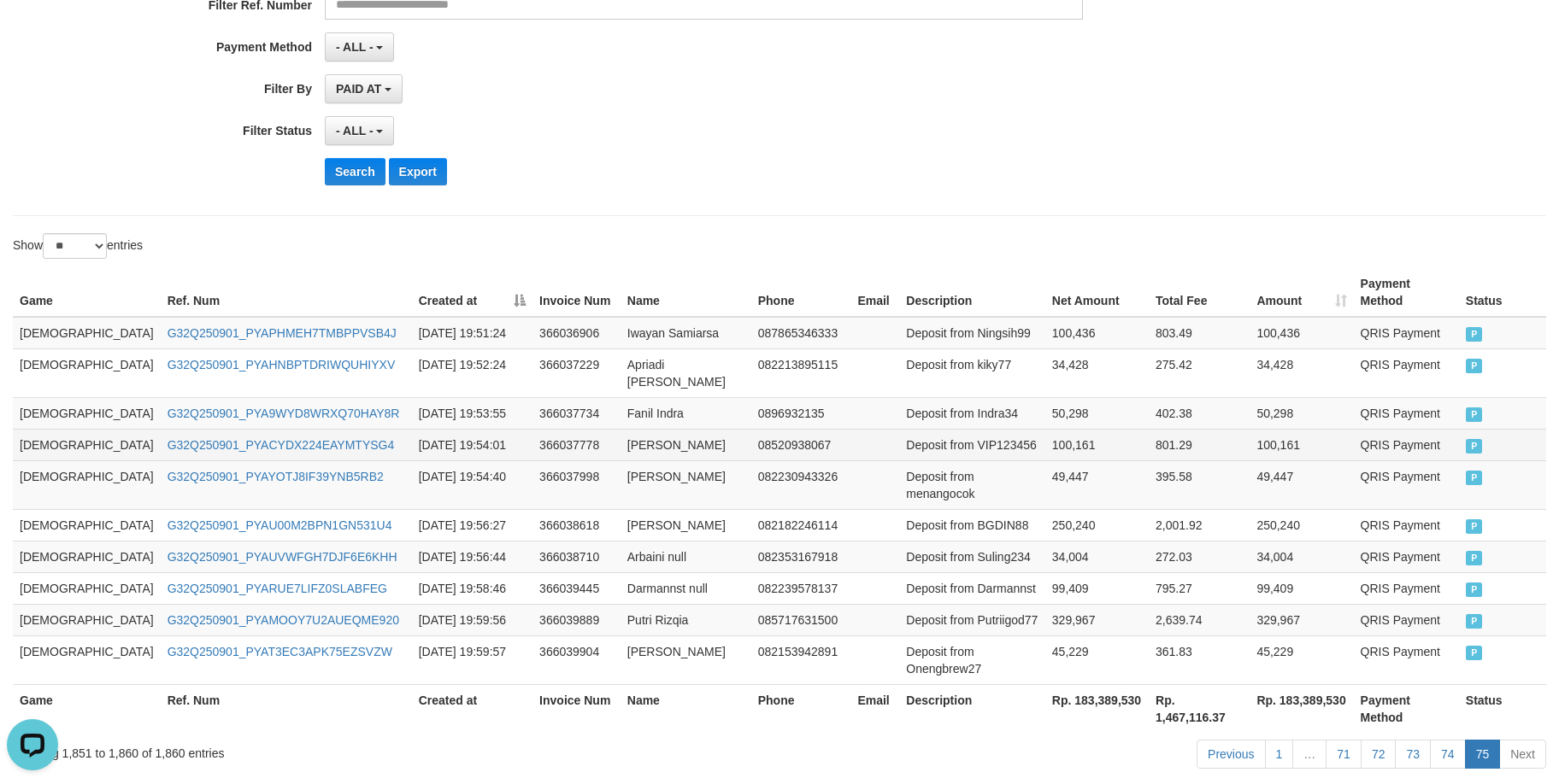
scroll to position [0, 0]
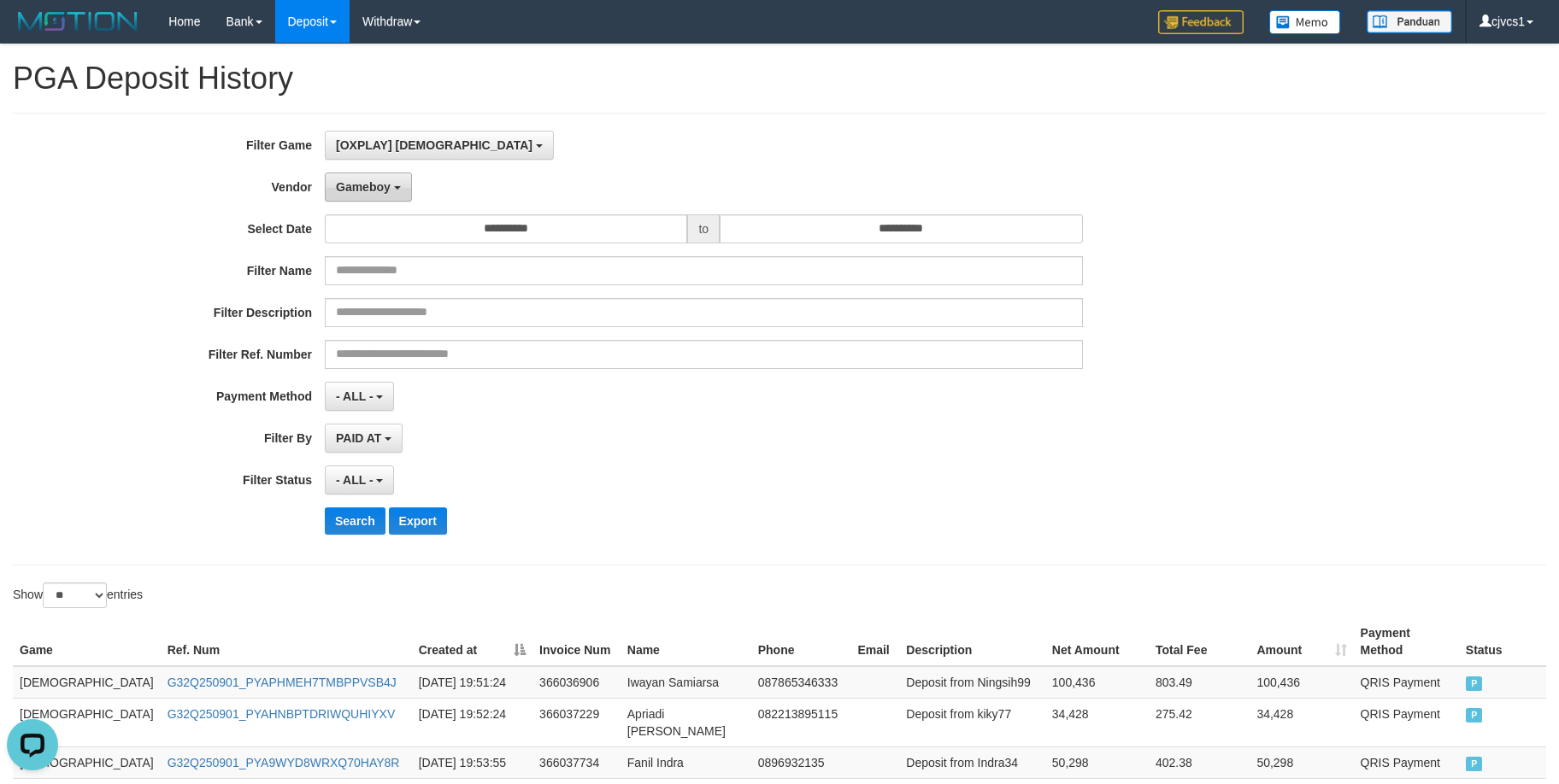
click at [385, 190] on span "Gameboy" at bounding box center [363, 187] width 54 height 13
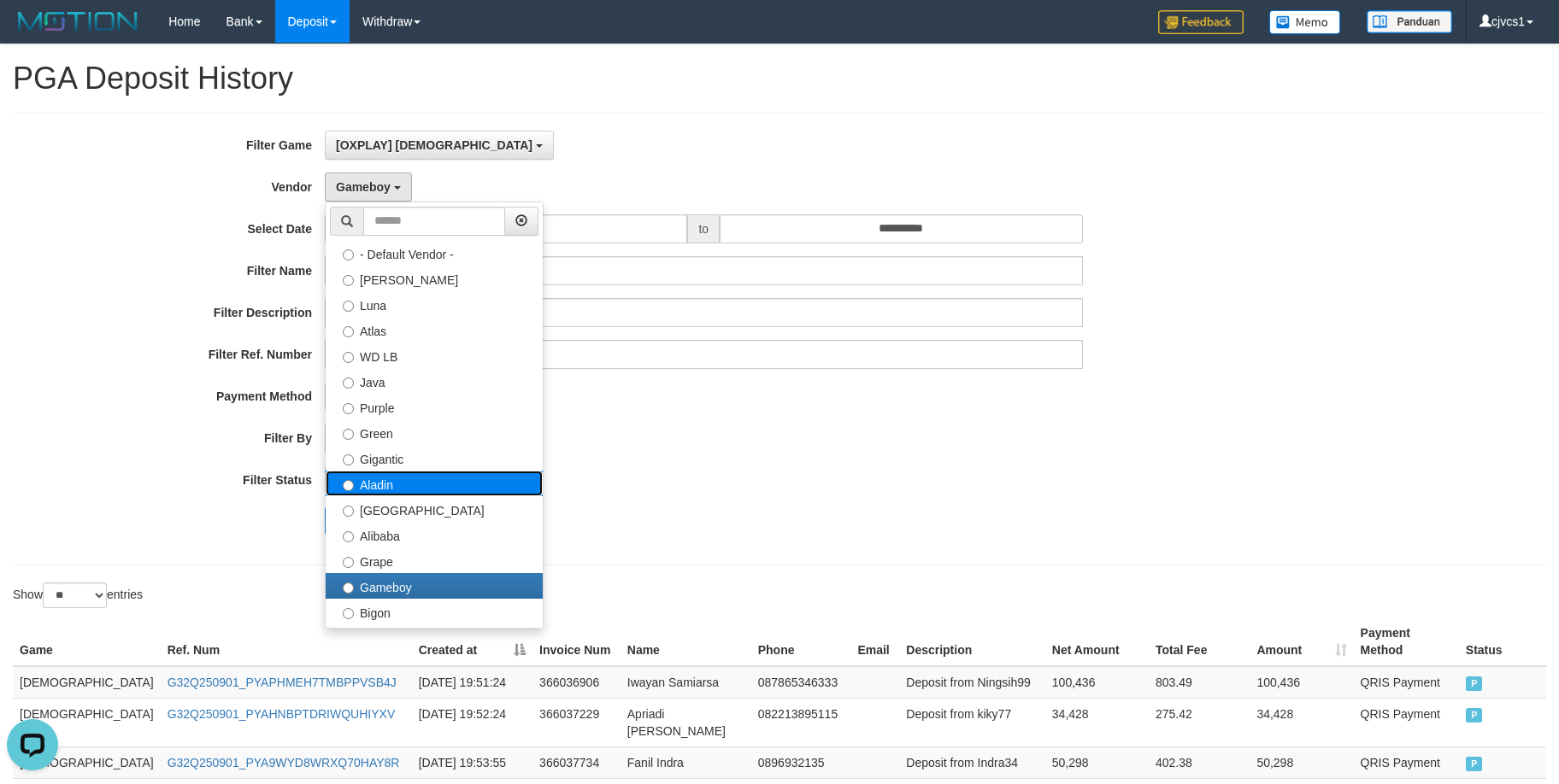
click at [418, 483] on label "Aladin" at bounding box center [433, 484] width 217 height 26
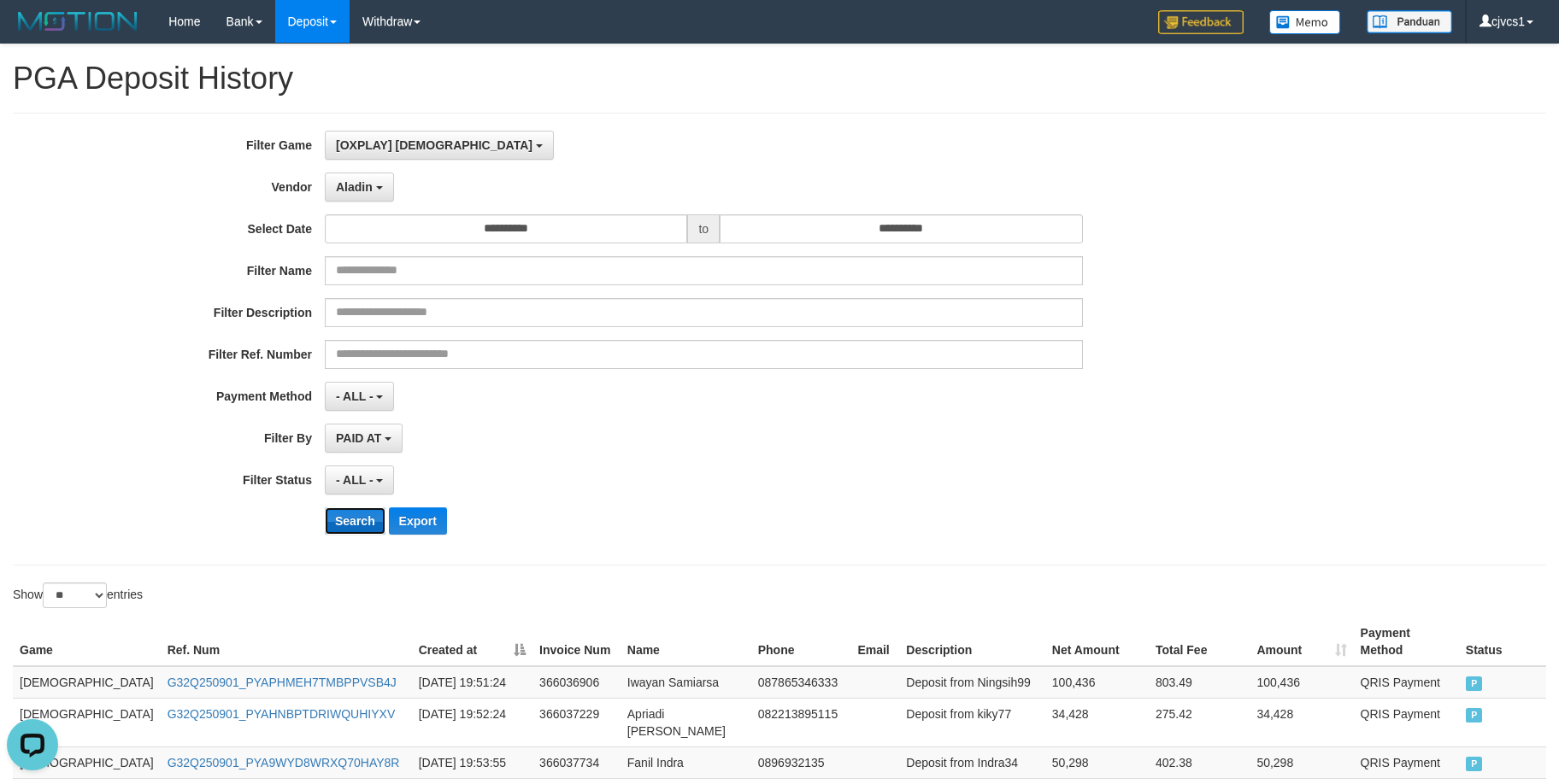
click at [362, 524] on button "Search" at bounding box center [355, 521] width 61 height 28
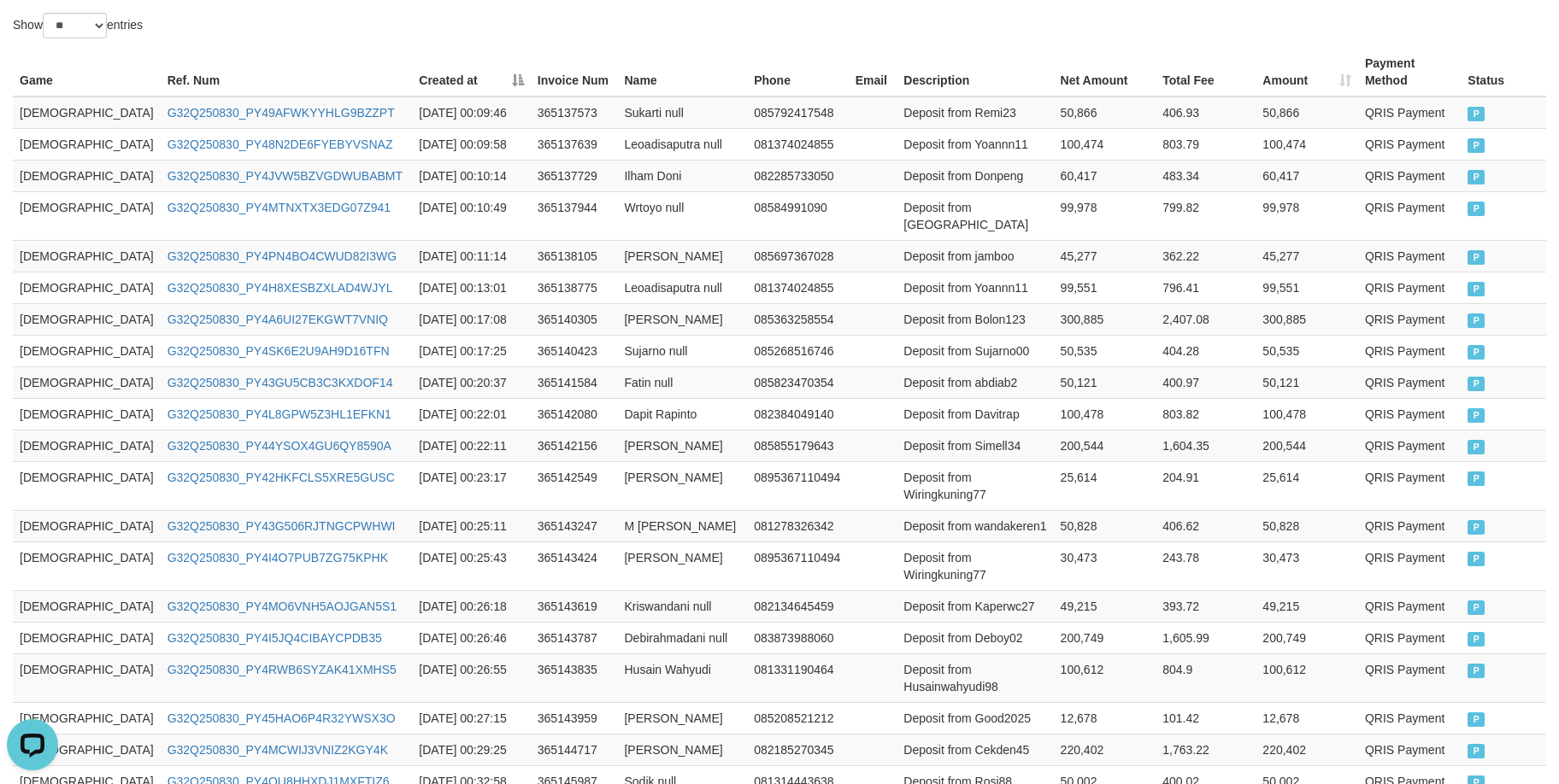
scroll to position [892, 0]
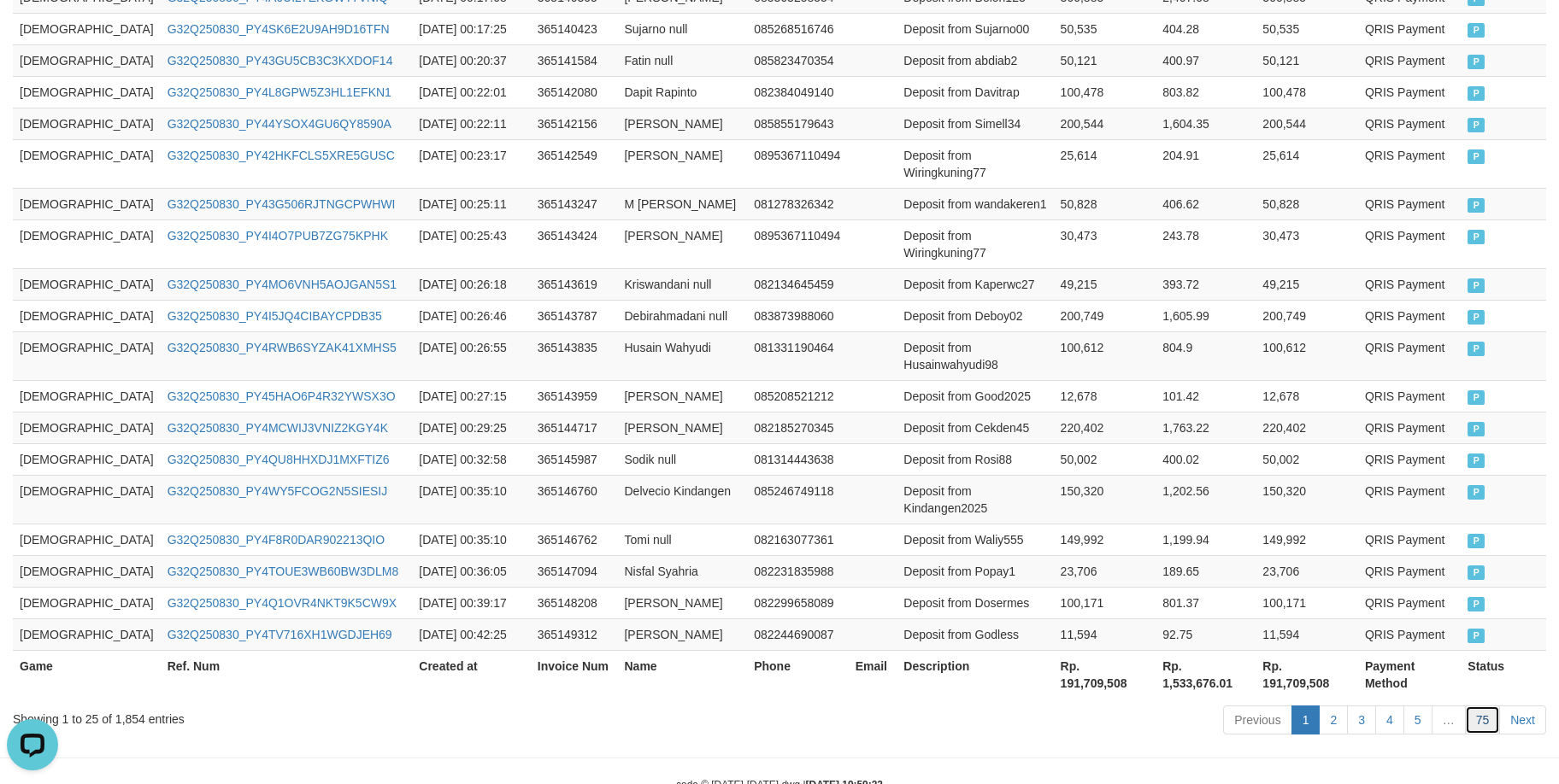
click at [1473, 706] on link "75" at bounding box center [1483, 720] width 36 height 29
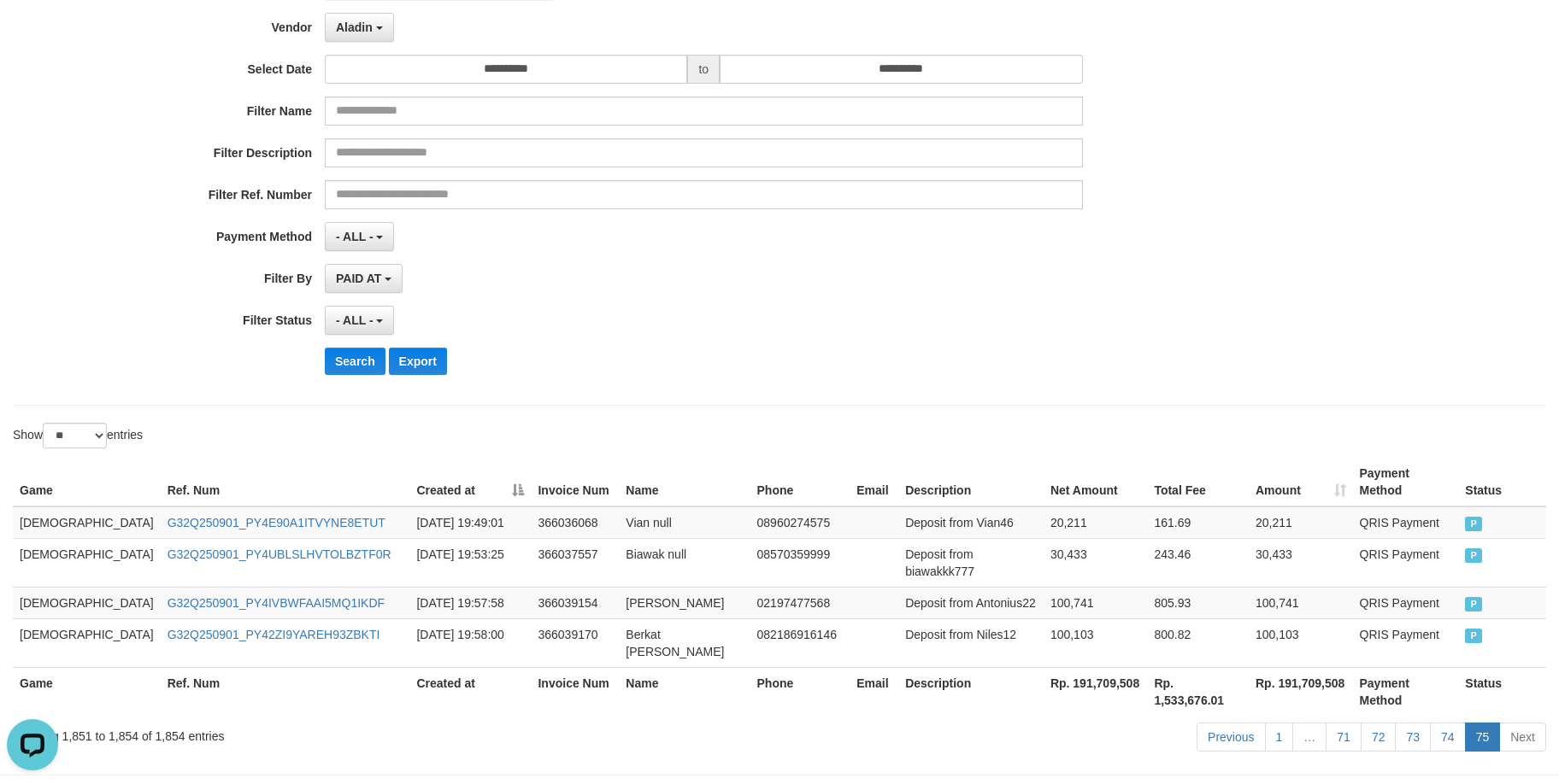
click at [1006, 378] on div "**********" at bounding box center [649, 179] width 1299 height 417
drag, startPoint x: 925, startPoint y: 393, endPoint x: 925, endPoint y: 347, distance: 46.0
click at [927, 369] on div "**********" at bounding box center [779, 179] width 1533 height 453
click at [374, 29] on button "Aladin" at bounding box center [359, 27] width 70 height 29
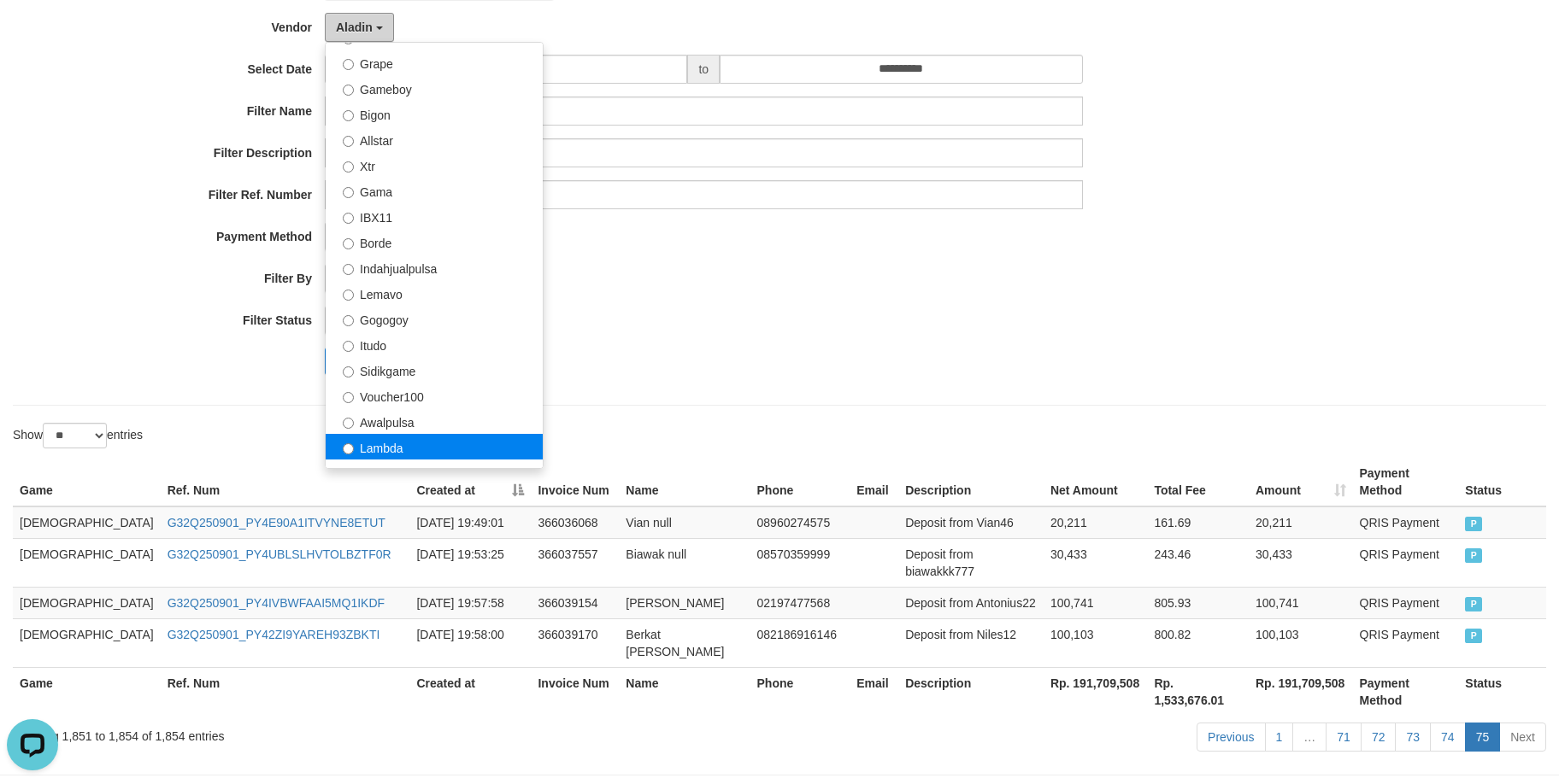
scroll to position [561, 0]
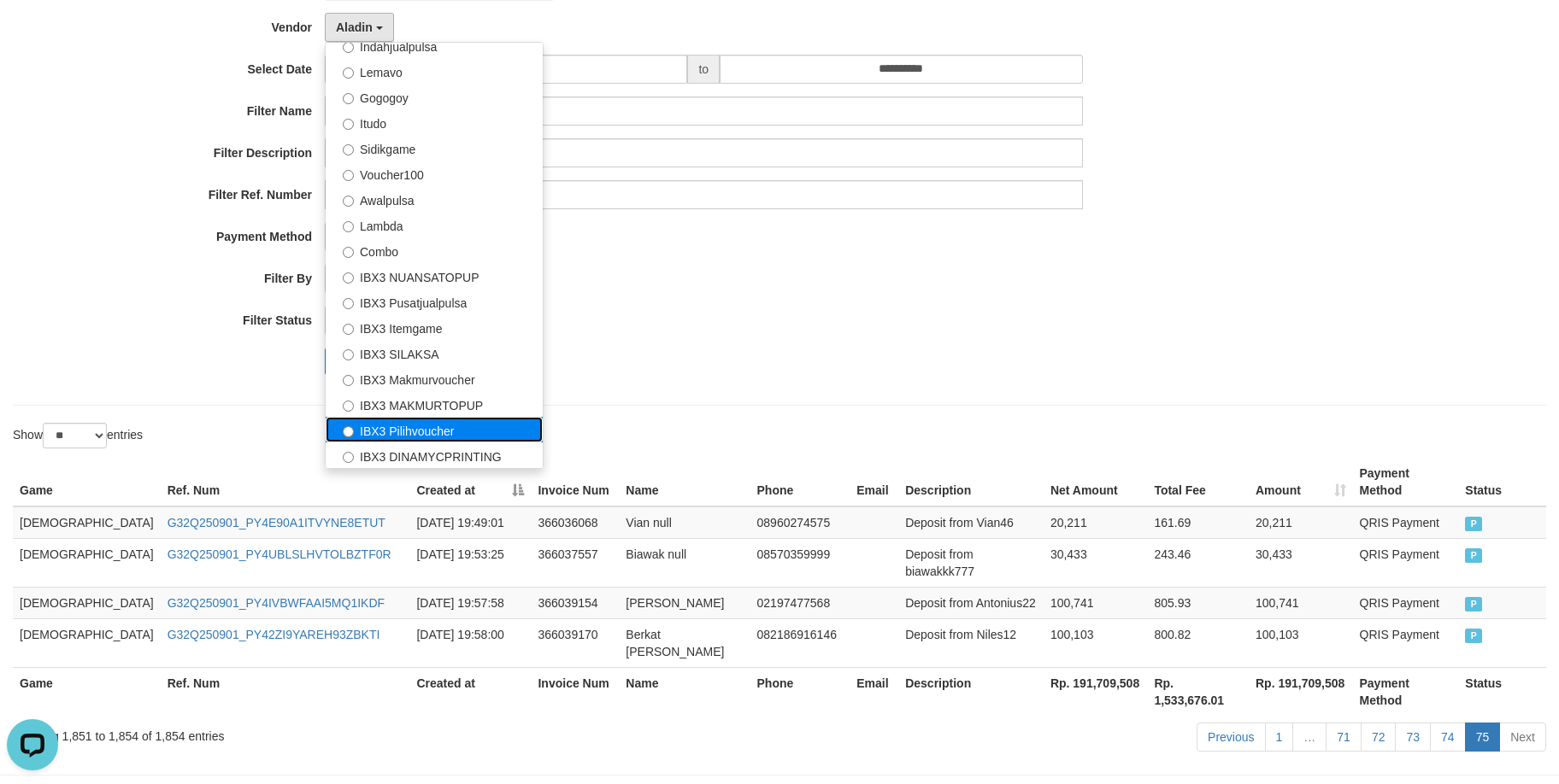
click at [426, 431] on label "IBX3 Pilihvoucher" at bounding box center [433, 429] width 217 height 26
select select "**********"
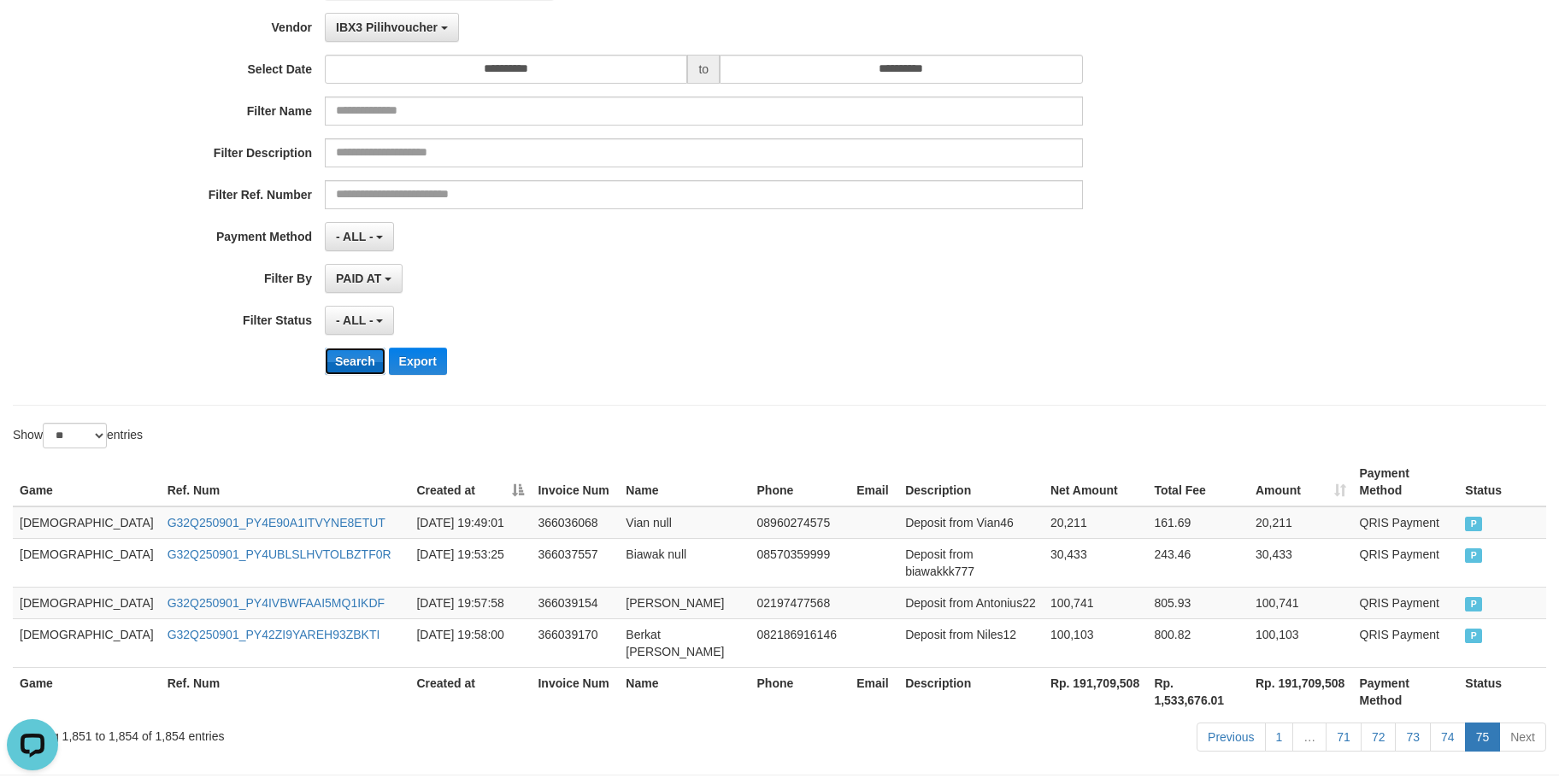
click at [368, 362] on button "Search" at bounding box center [355, 361] width 61 height 28
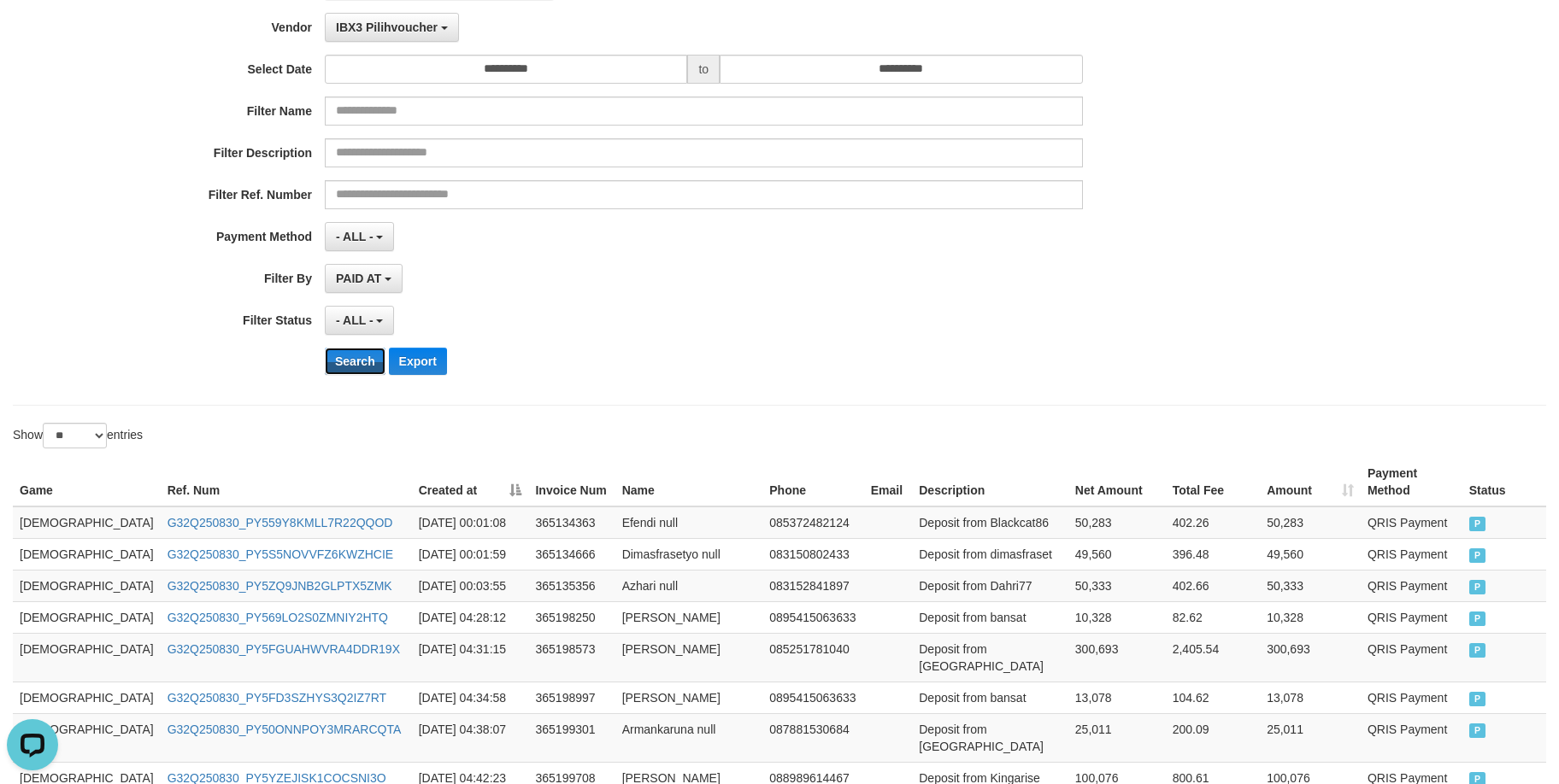
scroll to position [840, 0]
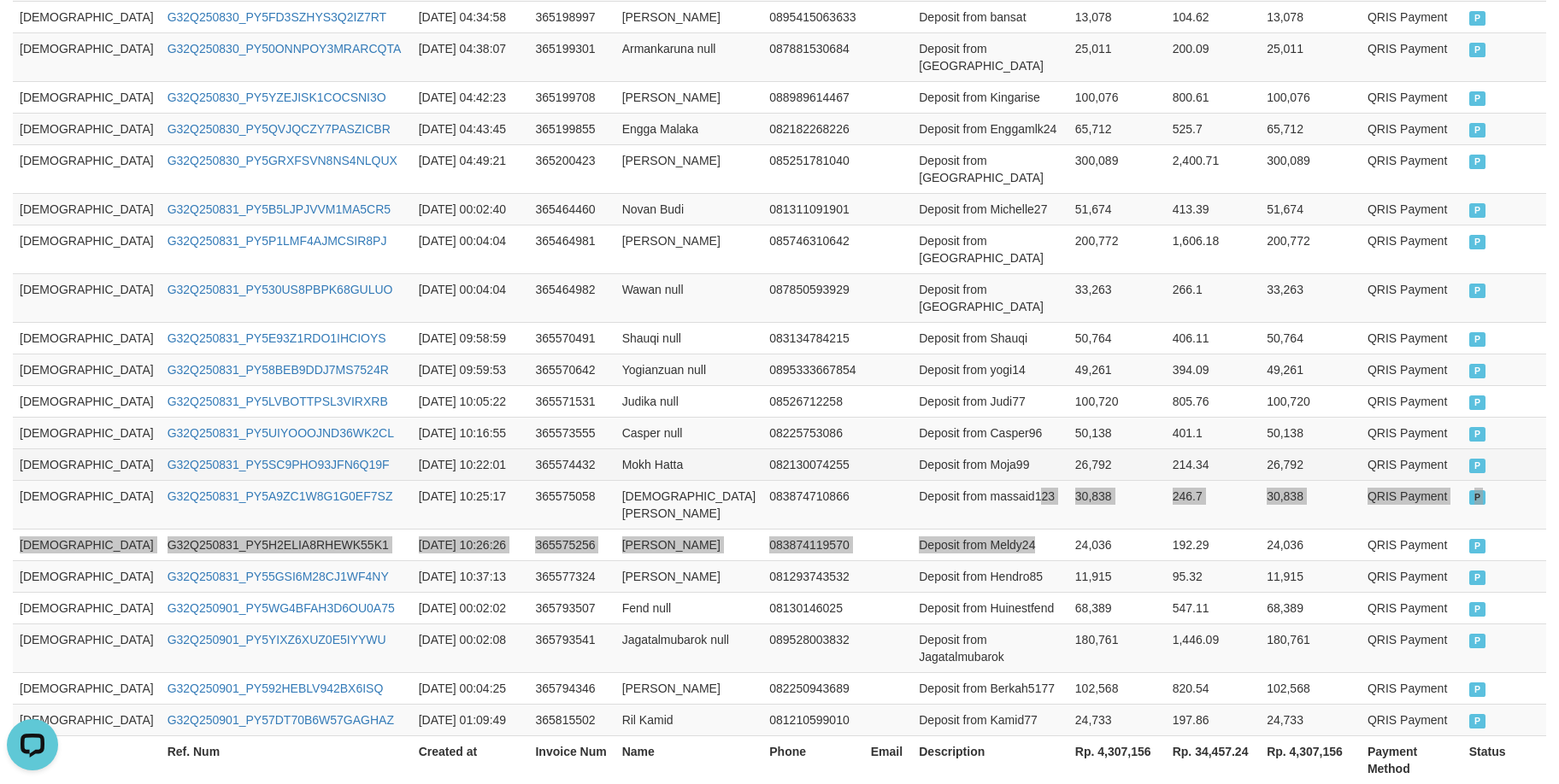
drag, startPoint x: 966, startPoint y: 407, endPoint x: 982, endPoint y: 370, distance: 40.3
click at [979, 382] on tbody "GOD77 G32Q250830_PY559Y8KMLL7R22QQOD [DATE] 00:01:08 365134363 Efendi null 0853…" at bounding box center [779, 280] width 1533 height 911
